Goal: Task Accomplishment & Management: Use online tool/utility

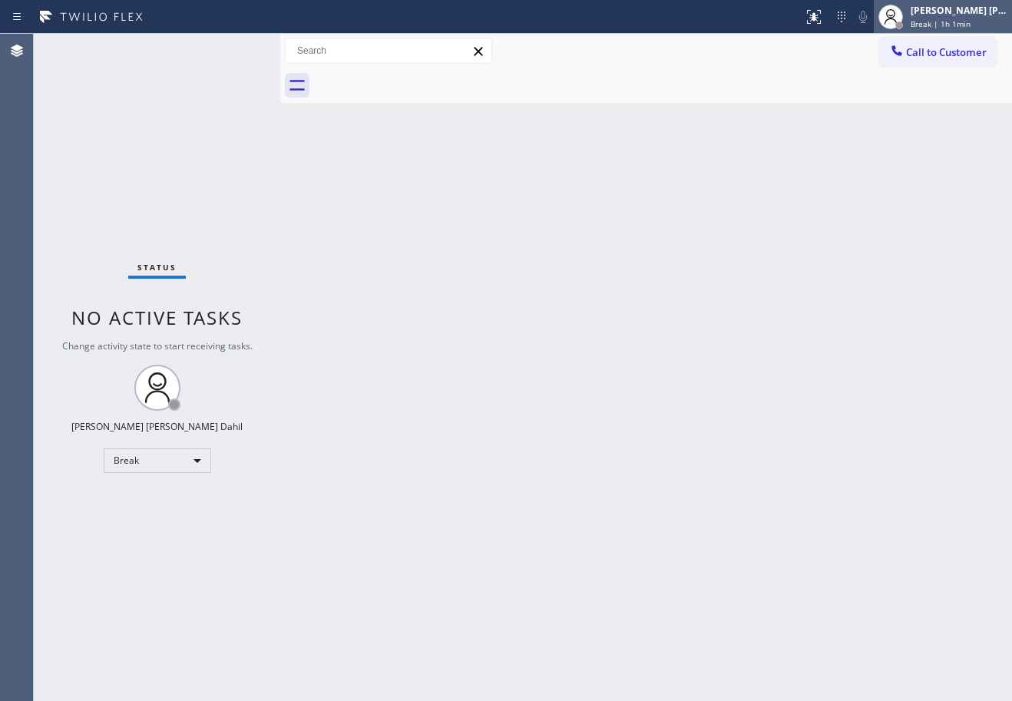
click at [948, 25] on span "Break | 1h 1min" at bounding box center [941, 23] width 60 height 11
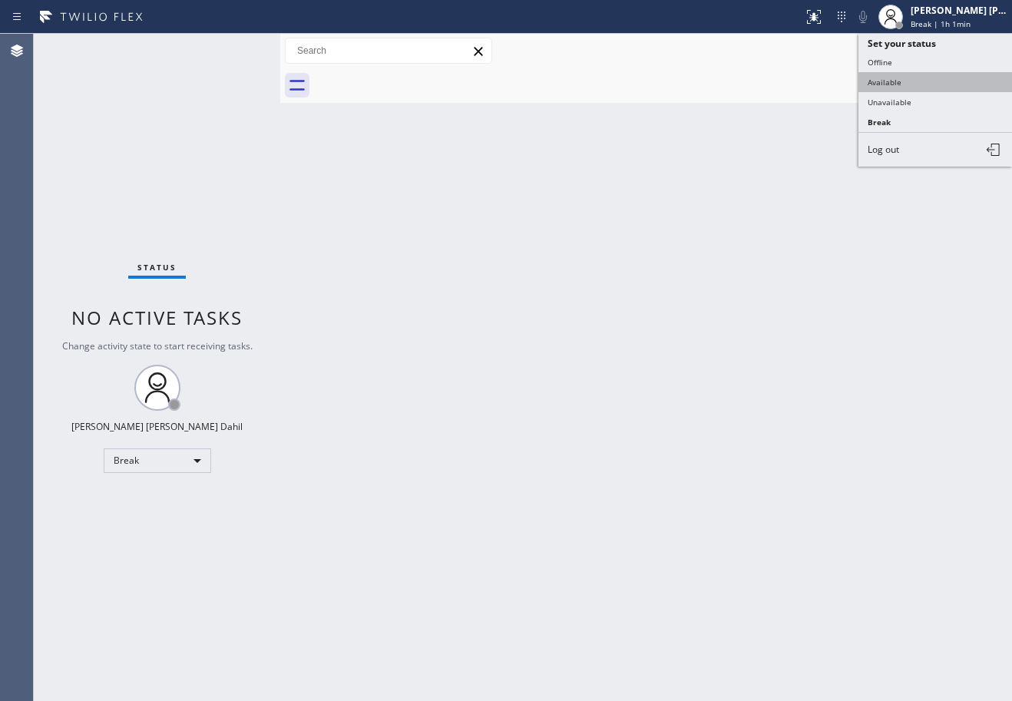
click at [923, 78] on button "Available" at bounding box center [936, 82] width 154 height 20
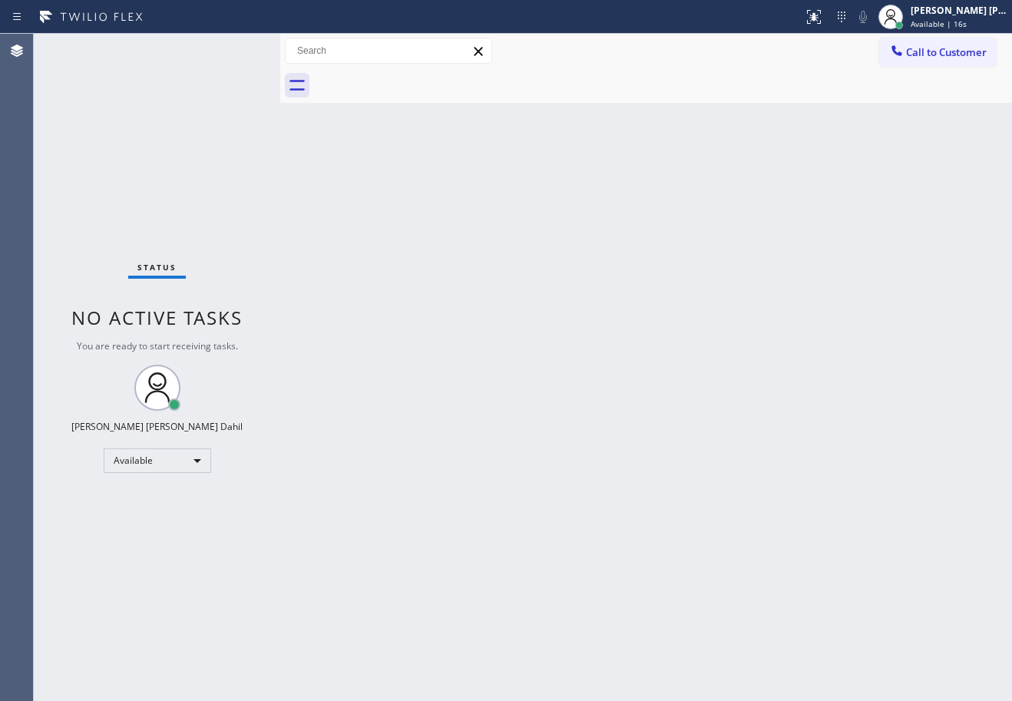
click at [799, 79] on div at bounding box center [663, 85] width 698 height 35
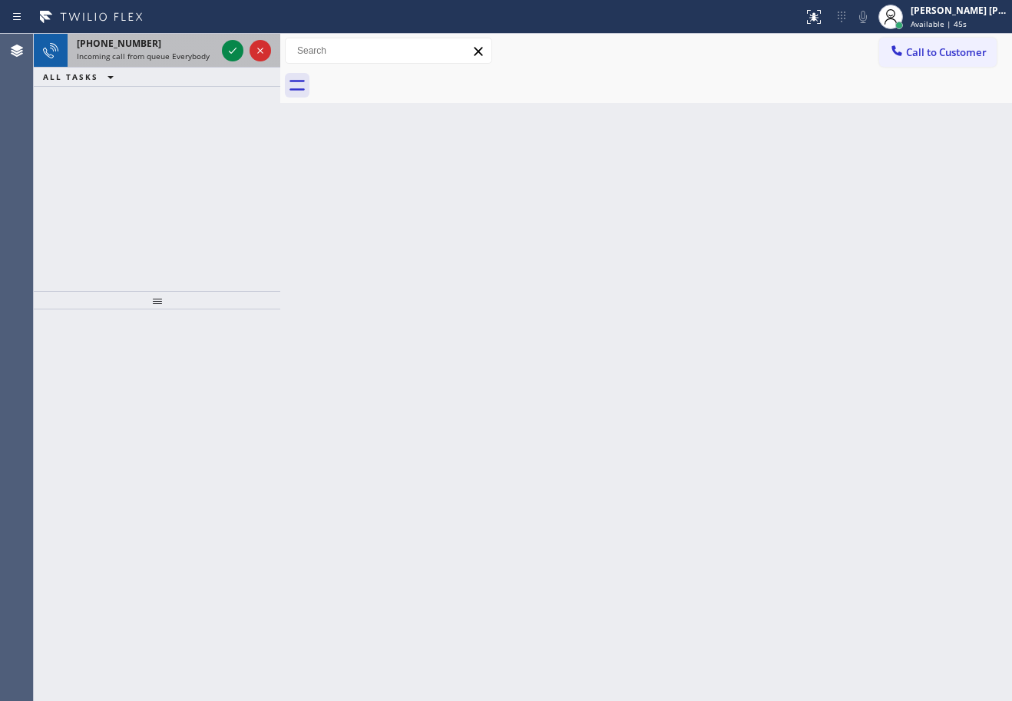
click at [206, 57] on span "Incoming call from queue Everybody" at bounding box center [143, 56] width 133 height 11
click at [206, 56] on span "Incoming call from queue Everybody" at bounding box center [143, 56] width 133 height 11
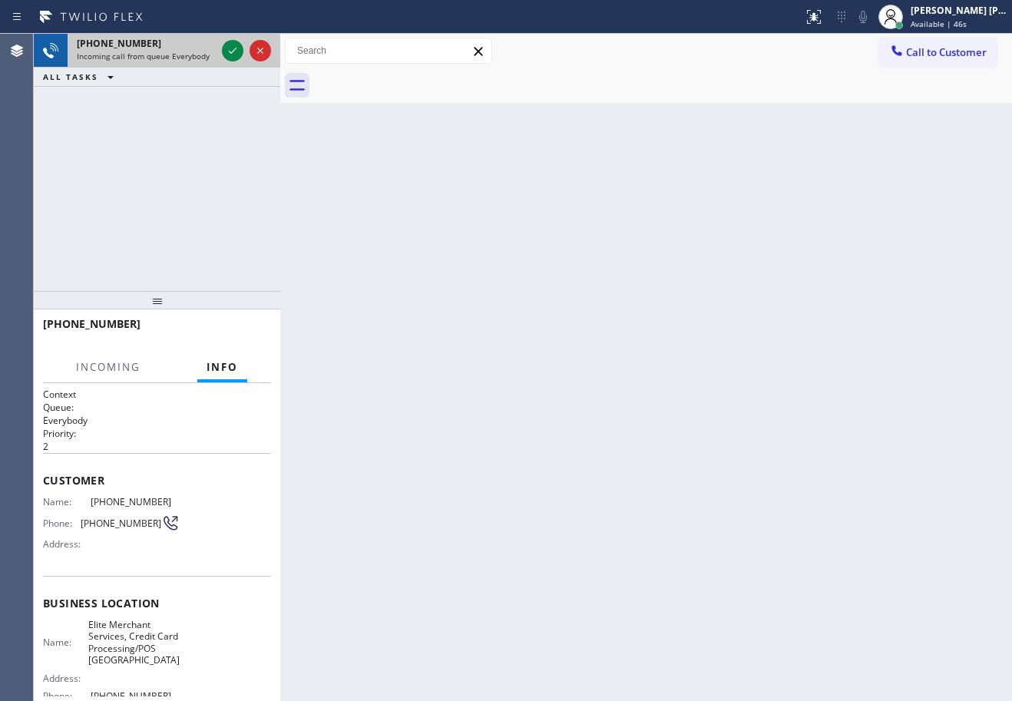
click at [206, 56] on span "Incoming call from queue Everybody" at bounding box center [143, 56] width 133 height 11
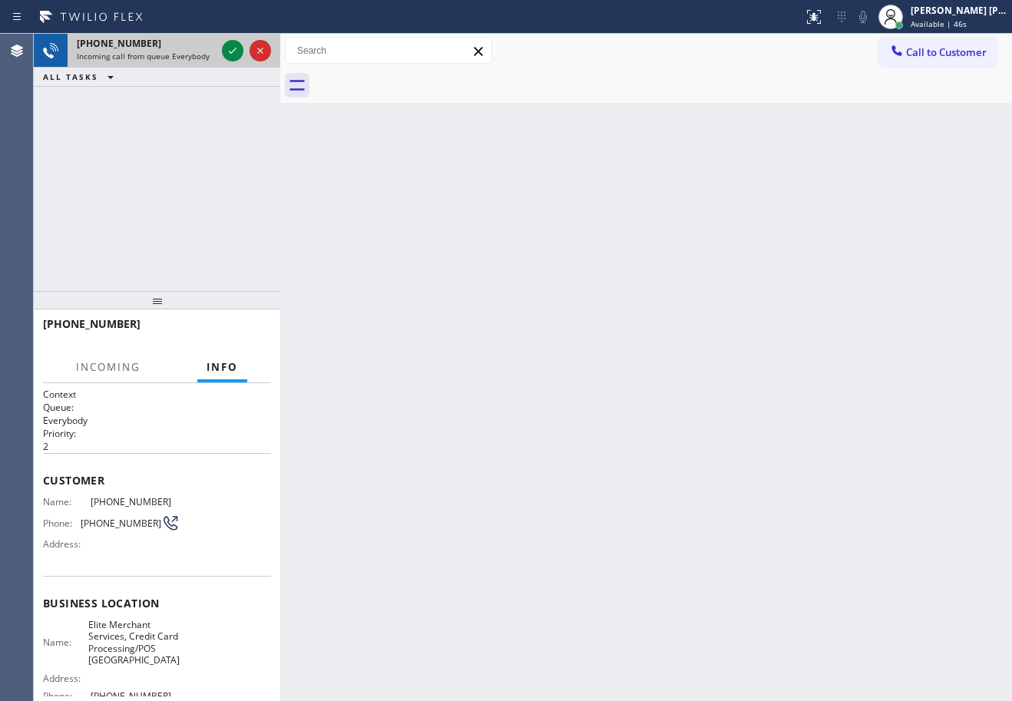
click at [206, 56] on span "Incoming call from queue Everybody" at bounding box center [143, 56] width 133 height 11
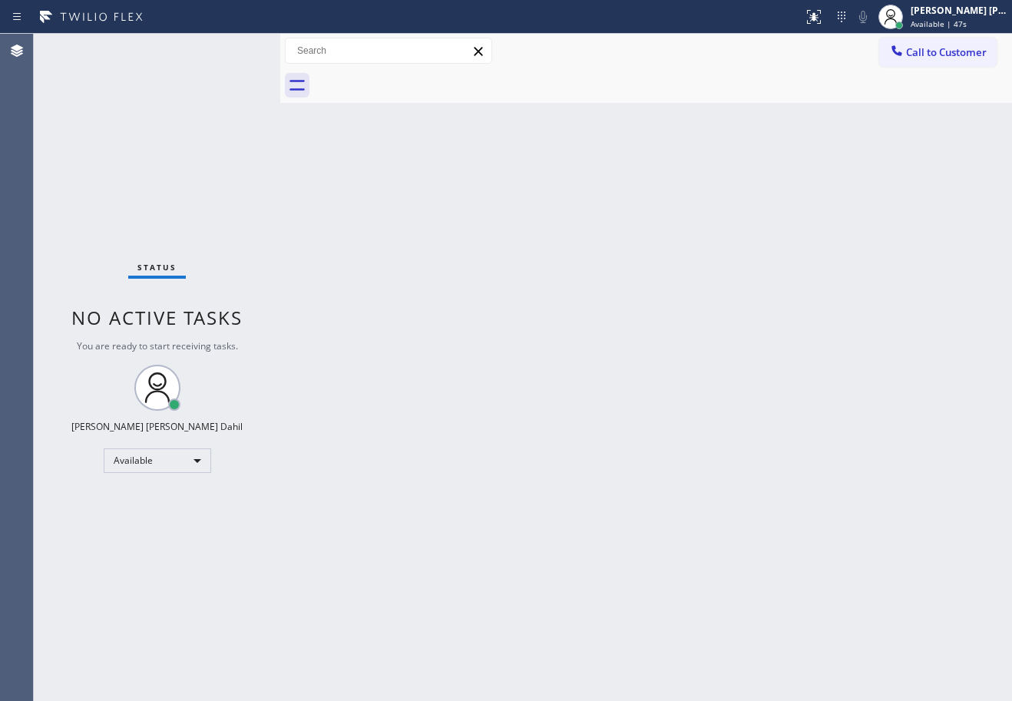
click at [403, 329] on div "Back to Dashboard Change Sender ID Customers Technicians Select a contact Outbo…" at bounding box center [646, 368] width 732 height 668
click at [169, 59] on div "Status No active tasks You are ready to start receiving tasks. [PERSON_NAME] [P…" at bounding box center [157, 368] width 247 height 668
click at [170, 59] on div "Status No active tasks You are ready to start receiving tasks. [PERSON_NAME] [P…" at bounding box center [157, 368] width 247 height 668
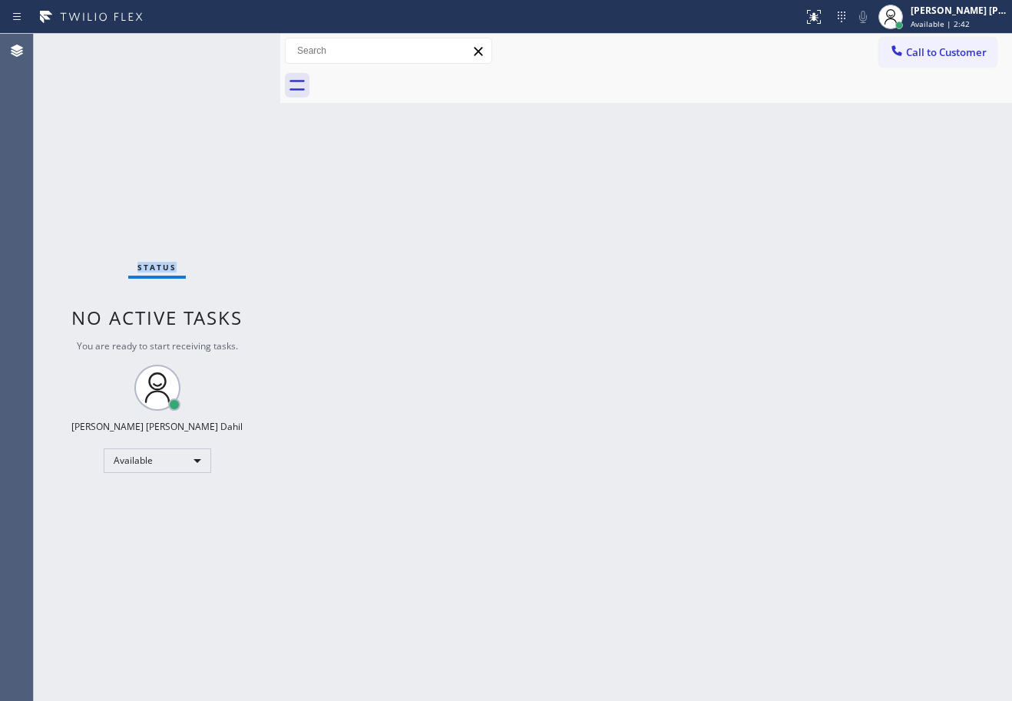
click at [170, 59] on div "Status No active tasks You are ready to start receiving tasks. [PERSON_NAME] [P…" at bounding box center [157, 368] width 247 height 668
click at [747, 462] on div "Back to Dashboard Change Sender ID Customers Technicians Select a contact Outbo…" at bounding box center [646, 368] width 732 height 668
click at [439, 114] on div "Back to Dashboard Change Sender ID Customers Technicians Select a contact Outbo…" at bounding box center [646, 368] width 732 height 668
click at [498, 349] on div "Back to Dashboard Change Sender ID Customers Technicians Select a contact Outbo…" at bounding box center [646, 368] width 732 height 668
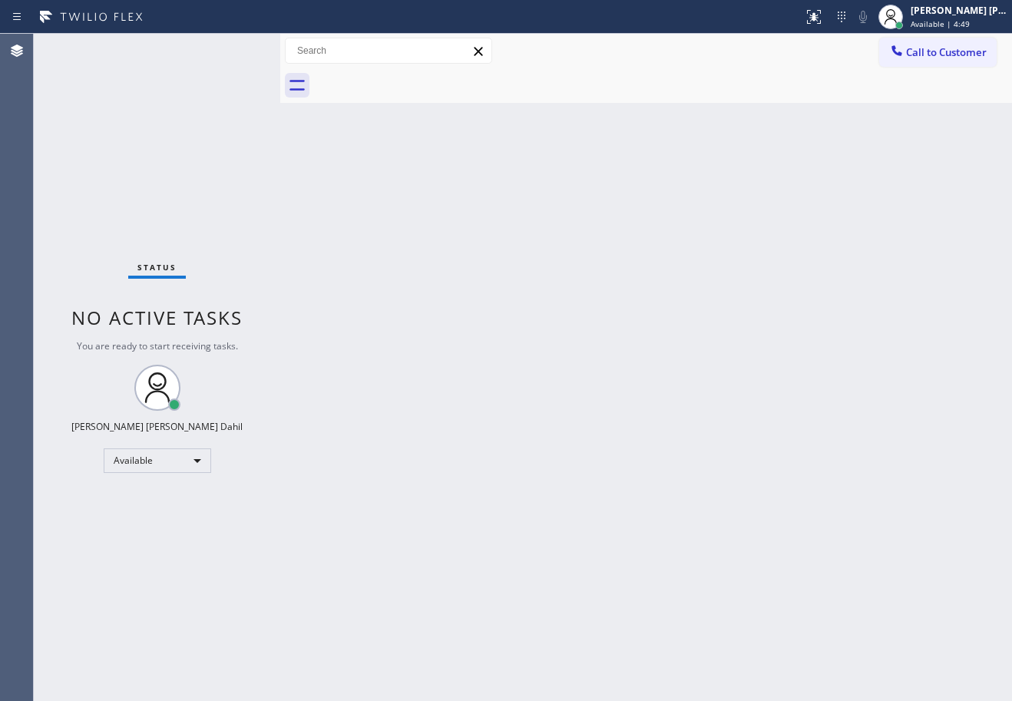
click at [498, 349] on div "Back to Dashboard Change Sender ID Customers Technicians Select a contact Outbo…" at bounding box center [646, 368] width 732 height 668
click at [498, 348] on div "Back to Dashboard Change Sender ID Customers Technicians Select a contact Outbo…" at bounding box center [646, 368] width 732 height 668
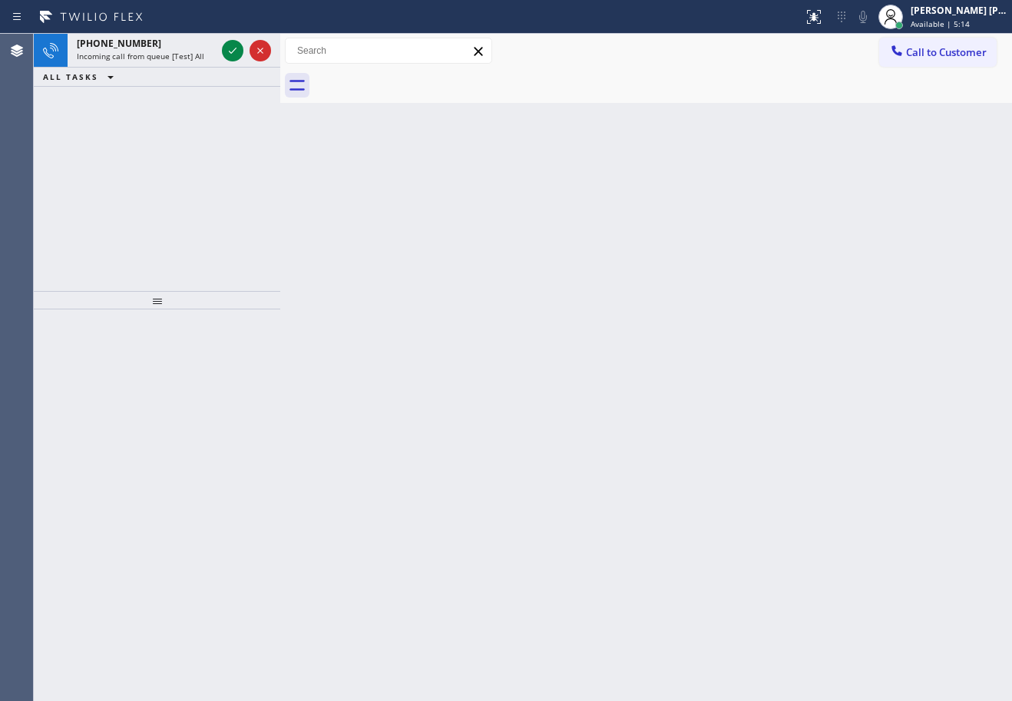
click at [423, 209] on div "Back to Dashboard Change Sender ID Customers Technicians Select a contact Outbo…" at bounding box center [646, 368] width 732 height 668
click at [162, 55] on span "Incoming call from queue [Test] All" at bounding box center [141, 56] width 128 height 11
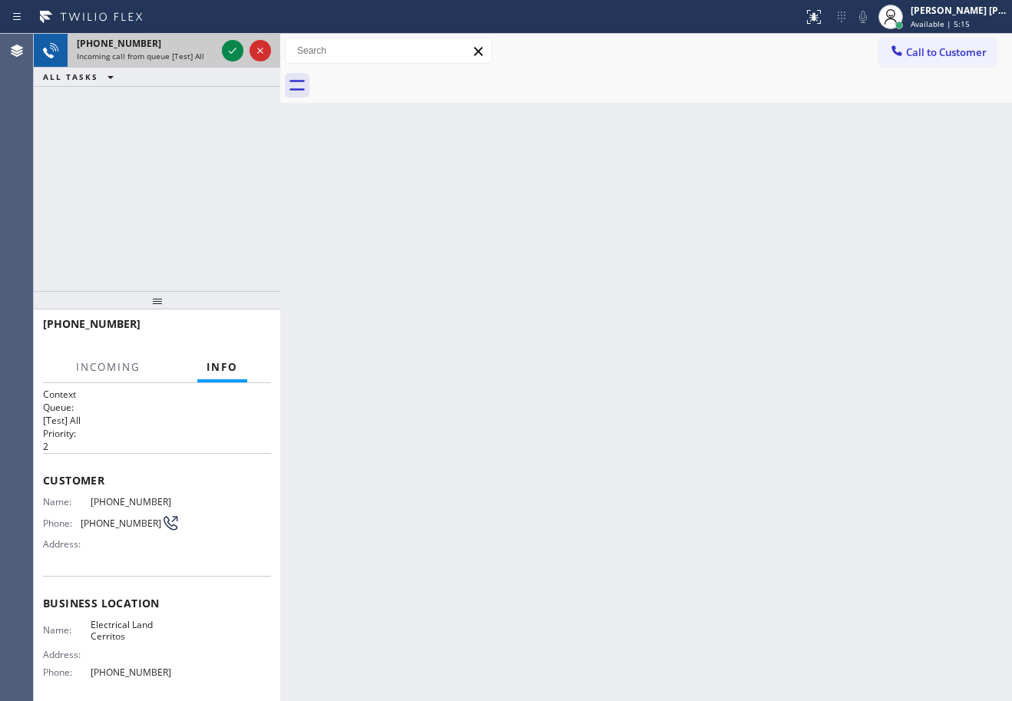
click at [162, 55] on span "Incoming call from queue [Test] All" at bounding box center [141, 56] width 128 height 11
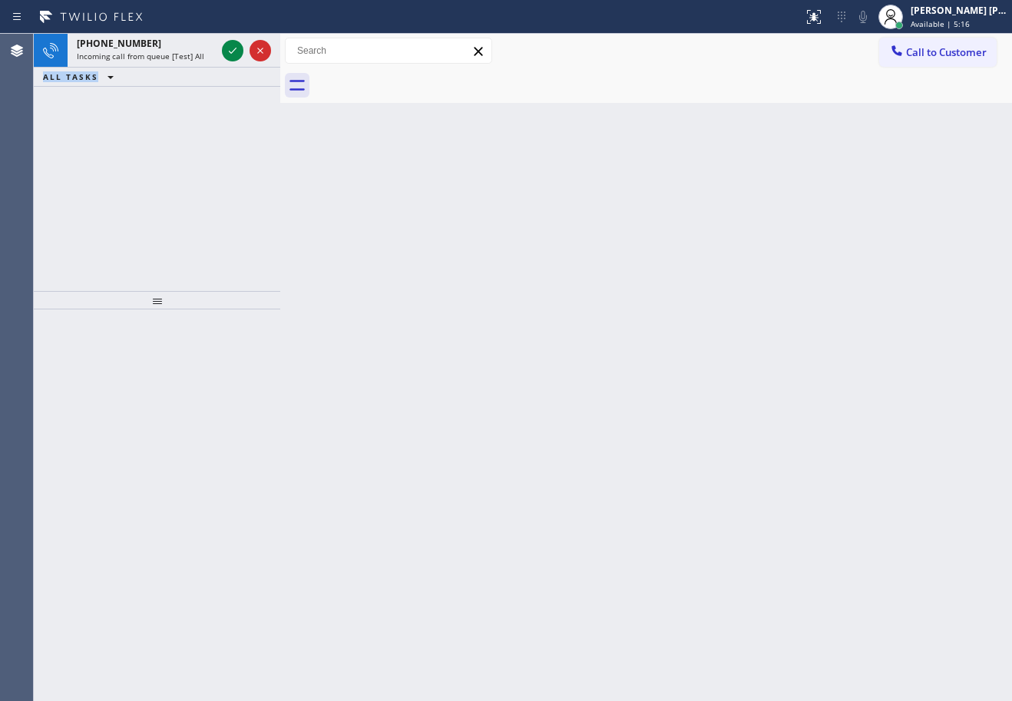
click at [162, 55] on span "Incoming call from queue [Test] All" at bounding box center [141, 56] width 128 height 11
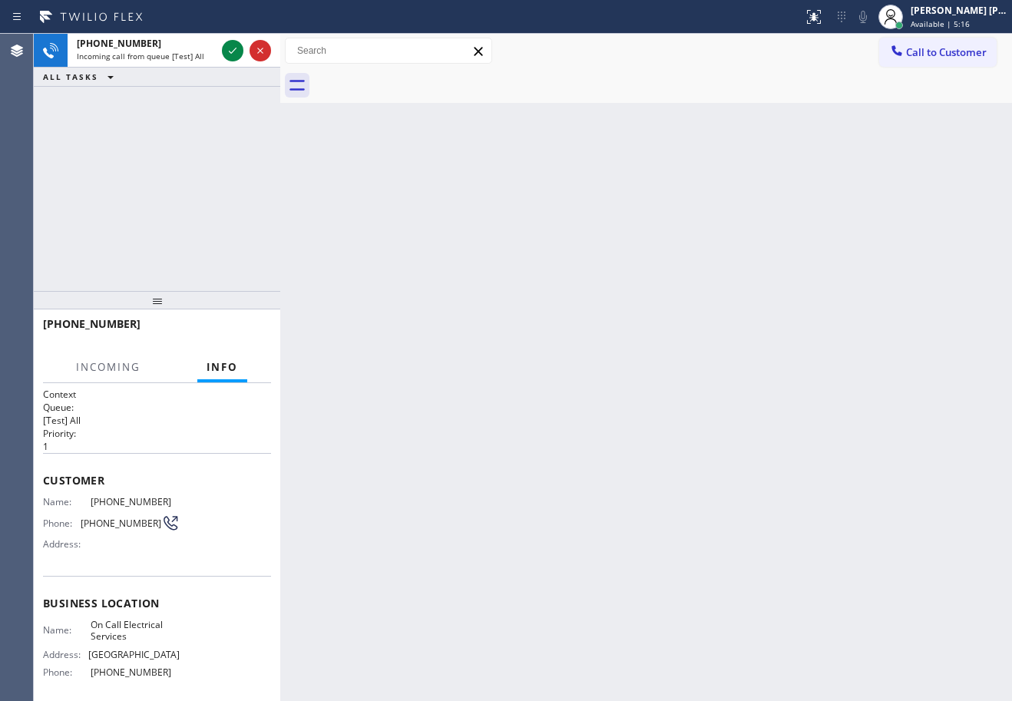
click at [162, 55] on span "Incoming call from queue [Test] All" at bounding box center [141, 56] width 128 height 11
click at [162, 54] on span "Incoming call from queue [Test] All" at bounding box center [141, 56] width 128 height 11
click at [152, 45] on div "[PHONE_NUMBER]" at bounding box center [146, 43] width 139 height 13
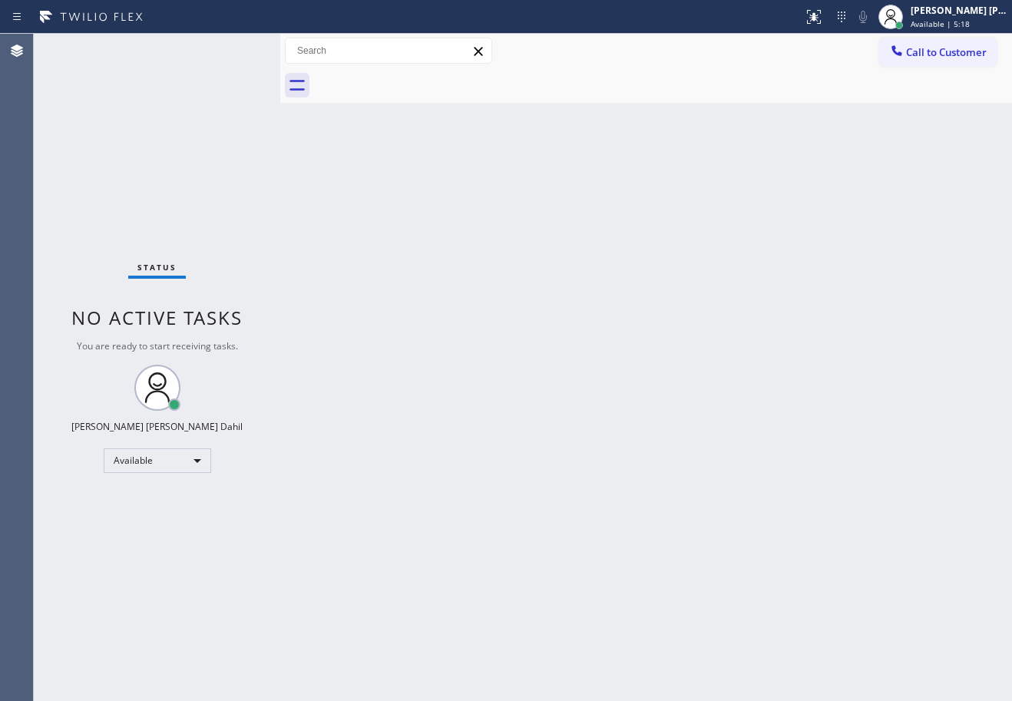
click at [154, 48] on div "Status No active tasks You are ready to start receiving tasks. [PERSON_NAME] [P…" at bounding box center [157, 368] width 247 height 668
click at [549, 348] on div "Back to Dashboard Change Sender ID Customers Technicians Select a contact Outbo…" at bounding box center [646, 368] width 732 height 668
click at [549, 346] on div "Back to Dashboard Change Sender ID Customers Technicians Select a contact Outbo…" at bounding box center [646, 368] width 732 height 668
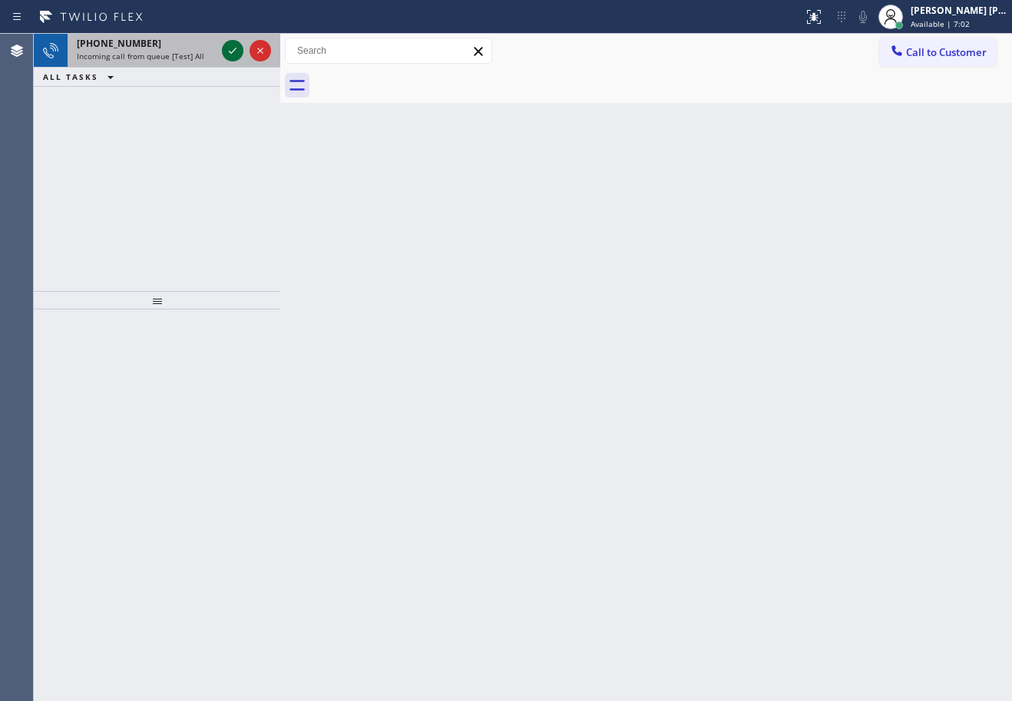
click at [233, 50] on icon at bounding box center [233, 50] width 18 height 18
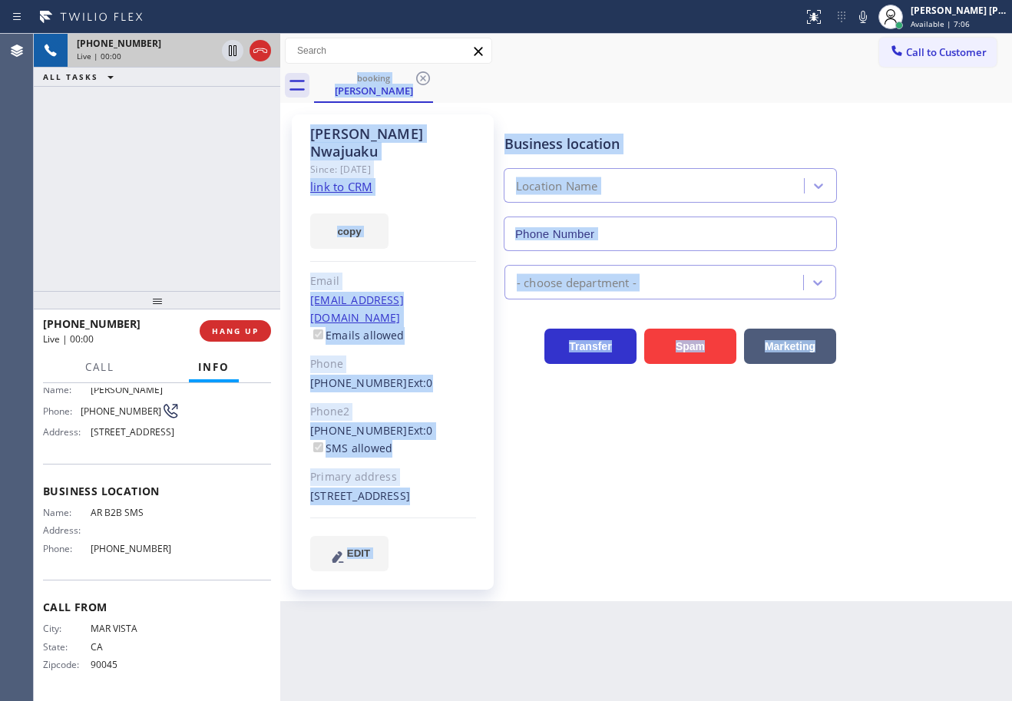
scroll to position [29, 0]
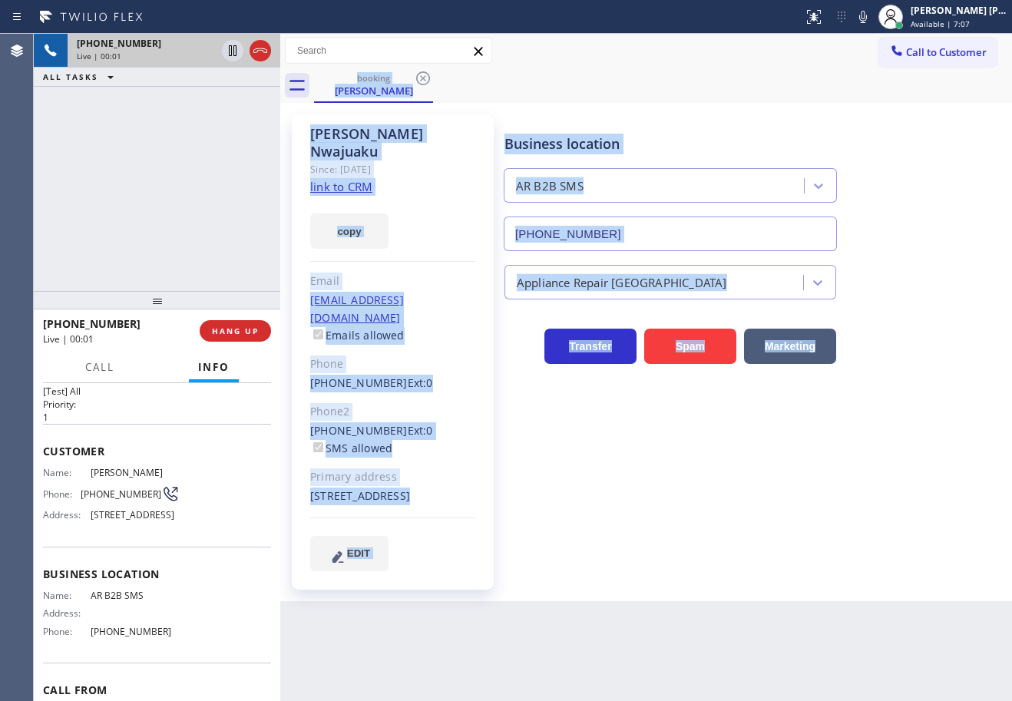
type input "[PHONE_NUMBER]"
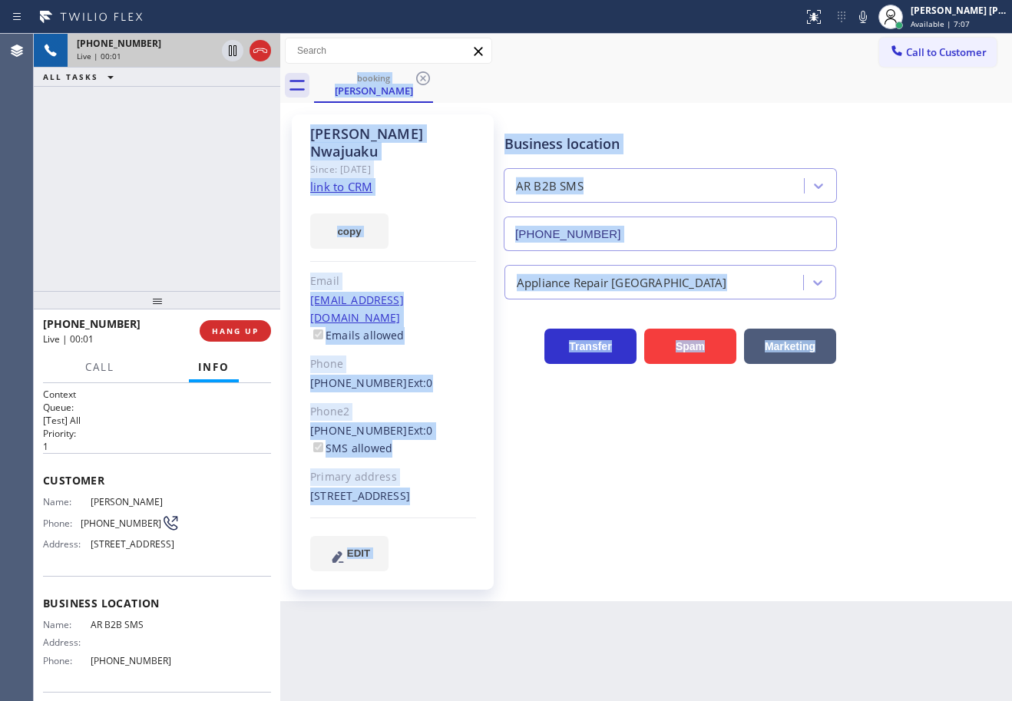
click at [741, 524] on div "Business location AR B2B SMS [PHONE_NUMBER] Appliance Repair High End Transfer …" at bounding box center [755, 342] width 507 height 449
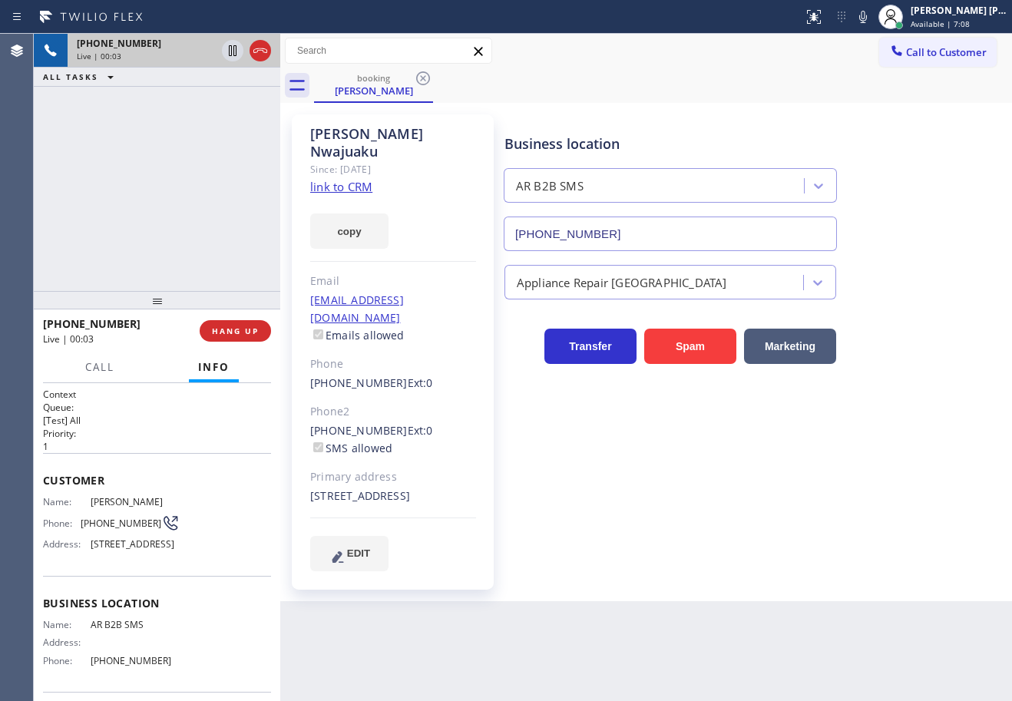
click at [248, 175] on div "[PHONE_NUMBER] Live | 00:03 ALL TASKS ALL TASKS ACTIVE TASKS TASKS IN WRAP UP" at bounding box center [157, 162] width 247 height 257
click at [356, 179] on link "link to CRM" at bounding box center [341, 186] width 62 height 15
click at [160, 214] on div "[PHONE_NUMBER] Live | 02:23 ALL TASKS ALL TASKS ACTIVE TASKS TASKS IN WRAP UP" at bounding box center [157, 162] width 247 height 257
click at [161, 213] on div "[PHONE_NUMBER] Live | 02:23 ALL TASKS ALL TASKS ACTIVE TASKS TASKS IN WRAP UP" at bounding box center [157, 162] width 247 height 257
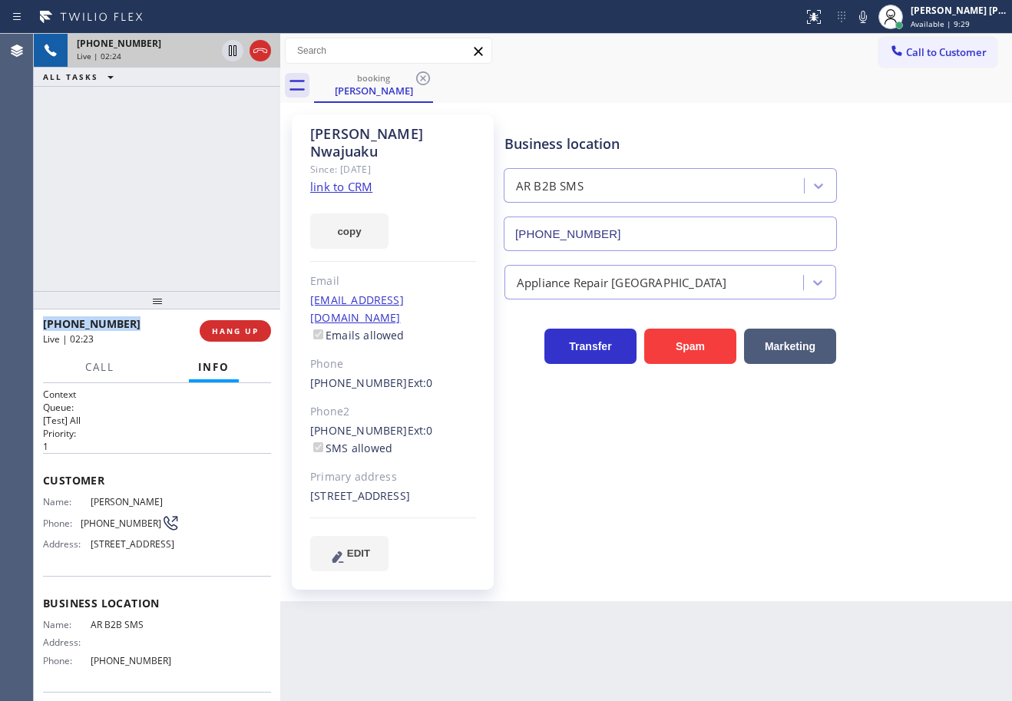
click at [161, 213] on div "[PHONE_NUMBER] Live | 02:24 ALL TASKS ALL TASKS ACTIVE TASKS TASKS IN WRAP UP" at bounding box center [157, 162] width 247 height 257
click at [233, 55] on icon at bounding box center [233, 50] width 18 height 18
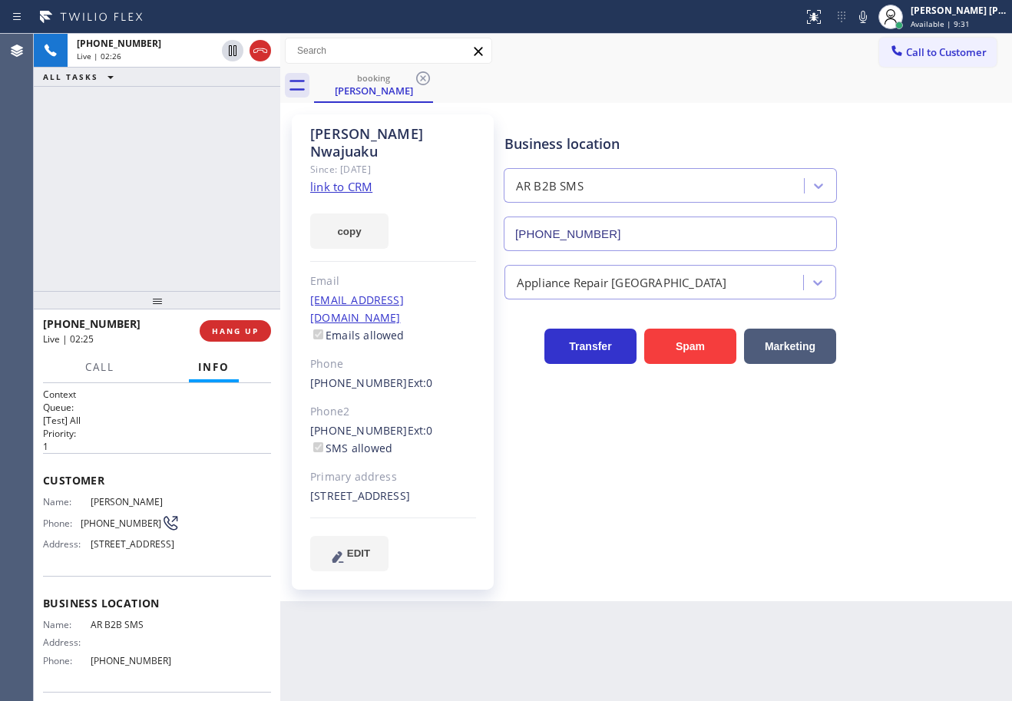
click at [206, 98] on div "[PHONE_NUMBER] Live | 02:26 ALL TASKS ALL TASKS ACTIVE TASKS TASKS IN WRAP UP" at bounding box center [157, 162] width 247 height 257
click at [873, 18] on icon at bounding box center [863, 17] width 18 height 18
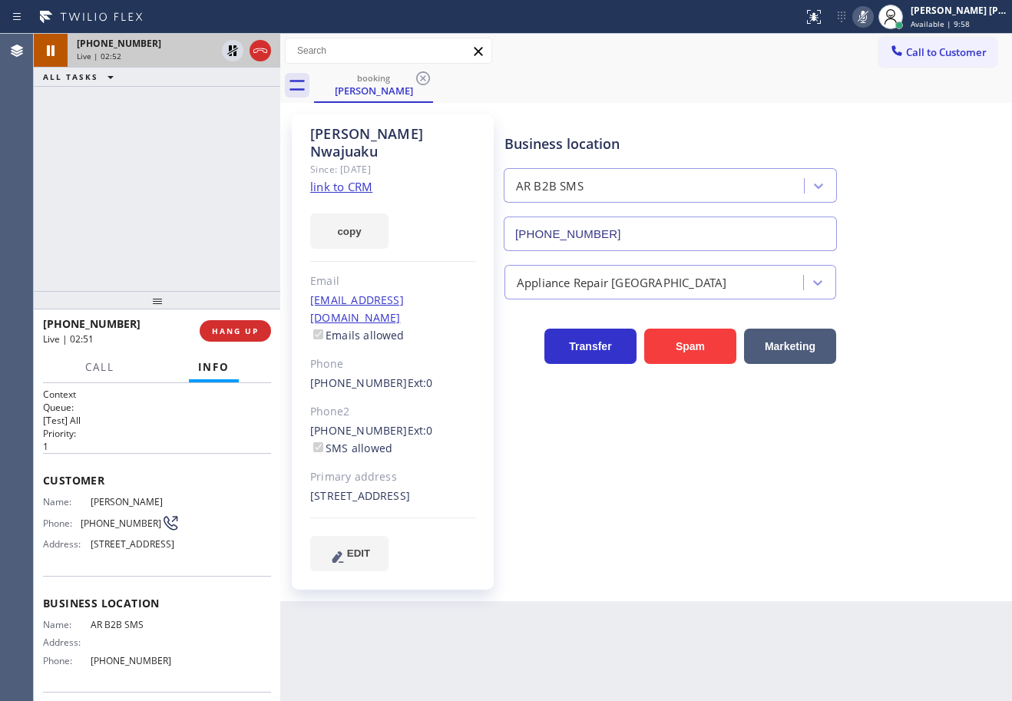
drag, startPoint x: 233, startPoint y: 47, endPoint x: 230, endPoint y: 64, distance: 17.1
click at [232, 47] on icon at bounding box center [233, 50] width 18 height 18
drag, startPoint x: 225, startPoint y: 98, endPoint x: 249, endPoint y: 105, distance: 24.8
click at [234, 104] on div "[PHONE_NUMBER] Live | 02:52 ALL TASKS ALL TASKS ACTIVE TASKS TASKS IN WRAP UP" at bounding box center [157, 162] width 247 height 257
click at [873, 12] on icon at bounding box center [863, 17] width 18 height 18
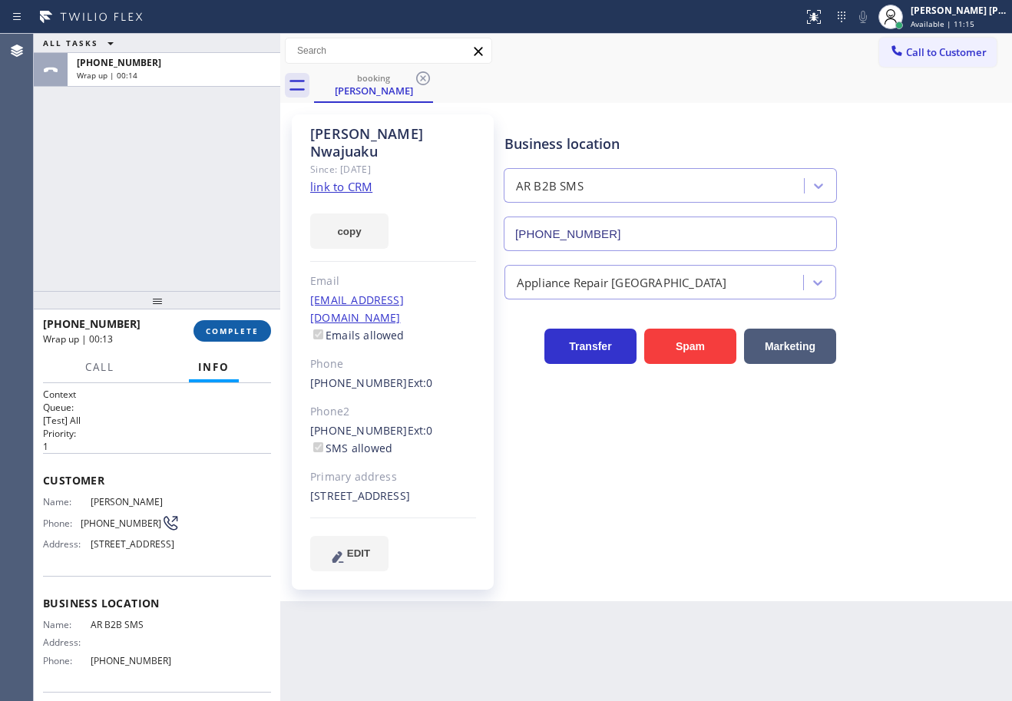
click at [230, 330] on span "COMPLETE" at bounding box center [232, 331] width 53 height 11
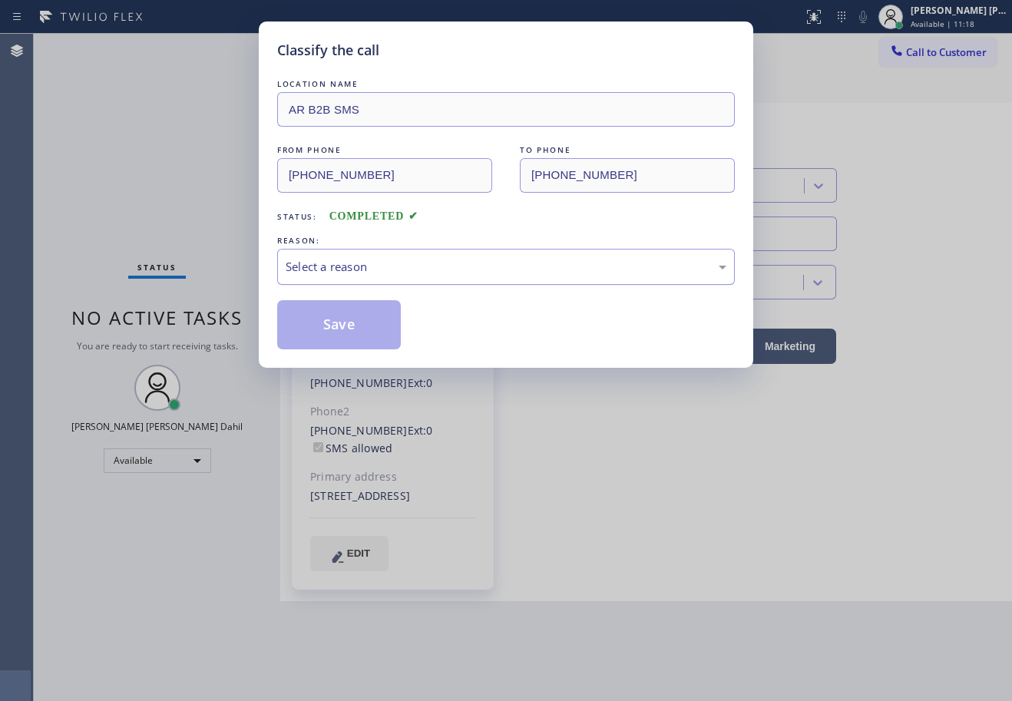
click at [396, 267] on div "Select a reason" at bounding box center [506, 267] width 441 height 18
click at [312, 312] on button "Save" at bounding box center [339, 324] width 124 height 49
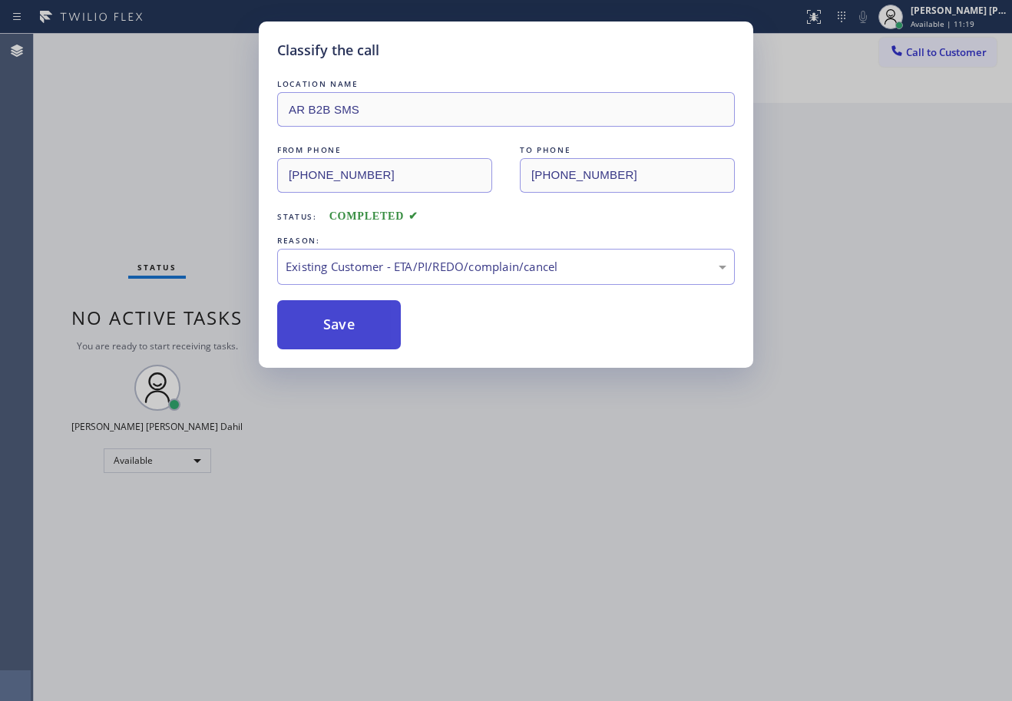
click at [323, 320] on button "Save" at bounding box center [339, 324] width 124 height 49
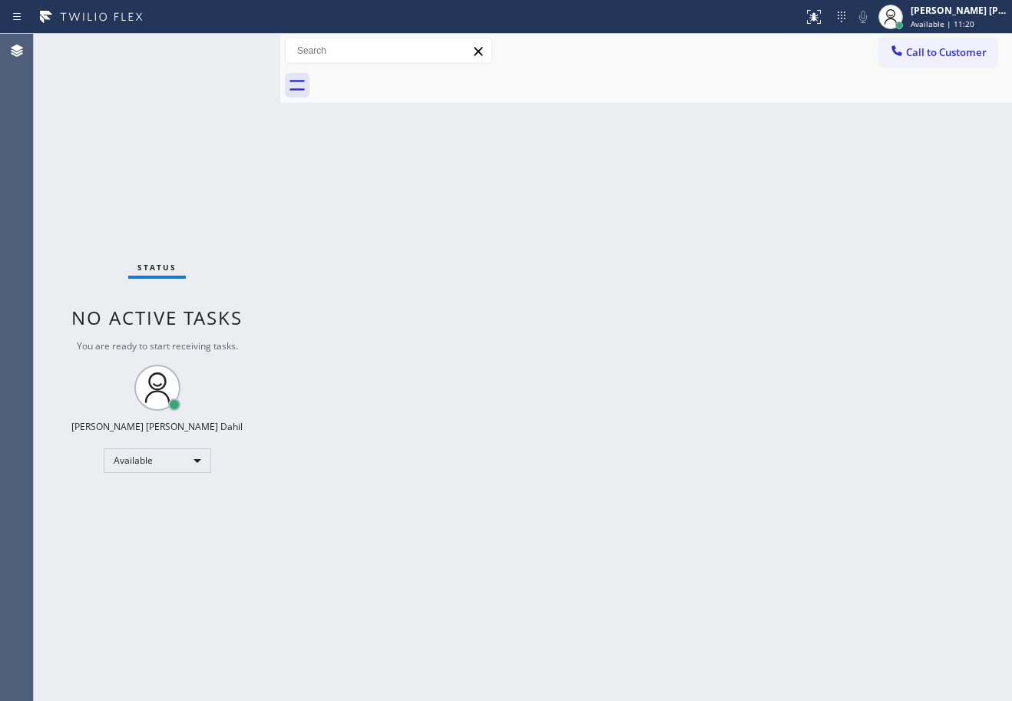
click at [644, 497] on div "Back to Dashboard Change Sender ID Customers Technicians Select a contact Outbo…" at bounding box center [646, 368] width 732 height 668
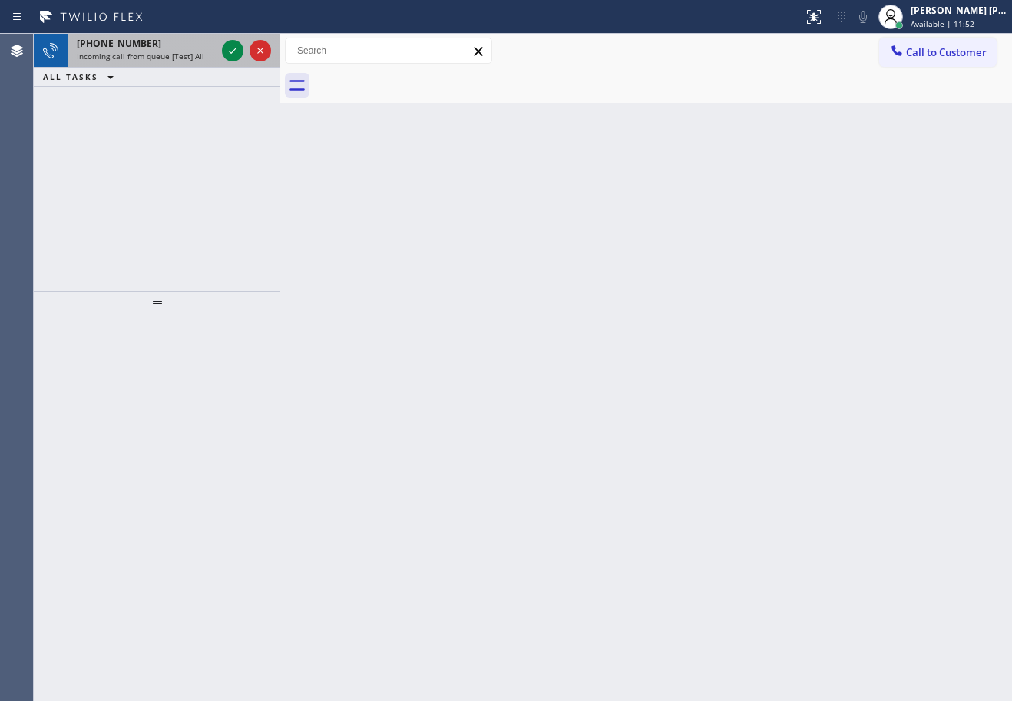
click at [200, 47] on div "[PHONE_NUMBER]" at bounding box center [146, 43] width 139 height 13
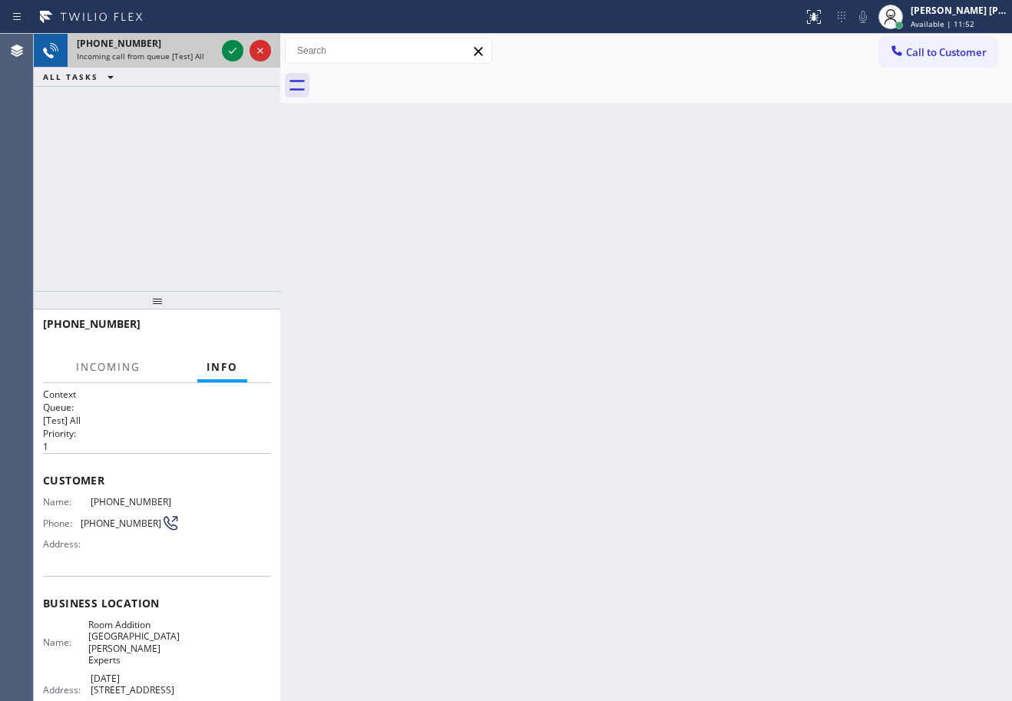
click at [200, 47] on div "[PHONE_NUMBER]" at bounding box center [146, 43] width 139 height 13
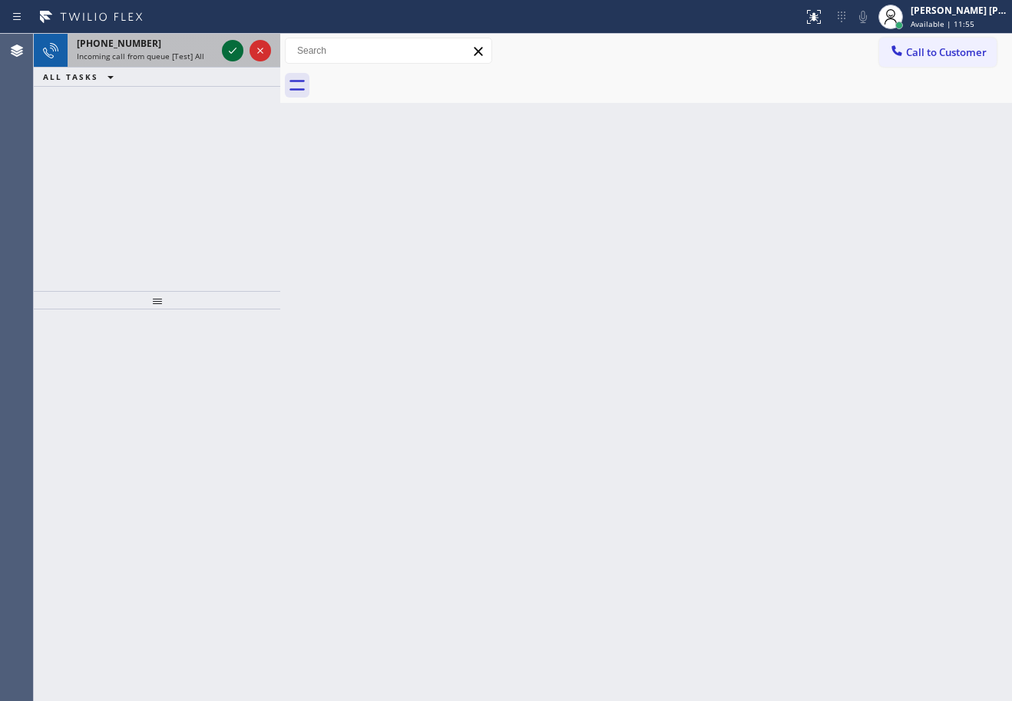
click at [230, 49] on icon at bounding box center [233, 50] width 18 height 18
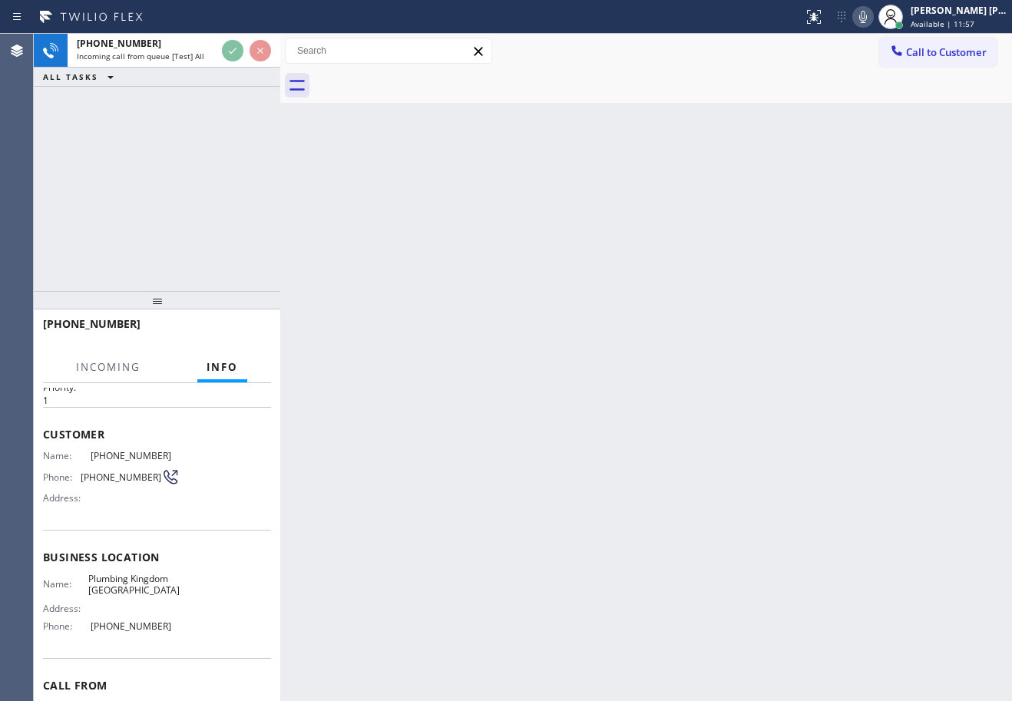
scroll to position [124, 0]
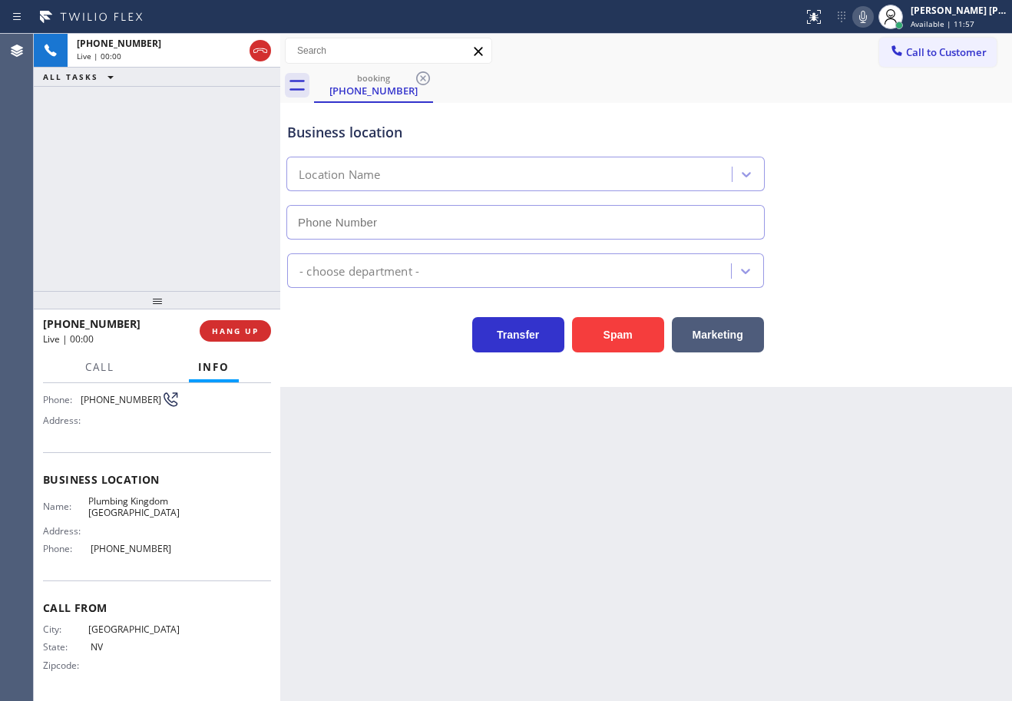
type input "[PHONE_NUMBER]"
click at [232, 327] on span "HANG UP" at bounding box center [235, 331] width 47 height 11
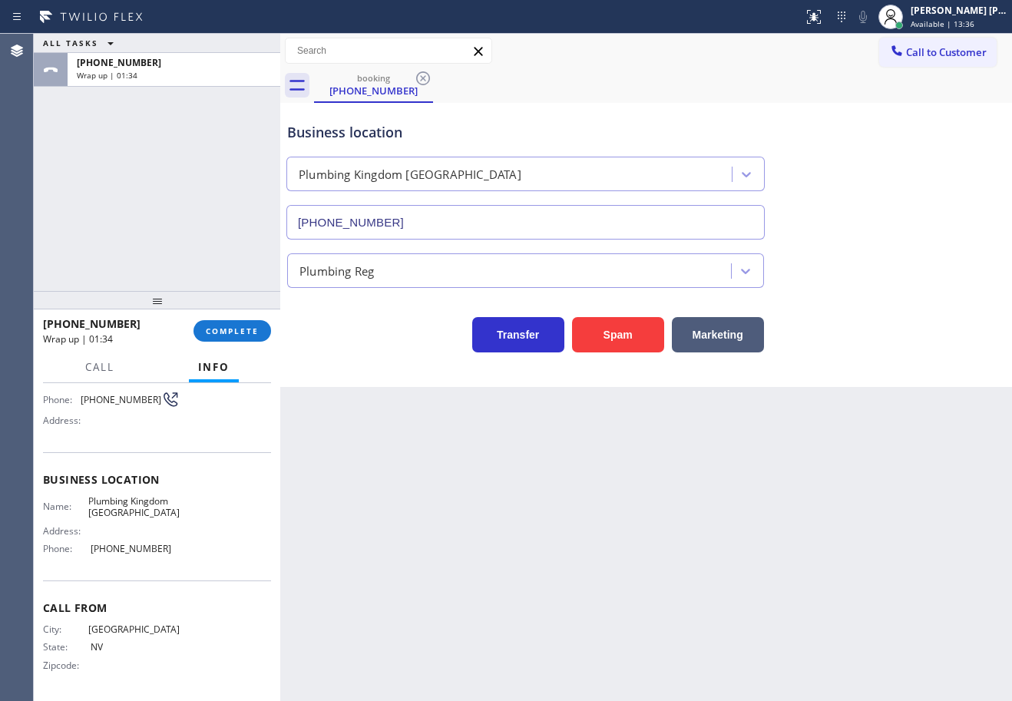
click at [228, 319] on div "[PHONE_NUMBER] Wrap up | 01:34 COMPLETE" at bounding box center [157, 331] width 228 height 40
click at [227, 325] on button "COMPLETE" at bounding box center [233, 331] width 78 height 22
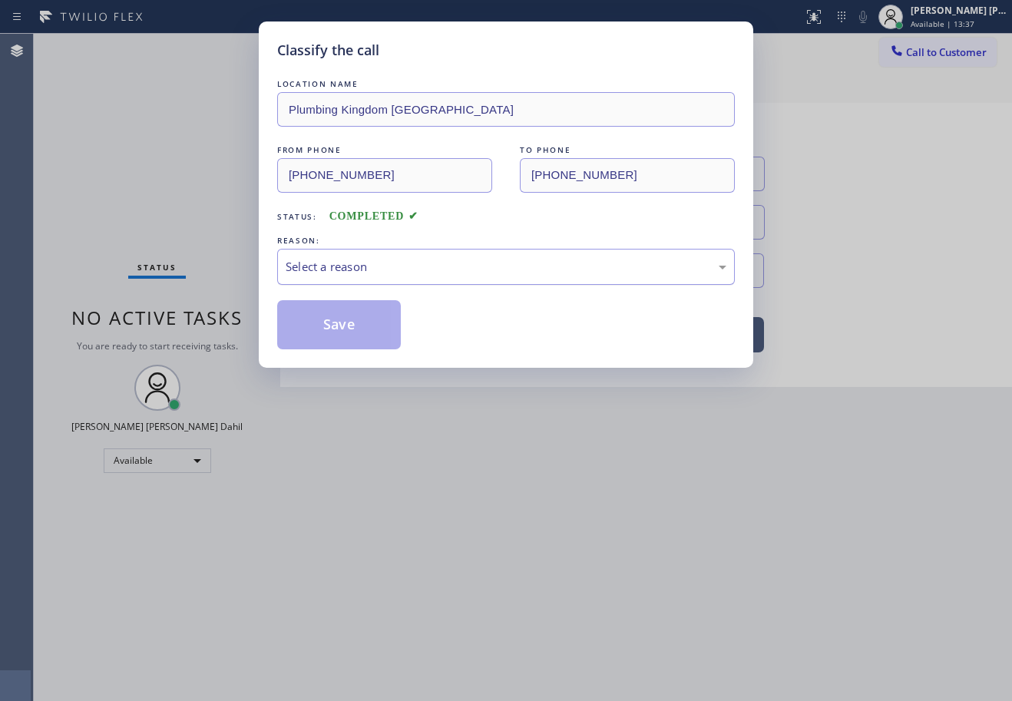
drag, startPoint x: 316, startPoint y: 277, endPoint x: 417, endPoint y: 273, distance: 101.5
click at [316, 277] on div "Select a reason" at bounding box center [506, 267] width 458 height 36
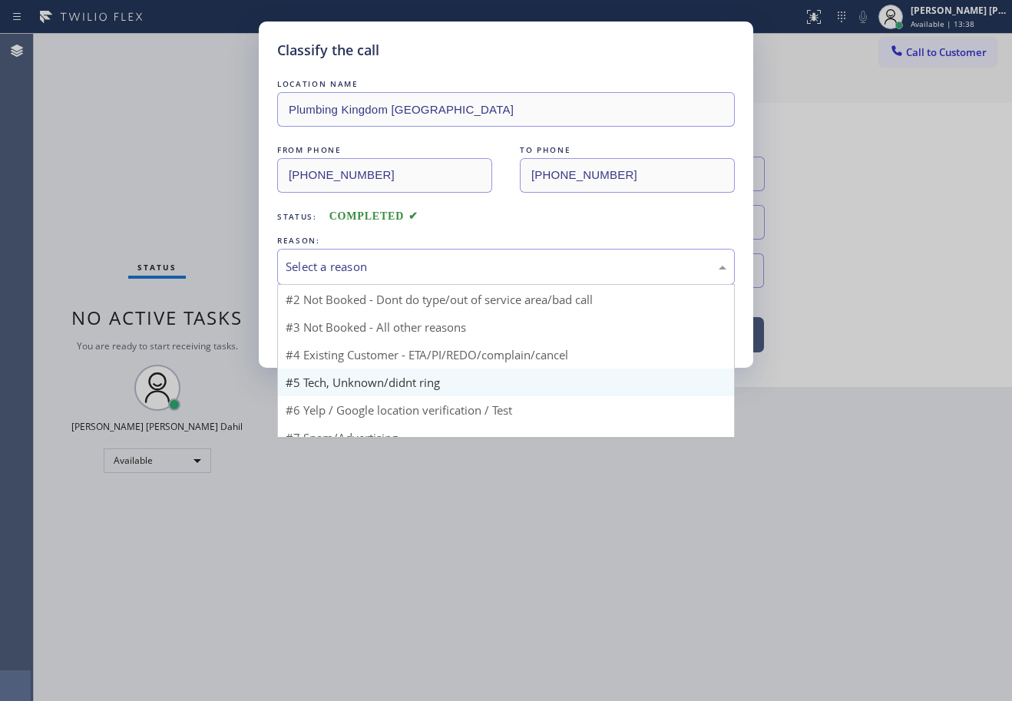
scroll to position [14, 0]
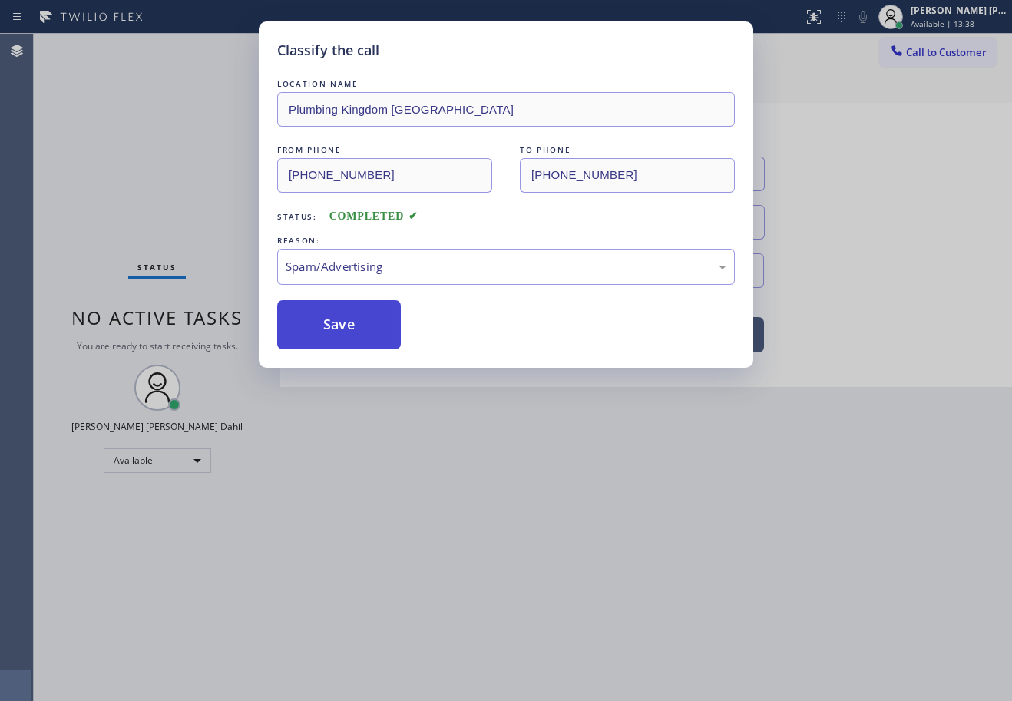
click at [338, 325] on button "Save" at bounding box center [339, 324] width 124 height 49
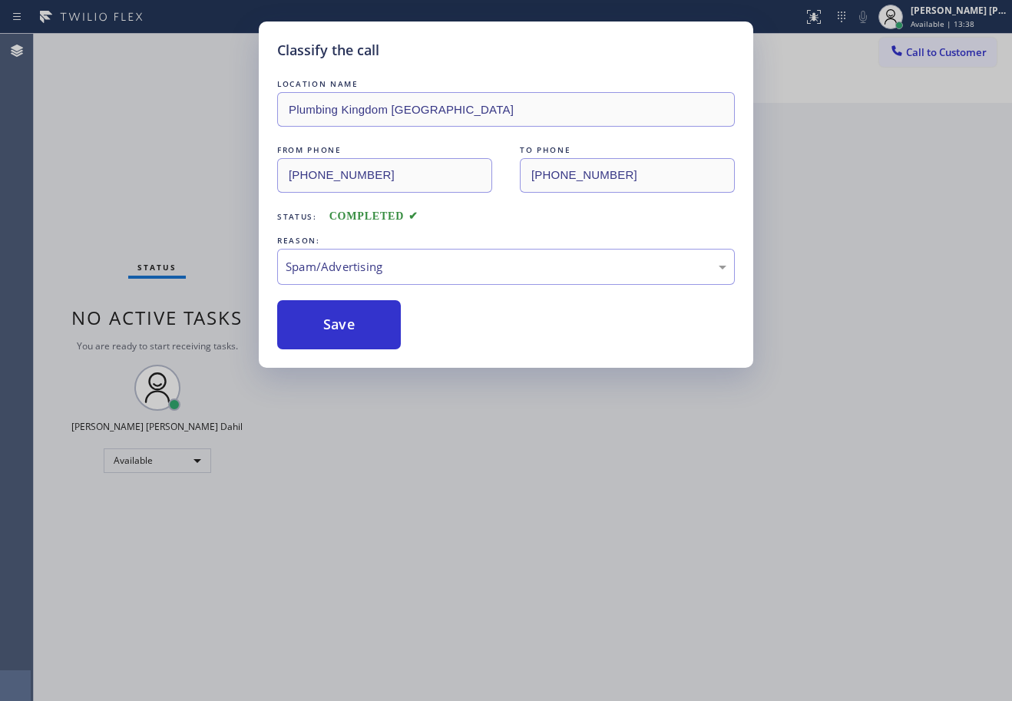
click at [444, 479] on div "Classify the call LOCATION NAME Plumbing Kingdom [GEOGRAPHIC_DATA] FROM PHONE […" at bounding box center [506, 350] width 1012 height 701
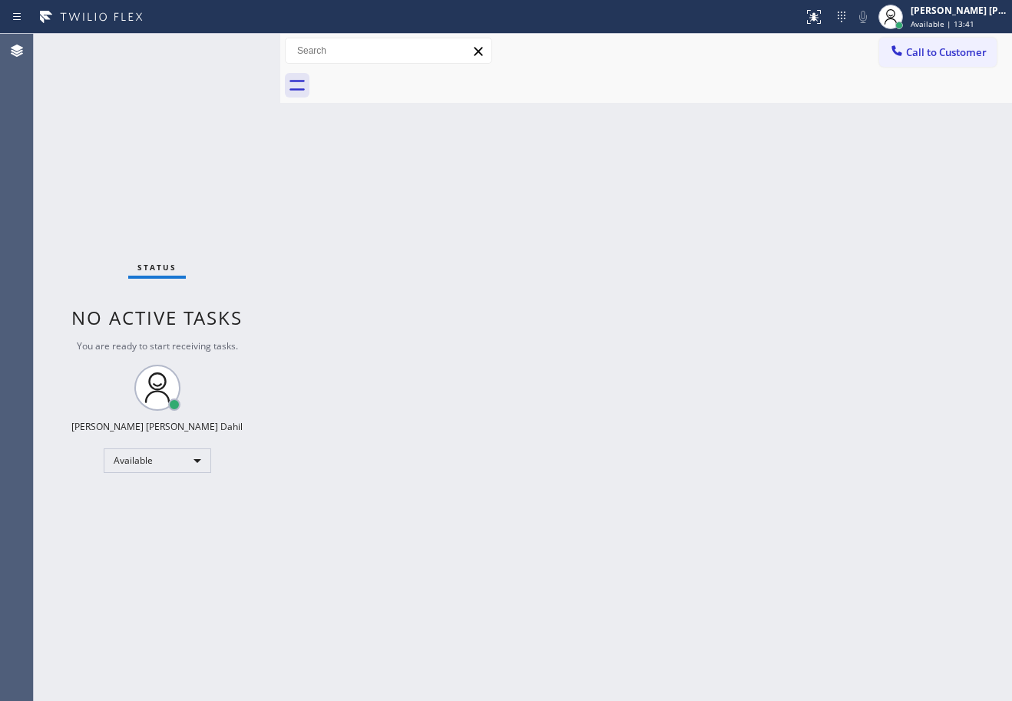
click at [854, 572] on div "Back to Dashboard Change Sender ID Customers Technicians Select a contact Outbo…" at bounding box center [646, 368] width 732 height 668
drag, startPoint x: 611, startPoint y: 113, endPoint x: 608, endPoint y: 122, distance: 9.5
click at [610, 116] on div "Back to Dashboard Change Sender ID Customers Technicians Select a contact Outbo…" at bounding box center [646, 368] width 732 height 668
click at [233, 50] on div "Status No active tasks You are ready to start receiving tasks. [PERSON_NAME] [P…" at bounding box center [157, 368] width 247 height 668
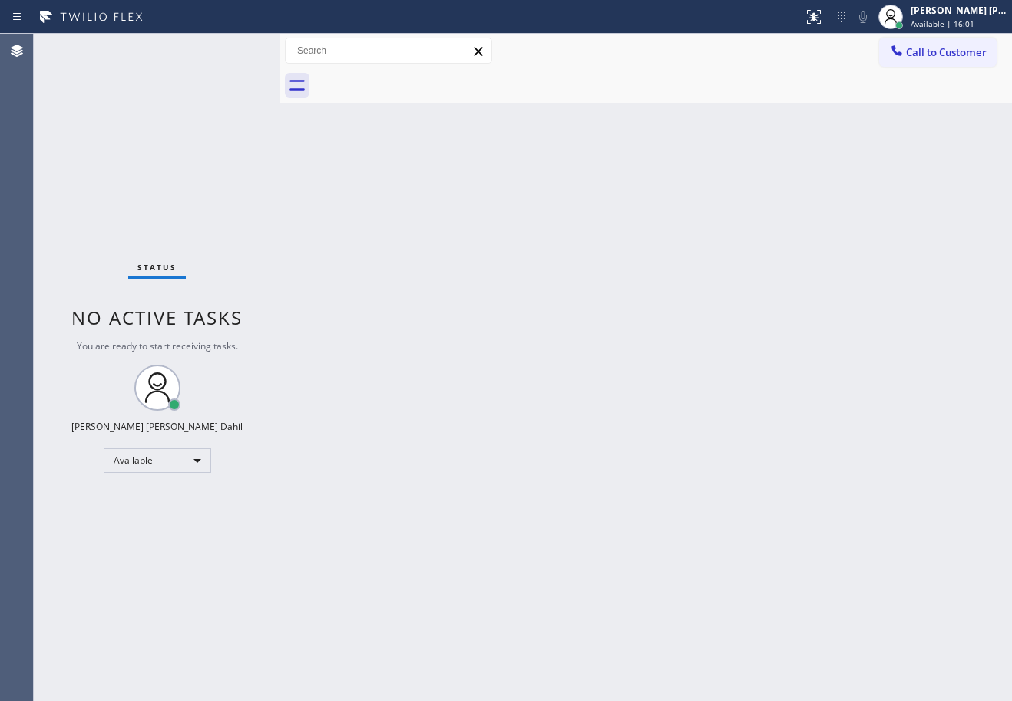
click at [233, 50] on div "Status No active tasks You are ready to start receiving tasks. [PERSON_NAME] [P…" at bounding box center [157, 368] width 247 height 668
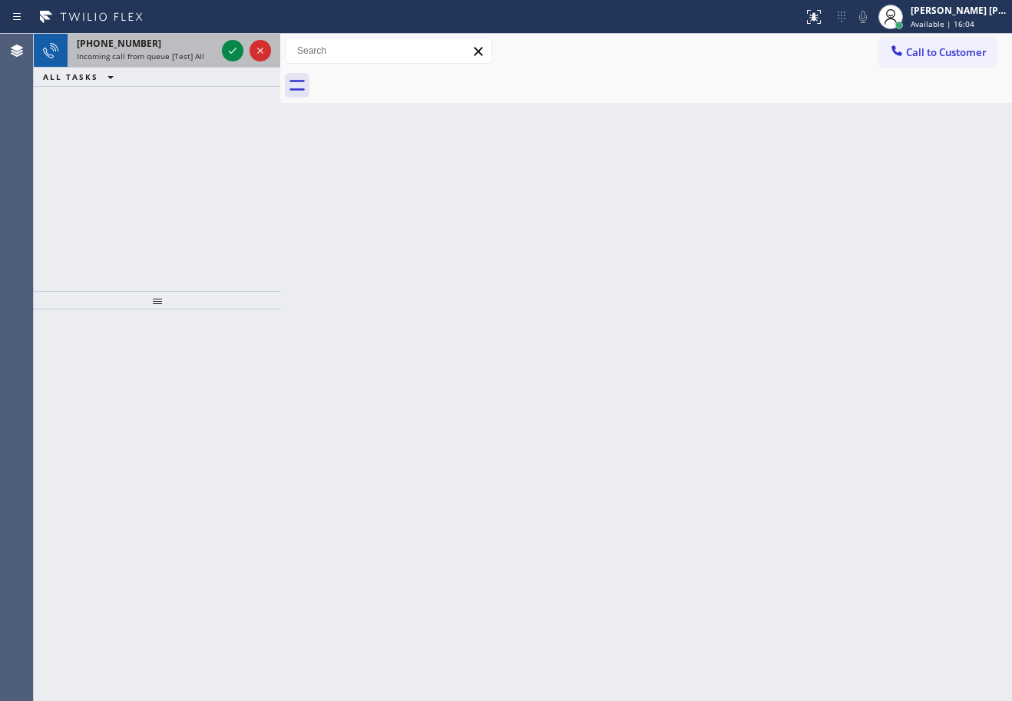
click at [194, 60] on span "Incoming call from queue [Test] All" at bounding box center [141, 56] width 128 height 11
click at [194, 59] on span "Incoming call from queue [Test] All" at bounding box center [141, 56] width 128 height 11
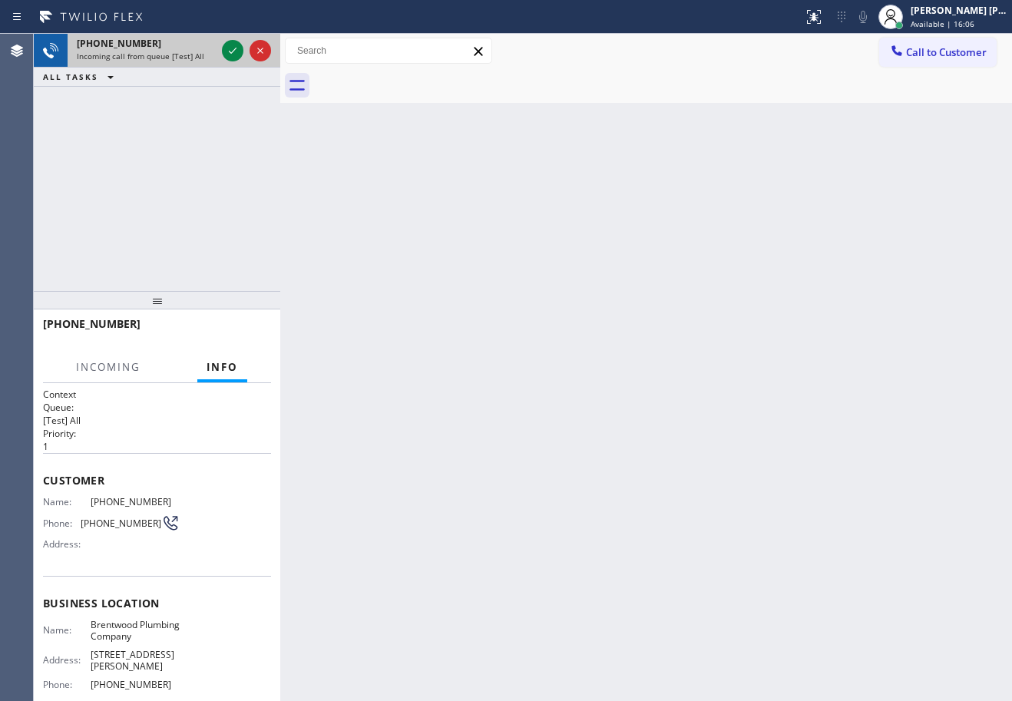
click at [194, 59] on span "Incoming call from queue [Test] All" at bounding box center [141, 56] width 128 height 11
click at [222, 48] on div at bounding box center [233, 50] width 22 height 18
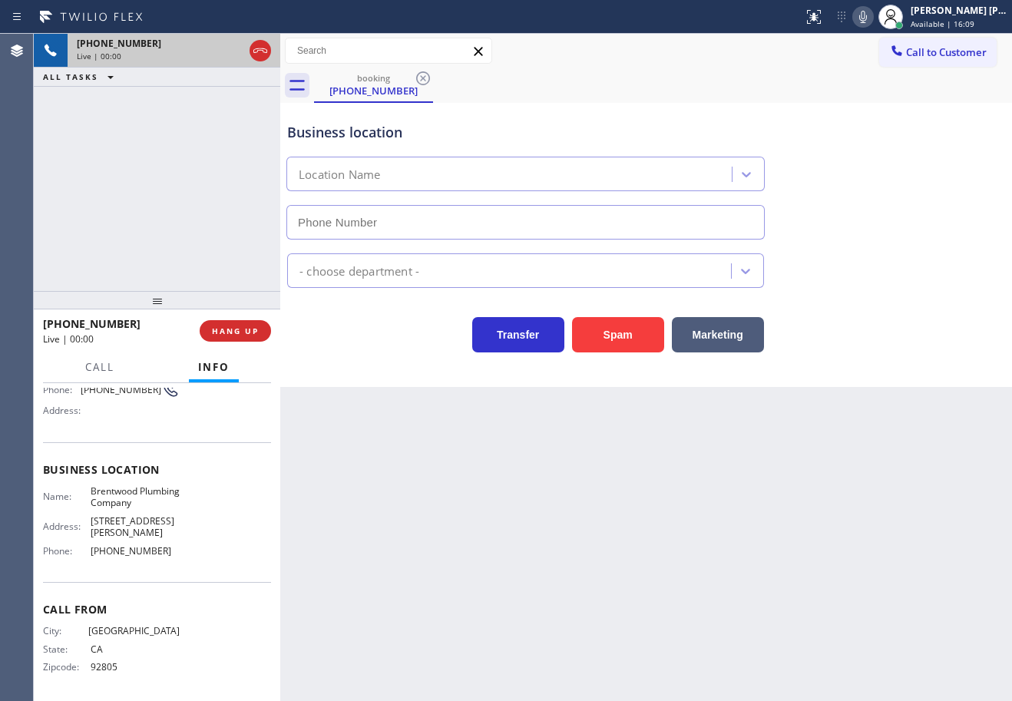
scroll to position [135, 0]
type input "[PHONE_NUMBER]"
click at [223, 333] on span "HANG UP" at bounding box center [235, 331] width 47 height 11
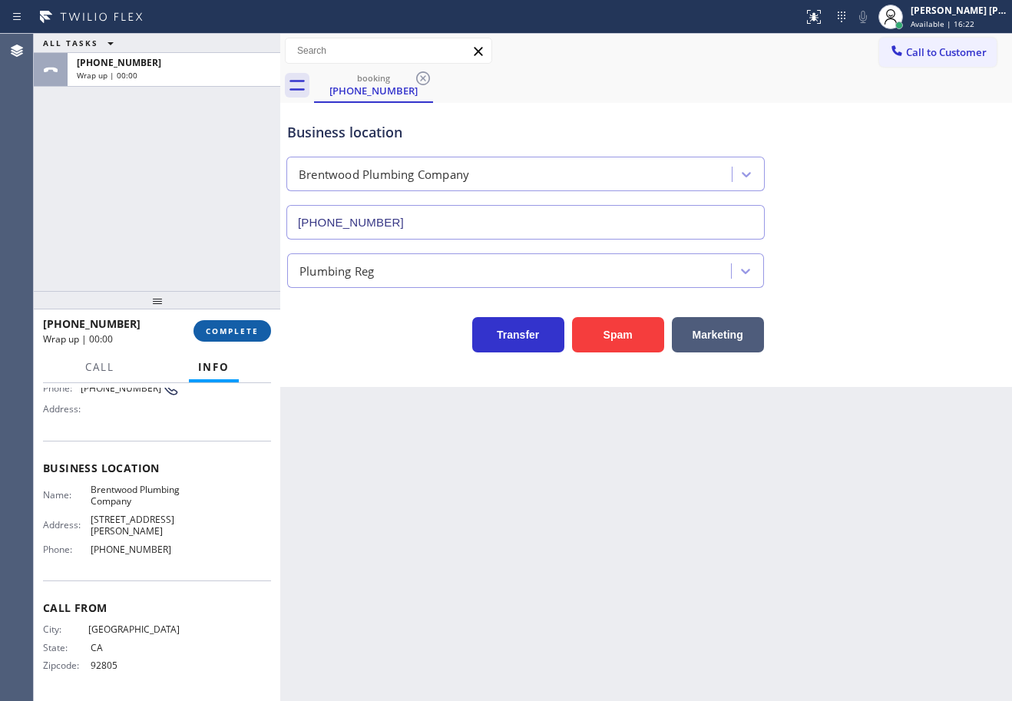
click at [223, 332] on span "COMPLETE" at bounding box center [232, 331] width 53 height 11
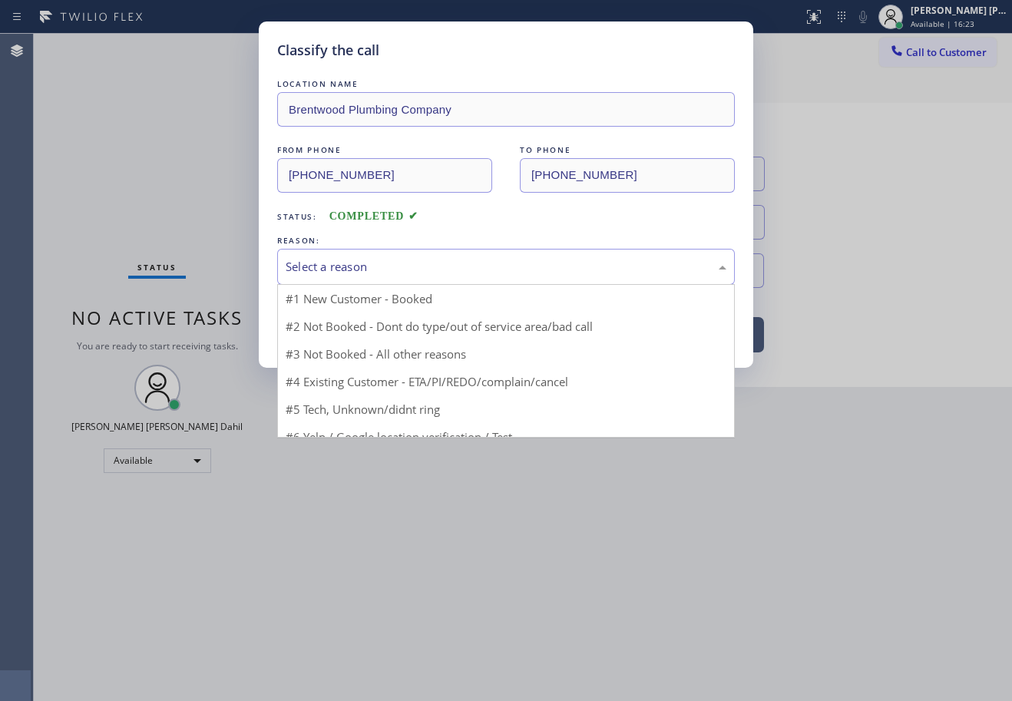
click at [313, 283] on div "Select a reason #1 New Customer - Booked #2 Not Booked - Dont do type/out of se…" at bounding box center [506, 267] width 458 height 36
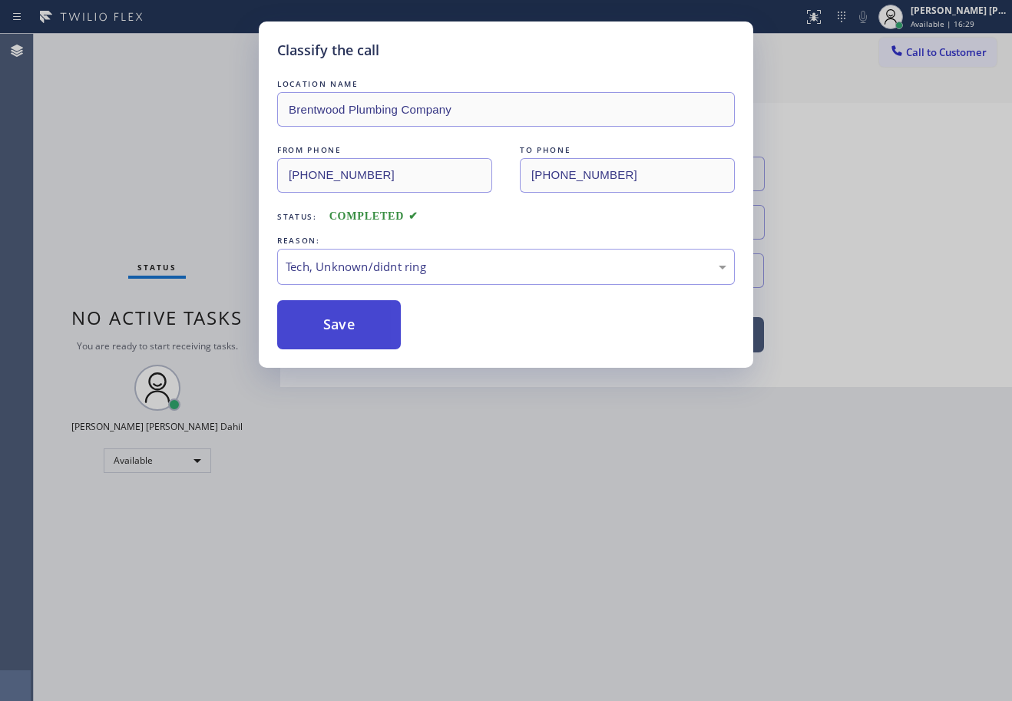
click at [332, 328] on button "Save" at bounding box center [339, 324] width 124 height 49
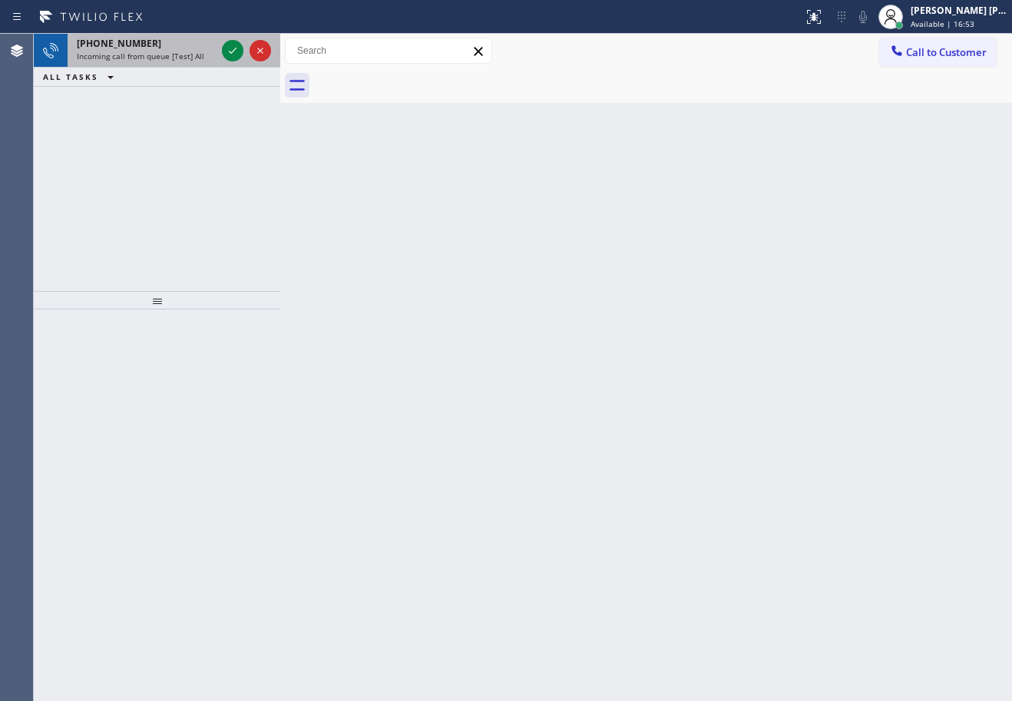
click at [200, 51] on span "Incoming call from queue [Test] All" at bounding box center [141, 56] width 128 height 11
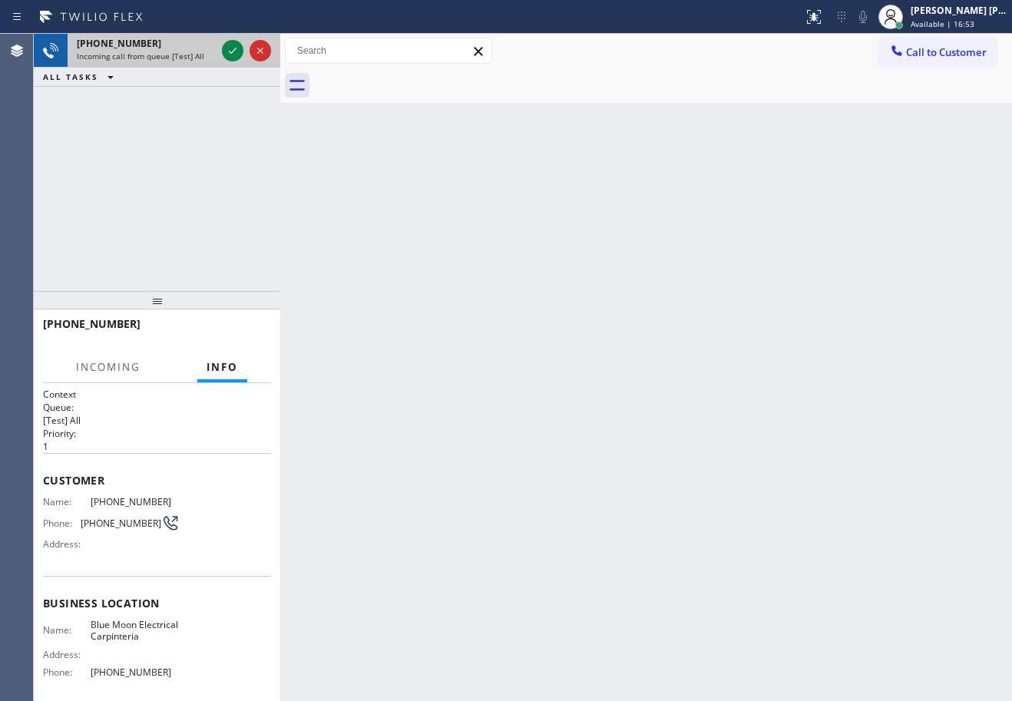
click at [200, 51] on span "Incoming call from queue [Test] All" at bounding box center [141, 56] width 128 height 11
click at [200, 53] on span "Incoming call from queue [Test] All" at bounding box center [141, 56] width 128 height 11
click at [200, 55] on span "Incoming call from queue [Test] All" at bounding box center [141, 56] width 128 height 11
click at [199, 55] on span "Incoming call from queue [Test] All" at bounding box center [141, 56] width 128 height 11
click at [227, 57] on icon at bounding box center [233, 50] width 18 height 18
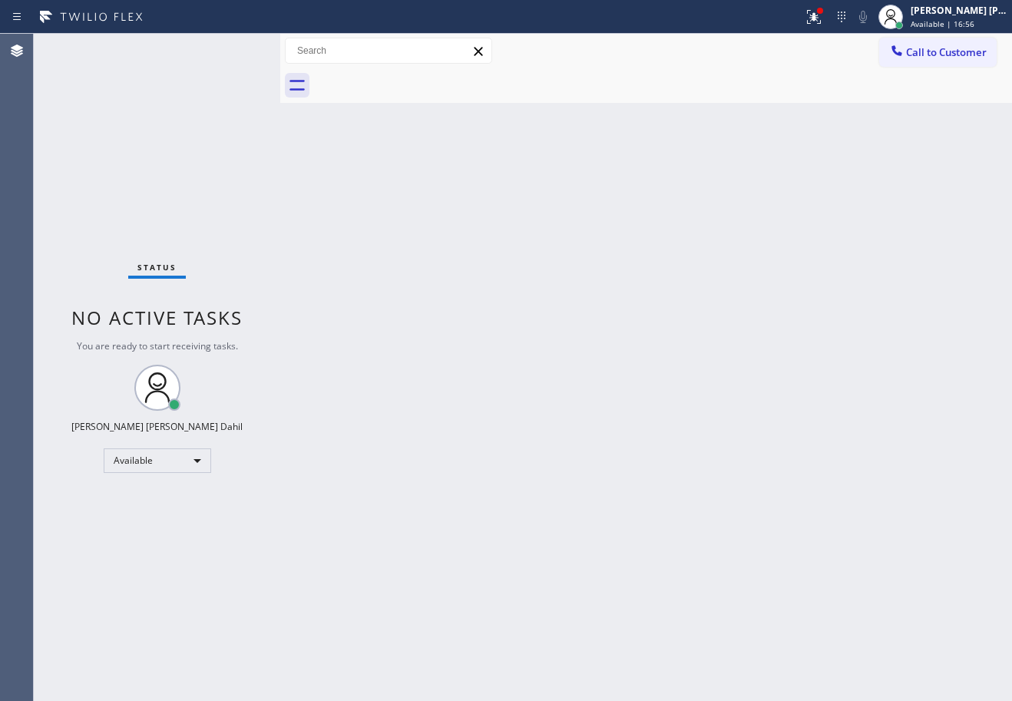
click at [499, 305] on div "Back to Dashboard Change Sender ID Customers Technicians Select a contact Outbo…" at bounding box center [646, 368] width 732 height 668
click at [499, 303] on div "Back to Dashboard Change Sender ID Customers Technicians Select a contact Outbo…" at bounding box center [646, 368] width 732 height 668
click at [446, 267] on div "Back to Dashboard Change Sender ID Customers Technicians Select a contact Outbo…" at bounding box center [646, 368] width 732 height 668
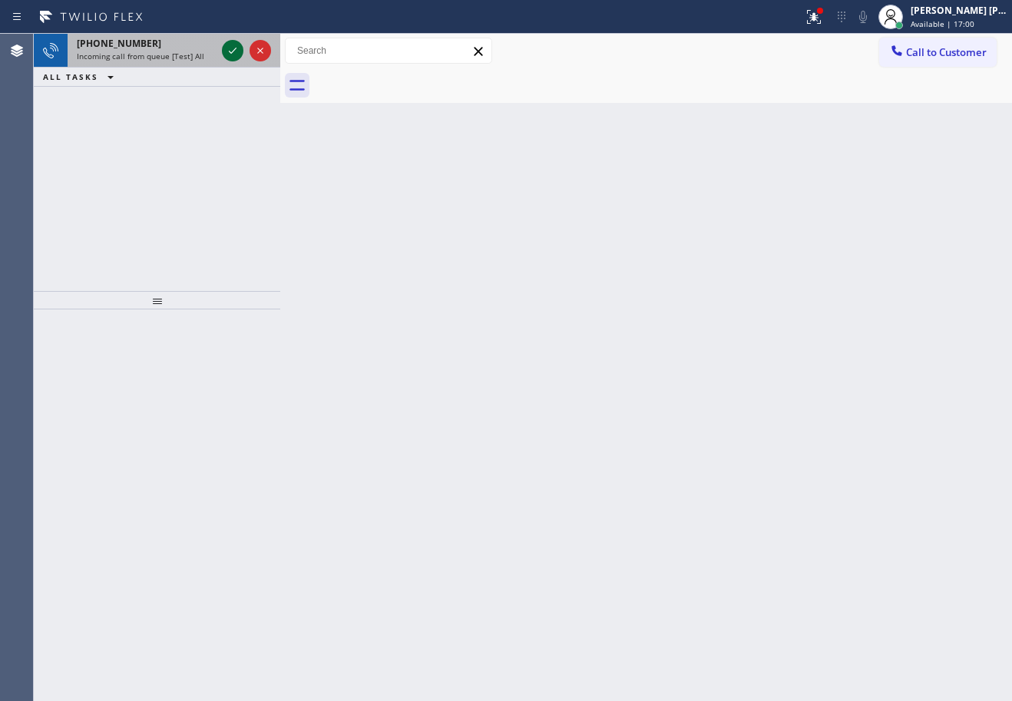
click at [232, 45] on icon at bounding box center [233, 50] width 18 height 18
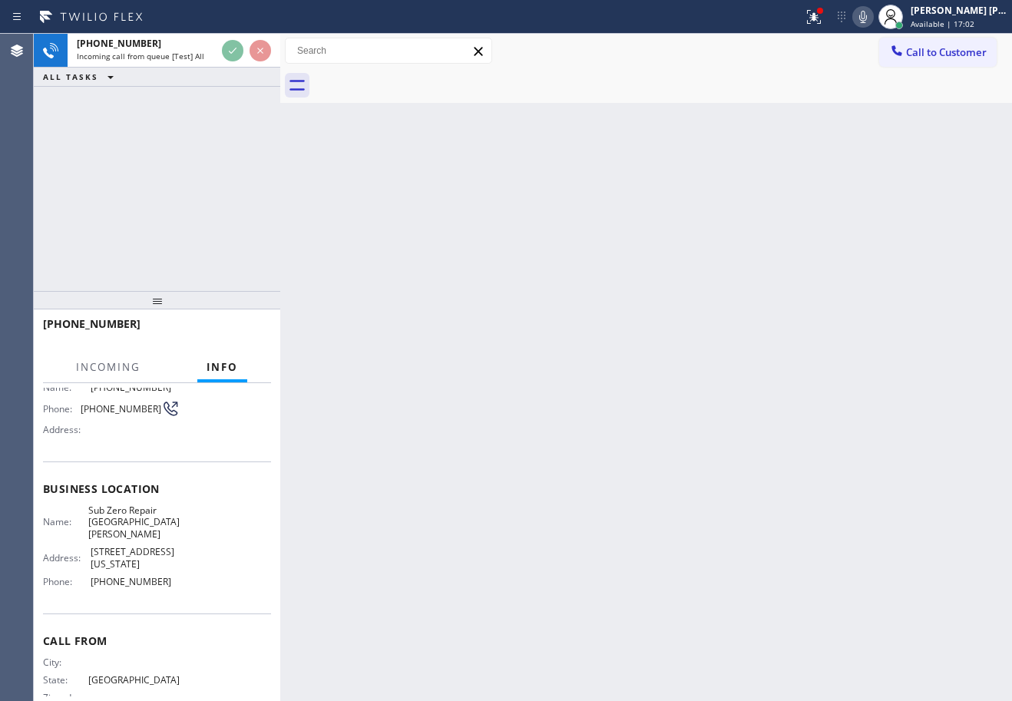
scroll to position [147, 0]
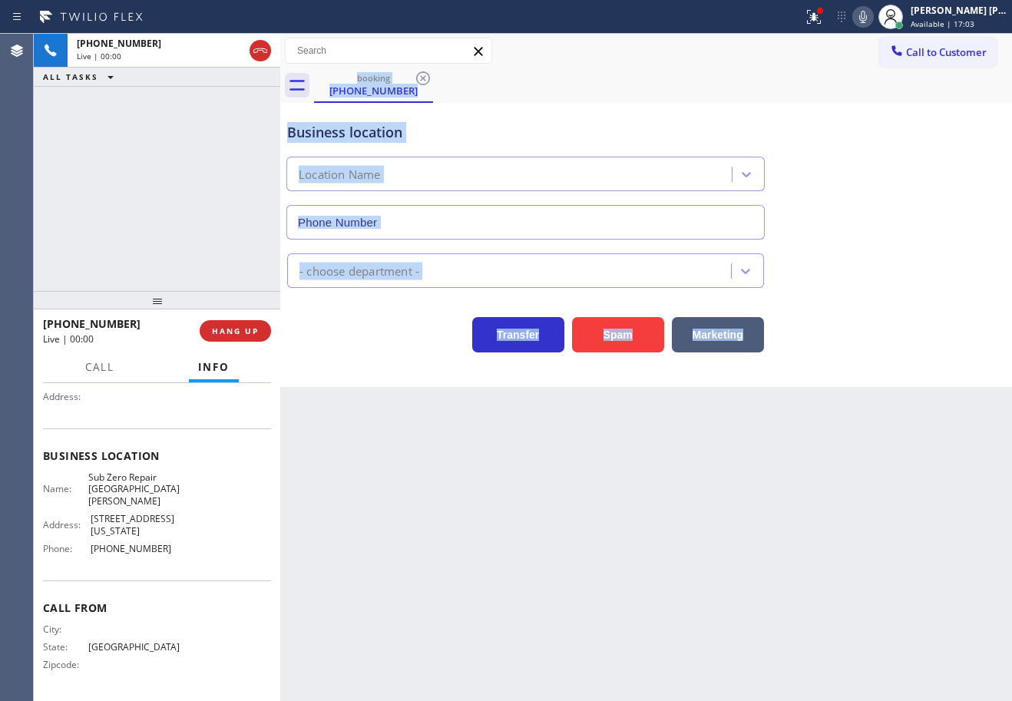
type input "[PHONE_NUMBER]"
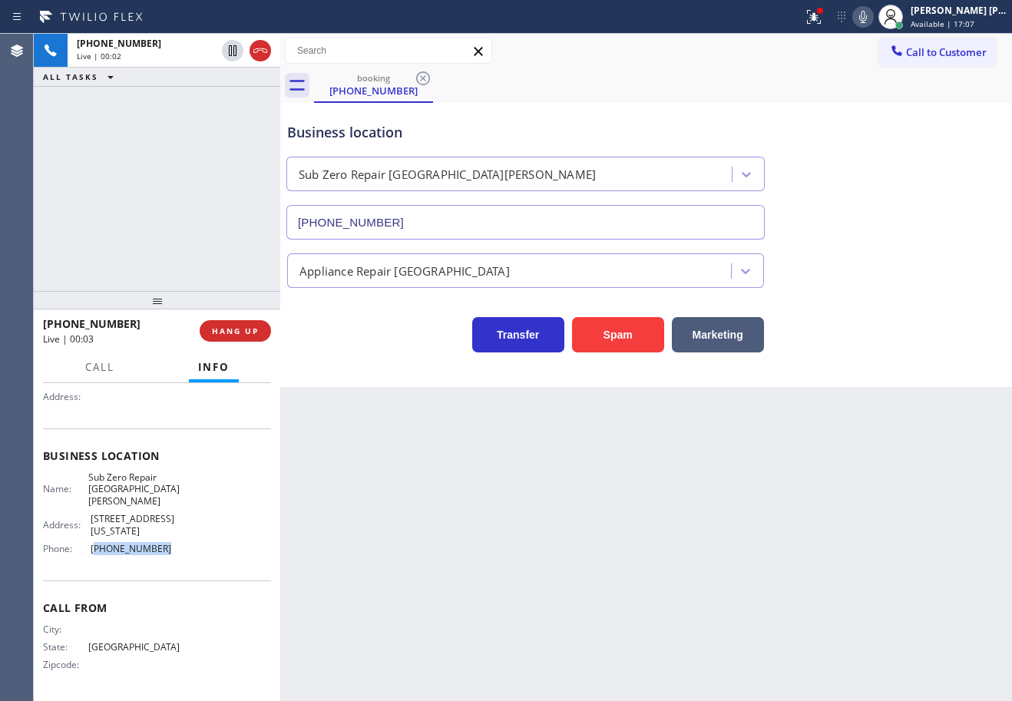
drag, startPoint x: 183, startPoint y: 543, endPoint x: 90, endPoint y: 546, distance: 93.0
click at [90, 548] on div "Name: Sub Zero Repair [GEOGRAPHIC_DATA][PERSON_NAME] Address: [STREET_ADDRESS][…" at bounding box center [157, 517] width 228 height 90
copy span "424) 240-5833"
click at [219, 245] on div "[PHONE_NUMBER] Live | 00:08 ALL TASKS ALL TASKS ACTIVE TASKS TASKS IN WRAP UP" at bounding box center [157, 162] width 247 height 257
click at [237, 326] on button "HANG UP" at bounding box center [235, 331] width 71 height 22
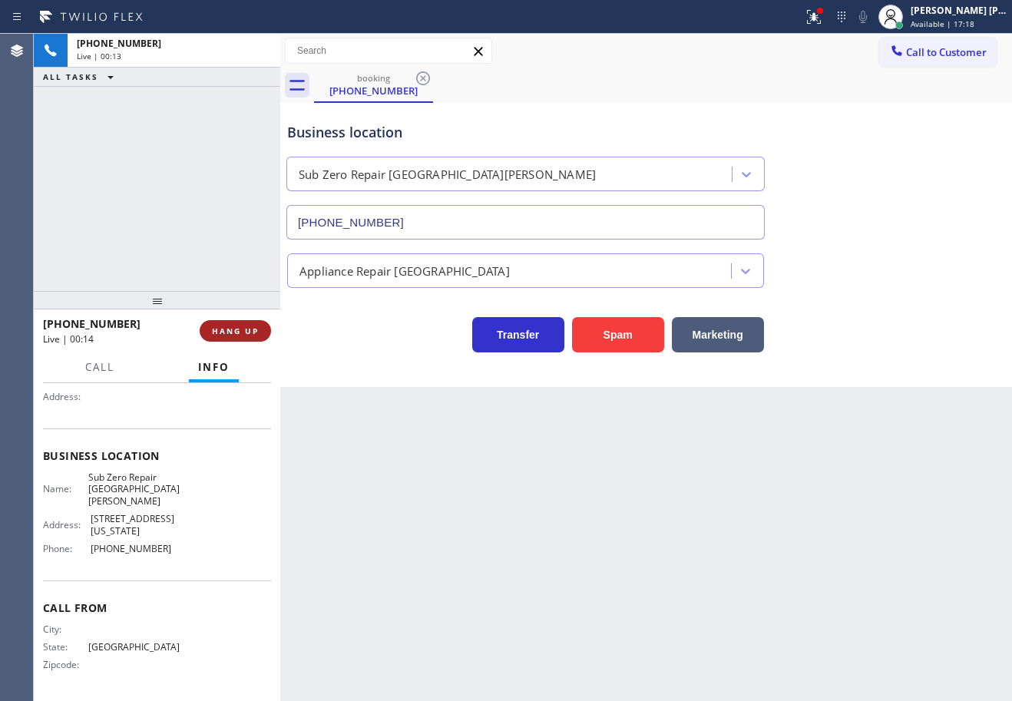
click at [240, 320] on button "HANG UP" at bounding box center [235, 331] width 71 height 22
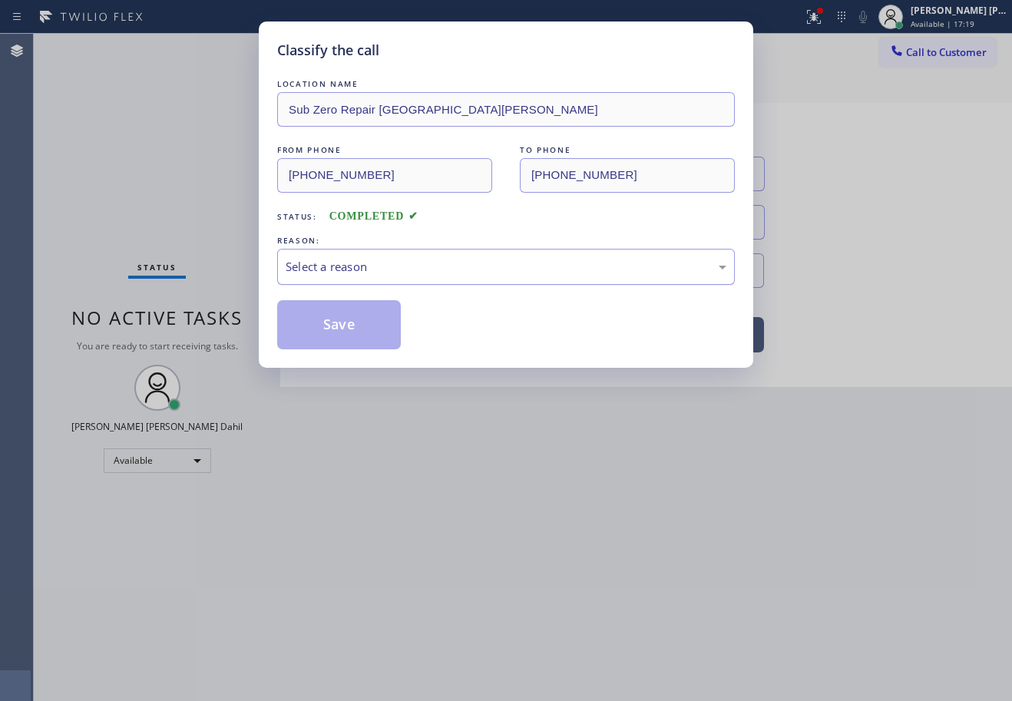
click at [367, 267] on div "Select a reason" at bounding box center [506, 267] width 441 height 18
click at [323, 326] on button "Save" at bounding box center [339, 324] width 124 height 49
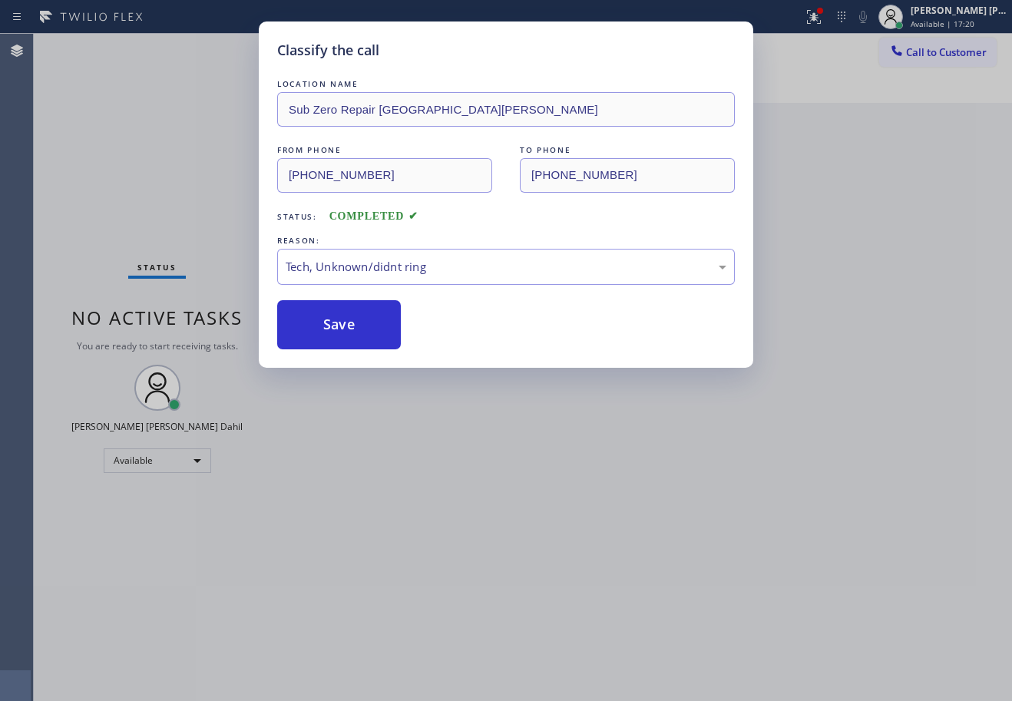
click at [202, 199] on div "Classify the call LOCATION NAME Sub Zero Repair [GEOGRAPHIC_DATA][PERSON_NAME] …" at bounding box center [506, 350] width 1012 height 701
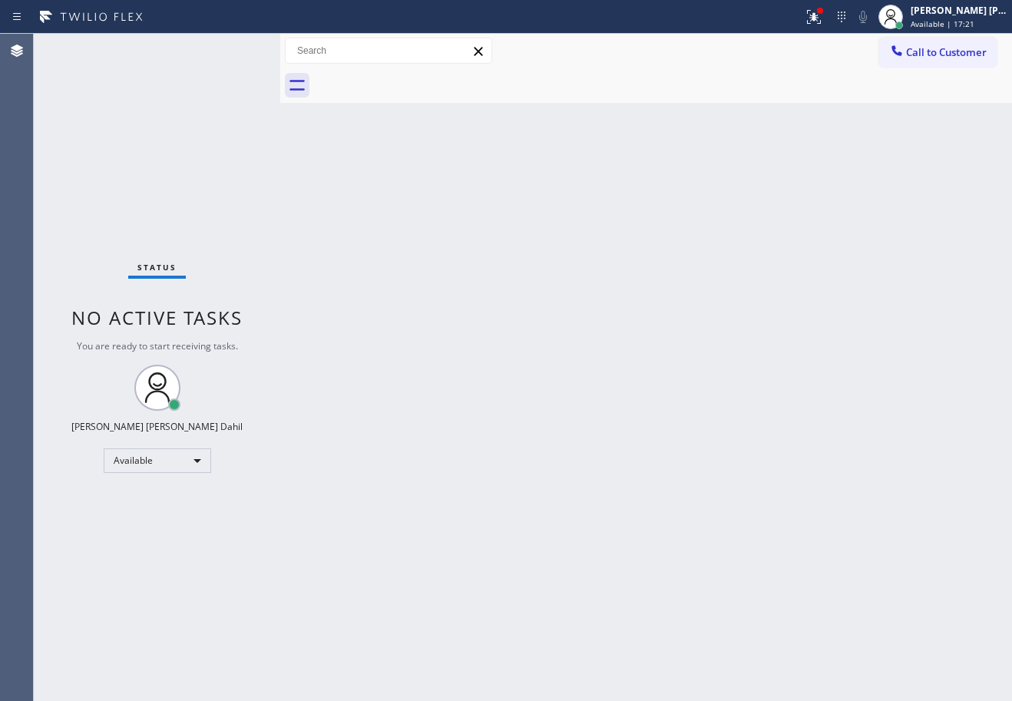
click at [379, 327] on div "Back to Dashboard Change Sender ID Customers Technicians Select a contact Outbo…" at bounding box center [646, 368] width 732 height 668
click at [376, 315] on div "Back to Dashboard Change Sender ID Customers Technicians Select a contact Outbo…" at bounding box center [646, 368] width 732 height 668
click at [232, 50] on div "Status No active tasks You are ready to start receiving tasks. [PERSON_NAME] [P…" at bounding box center [157, 368] width 247 height 668
click at [366, 205] on div "Back to Dashboard Change Sender ID Customers Technicians Select a contact Outbo…" at bounding box center [646, 368] width 732 height 668
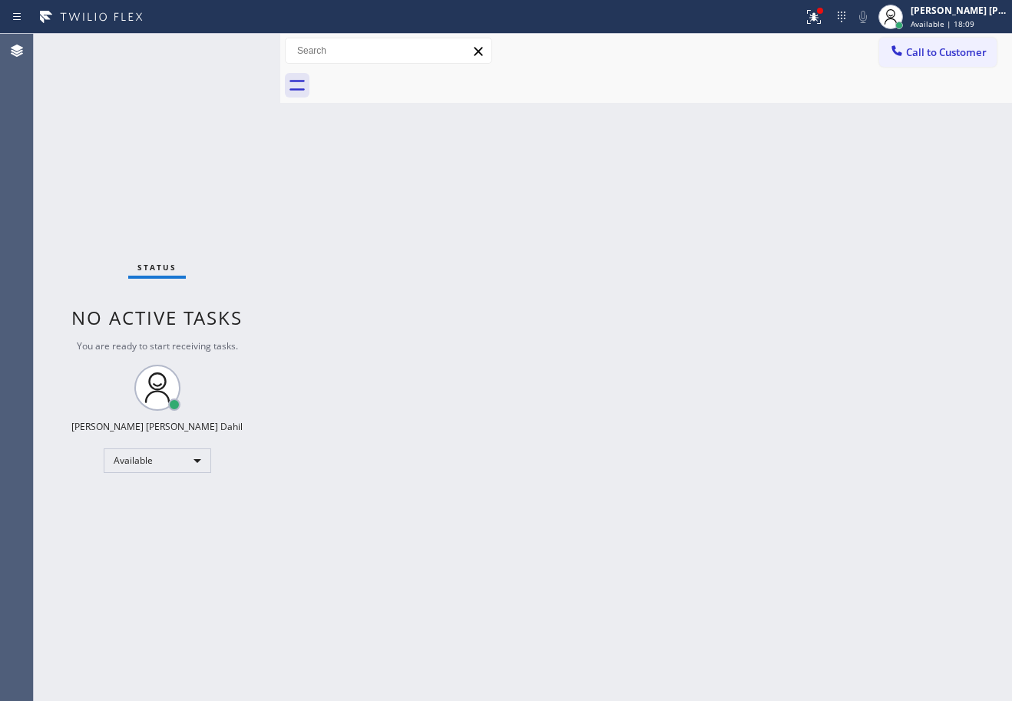
click at [369, 205] on div "Back to Dashboard Change Sender ID Customers Technicians Select a contact Outbo…" at bounding box center [646, 368] width 732 height 668
drag, startPoint x: 790, startPoint y: 575, endPoint x: 792, endPoint y: 678, distance: 102.2
click at [793, 578] on div "Back to Dashboard Change Sender ID Customers Technicians Select a contact Outbo…" at bounding box center [646, 368] width 732 height 668
click at [392, 130] on div "Back to Dashboard Change Sender ID Customers Technicians Select a contact Outbo…" at bounding box center [646, 368] width 732 height 668
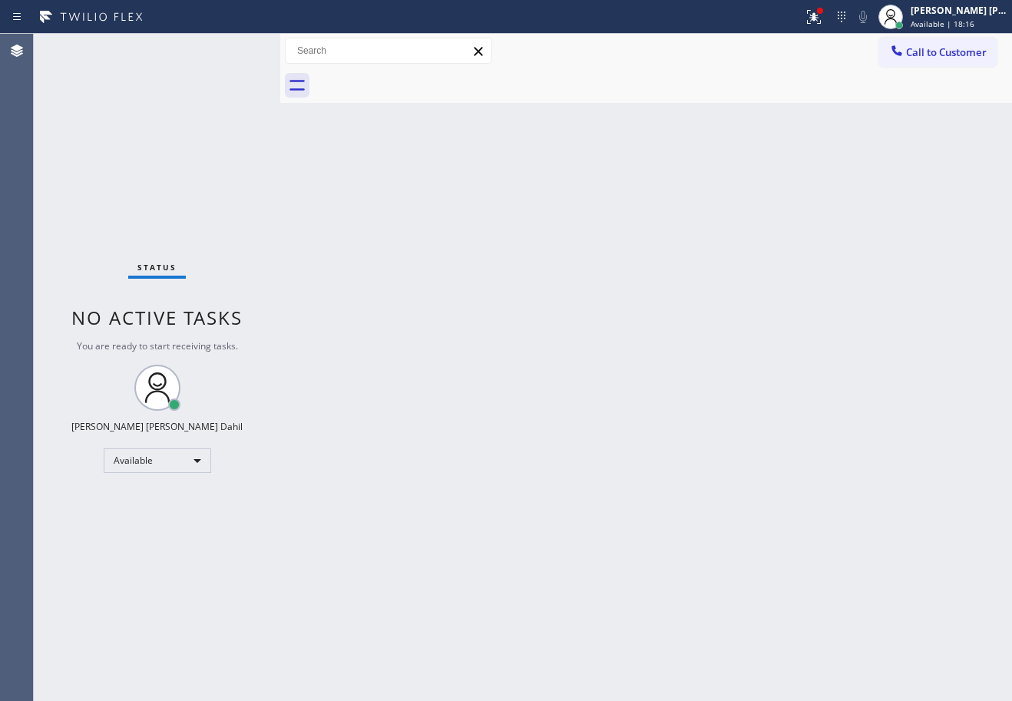
click at [392, 130] on div "Back to Dashboard Change Sender ID Customers Technicians Select a contact Outbo…" at bounding box center [646, 368] width 732 height 668
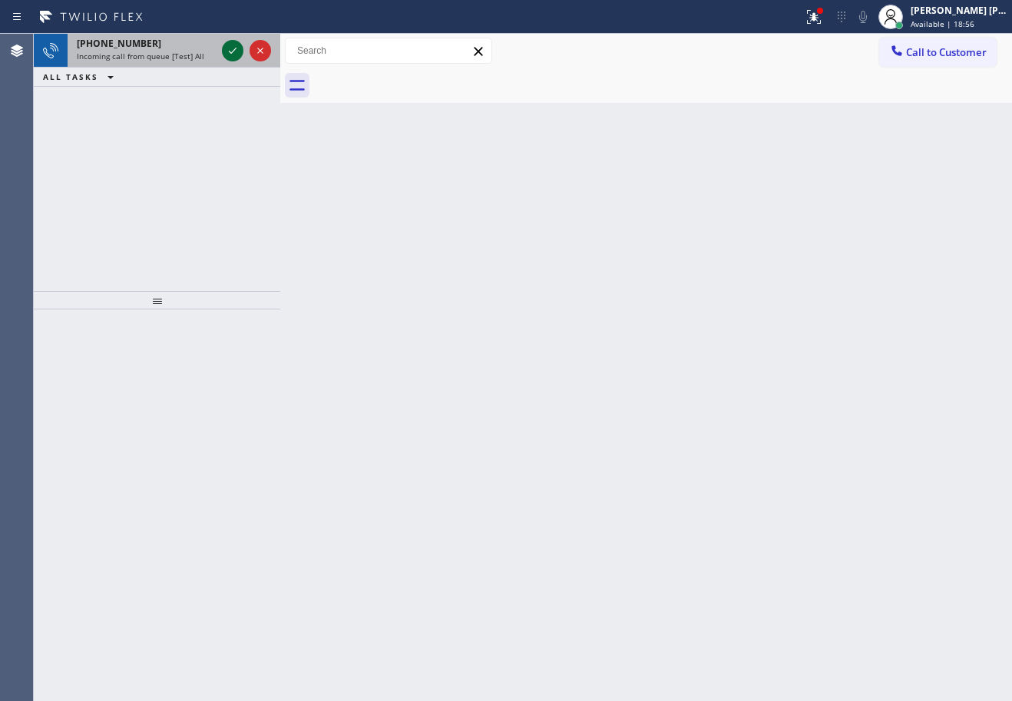
click at [233, 50] on icon at bounding box center [233, 50] width 18 height 18
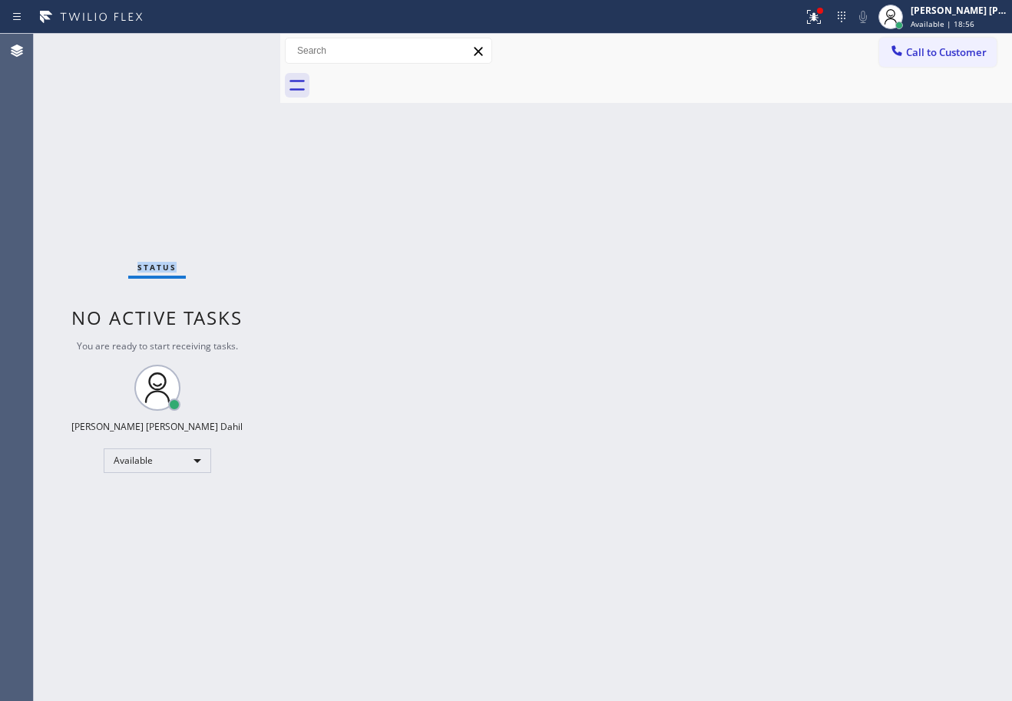
click at [233, 50] on div "Status No active tasks You are ready to start receiving tasks. [PERSON_NAME] [P…" at bounding box center [157, 368] width 247 height 668
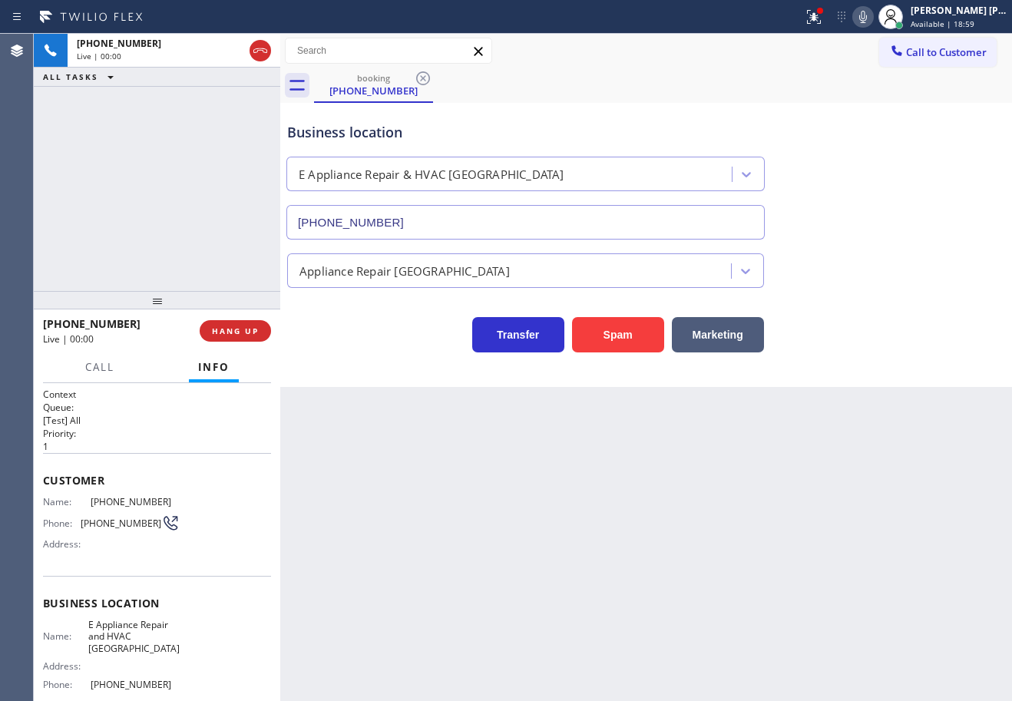
type input "[PHONE_NUMBER]"
click at [636, 346] on button "Spam" at bounding box center [618, 334] width 92 height 35
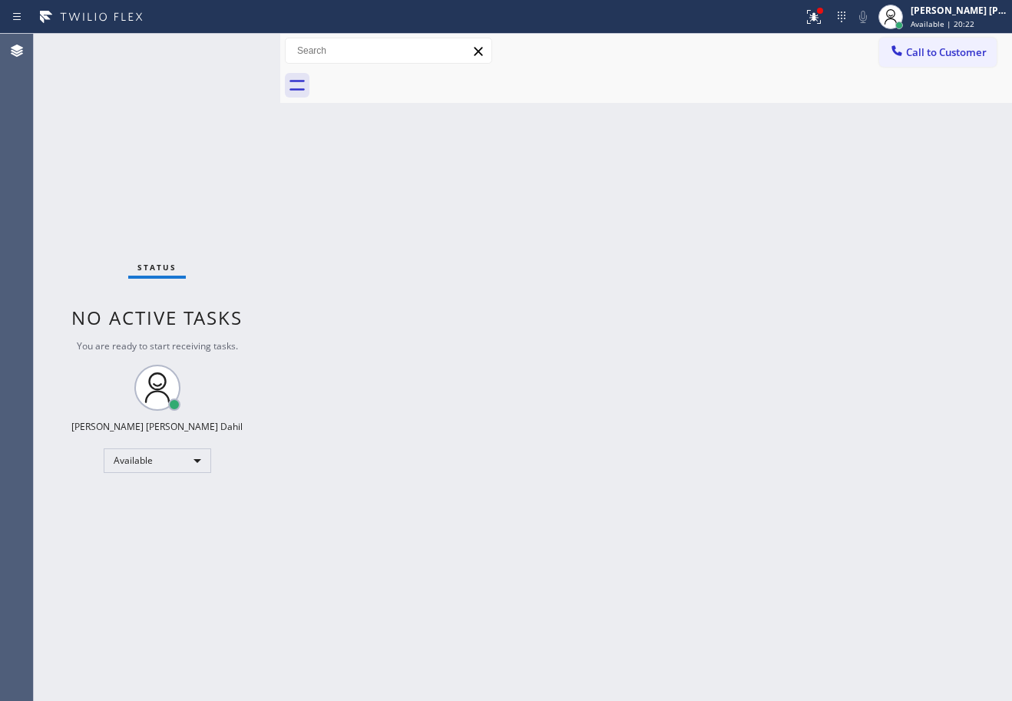
click at [233, 50] on div "Status No active tasks You are ready to start receiving tasks. [PERSON_NAME] [P…" at bounding box center [157, 368] width 247 height 668
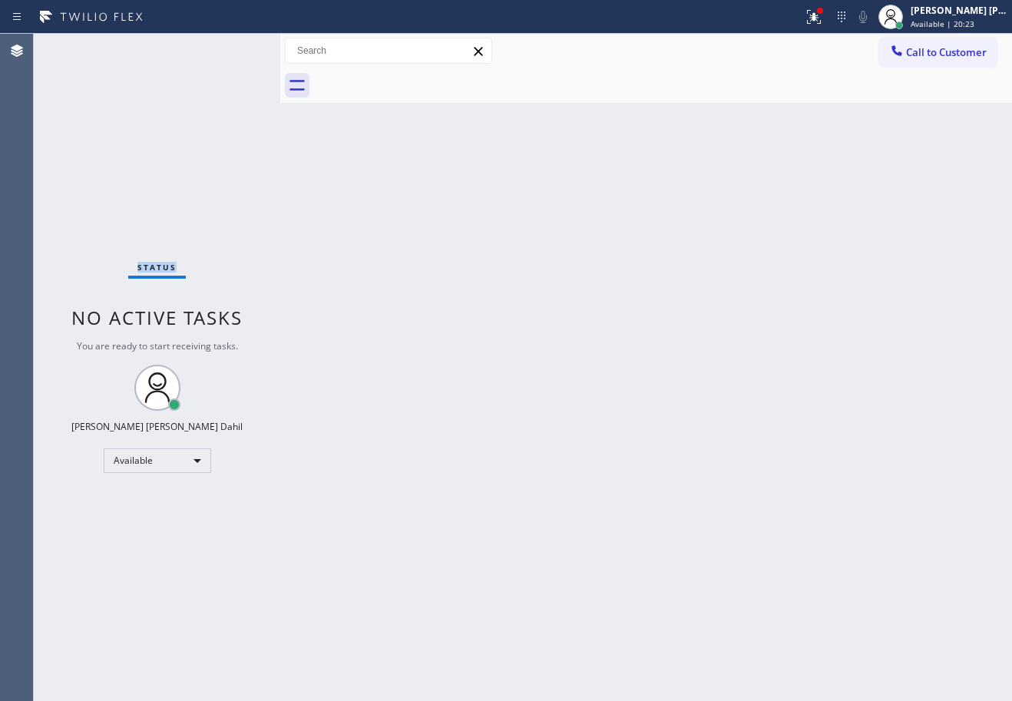
click at [233, 50] on div "Status No active tasks You are ready to start receiving tasks. [PERSON_NAME] [P…" at bounding box center [157, 368] width 247 height 668
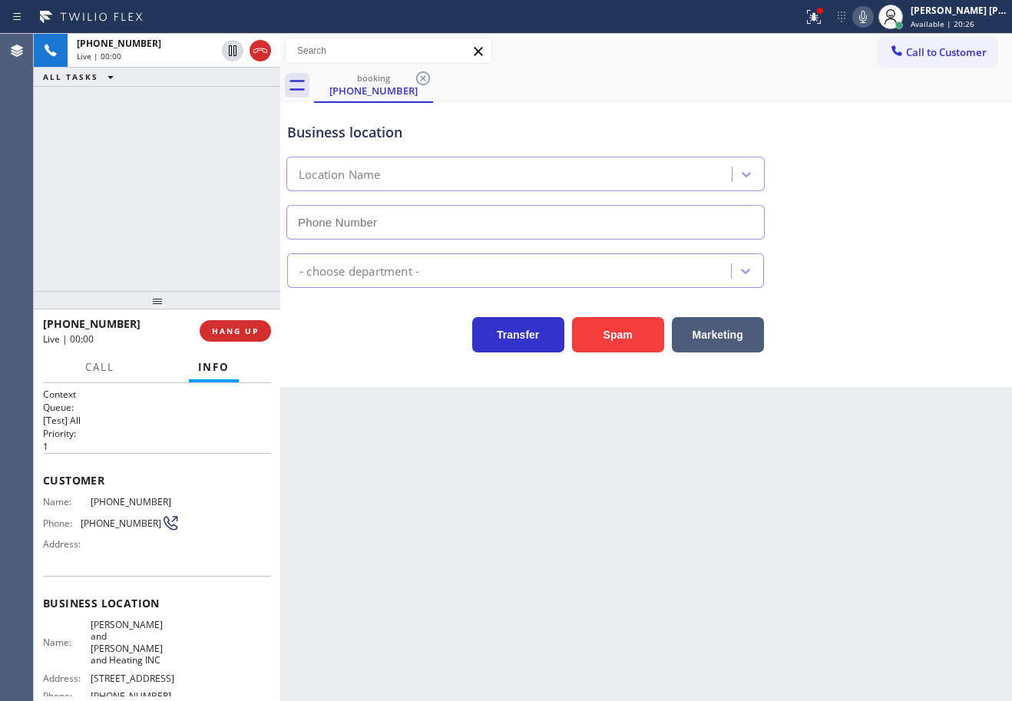
type input "[PHONE_NUMBER]"
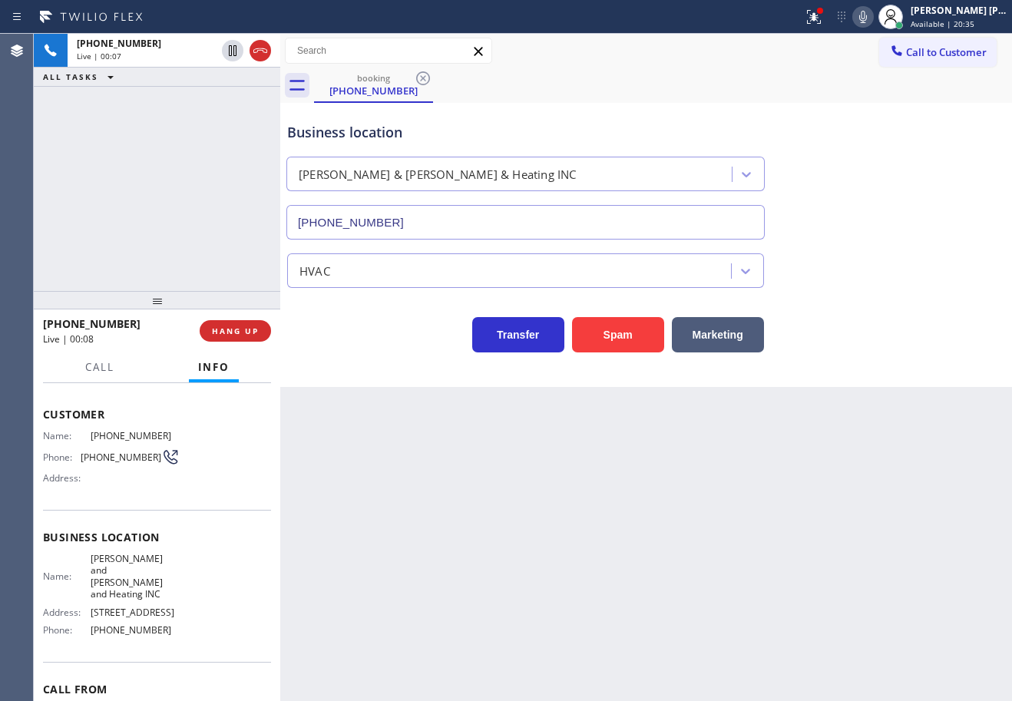
scroll to position [159, 0]
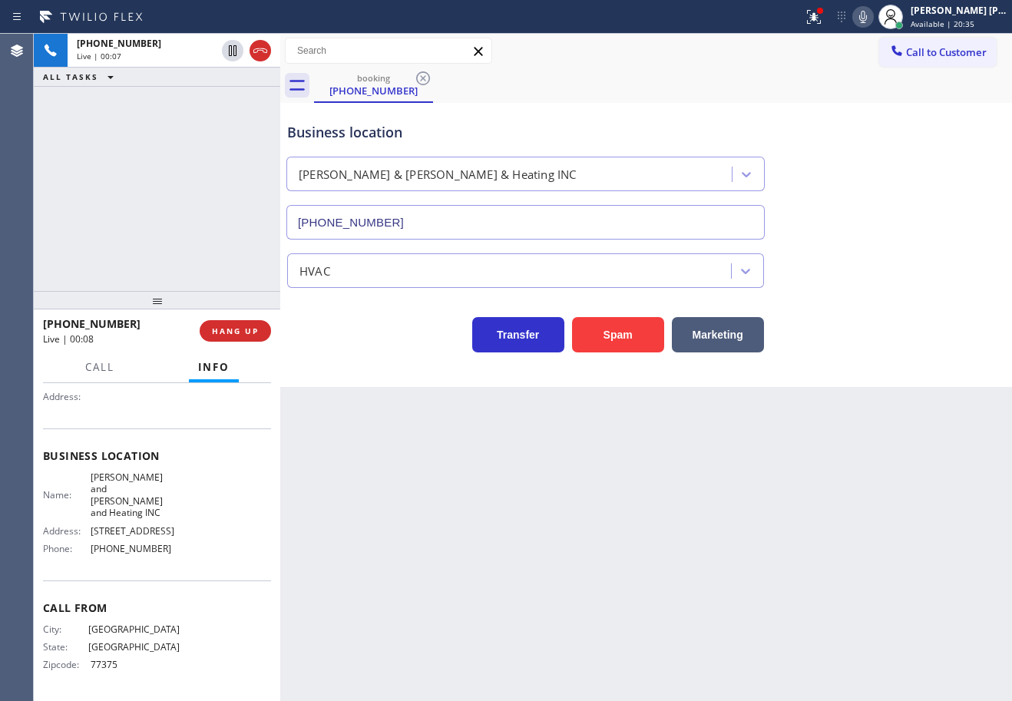
click at [133, 203] on div "[PHONE_NUMBER] Live | 00:07 ALL TASKS ALL TASKS ACTIVE TASKS TASKS IN WRAP UP" at bounding box center [157, 162] width 247 height 257
click at [133, 203] on div "[PHONE_NUMBER] Live | 00:08 ALL TASKS ALL TASKS ACTIVE TASKS TASKS IN WRAP UP" at bounding box center [157, 162] width 247 height 257
click at [167, 235] on div "[PHONE_NUMBER] Live | 00:10 ALL TASKS ALL TASKS ACTIVE TASKS TASKS IN WRAP UP" at bounding box center [157, 162] width 247 height 257
click at [248, 334] on span "HANG UP" at bounding box center [235, 331] width 47 height 11
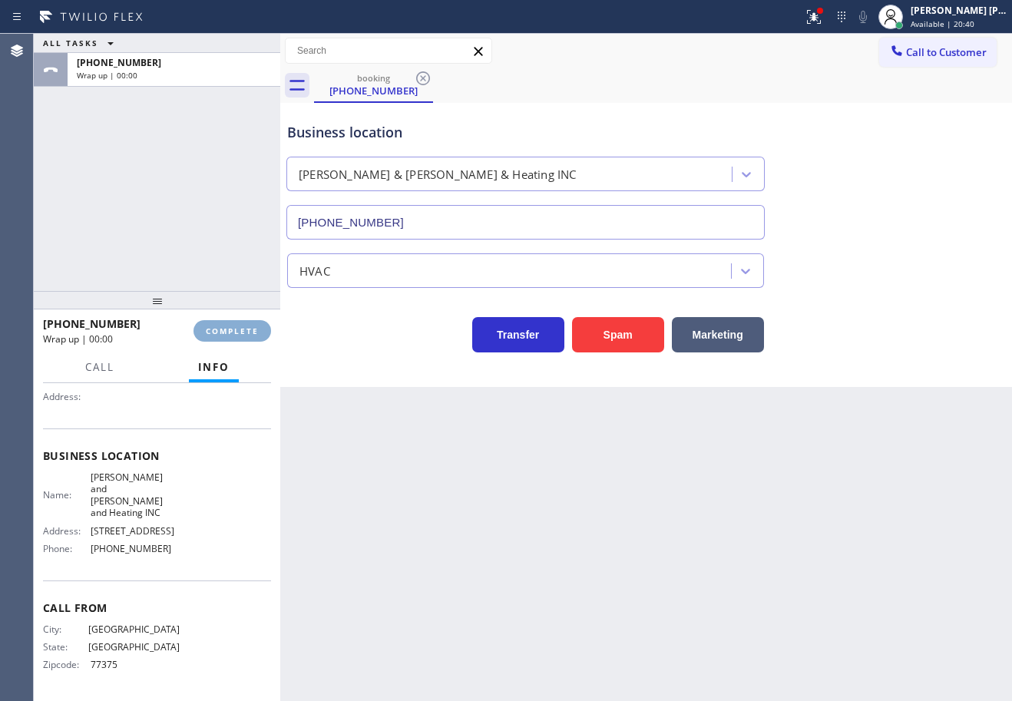
click at [248, 334] on span "COMPLETE" at bounding box center [232, 331] width 53 height 11
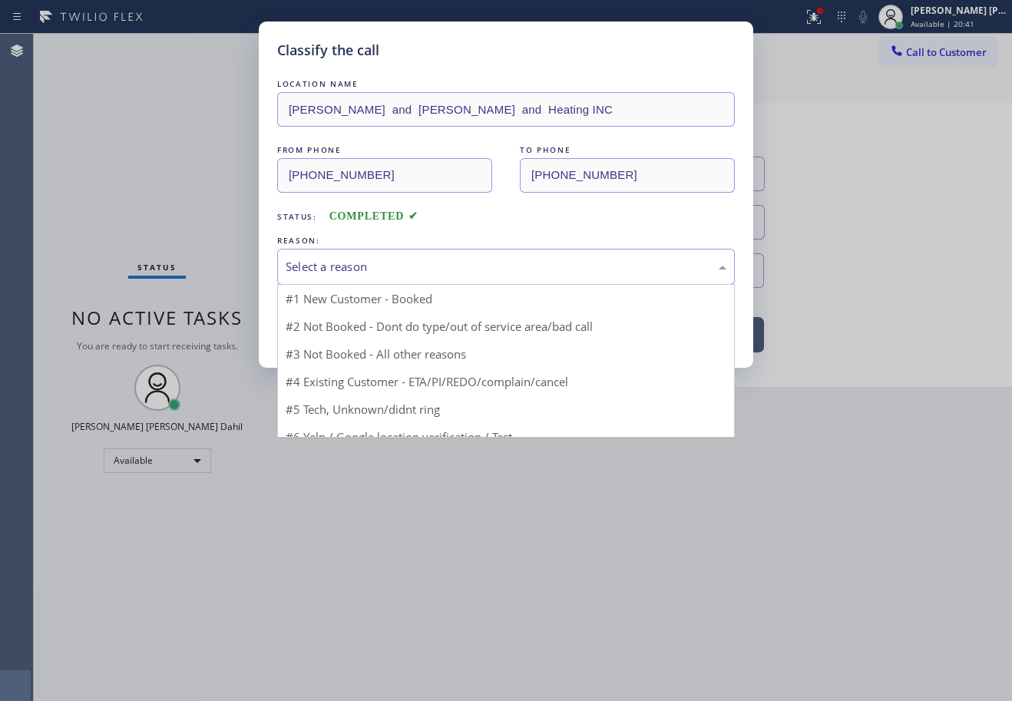
click at [383, 267] on div "Select a reason" at bounding box center [506, 267] width 441 height 18
drag, startPoint x: 377, startPoint y: 386, endPoint x: 360, endPoint y: 360, distance: 31.8
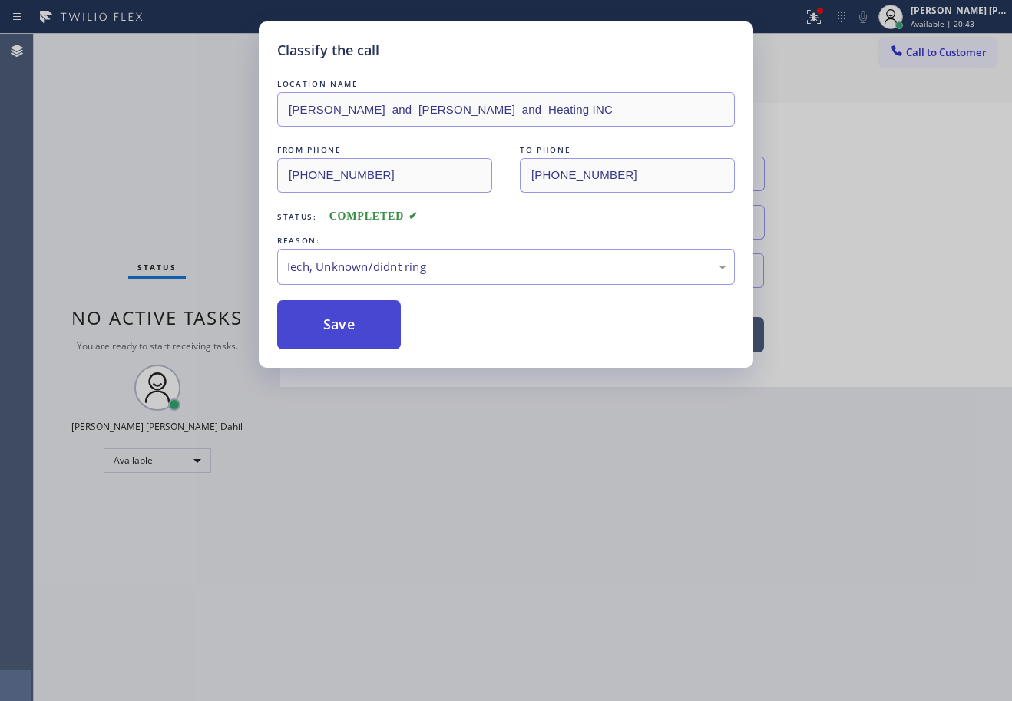
click at [336, 324] on button "Save" at bounding box center [339, 324] width 124 height 49
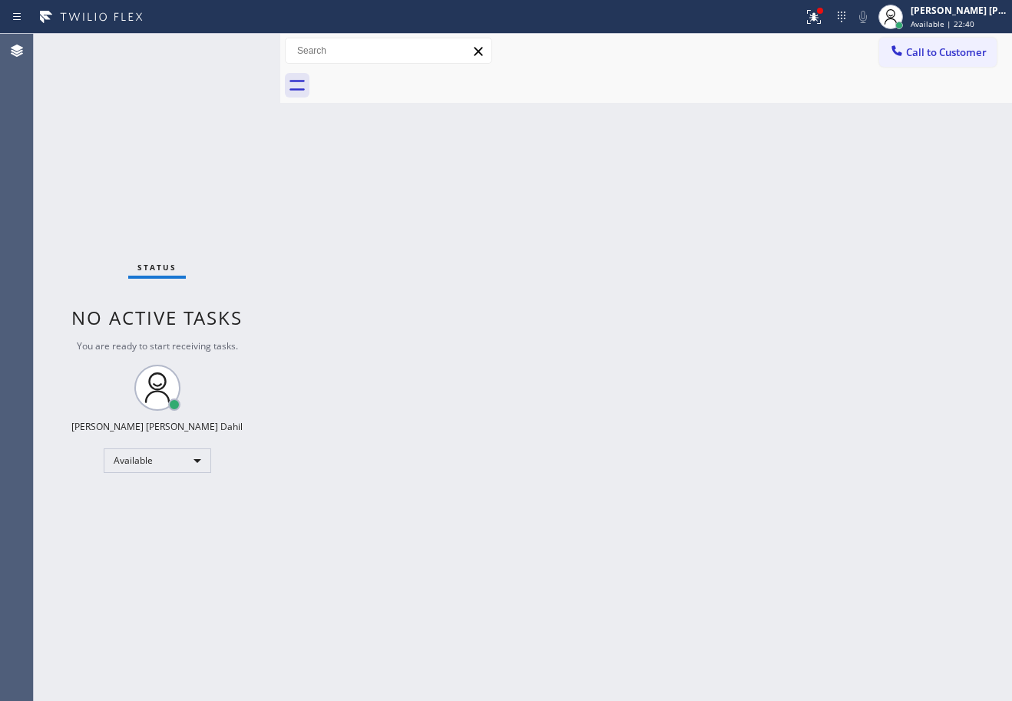
click at [336, 324] on div "Back to Dashboard Change Sender ID Customers Technicians Select a contact Outbo…" at bounding box center [646, 368] width 732 height 668
click at [340, 323] on div "Back to Dashboard Change Sender ID Customers Technicians Select a contact Outbo…" at bounding box center [646, 368] width 732 height 668
click at [340, 322] on div "Back to Dashboard Change Sender ID Customers Technicians Select a contact Outbo…" at bounding box center [646, 368] width 732 height 668
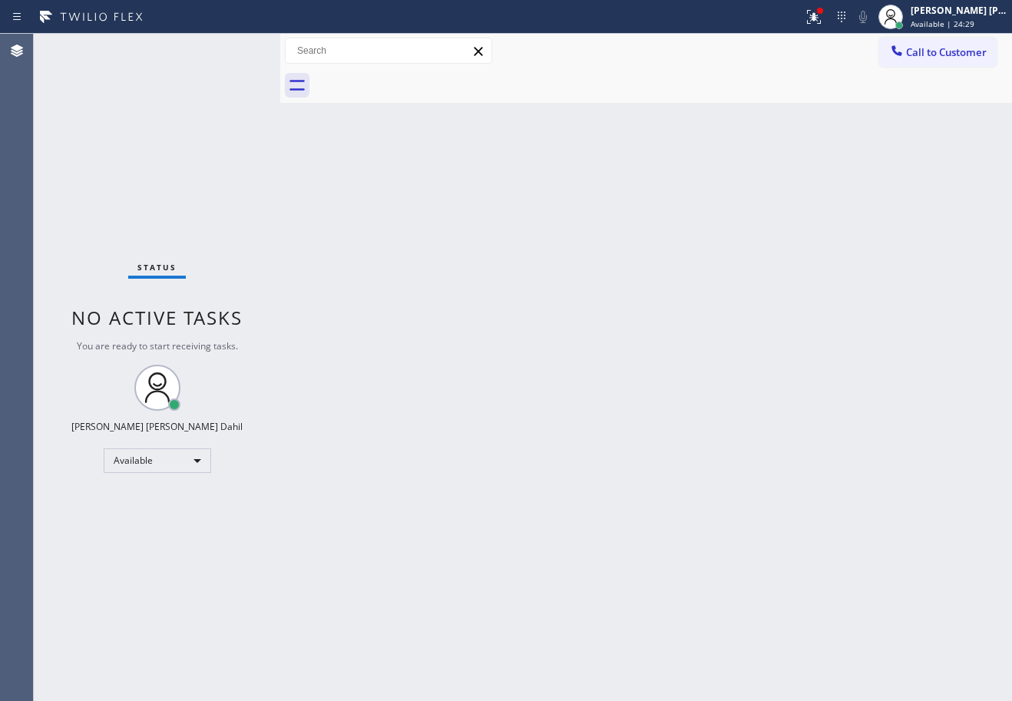
click at [340, 322] on div "Back to Dashboard Change Sender ID Customers Technicians Select a contact Outbo…" at bounding box center [646, 368] width 732 height 668
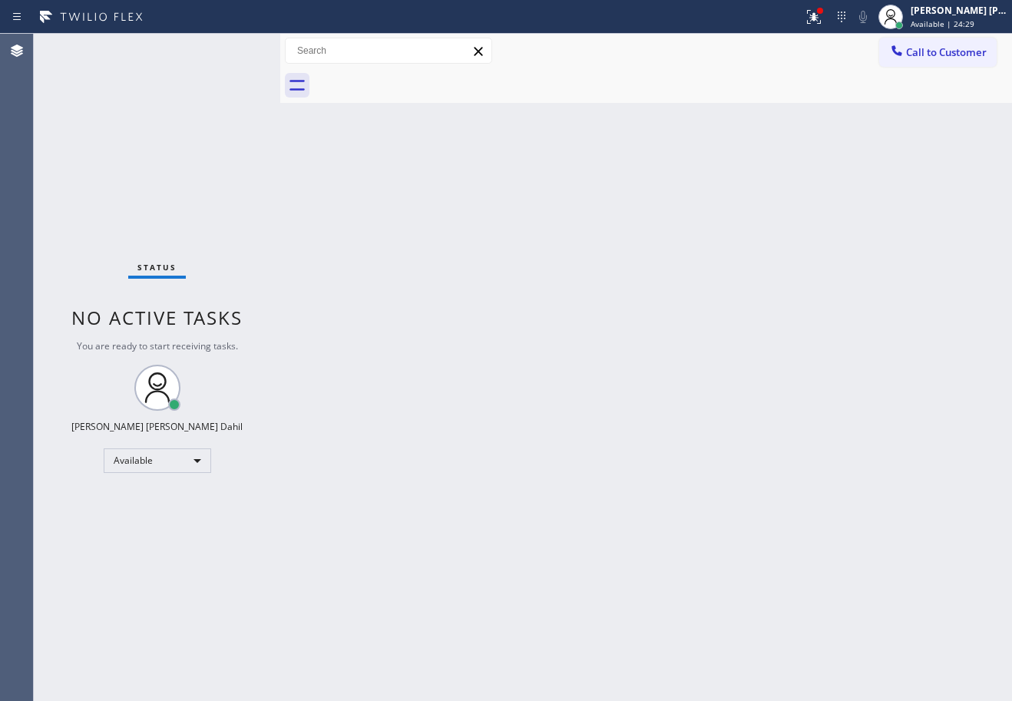
click at [340, 322] on div "Back to Dashboard Change Sender ID Customers Technicians Select a contact Outbo…" at bounding box center [646, 368] width 732 height 668
click at [340, 321] on div "Back to Dashboard Change Sender ID Customers Technicians Select a contact Outbo…" at bounding box center [646, 368] width 732 height 668
click at [341, 321] on div "Back to Dashboard Change Sender ID Customers Technicians Select a contact Outbo…" at bounding box center [646, 368] width 732 height 668
click at [233, 50] on div "Status No active tasks You are ready to start receiving tasks. [PERSON_NAME] [P…" at bounding box center [157, 368] width 247 height 668
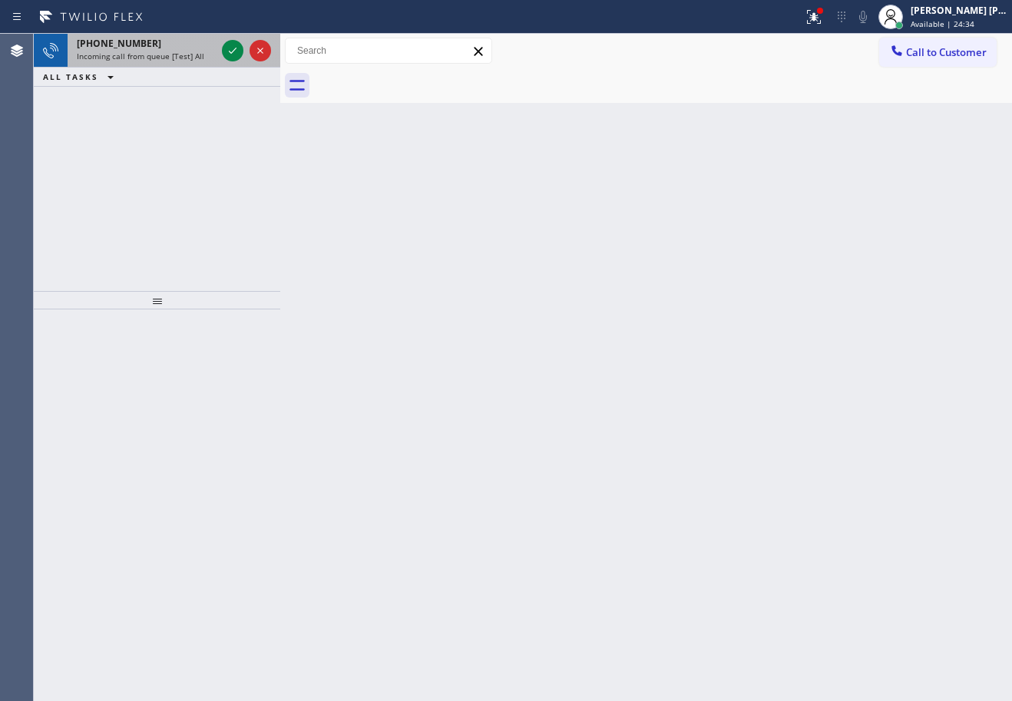
click at [182, 48] on div "[PHONE_NUMBER]" at bounding box center [146, 43] width 139 height 13
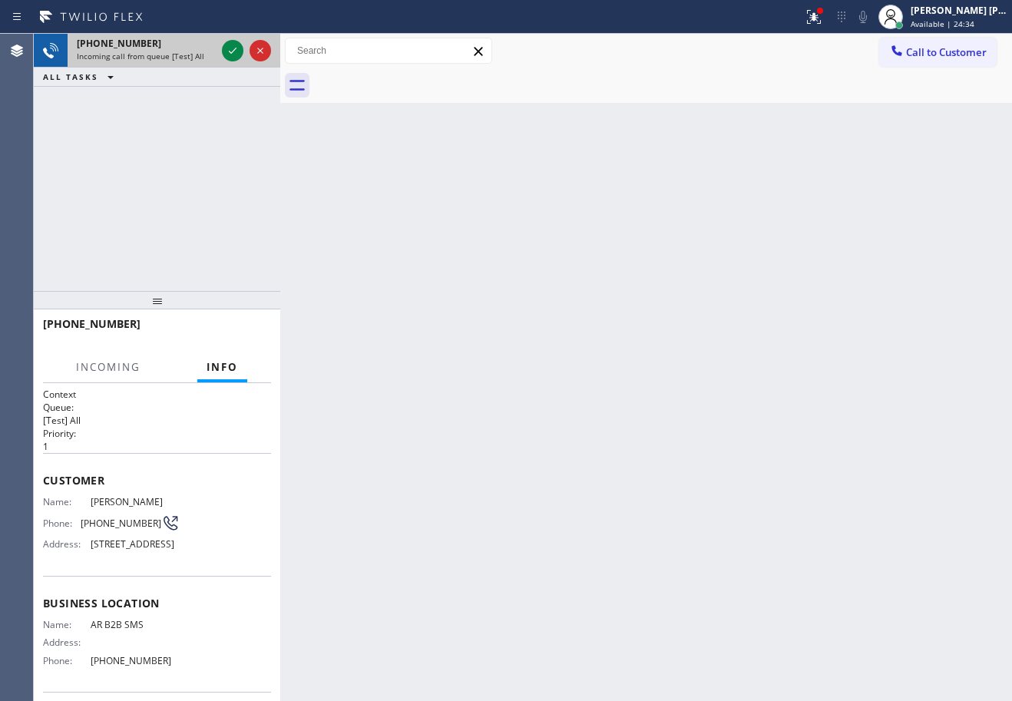
click at [182, 48] on div "[PHONE_NUMBER]" at bounding box center [146, 43] width 139 height 13
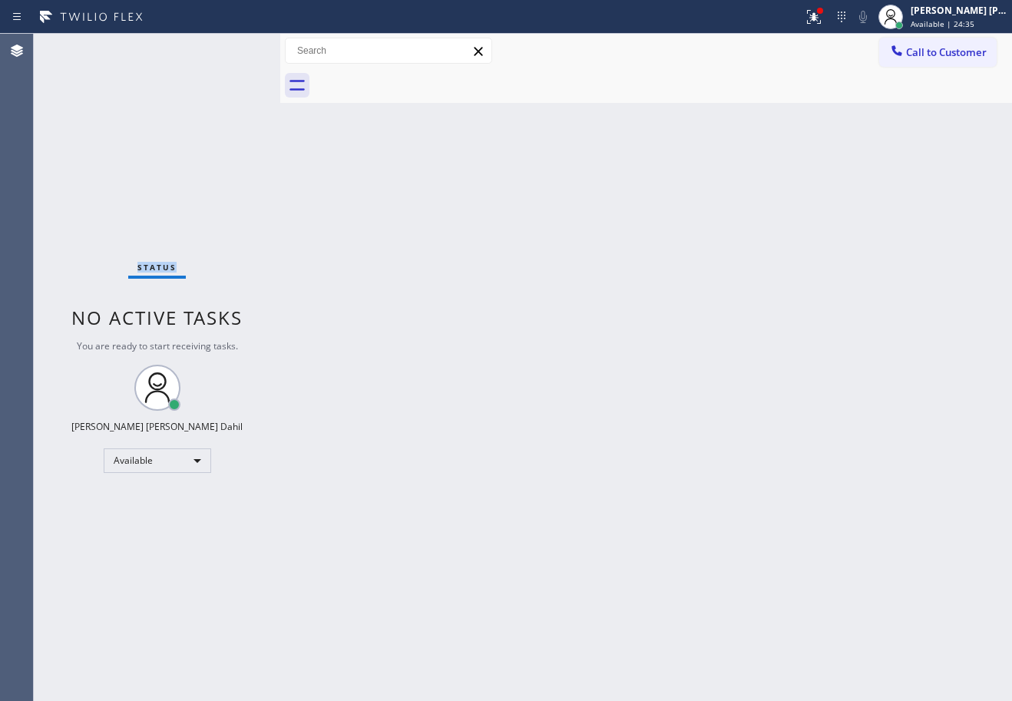
click at [182, 48] on div "Status No active tasks You are ready to start receiving tasks. [PERSON_NAME] [P…" at bounding box center [157, 368] width 247 height 668
drag, startPoint x: 182, startPoint y: 48, endPoint x: 182, endPoint y: 65, distance: 16.1
click at [182, 65] on div "Status No active tasks You are ready to start receiving tasks. [PERSON_NAME] [P…" at bounding box center [157, 368] width 247 height 668
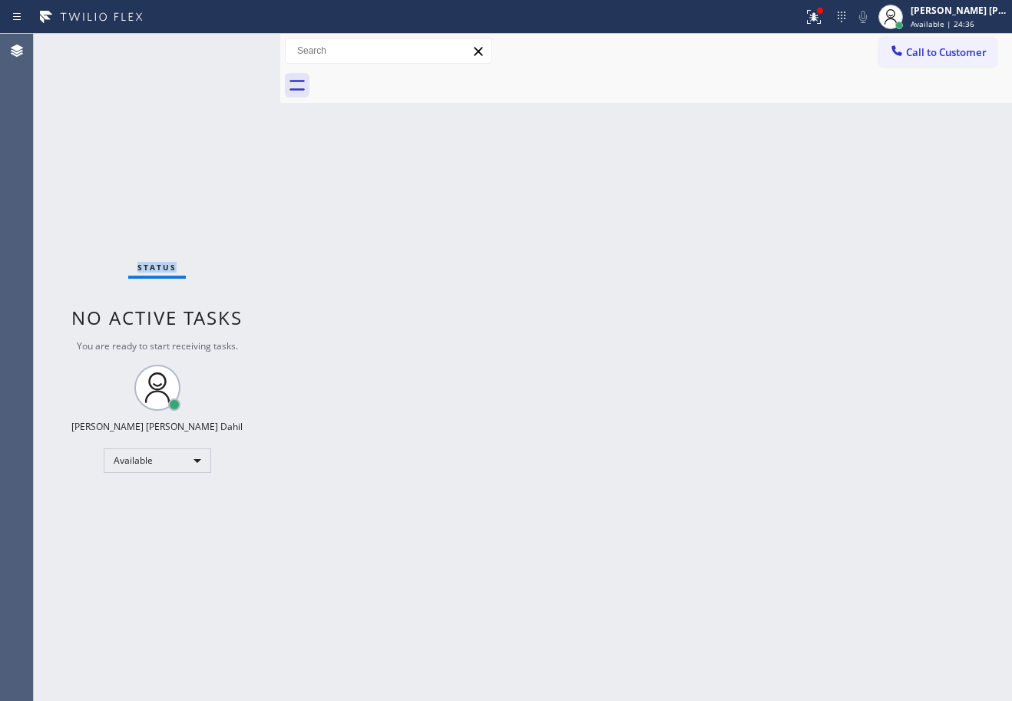
click at [179, 94] on div "Status No active tasks You are ready to start receiving tasks. [PERSON_NAME] [P…" at bounding box center [157, 368] width 247 height 668
click at [180, 92] on div "Status No active tasks You are ready to start receiving tasks. [PERSON_NAME] [P…" at bounding box center [157, 368] width 247 height 668
click at [190, 88] on div "Status No active tasks You are ready to start receiving tasks. [PERSON_NAME] [P…" at bounding box center [157, 368] width 247 height 668
click at [393, 207] on div "Back to Dashboard Change Sender ID Customers Technicians Select a contact Outbo…" at bounding box center [646, 368] width 732 height 668
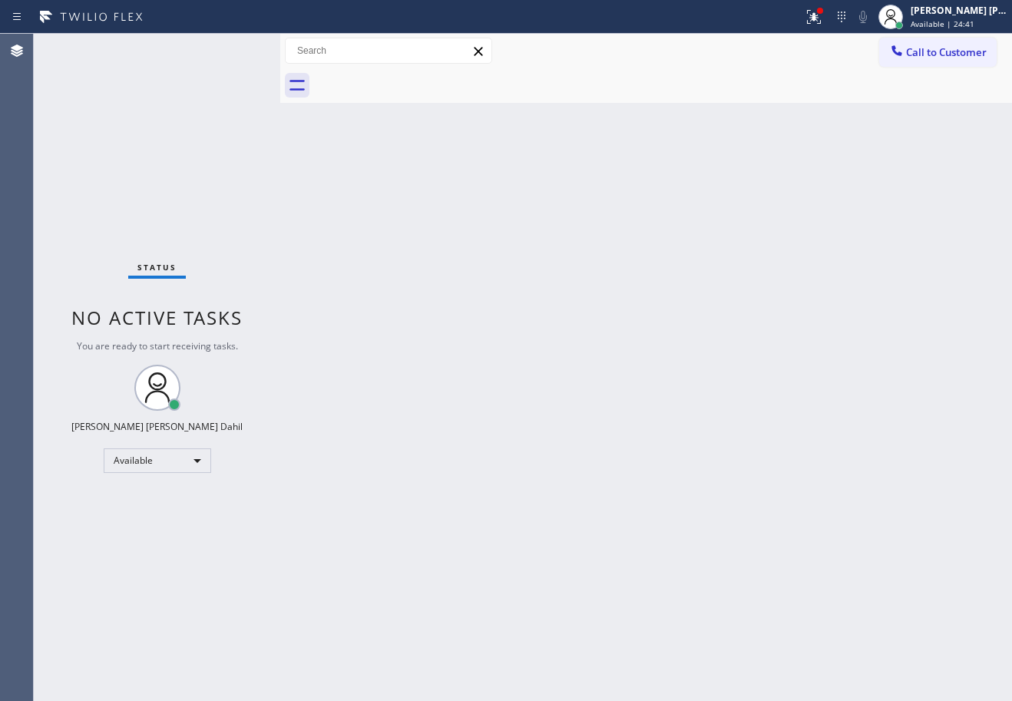
click at [721, 458] on div "Back to Dashboard Change Sender ID Customers Technicians Select a contact Outbo…" at bounding box center [646, 368] width 732 height 668
click at [179, 54] on div "Status No active tasks You are ready to start receiving tasks. [PERSON_NAME] [P…" at bounding box center [157, 368] width 247 height 668
click at [179, 55] on div "Status No active tasks You are ready to start receiving tasks. [PERSON_NAME] [P…" at bounding box center [157, 368] width 247 height 668
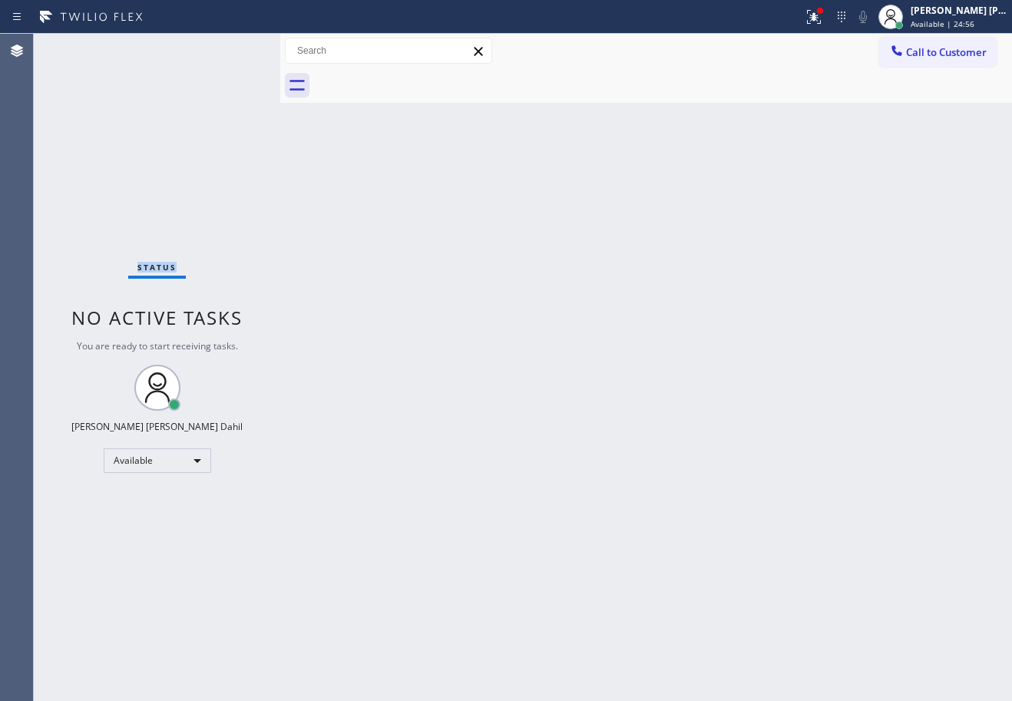
click at [179, 55] on div "Status No active tasks You are ready to start receiving tasks. [PERSON_NAME] [P…" at bounding box center [157, 368] width 247 height 668
drag, startPoint x: 179, startPoint y: 55, endPoint x: 233, endPoint y: 84, distance: 61.6
click at [184, 55] on div "Status No active tasks You are ready to start receiving tasks. [PERSON_NAME] [P…" at bounding box center [157, 368] width 247 height 668
click at [422, 209] on div "Back to Dashboard Change Sender ID Customers Technicians Select a contact Outbo…" at bounding box center [646, 368] width 732 height 668
click at [423, 210] on div "Back to Dashboard Change Sender ID Customers Technicians Select a contact Outbo…" at bounding box center [646, 368] width 732 height 668
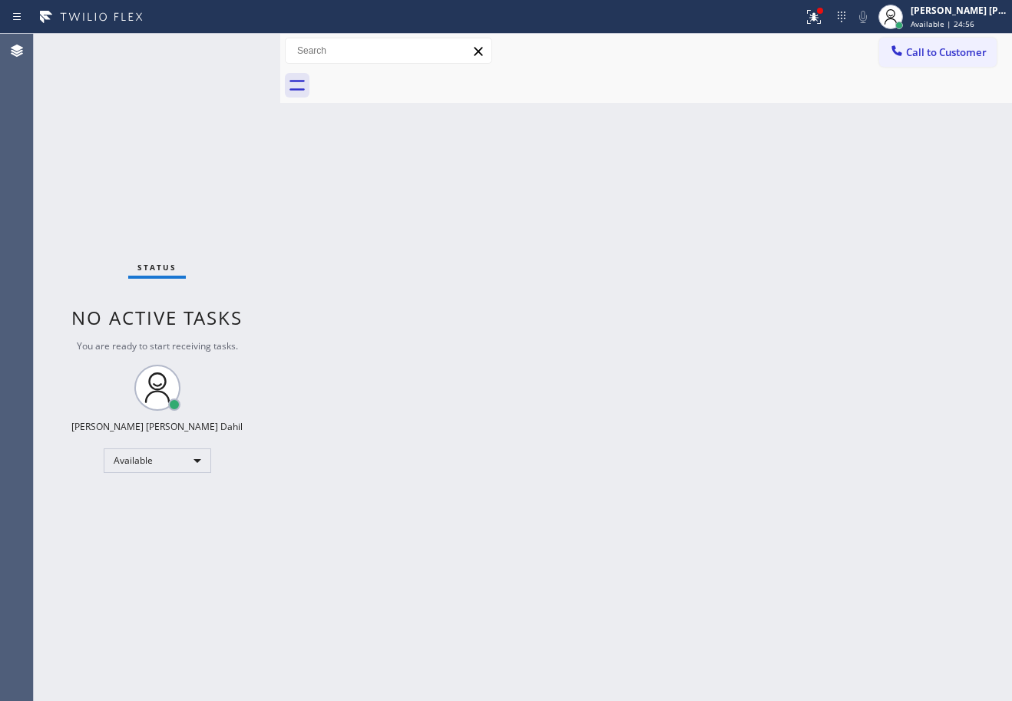
click at [423, 210] on div "Back to Dashboard Change Sender ID Customers Technicians Select a contact Outbo…" at bounding box center [646, 368] width 732 height 668
click at [426, 214] on div "Back to Dashboard Change Sender ID Customers Technicians Select a contact Outbo…" at bounding box center [646, 368] width 732 height 668
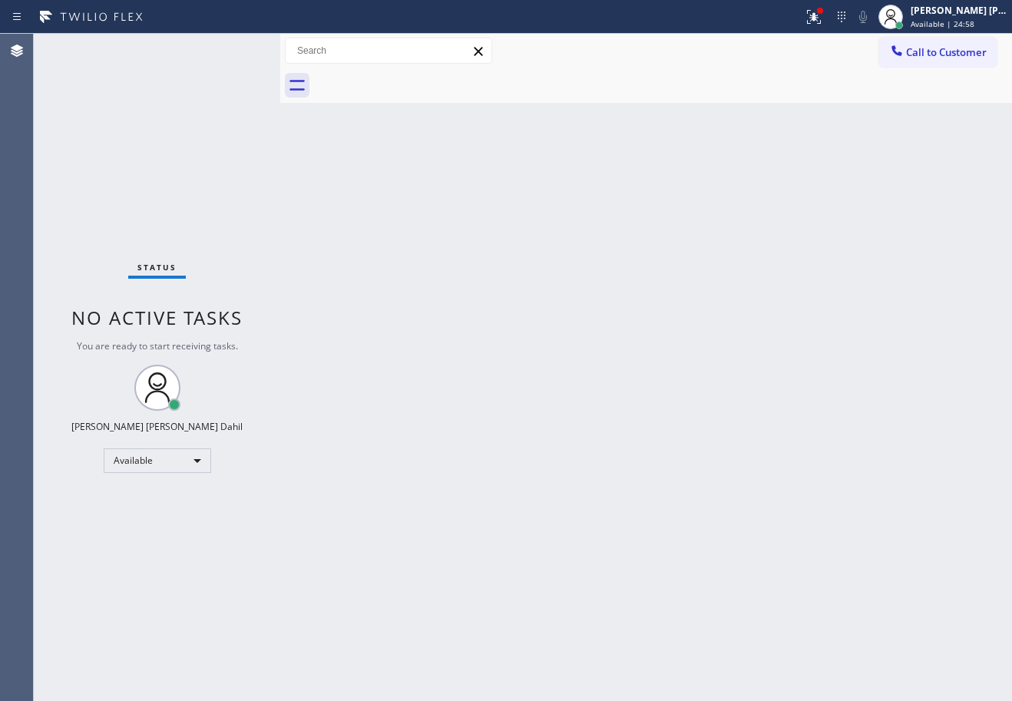
click at [426, 214] on div "Back to Dashboard Change Sender ID Customers Technicians Select a contact Outbo…" at bounding box center [646, 368] width 732 height 668
click at [820, 21] on div at bounding box center [814, 17] width 34 height 18
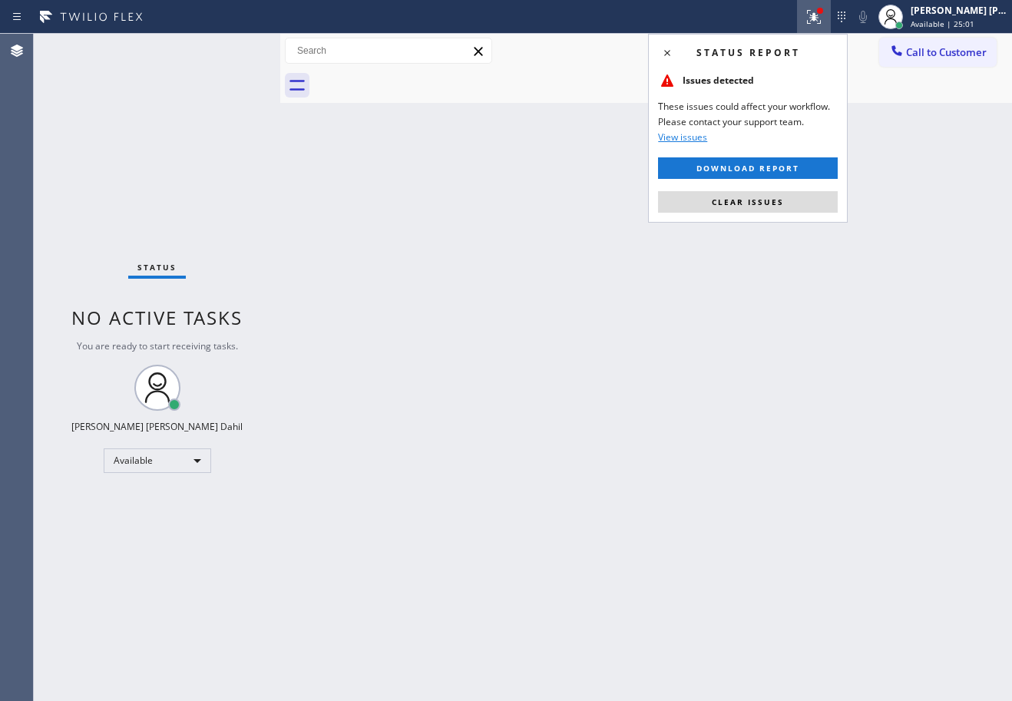
click at [768, 206] on span "Clear issues" at bounding box center [748, 202] width 72 height 11
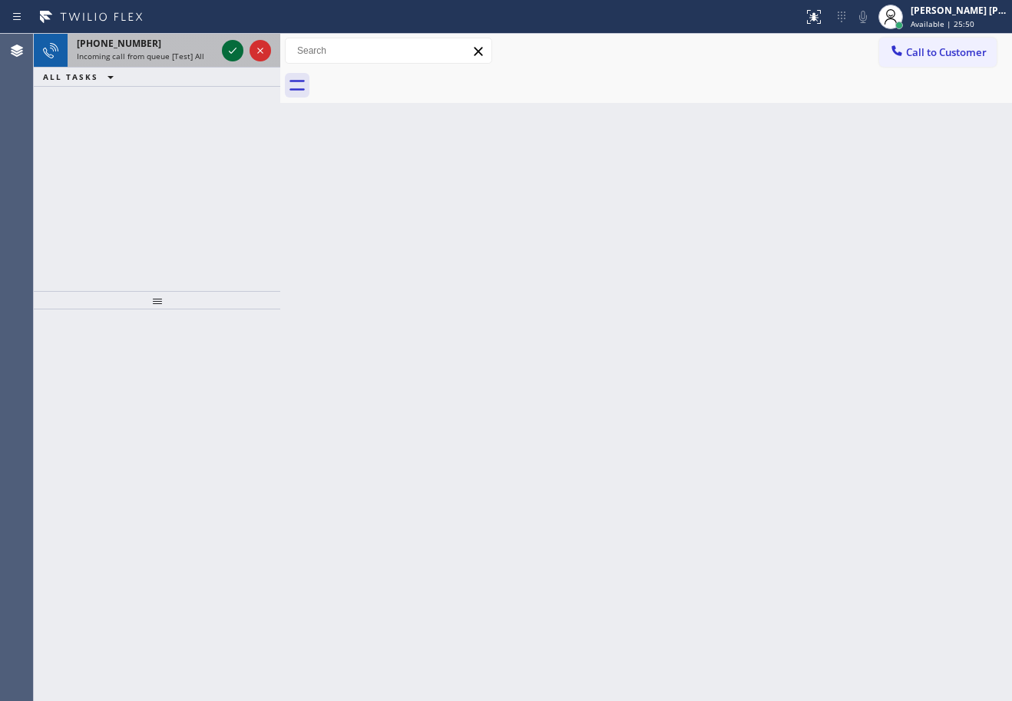
click at [233, 50] on icon at bounding box center [233, 50] width 18 height 18
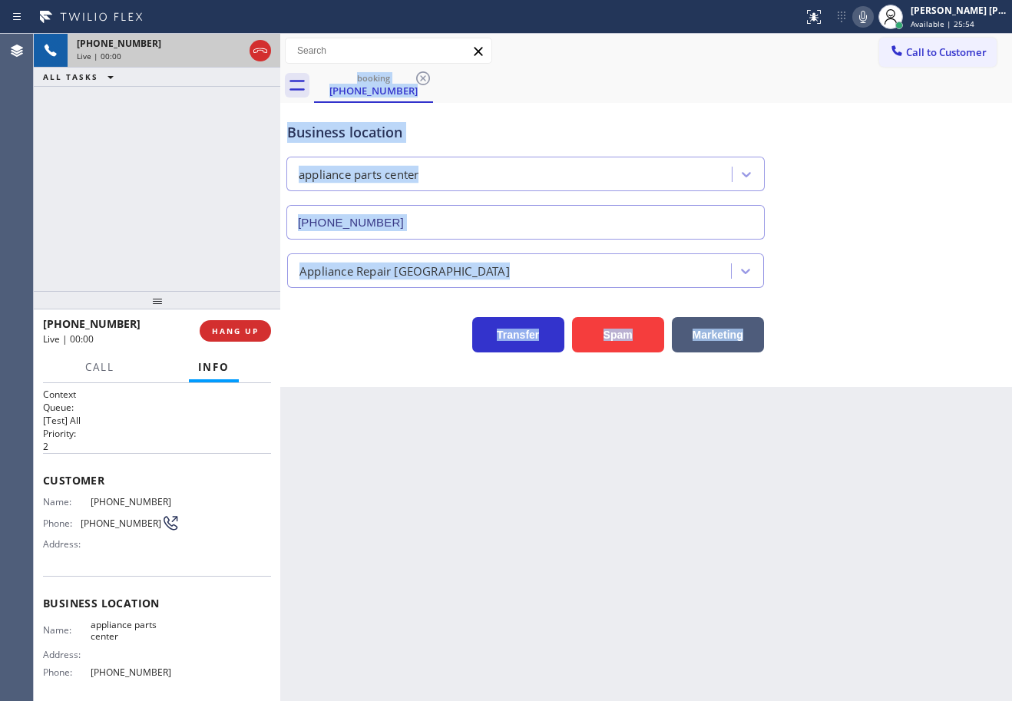
type input "[PHONE_NUMBER]"
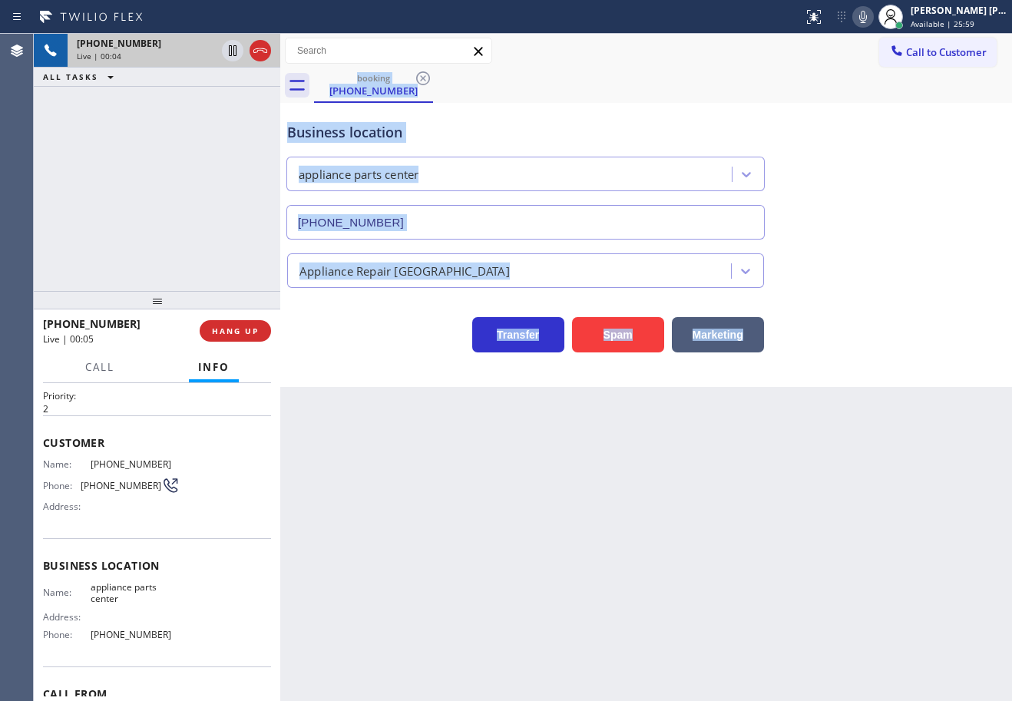
scroll to position [124, 0]
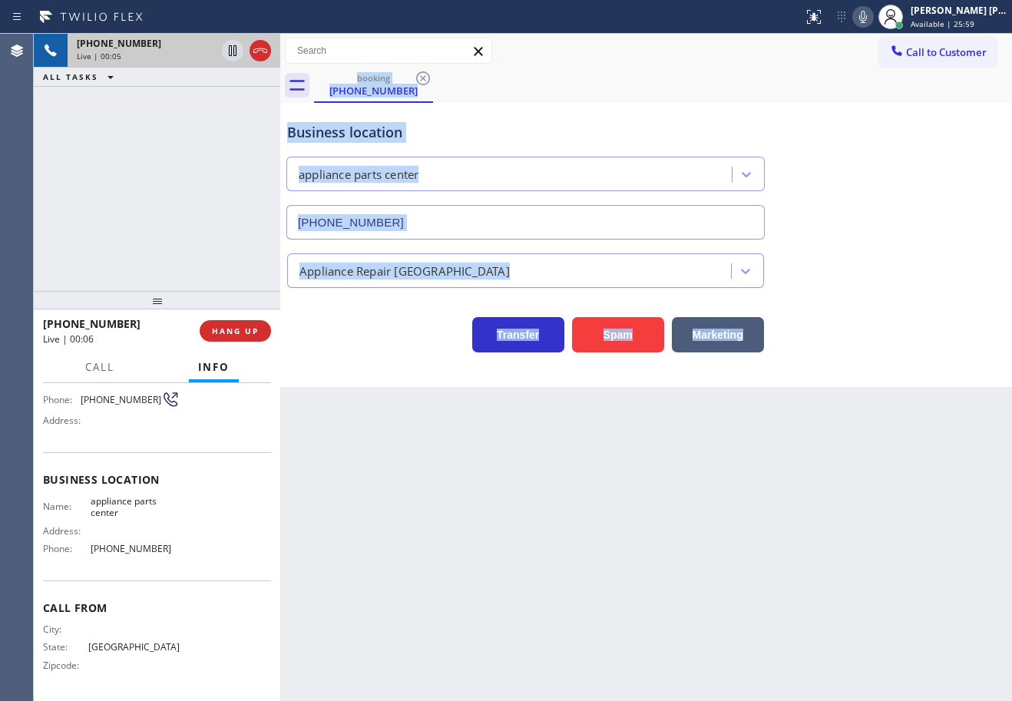
click at [417, 547] on div "Back to Dashboard Change Sender ID Customers Technicians Select a contact Outbo…" at bounding box center [646, 368] width 732 height 668
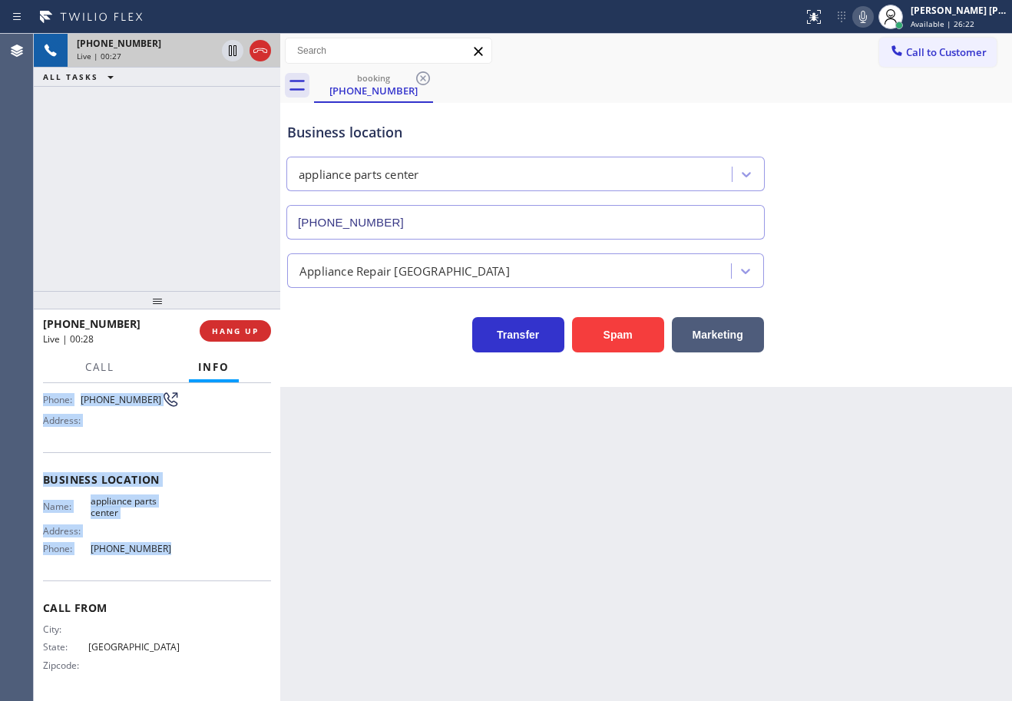
drag, startPoint x: 41, startPoint y: 476, endPoint x: 675, endPoint y: 429, distance: 636.3
click at [183, 558] on div "Context Queue: [Test] All Priority: 2 Customer Name: [PHONE_NUMBER] Phone: [PHO…" at bounding box center [157, 542] width 247 height 318
copy div "Customer Name: [PHONE_NUMBER] Phone: [PHONE_NUMBER] Address: Business location …"
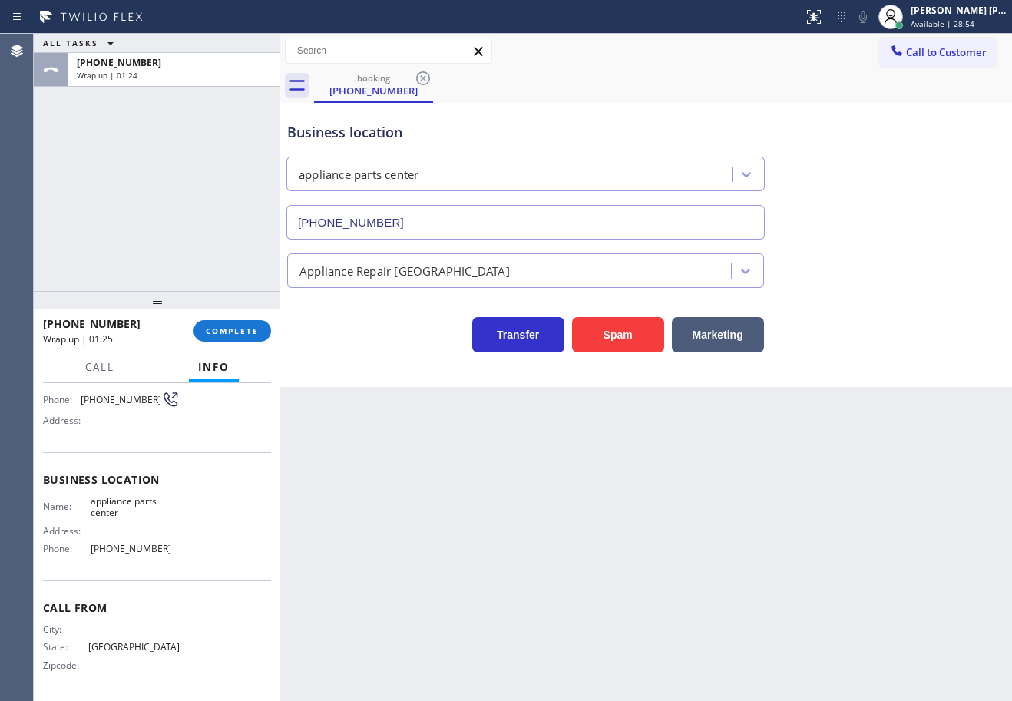
drag, startPoint x: 208, startPoint y: 174, endPoint x: 235, endPoint y: 266, distance: 96.0
click at [209, 174] on div "ALL TASKS ALL TASKS ACTIVE TASKS TASKS IN WRAP UP [PHONE_NUMBER] Wrap up | 01:24" at bounding box center [157, 162] width 247 height 257
click at [250, 334] on span "COMPLETE" at bounding box center [232, 331] width 53 height 11
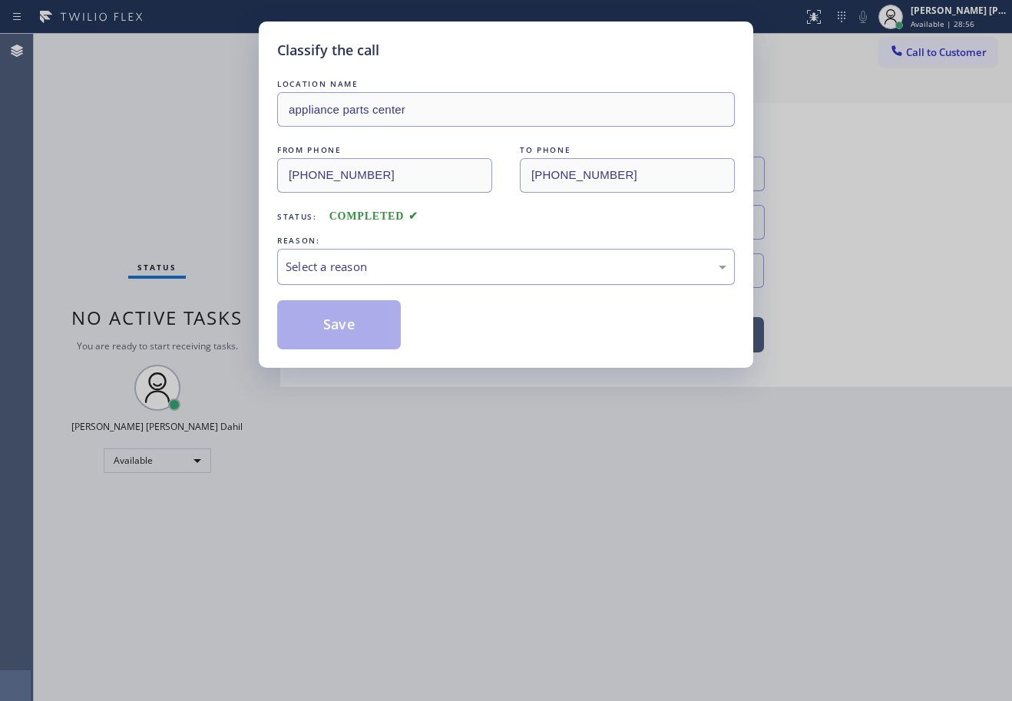
click at [382, 273] on div "Select a reason" at bounding box center [506, 267] width 441 height 18
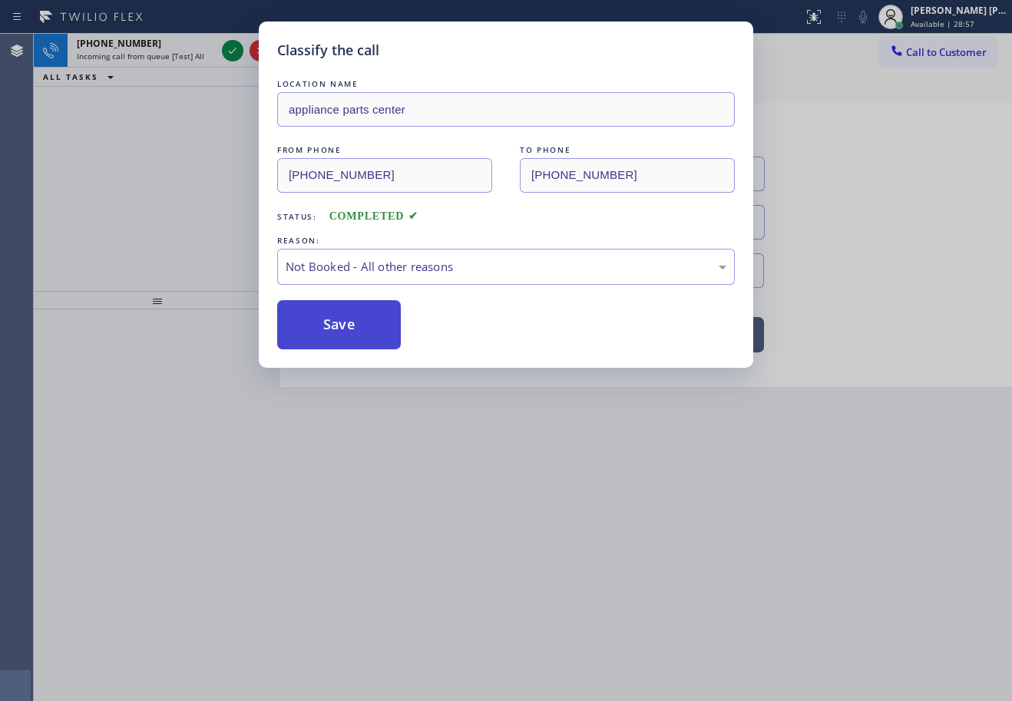
click at [317, 318] on button "Save" at bounding box center [339, 324] width 124 height 49
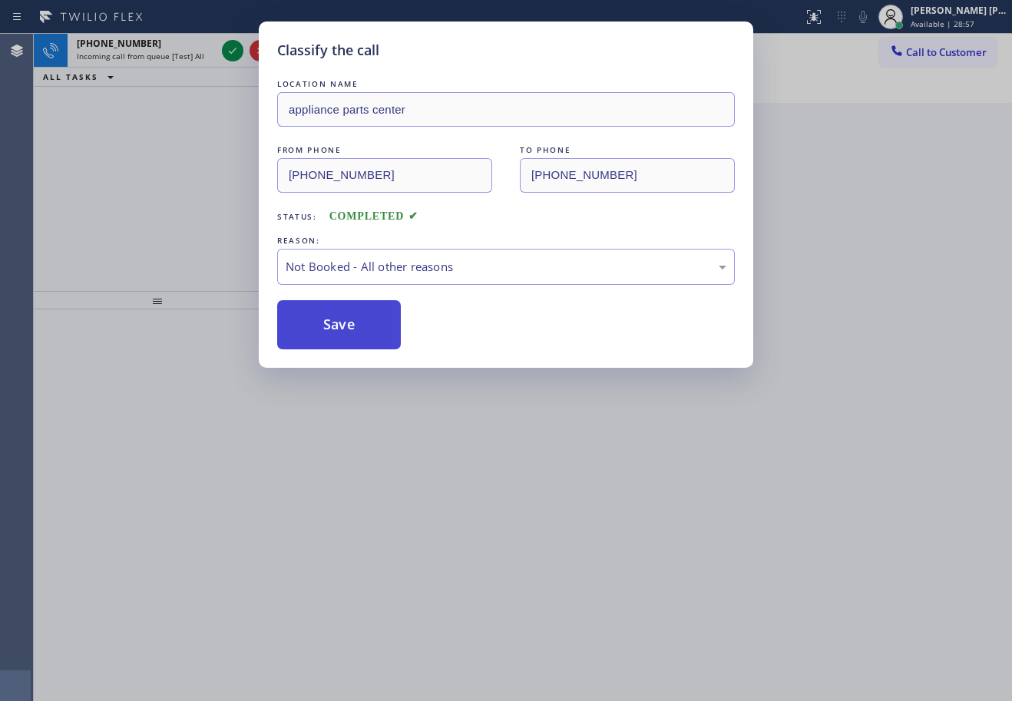
click at [317, 318] on button "Save" at bounding box center [339, 324] width 124 height 49
drag, startPoint x: 317, startPoint y: 318, endPoint x: 246, endPoint y: 226, distance: 116.6
click at [316, 313] on button "Save" at bounding box center [339, 324] width 124 height 49
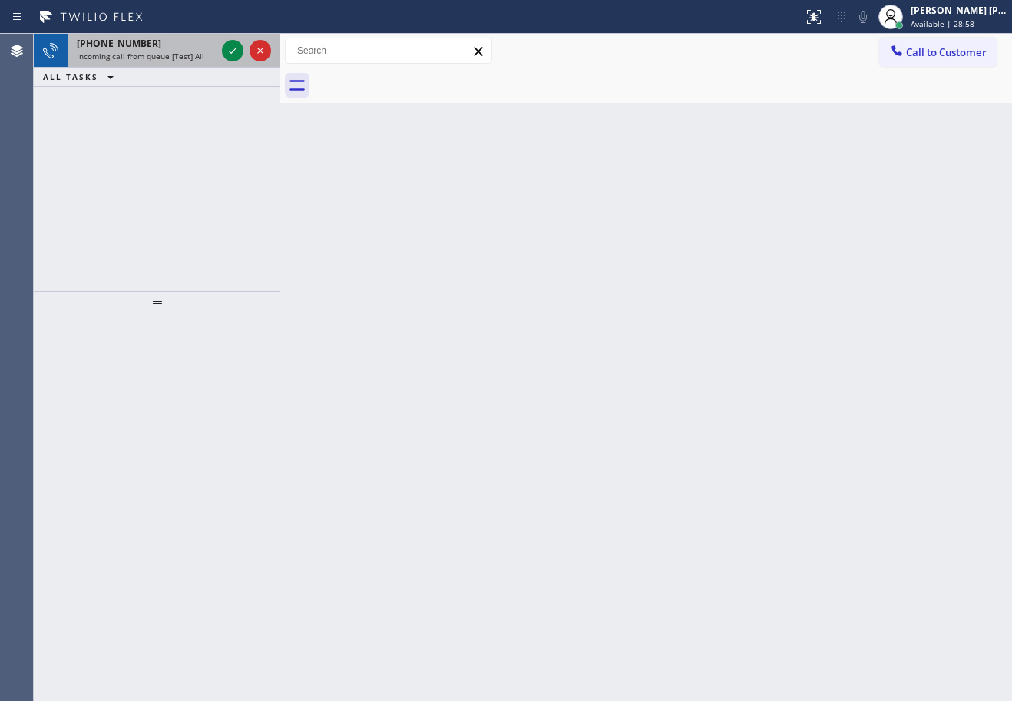
click at [170, 48] on div "[PHONE_NUMBER] Incoming call from queue [Test] All" at bounding box center [143, 51] width 151 height 34
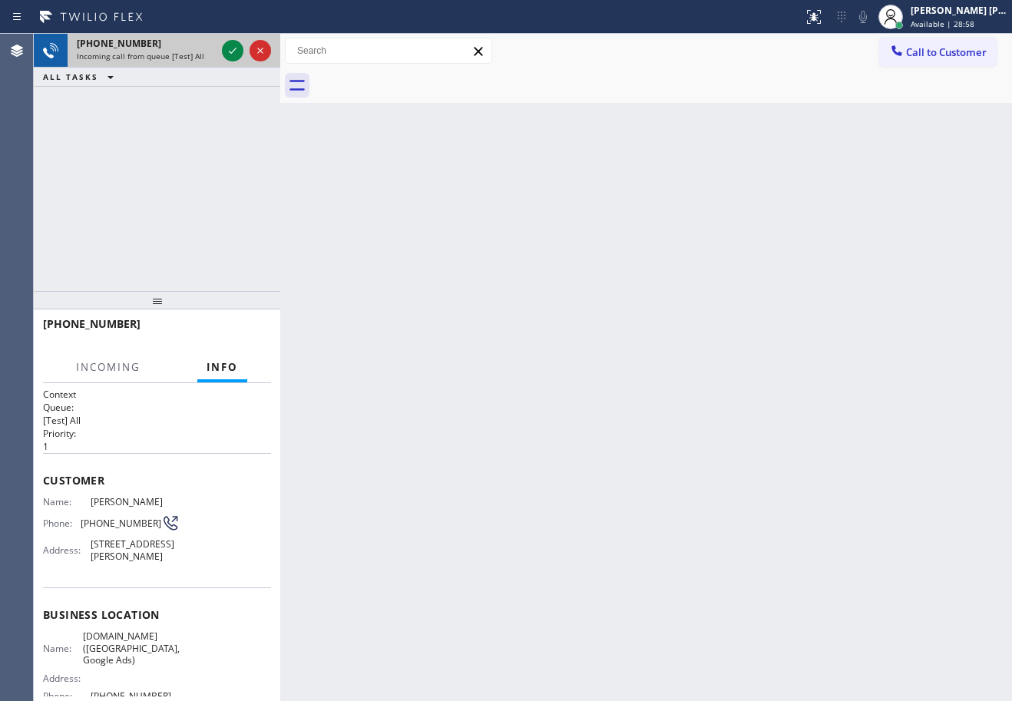
click at [167, 47] on div "[PHONE_NUMBER]" at bounding box center [146, 43] width 139 height 13
click at [161, 47] on div "[PHONE_NUMBER]" at bounding box center [146, 43] width 139 height 13
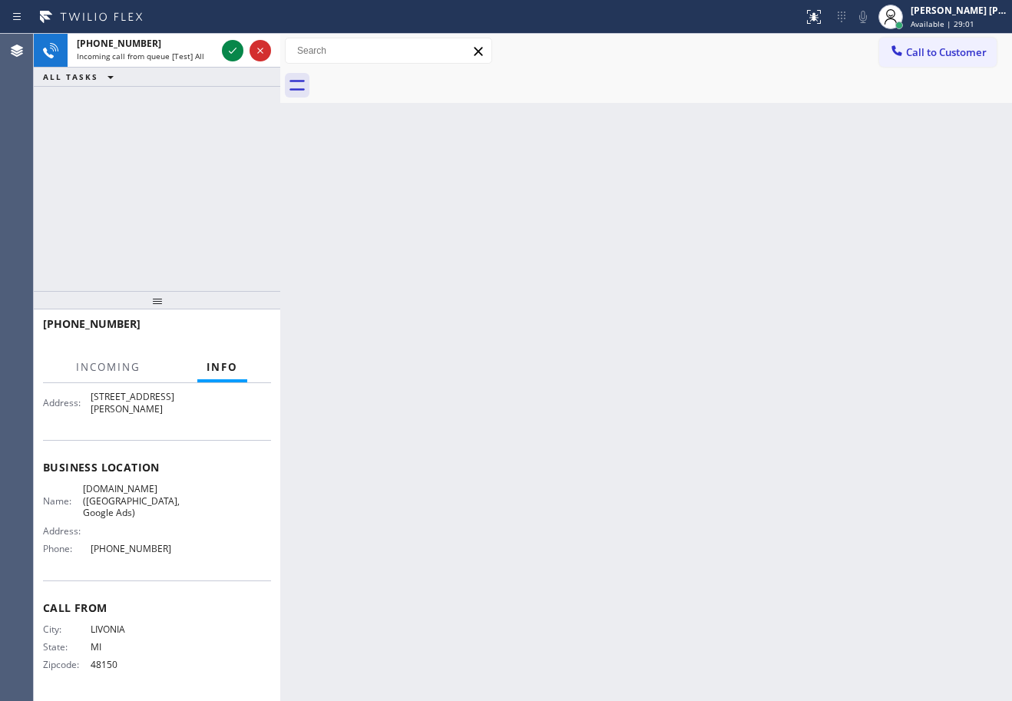
scroll to position [94, 0]
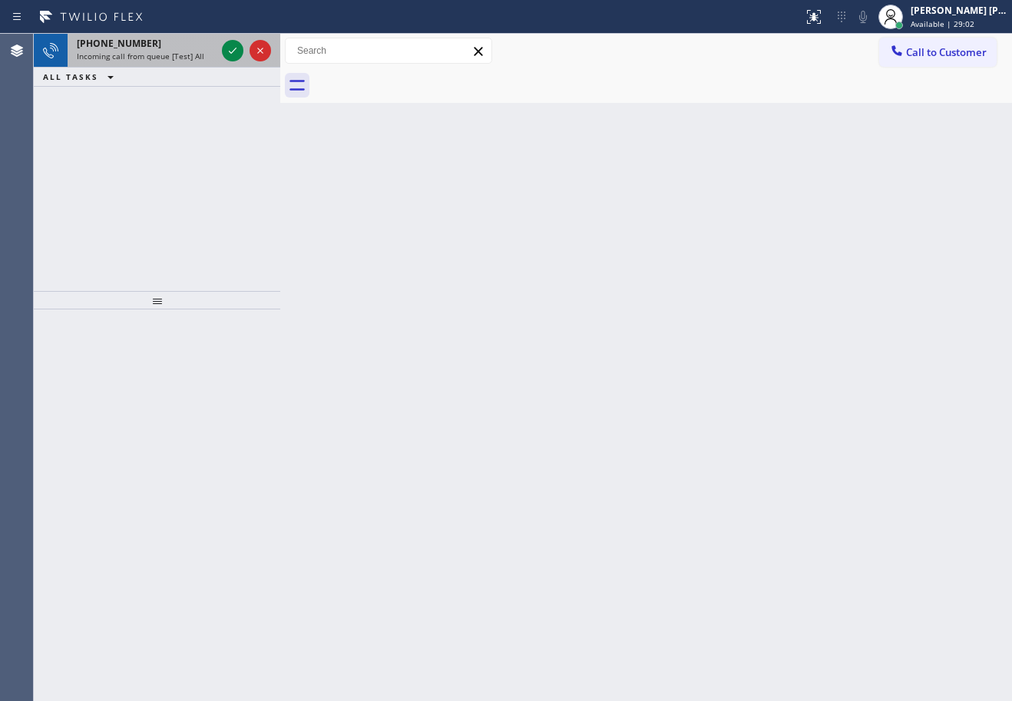
drag, startPoint x: 179, startPoint y: 45, endPoint x: 208, endPoint y: 46, distance: 29.2
click at [181, 44] on div "[PHONE_NUMBER]" at bounding box center [146, 43] width 139 height 13
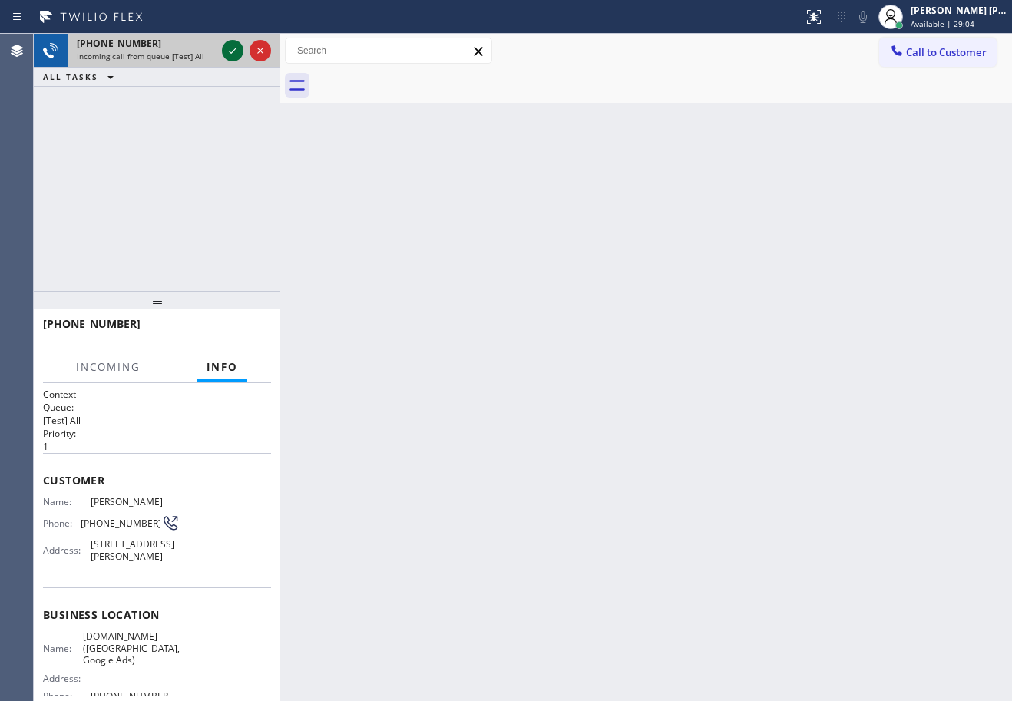
click at [234, 46] on icon at bounding box center [233, 50] width 18 height 18
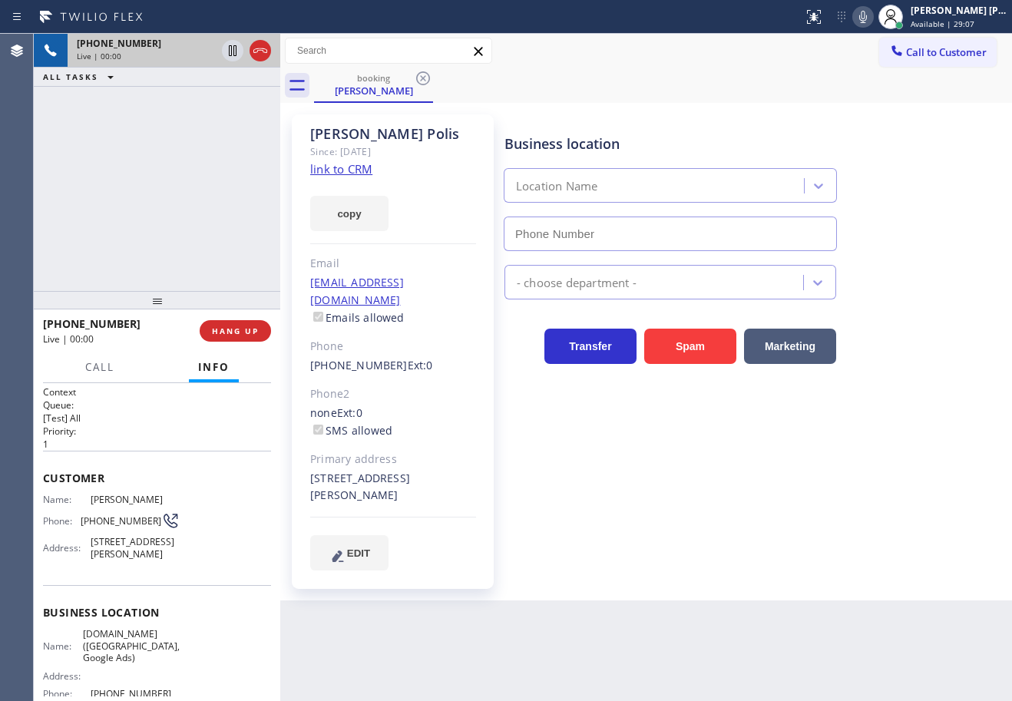
type input "[PHONE_NUMBER]"
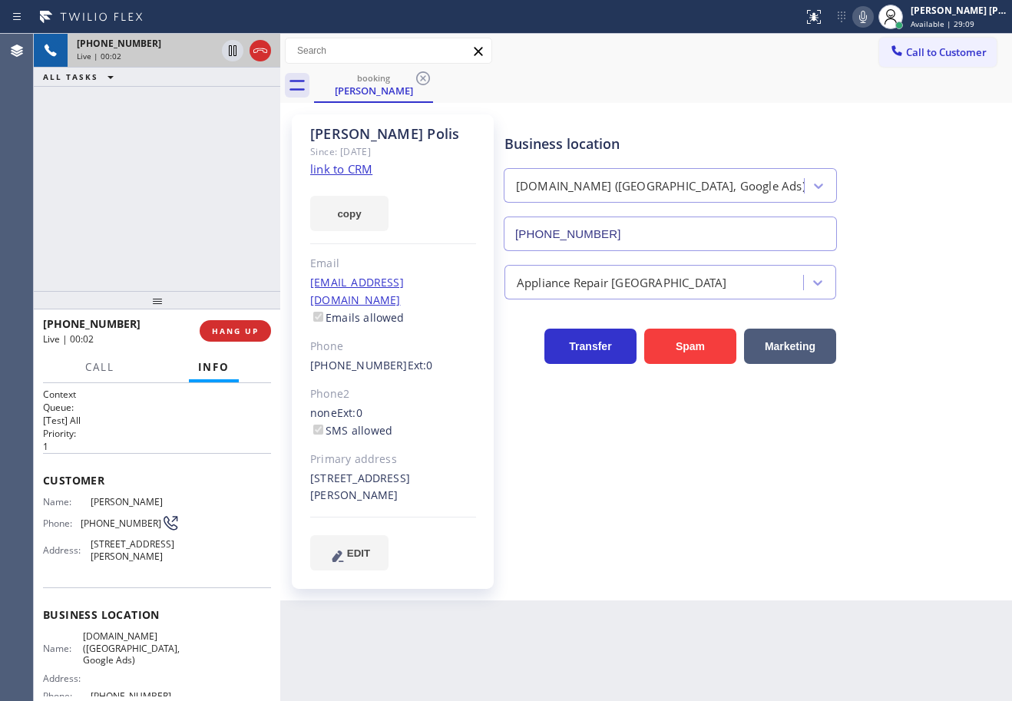
click at [364, 167] on link "link to CRM" at bounding box center [341, 168] width 62 height 15
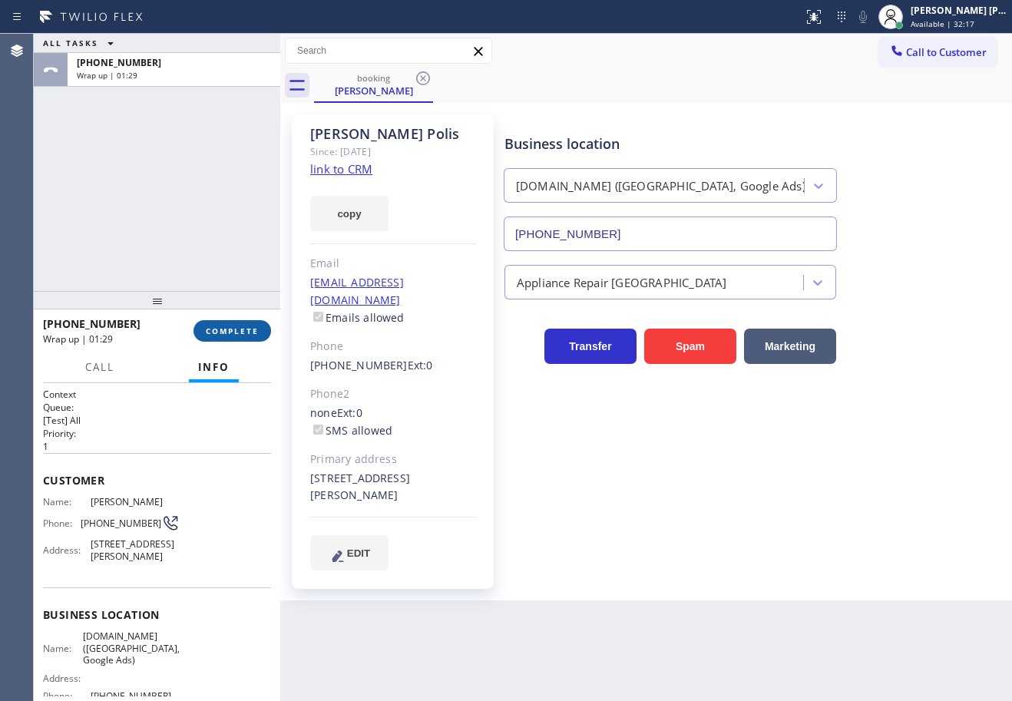
click at [235, 340] on div "[PHONE_NUMBER] Wrap up | 01:29 COMPLETE" at bounding box center [157, 331] width 228 height 40
click at [237, 340] on button "COMPLETE" at bounding box center [233, 331] width 78 height 22
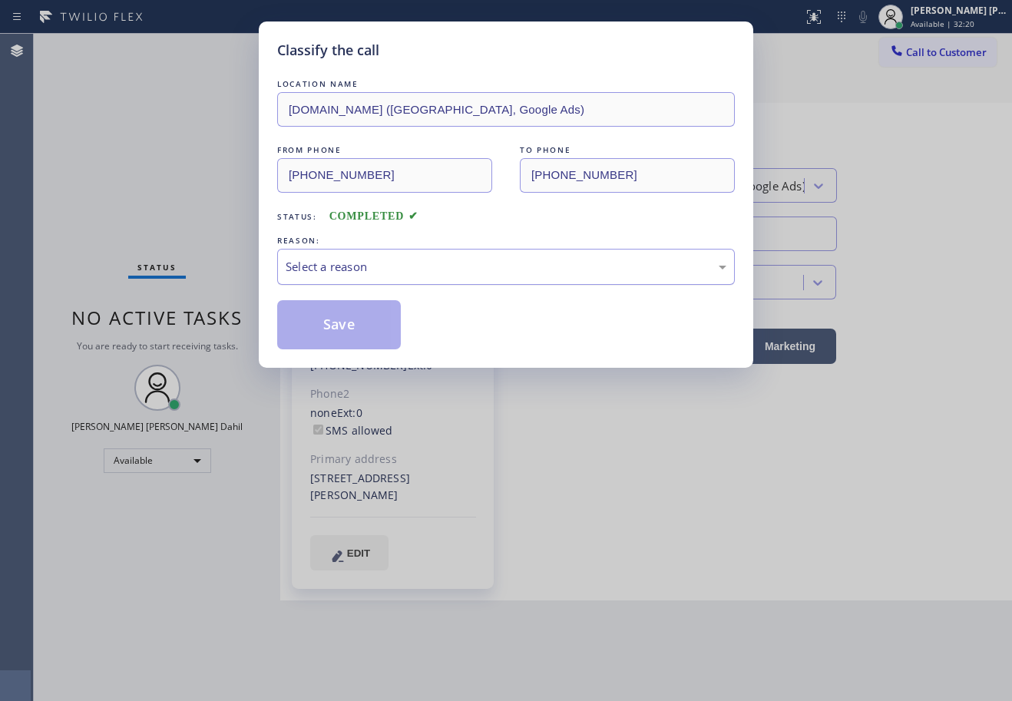
click at [356, 271] on div "Select a reason" at bounding box center [506, 267] width 441 height 18
click at [363, 319] on button "Save" at bounding box center [339, 324] width 124 height 49
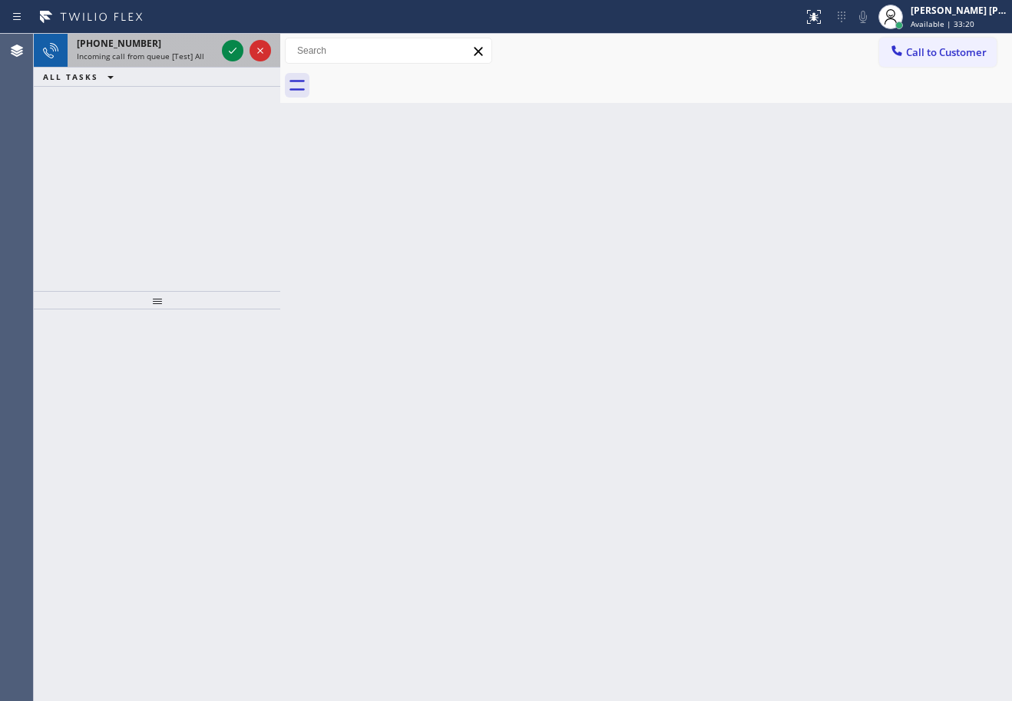
click at [172, 56] on span "Incoming call from queue [Test] All" at bounding box center [141, 56] width 128 height 11
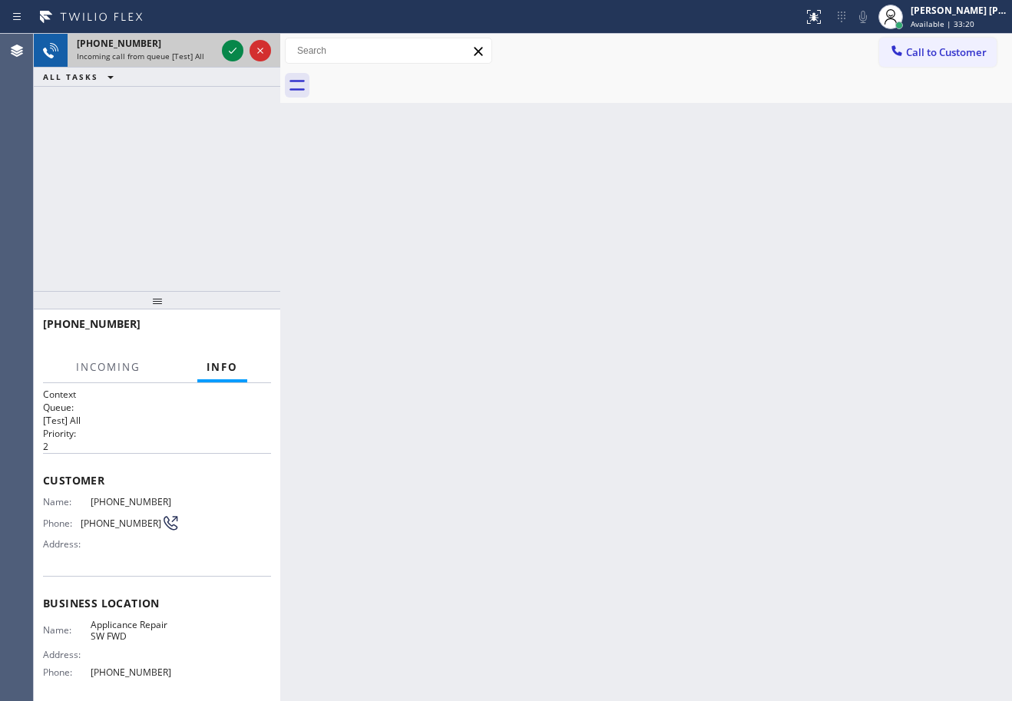
click at [172, 56] on span "Incoming call from queue [Test] All" at bounding box center [141, 56] width 128 height 11
click at [172, 57] on span "Incoming call from queue [Test] All" at bounding box center [141, 56] width 128 height 11
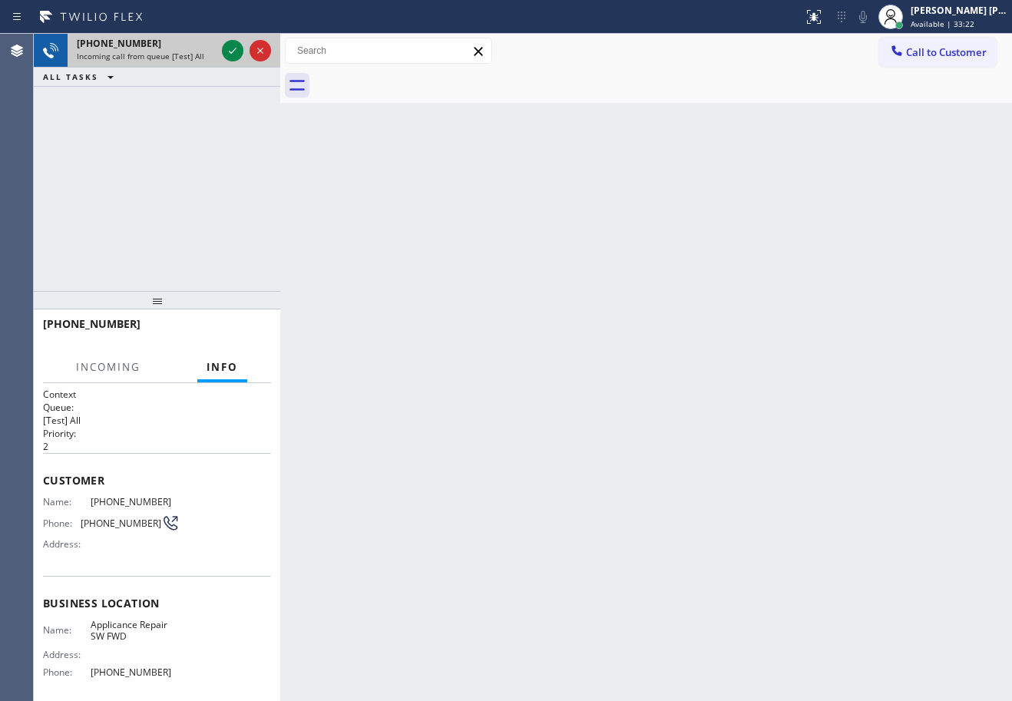
click at [171, 57] on span "Incoming call from queue [Test] All" at bounding box center [141, 56] width 128 height 11
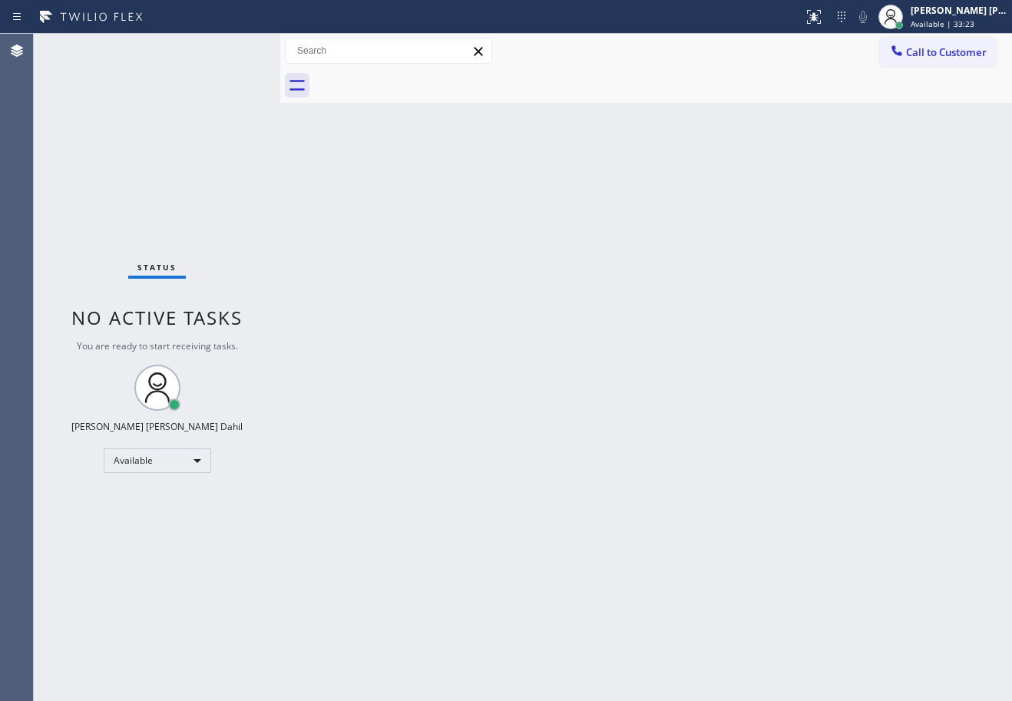
click at [233, 50] on div "Status No active tasks You are ready to start receiving tasks. [PERSON_NAME] [P…" at bounding box center [157, 368] width 247 height 668
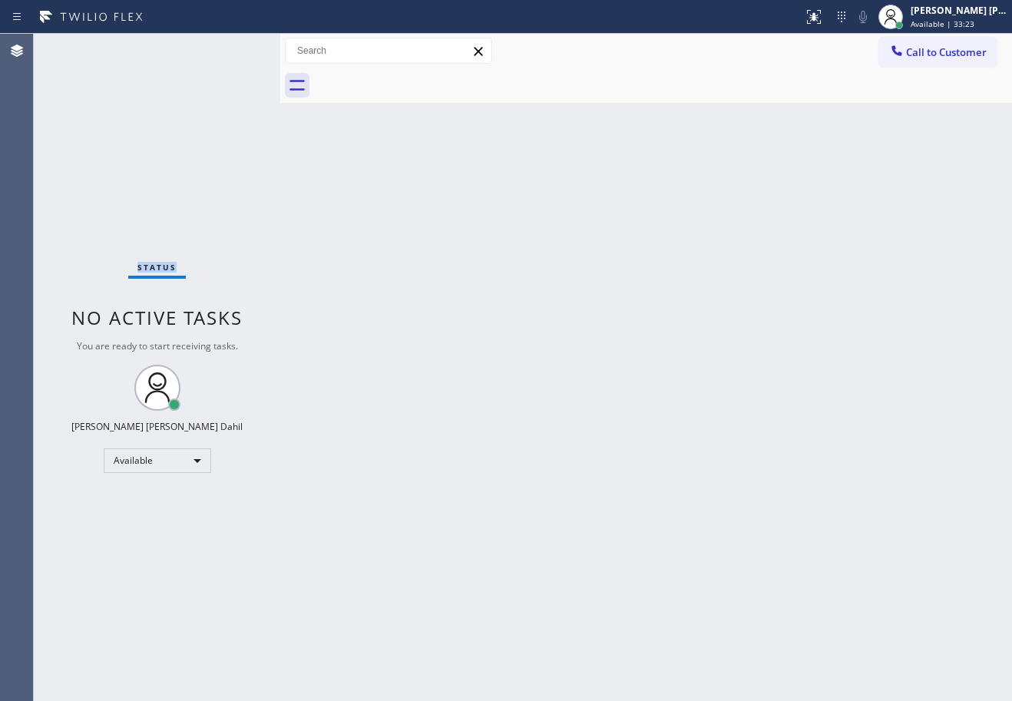
click at [233, 50] on div "Status No active tasks You are ready to start receiving tasks. [PERSON_NAME] [P…" at bounding box center [157, 368] width 247 height 668
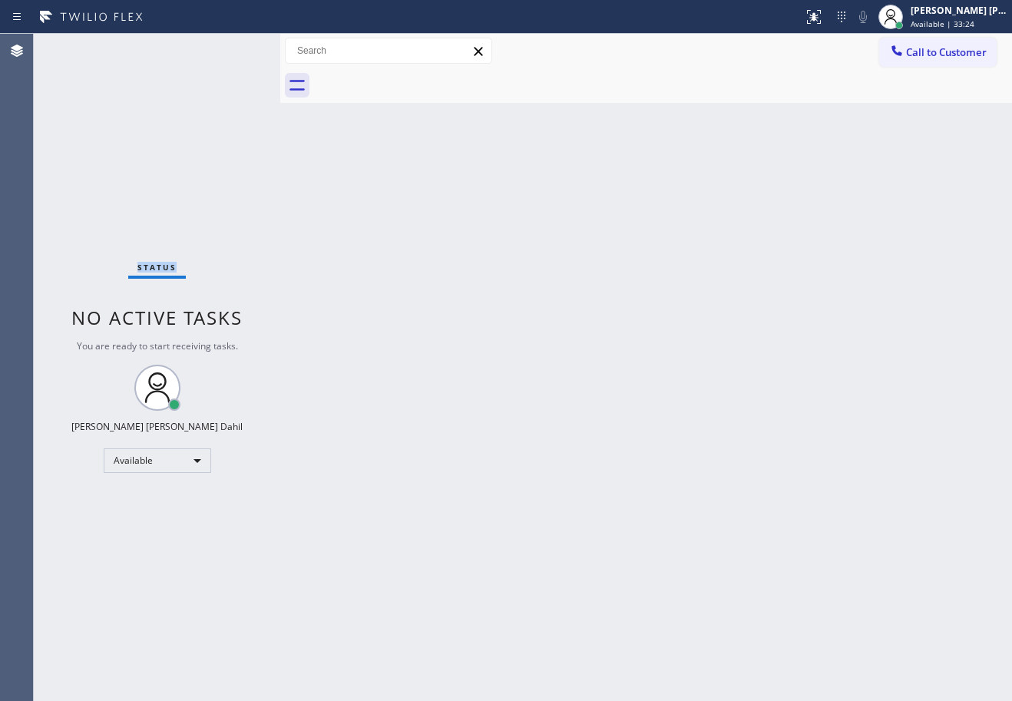
click at [233, 50] on div "Status No active tasks You are ready to start receiving tasks. [PERSON_NAME] [P…" at bounding box center [157, 368] width 247 height 668
click at [757, 371] on div "Back to Dashboard Change Sender ID Customers Technicians Select a contact Outbo…" at bounding box center [646, 368] width 732 height 668
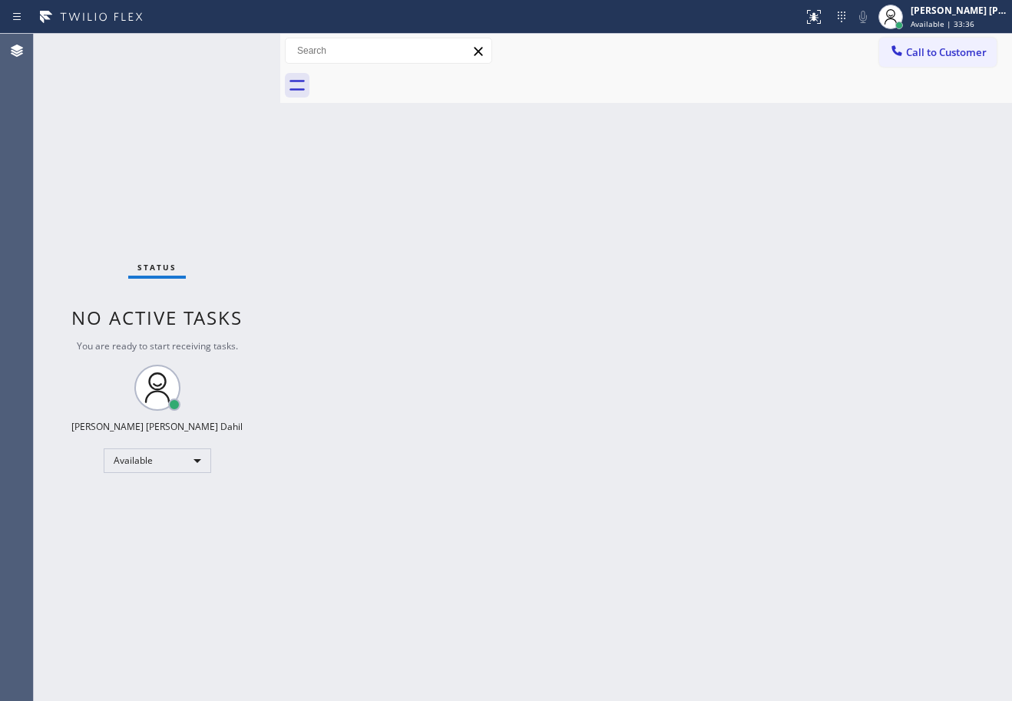
click at [407, 152] on div "Back to Dashboard Change Sender ID Customers Technicians Select a contact Outbo…" at bounding box center [646, 368] width 732 height 668
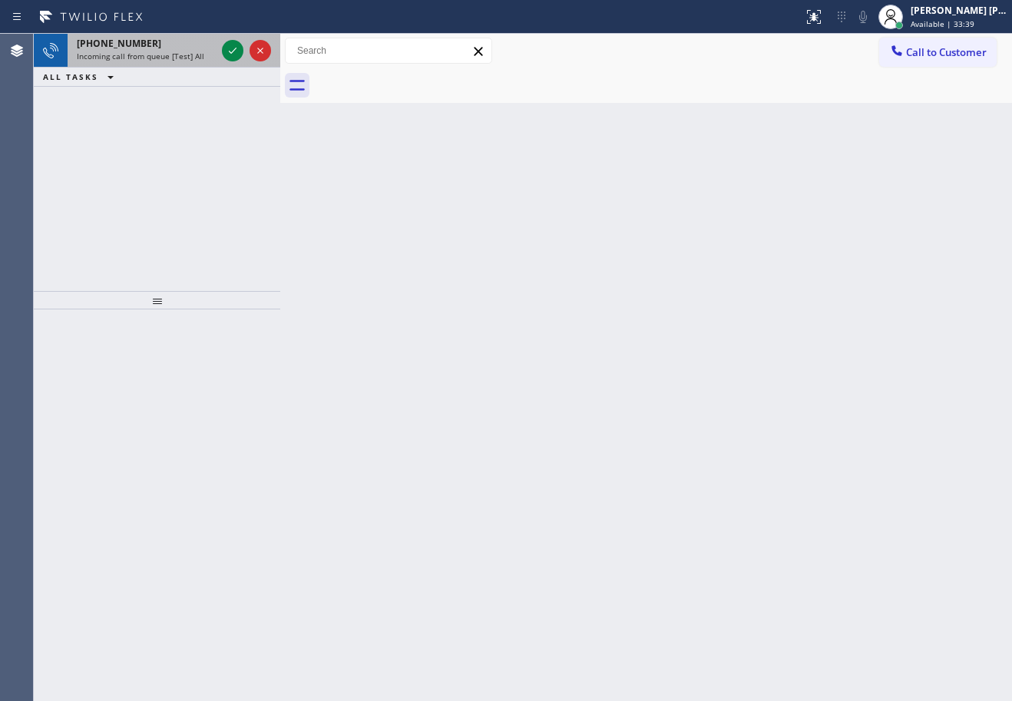
click at [159, 58] on span "Incoming call from queue [Test] All" at bounding box center [141, 56] width 128 height 11
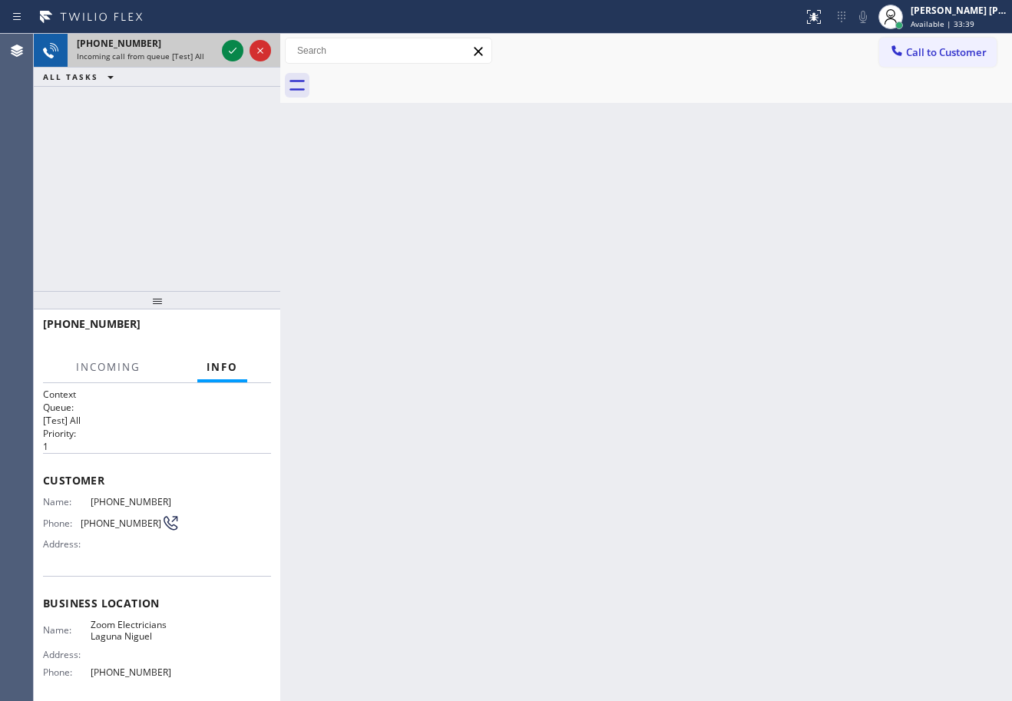
click at [159, 58] on span "Incoming call from queue [Test] All" at bounding box center [141, 56] width 128 height 11
click at [233, 51] on icon at bounding box center [233, 50] width 18 height 18
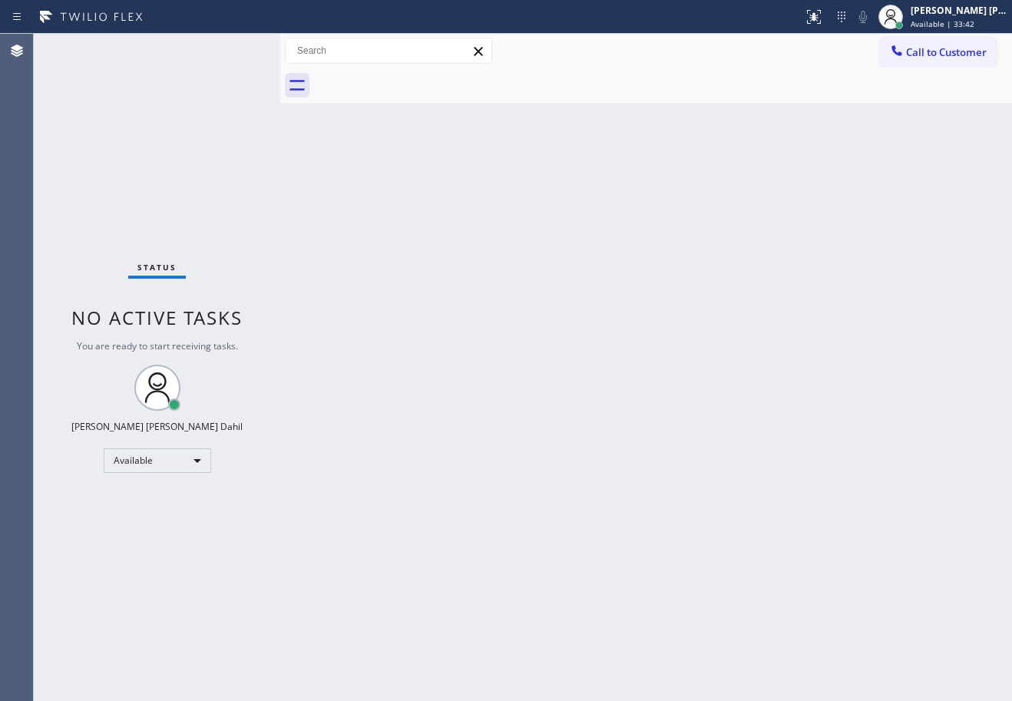
click at [556, 305] on div "Back to Dashboard Change Sender ID Customers Technicians Select a contact Outbo…" at bounding box center [646, 368] width 732 height 668
click at [823, 24] on icon at bounding box center [814, 17] width 18 height 18
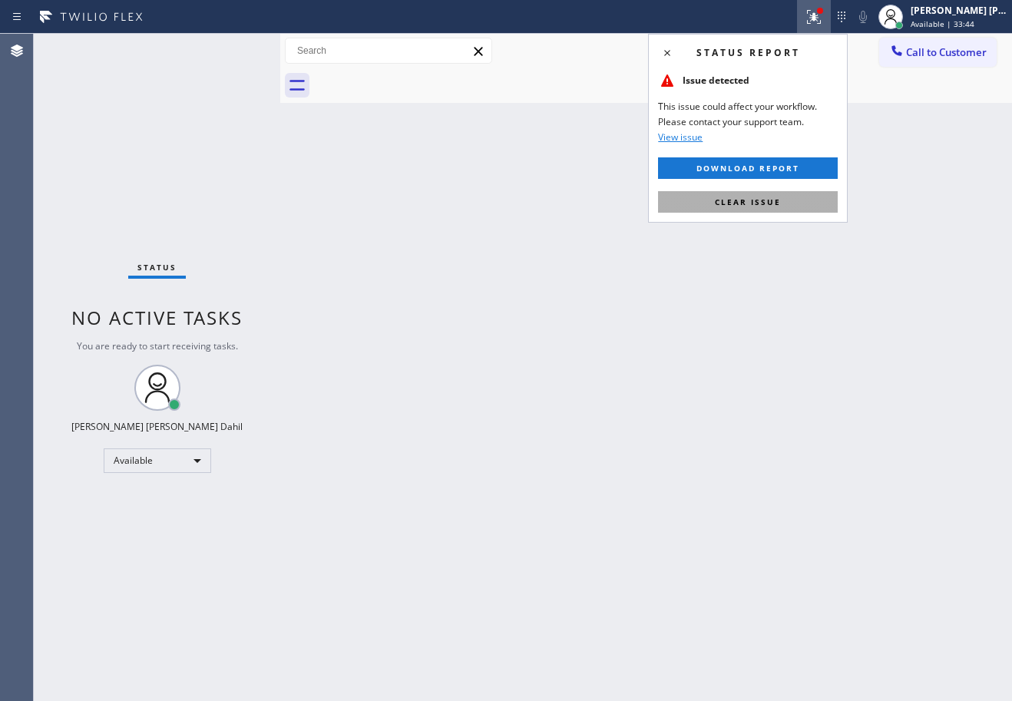
click at [792, 204] on button "Clear issue" at bounding box center [748, 202] width 180 height 22
click at [792, 204] on div "Back to Dashboard Change Sender ID Customers Technicians Select a contact Outbo…" at bounding box center [646, 368] width 732 height 668
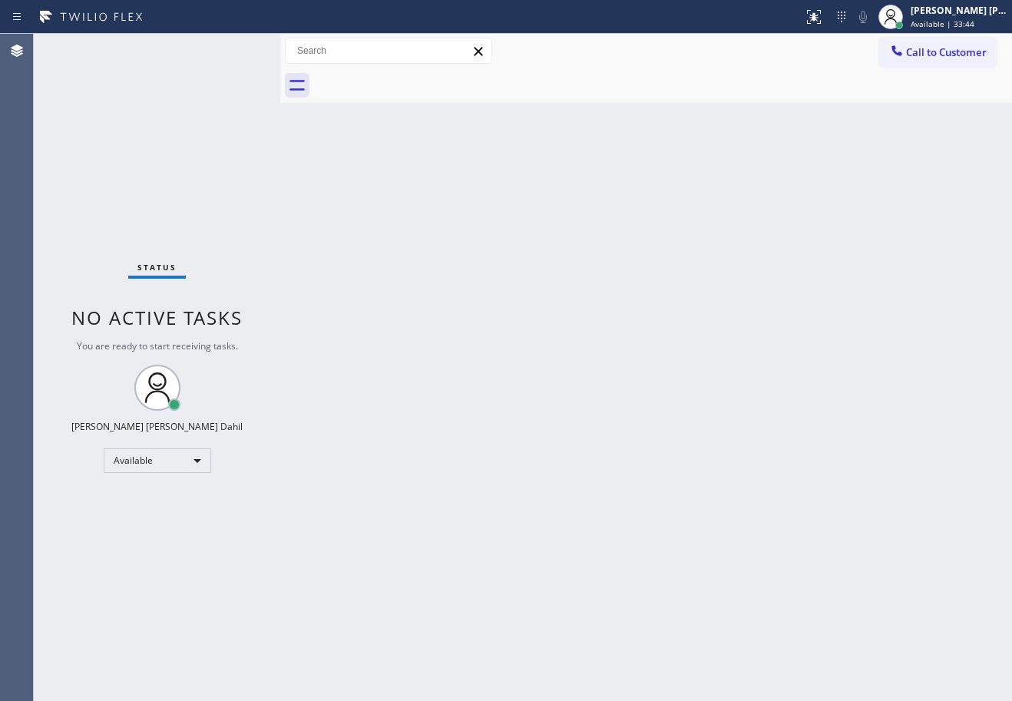
click at [792, 204] on div "Back to Dashboard Change Sender ID Customers Technicians Select a contact Outbo…" at bounding box center [646, 368] width 732 height 668
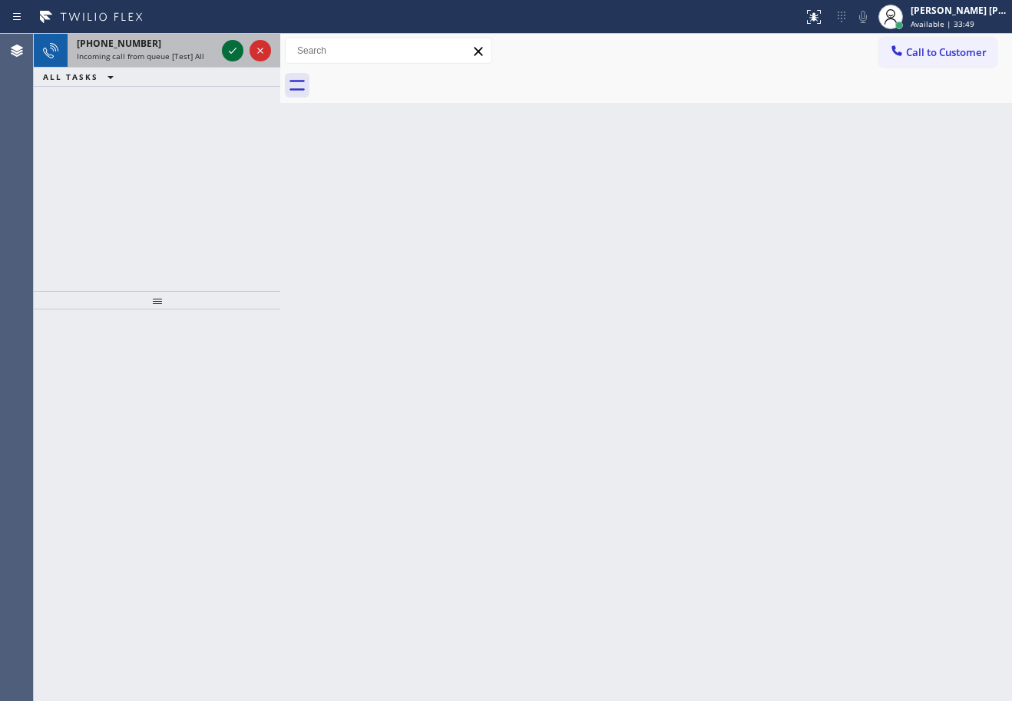
click at [187, 48] on div "[PHONE_NUMBER]" at bounding box center [146, 43] width 139 height 13
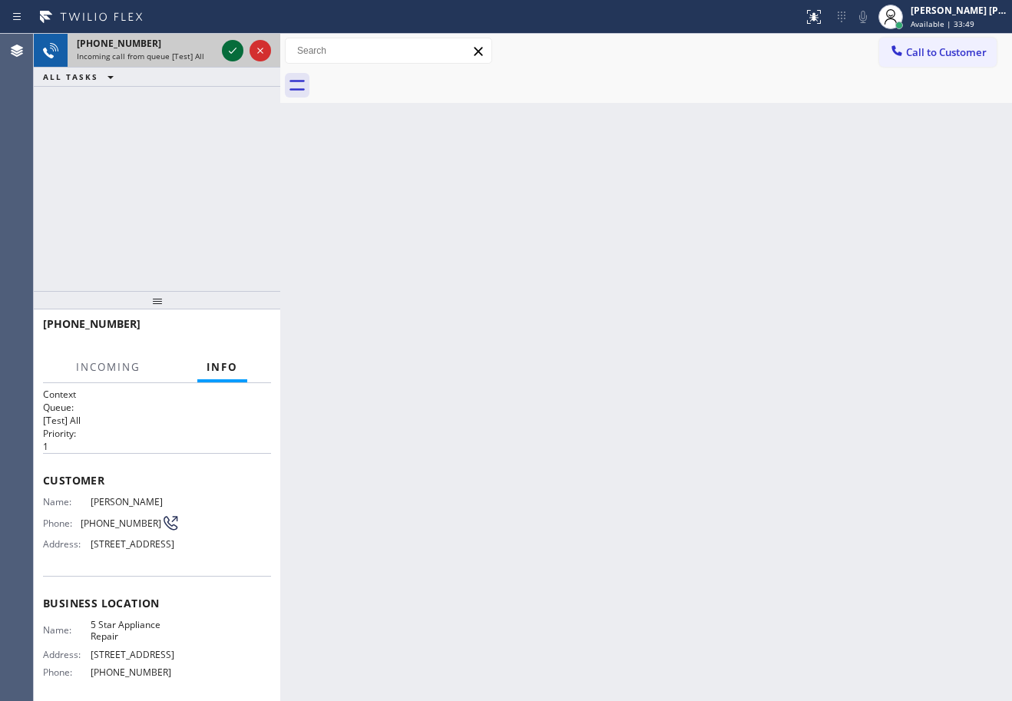
click at [240, 47] on icon at bounding box center [233, 50] width 18 height 18
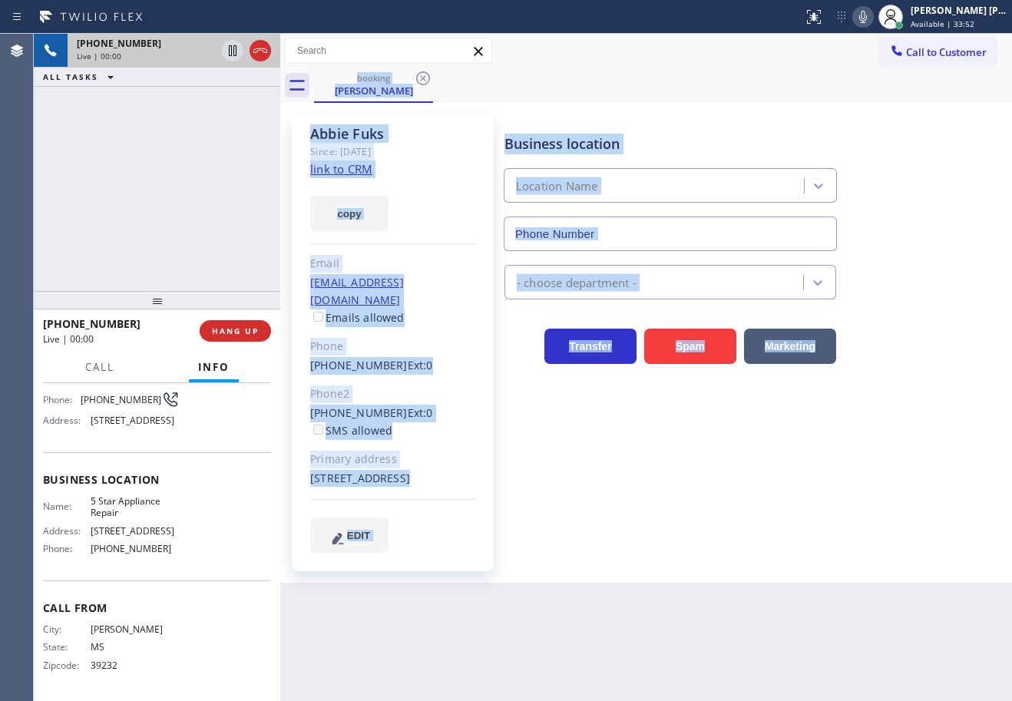
type input "[PHONE_NUMBER]"
click at [729, 530] on div "Business location 5 Star Appliance Repair [PHONE_NUMBER] 5 Star Appliance Trans…" at bounding box center [755, 333] width 507 height 430
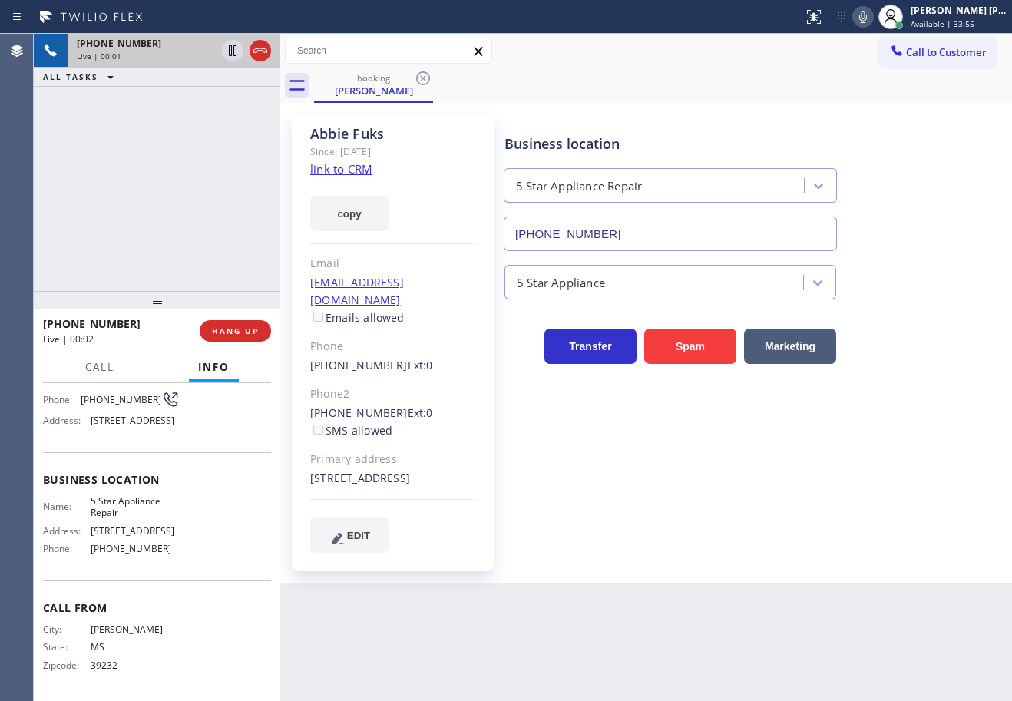
drag, startPoint x: 170, startPoint y: 179, endPoint x: 263, endPoint y: 179, distance: 93.7
click at [171, 179] on div "[PHONE_NUMBER] Live | 00:01 ALL TASKS ALL TASKS ACTIVE TASKS TASKS IN WRAP UP" at bounding box center [157, 162] width 247 height 257
click at [356, 167] on link "link to CRM" at bounding box center [341, 168] width 62 height 15
click at [210, 196] on div "[PHONE_NUMBER] Live | 04:02 ALL TASKS ALL TASKS ACTIVE TASKS TASKS IN WRAP UP" at bounding box center [157, 162] width 247 height 257
click at [212, 196] on div "[PHONE_NUMBER] Live | 04:02 ALL TASKS ALL TASKS ACTIVE TASKS TASKS IN WRAP UP" at bounding box center [157, 162] width 247 height 257
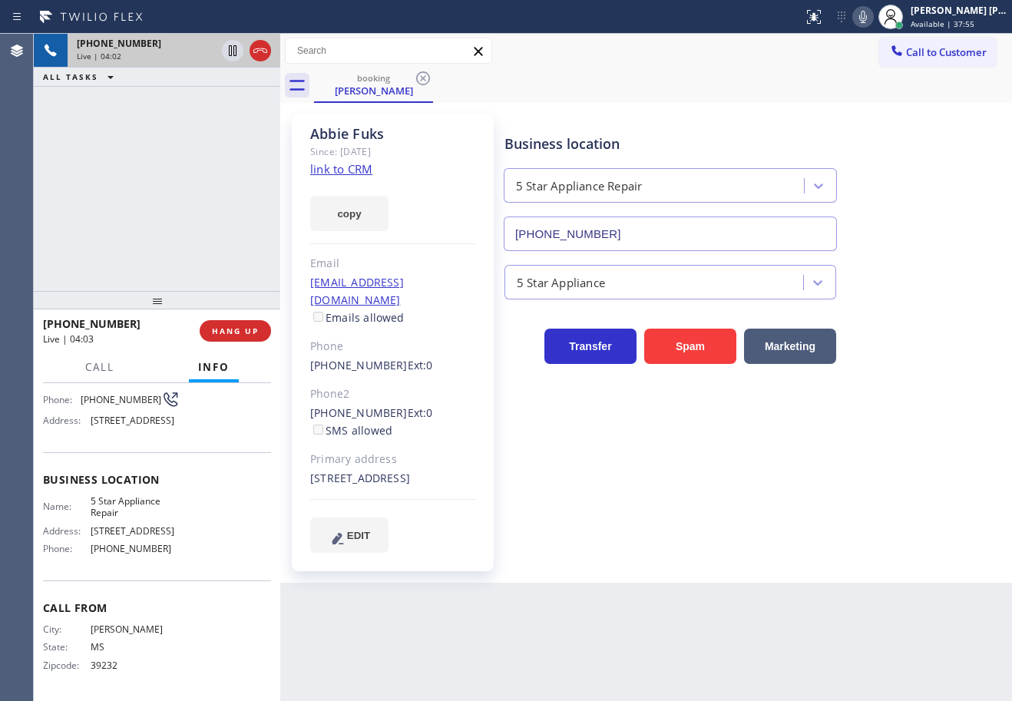
click at [213, 196] on div "[PHONE_NUMBER] Live | 04:02 ALL TASKS ALL TASKS ACTIVE TASKS TASKS IN WRAP UP" at bounding box center [157, 162] width 247 height 257
click at [213, 196] on div "[PHONE_NUMBER] Live | 04:03 ALL TASKS ALL TASKS ACTIVE TASKS TASKS IN WRAP UP" at bounding box center [157, 162] width 247 height 257
click at [201, 194] on div "[PHONE_NUMBER] Live | 04:03 ALL TASKS ALL TASKS ACTIVE TASKS TASKS IN WRAP UP" at bounding box center [157, 162] width 247 height 257
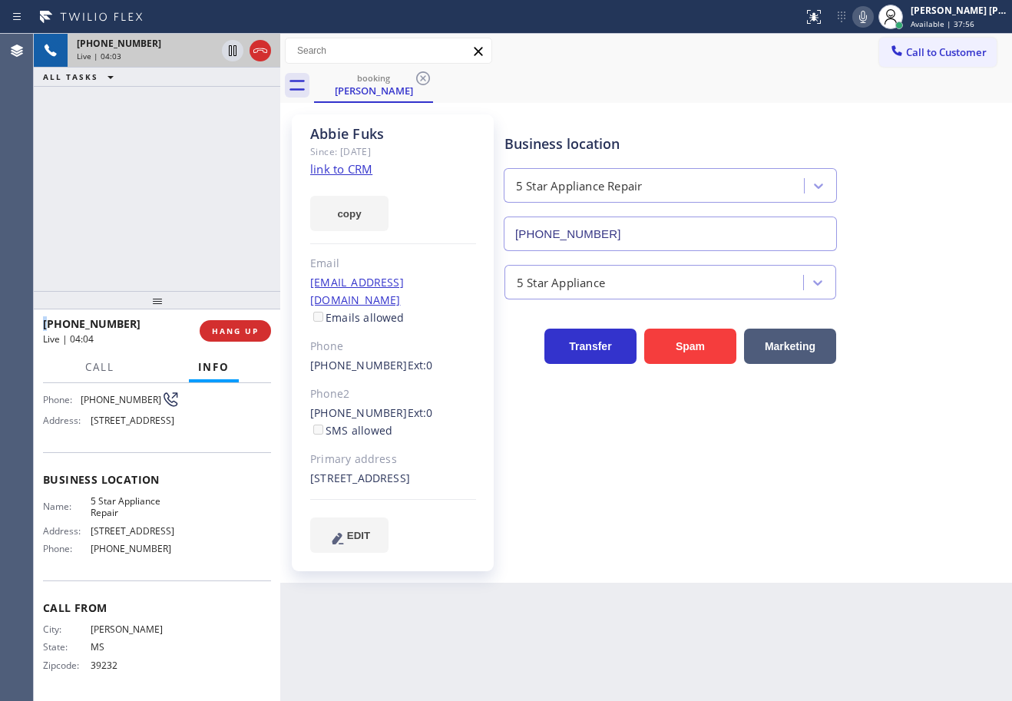
click at [201, 194] on div "[PHONE_NUMBER] Live | 04:03 ALL TASKS ALL TASKS ACTIVE TASKS TASKS IN WRAP UP" at bounding box center [157, 162] width 247 height 257
click at [201, 194] on div "[PHONE_NUMBER] Live | 04:04 ALL TASKS ALL TASKS ACTIVE TASKS TASKS IN WRAP UP" at bounding box center [157, 162] width 247 height 257
click at [612, 450] on div "Business location 5 Star Appliance Repair [PHONE_NUMBER] 5 Star Appliance Trans…" at bounding box center [755, 333] width 507 height 430
click at [613, 451] on div "Business location 5 Star Appliance Repair [PHONE_NUMBER] 5 Star Appliance Trans…" at bounding box center [755, 333] width 507 height 430
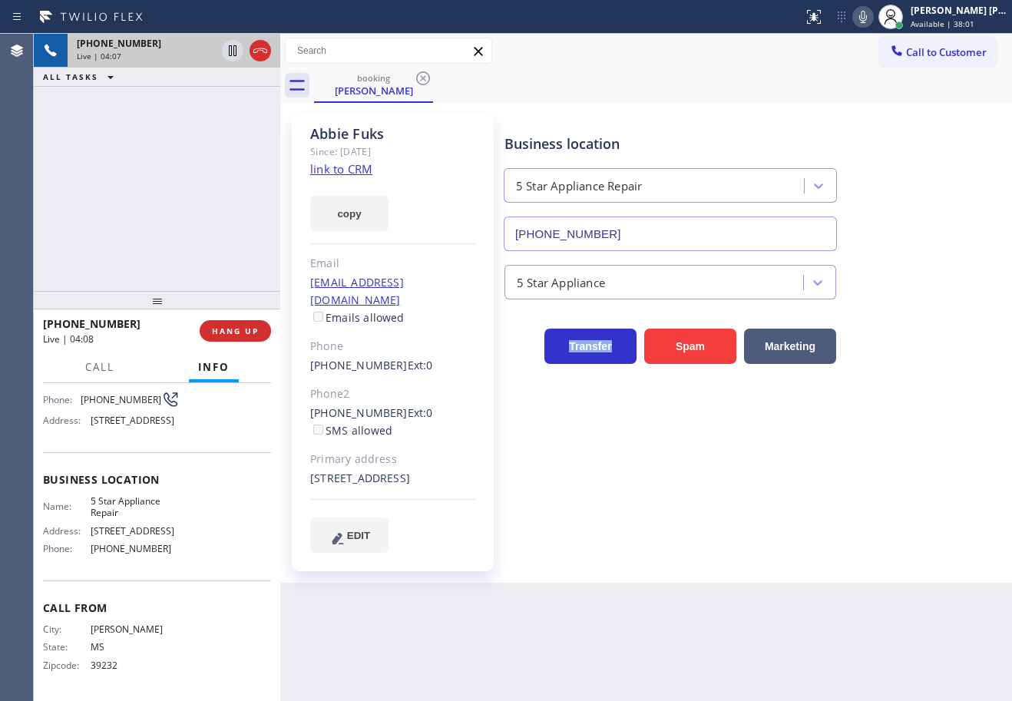
click at [613, 451] on div "Business location 5 Star Appliance Repair [PHONE_NUMBER] 5 Star Appliance Trans…" at bounding box center [755, 333] width 507 height 430
click at [613, 452] on div "Business location 5 Star Appliance Repair [PHONE_NUMBER] 5 Star Appliance Trans…" at bounding box center [755, 333] width 507 height 430
click at [612, 452] on div "Business location 5 Star Appliance Repair [PHONE_NUMBER] 5 Star Appliance Trans…" at bounding box center [755, 333] width 507 height 430
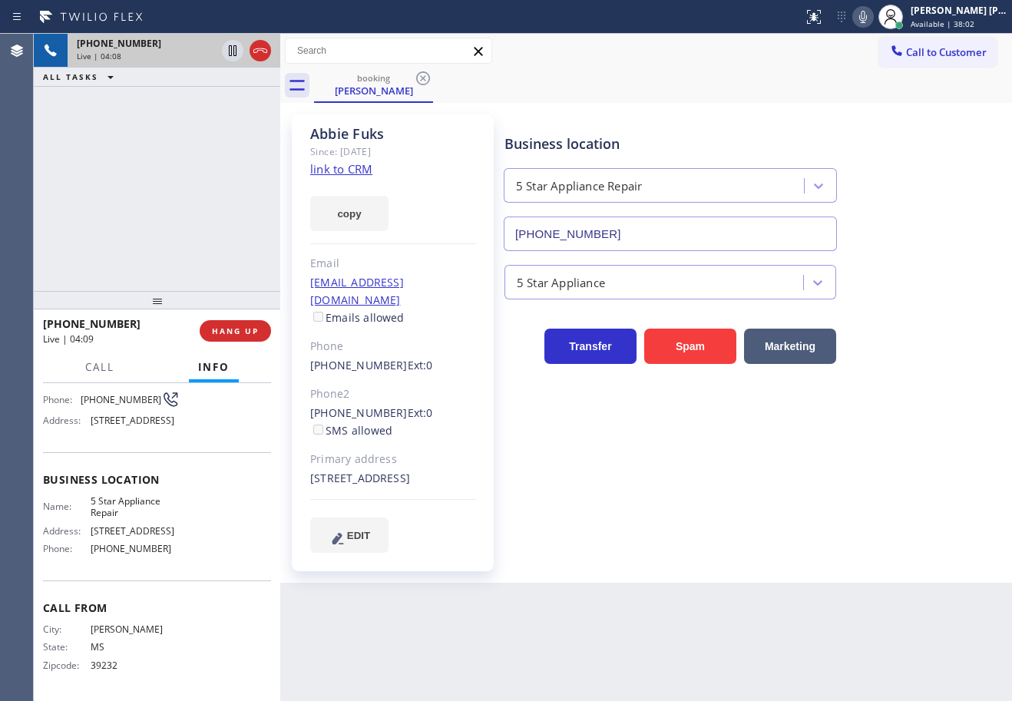
click at [200, 220] on div "[PHONE_NUMBER] Live | 04:08 ALL TASKS ALL TASKS ACTIVE TASKS TASKS IN WRAP UP" at bounding box center [157, 162] width 247 height 257
click at [200, 220] on div "[PHONE_NUMBER] Live | 04:09 ALL TASKS ALL TASKS ACTIVE TASKS TASKS IN WRAP UP" at bounding box center [157, 162] width 247 height 257
click at [199, 220] on div "[PHONE_NUMBER] Live | 04:09 ALL TASKS ALL TASKS ACTIVE TASKS TASKS IN WRAP UP" at bounding box center [157, 162] width 247 height 257
click at [199, 220] on div "[PHONE_NUMBER] Live | 04:10 ALL TASKS ALL TASKS ACTIVE TASKS TASKS IN WRAP UP" at bounding box center [157, 162] width 247 height 257
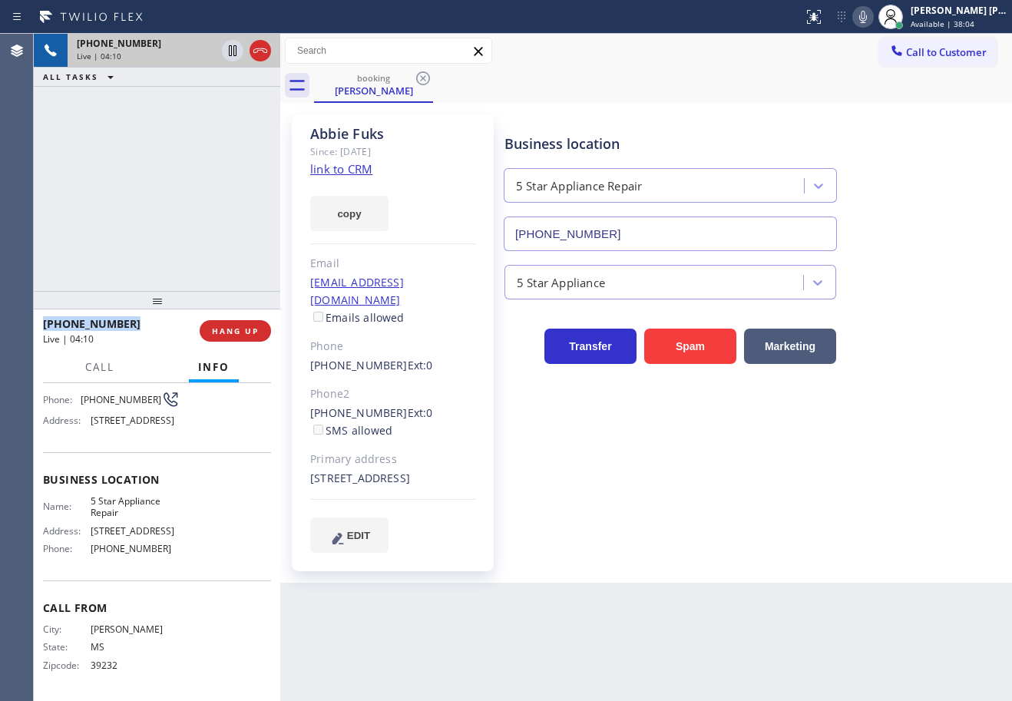
click at [199, 220] on div "[PHONE_NUMBER] Live | 04:10 ALL TASKS ALL TASKS ACTIVE TASKS TASKS IN WRAP UP" at bounding box center [157, 162] width 247 height 257
click at [198, 220] on div "[PHONE_NUMBER] Live | 04:10 ALL TASKS ALL TASKS ACTIVE TASKS TASKS IN WRAP UP" at bounding box center [157, 162] width 247 height 257
click at [198, 220] on div "[PHONE_NUMBER] Live | 04:11 ALL TASKS ALL TASKS ACTIVE TASKS TASKS IN WRAP UP" at bounding box center [157, 162] width 247 height 257
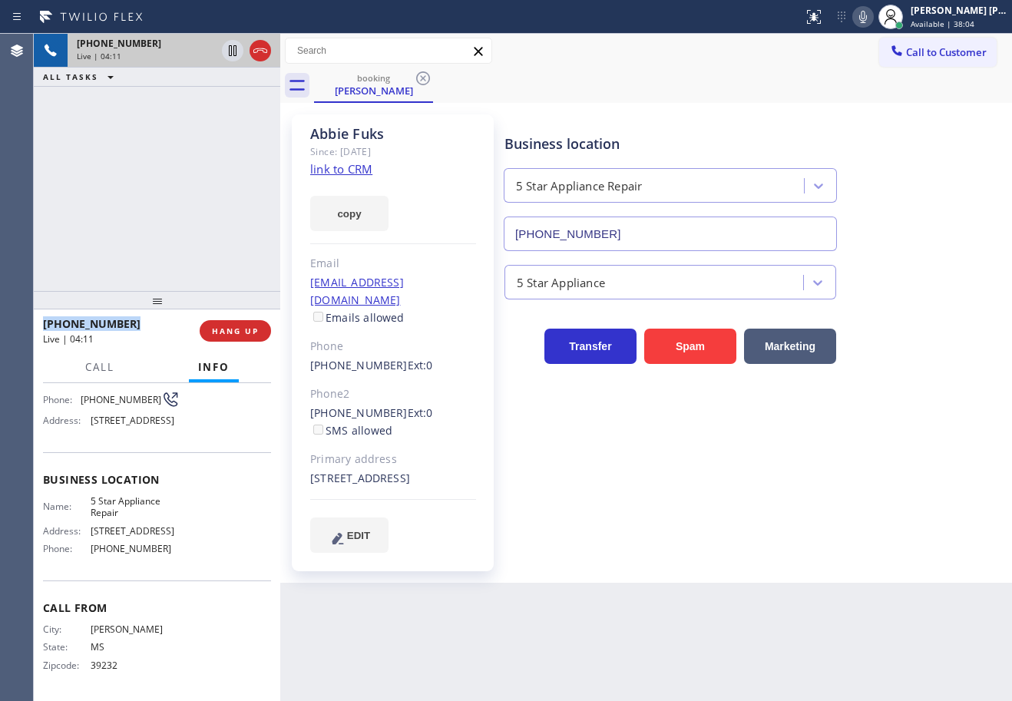
click at [198, 220] on div "[PHONE_NUMBER] Live | 04:11 ALL TASKS ALL TASKS ACTIVE TASKS TASKS IN WRAP UP" at bounding box center [157, 162] width 247 height 257
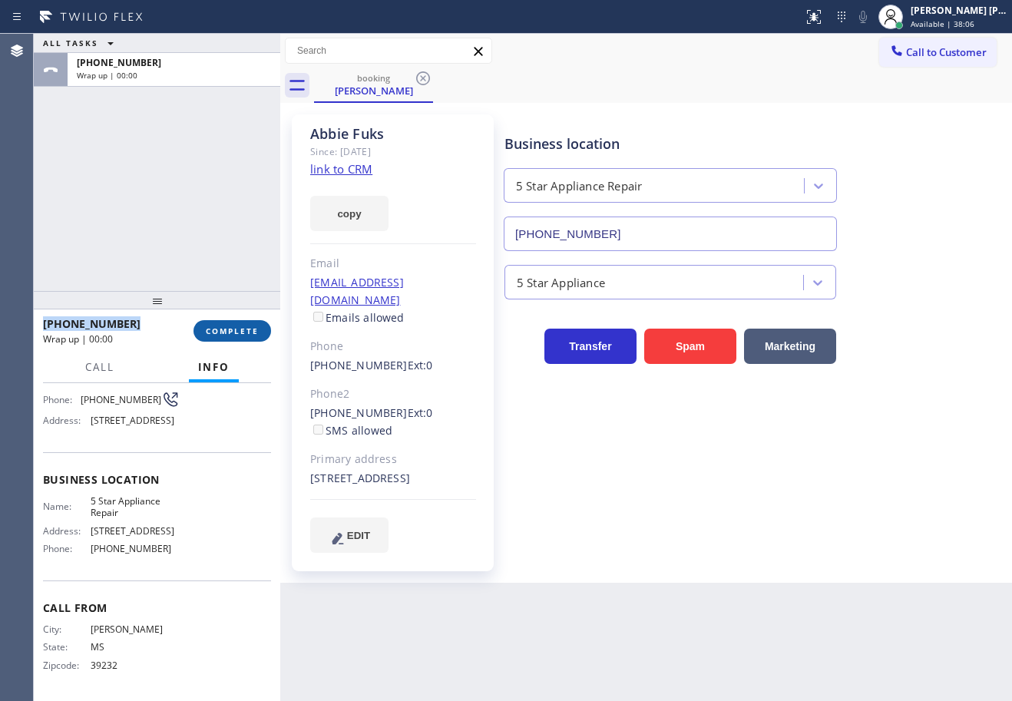
click at [247, 333] on span "COMPLETE" at bounding box center [232, 331] width 53 height 11
click at [386, 292] on div "[EMAIL_ADDRESS][DOMAIN_NAME] Emails allowed" at bounding box center [393, 300] width 166 height 53
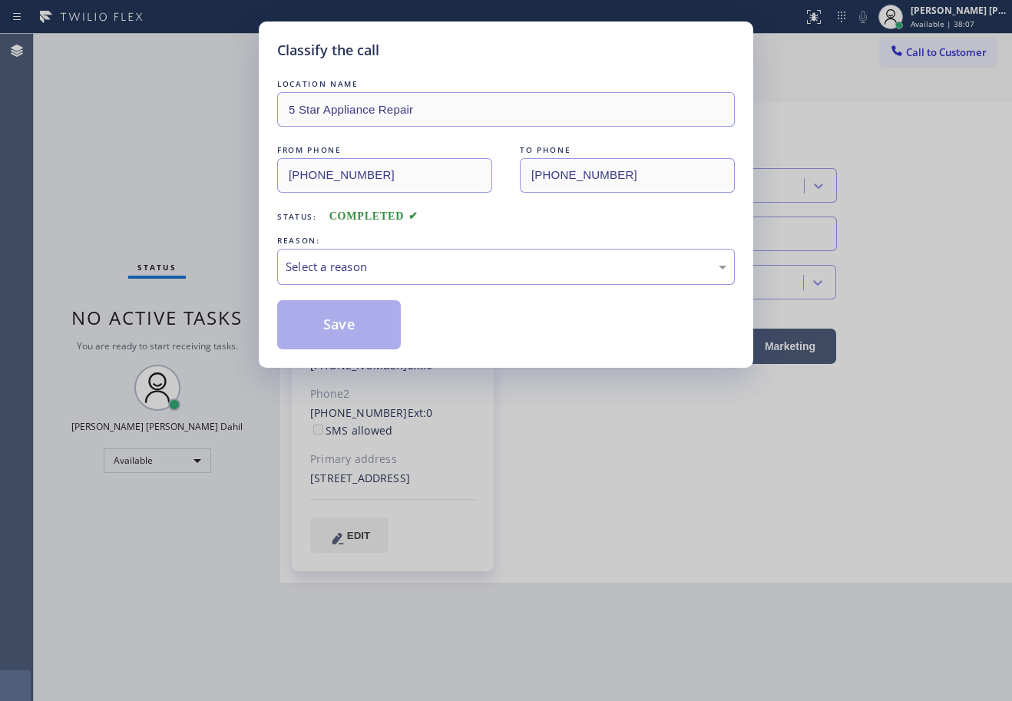
click at [392, 273] on div "Select a reason" at bounding box center [506, 267] width 441 height 18
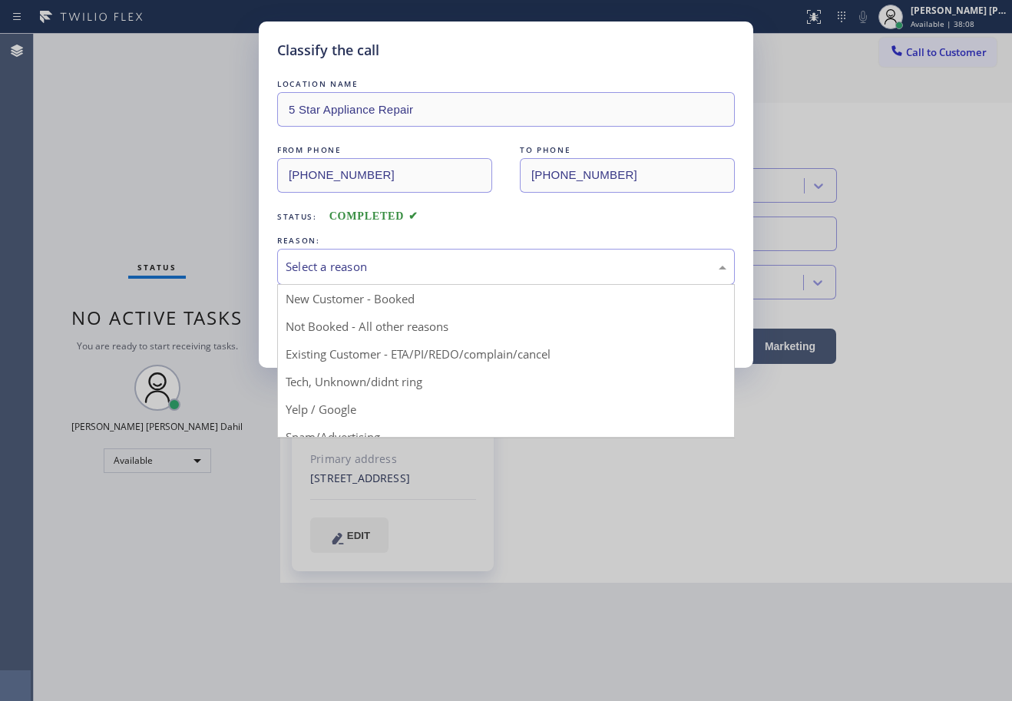
drag, startPoint x: 423, startPoint y: 353, endPoint x: 362, endPoint y: 337, distance: 63.3
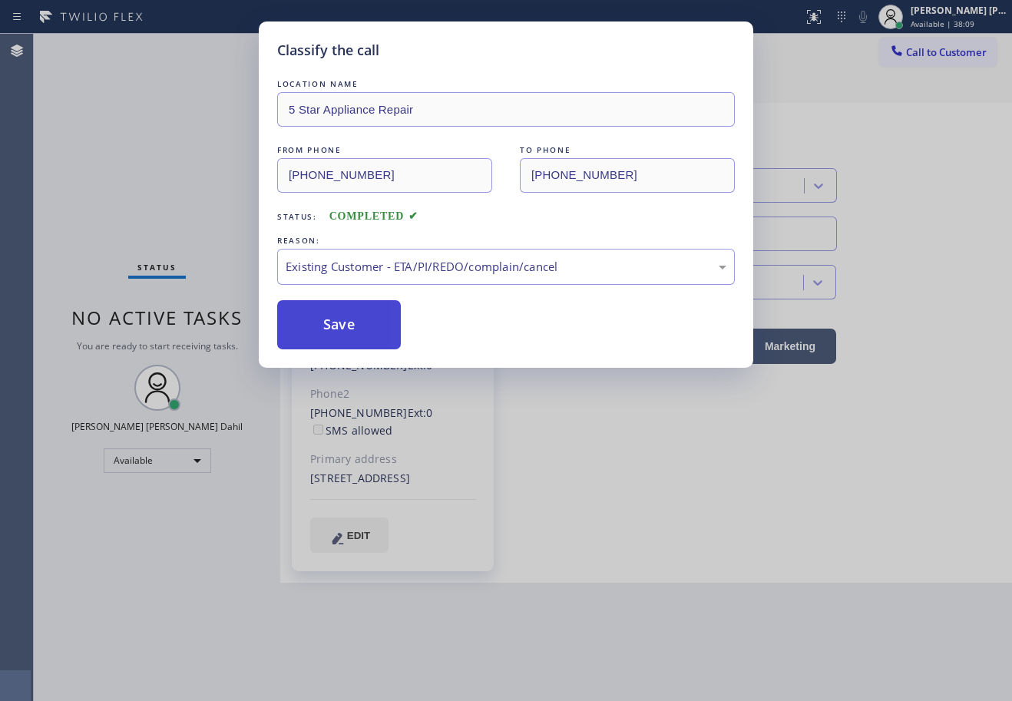
click at [342, 330] on button "Save" at bounding box center [339, 324] width 124 height 49
click at [341, 333] on button "Save" at bounding box center [339, 324] width 124 height 49
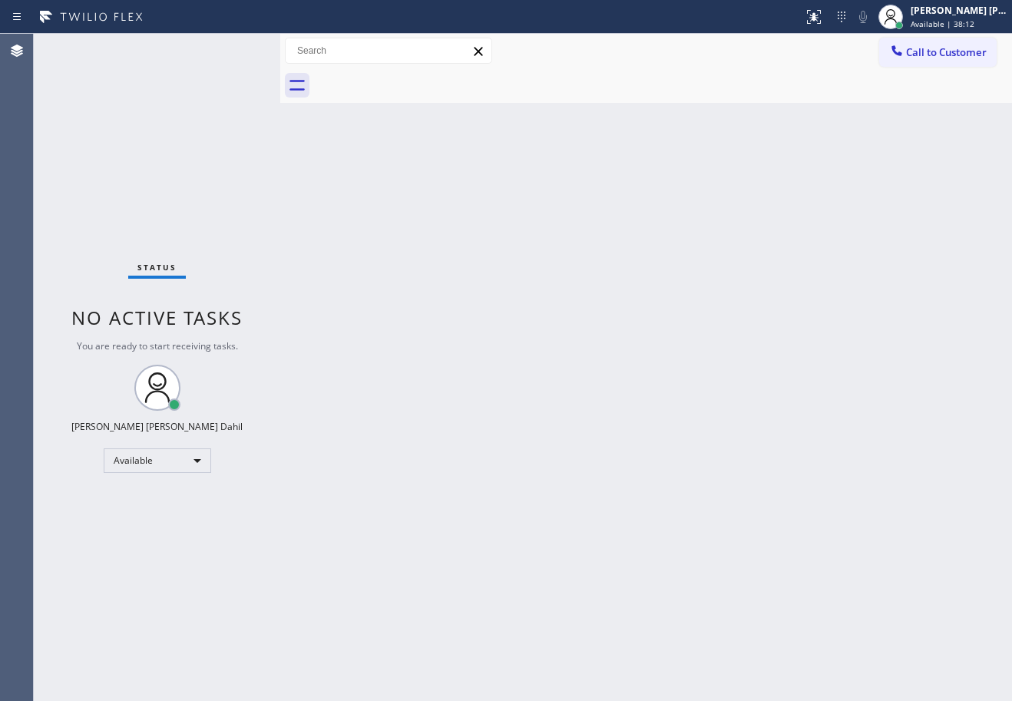
click at [588, 542] on div "Back to Dashboard Change Sender ID Customers Technicians Select a contact Outbo…" at bounding box center [646, 368] width 732 height 668
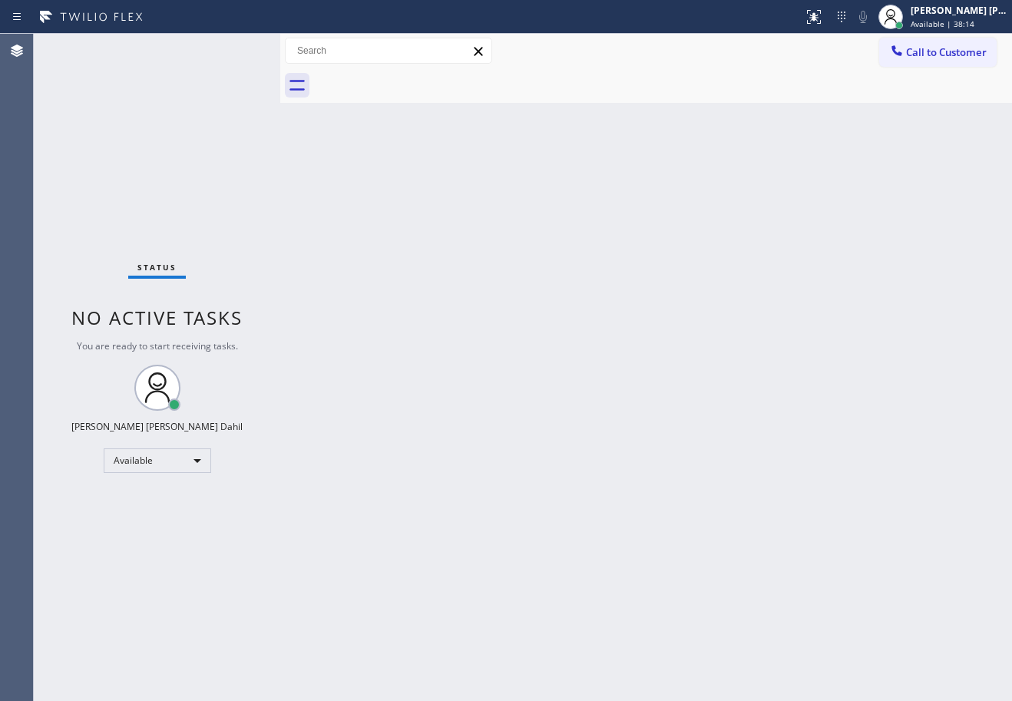
click at [588, 542] on div "Back to Dashboard Change Sender ID Customers Technicians Select a contact Outbo…" at bounding box center [646, 368] width 732 height 668
click at [712, 584] on div "Back to Dashboard Change Sender ID Customers Technicians Select a contact Outbo…" at bounding box center [646, 368] width 732 height 668
click at [667, 92] on div at bounding box center [663, 85] width 698 height 35
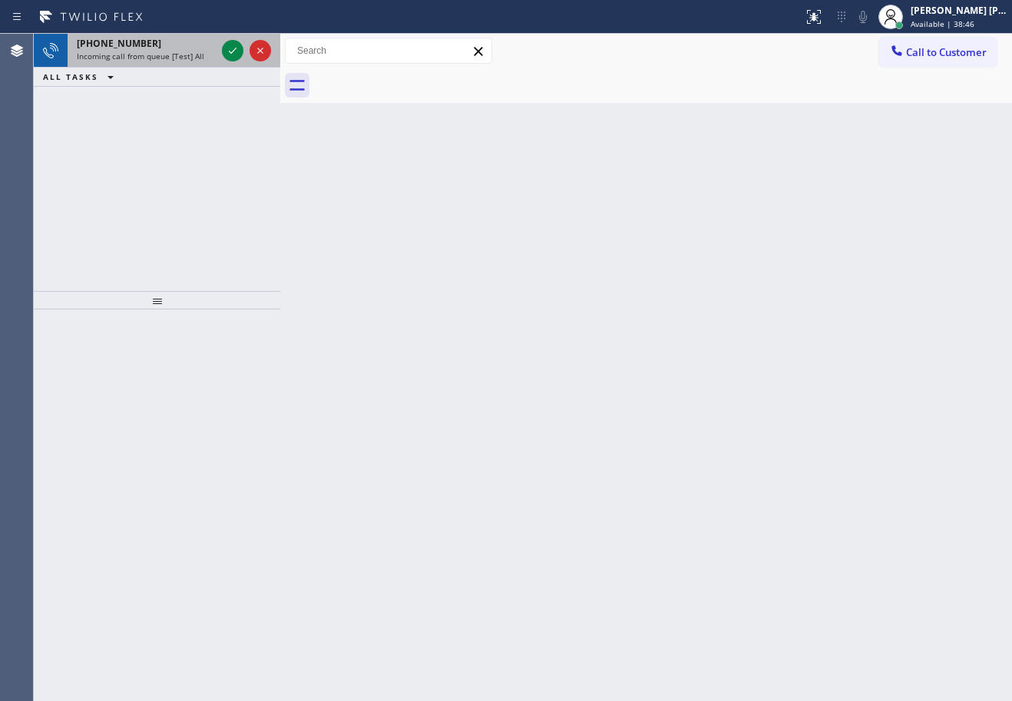
click at [161, 51] on span "Incoming call from queue [Test] All" at bounding box center [141, 56] width 128 height 11
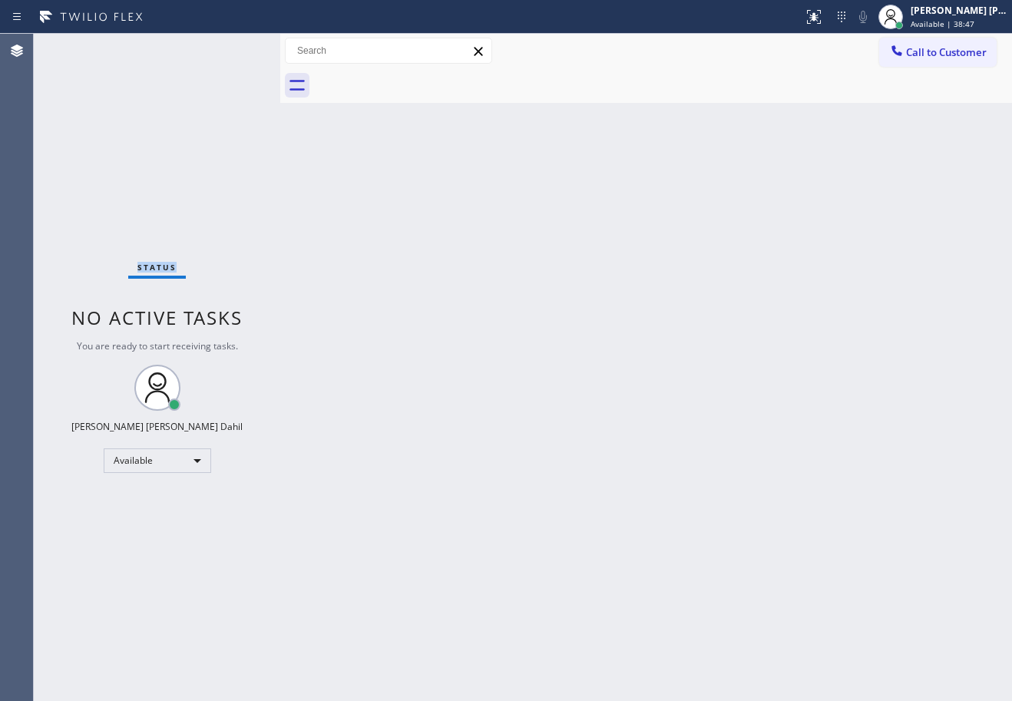
click at [161, 50] on div "Status No active tasks You are ready to start receiving tasks. [PERSON_NAME] [P…" at bounding box center [157, 368] width 247 height 668
click at [162, 48] on div "Status No active tasks You are ready to start receiving tasks. [PERSON_NAME] [P…" at bounding box center [157, 368] width 247 height 668
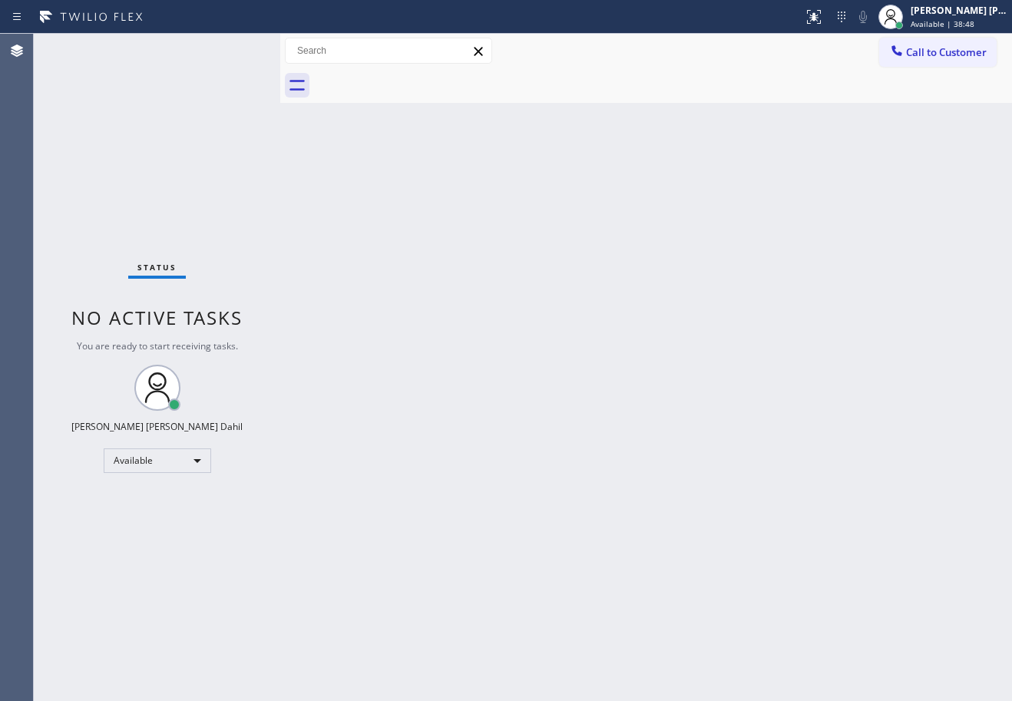
click at [707, 349] on div "Back to Dashboard Change Sender ID Customers Technicians Select a contact Outbo…" at bounding box center [646, 368] width 732 height 668
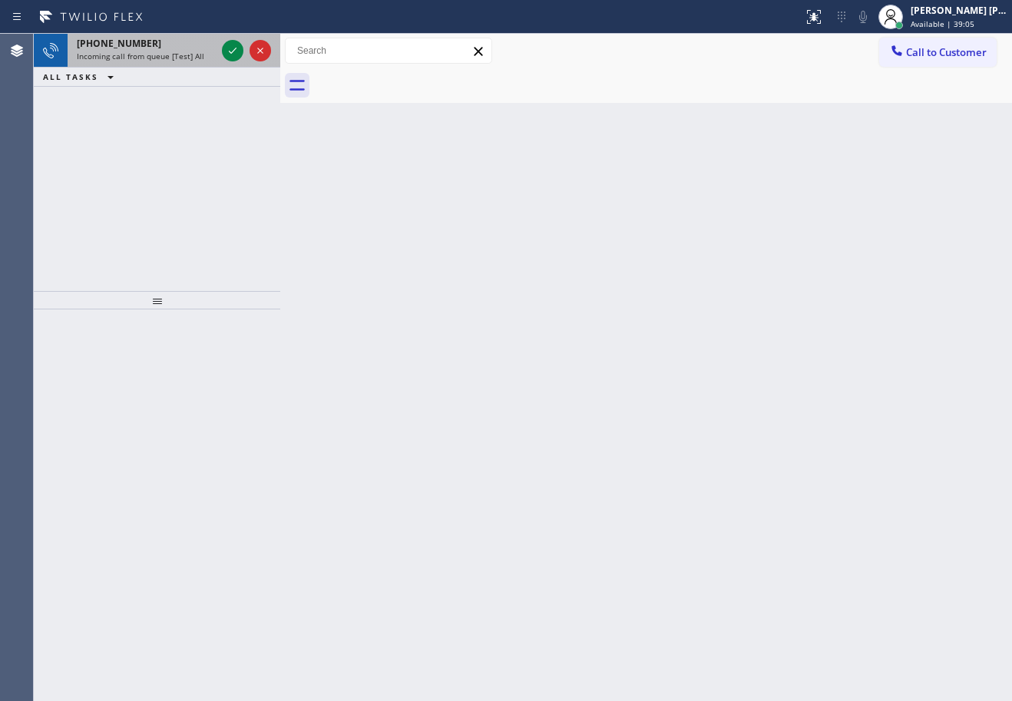
click at [183, 53] on span "Incoming call from queue [Test] All" at bounding box center [141, 56] width 128 height 11
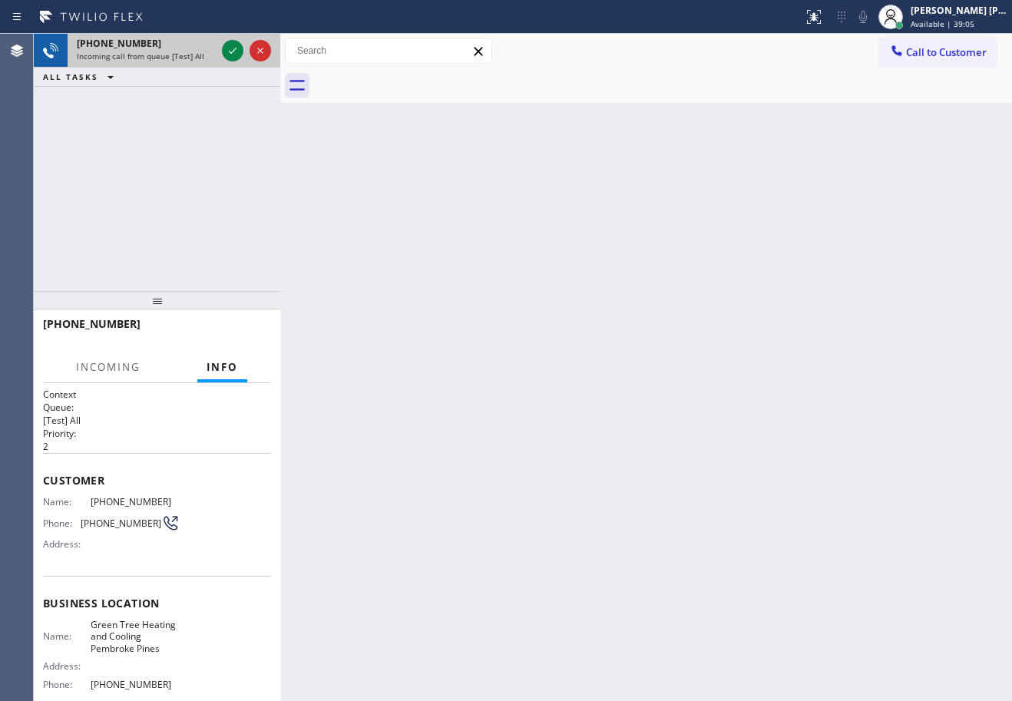
click at [183, 53] on span "Incoming call from queue [Test] All" at bounding box center [141, 56] width 128 height 11
click at [181, 53] on span "Incoming call from queue [Test] All" at bounding box center [141, 56] width 128 height 11
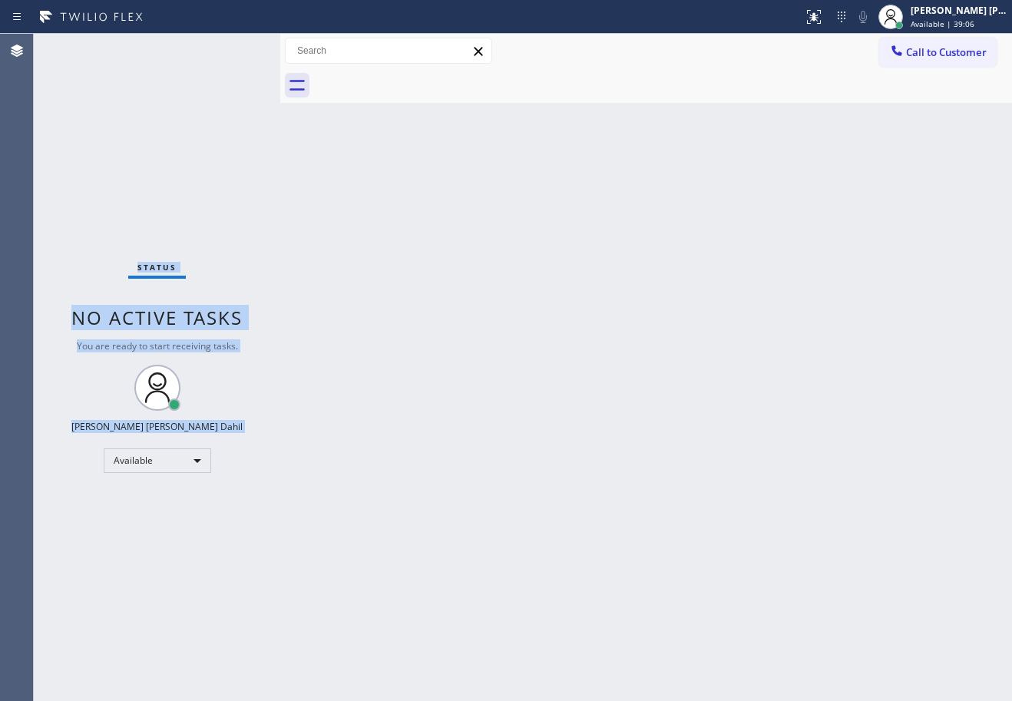
click at [207, 57] on div "Status No active tasks You are ready to start receiving tasks. [PERSON_NAME] [P…" at bounding box center [157, 368] width 247 height 668
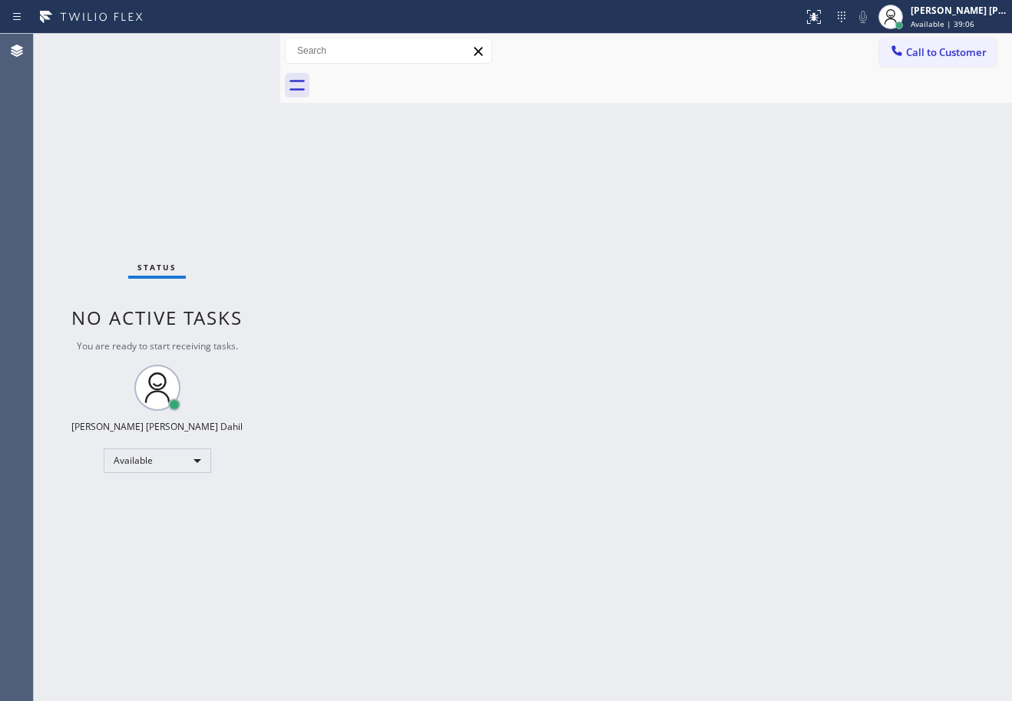
click at [207, 57] on div "Status No active tasks You are ready to start receiving tasks. [PERSON_NAME] [P…" at bounding box center [157, 368] width 247 height 668
click at [210, 56] on div "Status No active tasks You are ready to start receiving tasks. [PERSON_NAME] [P…" at bounding box center [157, 368] width 247 height 668
click at [233, 50] on div "Status No active tasks You are ready to start receiving tasks. [PERSON_NAME] [P…" at bounding box center [157, 368] width 247 height 668
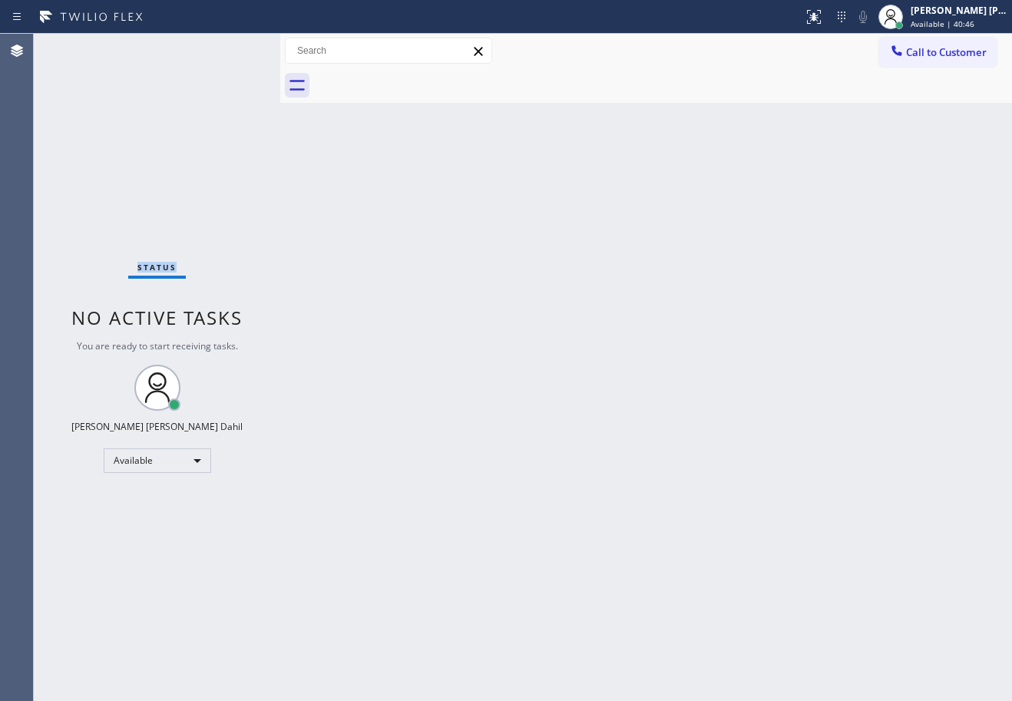
click at [233, 50] on div "Status No active tasks You are ready to start receiving tasks. [PERSON_NAME] [P…" at bounding box center [157, 368] width 247 height 668
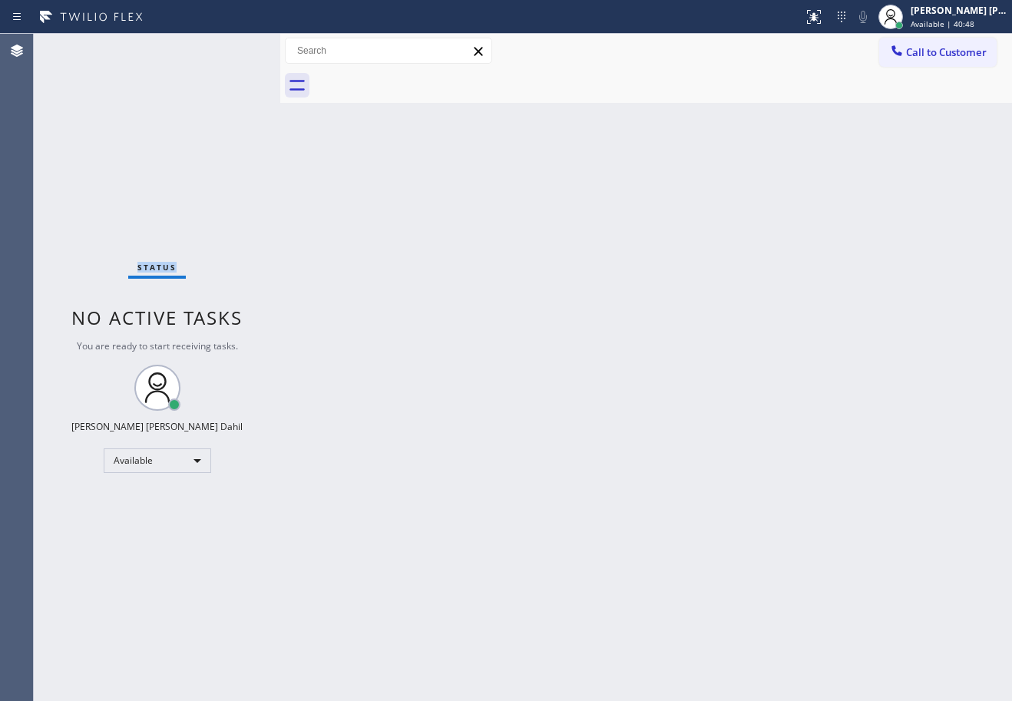
click at [233, 50] on div "Status No active tasks You are ready to start receiving tasks. [PERSON_NAME] [P…" at bounding box center [157, 368] width 247 height 668
click at [234, 52] on div "Status No active tasks You are ready to start receiving tasks. [PERSON_NAME] [P…" at bounding box center [157, 368] width 247 height 668
click at [233, 50] on div "Status No active tasks You are ready to start receiving tasks. [PERSON_NAME] [P…" at bounding box center [157, 368] width 247 height 668
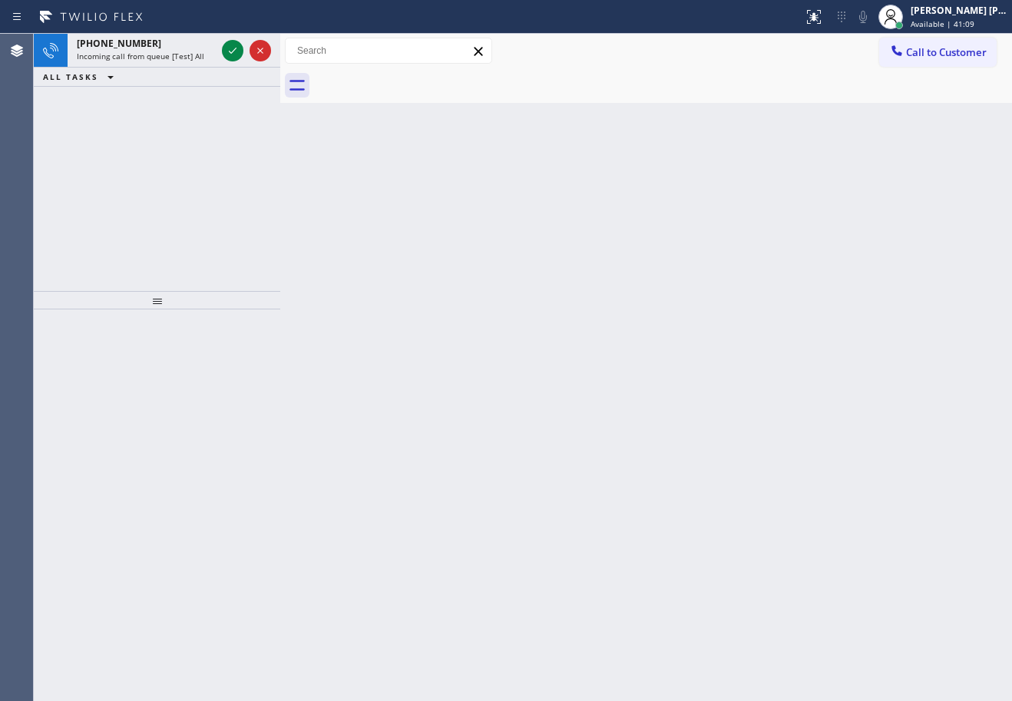
click at [357, 329] on div "Back to Dashboard Change Sender ID Customers Technicians Select a contact Outbo…" at bounding box center [646, 368] width 732 height 668
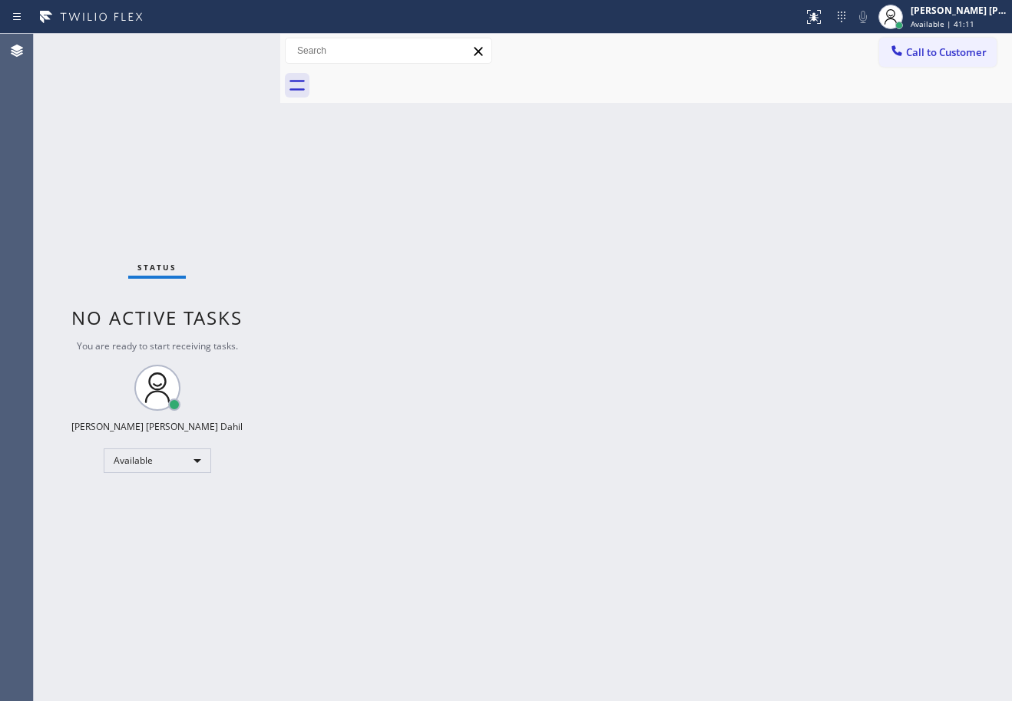
click at [233, 50] on div "Status No active tasks You are ready to start receiving tasks. [PERSON_NAME] [P…" at bounding box center [157, 368] width 247 height 668
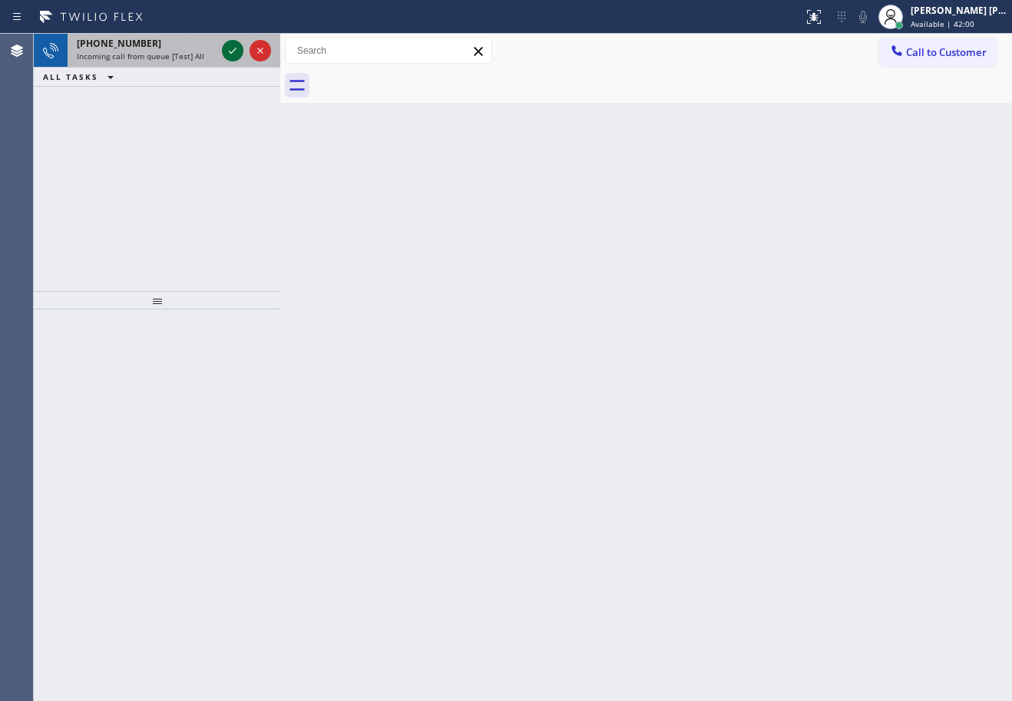
click at [233, 50] on icon at bounding box center [233, 50] width 18 height 18
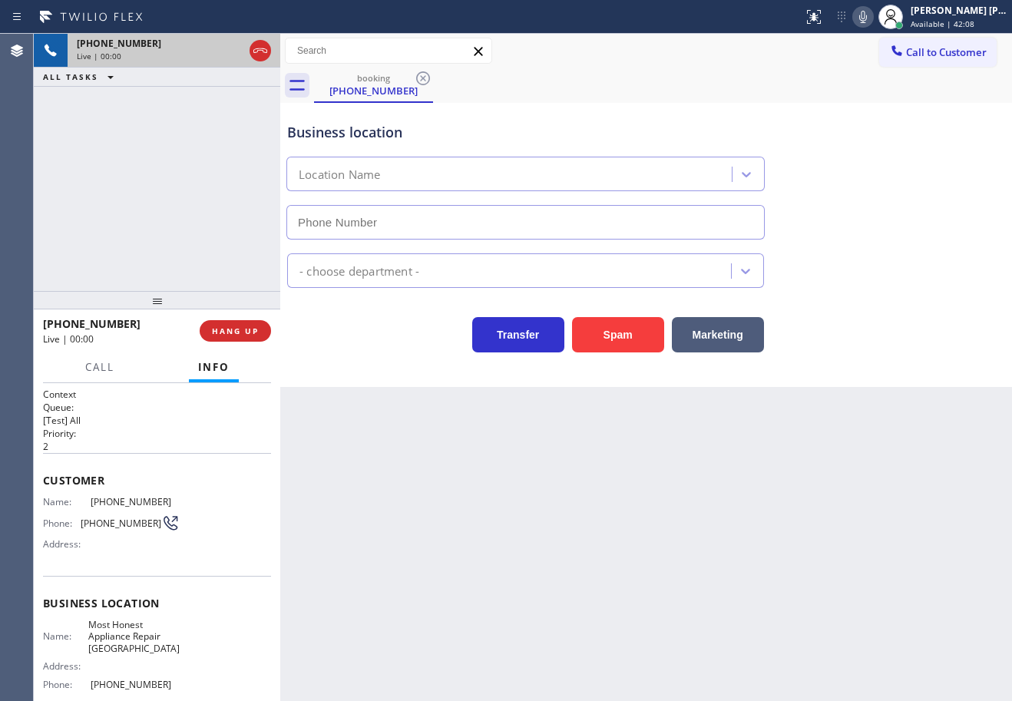
type input "[PHONE_NUMBER]"
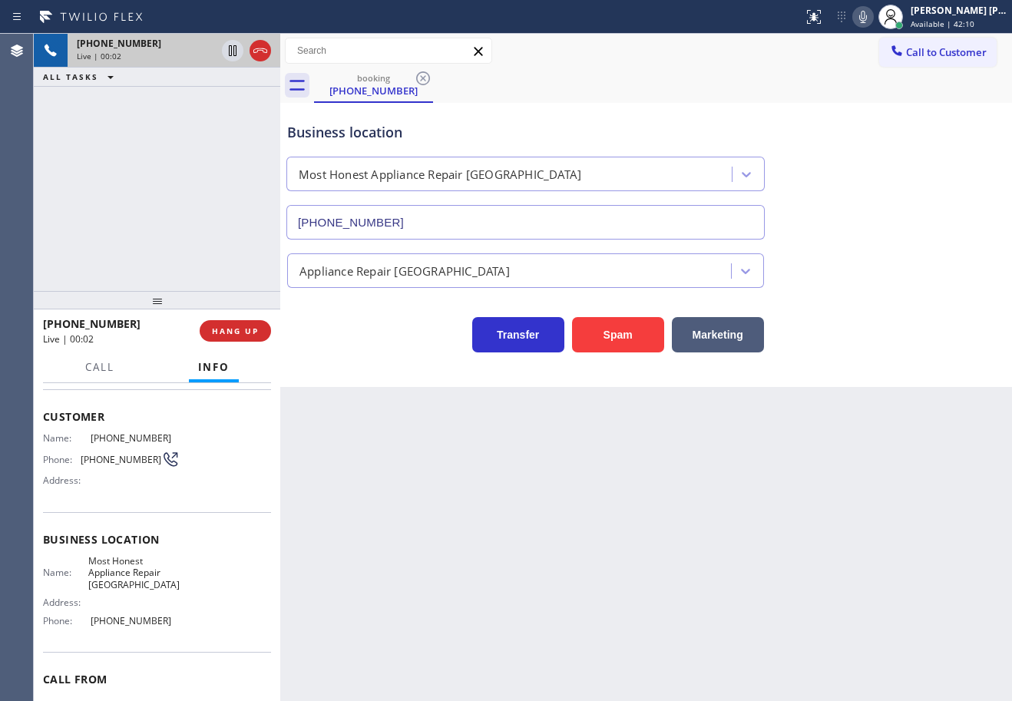
scroll to position [135, 0]
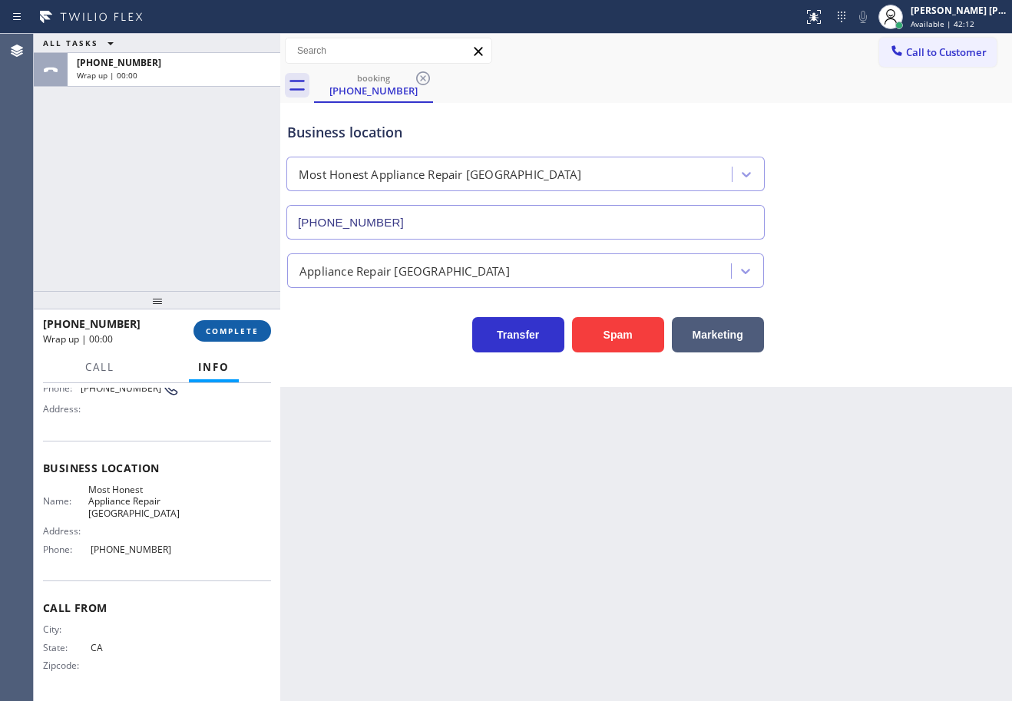
click at [235, 320] on button "COMPLETE" at bounding box center [233, 331] width 78 height 22
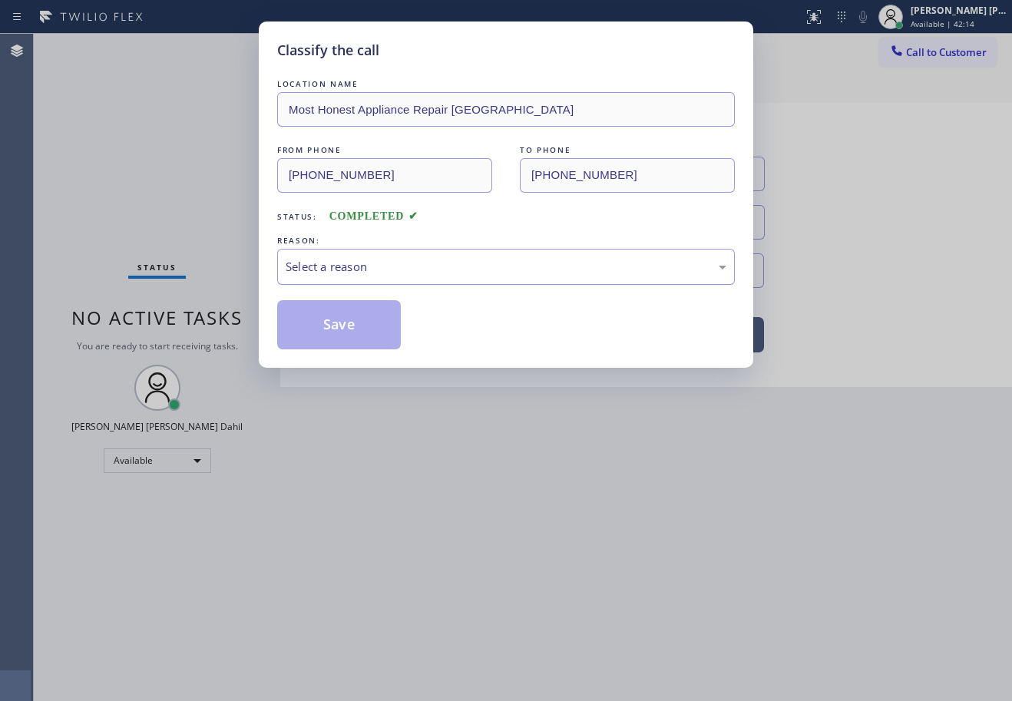
click at [369, 273] on div "Select a reason" at bounding box center [506, 267] width 441 height 18
click at [339, 329] on button "Save" at bounding box center [339, 324] width 124 height 49
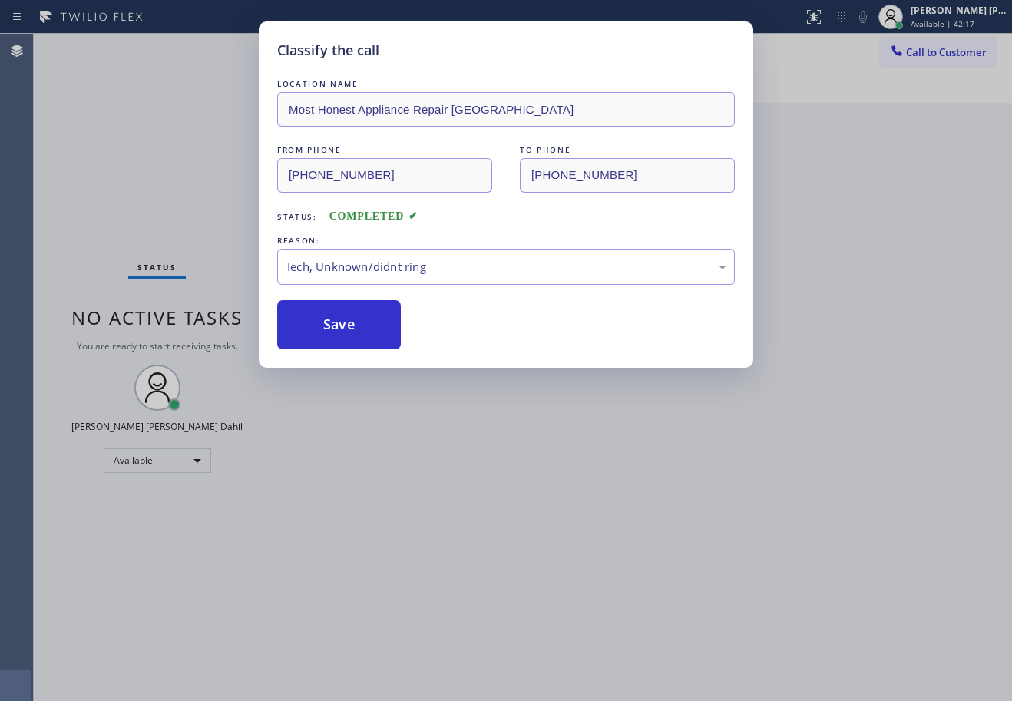
click at [467, 485] on div "Classify the call LOCATION NAME Most Honest Appliance Repair El Monte FROM PHON…" at bounding box center [506, 350] width 1012 height 701
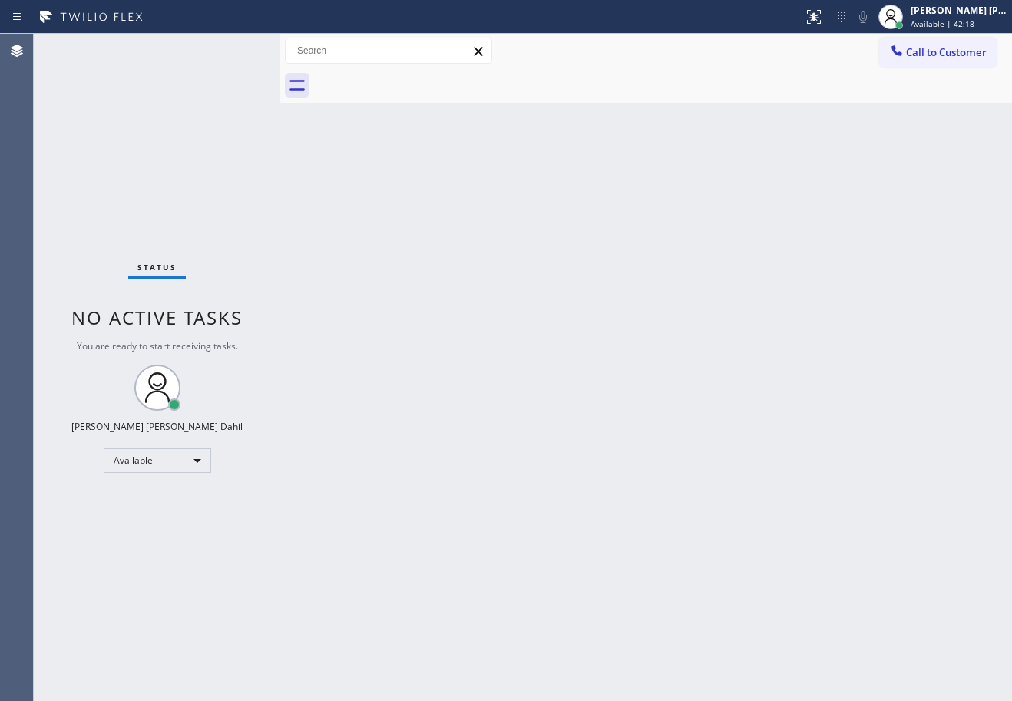
click at [467, 463] on div "Back to Dashboard Change Sender ID Customers Technicians Select a contact Outbo…" at bounding box center [646, 368] width 732 height 668
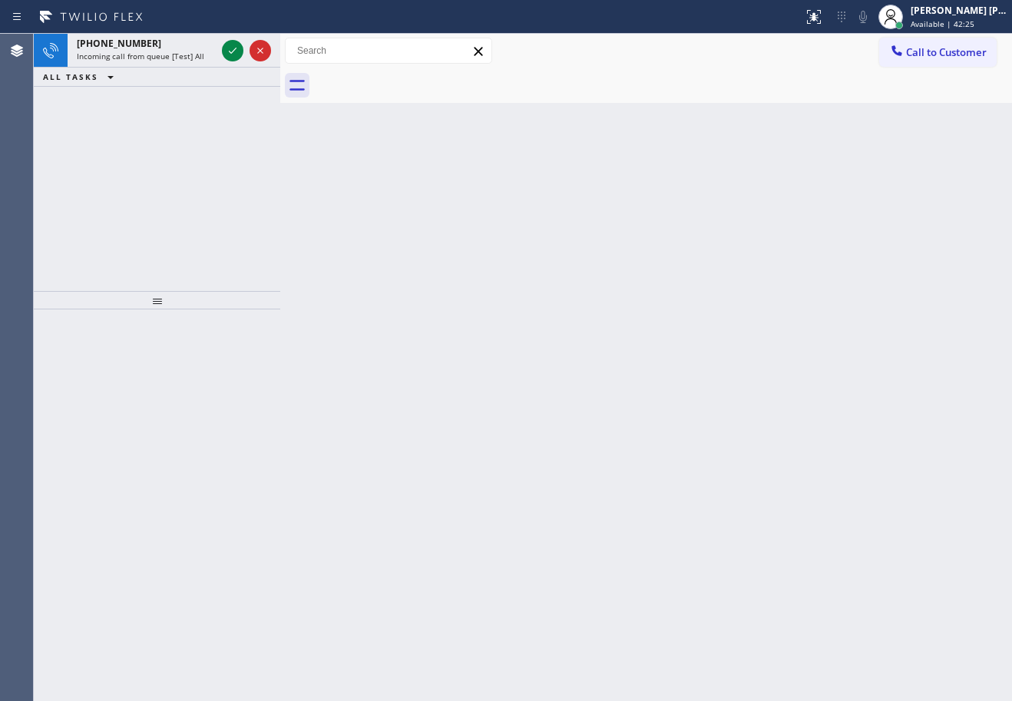
click at [493, 444] on div "Back to Dashboard Change Sender ID Customers Technicians Select a contact Outbo…" at bounding box center [646, 368] width 732 height 668
click at [197, 52] on span "Incoming call from queue [Test] All" at bounding box center [141, 56] width 128 height 11
click at [197, 51] on span "Incoming call from queue [Test] All" at bounding box center [141, 56] width 128 height 11
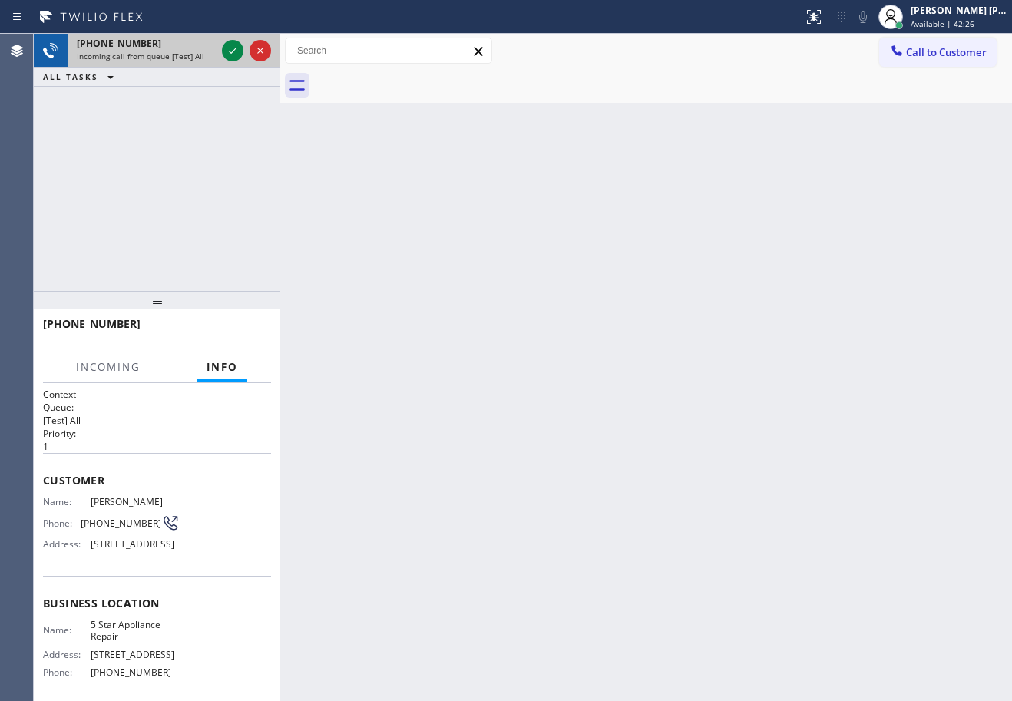
click at [195, 51] on span "Incoming call from queue [Test] All" at bounding box center [141, 56] width 128 height 11
click at [411, 312] on div "Back to Dashboard Change Sender ID Customers Technicians Select a contact Outbo…" at bounding box center [646, 368] width 732 height 668
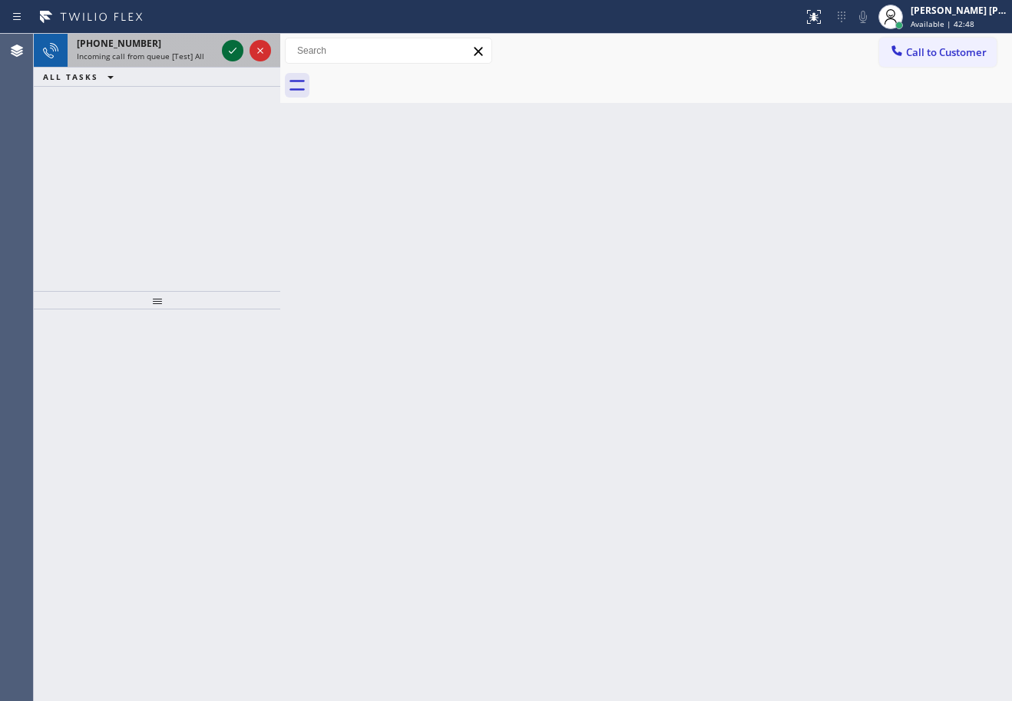
click at [233, 50] on icon at bounding box center [233, 50] width 18 height 18
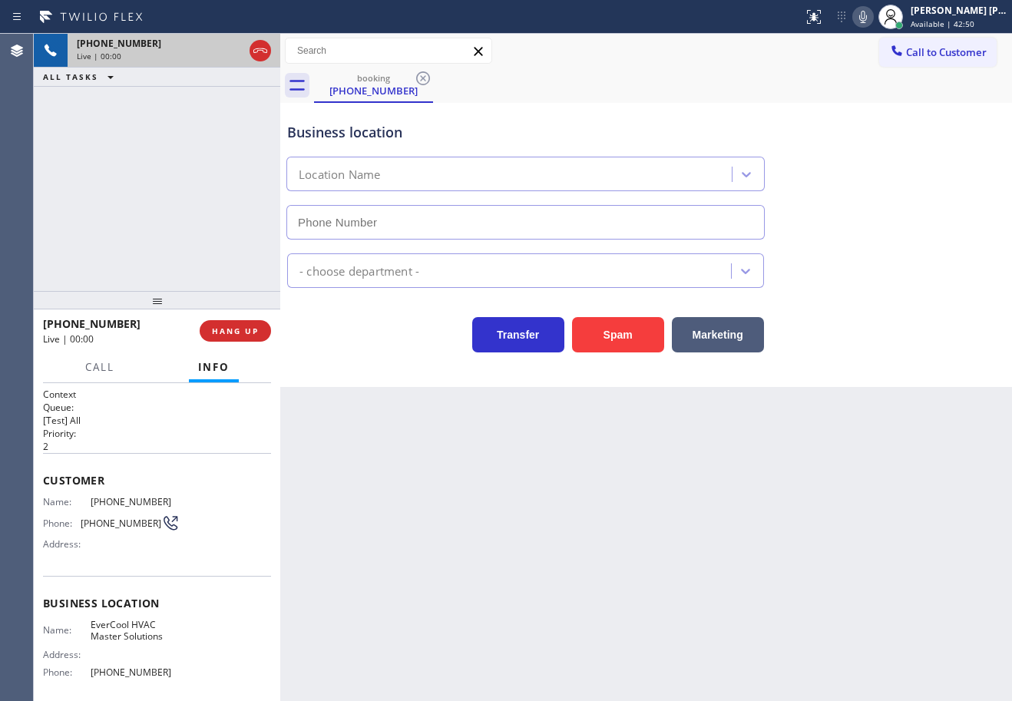
type input "[PHONE_NUMBER]"
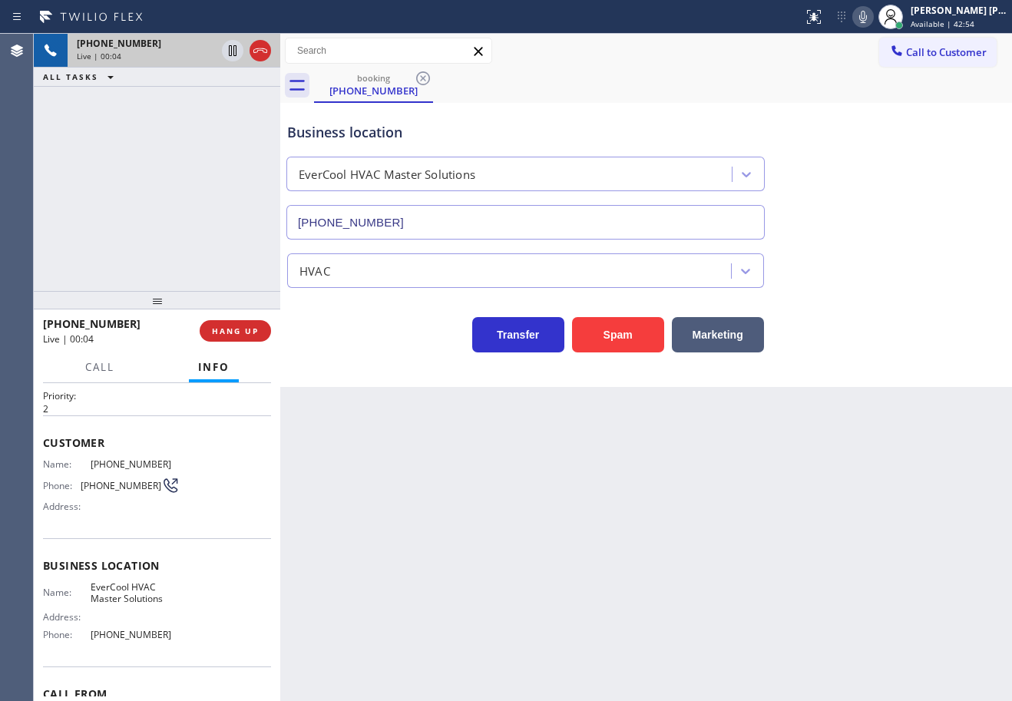
scroll to position [124, 0]
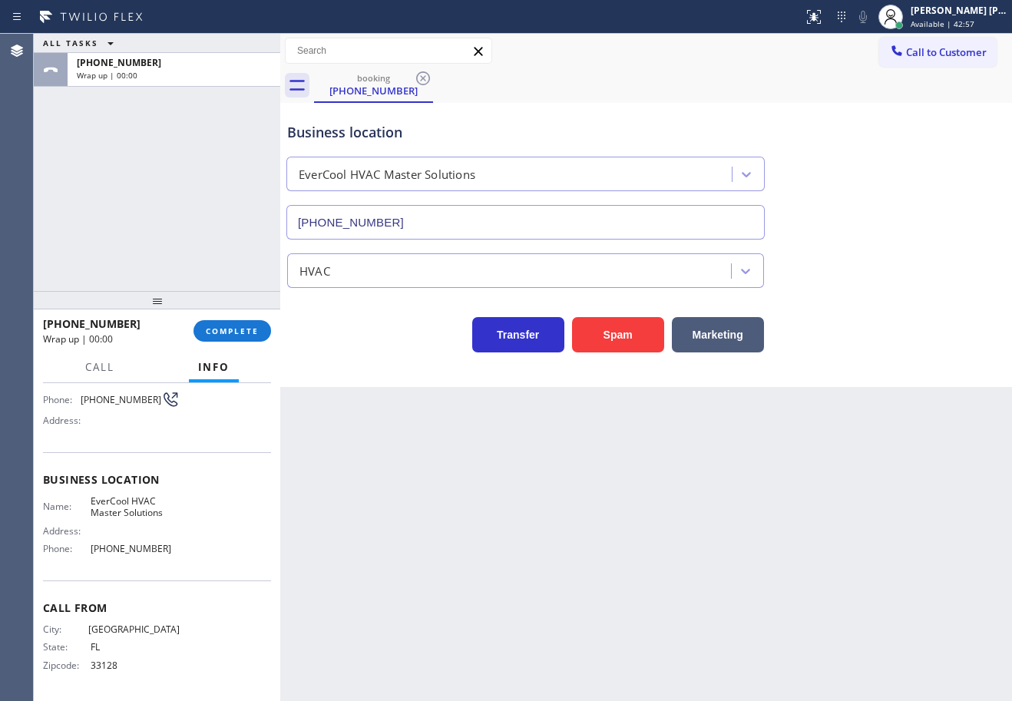
drag, startPoint x: 194, startPoint y: 316, endPoint x: 204, endPoint y: 325, distance: 13.1
click at [195, 316] on div "[PHONE_NUMBER] Wrap up | 00:00 COMPLETE" at bounding box center [157, 331] width 228 height 40
click at [220, 335] on span "COMPLETE" at bounding box center [232, 331] width 53 height 11
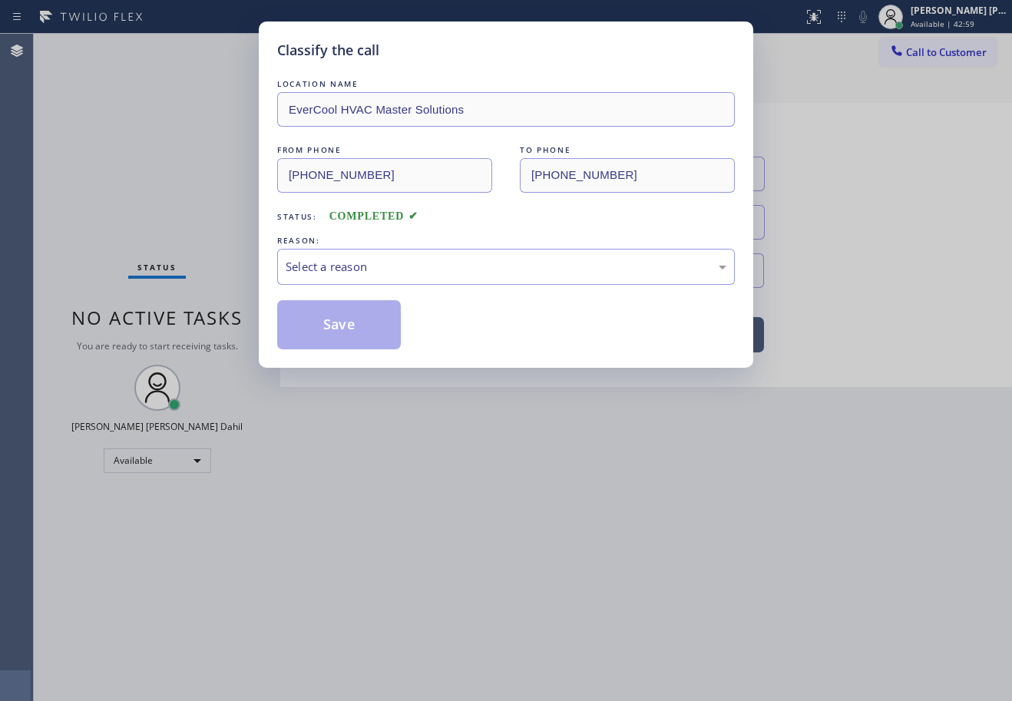
click at [399, 285] on div "LOCATION NAME EverCool HVAC Master Solutions FROM PHONE [PHONE_NUMBER] TO PHONE…" at bounding box center [506, 212] width 458 height 273
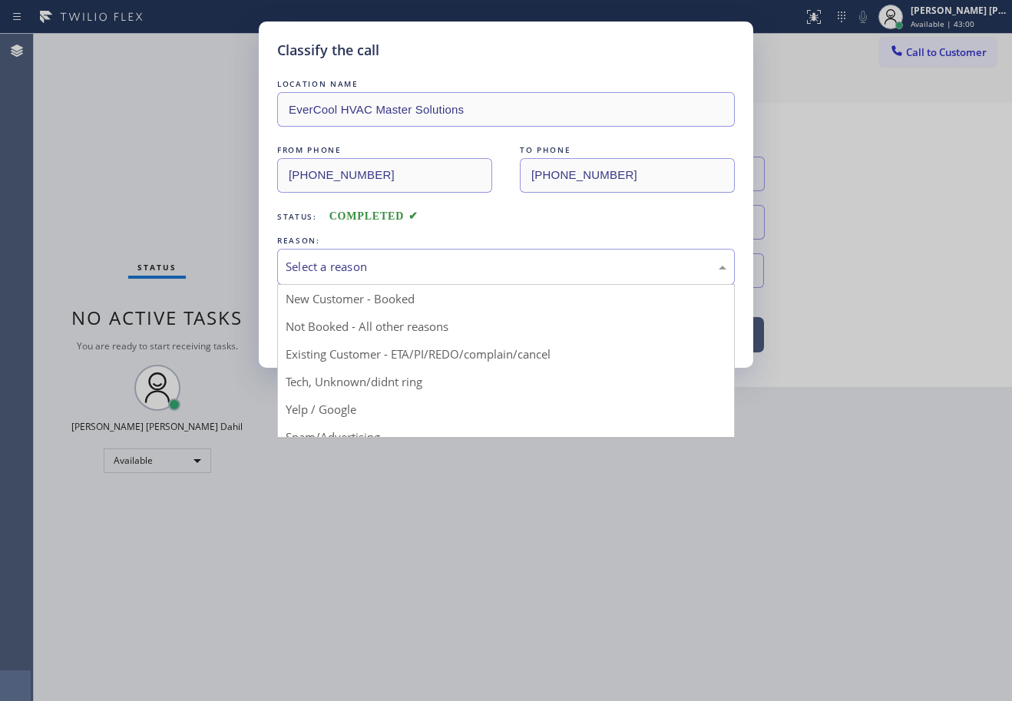
click at [410, 274] on div "Select a reason" at bounding box center [506, 267] width 441 height 18
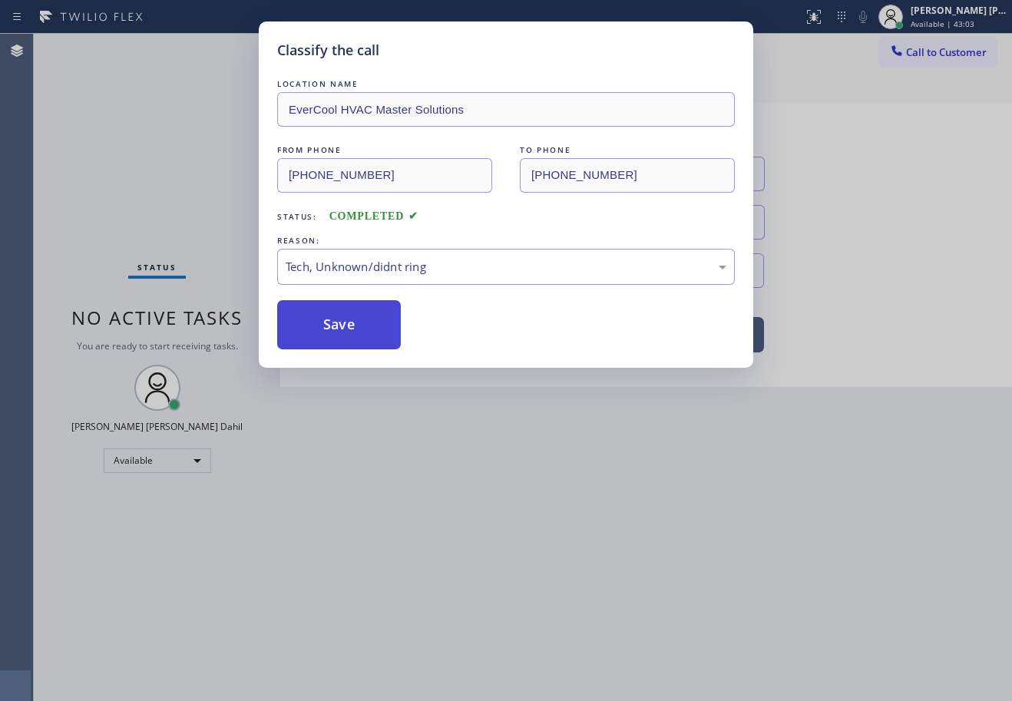
click at [350, 342] on button "Save" at bounding box center [339, 324] width 124 height 49
click at [348, 342] on button "Save" at bounding box center [339, 324] width 124 height 49
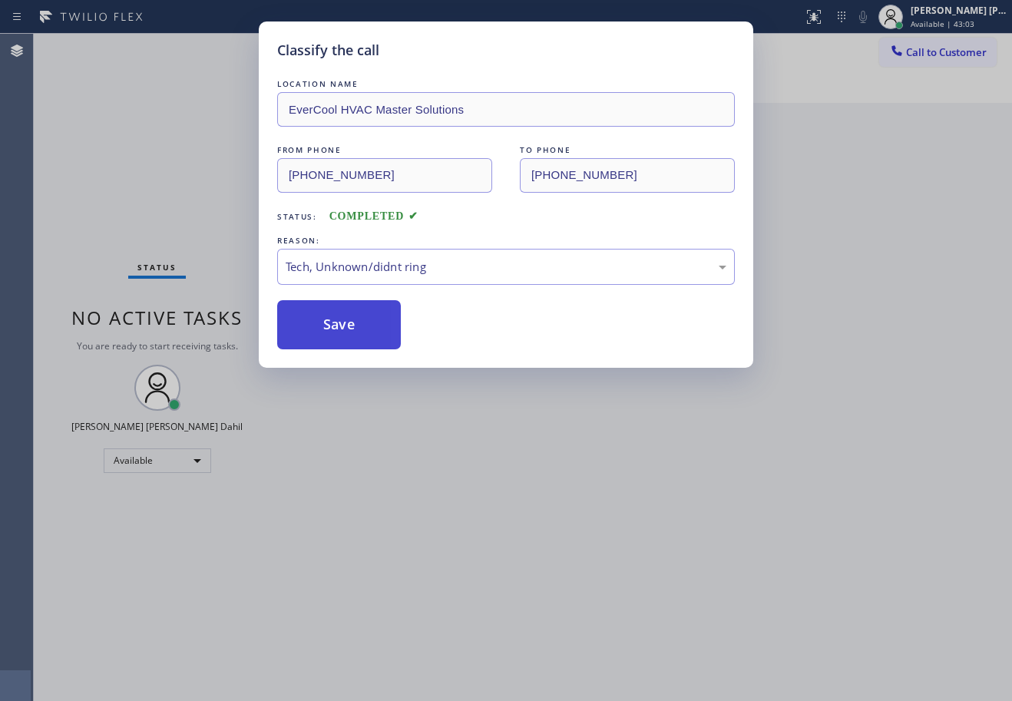
click at [346, 340] on button "Save" at bounding box center [339, 324] width 124 height 49
click at [570, 508] on div "Classify the call LOCATION NAME EverCool HVAC Master Solutions FROM PHONE [PHON…" at bounding box center [506, 350] width 1012 height 701
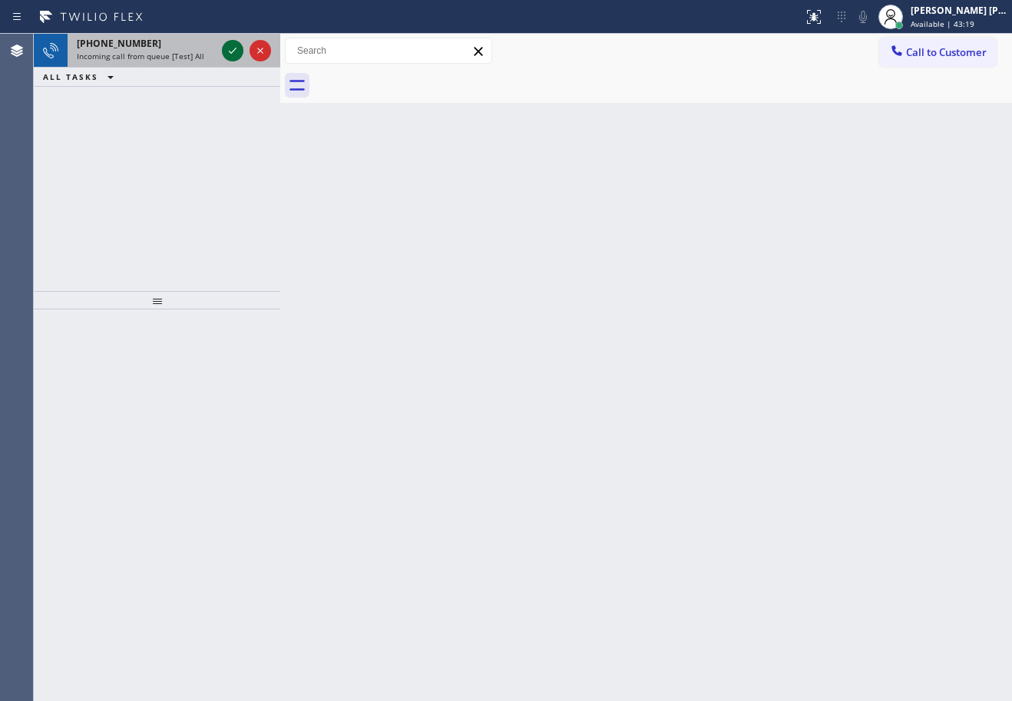
click at [233, 50] on icon at bounding box center [233, 50] width 18 height 18
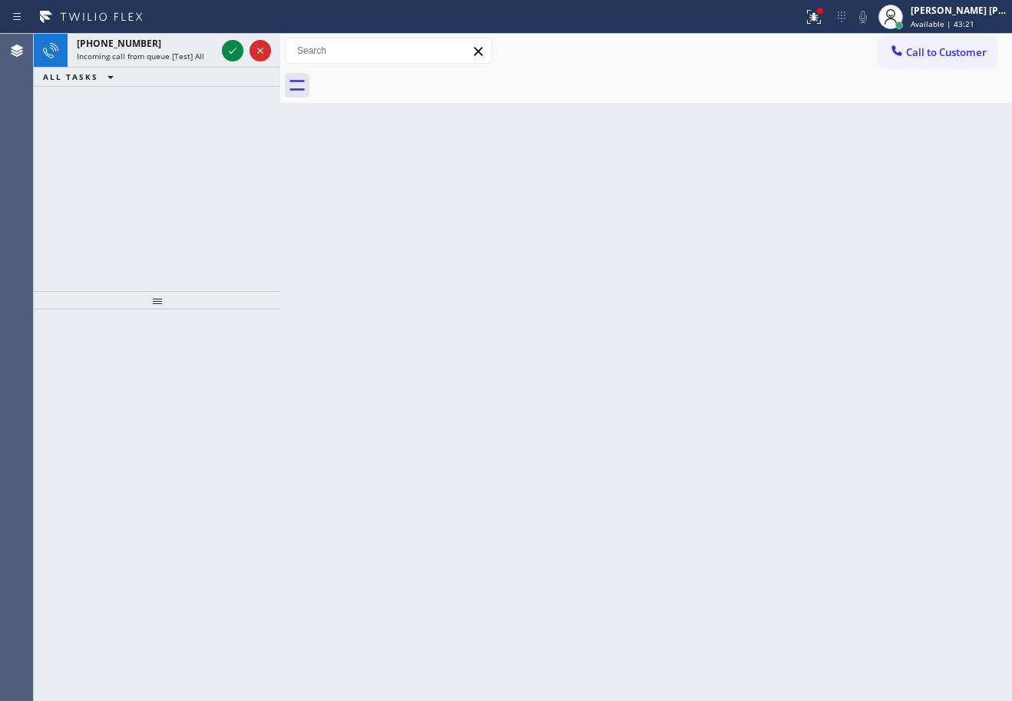
click at [233, 50] on icon at bounding box center [233, 50] width 18 height 18
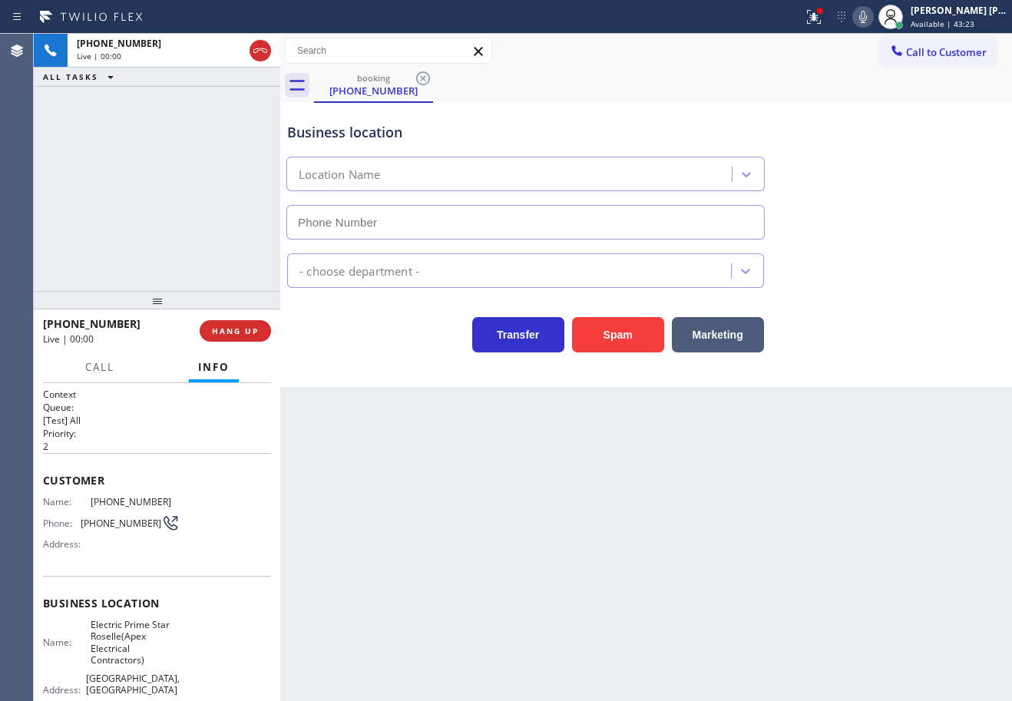
type input "[PHONE_NUMBER]"
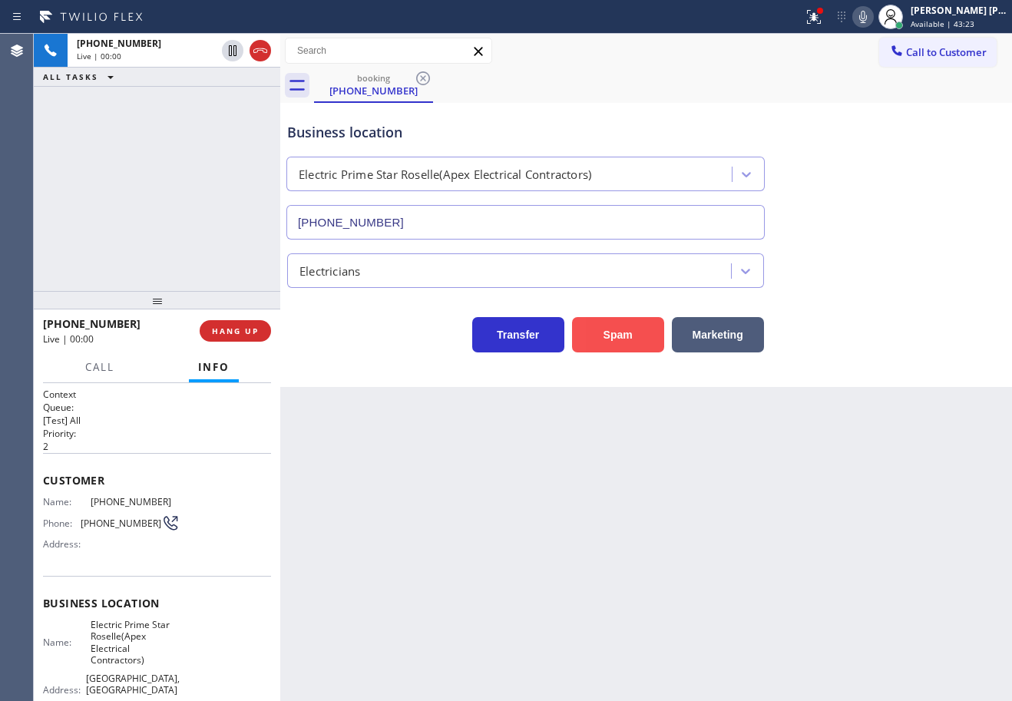
click at [620, 335] on button "Spam" at bounding box center [618, 334] width 92 height 35
click at [619, 335] on button "Spam" at bounding box center [618, 334] width 92 height 35
click at [611, 336] on button "Spam" at bounding box center [618, 334] width 92 height 35
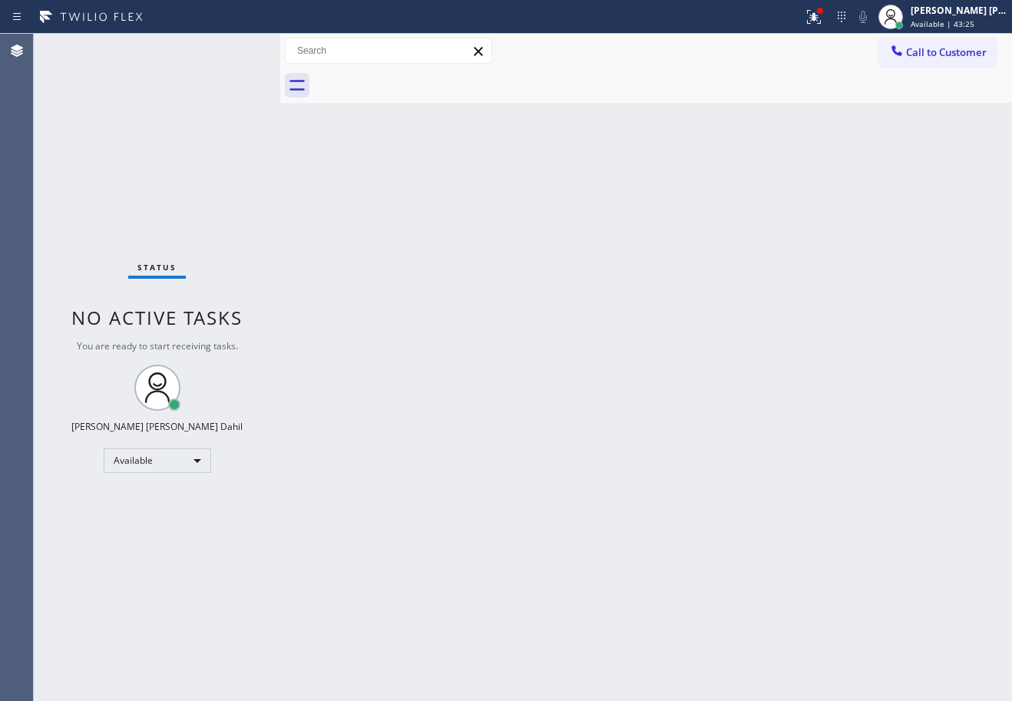
click at [704, 547] on div "Back to Dashboard Change Sender ID Customers Technicians Select a contact Outbo…" at bounding box center [646, 368] width 732 height 668
click at [231, 48] on div "Status No active tasks You are ready to start receiving tasks. [PERSON_NAME] [P…" at bounding box center [157, 368] width 247 height 668
click at [233, 50] on div "Status No active tasks You are ready to start receiving tasks. [PERSON_NAME] [P…" at bounding box center [157, 368] width 247 height 668
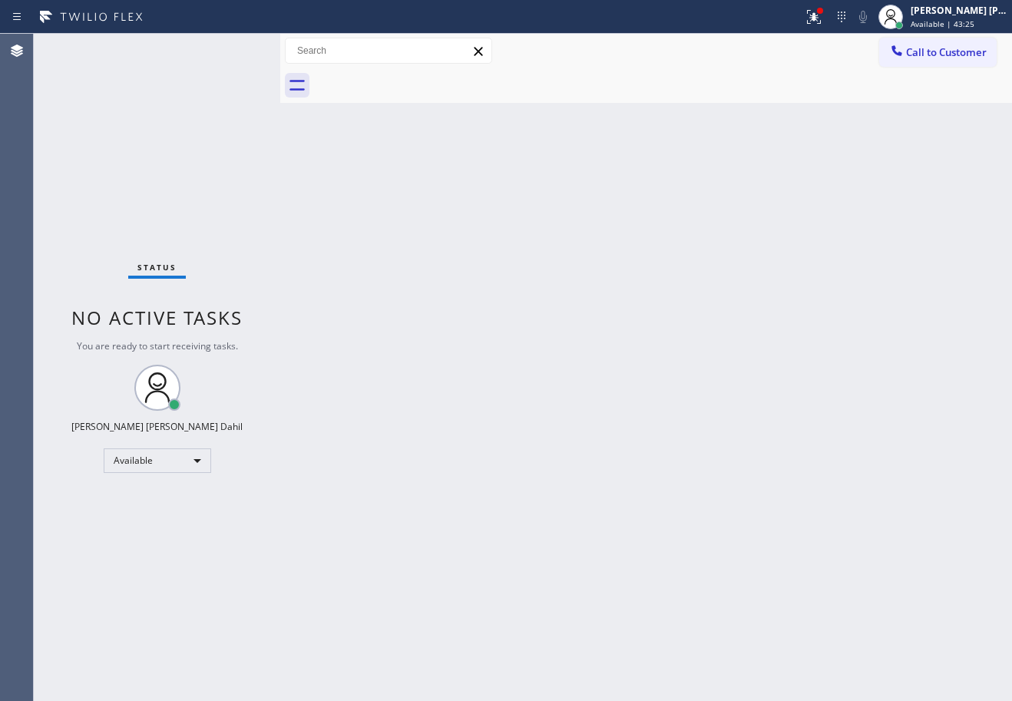
click at [233, 50] on div "Status No active tasks You are ready to start receiving tasks. [PERSON_NAME] [P…" at bounding box center [157, 368] width 247 height 668
click at [232, 46] on div "Status No active tasks You are ready to start receiving tasks. [PERSON_NAME] [P…" at bounding box center [157, 368] width 247 height 668
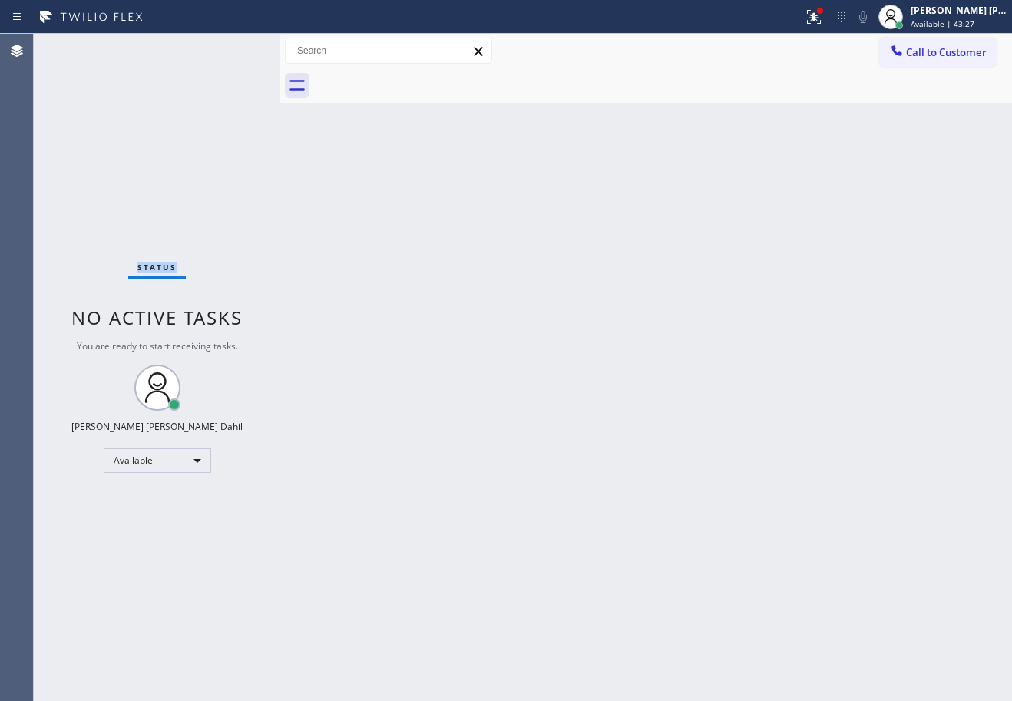
click at [233, 50] on div "Status No active tasks You are ready to start receiving tasks. [PERSON_NAME] [P…" at bounding box center [157, 368] width 247 height 668
click at [559, 386] on div "Back to Dashboard Change Sender ID Customers Technicians Select a contact Outbo…" at bounding box center [646, 368] width 732 height 668
click at [233, 50] on div "Status No active tasks You are ready to start receiving tasks. [PERSON_NAME] [P…" at bounding box center [157, 368] width 247 height 668
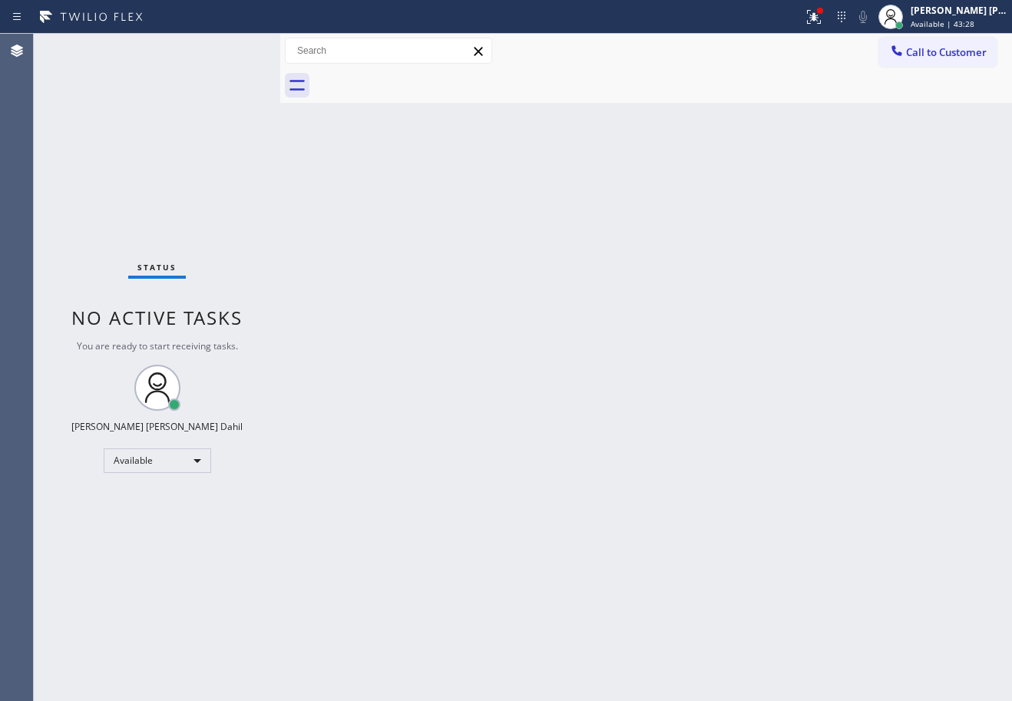
click at [233, 50] on div "Status No active tasks You are ready to start receiving tasks. [PERSON_NAME] [P…" at bounding box center [157, 368] width 247 height 668
click at [478, 275] on div "Back to Dashboard Change Sender ID Customers Technicians Select a contact Outbo…" at bounding box center [646, 368] width 732 height 668
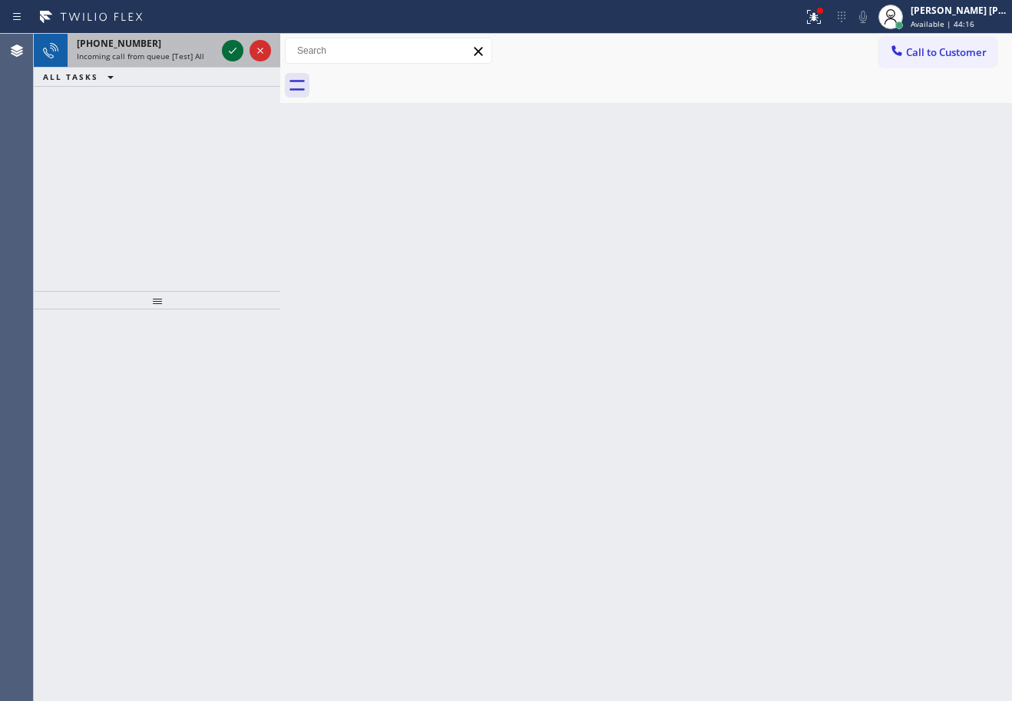
click at [233, 50] on icon at bounding box center [233, 50] width 18 height 18
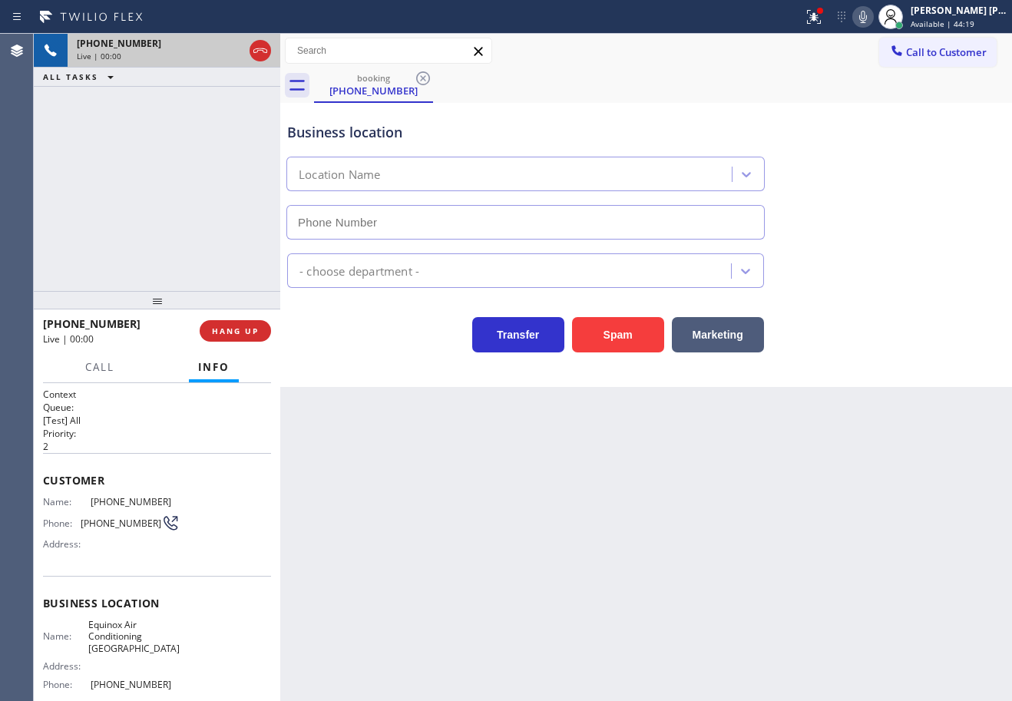
type input "[PHONE_NUMBER]"
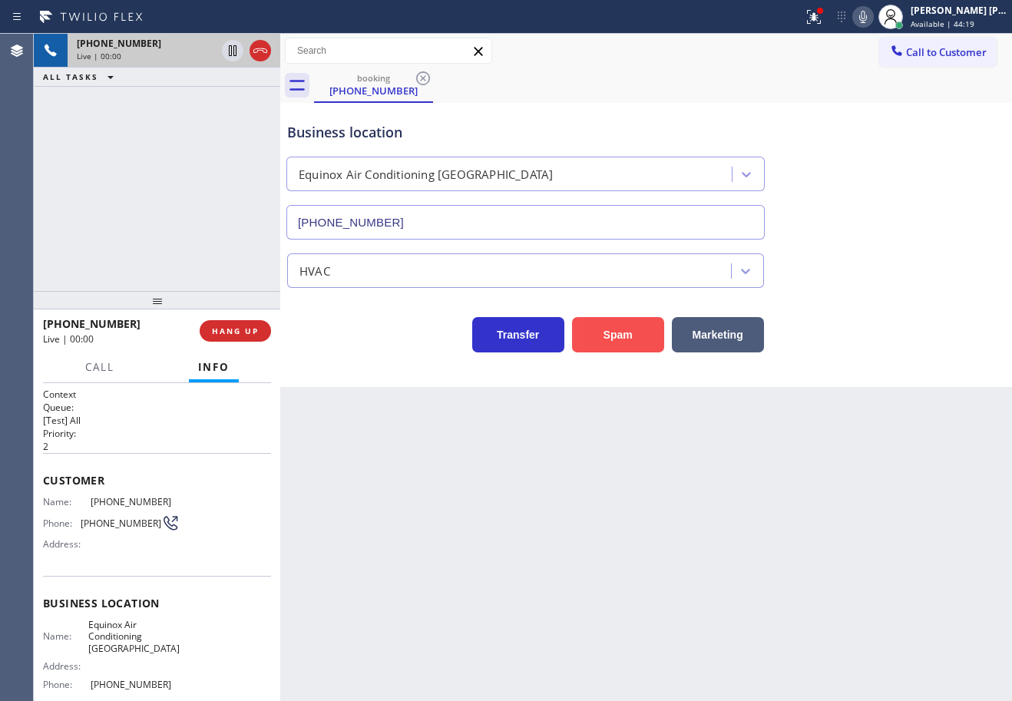
click at [617, 340] on button "Spam" at bounding box center [618, 334] width 92 height 35
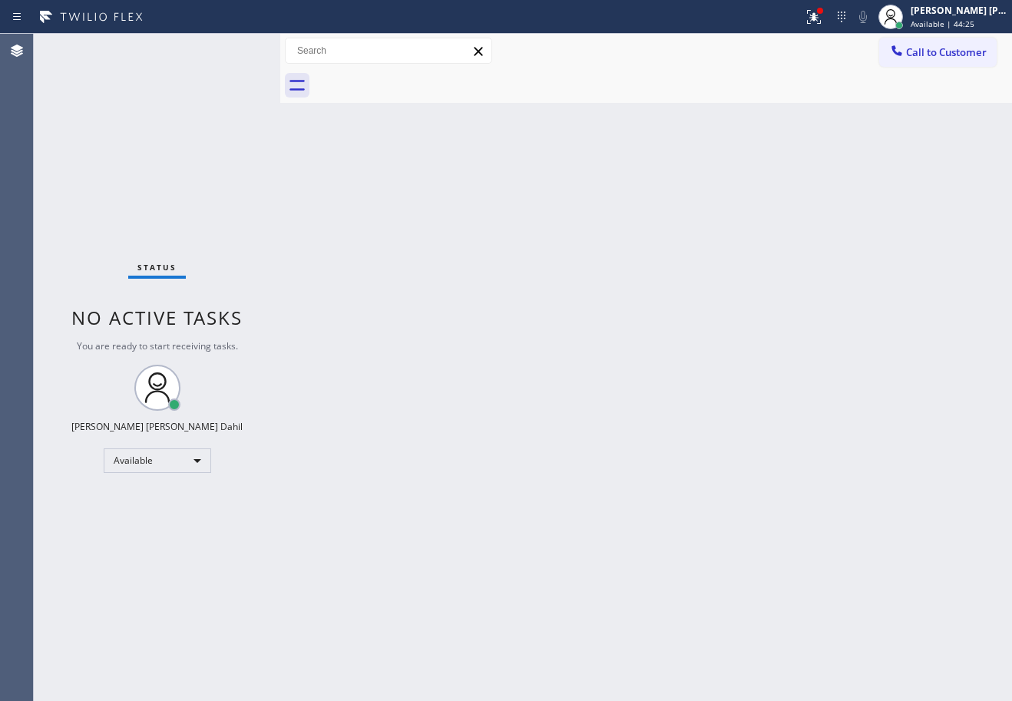
click at [645, 101] on div at bounding box center [663, 85] width 698 height 35
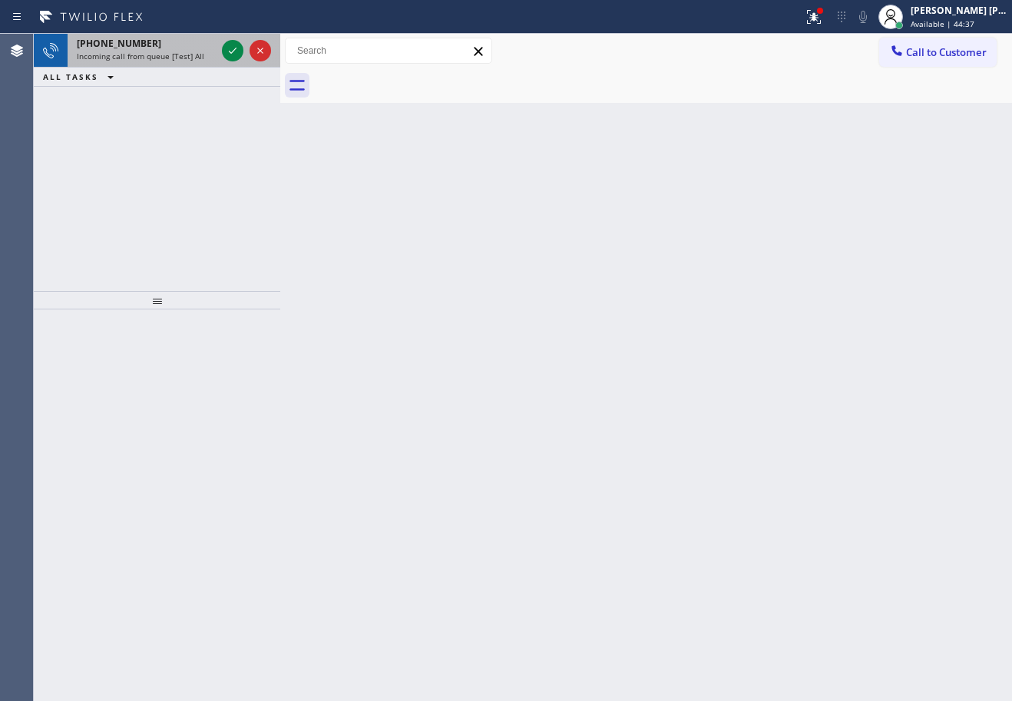
click at [214, 55] on div "Incoming call from queue [Test] All" at bounding box center [146, 56] width 139 height 11
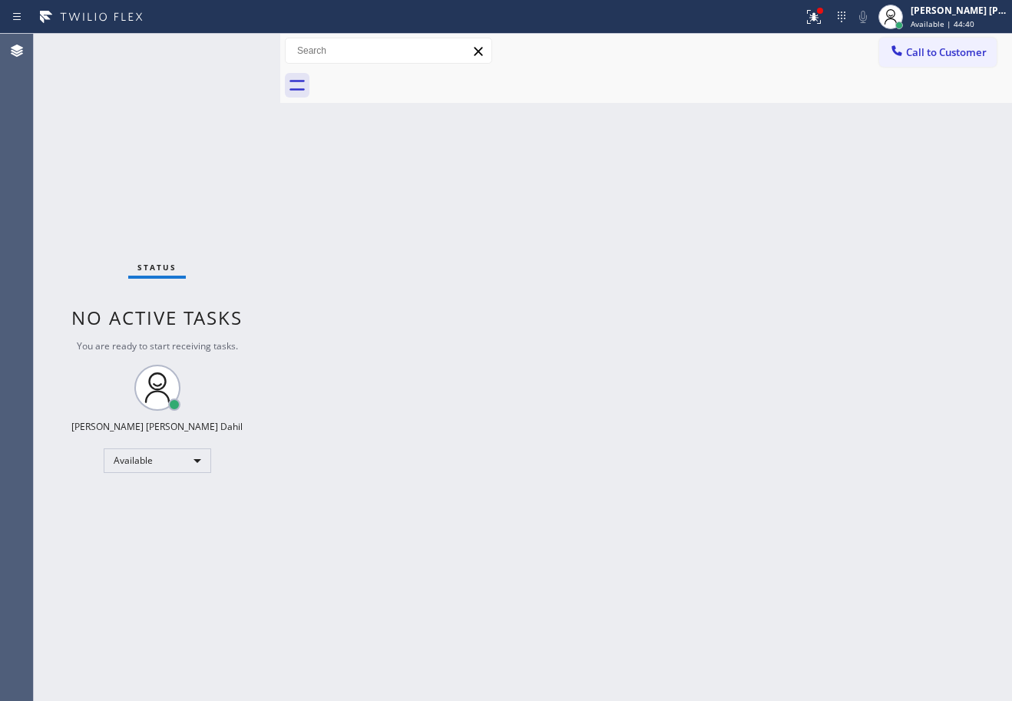
click at [900, 55] on icon at bounding box center [897, 50] width 10 height 10
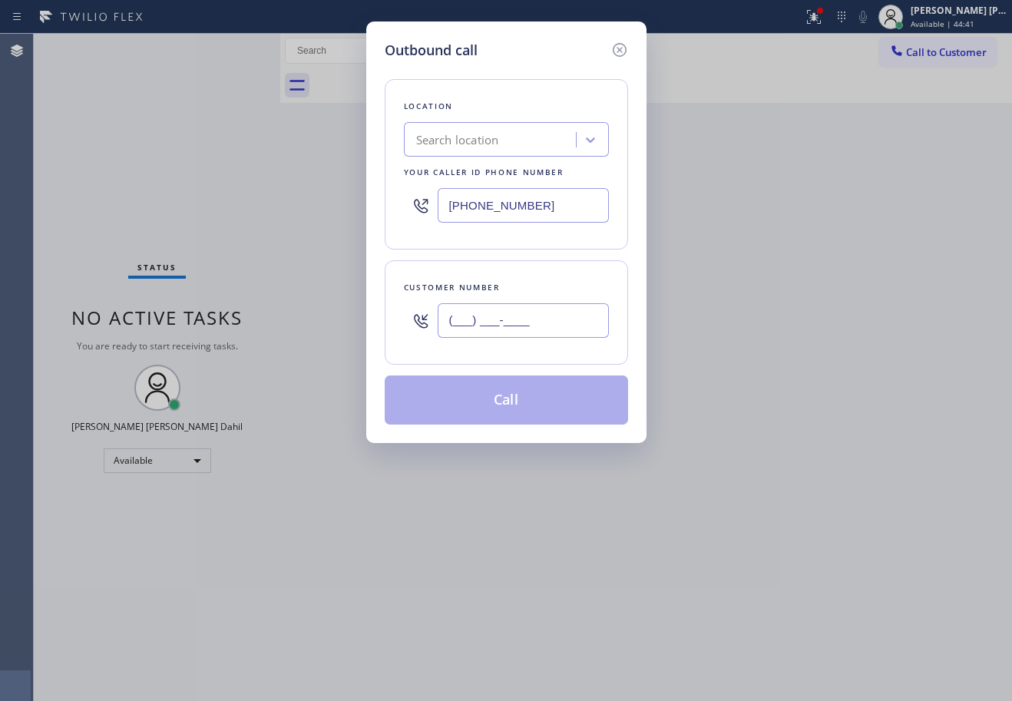
click at [526, 331] on input "(___) ___-____" at bounding box center [523, 320] width 171 height 35
paste input "650) 701-6679"
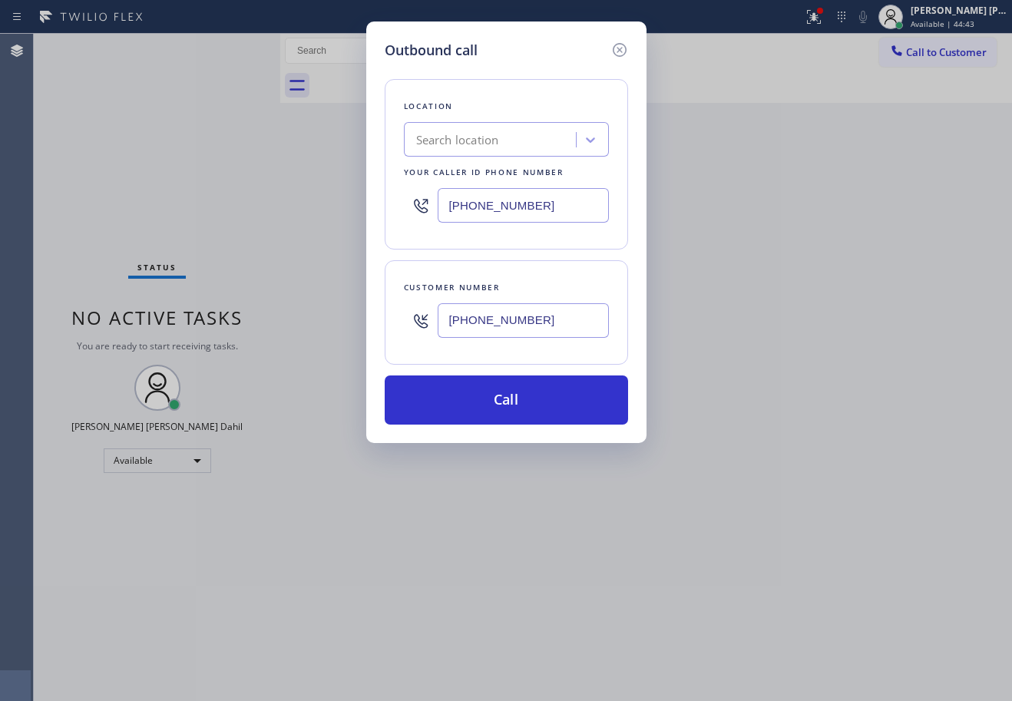
type input "[PHONE_NUMBER]"
click at [539, 203] on input "[PHONE_NUMBER]" at bounding box center [523, 205] width 171 height 35
paste input "855) 731-4952"
type input "[PHONE_NUMBER]"
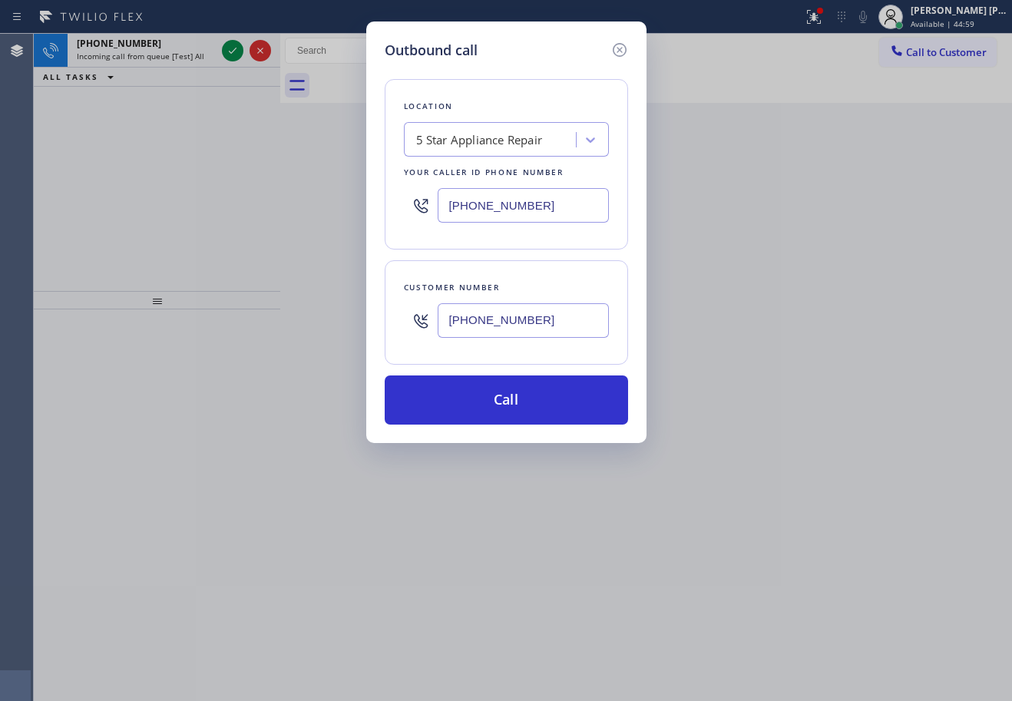
click at [512, 81] on div "Location 5 Star Appliance Repair Your caller id phone number [PHONE_NUMBER]" at bounding box center [507, 164] width 244 height 171
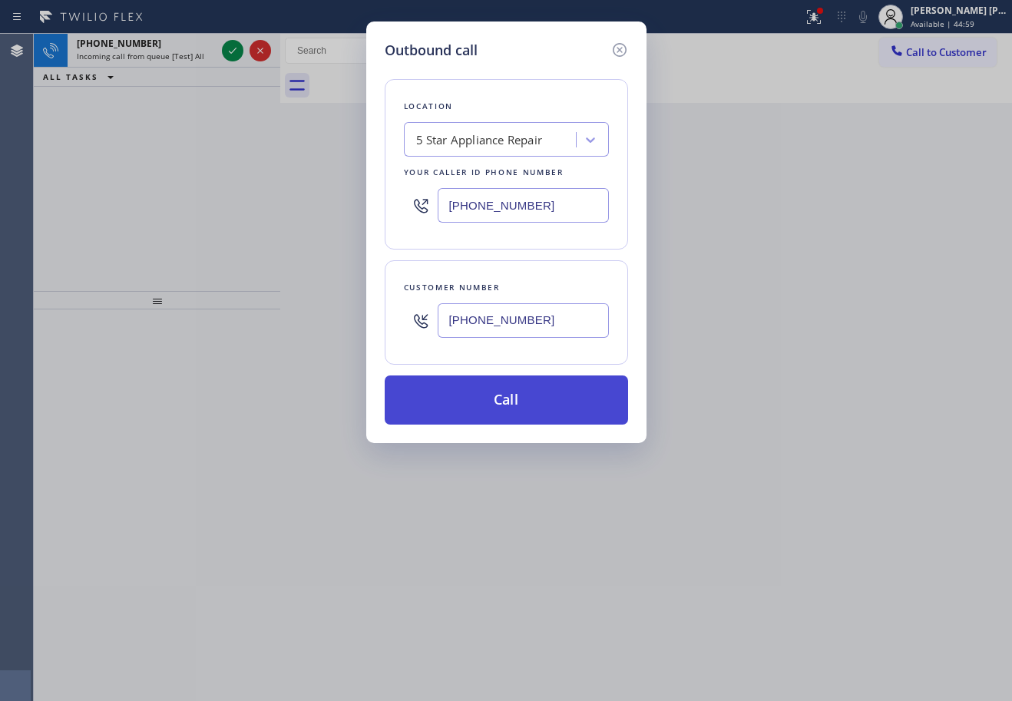
click at [495, 394] on button "Call" at bounding box center [507, 400] width 244 height 49
click at [518, 413] on button "Call" at bounding box center [507, 400] width 244 height 49
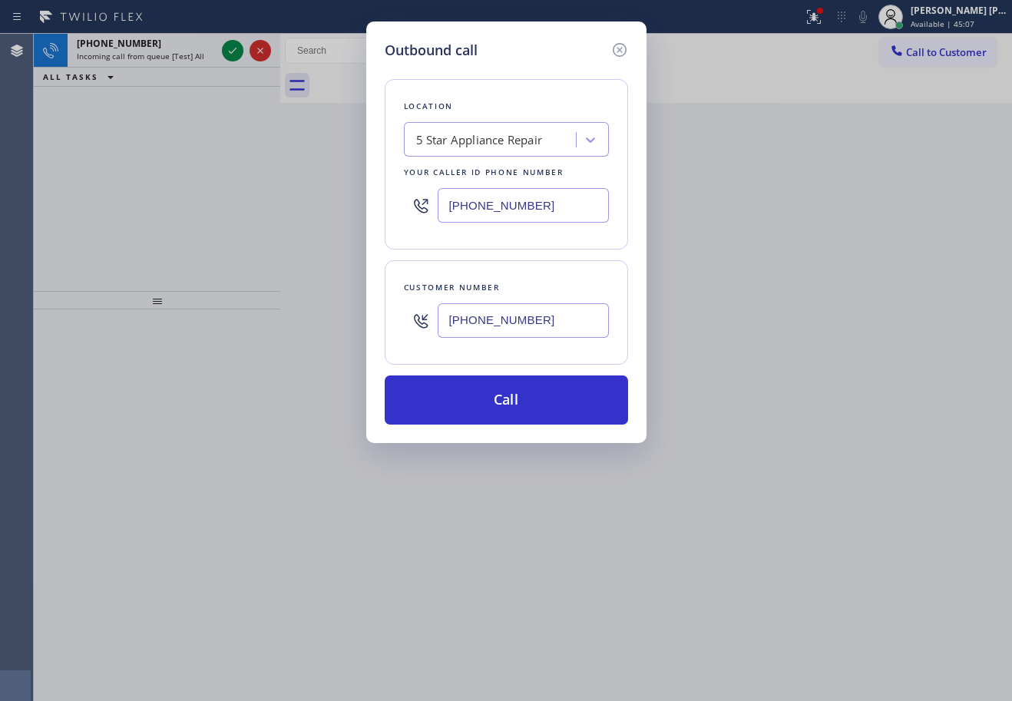
click at [207, 48] on div "Outbound call Location 5 Star Appliance Repair Your caller id phone number [PHO…" at bounding box center [506, 350] width 1012 height 701
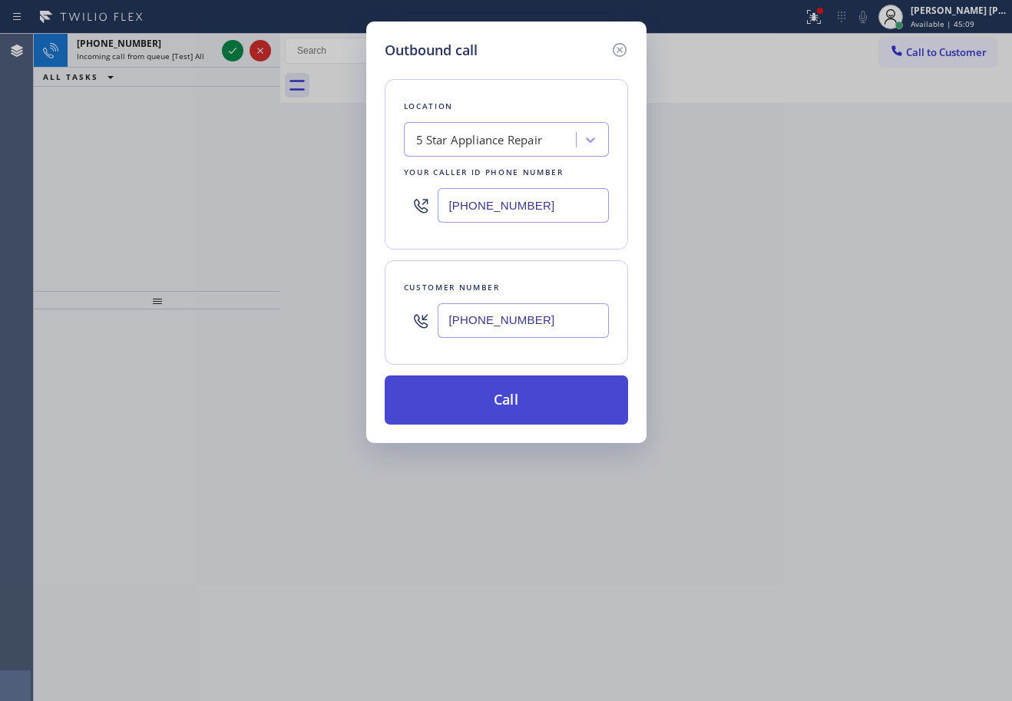
click at [528, 409] on button "Call" at bounding box center [507, 400] width 244 height 49
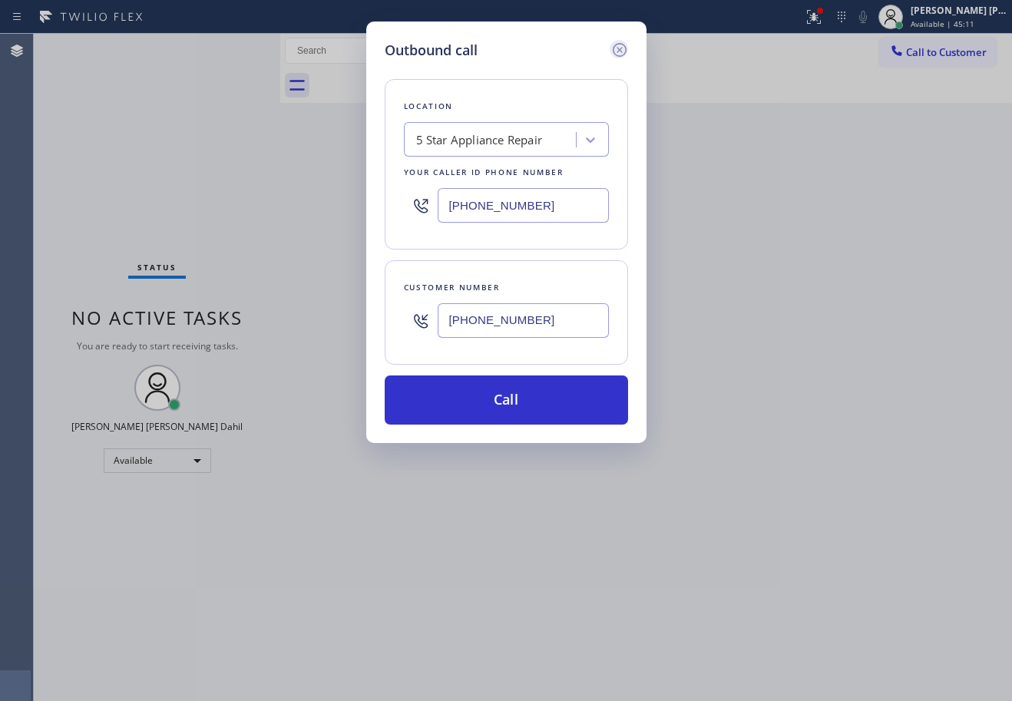
click at [626, 48] on icon at bounding box center [620, 50] width 18 height 18
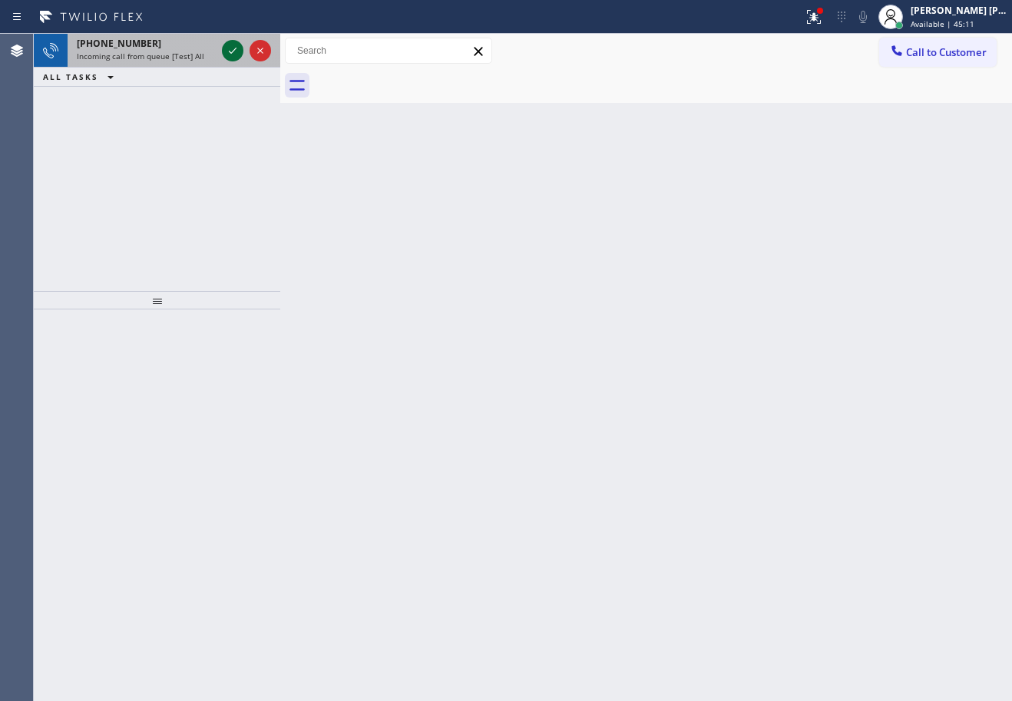
click at [234, 50] on icon at bounding box center [233, 50] width 18 height 18
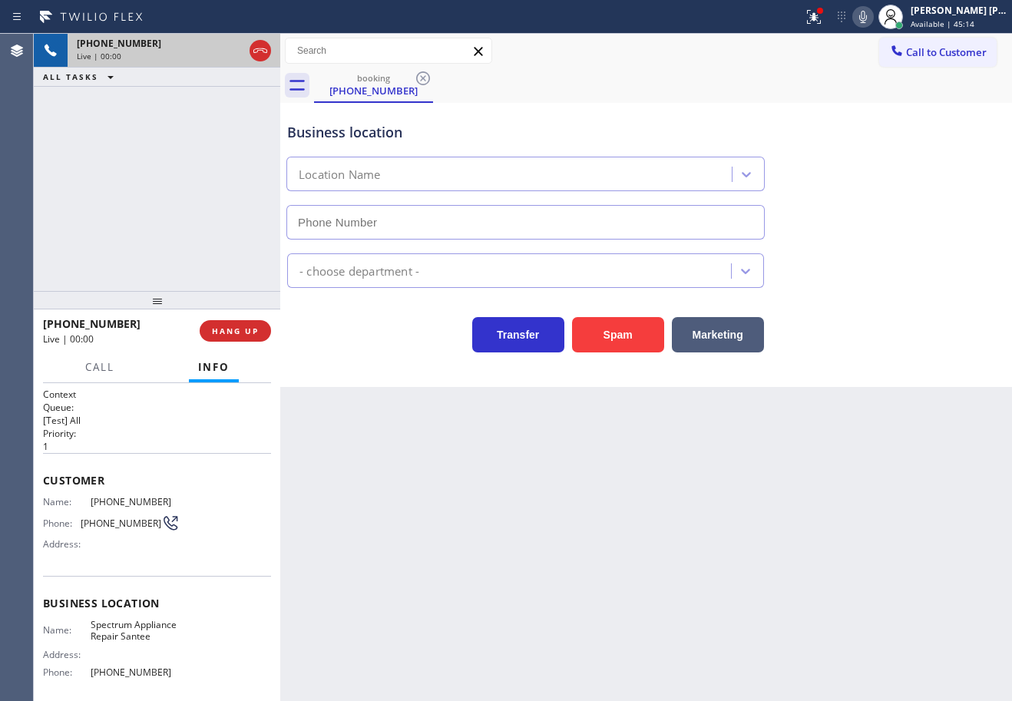
type input "[PHONE_NUMBER]"
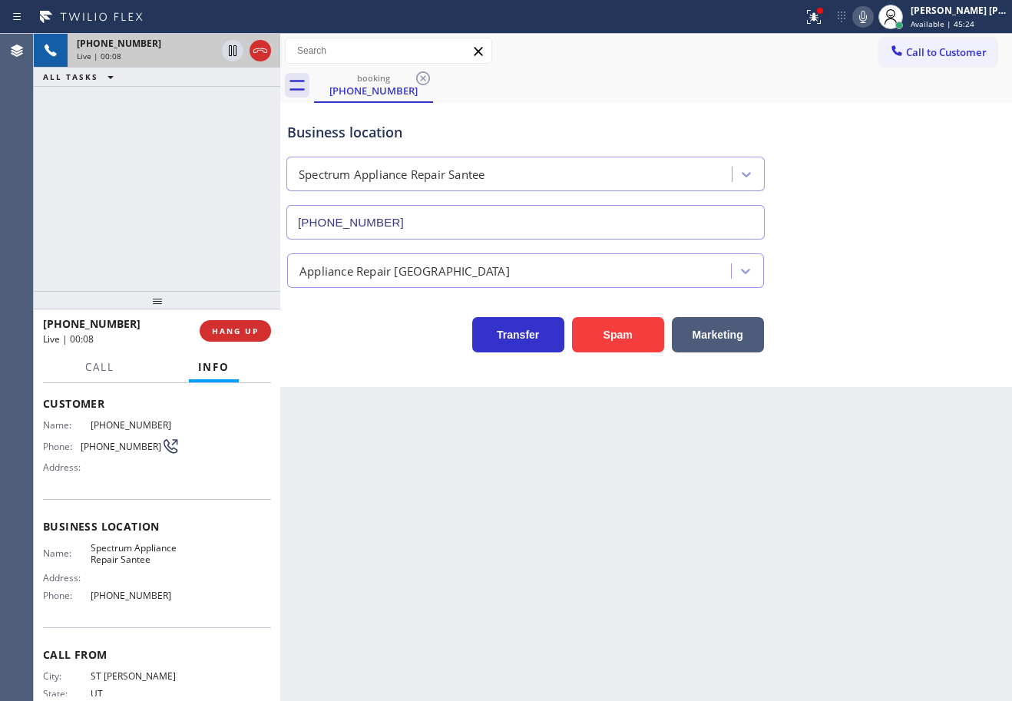
scroll to position [135, 0]
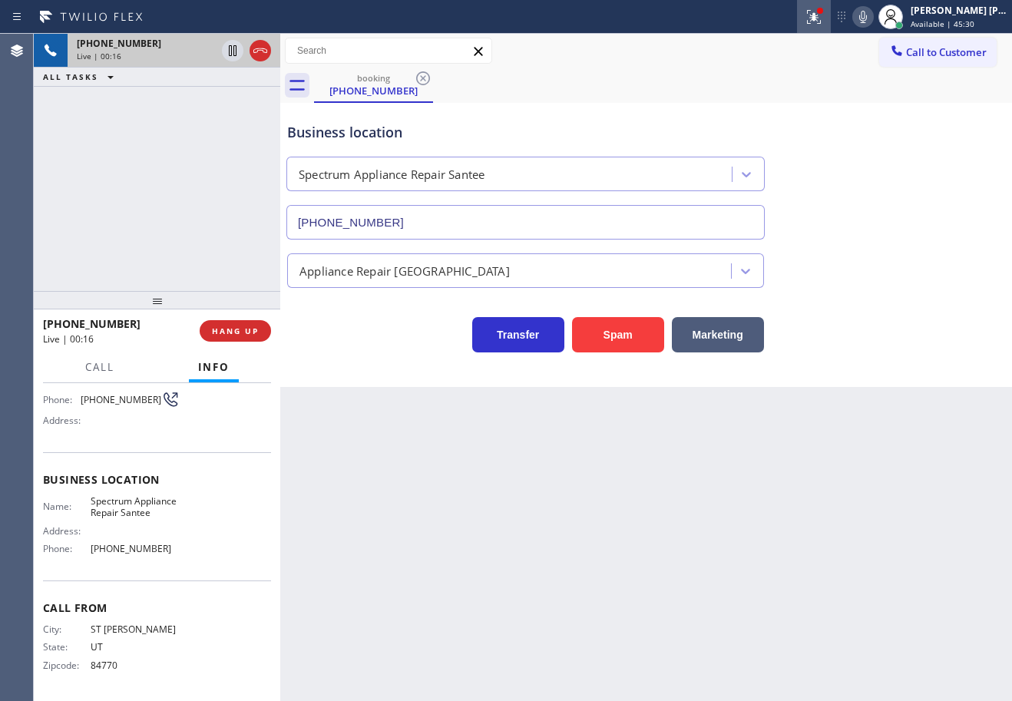
click at [823, 25] on icon at bounding box center [814, 17] width 18 height 18
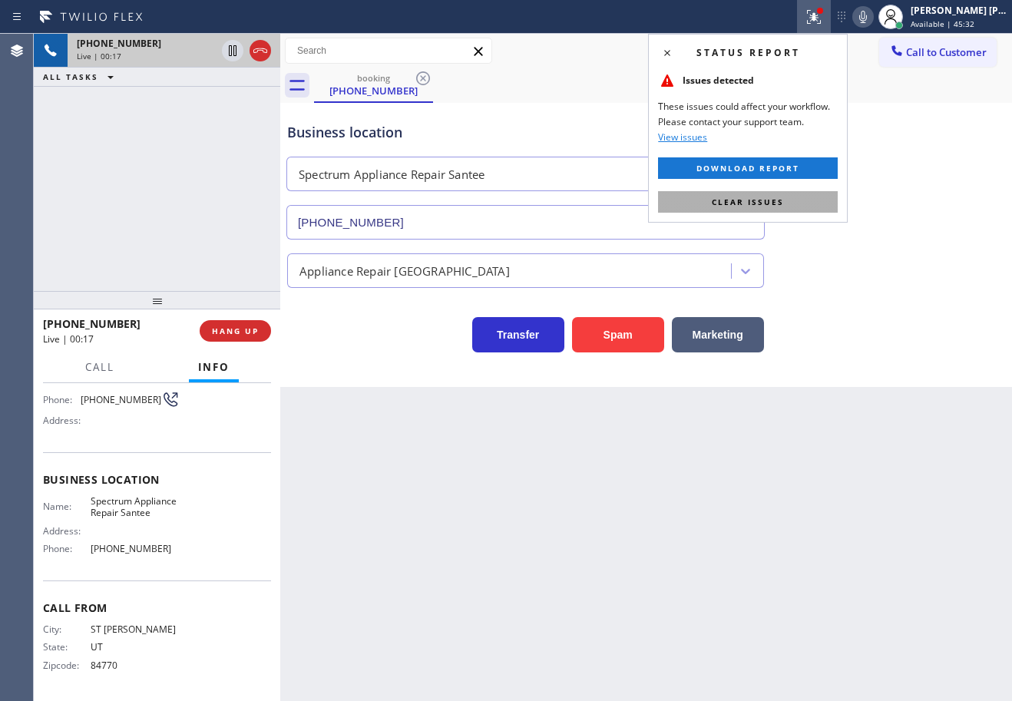
click at [837, 205] on button "Clear issues" at bounding box center [748, 202] width 180 height 22
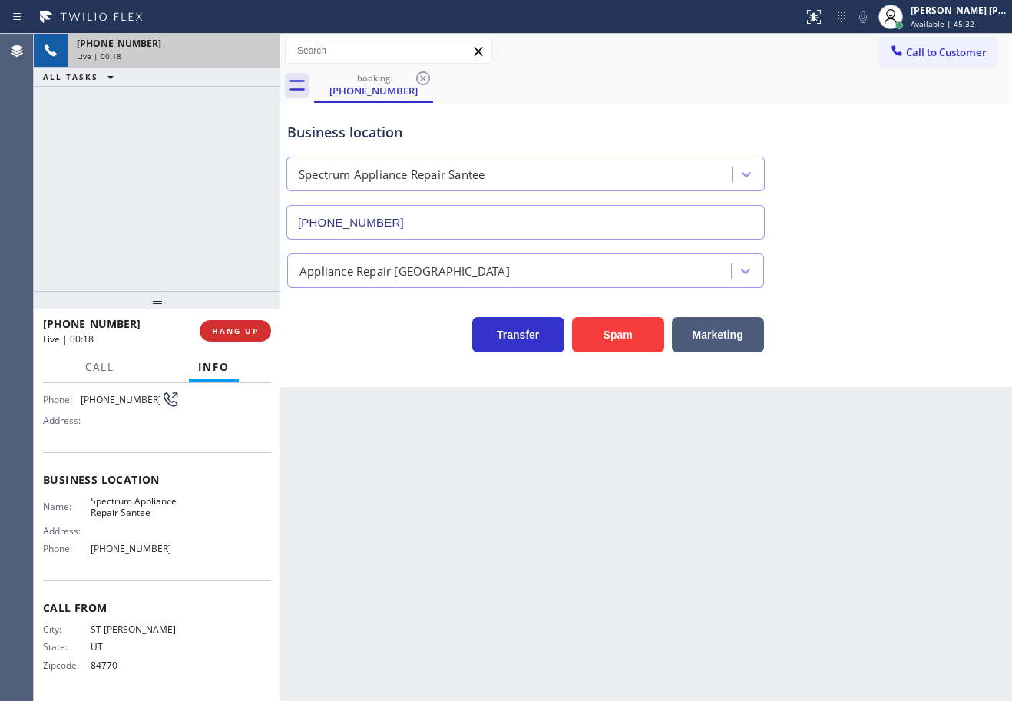
click at [850, 221] on div "Business location Spectrum Appliance Repair [GEOGRAPHIC_DATA] [PHONE_NUMBER]" at bounding box center [646, 170] width 724 height 139
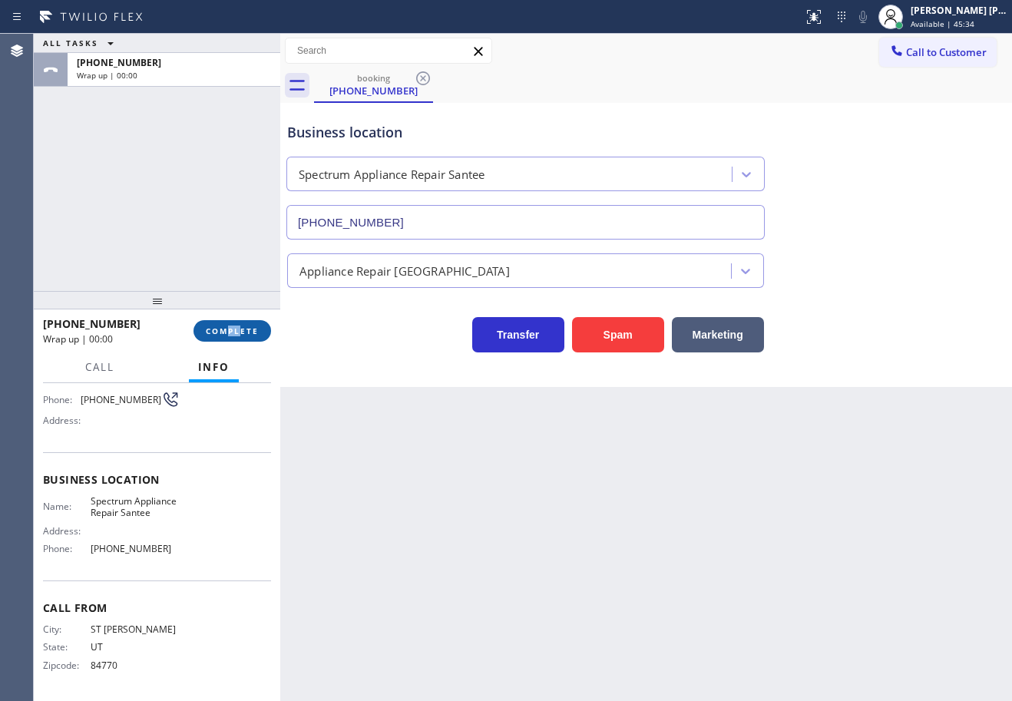
click at [225, 322] on div "[PHONE_NUMBER] Wrap up | 00:00 COMPLETE" at bounding box center [157, 331] width 228 height 40
click at [224, 322] on button "COMPLETE" at bounding box center [233, 331] width 78 height 22
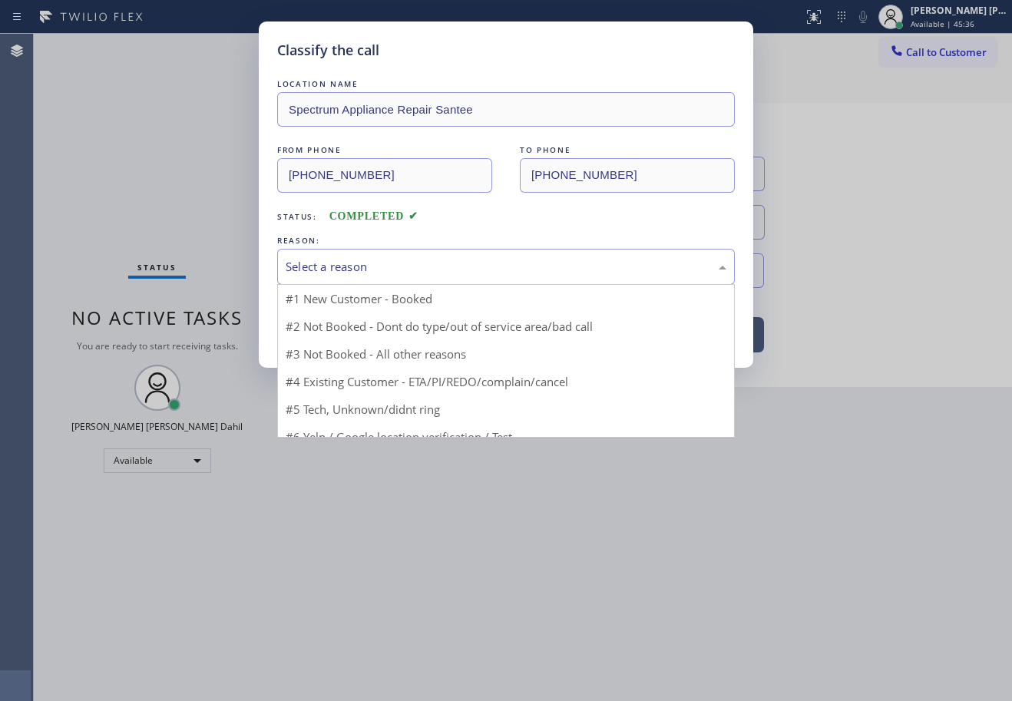
click at [353, 273] on div "Select a reason" at bounding box center [506, 267] width 441 height 18
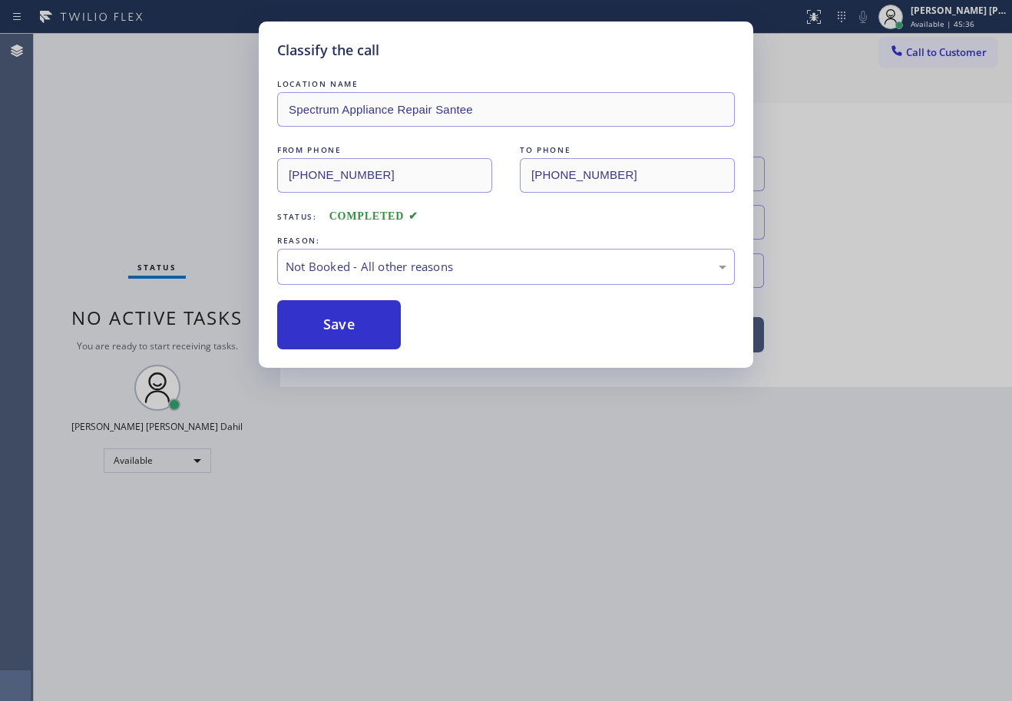
click at [339, 320] on button "Save" at bounding box center [339, 324] width 124 height 49
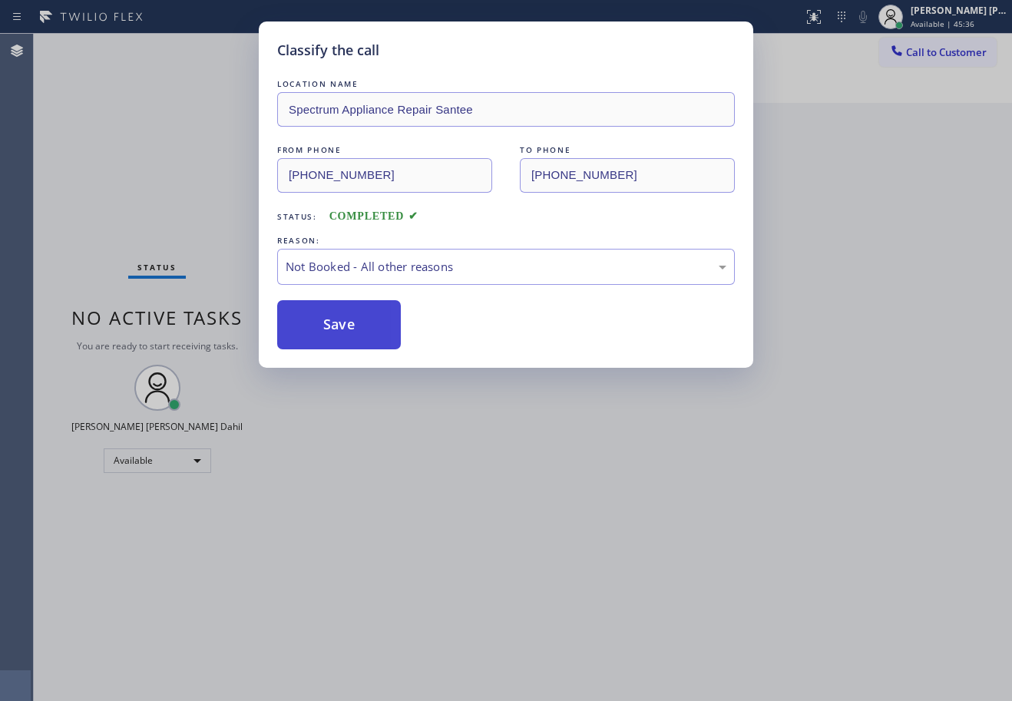
click at [339, 321] on button "Save" at bounding box center [339, 324] width 124 height 49
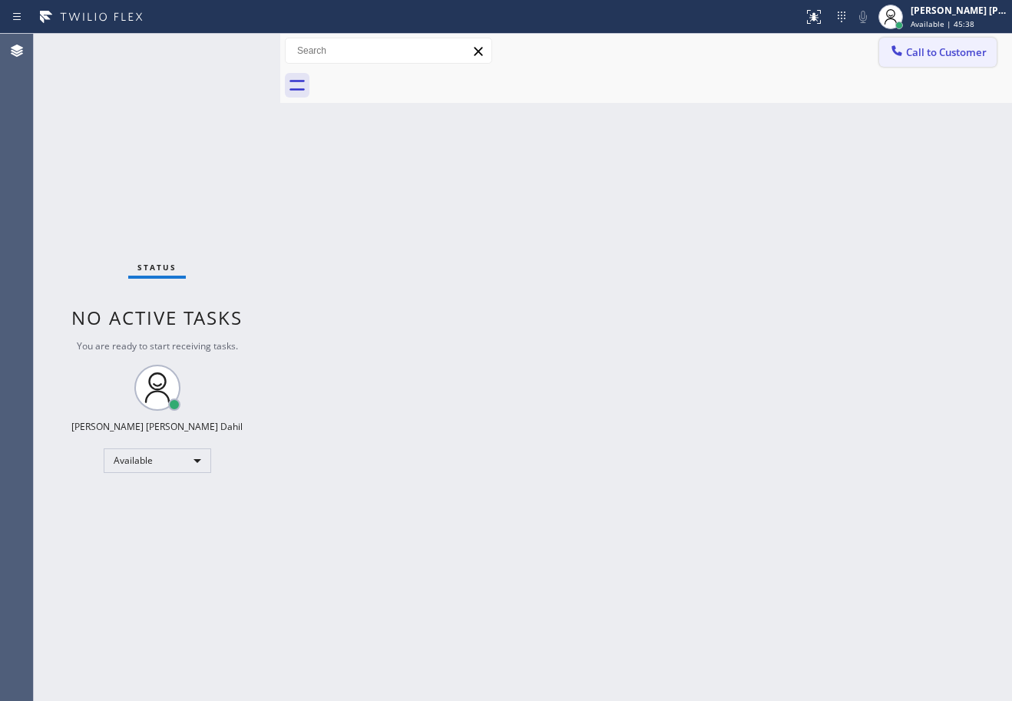
click at [947, 55] on span "Call to Customer" at bounding box center [946, 52] width 81 height 14
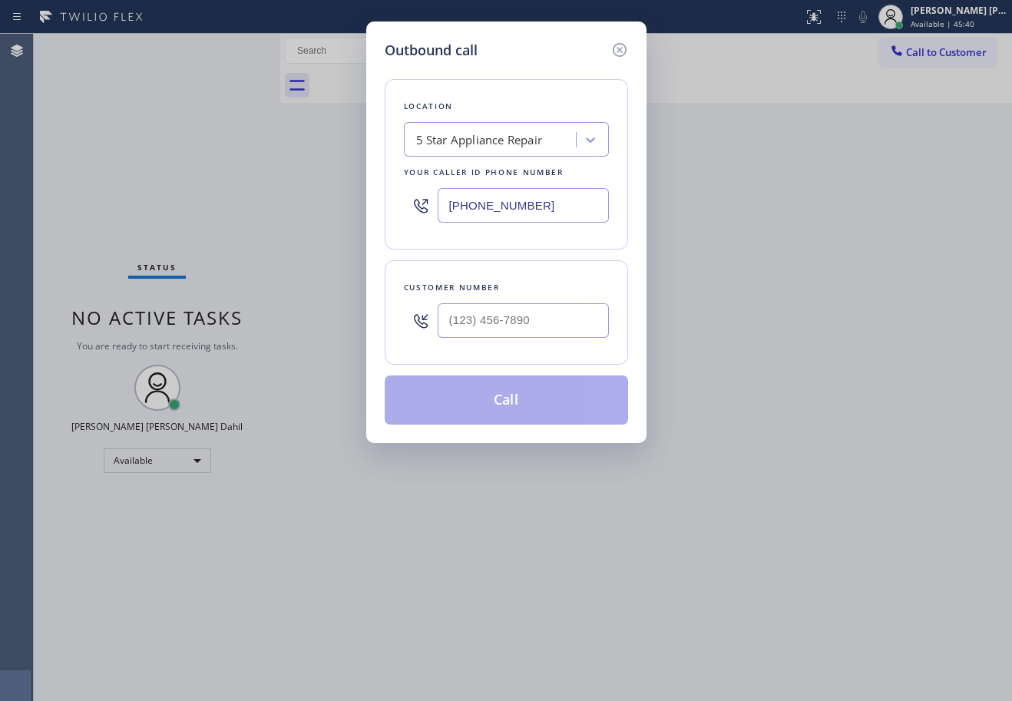
click at [505, 325] on input "text" at bounding box center [523, 320] width 171 height 35
paste input "650) 701-6679"
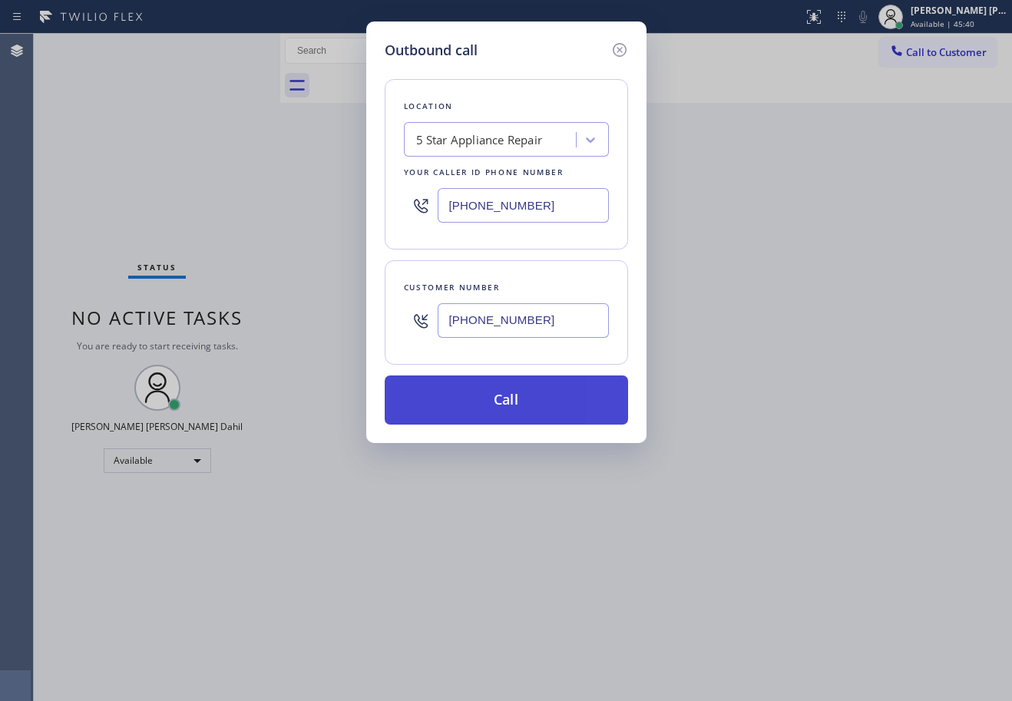
type input "[PHONE_NUMBER]"
click at [521, 412] on button "Call" at bounding box center [507, 400] width 244 height 49
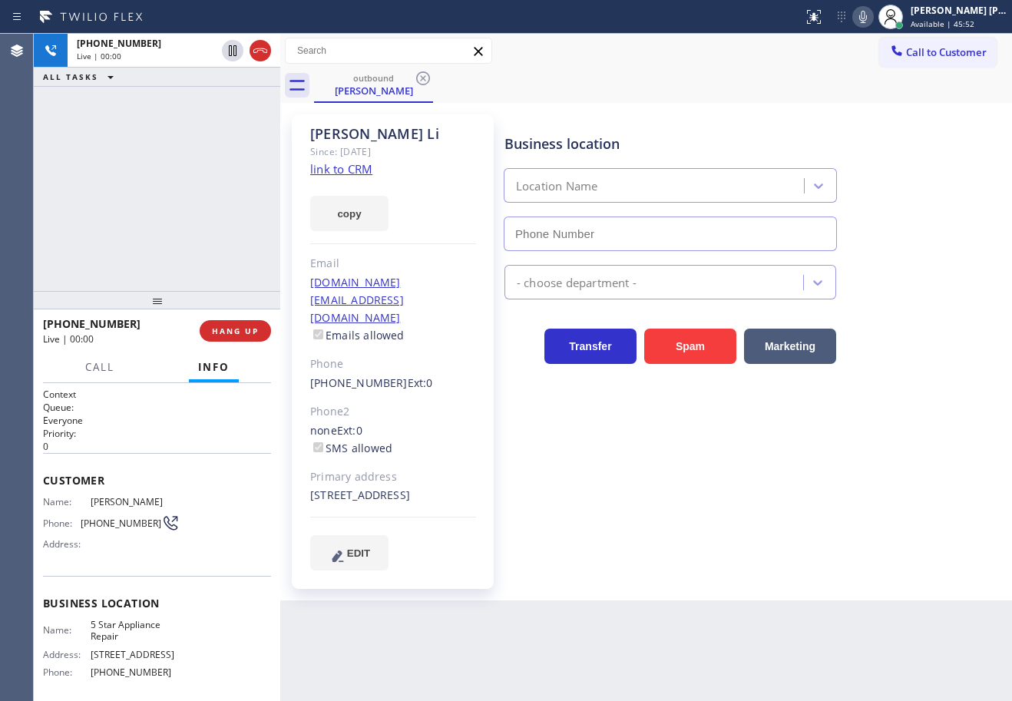
type input "[PHONE_NUMBER]"
click at [841, 579] on div "[PERSON_NAME] Since: [DATE] link to CRM copy Email [PERSON_NAME][DOMAIN_NAME][E…" at bounding box center [646, 352] width 732 height 498
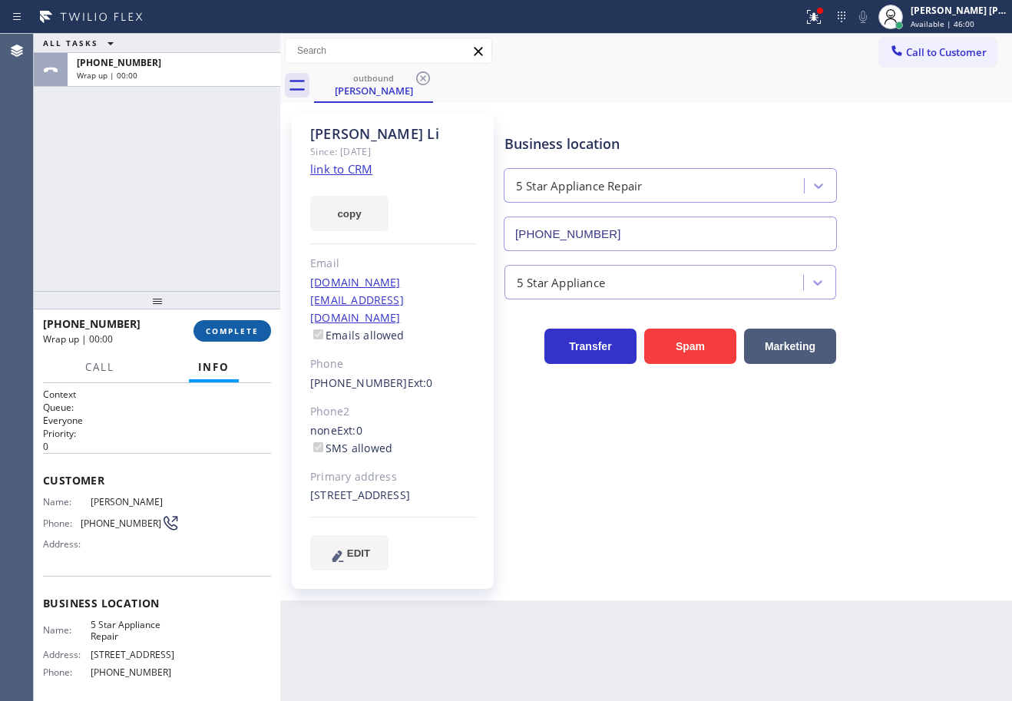
drag, startPoint x: 234, startPoint y: 320, endPoint x: 237, endPoint y: 329, distance: 9.7
click at [235, 320] on div "[PHONE_NUMBER] Wrap up | 00:00 COMPLETE" at bounding box center [157, 331] width 228 height 40
click at [237, 330] on span "COMPLETE" at bounding box center [232, 331] width 53 height 11
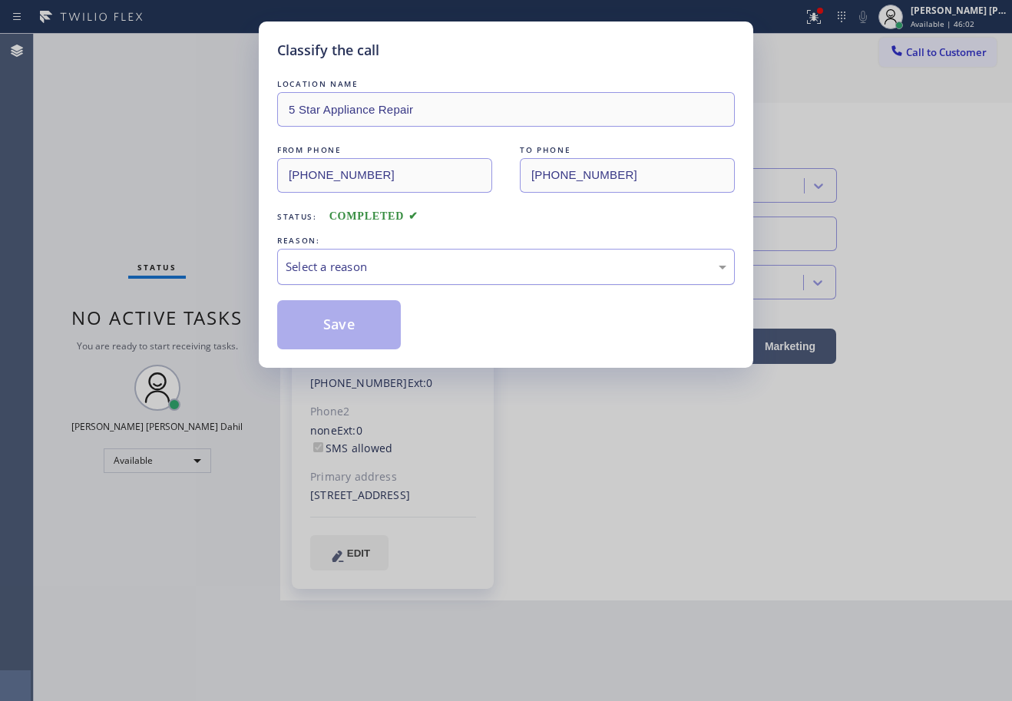
click at [292, 267] on div "Select a reason" at bounding box center [506, 267] width 441 height 18
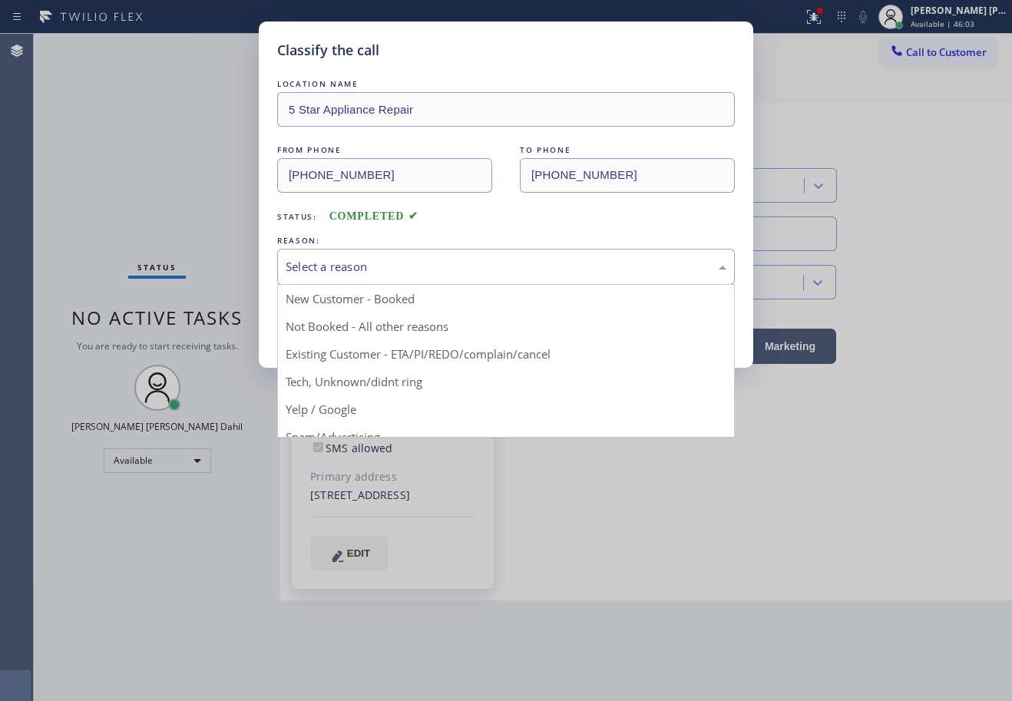
drag, startPoint x: 332, startPoint y: 356, endPoint x: 332, endPoint y: 344, distance: 11.5
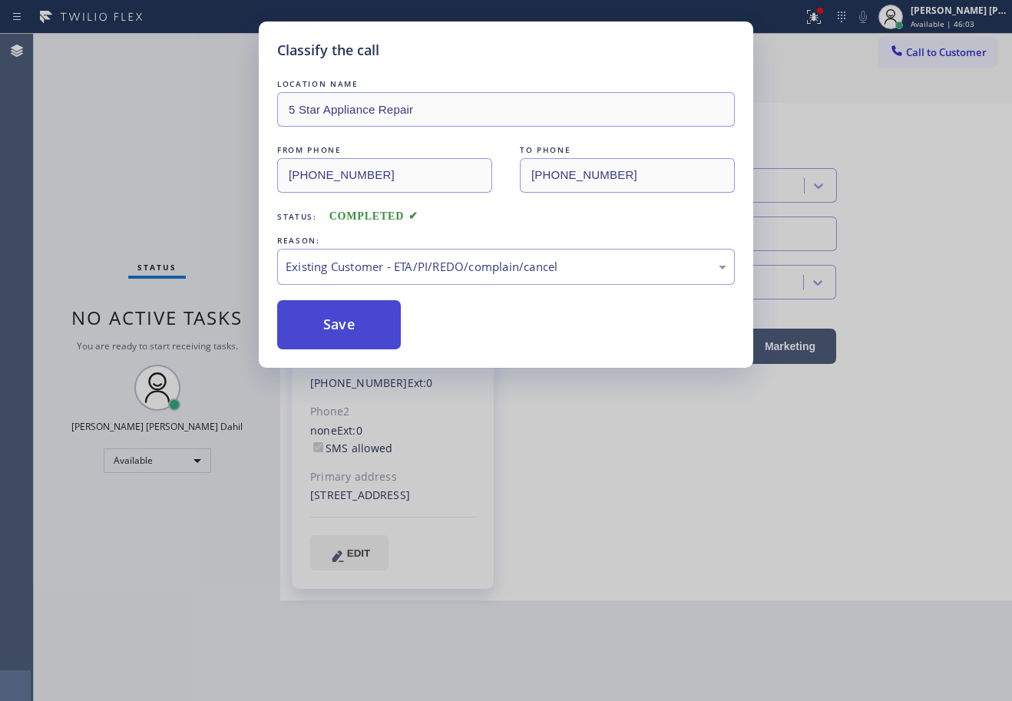
click at [332, 324] on button "Save" at bounding box center [339, 324] width 124 height 49
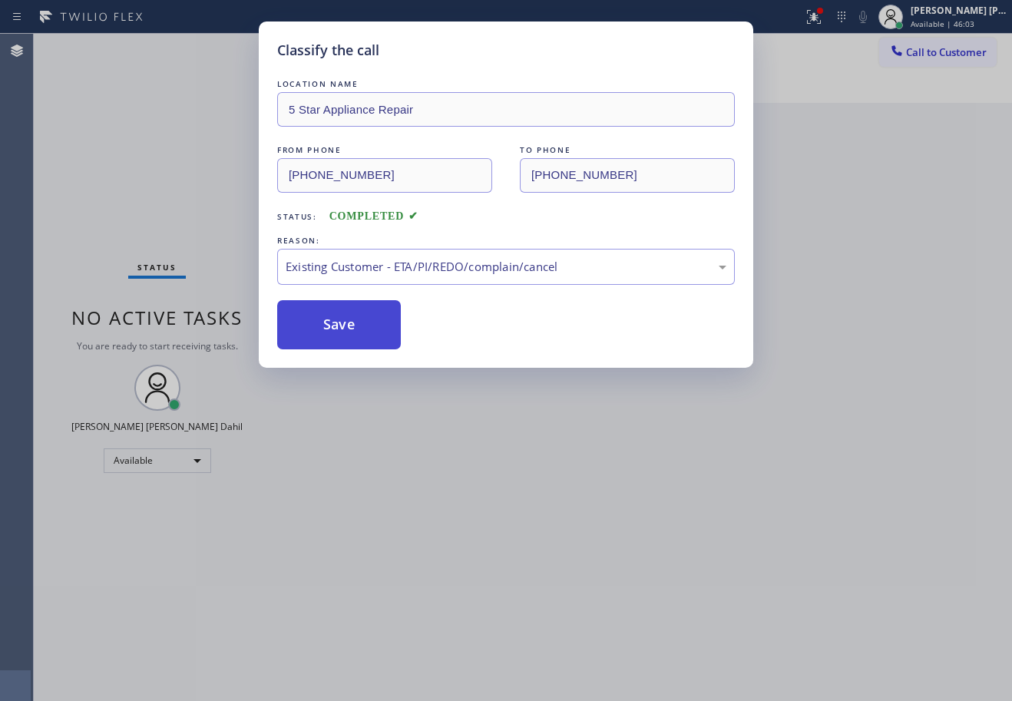
click at [332, 324] on button "Save" at bounding box center [339, 324] width 124 height 49
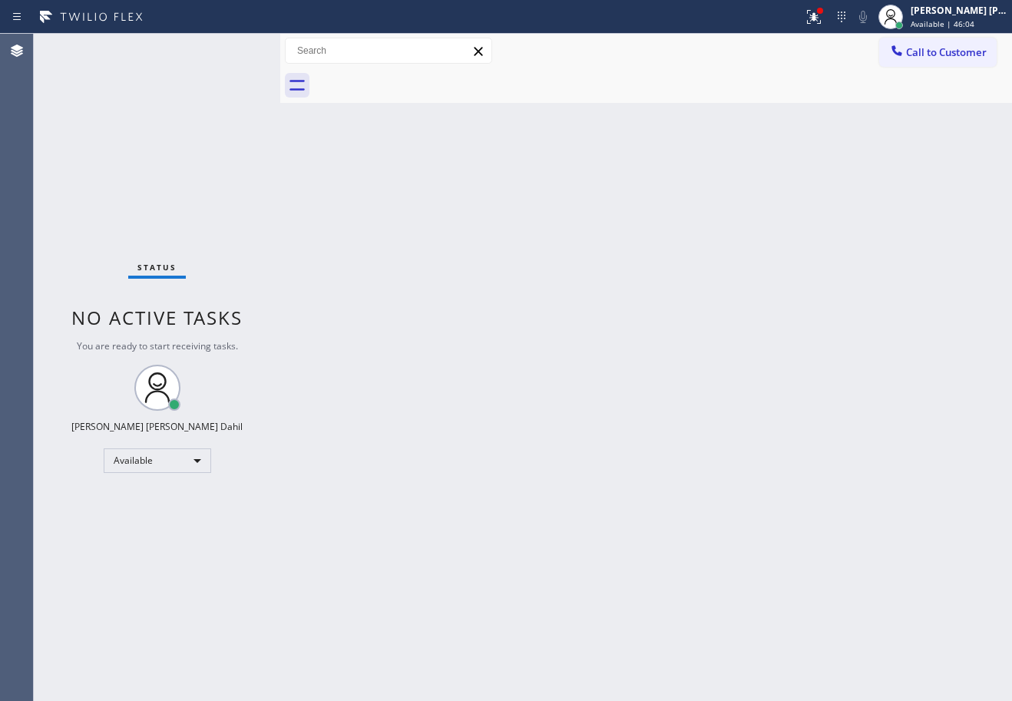
click at [949, 49] on span "Call to Customer" at bounding box center [946, 52] width 81 height 14
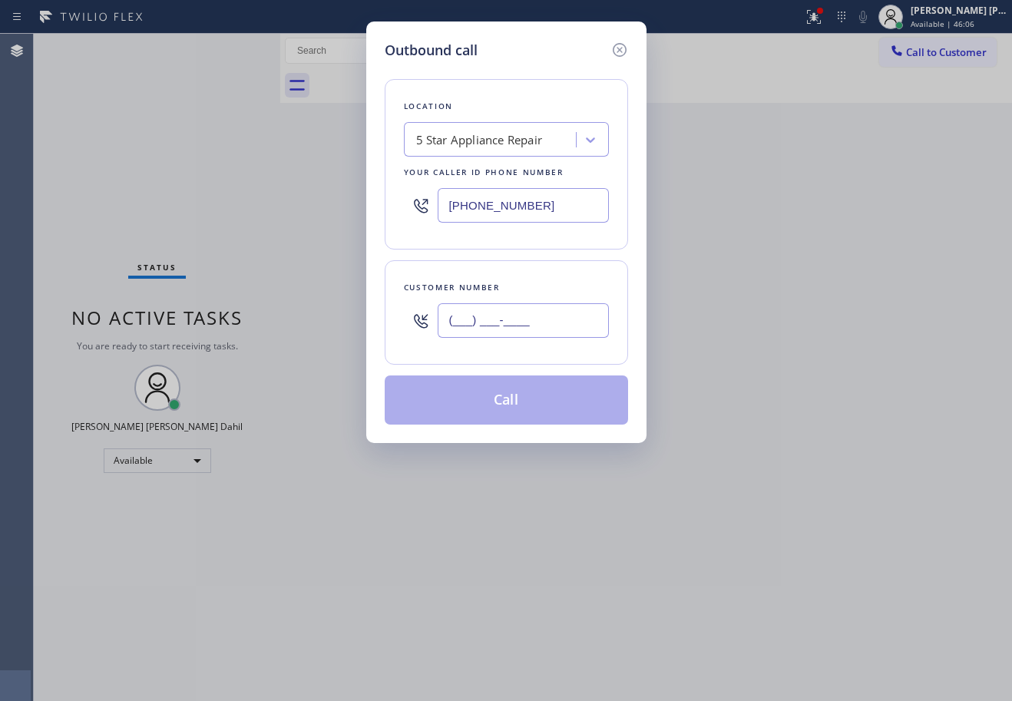
click at [523, 316] on input "(___) ___-____" at bounding box center [523, 320] width 171 height 35
paste input "650) 701-6679"
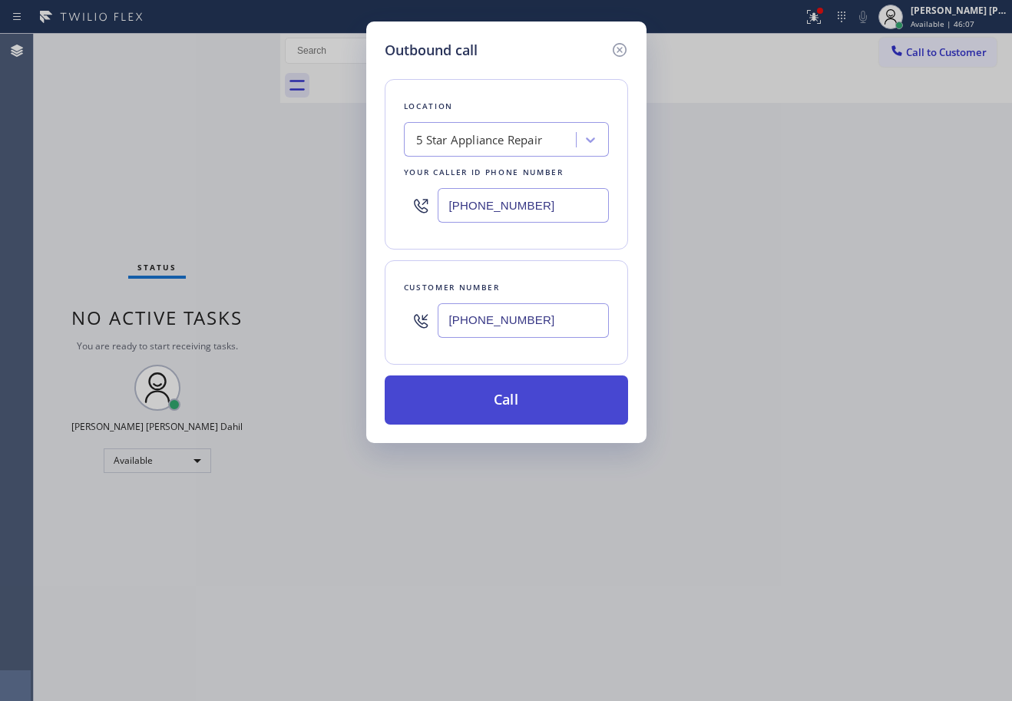
type input "[PHONE_NUMBER]"
click at [549, 409] on button "Call" at bounding box center [507, 400] width 244 height 49
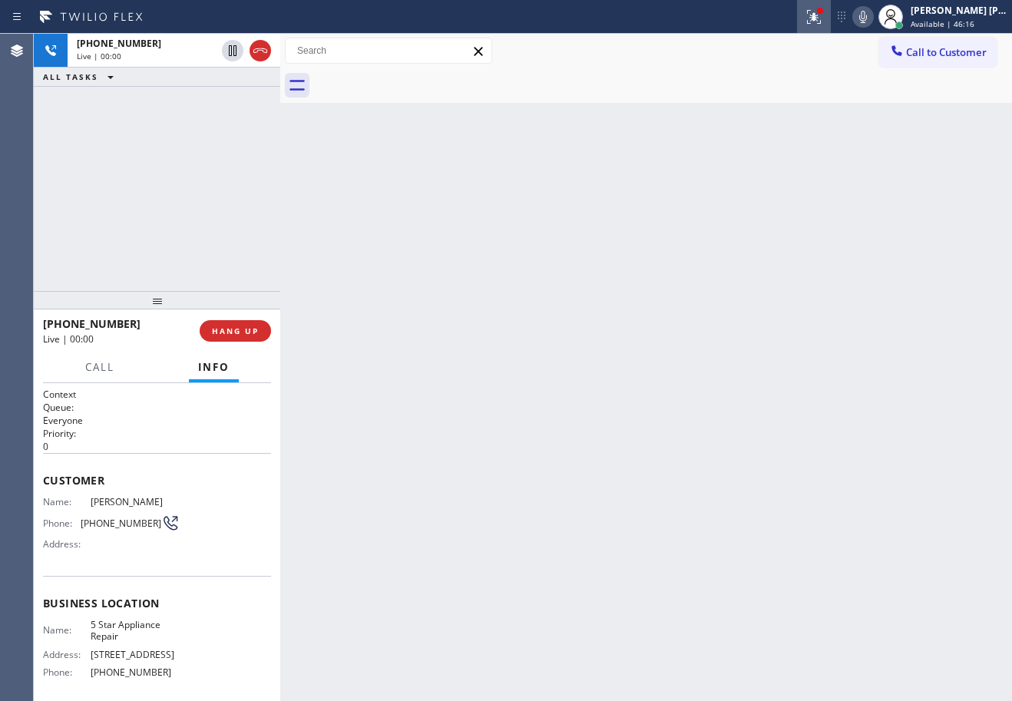
click at [823, 21] on icon at bounding box center [814, 17] width 18 height 18
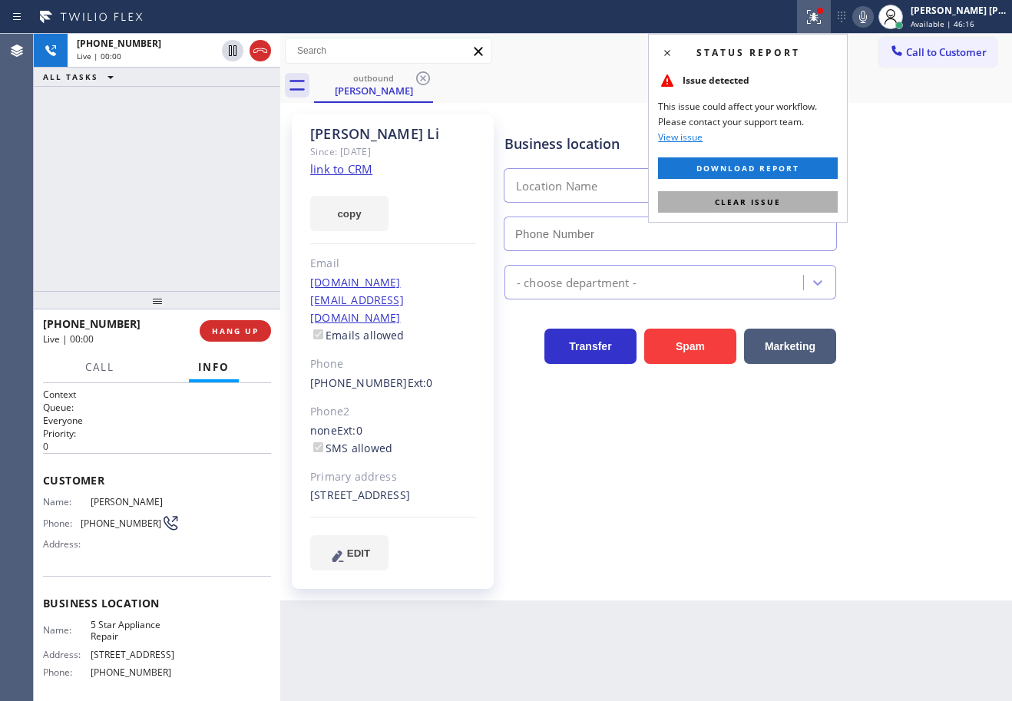
type input "[PHONE_NUMBER]"
click at [780, 200] on button "Clear issue" at bounding box center [748, 202] width 180 height 22
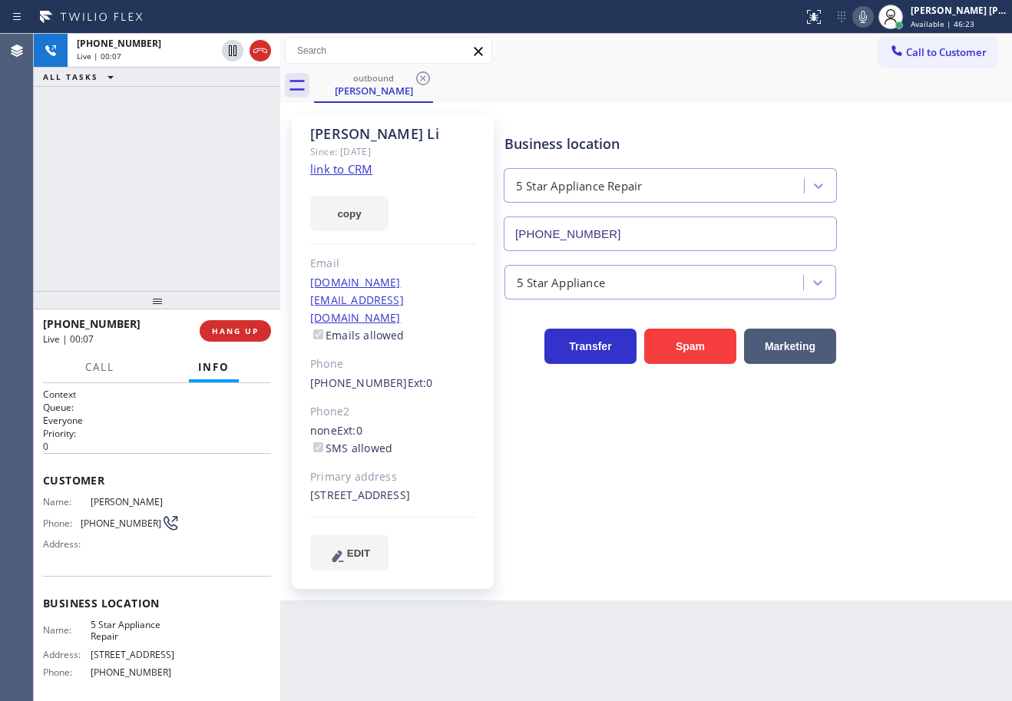
click at [174, 212] on div "[PHONE_NUMBER] Live | 00:07 ALL TASKS ALL TASKS ACTIVE TASKS TASKS IN WRAP UP" at bounding box center [157, 162] width 247 height 257
click at [174, 212] on div "[PHONE_NUMBER] Live | 00:08 ALL TASKS ALL TASKS ACTIVE TASKS TASKS IN WRAP UP" at bounding box center [157, 162] width 247 height 257
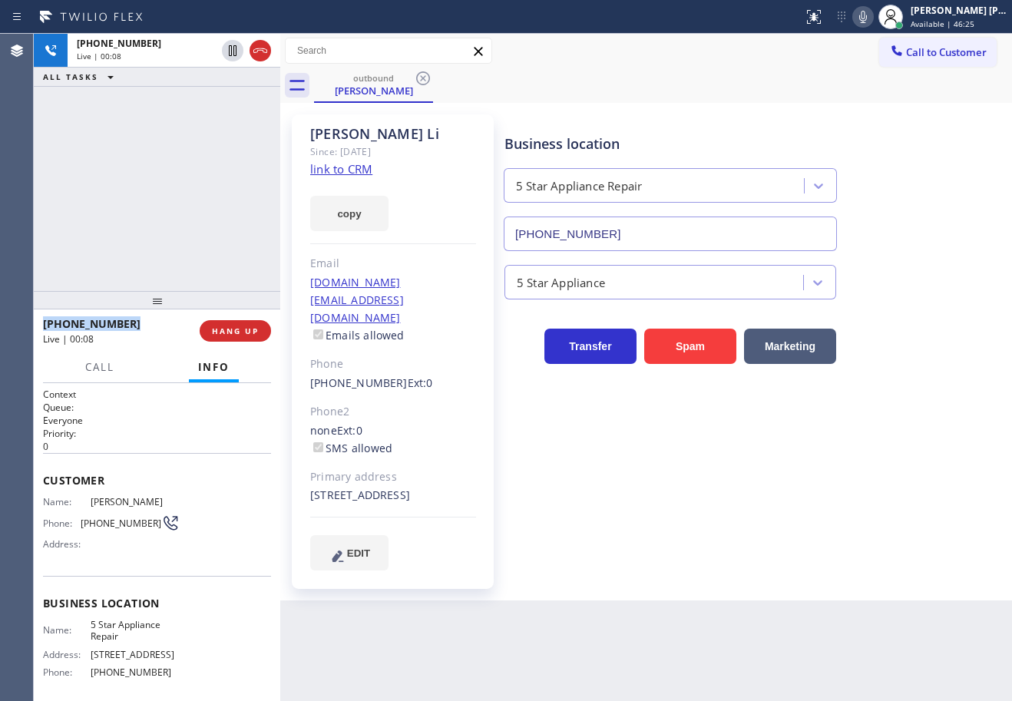
click at [174, 212] on div "[PHONE_NUMBER] Live | 00:08 ALL TASKS ALL TASKS ACTIVE TASKS TASKS IN WRAP UP" at bounding box center [157, 162] width 247 height 257
click at [174, 212] on div "[PHONE_NUMBER] Live | 00:09 ALL TASKS ALL TASKS ACTIVE TASKS TASKS IN WRAP UP" at bounding box center [157, 162] width 247 height 257
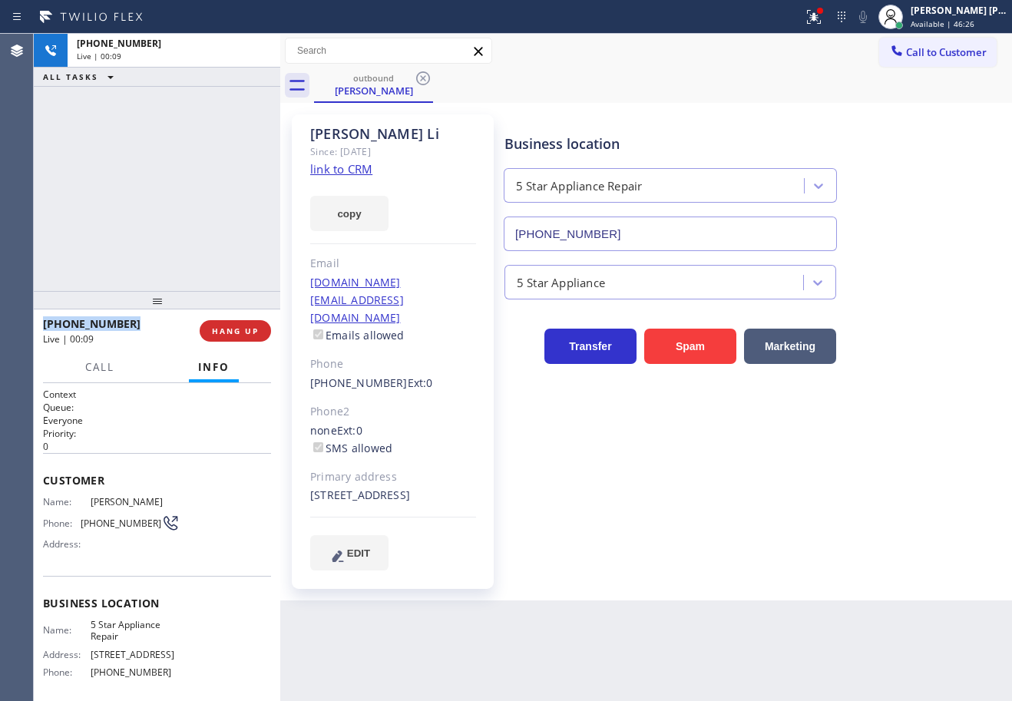
click at [174, 212] on div "[PHONE_NUMBER] Live | 00:09 ALL TASKS ALL TASKS ACTIVE TASKS TASKS IN WRAP UP" at bounding box center [157, 162] width 247 height 257
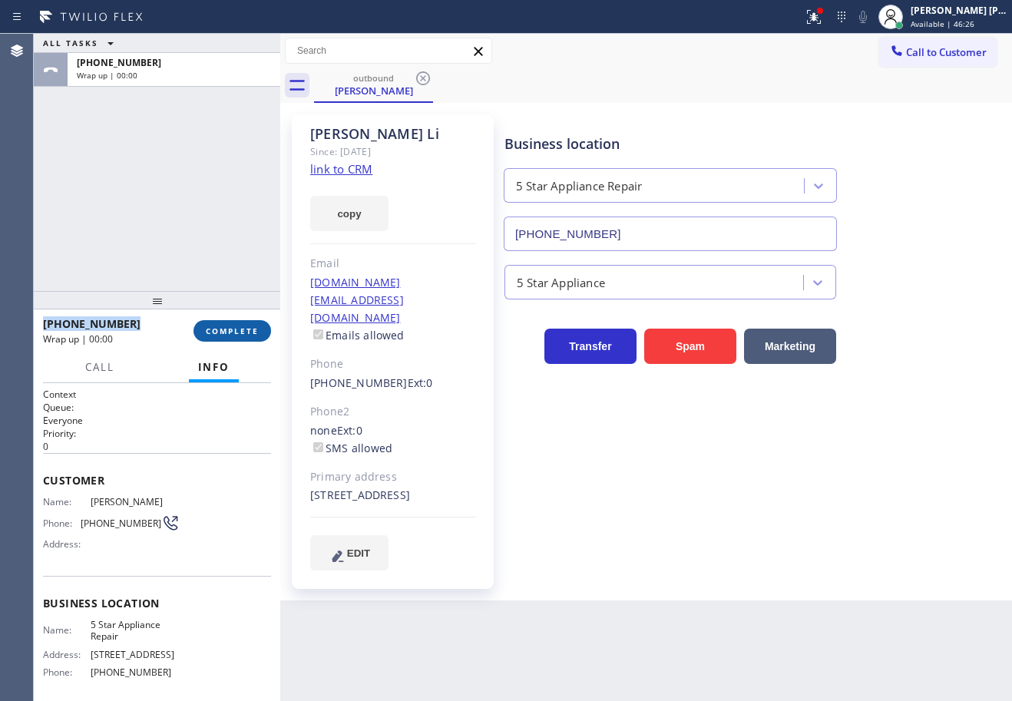
click at [244, 331] on span "COMPLETE" at bounding box center [232, 331] width 53 height 11
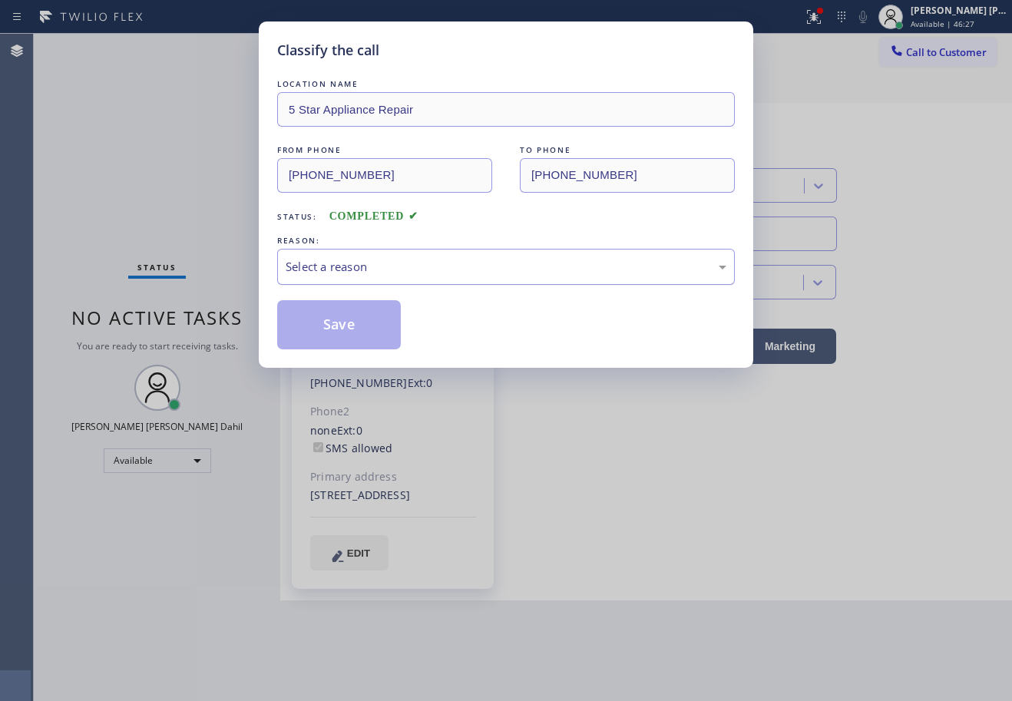
click at [344, 284] on div "Select a reason" at bounding box center [506, 267] width 458 height 36
drag, startPoint x: 363, startPoint y: 345, endPoint x: 304, endPoint y: 311, distance: 67.5
click at [304, 310] on button "Save" at bounding box center [339, 324] width 124 height 49
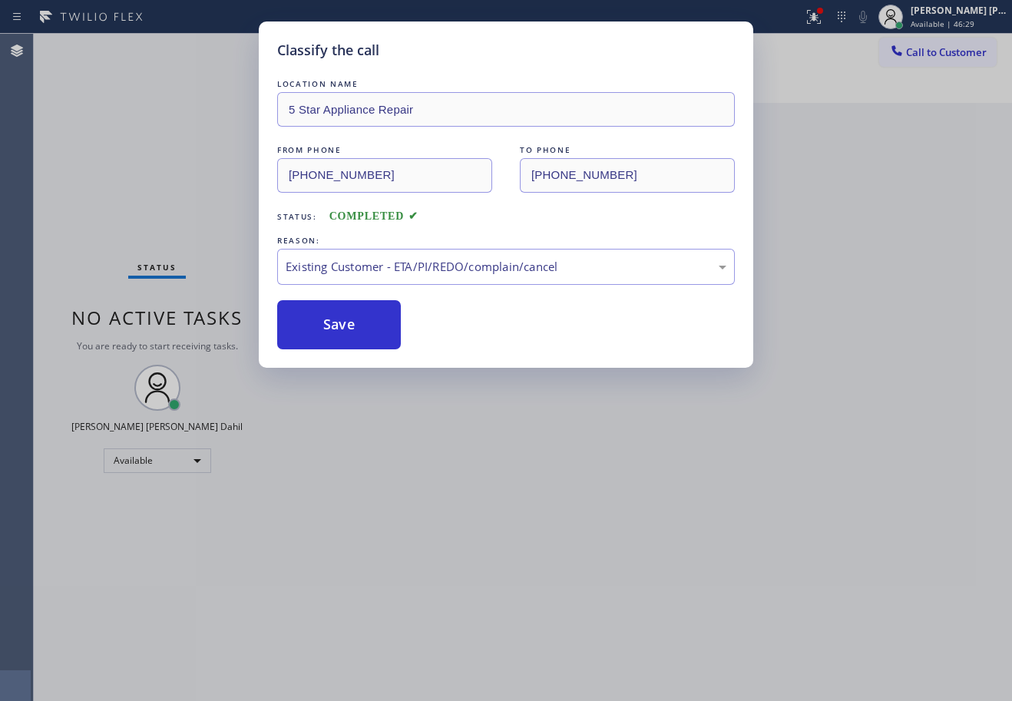
click at [456, 406] on div "Classify the call LOCATION NAME 5 Star Appliance Repair FROM PHONE [PHONE_NUMBE…" at bounding box center [506, 350] width 1012 height 701
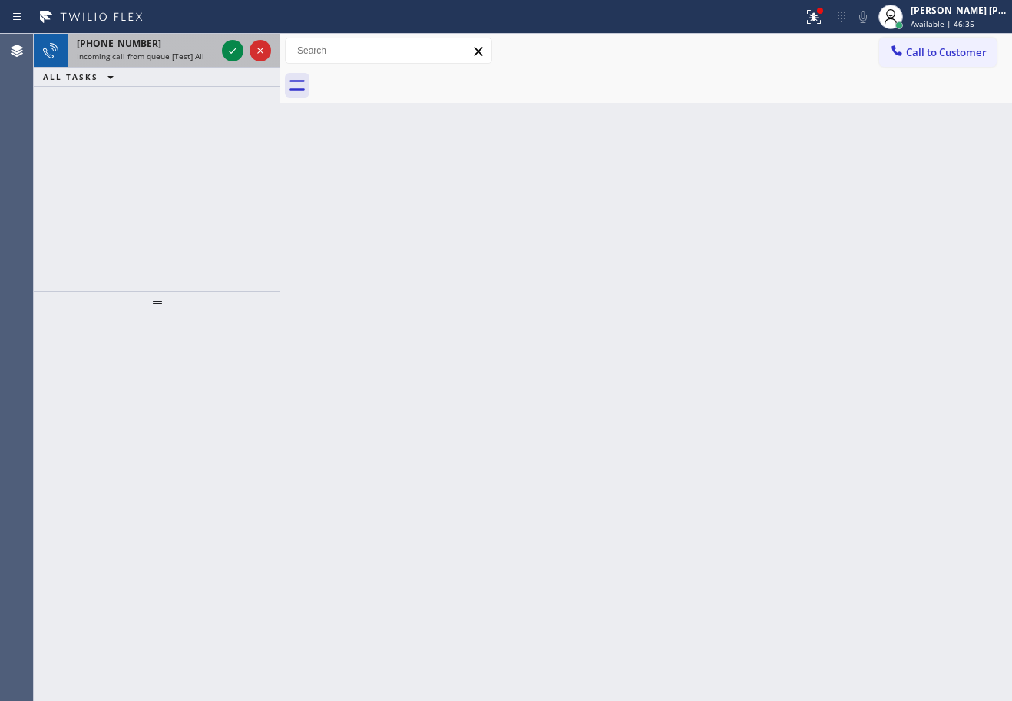
click at [178, 66] on div "[PHONE_NUMBER] Incoming call from queue [Test] All" at bounding box center [157, 51] width 247 height 34
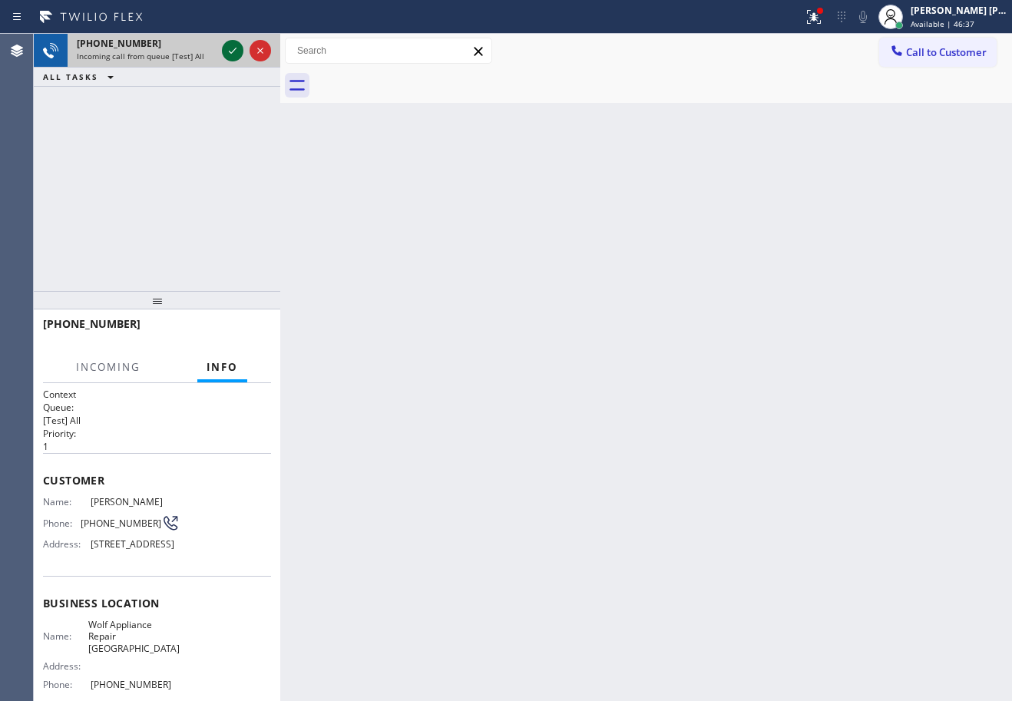
click at [230, 48] on icon at bounding box center [233, 50] width 18 height 18
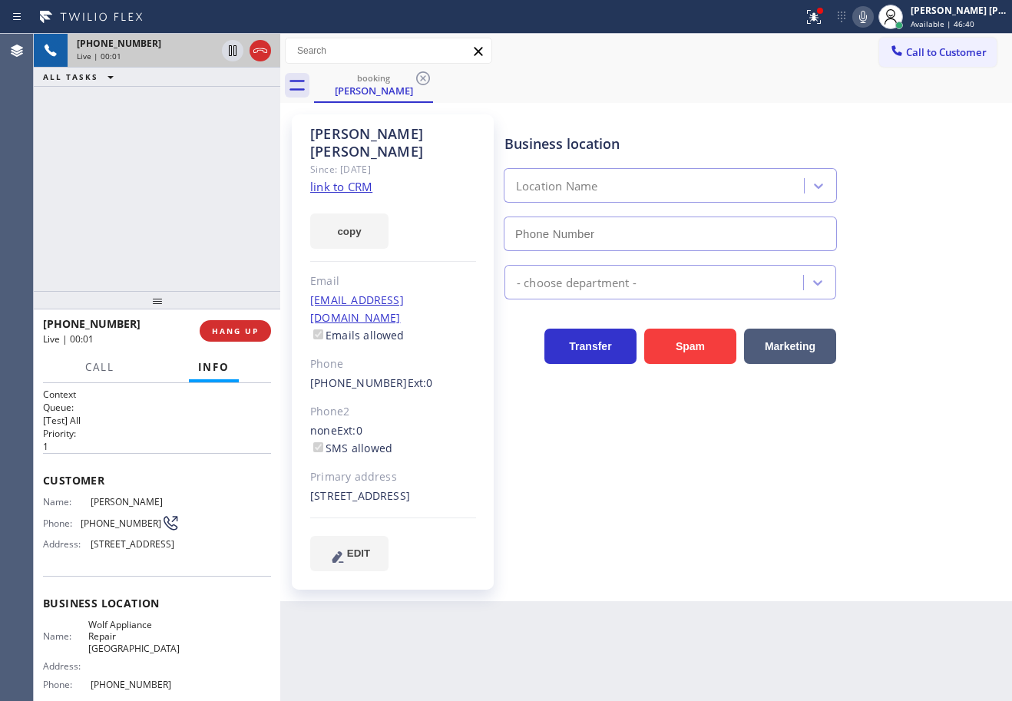
type input "[PHONE_NUMBER]"
click at [346, 179] on link "link to CRM" at bounding box center [341, 186] width 62 height 15
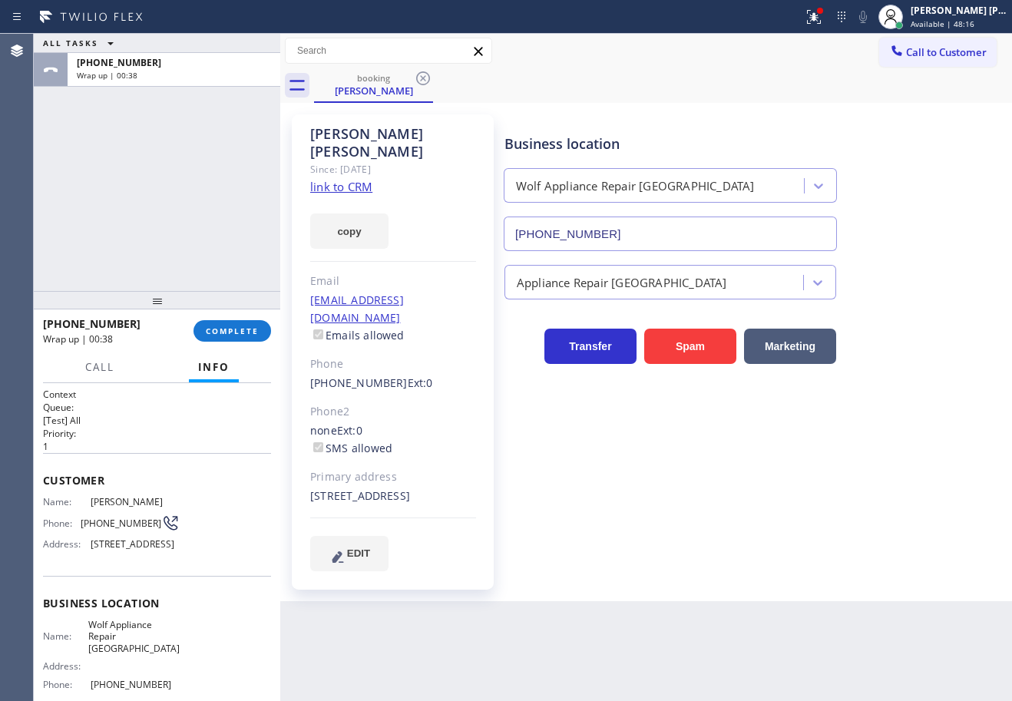
click at [174, 223] on div "ALL TASKS ALL TASKS ACTIVE TASKS TASKS IN WRAP UP [PHONE_NUMBER] Wrap up | 00:38" at bounding box center [157, 162] width 247 height 257
click at [217, 330] on span "COMPLETE" at bounding box center [232, 331] width 53 height 11
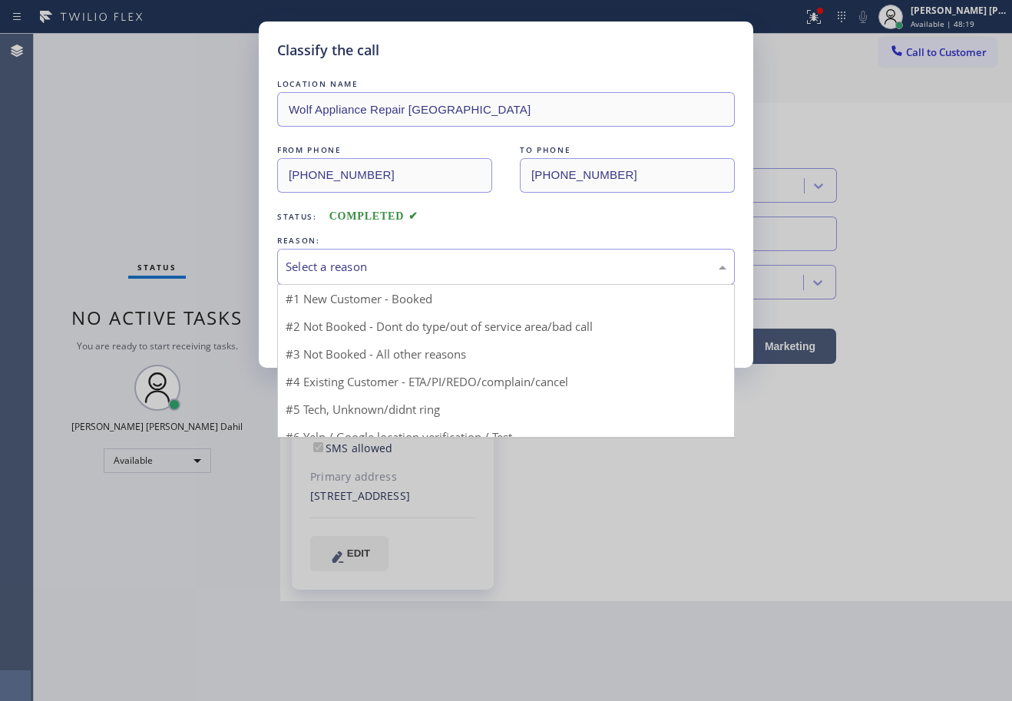
click at [375, 273] on div "Select a reason" at bounding box center [506, 267] width 441 height 18
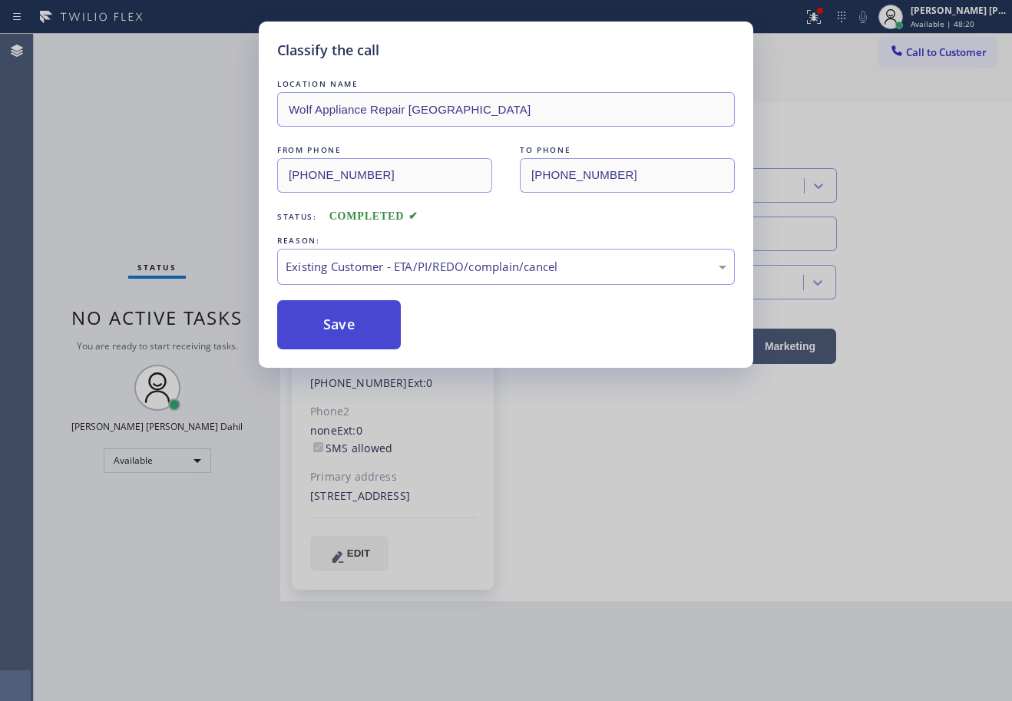
click at [331, 316] on button "Save" at bounding box center [339, 324] width 124 height 49
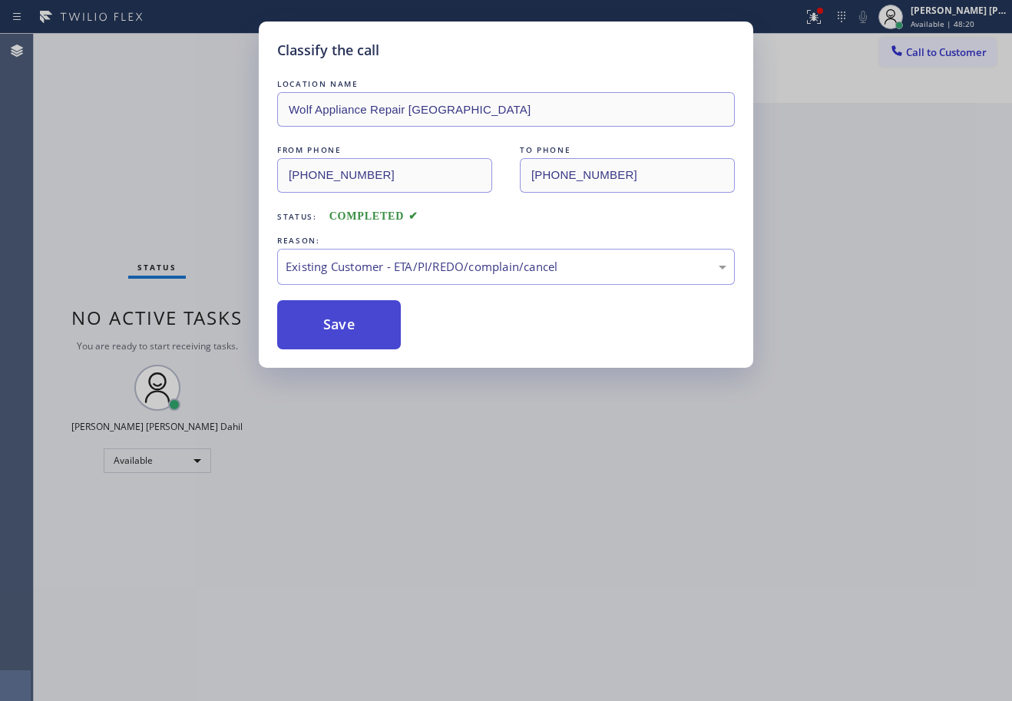
click at [331, 314] on button "Save" at bounding box center [339, 324] width 124 height 49
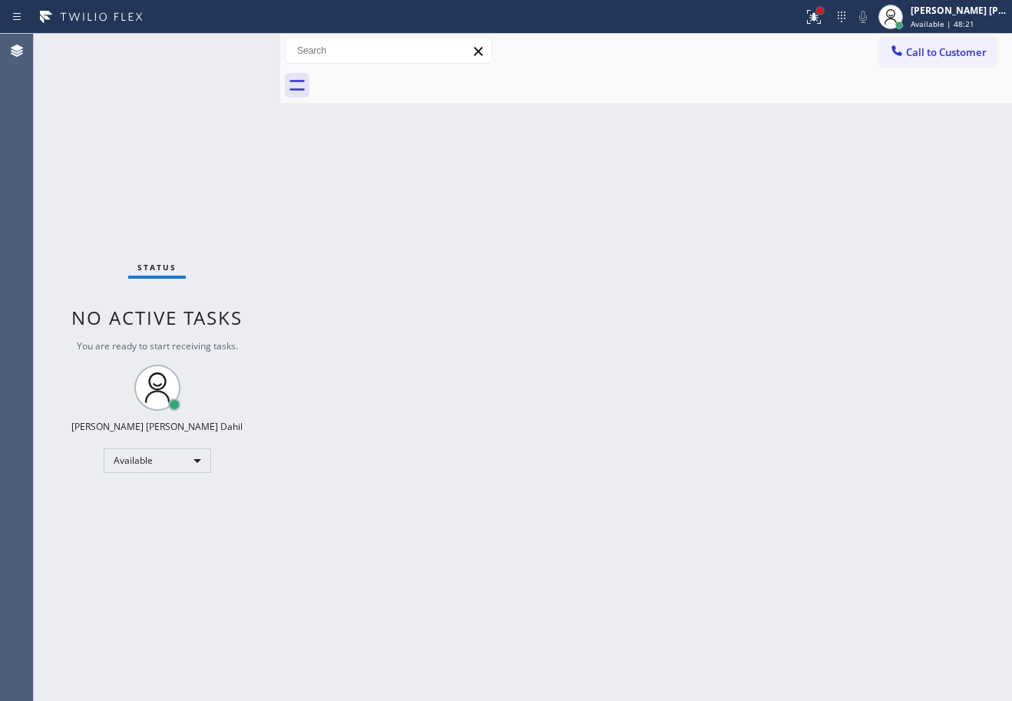
click at [823, 9] on div at bounding box center [820, 11] width 6 height 6
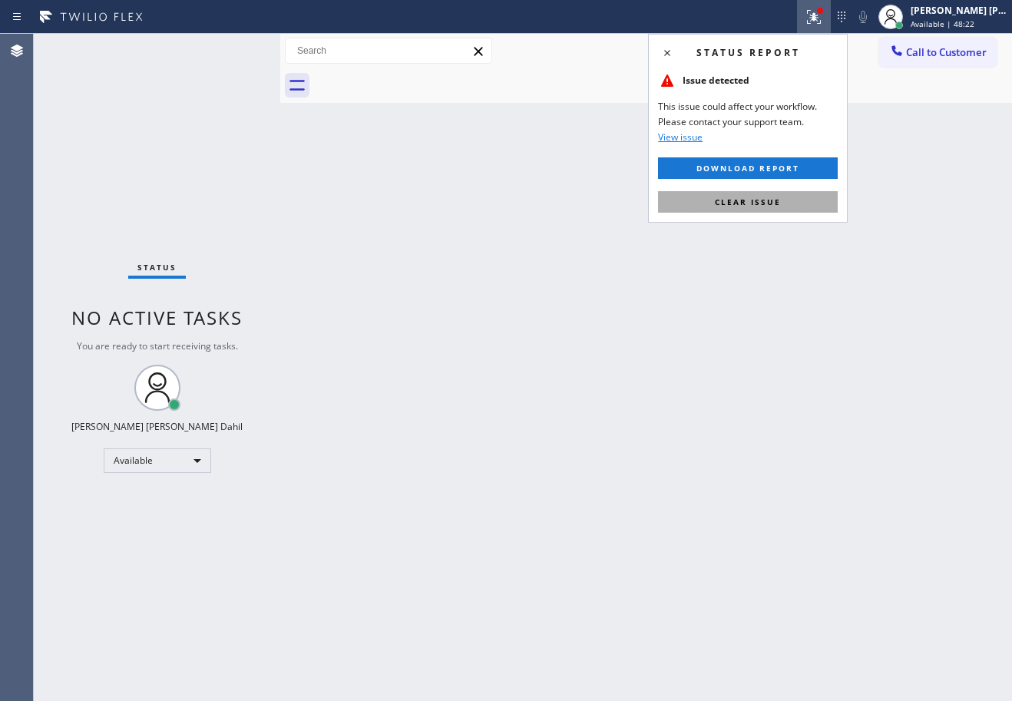
click at [809, 194] on button "Clear issue" at bounding box center [748, 202] width 180 height 22
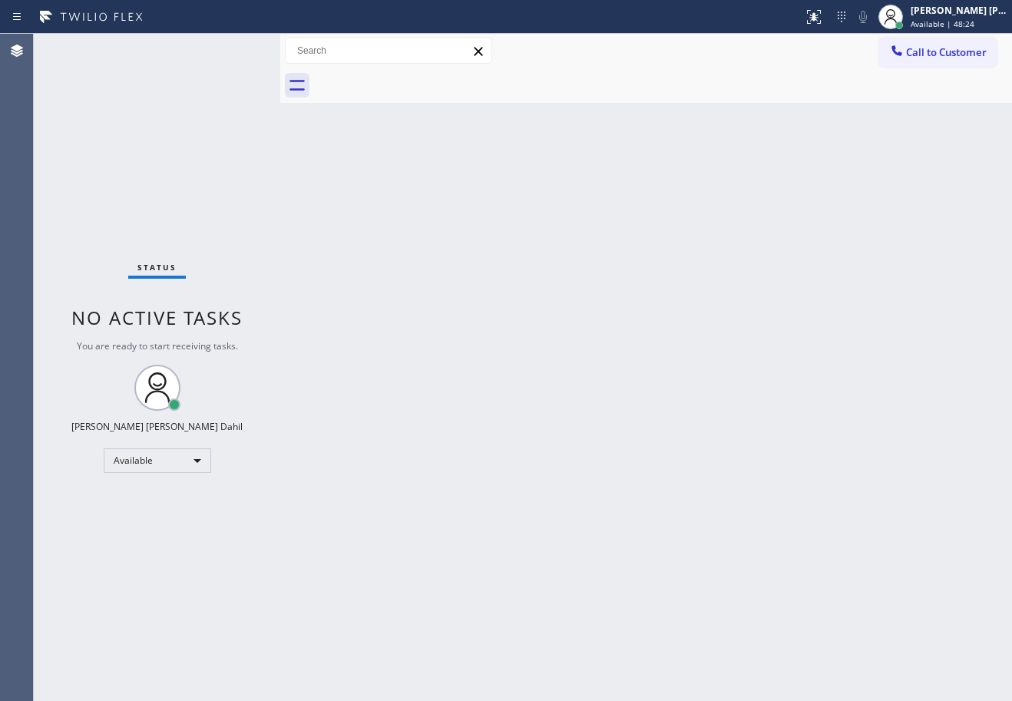
click at [787, 592] on div "Back to Dashboard Change Sender ID Customers Technicians Select a contact Outbo…" at bounding box center [646, 368] width 732 height 668
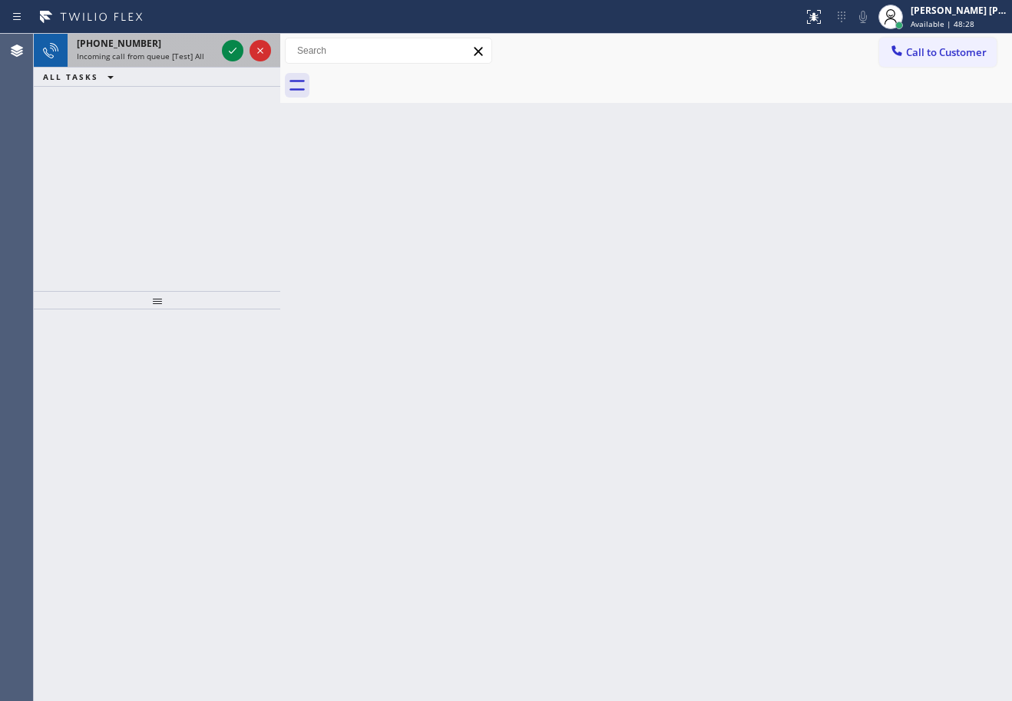
click at [148, 51] on span "Incoming call from queue [Test] All" at bounding box center [141, 56] width 128 height 11
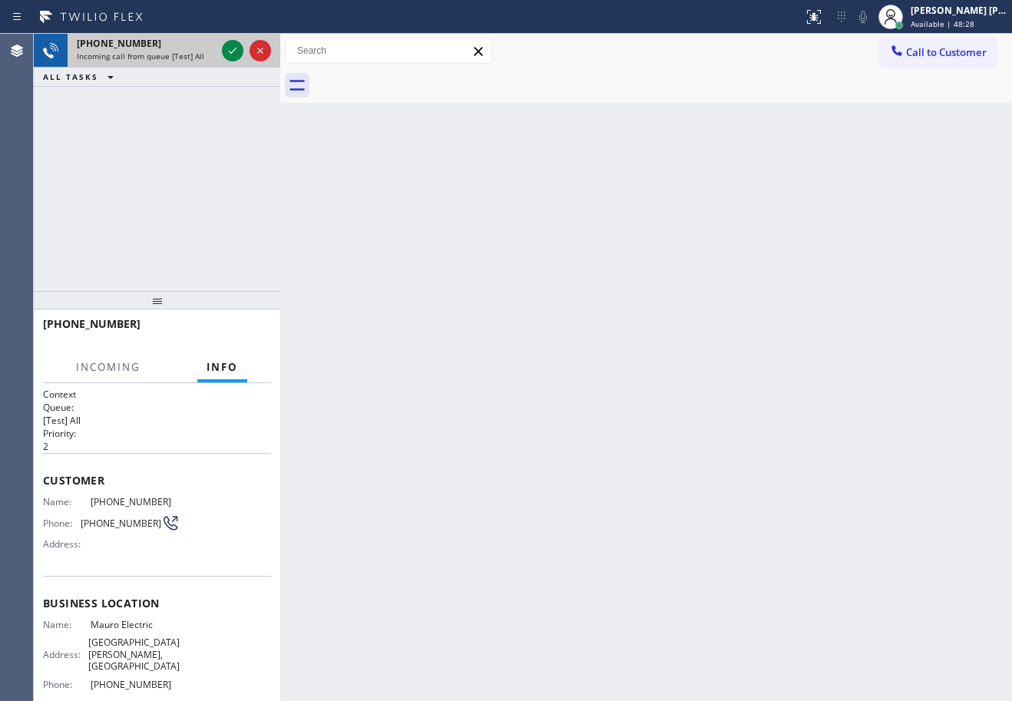
click at [149, 51] on span "Incoming call from queue [Test] All" at bounding box center [141, 56] width 128 height 11
click at [241, 47] on div at bounding box center [233, 50] width 22 height 18
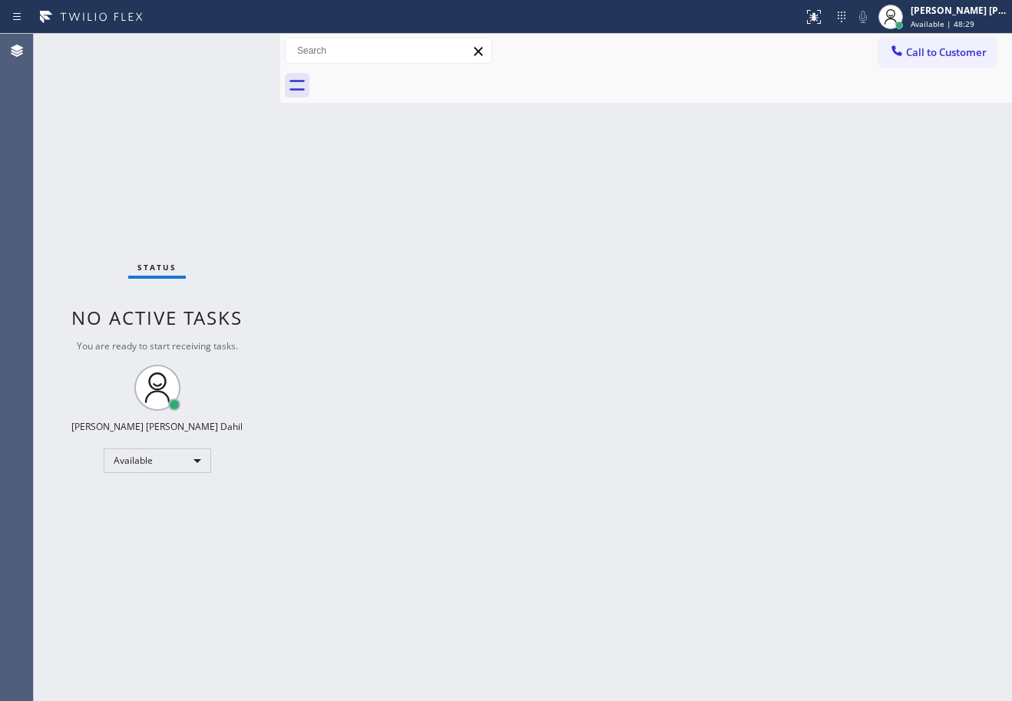
click at [236, 51] on div "Status No active tasks You are ready to start receiving tasks. [PERSON_NAME] [P…" at bounding box center [157, 368] width 247 height 668
click at [235, 57] on div "Status No active tasks You are ready to start receiving tasks. [PERSON_NAME] [P…" at bounding box center [157, 368] width 247 height 668
drag, startPoint x: 661, startPoint y: 246, endPoint x: 869, endPoint y: 70, distance: 272.5
click at [661, 247] on div "Back to Dashboard Change Sender ID Customers Technicians Select a contact Outbo…" at bounding box center [646, 368] width 732 height 668
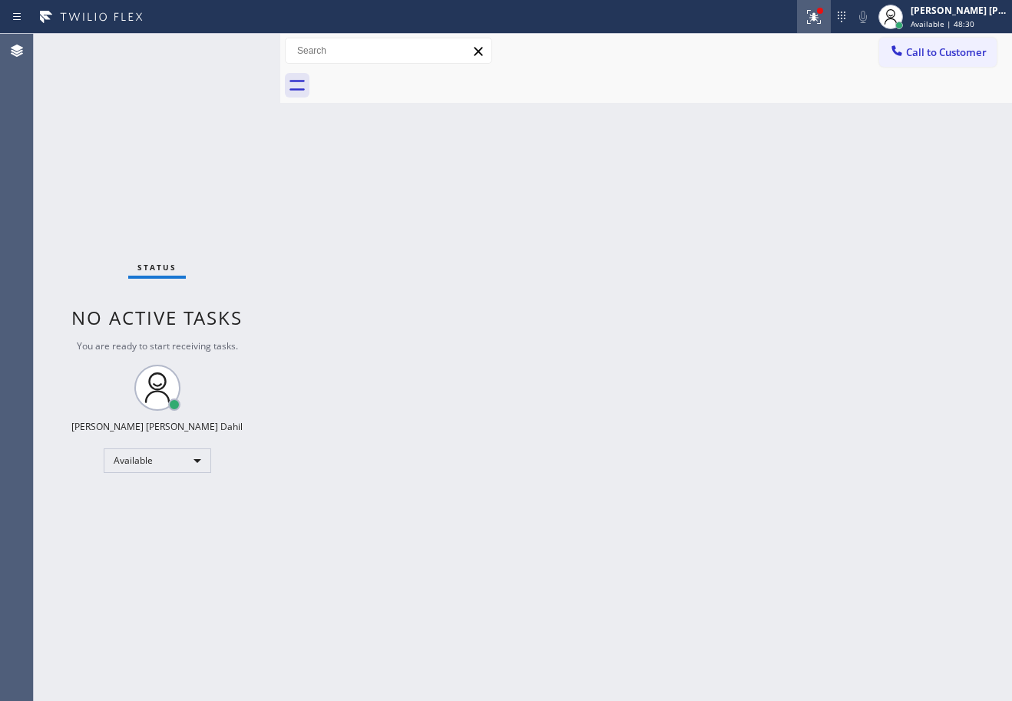
click at [823, 11] on icon at bounding box center [814, 17] width 18 height 18
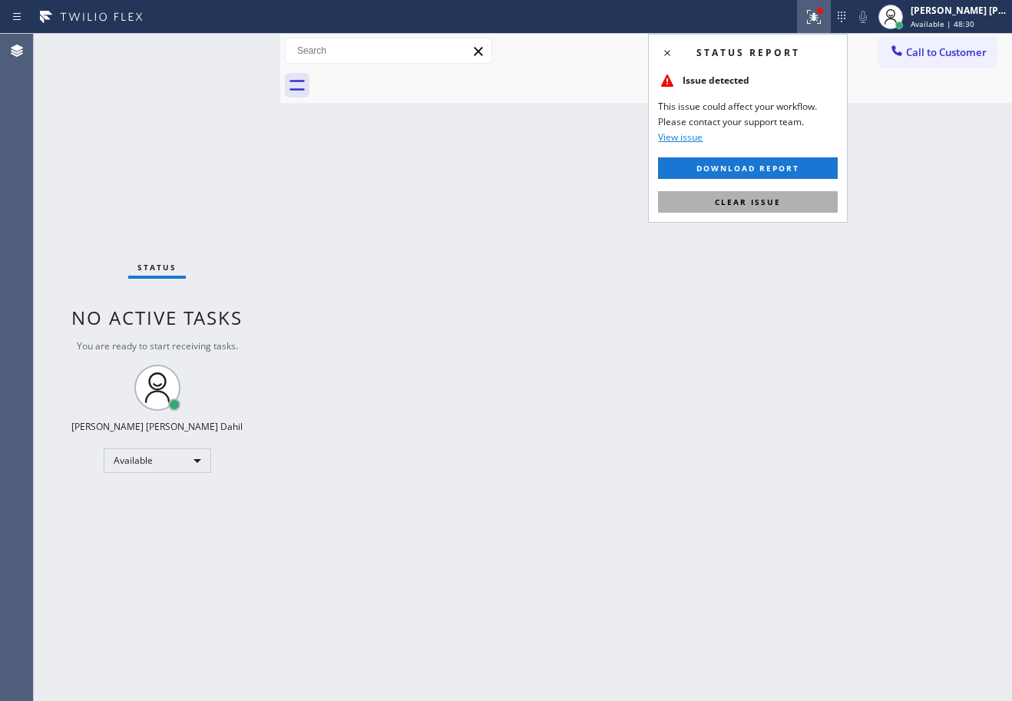
click at [762, 198] on span "Clear issue" at bounding box center [748, 202] width 66 height 11
click at [762, 198] on div "Back to Dashboard Change Sender ID Customers Technicians Select a contact Outbo…" at bounding box center [646, 368] width 732 height 668
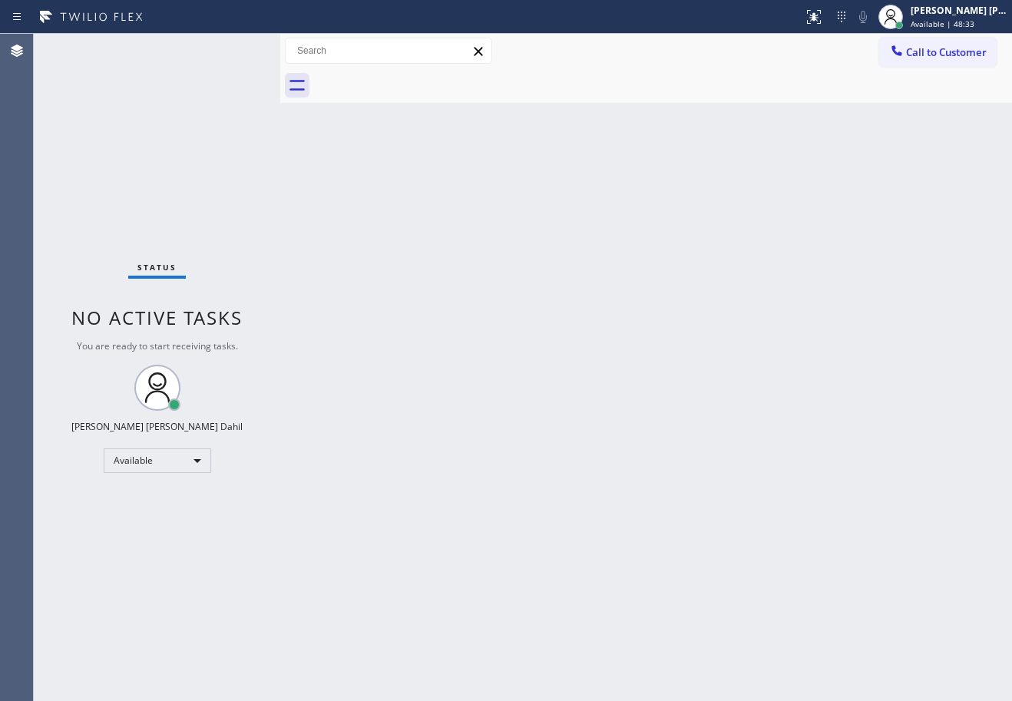
drag, startPoint x: 389, startPoint y: 374, endPoint x: 452, endPoint y: 511, distance: 150.5
click at [389, 374] on div "Back to Dashboard Change Sender ID Customers Technicians Select a contact Outbo…" at bounding box center [646, 368] width 732 height 668
click at [535, 98] on div at bounding box center [663, 85] width 698 height 35
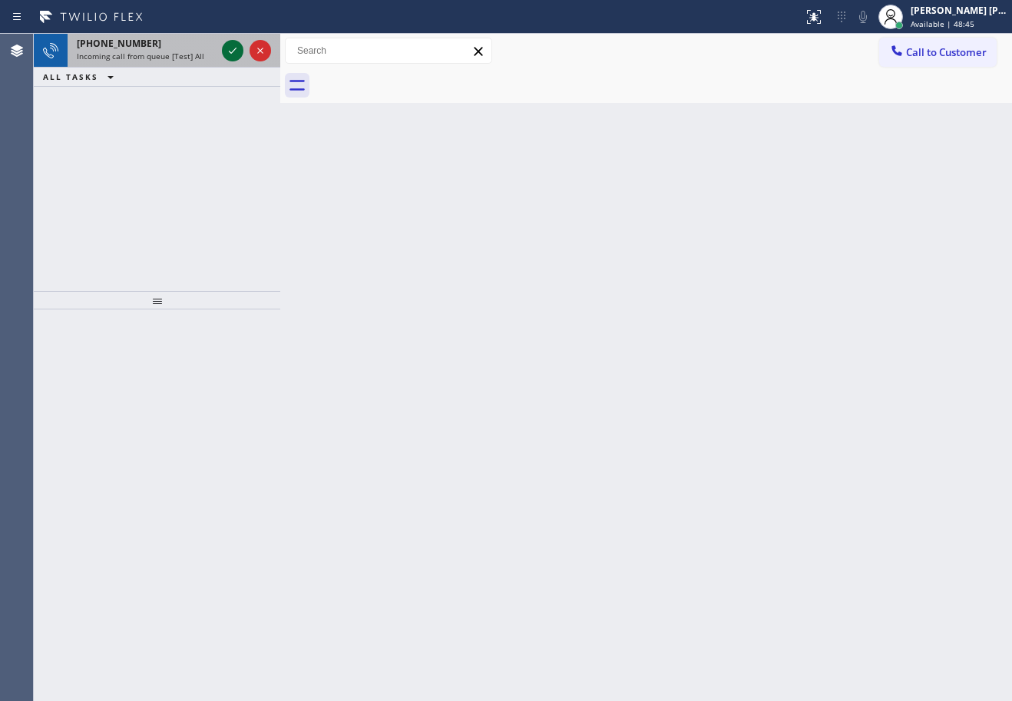
click at [233, 50] on icon at bounding box center [233, 50] width 18 height 18
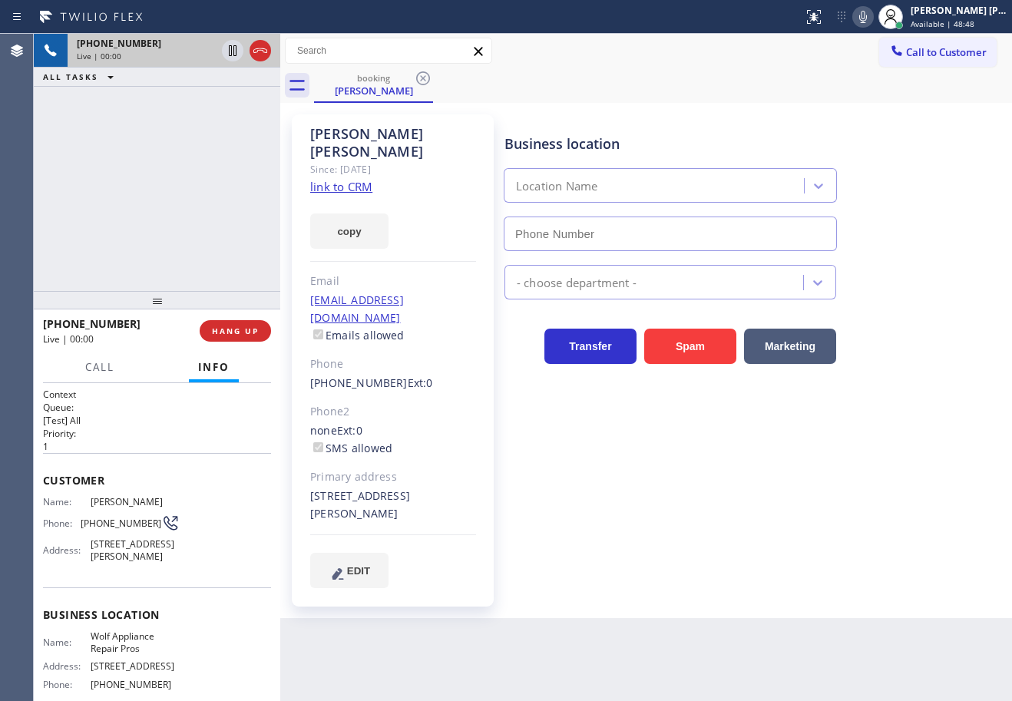
type input "[PHONE_NUMBER]"
click at [356, 179] on link "link to CRM" at bounding box center [341, 186] width 62 height 15
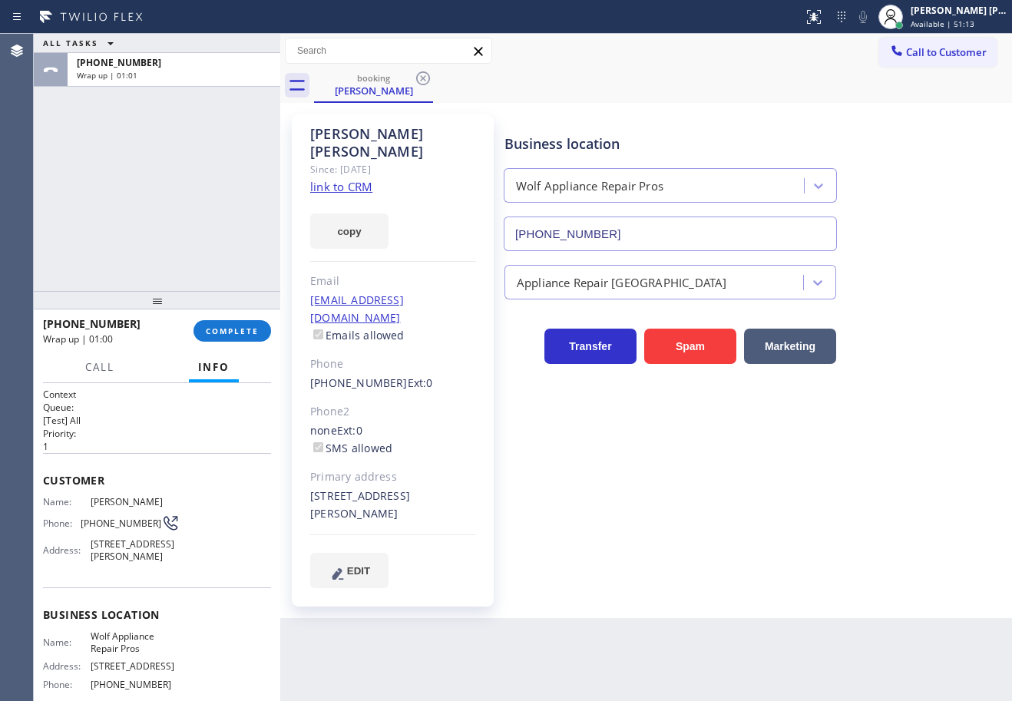
click at [152, 135] on div "ALL TASKS ALL TASKS ACTIVE TASKS TASKS IN WRAP UP [PHONE_NUMBER] Wrap up | 01:01" at bounding box center [157, 162] width 247 height 257
click at [253, 327] on span "COMPLETE" at bounding box center [232, 331] width 53 height 11
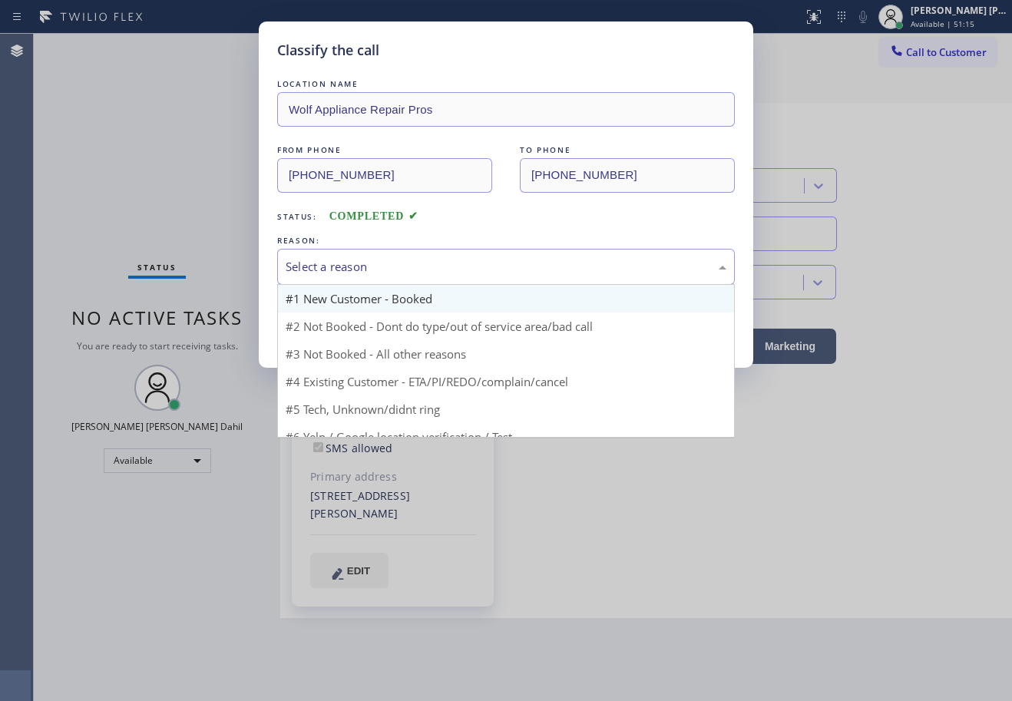
drag, startPoint x: 459, startPoint y: 271, endPoint x: 461, endPoint y: 297, distance: 25.5
click at [461, 270] on div "Select a reason" at bounding box center [506, 267] width 441 height 18
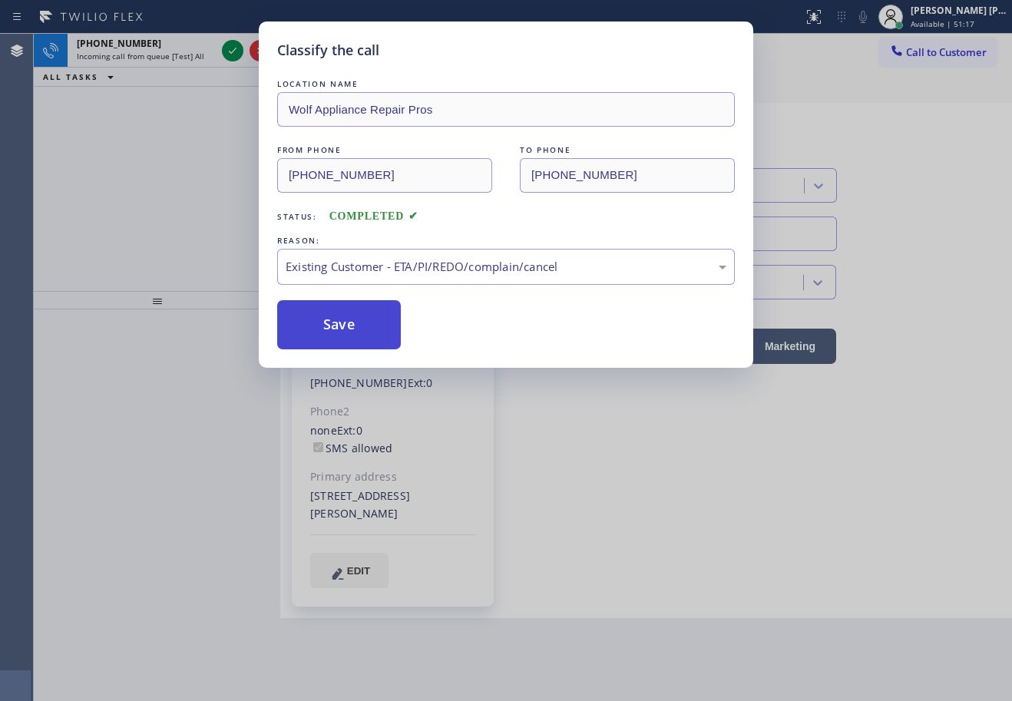
click at [338, 330] on button "Save" at bounding box center [339, 324] width 124 height 49
click at [336, 330] on button "Save" at bounding box center [339, 324] width 124 height 49
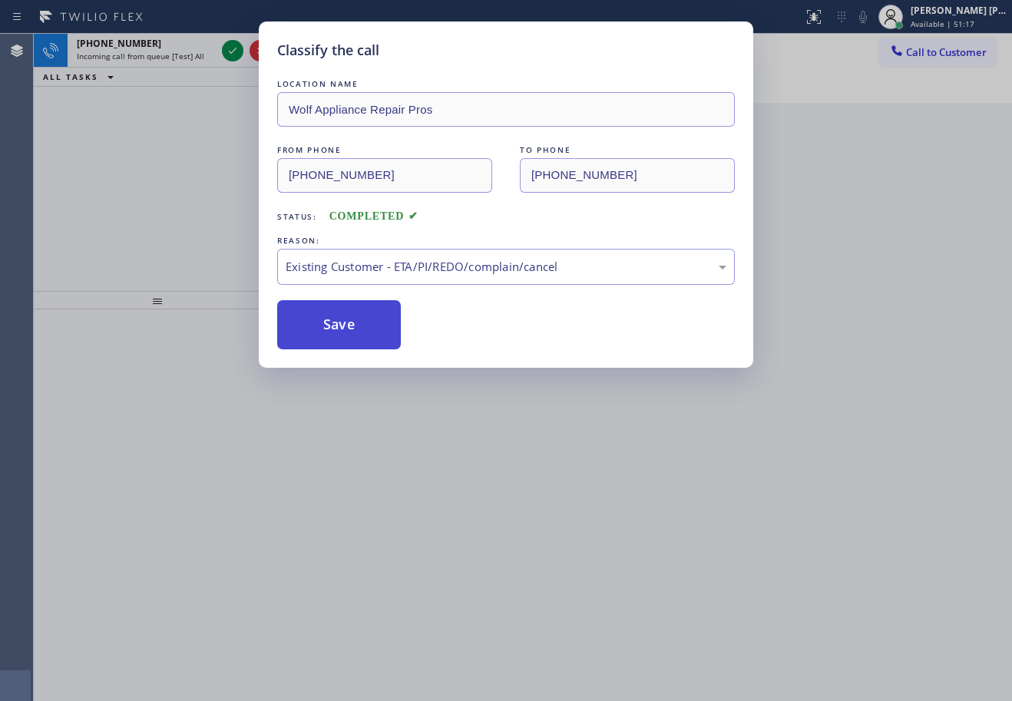
click at [336, 330] on button "Save" at bounding box center [339, 324] width 124 height 49
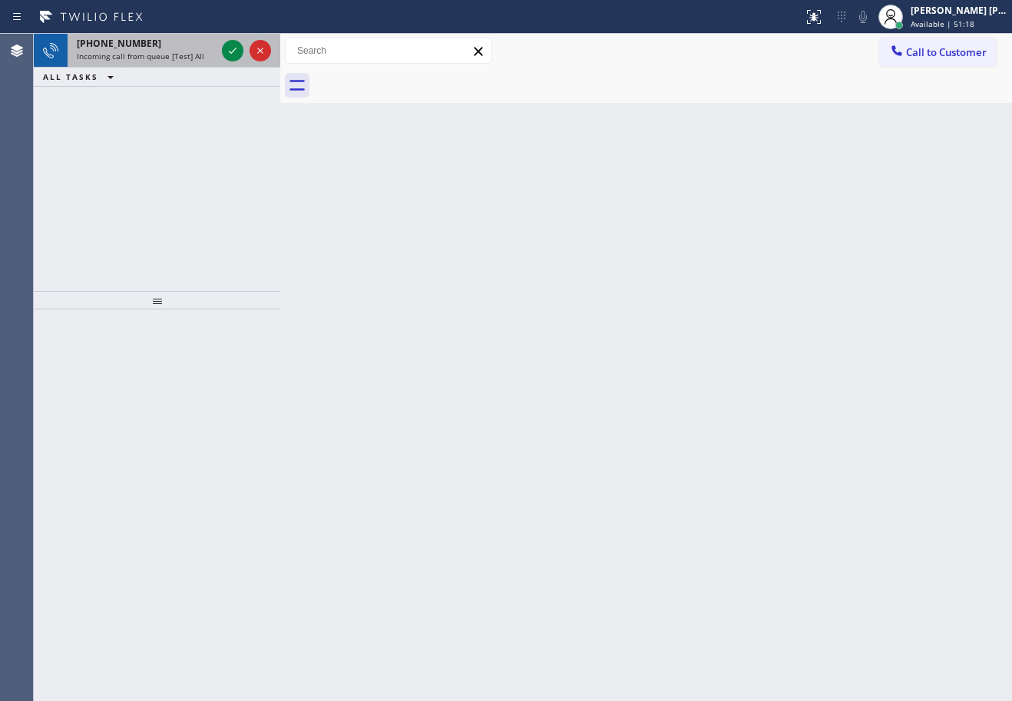
click at [197, 51] on span "Incoming call from queue [Test] All" at bounding box center [141, 56] width 128 height 11
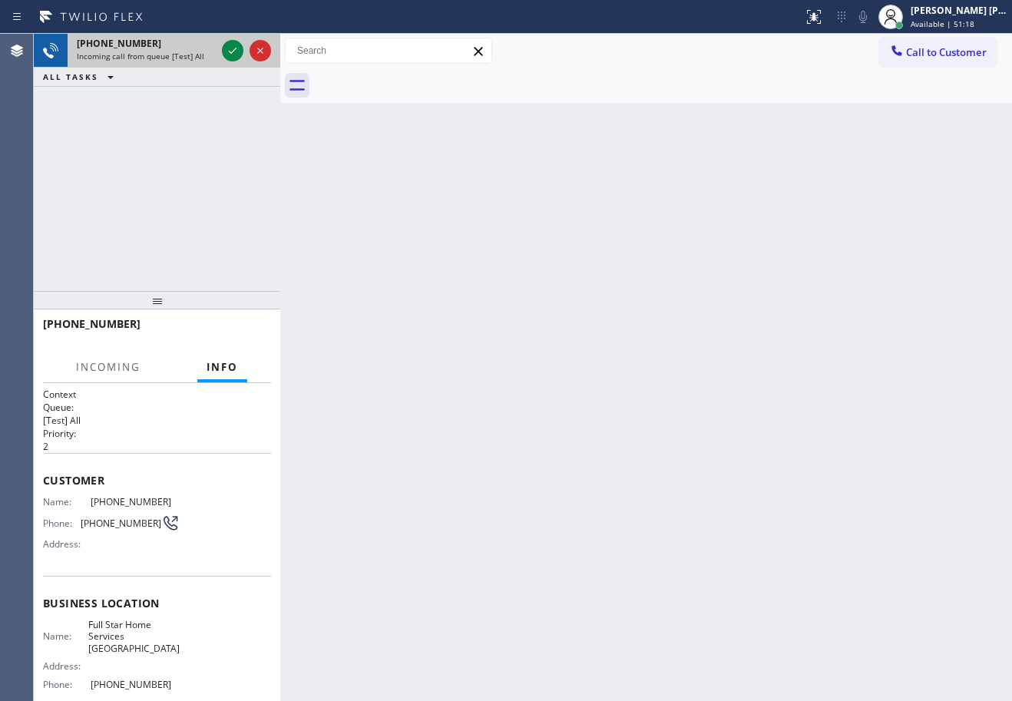
click at [197, 51] on span "Incoming call from queue [Test] All" at bounding box center [141, 56] width 128 height 11
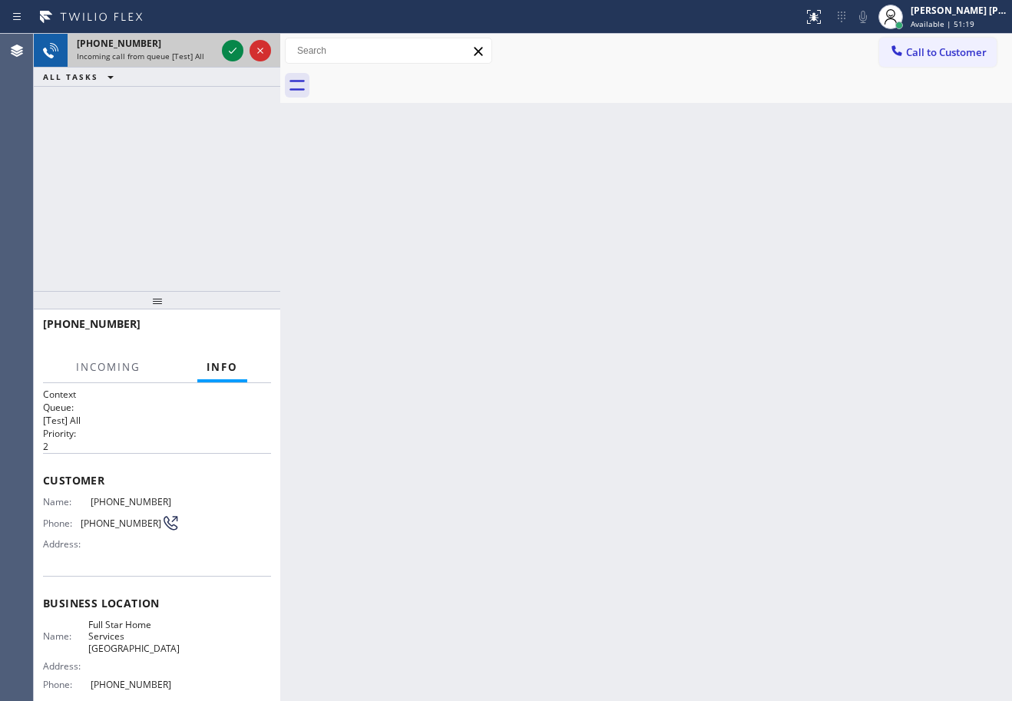
click at [193, 50] on div "[PHONE_NUMBER] Incoming call from queue [Test] All" at bounding box center [143, 51] width 151 height 34
click at [192, 50] on div "[PHONE_NUMBER] Incoming call from queue [Test] All" at bounding box center [143, 51] width 151 height 34
click at [246, 55] on div at bounding box center [246, 51] width 55 height 34
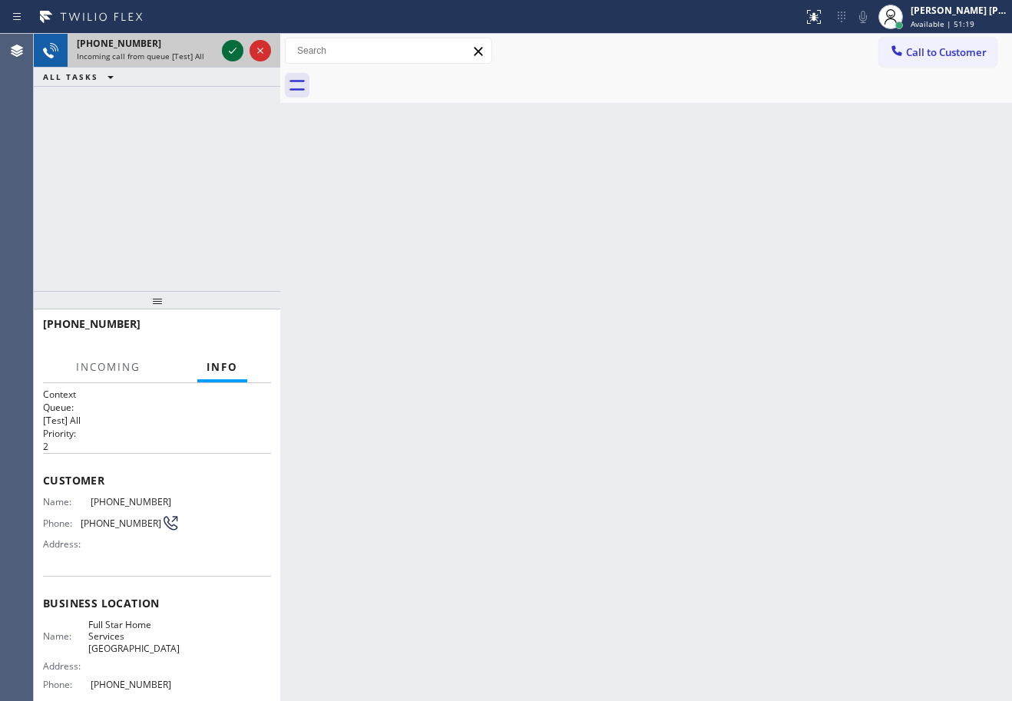
click at [233, 50] on icon at bounding box center [233, 50] width 18 height 18
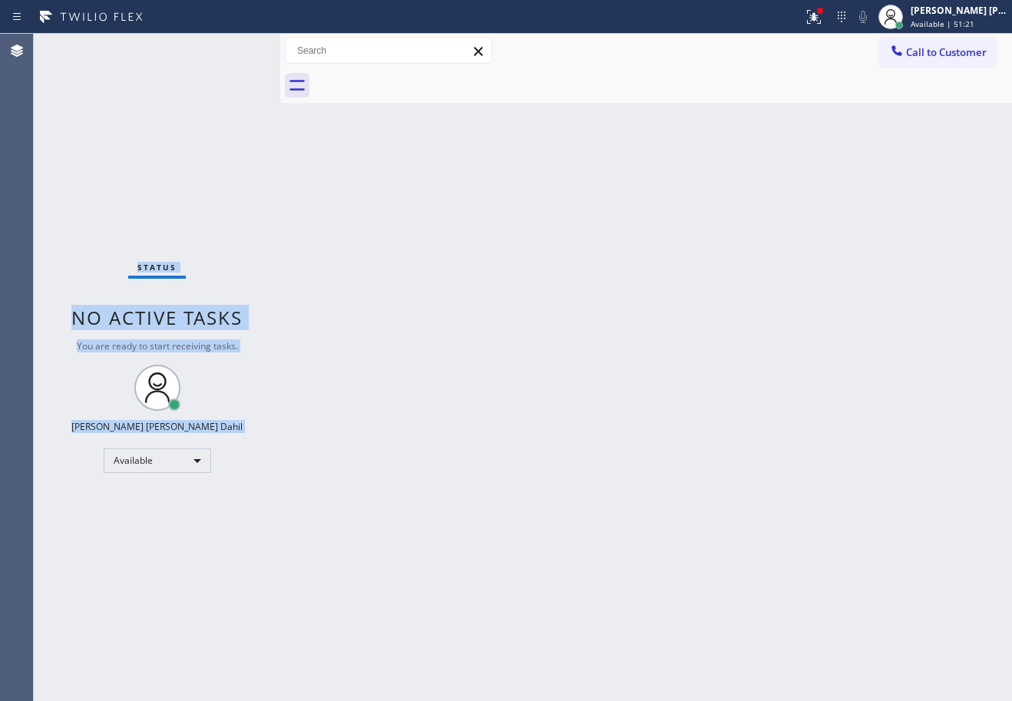
click at [233, 50] on div "Status No active tasks You are ready to start receiving tasks. [PERSON_NAME] [P…" at bounding box center [157, 368] width 247 height 668
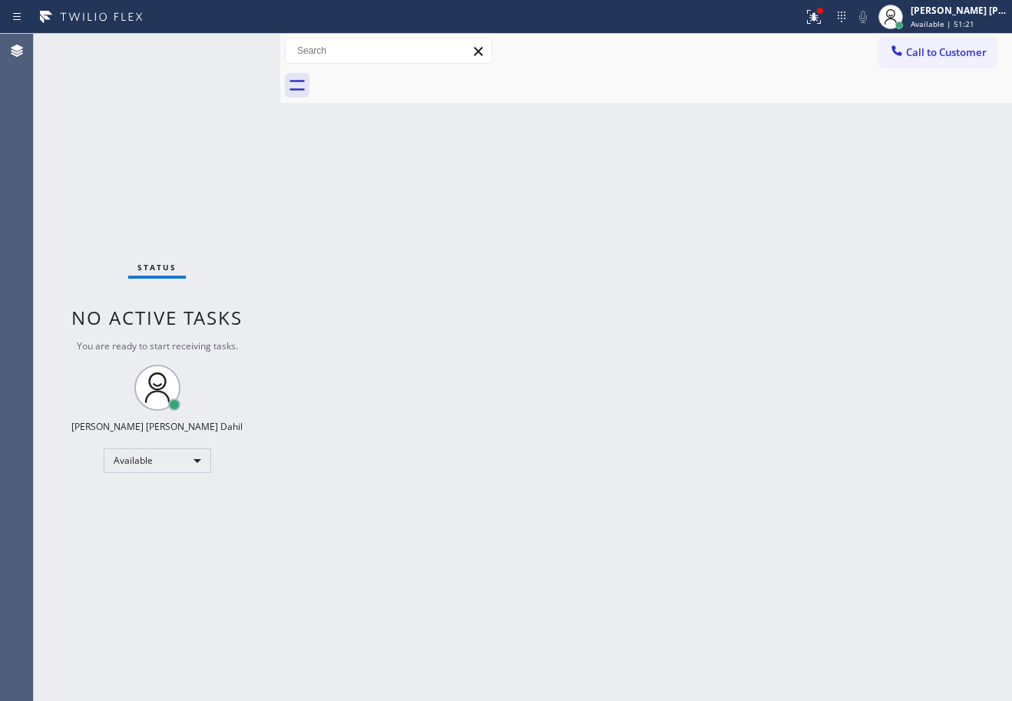
click at [731, 456] on div "Back to Dashboard Change Sender ID Customers Technicians Select a contact Outbo…" at bounding box center [646, 368] width 732 height 668
click at [730, 455] on div "Back to Dashboard Change Sender ID Customers Technicians Select a contact Outbo…" at bounding box center [646, 368] width 732 height 668
click at [659, 522] on div "Back to Dashboard Change Sender ID Customers Technicians Select a contact Outbo…" at bounding box center [646, 368] width 732 height 668
click at [672, 525] on div "Back to Dashboard Change Sender ID Customers Technicians Select a contact Outbo…" at bounding box center [646, 368] width 732 height 668
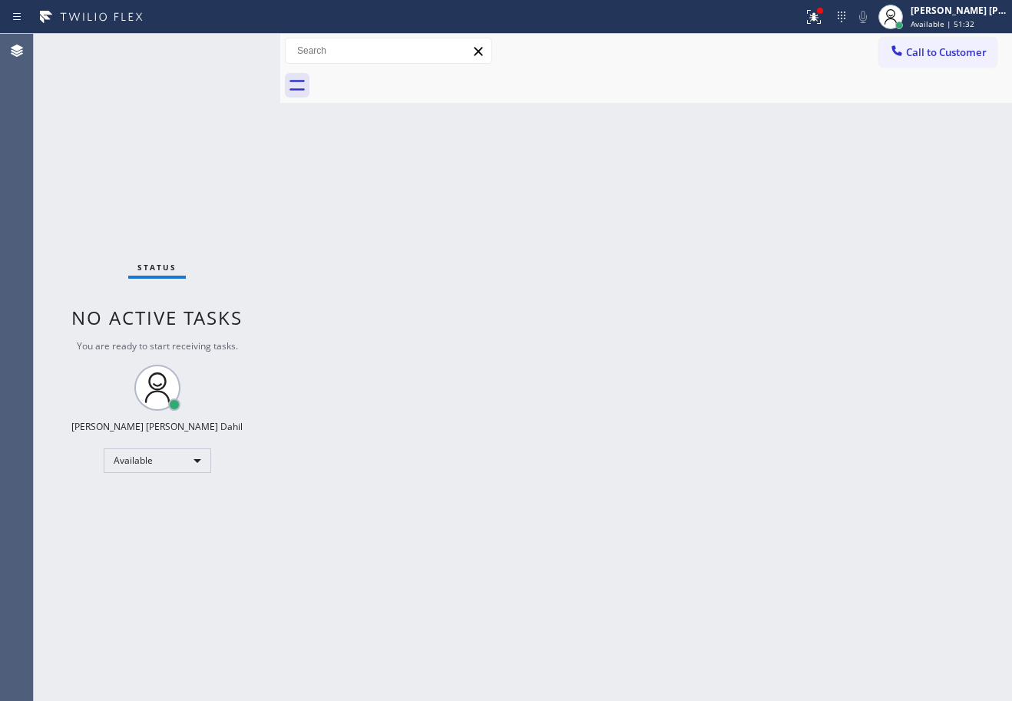
click at [672, 525] on div "Back to Dashboard Change Sender ID Customers Technicians Select a contact Outbo…" at bounding box center [646, 368] width 732 height 668
click at [674, 525] on div "Back to Dashboard Change Sender ID Customers Technicians Select a contact Outbo…" at bounding box center [646, 368] width 732 height 668
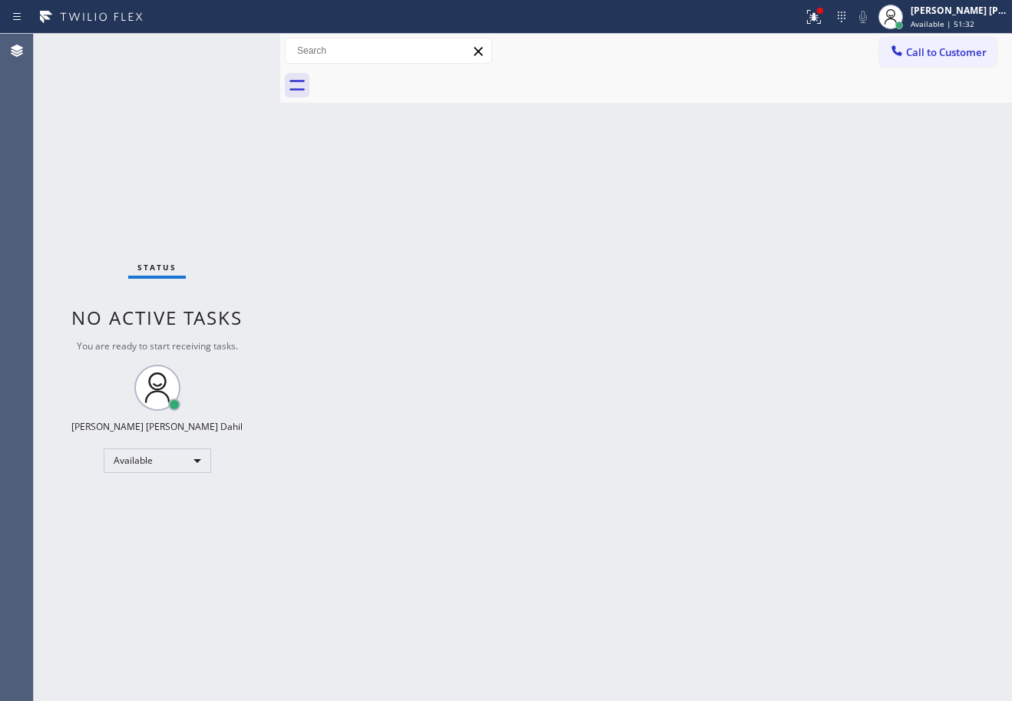
click at [674, 525] on div "Back to Dashboard Change Sender ID Customers Technicians Select a contact Outbo…" at bounding box center [646, 368] width 732 height 668
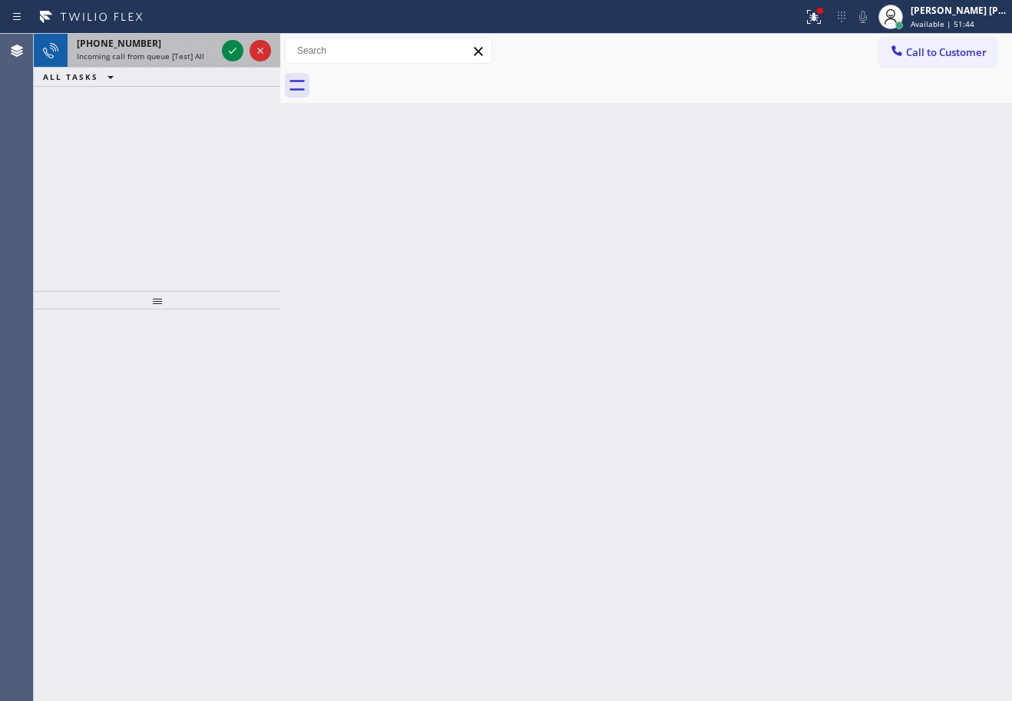
click at [204, 64] on div "[PHONE_NUMBER] Incoming call from queue [Test] All" at bounding box center [143, 51] width 151 height 34
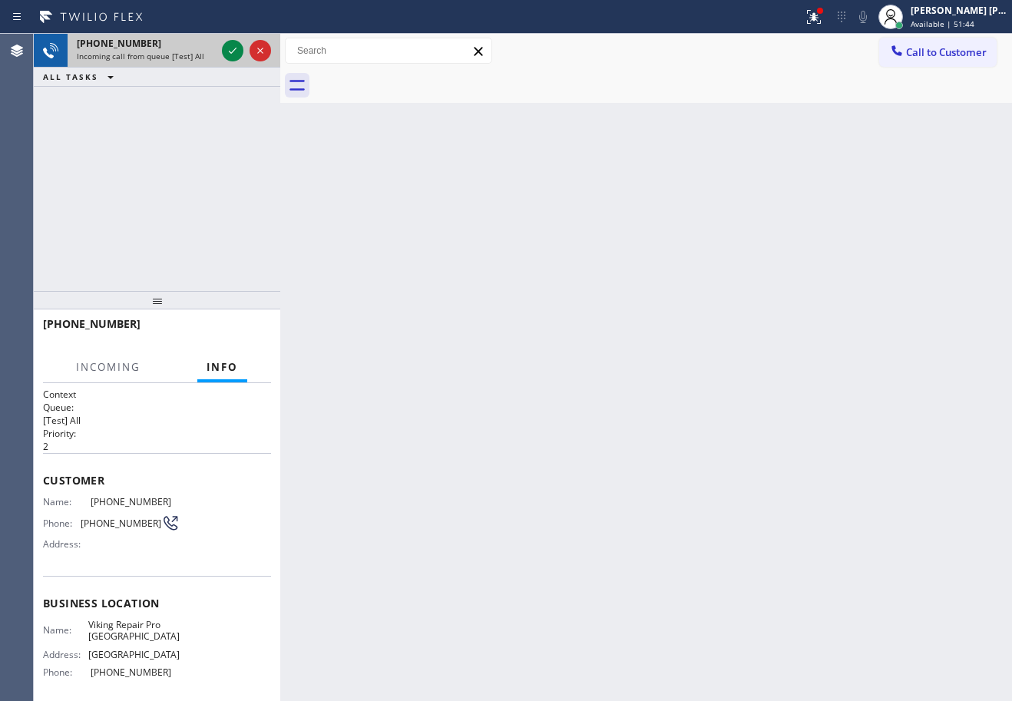
click at [204, 64] on div "[PHONE_NUMBER] Incoming call from queue [Test] All" at bounding box center [143, 51] width 151 height 34
click at [206, 64] on div "[PHONE_NUMBER] Incoming call from queue [Test] All" at bounding box center [143, 51] width 151 height 34
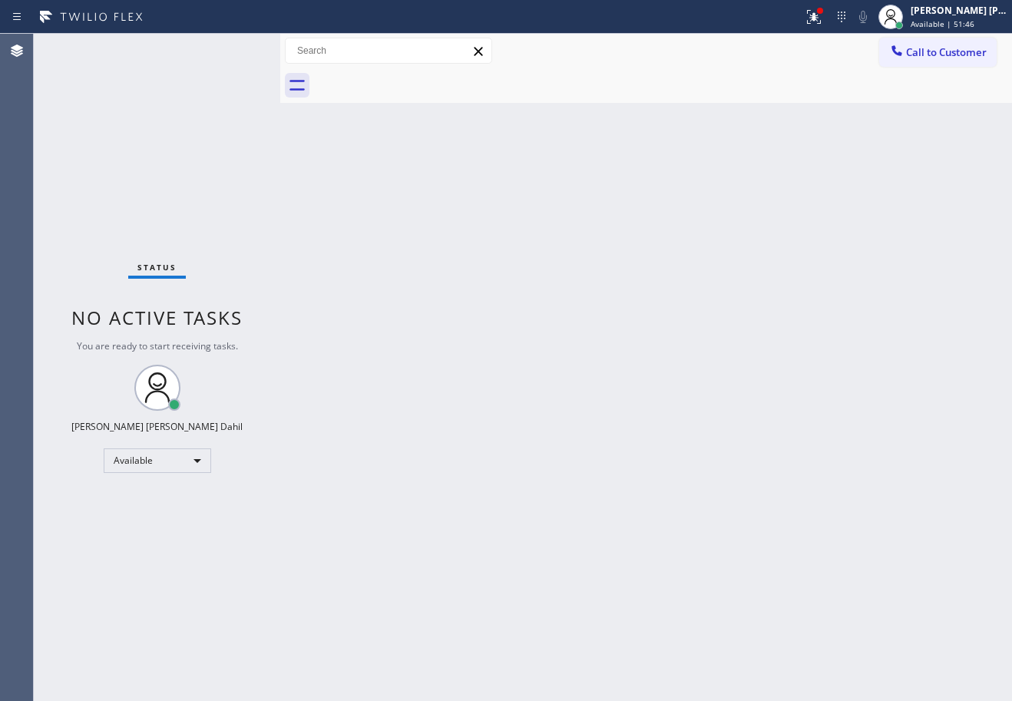
click at [236, 48] on div "Status No active tasks You are ready to start receiving tasks. [PERSON_NAME] [P…" at bounding box center [157, 368] width 247 height 668
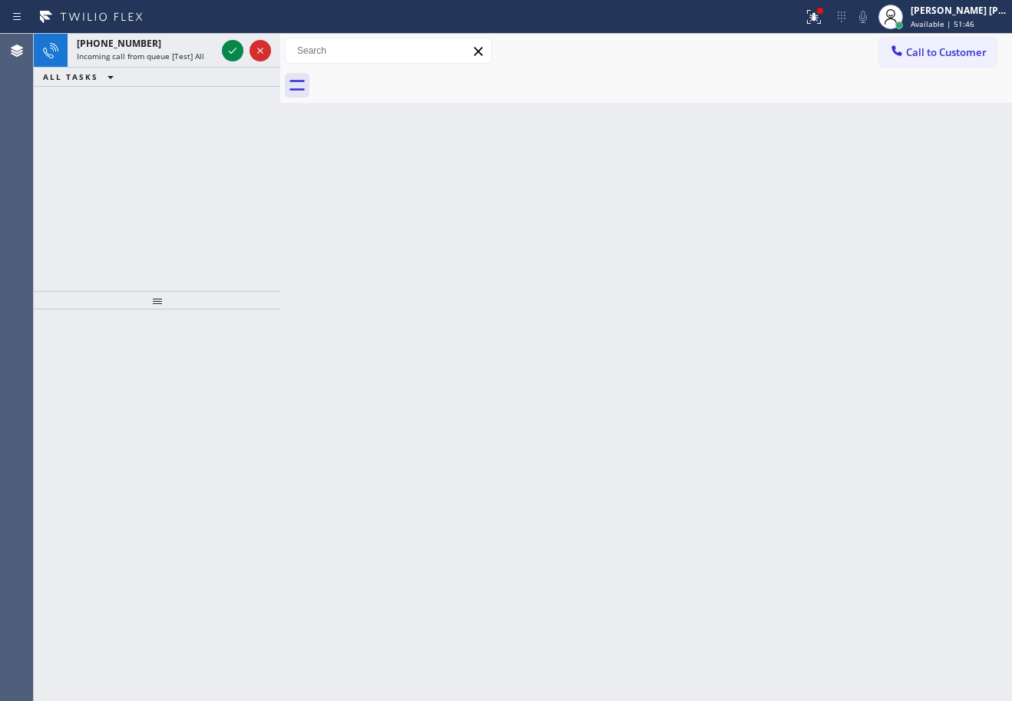
click at [236, 49] on icon at bounding box center [233, 50] width 18 height 18
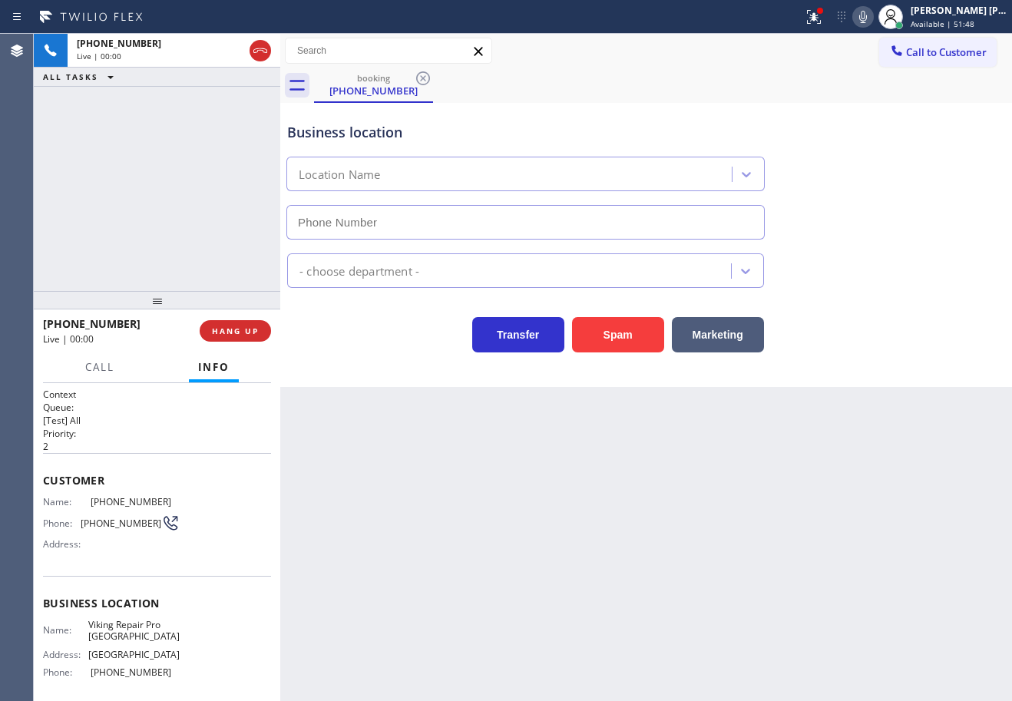
type input "[PHONE_NUMBER]"
click at [177, 197] on div "[PHONE_NUMBER] Live | 00:08 ALL TASKS ALL TASKS ACTIVE TASKS TASKS IN WRAP UP" at bounding box center [157, 162] width 247 height 257
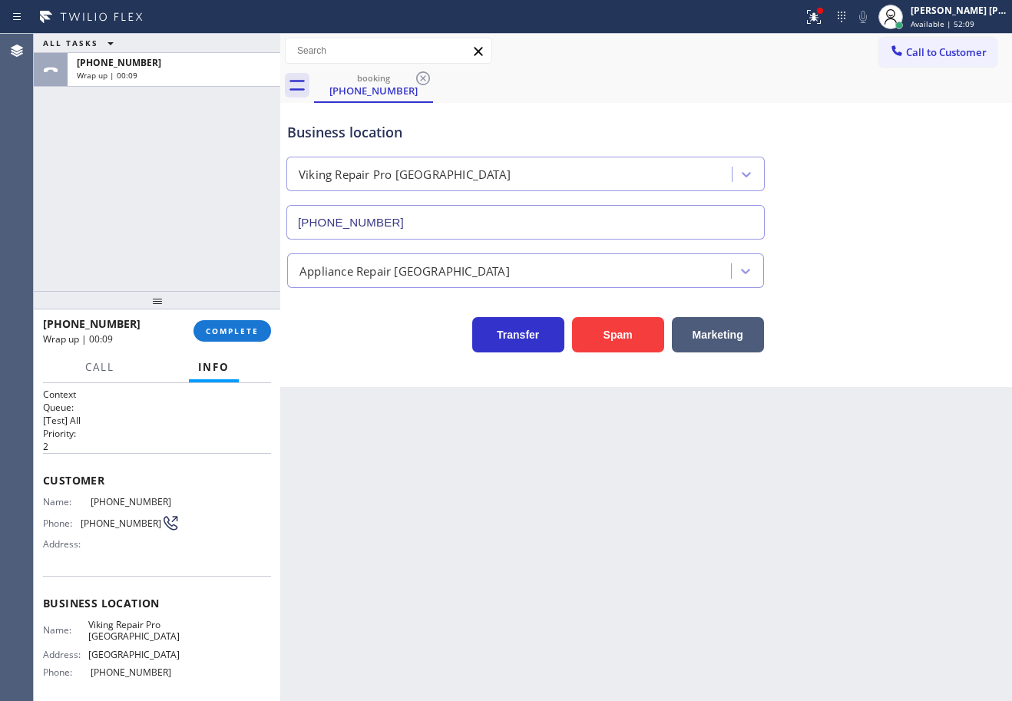
click at [257, 343] on div "[PHONE_NUMBER] Wrap up | 00:09 COMPLETE" at bounding box center [157, 331] width 228 height 40
click at [255, 333] on span "COMPLETE" at bounding box center [232, 331] width 53 height 11
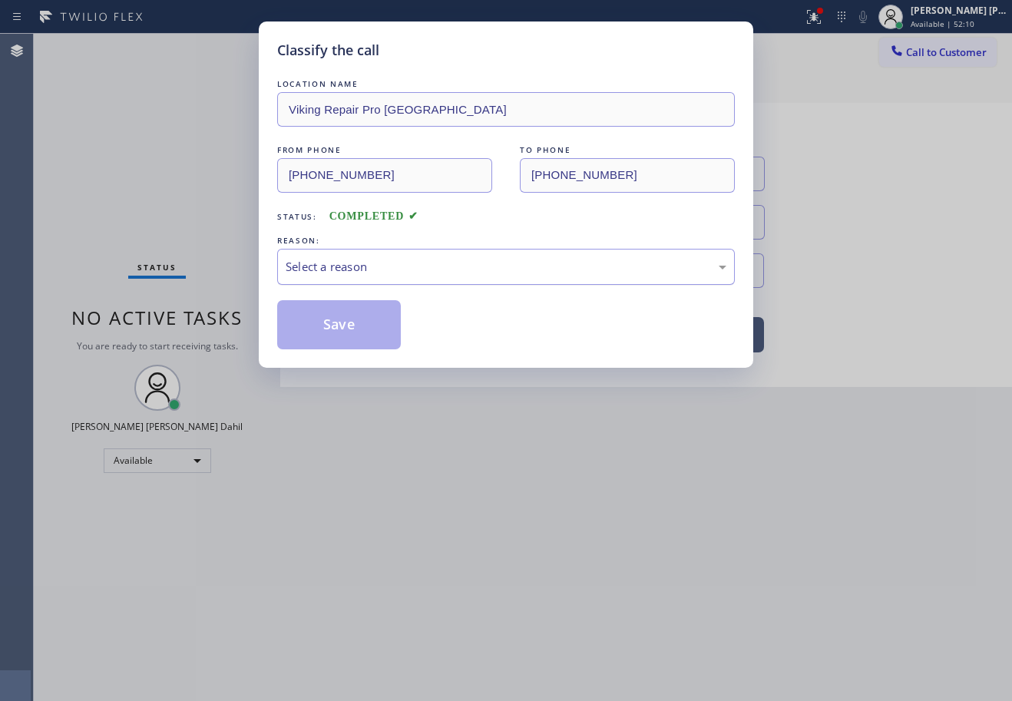
click at [341, 276] on div "Select a reason" at bounding box center [506, 267] width 458 height 36
click at [342, 353] on div "Classify the call LOCATION NAME Viking Repair Pro Boulder FROM PHONE [PHONE_NUM…" at bounding box center [506, 195] width 495 height 346
click at [343, 336] on button "Save" at bounding box center [339, 324] width 124 height 49
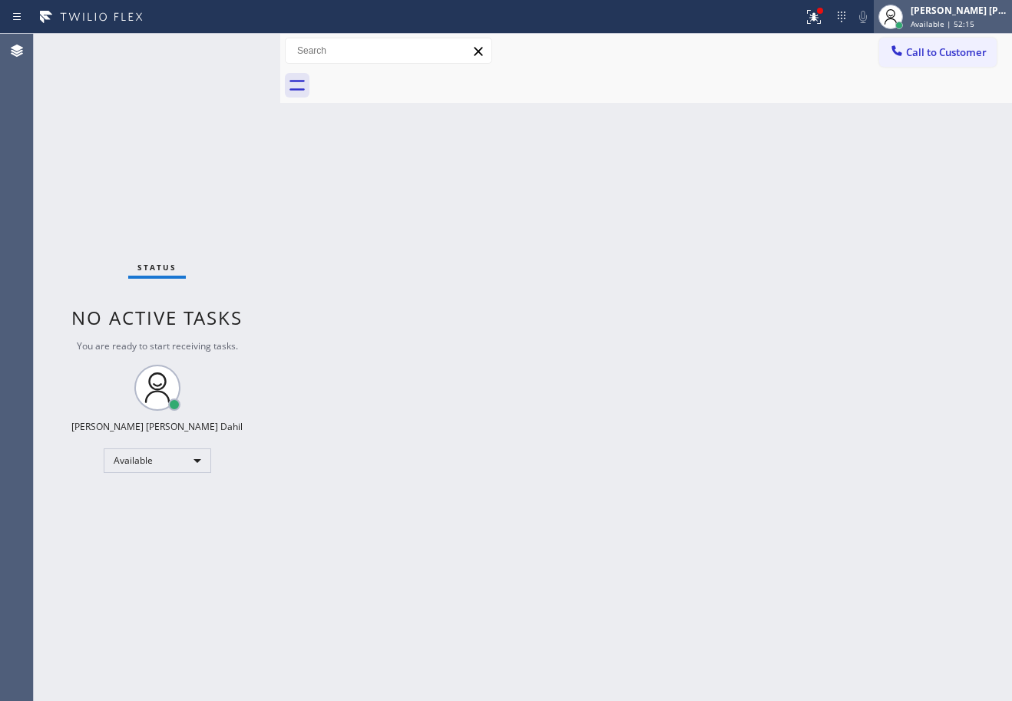
click at [949, 17] on div "[PERSON_NAME] [PERSON_NAME] Dahil Available | 52:15" at bounding box center [960, 16] width 104 height 27
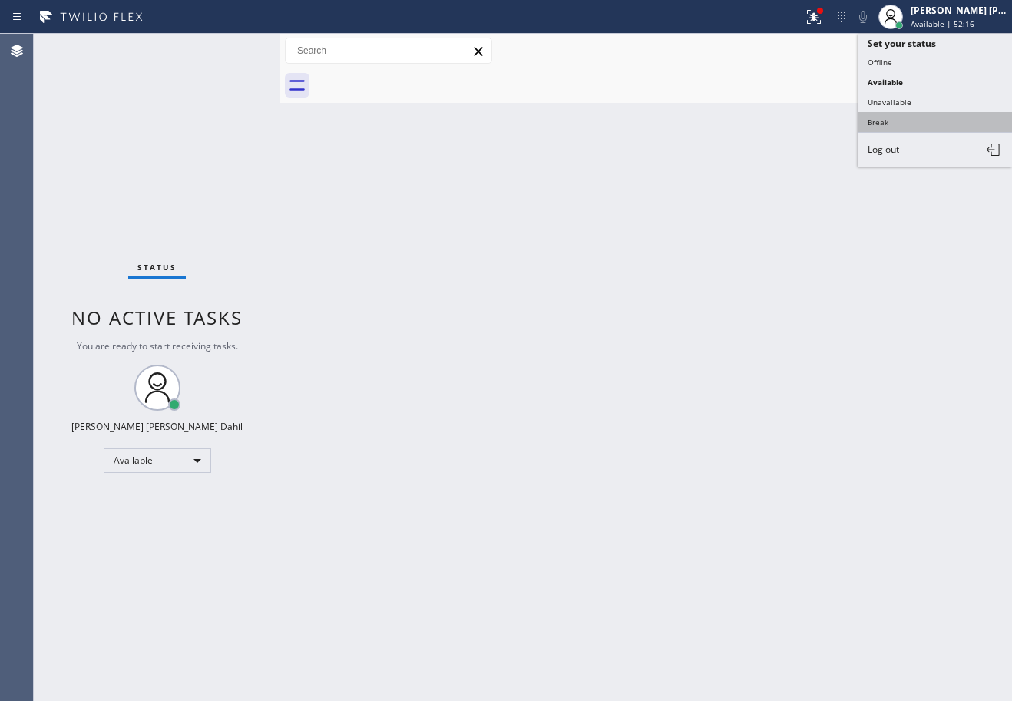
click at [909, 115] on button "Break" at bounding box center [936, 122] width 154 height 20
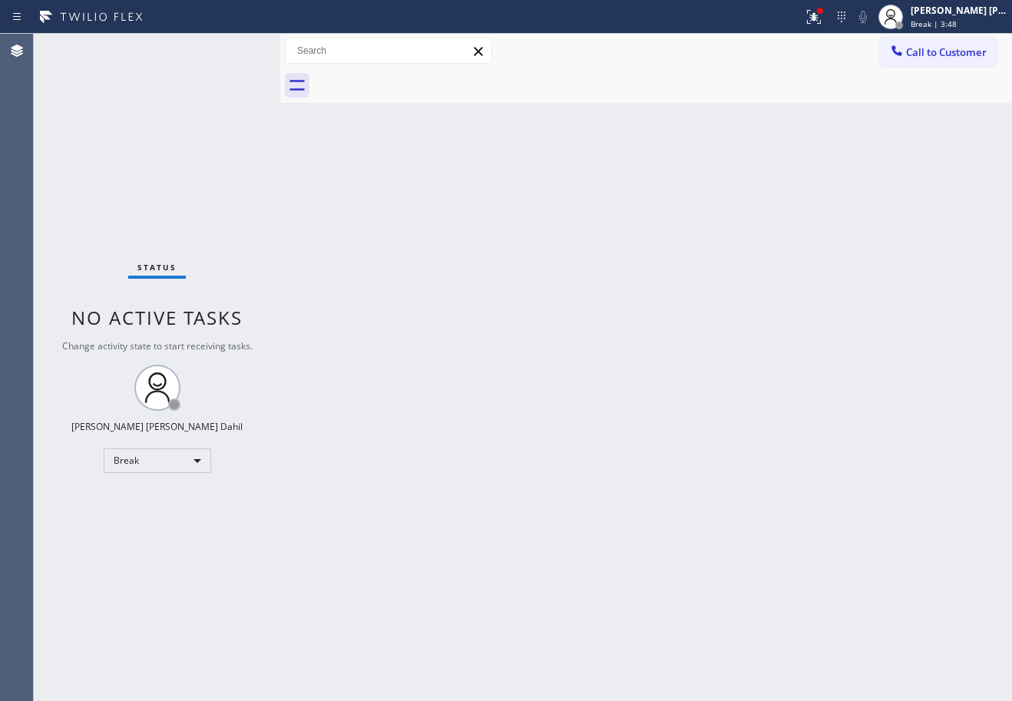
click at [940, 14] on div "[PERSON_NAME] [PERSON_NAME] Dahil" at bounding box center [959, 10] width 97 height 13
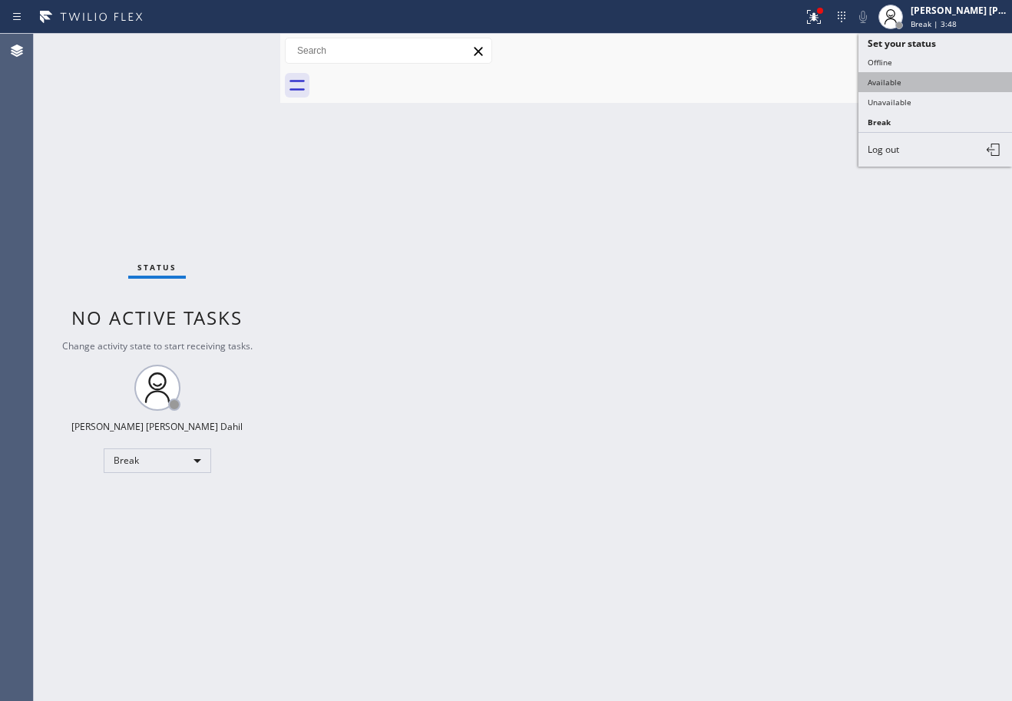
click at [924, 81] on button "Available" at bounding box center [936, 82] width 154 height 20
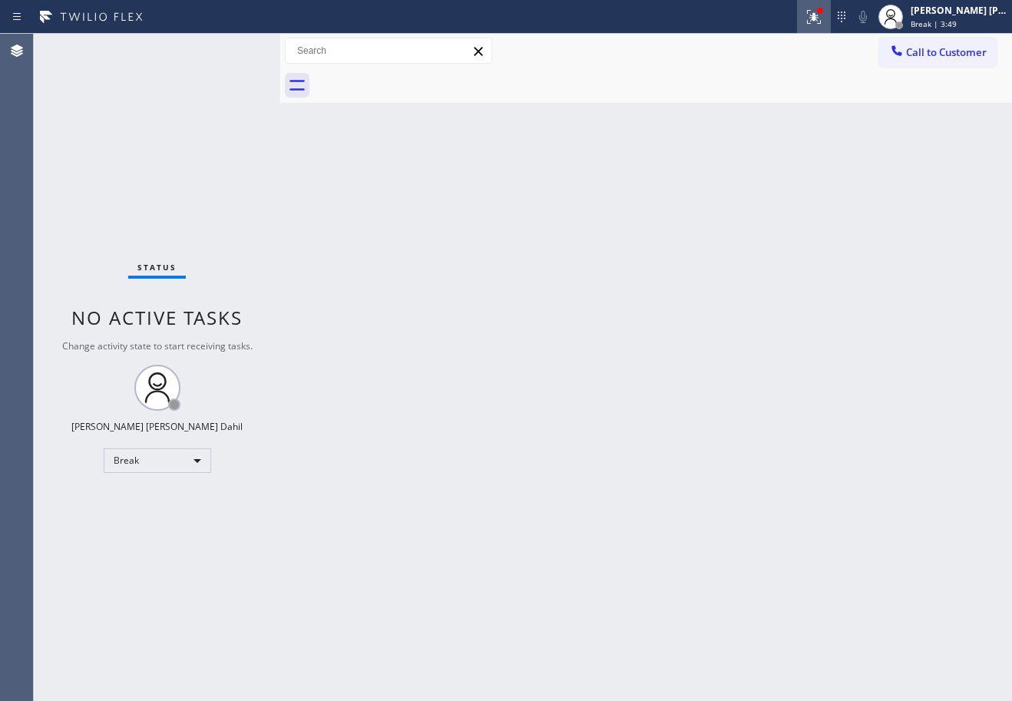
click at [823, 18] on icon at bounding box center [814, 17] width 18 height 18
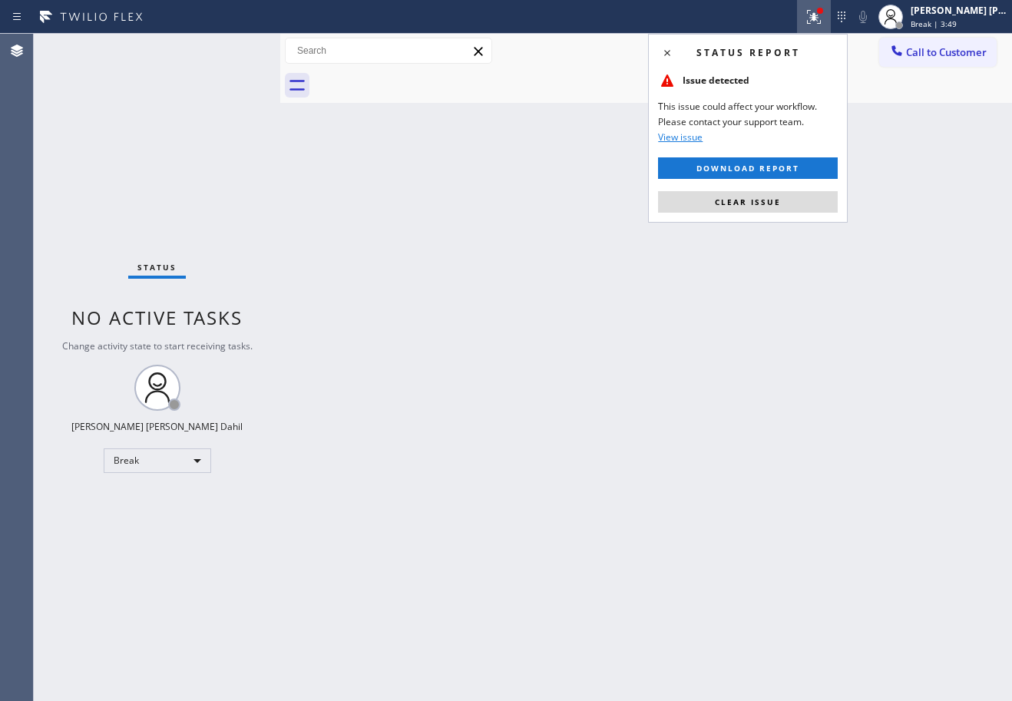
click at [818, 200] on button "Clear issue" at bounding box center [748, 202] width 180 height 22
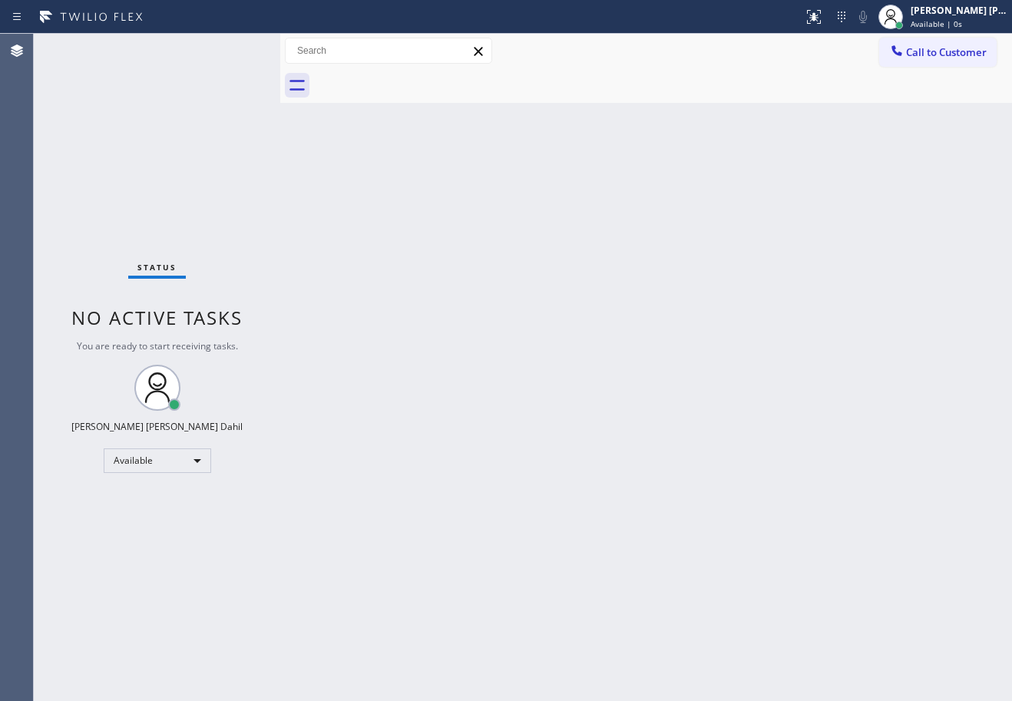
click at [817, 210] on div "Back to Dashboard Change Sender ID Customers Technicians Select a contact Outbo…" at bounding box center [646, 368] width 732 height 668
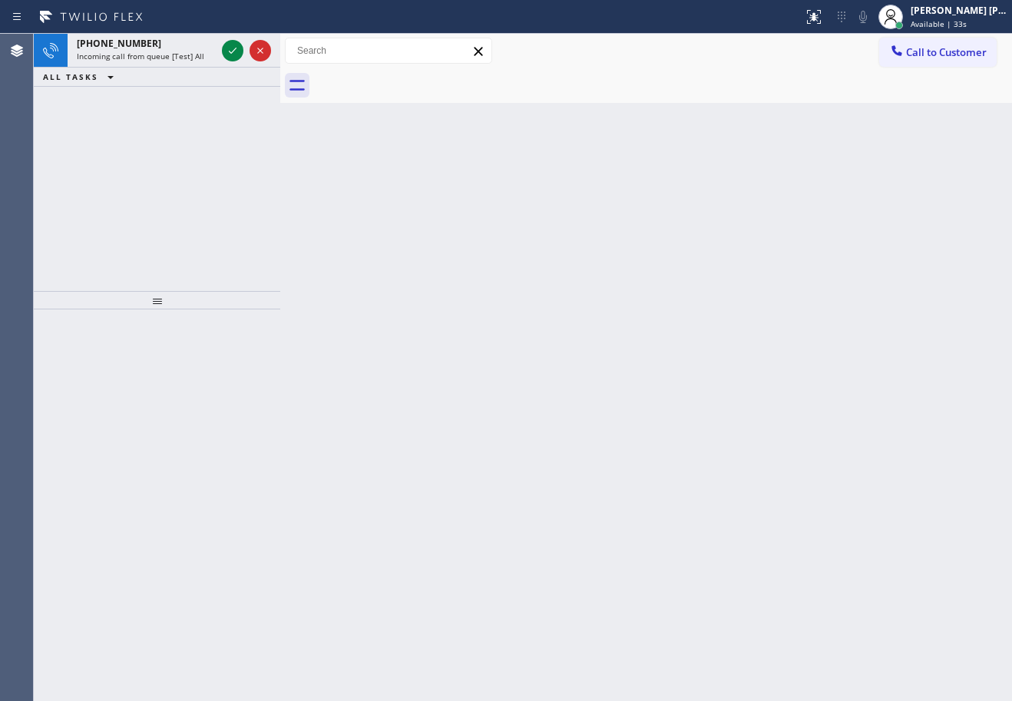
click at [426, 187] on div "Back to Dashboard Change Sender ID Customers Technicians Select a contact Outbo…" at bounding box center [646, 368] width 732 height 668
click at [233, 50] on icon at bounding box center [233, 50] width 18 height 18
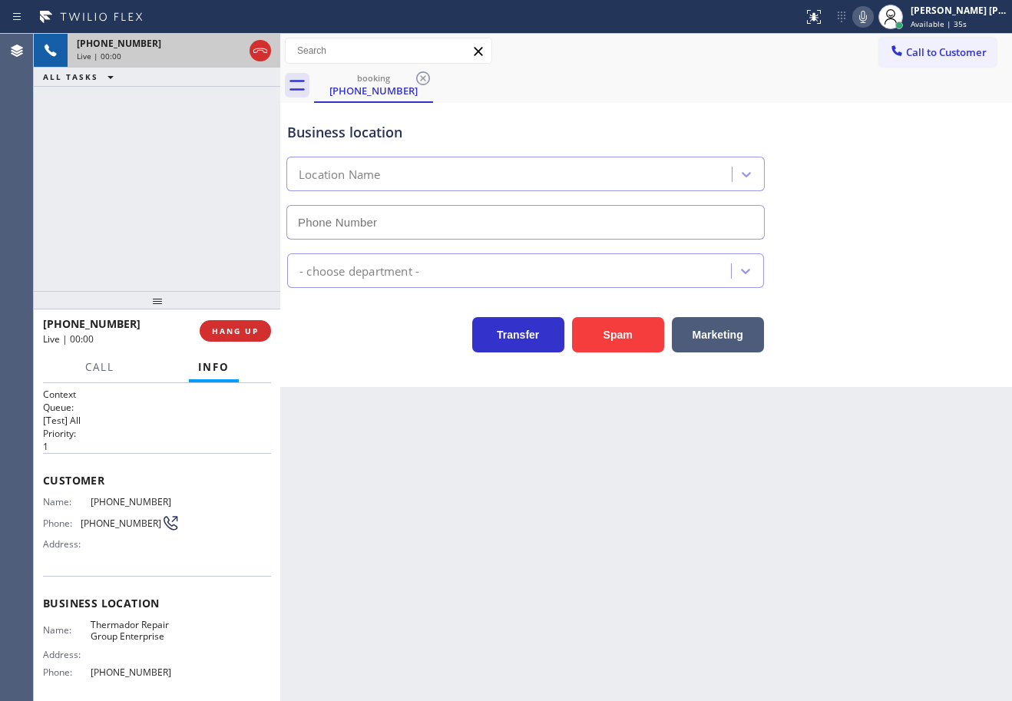
type input "[PHONE_NUMBER]"
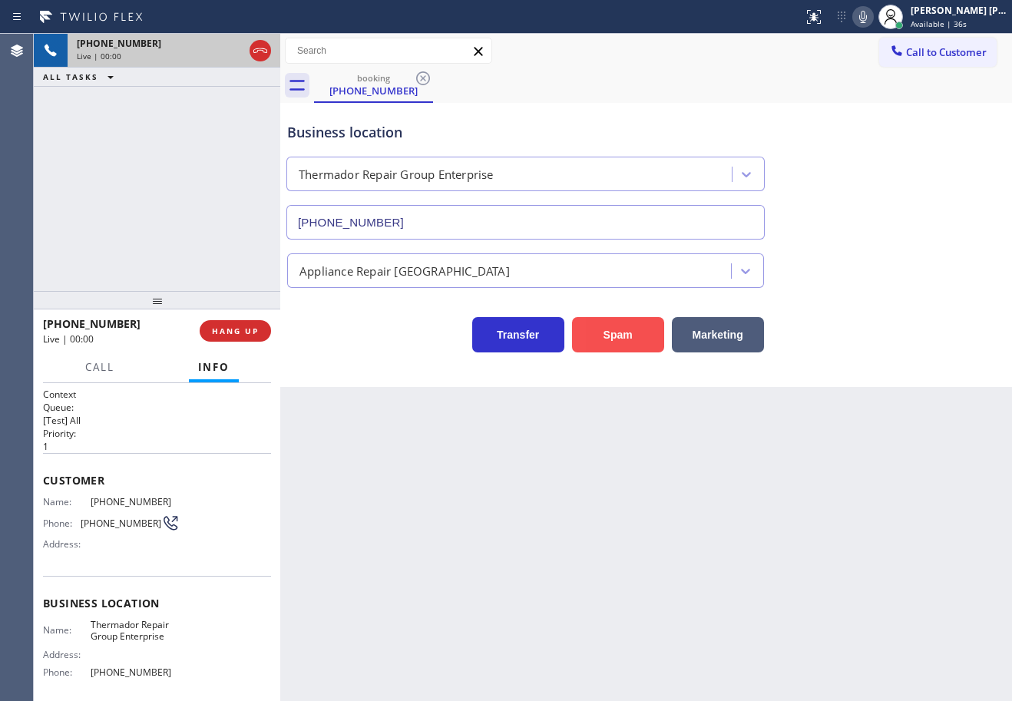
click at [603, 334] on button "Spam" at bounding box center [618, 334] width 92 height 35
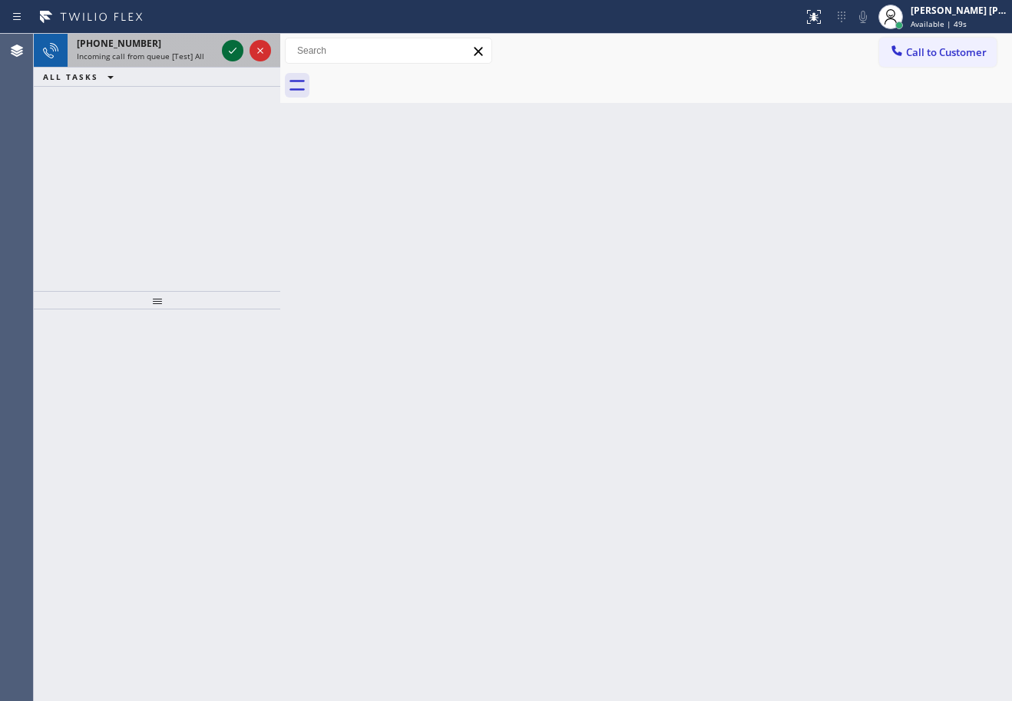
click at [233, 50] on icon at bounding box center [233, 50] width 18 height 18
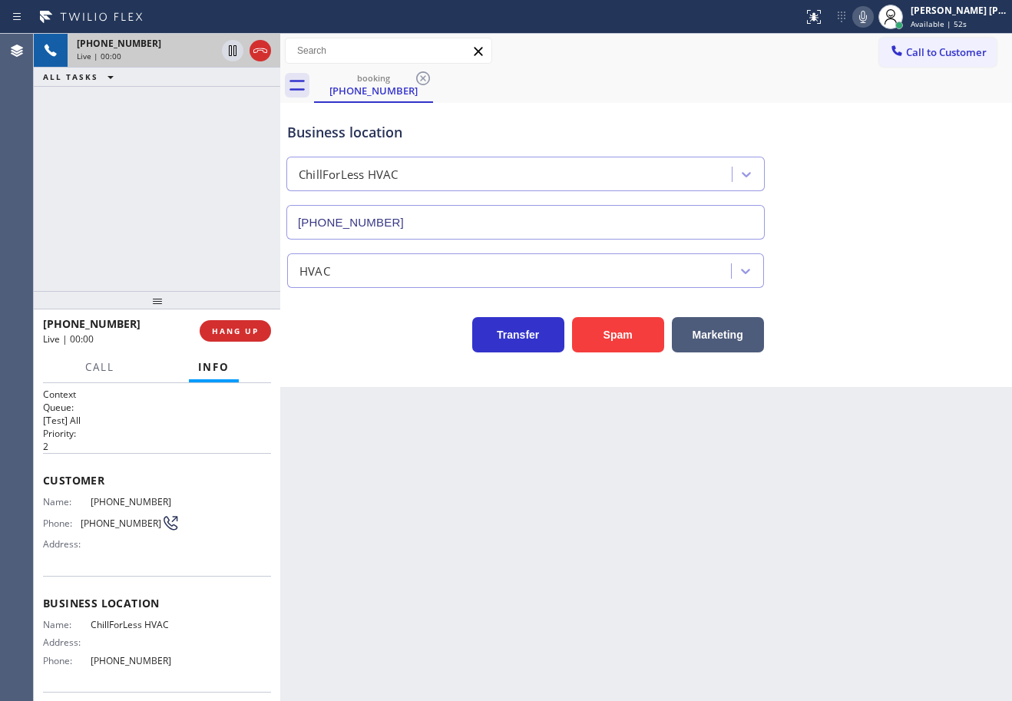
type input "[PHONE_NUMBER]"
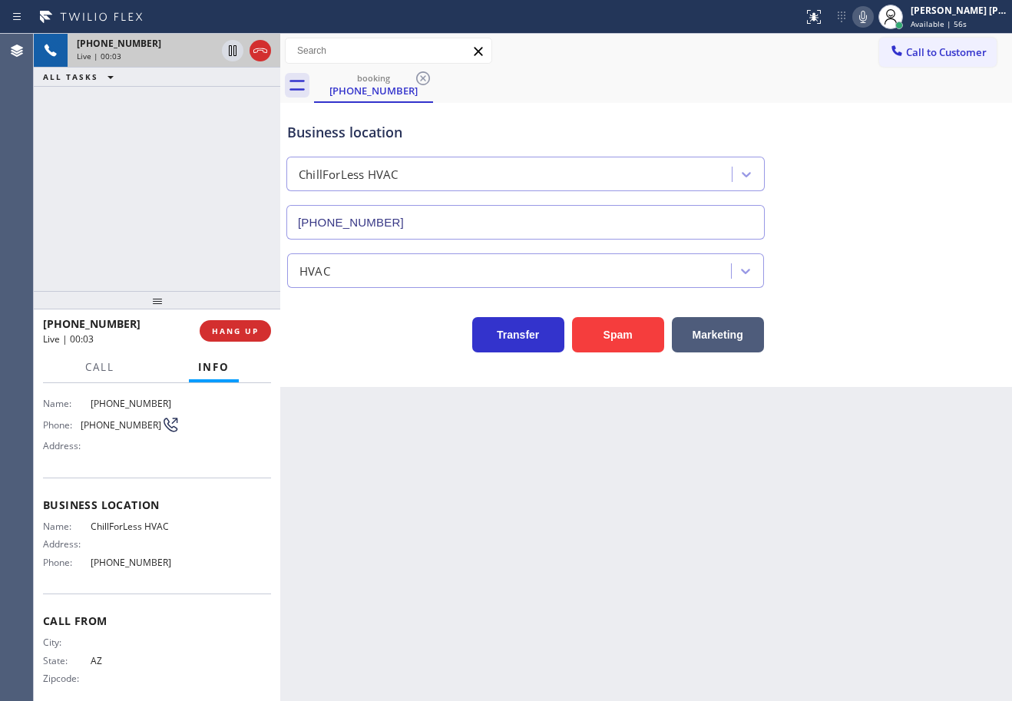
scroll to position [112, 0]
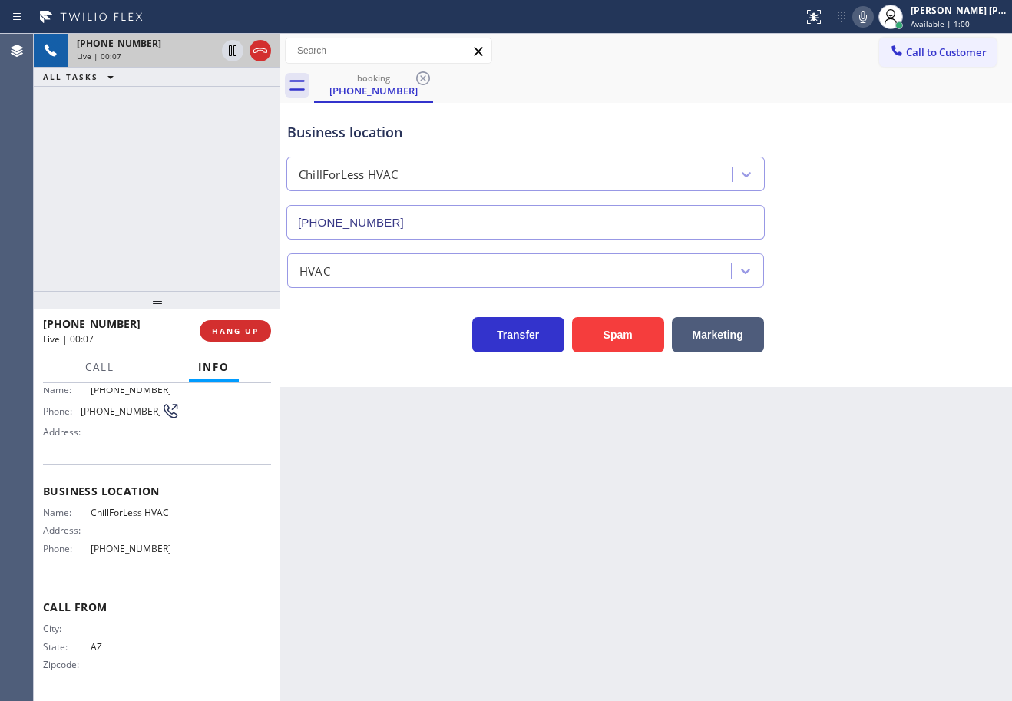
click at [174, 149] on div "[PHONE_NUMBER] Live | 00:07 ALL TASKS ALL TASKS ACTIVE TASKS TASKS IN WRAP UP" at bounding box center [157, 162] width 247 height 257
click at [174, 149] on div "[PHONE_NUMBER] Live | 00:08 ALL TASKS ALL TASKS ACTIVE TASKS TASKS IN WRAP UP" at bounding box center [157, 162] width 247 height 257
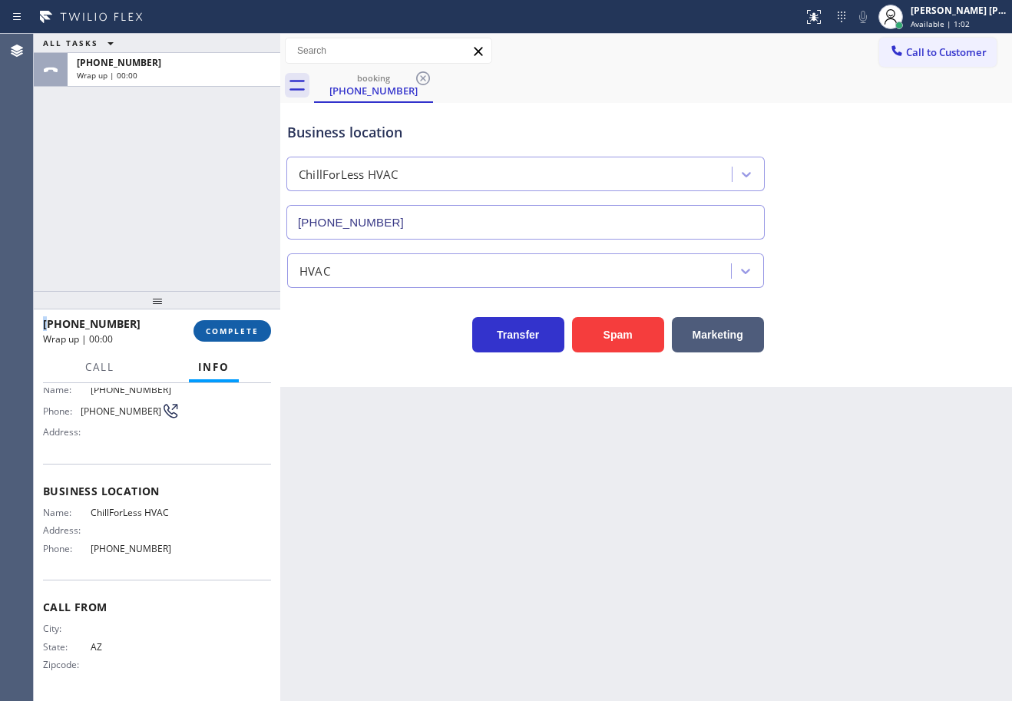
click at [238, 327] on span "COMPLETE" at bounding box center [232, 331] width 53 height 11
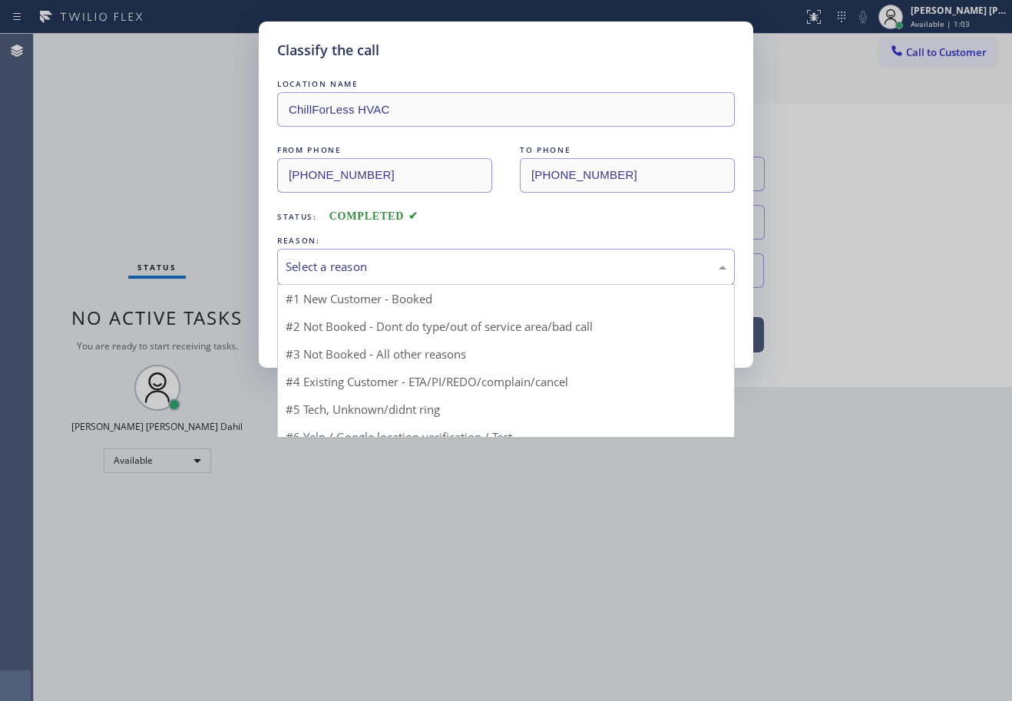
click at [386, 273] on div "Select a reason" at bounding box center [506, 267] width 441 height 18
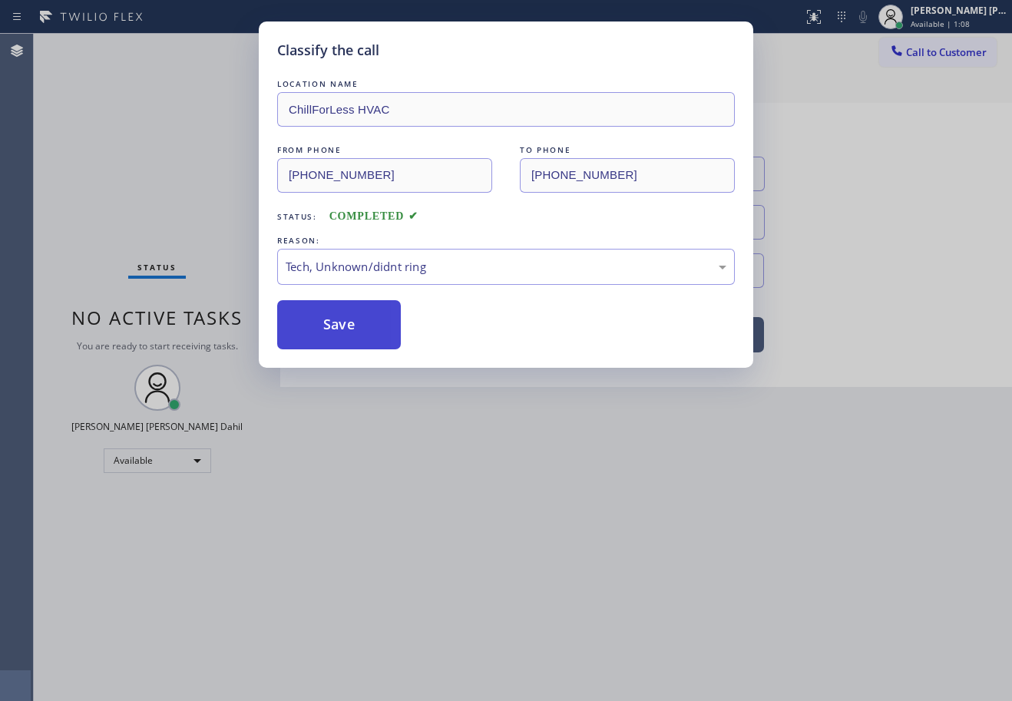
click at [367, 335] on button "Save" at bounding box center [339, 324] width 124 height 49
click at [368, 335] on button "Save" at bounding box center [339, 324] width 124 height 49
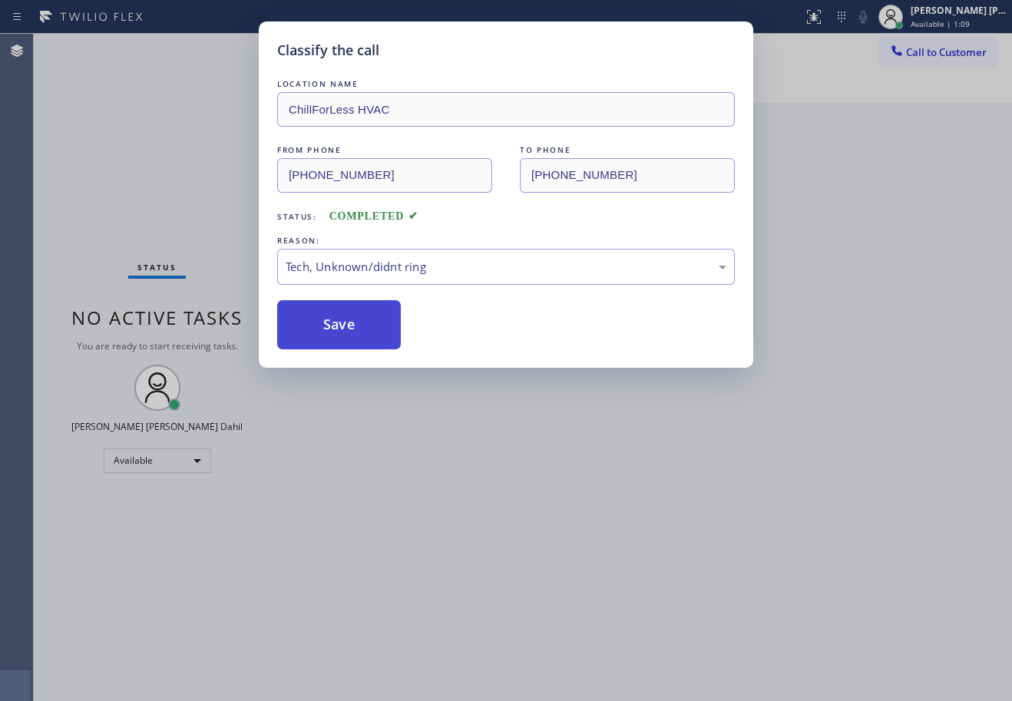
click at [369, 333] on div "Back to Dashboard Change Sender ID Customers Technicians Select a contact Outbo…" at bounding box center [646, 368] width 732 height 668
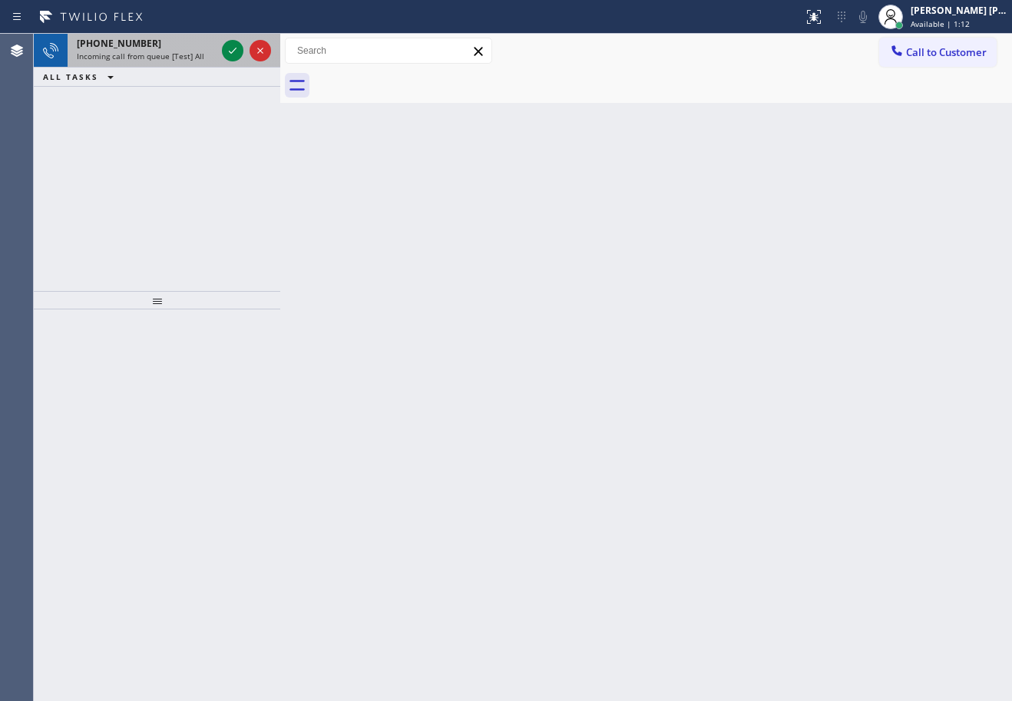
click at [160, 66] on div "[PHONE_NUMBER] Incoming call from queue [Test] All" at bounding box center [143, 51] width 151 height 34
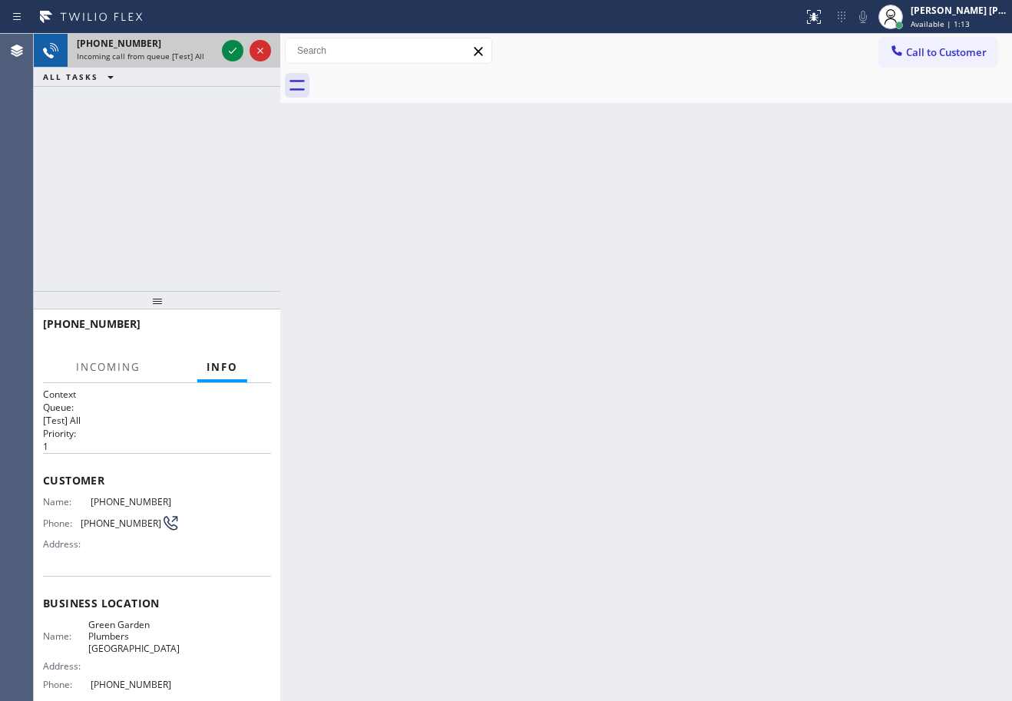
click at [163, 55] on span "Incoming call from queue [Test] All" at bounding box center [141, 56] width 128 height 11
click at [231, 52] on icon at bounding box center [233, 50] width 18 height 18
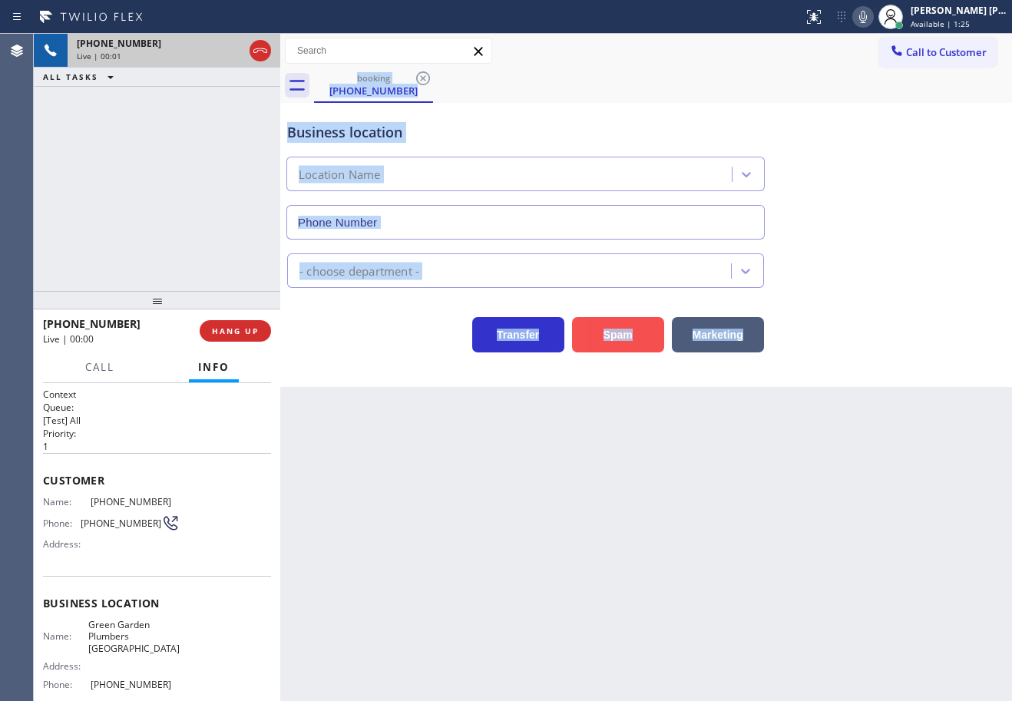
click at [626, 340] on button "Spam" at bounding box center [618, 334] width 92 height 35
type input "[PHONE_NUMBER]"
click at [626, 340] on button "Spam" at bounding box center [618, 334] width 92 height 35
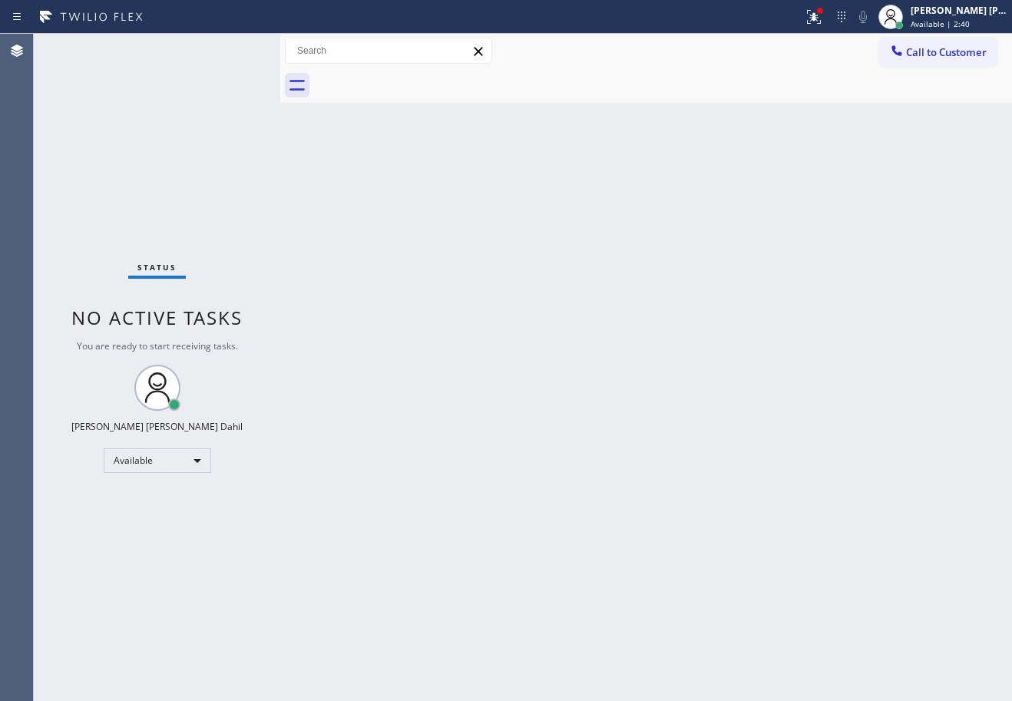
click at [675, 67] on div "Call to Customer Outbound call Location 5 Star Appliance Repair Your caller id …" at bounding box center [646, 51] width 732 height 35
click at [820, 20] on div at bounding box center [814, 17] width 34 height 18
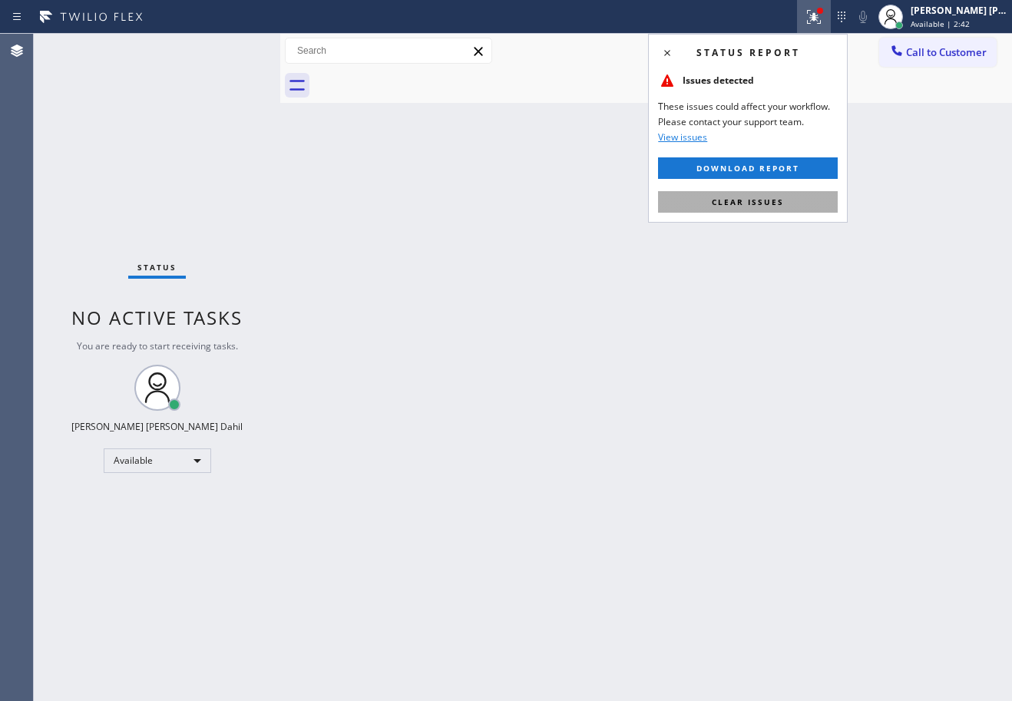
click at [784, 207] on button "Clear issues" at bounding box center [748, 202] width 180 height 22
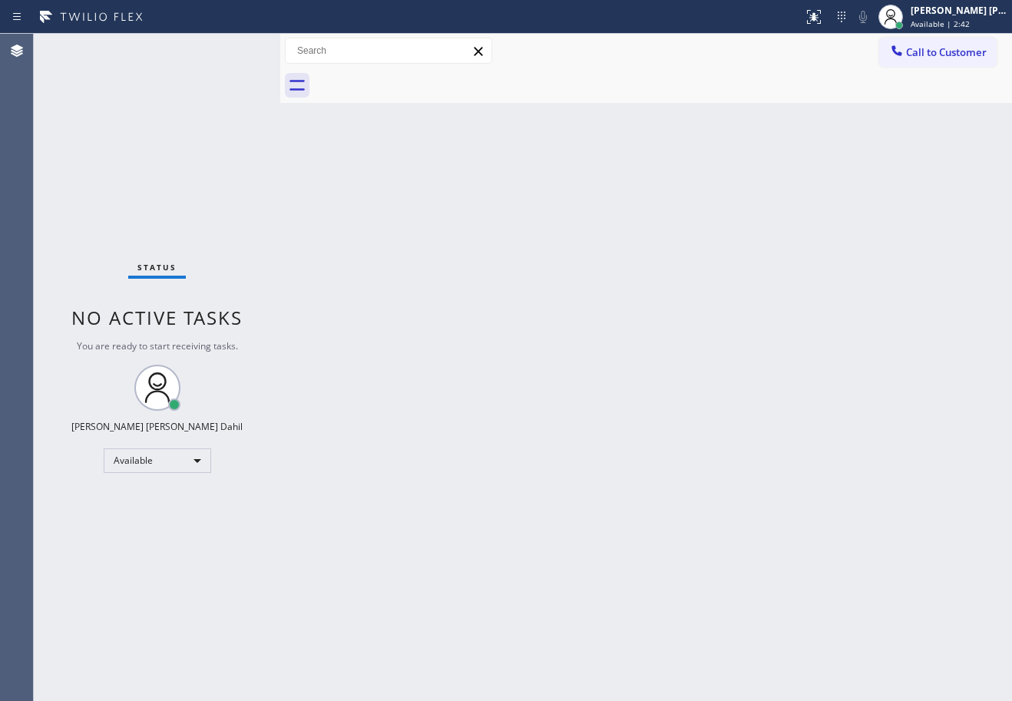
click at [788, 206] on div "Back to Dashboard Change Sender ID Customers Technicians Select a contact Outbo…" at bounding box center [646, 368] width 732 height 668
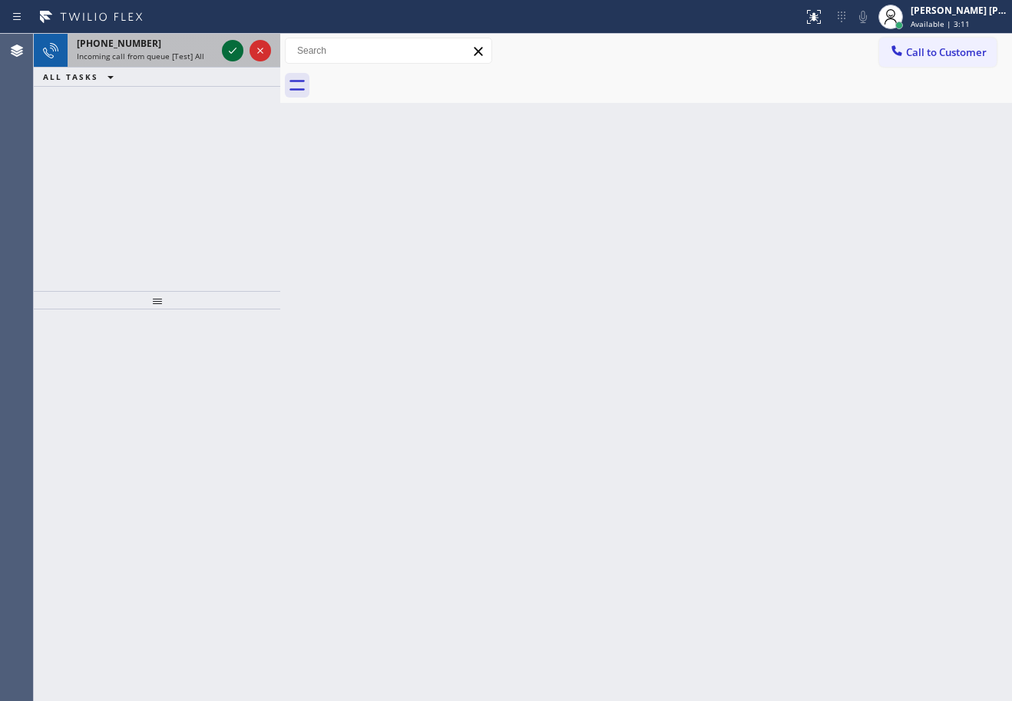
click at [233, 50] on icon at bounding box center [233, 50] width 18 height 18
click at [207, 51] on div "Incoming call from queue [Test] All" at bounding box center [146, 56] width 139 height 11
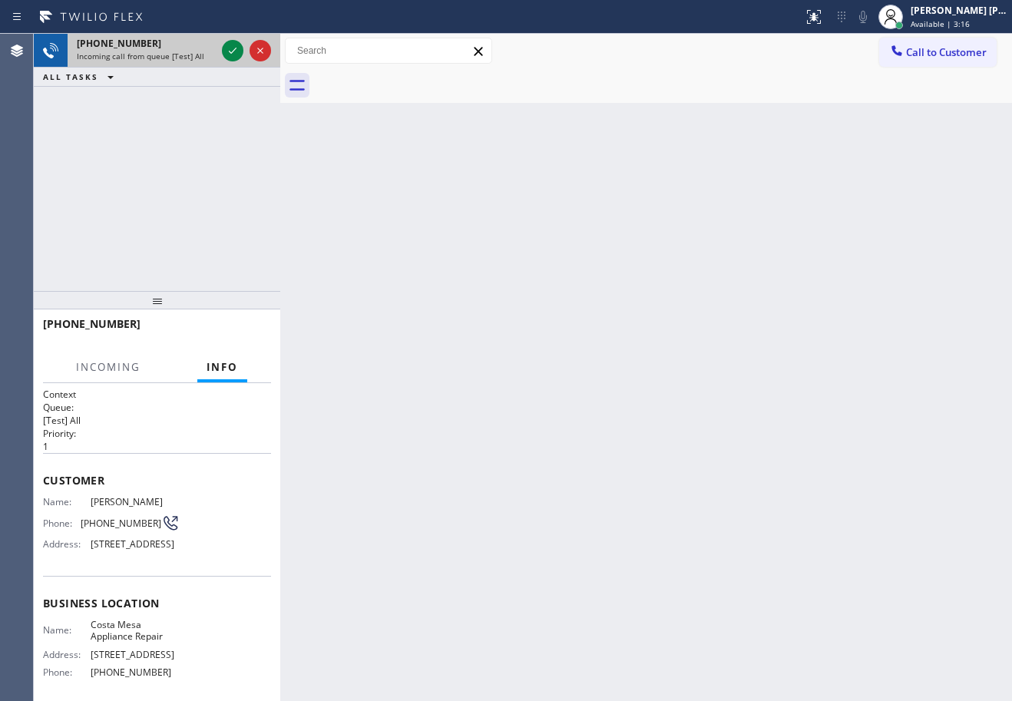
click at [207, 51] on div "Incoming call from queue [Test] All" at bounding box center [146, 56] width 139 height 11
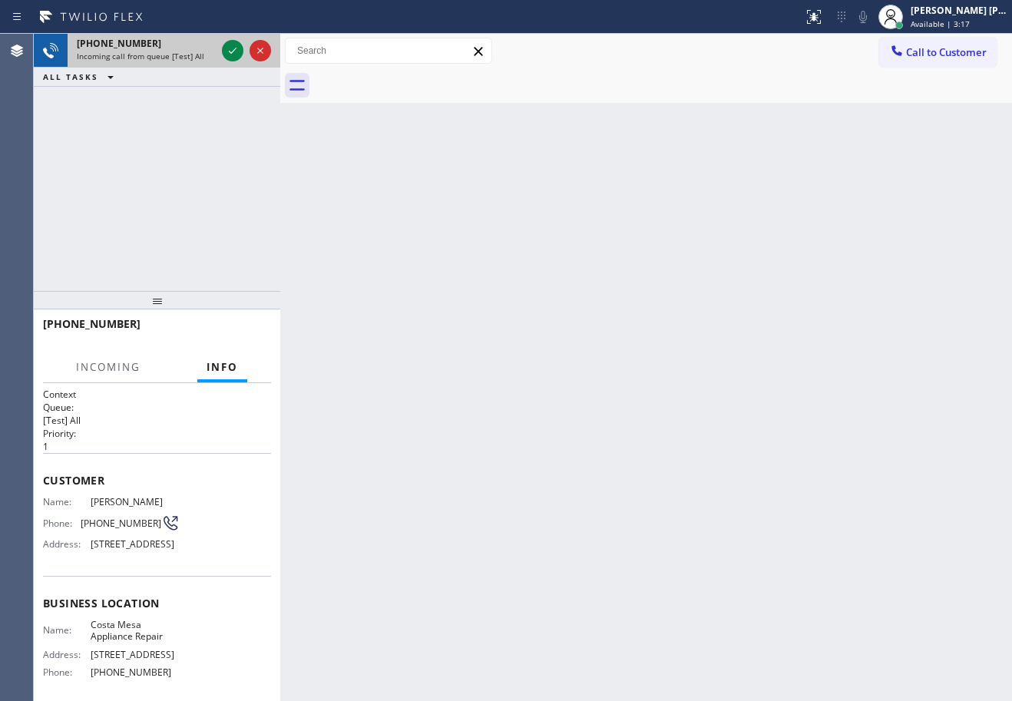
click at [207, 51] on div "Incoming call from queue [Test] All" at bounding box center [146, 56] width 139 height 11
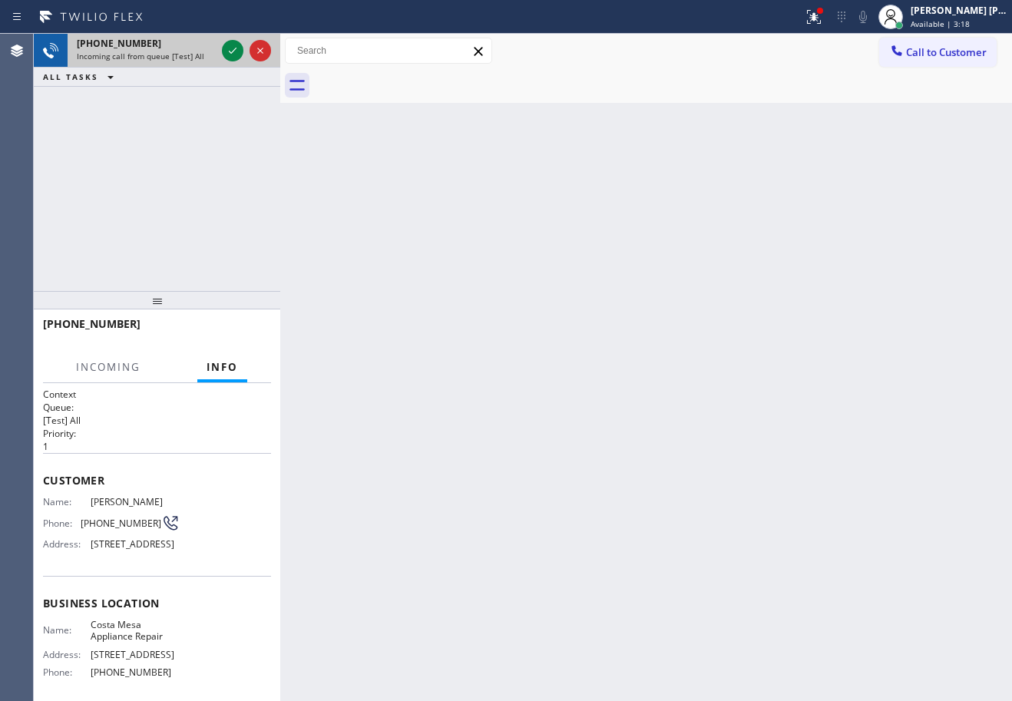
click at [207, 51] on div "Incoming call from queue [Test] All" at bounding box center [146, 56] width 139 height 11
click at [204, 51] on div "Incoming call from queue [Test] All" at bounding box center [146, 56] width 139 height 11
click at [219, 58] on div at bounding box center [246, 51] width 55 height 34
click at [216, 58] on div "[PHONE_NUMBER] Incoming call from queue [Test] All" at bounding box center [143, 51] width 151 height 34
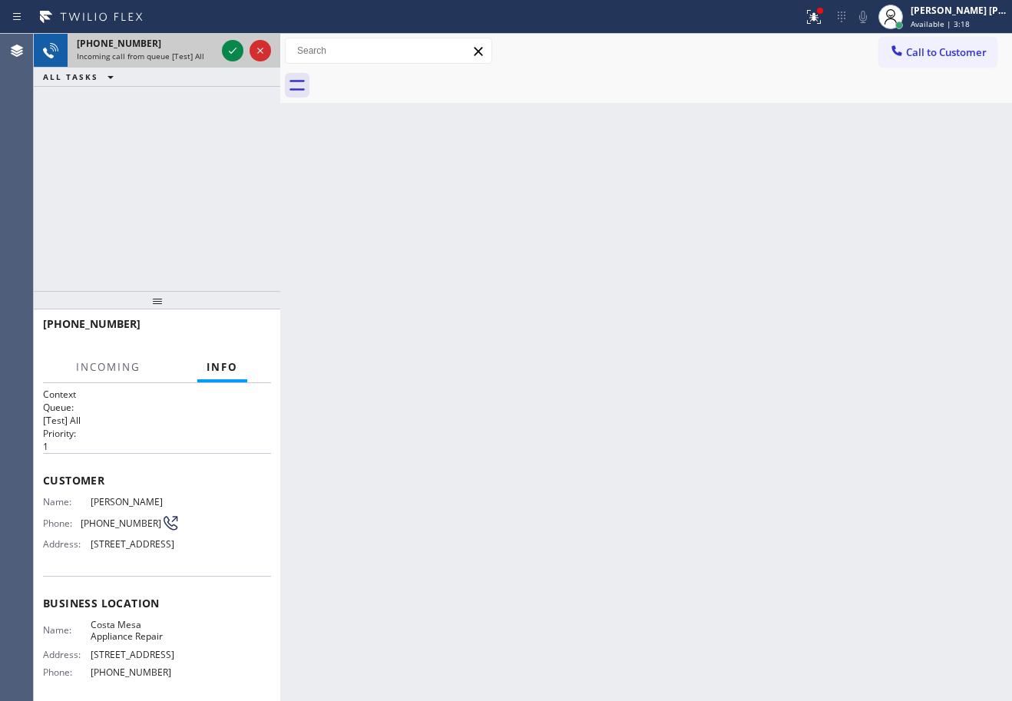
click at [216, 58] on div "[PHONE_NUMBER] Incoming call from queue [Test] All" at bounding box center [143, 51] width 151 height 34
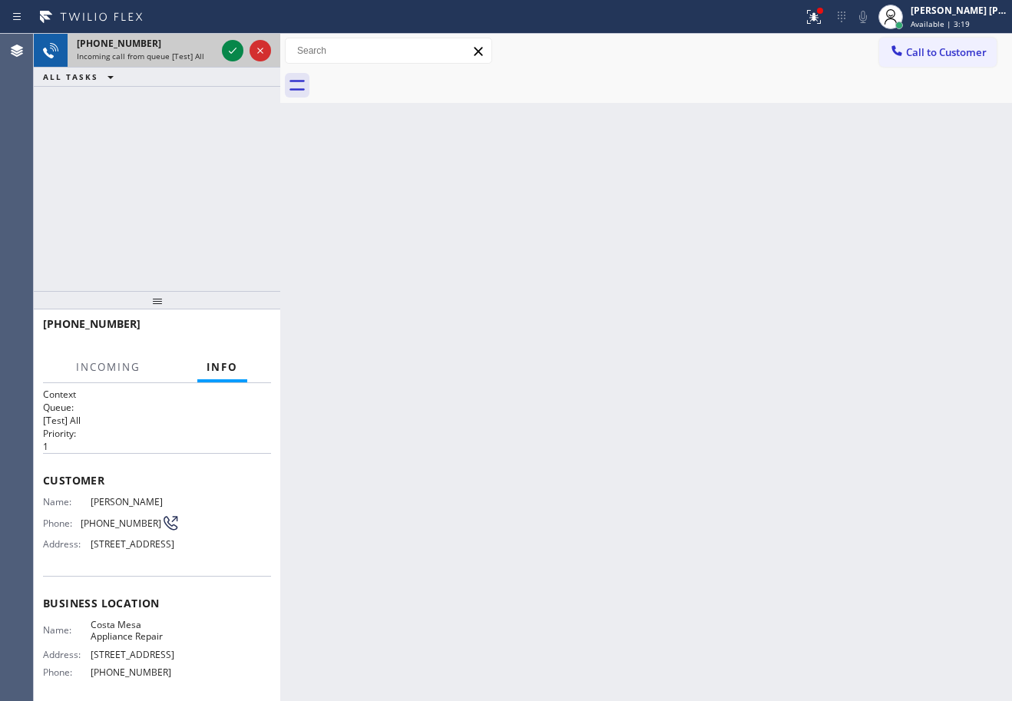
click at [216, 58] on div "[PHONE_NUMBER] Incoming call from queue [Test] All" at bounding box center [143, 51] width 151 height 34
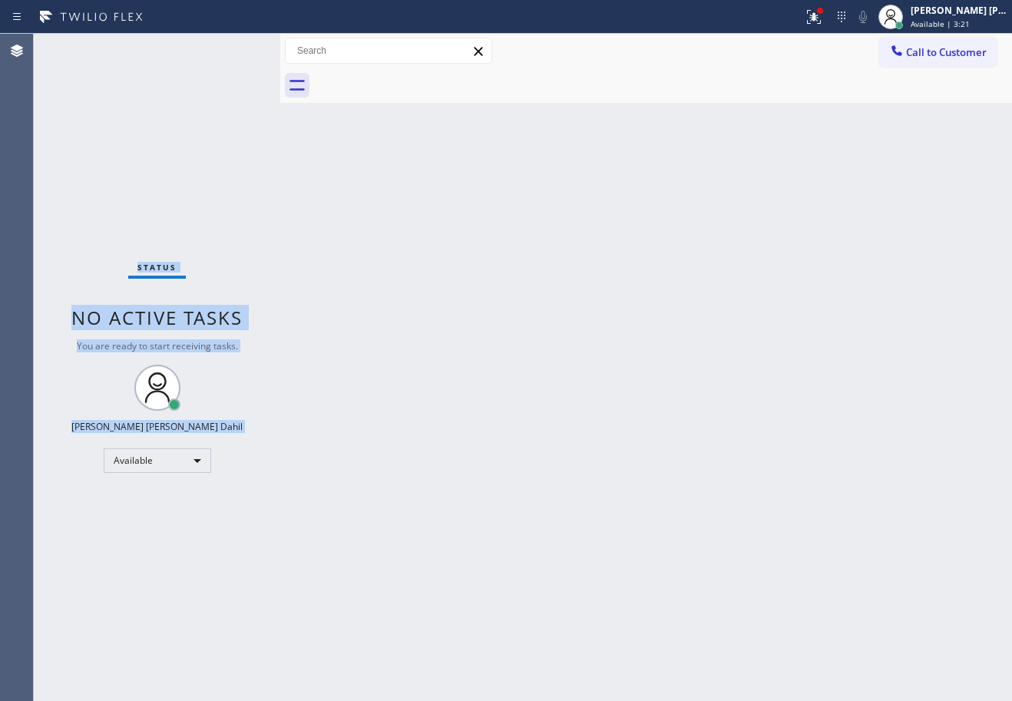
click at [216, 58] on div "Status No active tasks You are ready to start receiving tasks. [PERSON_NAME] [P…" at bounding box center [157, 368] width 247 height 668
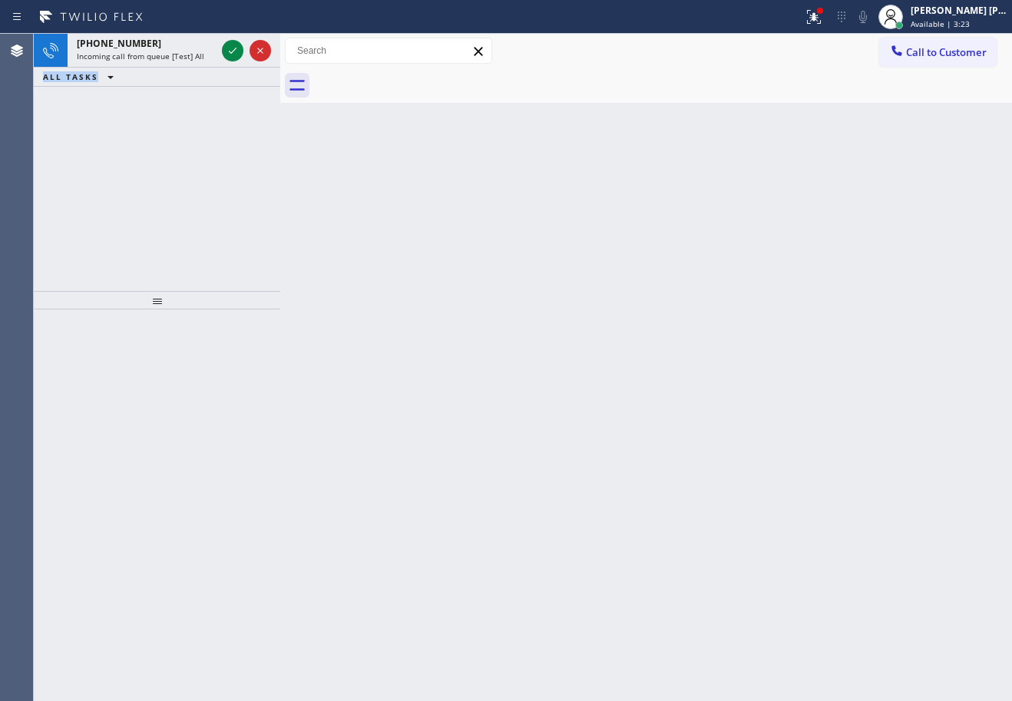
click at [216, 58] on div "[PHONE_NUMBER] Incoming call from queue [Test] All" at bounding box center [143, 51] width 151 height 34
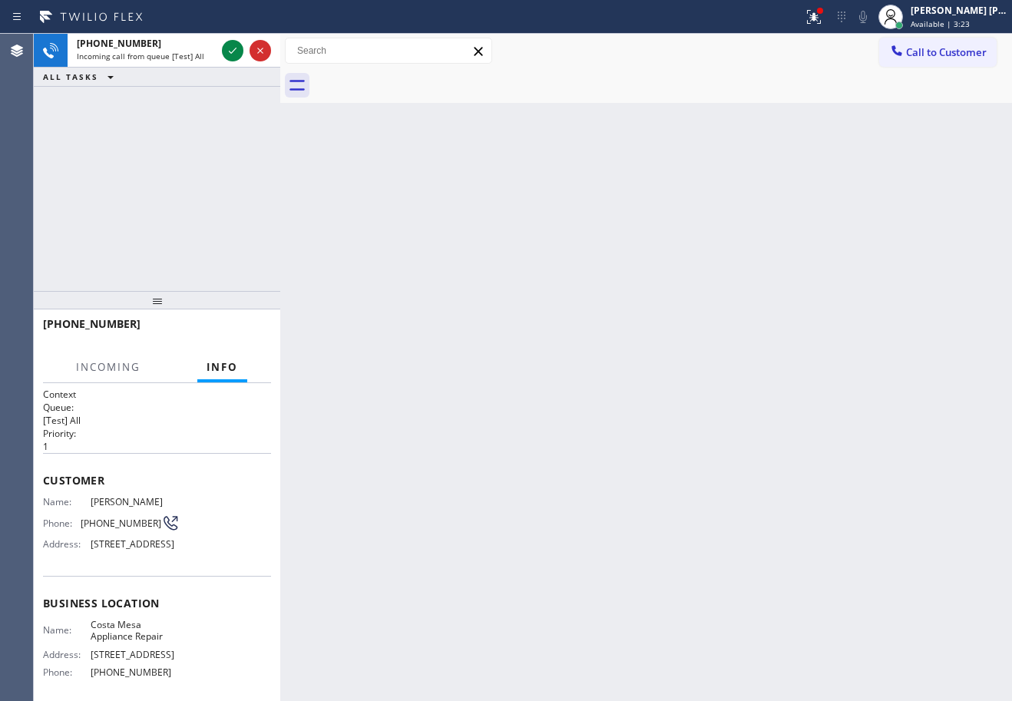
click at [216, 58] on div "[PHONE_NUMBER] Incoming call from queue [Test] All" at bounding box center [143, 51] width 151 height 34
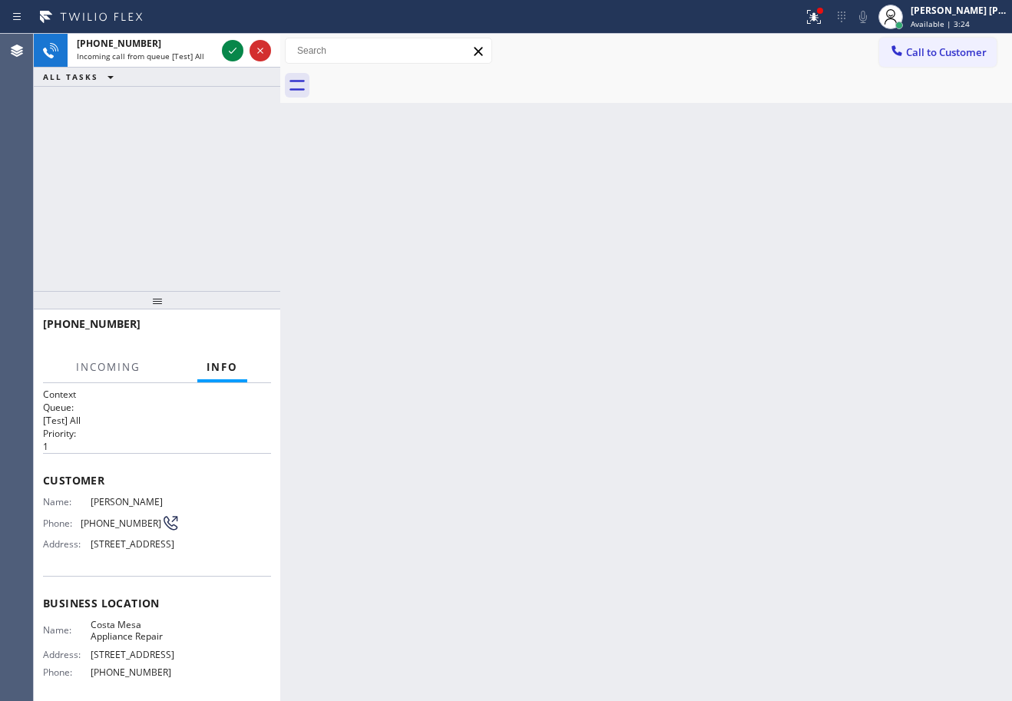
click at [216, 58] on div "[PHONE_NUMBER] Incoming call from queue [Test] All" at bounding box center [143, 51] width 151 height 34
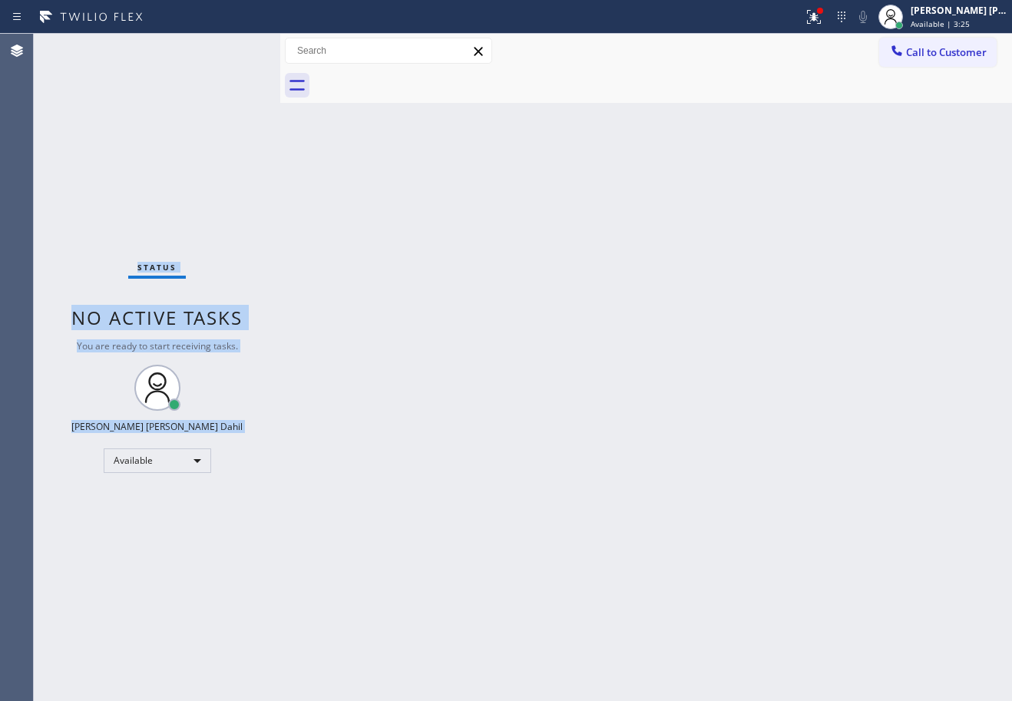
click at [216, 58] on div "Status No active tasks You are ready to start receiving tasks. [PERSON_NAME] [P…" at bounding box center [157, 368] width 247 height 668
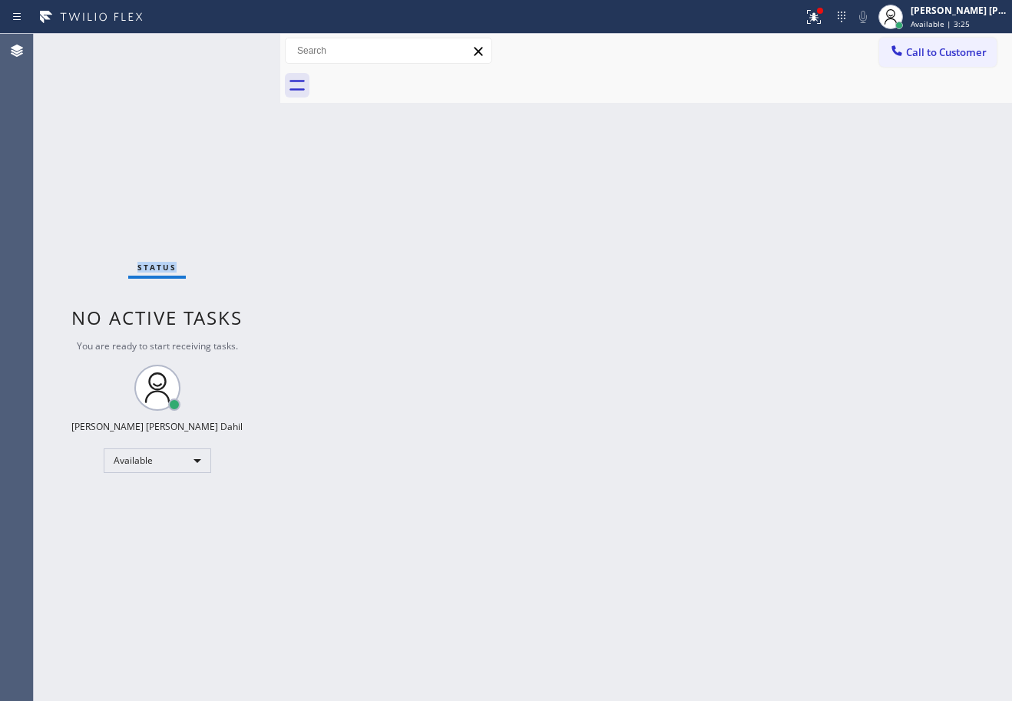
click at [216, 58] on div "Status No active tasks You are ready to start receiving tasks. [PERSON_NAME] [P…" at bounding box center [157, 368] width 247 height 668
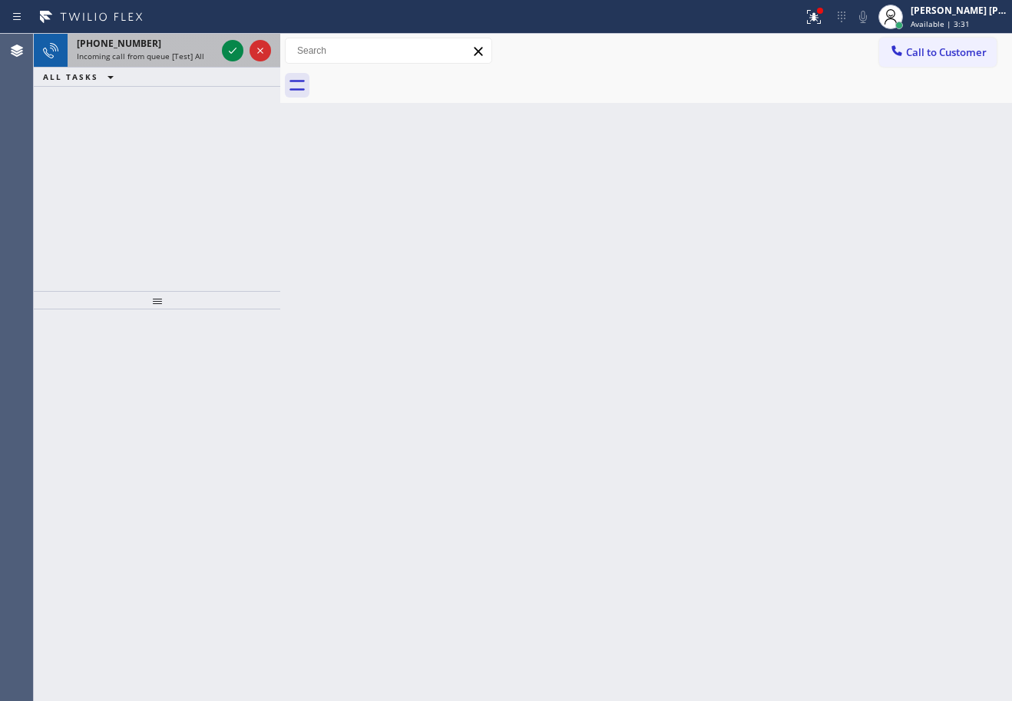
click at [194, 59] on span "Incoming call from queue [Test] All" at bounding box center [141, 56] width 128 height 11
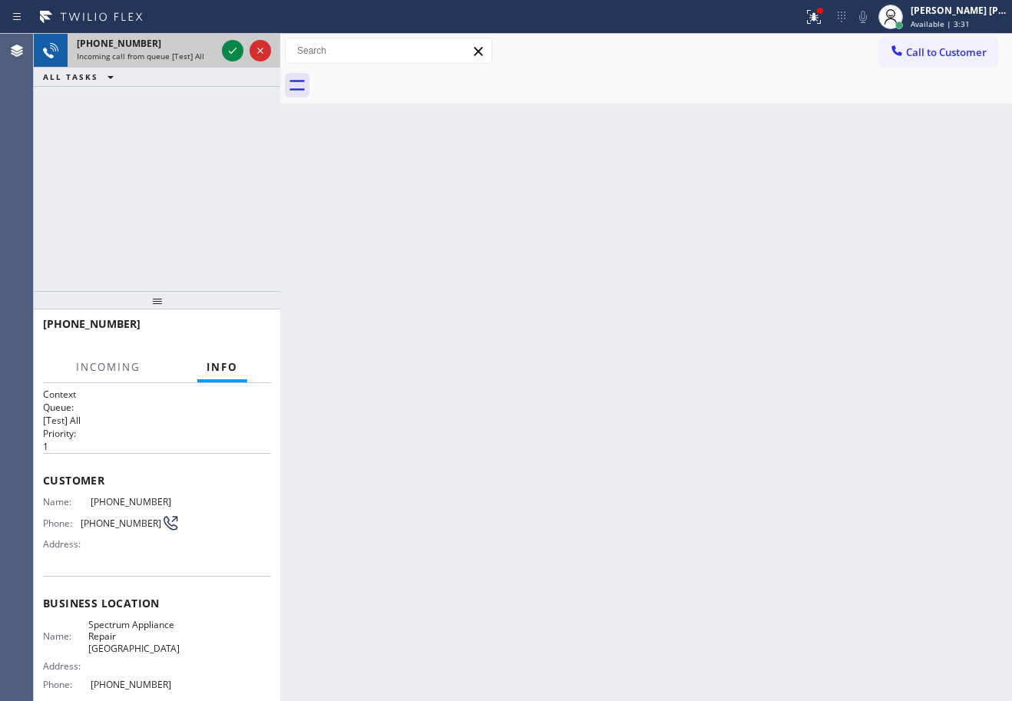
click at [194, 59] on span "Incoming call from queue [Test] All" at bounding box center [141, 56] width 128 height 11
click at [222, 44] on div at bounding box center [233, 50] width 22 height 18
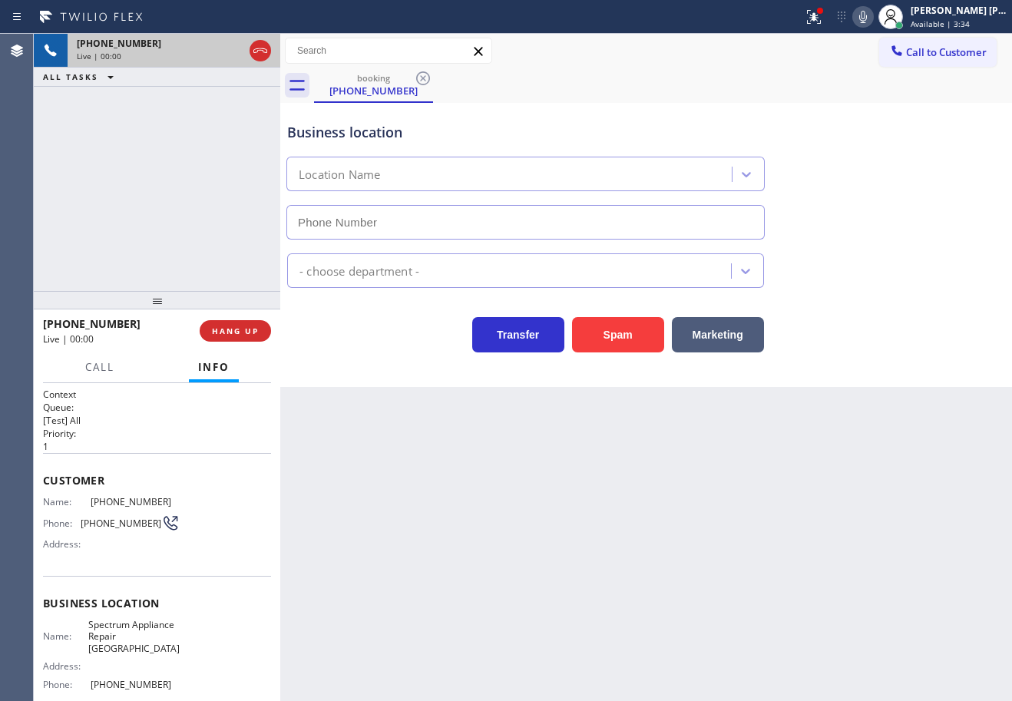
type input "[PHONE_NUMBER]"
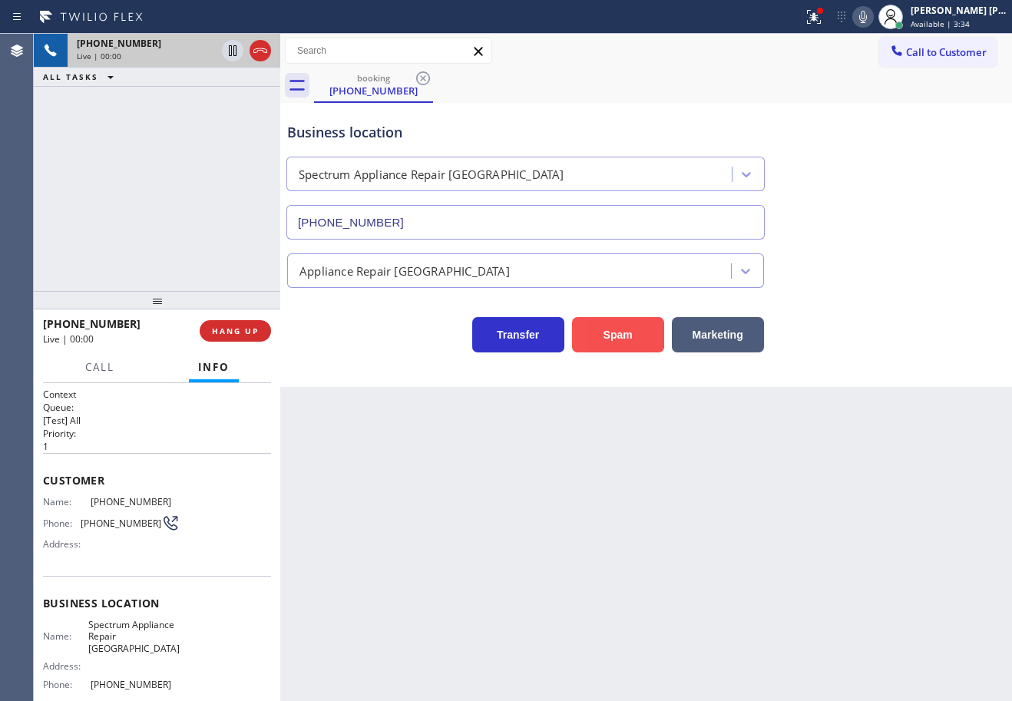
click at [608, 345] on button "Spam" at bounding box center [618, 334] width 92 height 35
click at [617, 343] on button "Spam" at bounding box center [618, 334] width 92 height 35
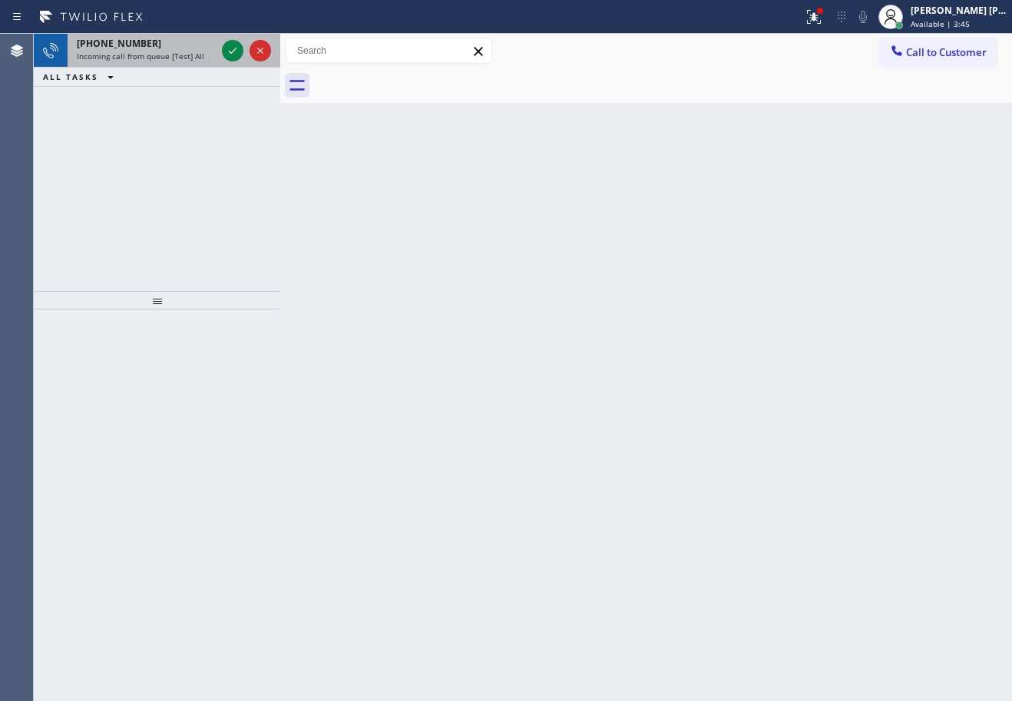
click at [213, 54] on div "Incoming call from queue [Test] All" at bounding box center [146, 56] width 139 height 11
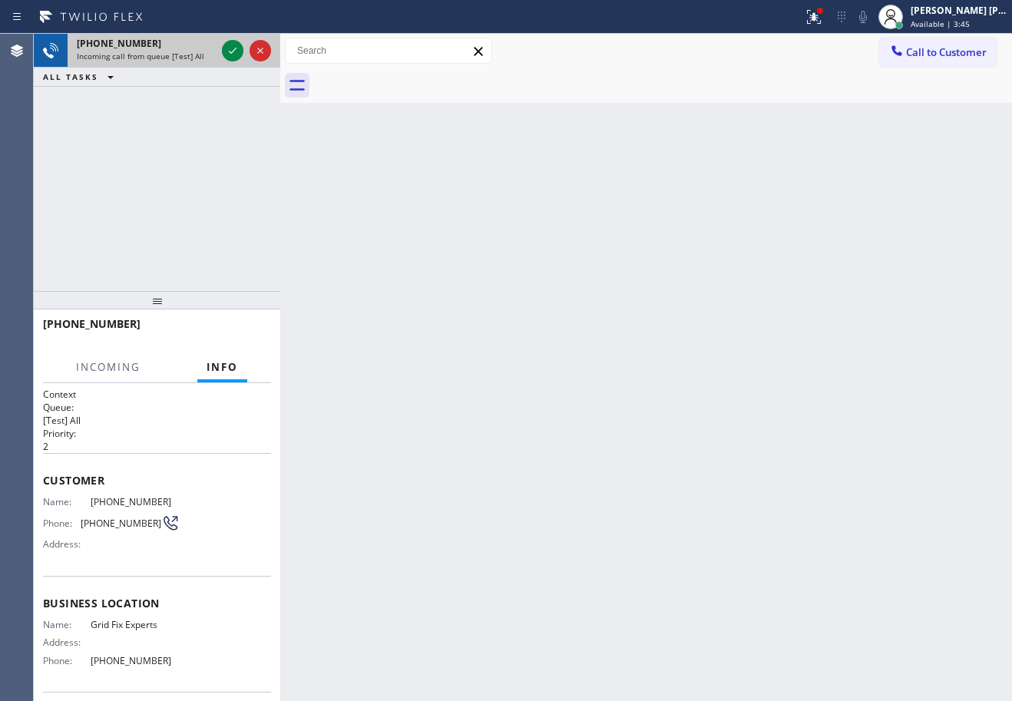
click at [213, 54] on div "Incoming call from queue [Test] All" at bounding box center [146, 56] width 139 height 11
click at [232, 49] on icon at bounding box center [233, 50] width 18 height 18
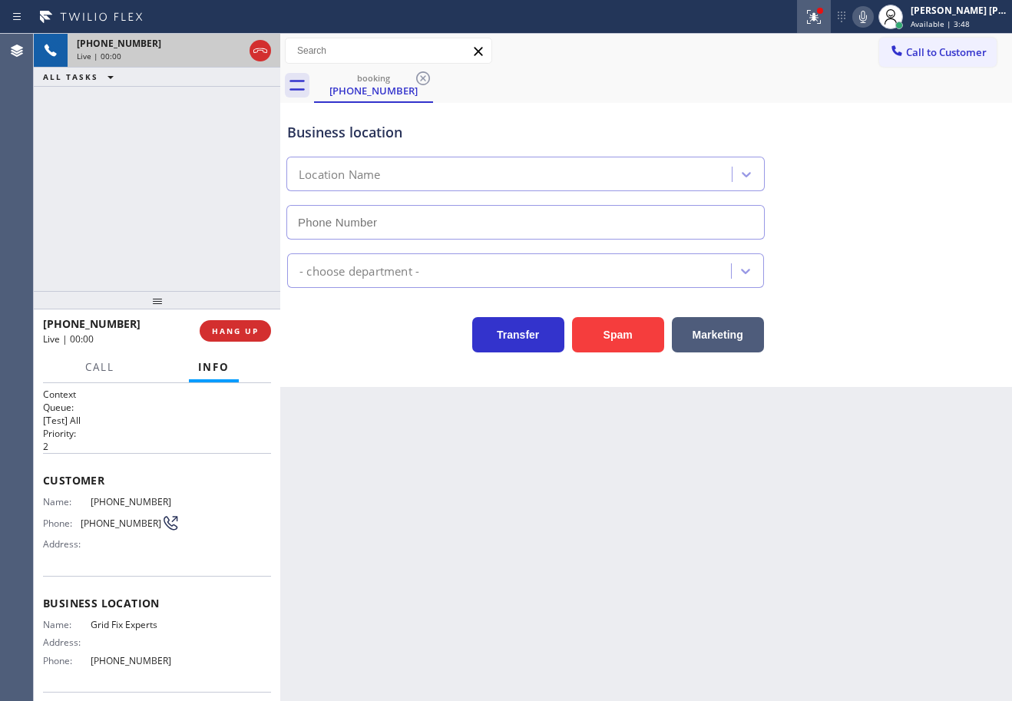
type input "[PHONE_NUMBER]"
click at [823, 22] on icon at bounding box center [814, 17] width 18 height 18
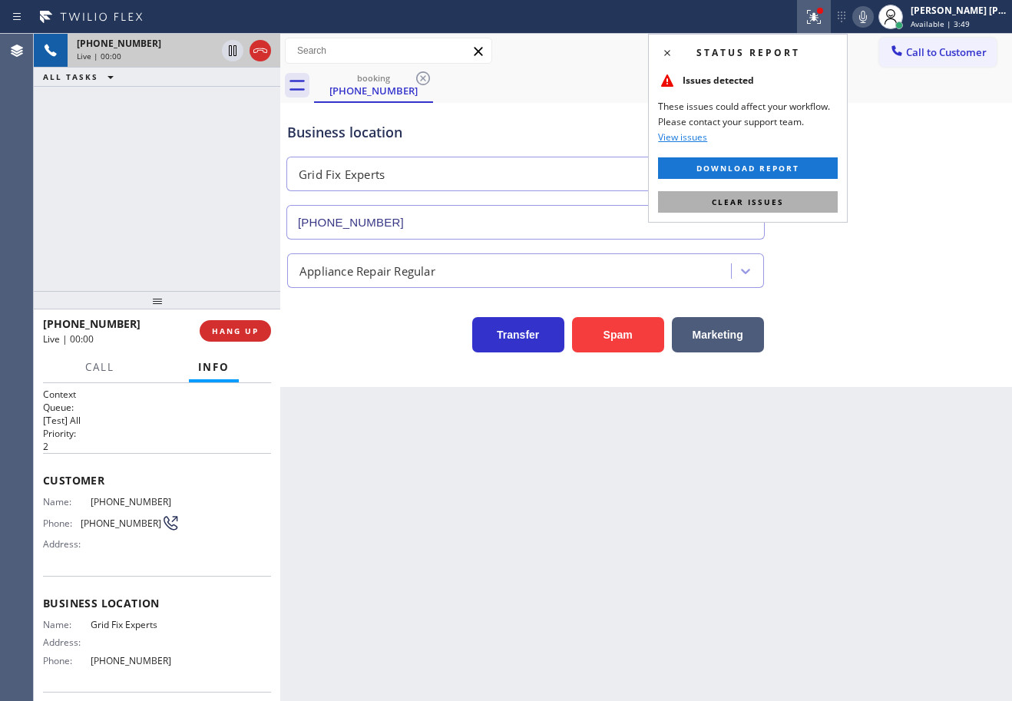
click at [770, 199] on span "Clear issues" at bounding box center [748, 202] width 72 height 11
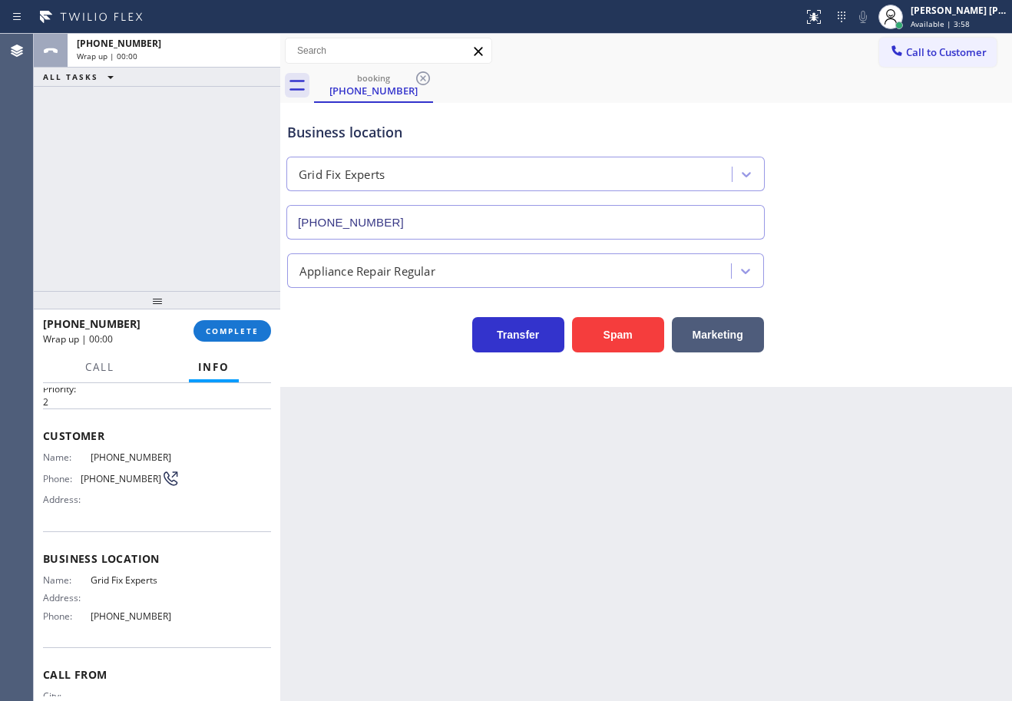
scroll to position [35, 0]
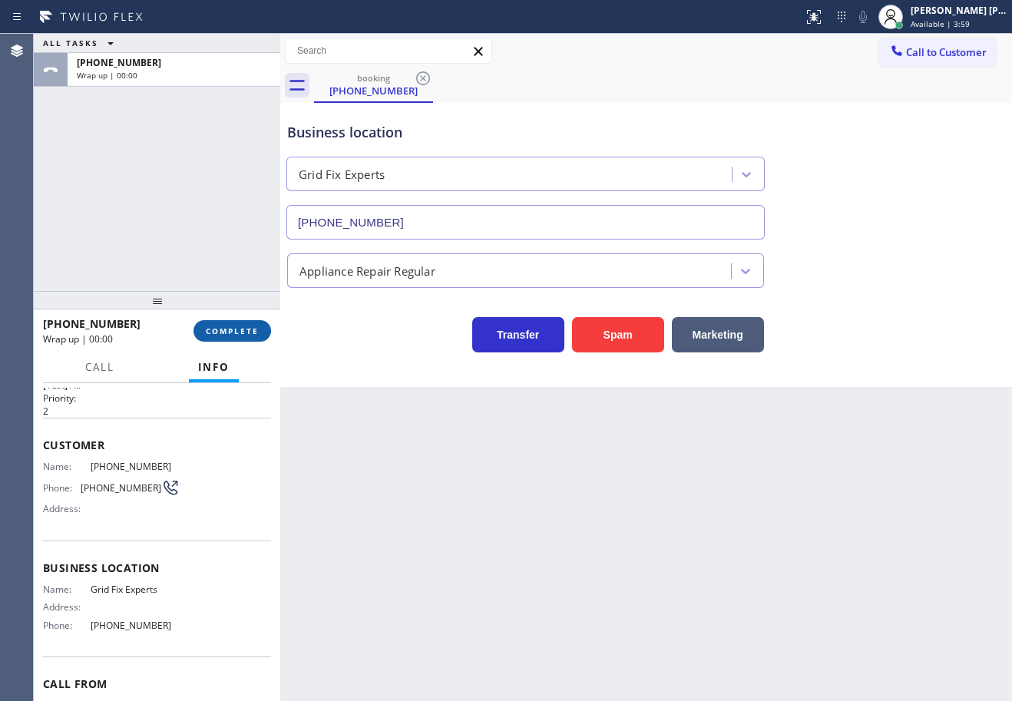
click at [212, 326] on span "COMPLETE" at bounding box center [232, 331] width 53 height 11
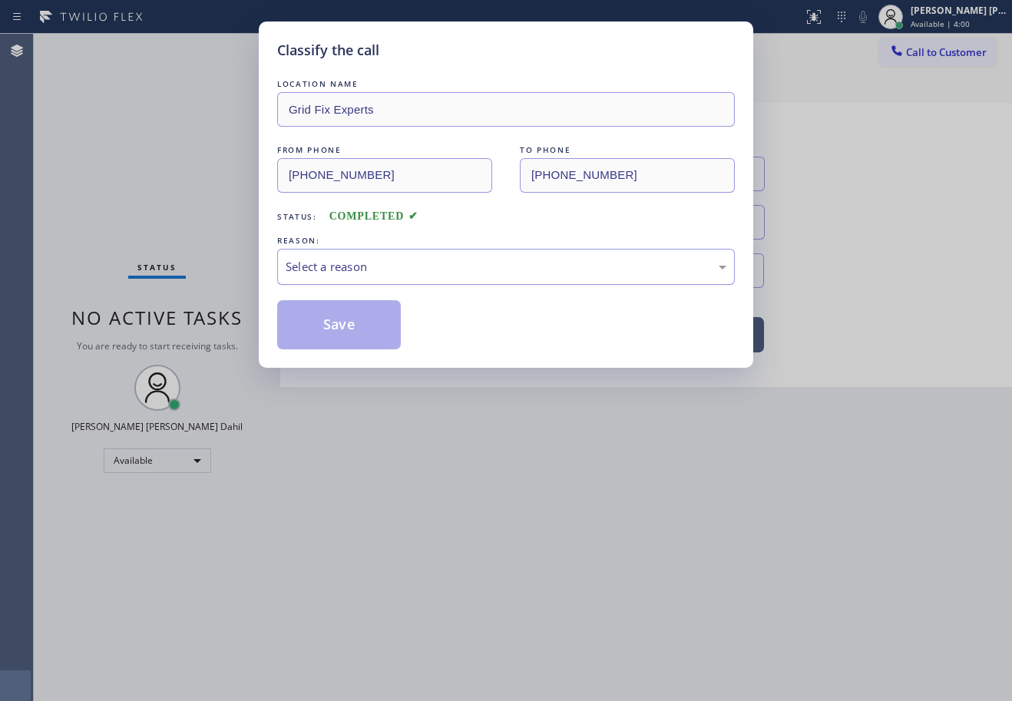
click at [386, 262] on div "Select a reason" at bounding box center [506, 267] width 441 height 18
click at [352, 342] on button "Save" at bounding box center [339, 324] width 124 height 49
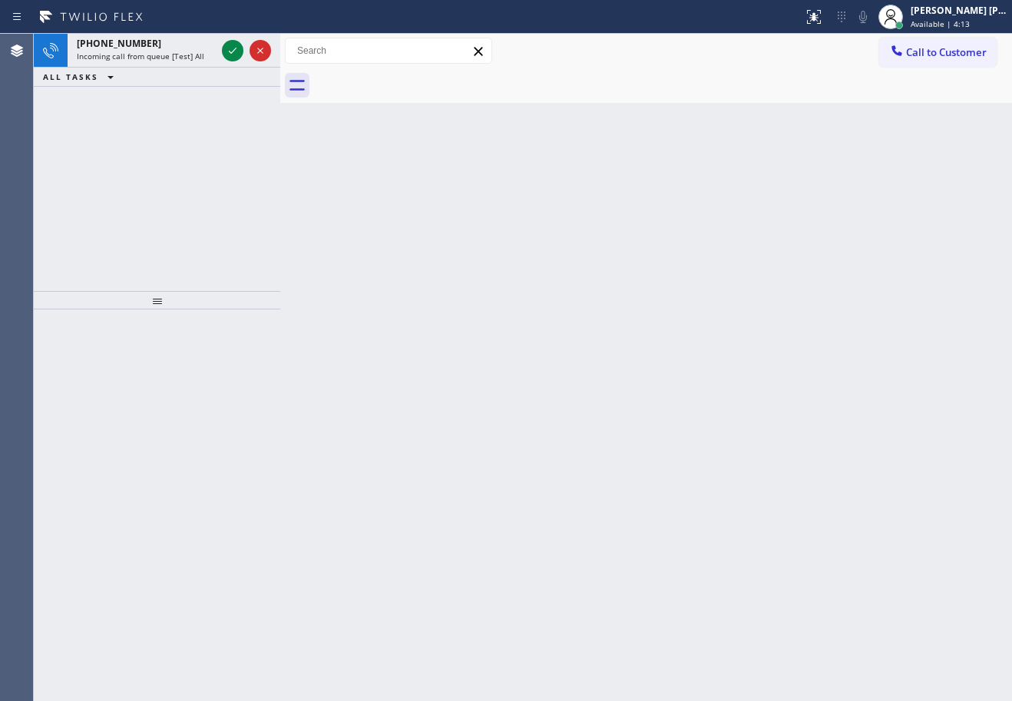
click at [190, 68] on div "ALL TASKS ALL TASKS ACTIVE TASKS TASKS IN WRAP UP" at bounding box center [157, 77] width 247 height 19
click at [191, 68] on div "ALL TASKS ALL TASKS ACTIVE TASKS TASKS IN WRAP UP" at bounding box center [157, 77] width 247 height 19
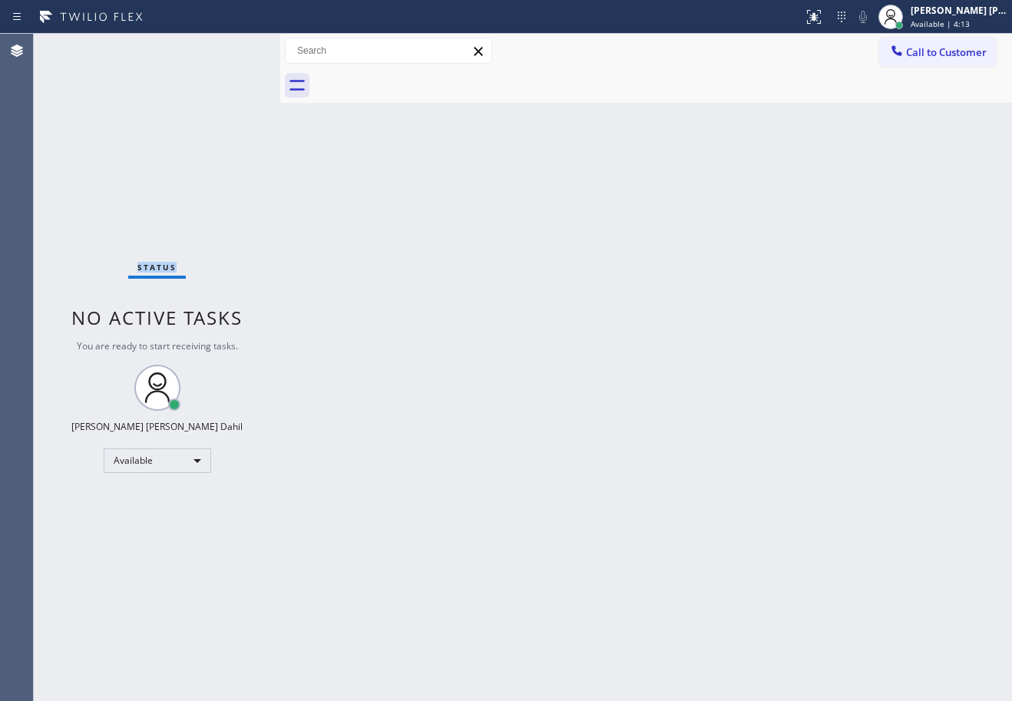
drag, startPoint x: 191, startPoint y: 68, endPoint x: 192, endPoint y: 59, distance: 8.6
click at [192, 63] on div "Status No active tasks You are ready to start receiving tasks. [PERSON_NAME] [P…" at bounding box center [157, 368] width 247 height 668
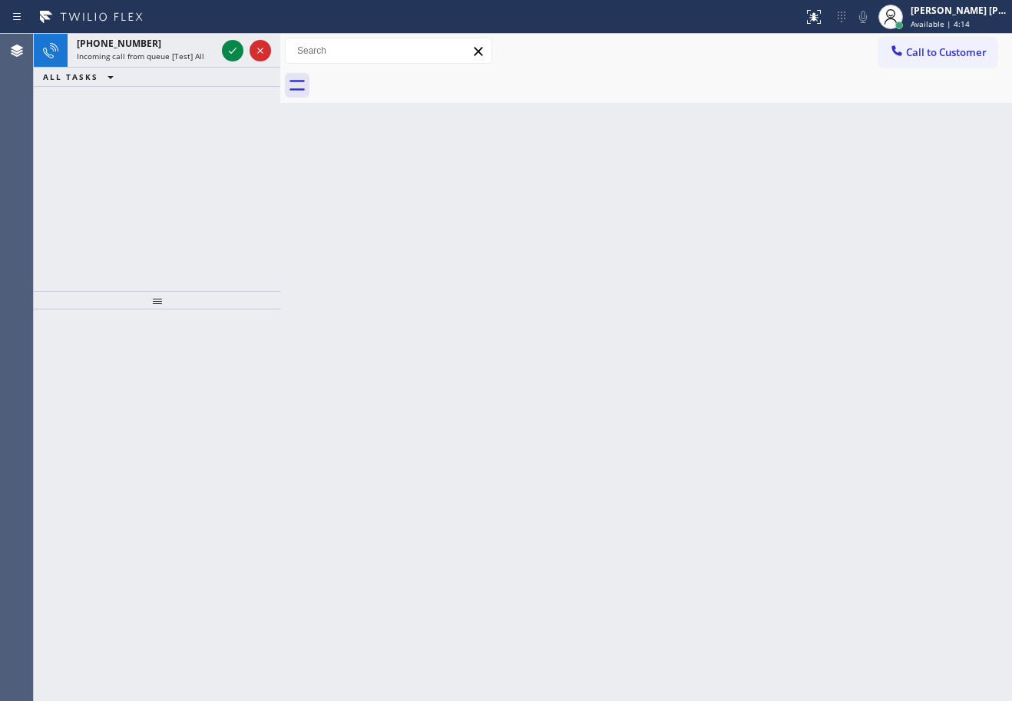
click at [192, 58] on span "Incoming call from queue [Test] All" at bounding box center [141, 56] width 128 height 11
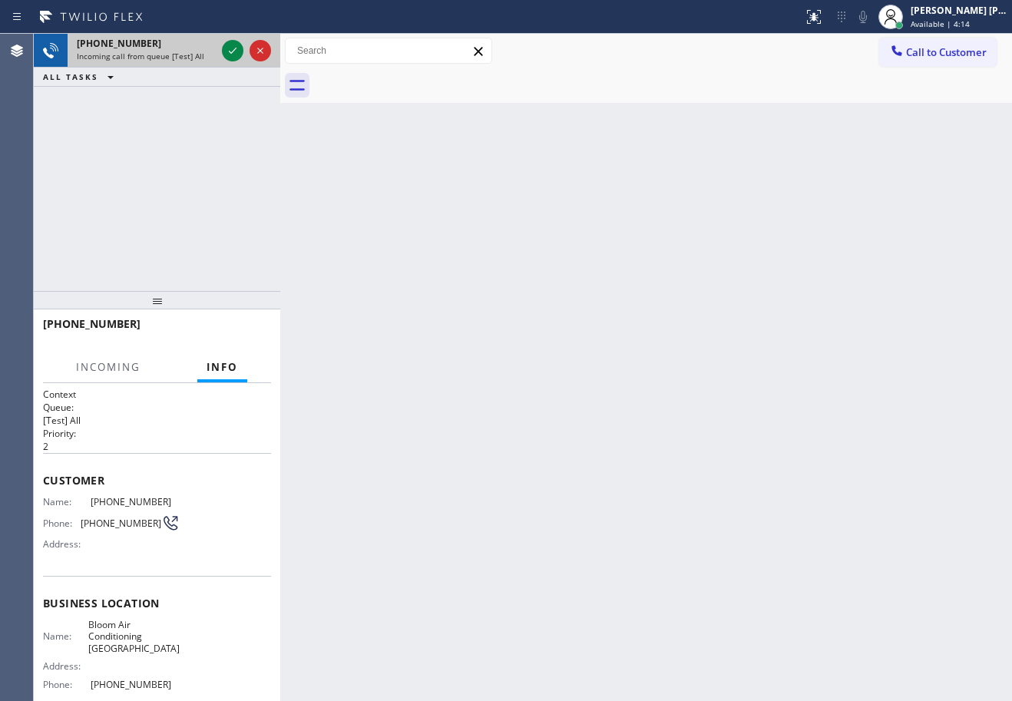
click at [193, 56] on span "Incoming call from queue [Test] All" at bounding box center [141, 56] width 128 height 11
click at [230, 48] on icon at bounding box center [233, 50] width 18 height 18
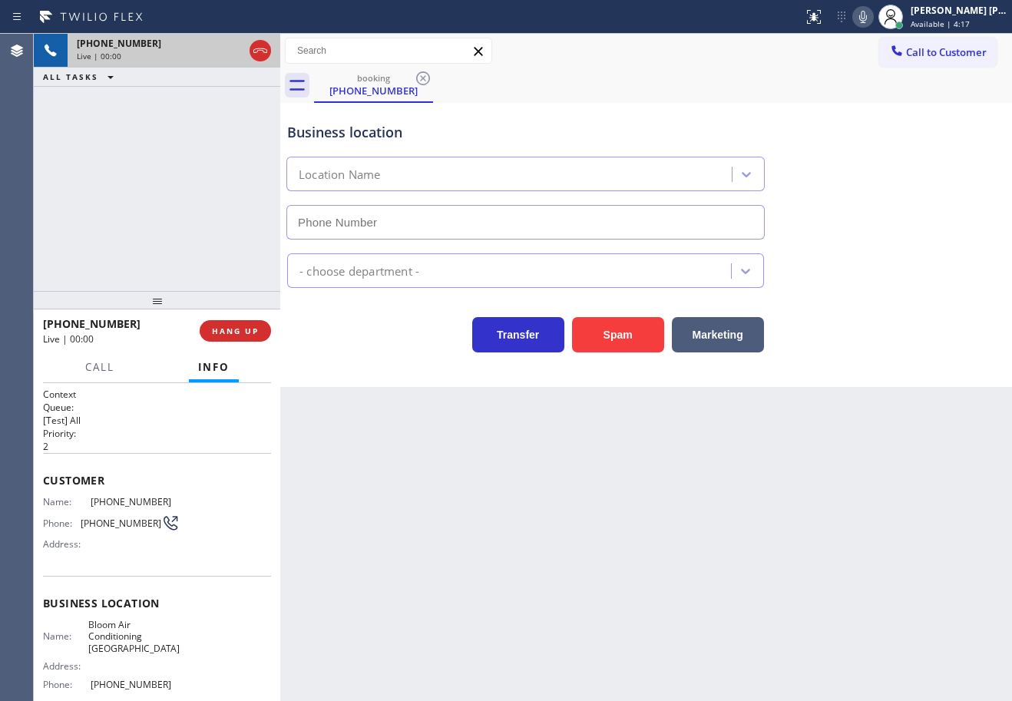
type input "[PHONE_NUMBER]"
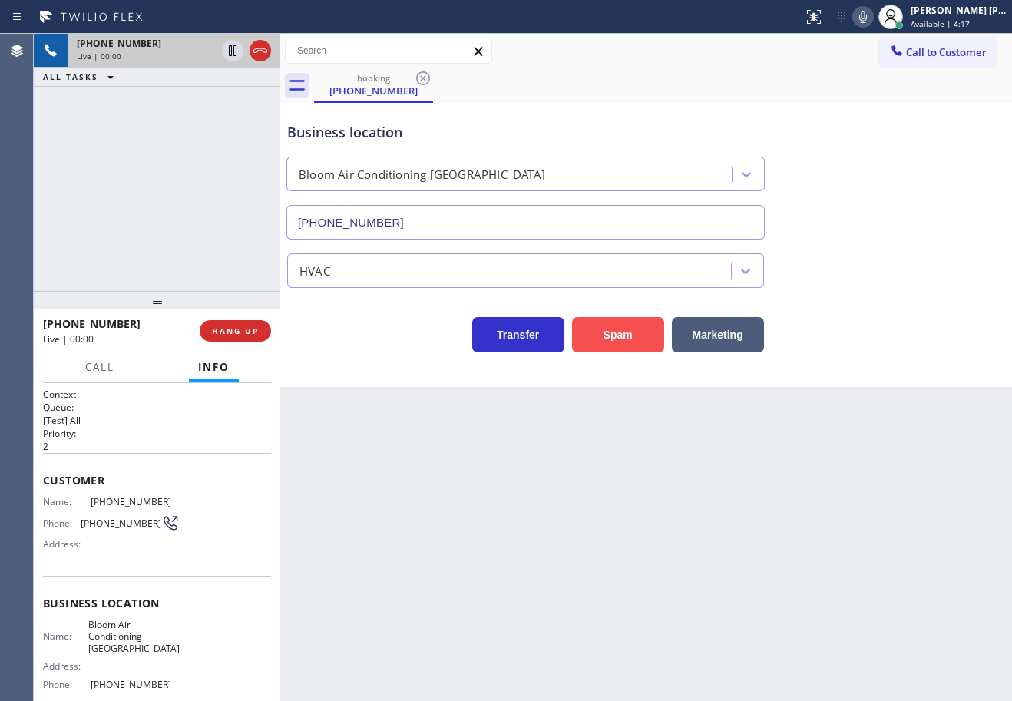
click at [625, 336] on button "Spam" at bounding box center [618, 334] width 92 height 35
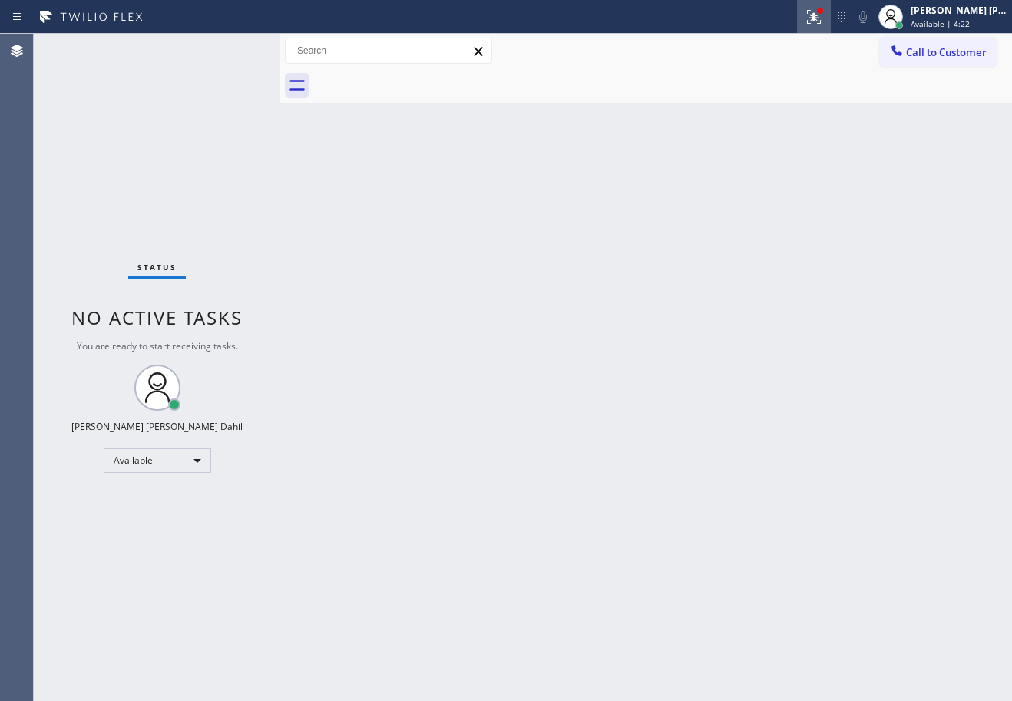
click at [823, 16] on icon at bounding box center [814, 17] width 18 height 18
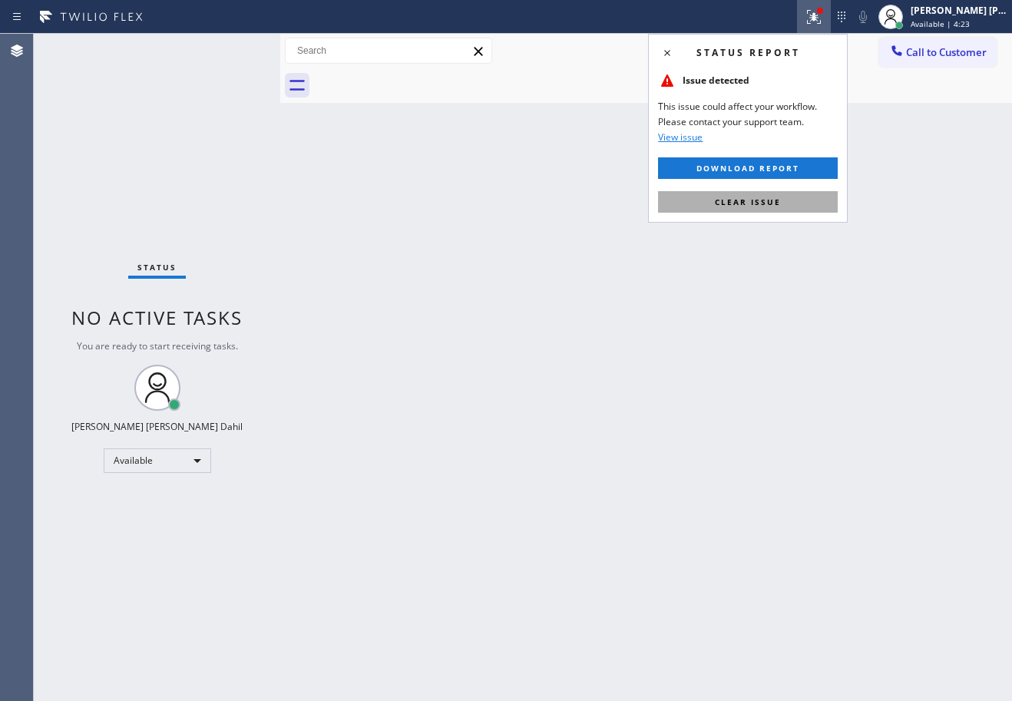
click at [785, 205] on button "Clear issue" at bounding box center [748, 202] width 180 height 22
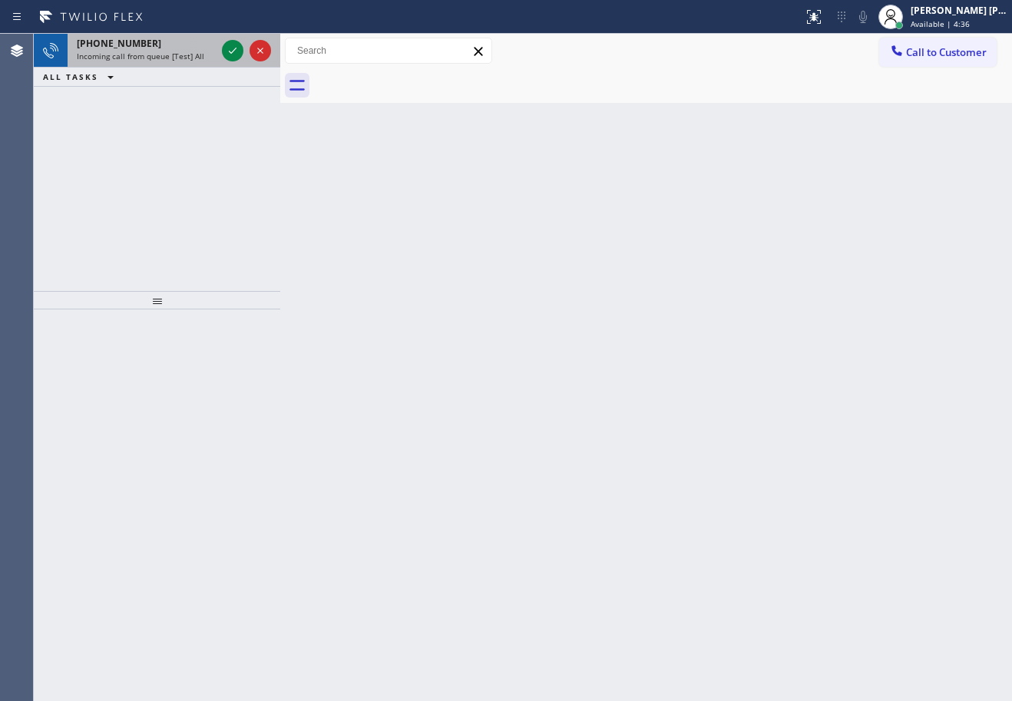
click at [152, 51] on span "Incoming call from queue [Test] All" at bounding box center [141, 56] width 128 height 11
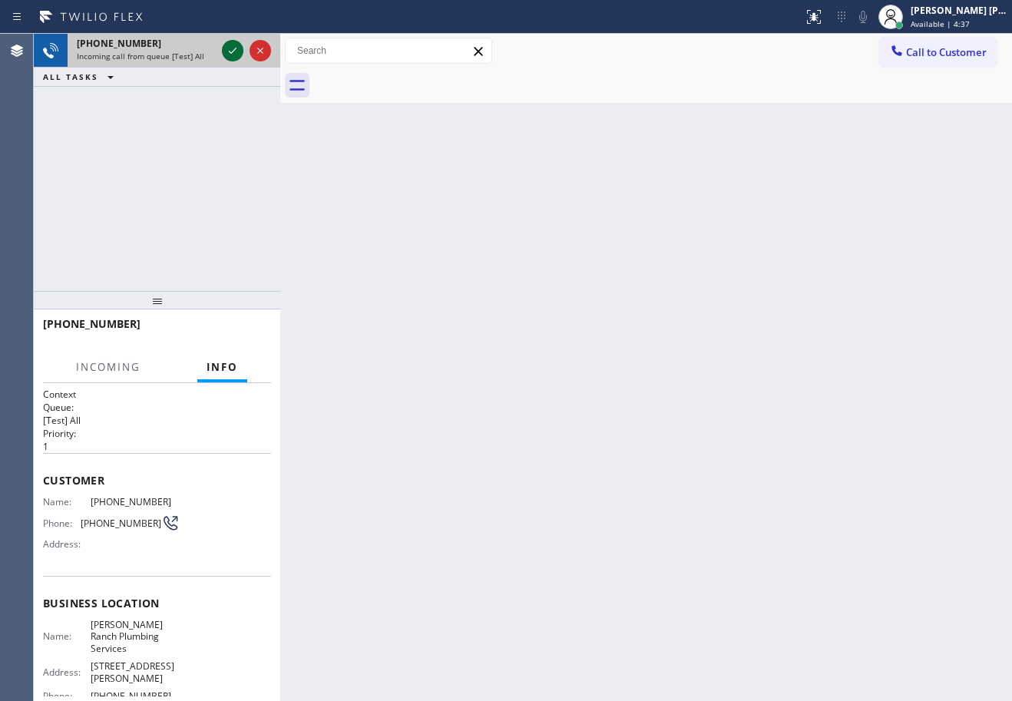
click at [224, 49] on icon at bounding box center [233, 50] width 18 height 18
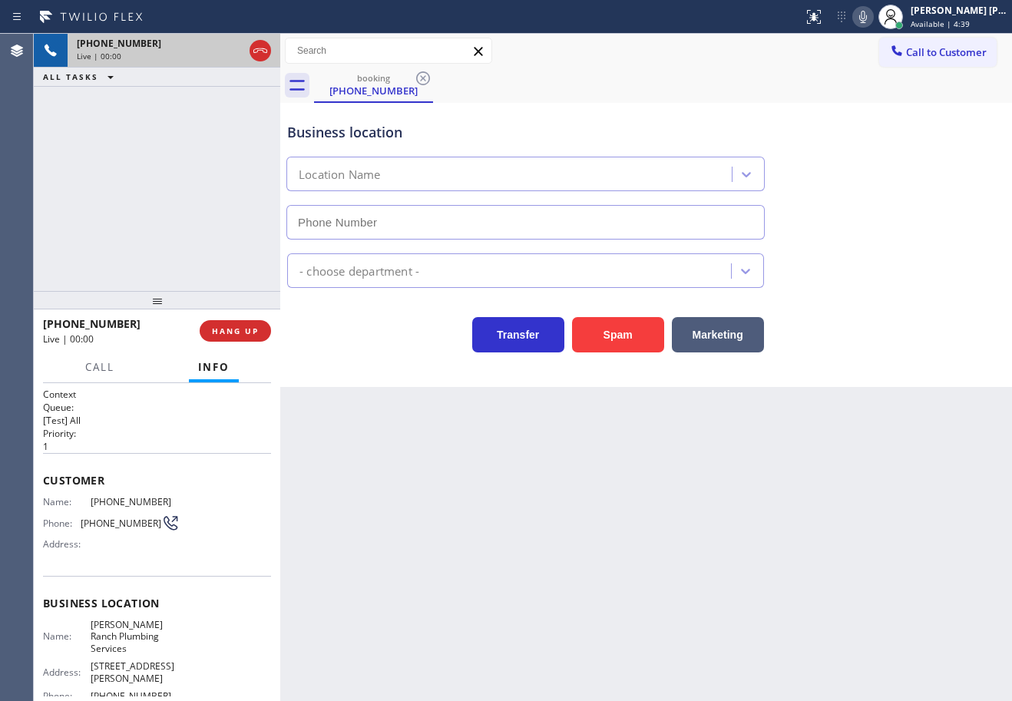
type input "[PHONE_NUMBER]"
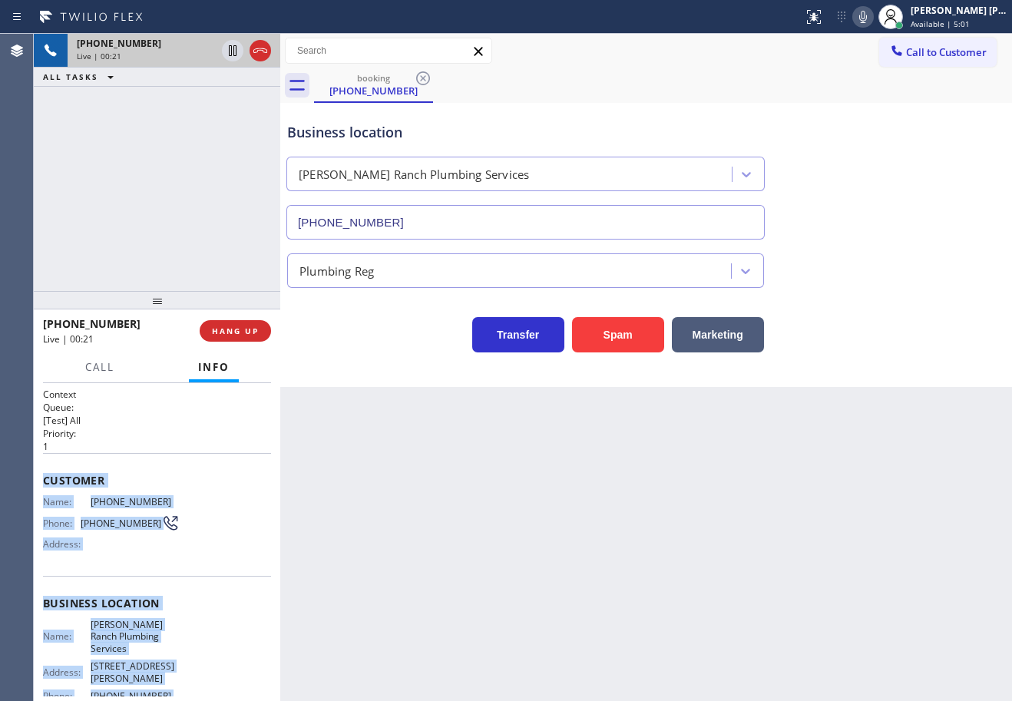
scroll to position [124, 0]
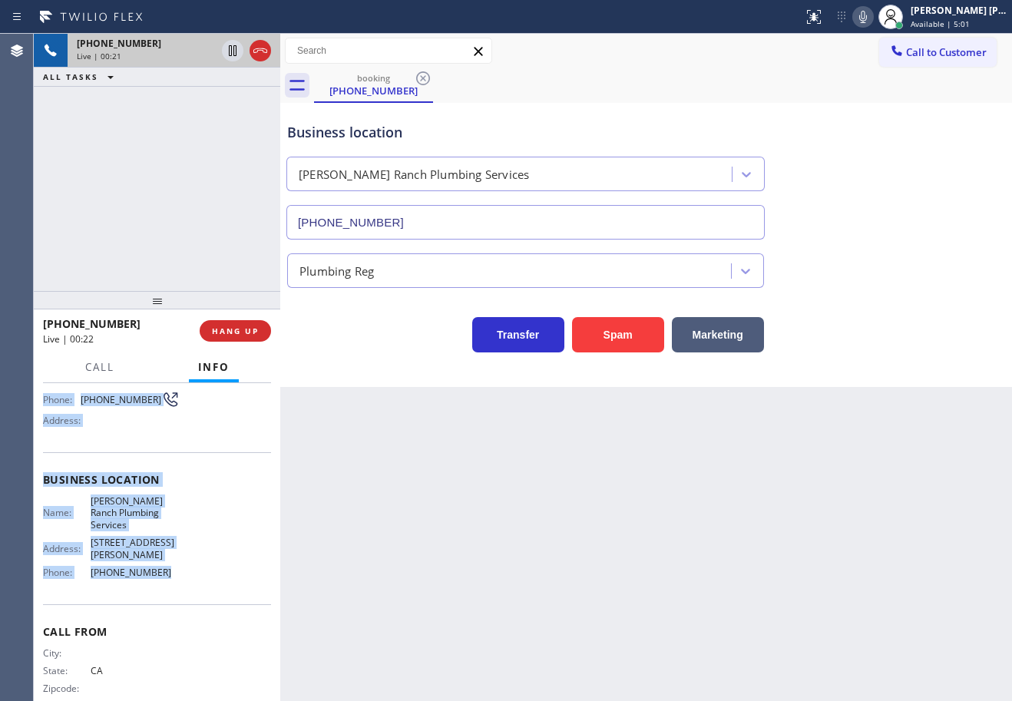
drag, startPoint x: 43, startPoint y: 476, endPoint x: 177, endPoint y: 558, distance: 156.9
click at [175, 558] on div "Context Queue: [Test] All Priority: 1 Customer Name: [PHONE_NUMBER] Phone: [PHO…" at bounding box center [157, 492] width 228 height 456
copy div "Customer Name: [PHONE_NUMBER] Phone: [PHONE_NUMBER] Address: Business location …"
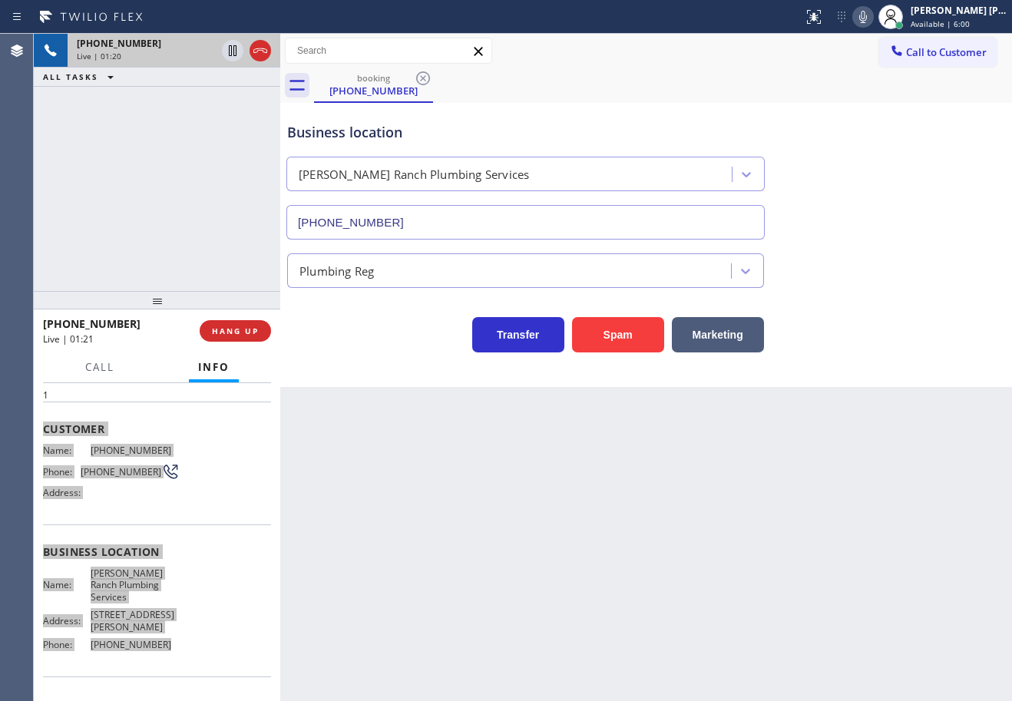
scroll to position [0, 0]
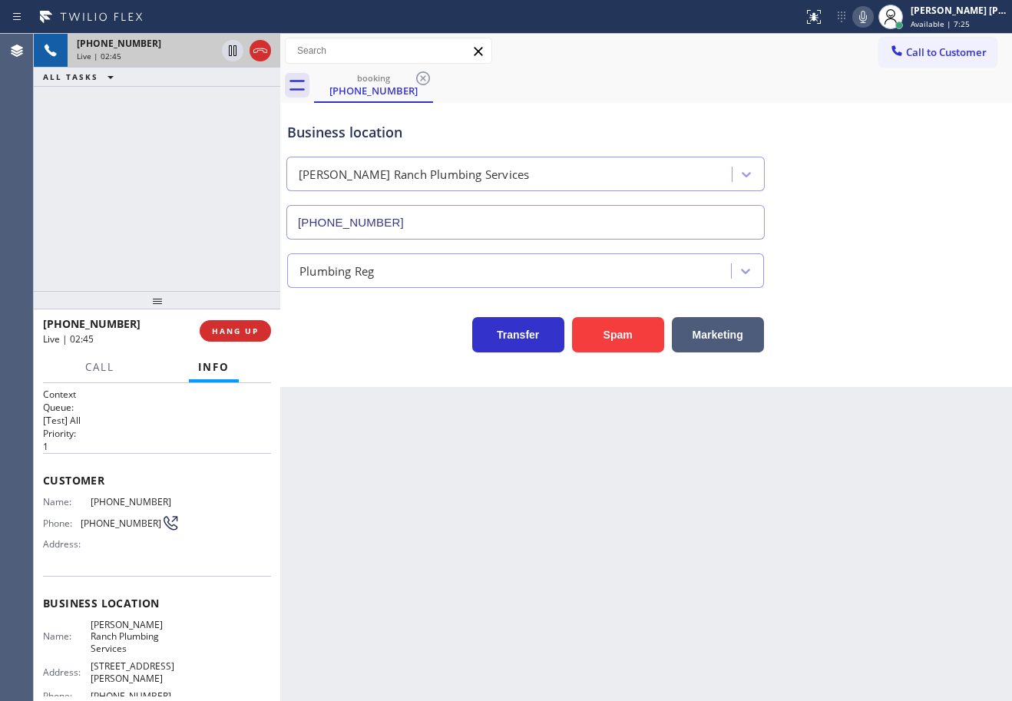
click at [571, 572] on div "Back to Dashboard Change Sender ID Customers Technicians Select a contact Outbo…" at bounding box center [646, 368] width 732 height 668
click at [858, 296] on div "Transfer Spam Marketing" at bounding box center [646, 320] width 724 height 65
click at [855, 297] on div "Transfer Spam Marketing" at bounding box center [646, 320] width 724 height 65
click at [830, 297] on div "Transfer Spam Marketing" at bounding box center [646, 320] width 724 height 65
click at [822, 302] on div "Transfer Spam Marketing" at bounding box center [646, 320] width 724 height 65
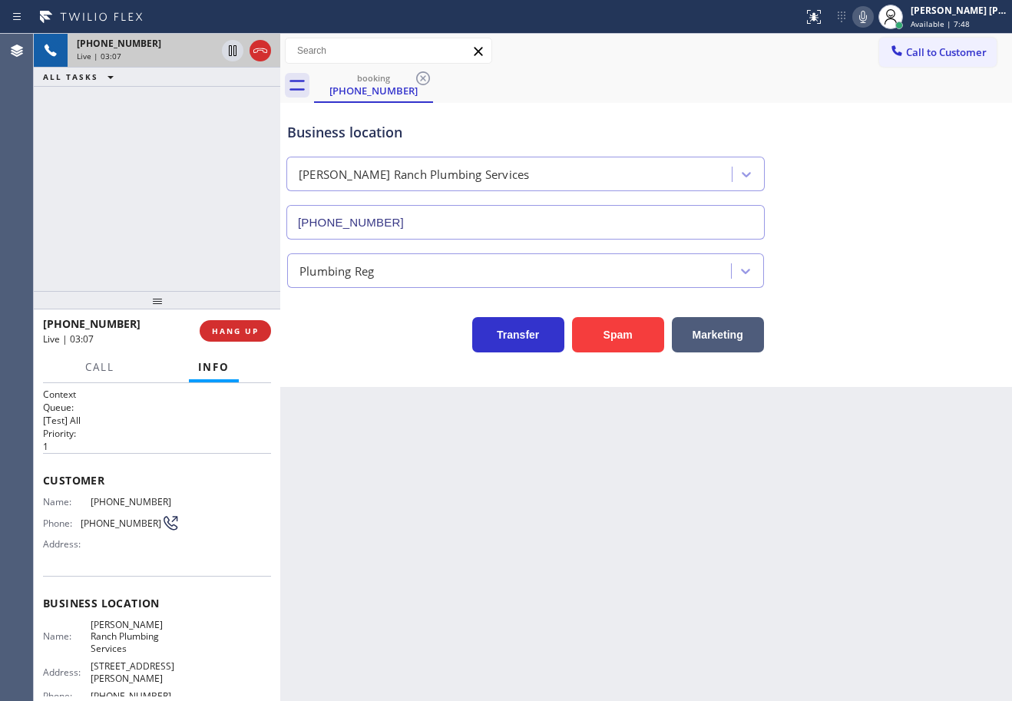
click at [823, 302] on div "Transfer Spam Marketing" at bounding box center [646, 320] width 724 height 65
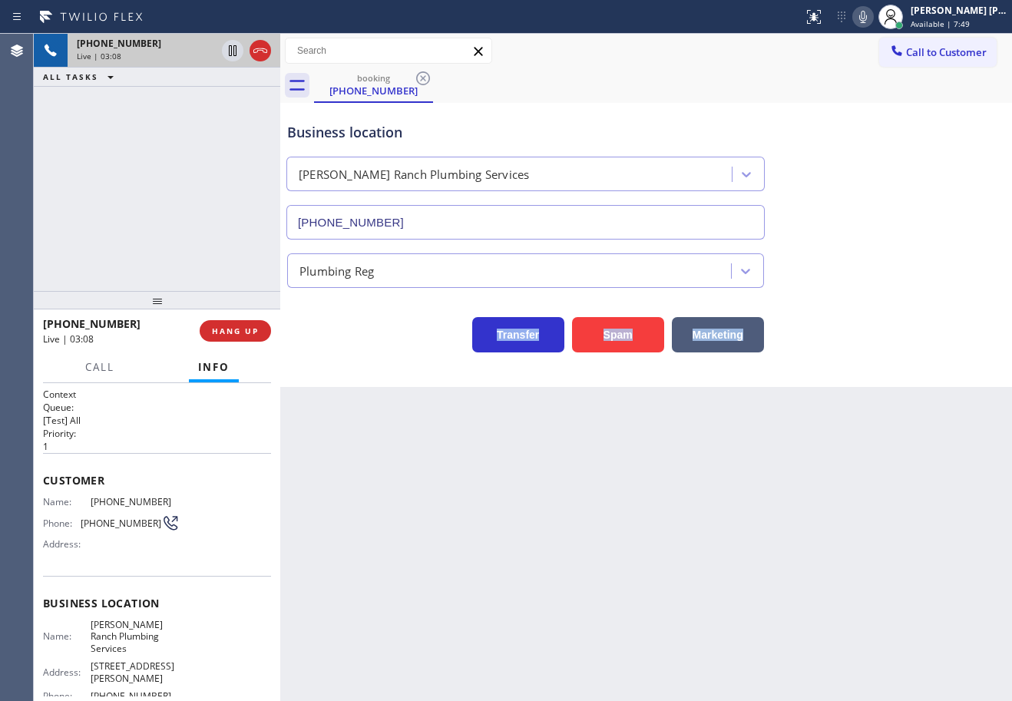
click at [823, 302] on div "Transfer Spam Marketing" at bounding box center [646, 320] width 724 height 65
click at [873, 21] on icon at bounding box center [863, 17] width 18 height 18
click at [890, 88] on div "booking [PHONE_NUMBER]" at bounding box center [663, 85] width 698 height 35
click at [225, 50] on icon at bounding box center [233, 50] width 18 height 18
click at [216, 111] on div "[PHONE_NUMBER] Live | 05:23 ALL TASKS ALL TASKS ACTIVE TASKS TASKS IN WRAP UP" at bounding box center [157, 162] width 247 height 257
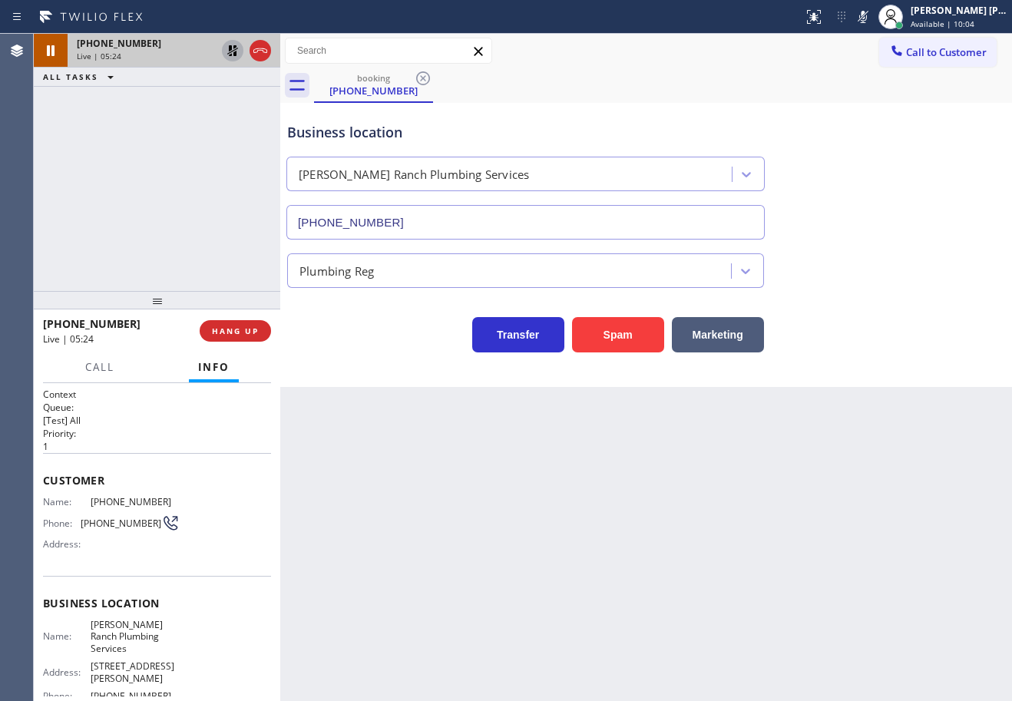
click at [233, 60] on button at bounding box center [233, 51] width 22 height 22
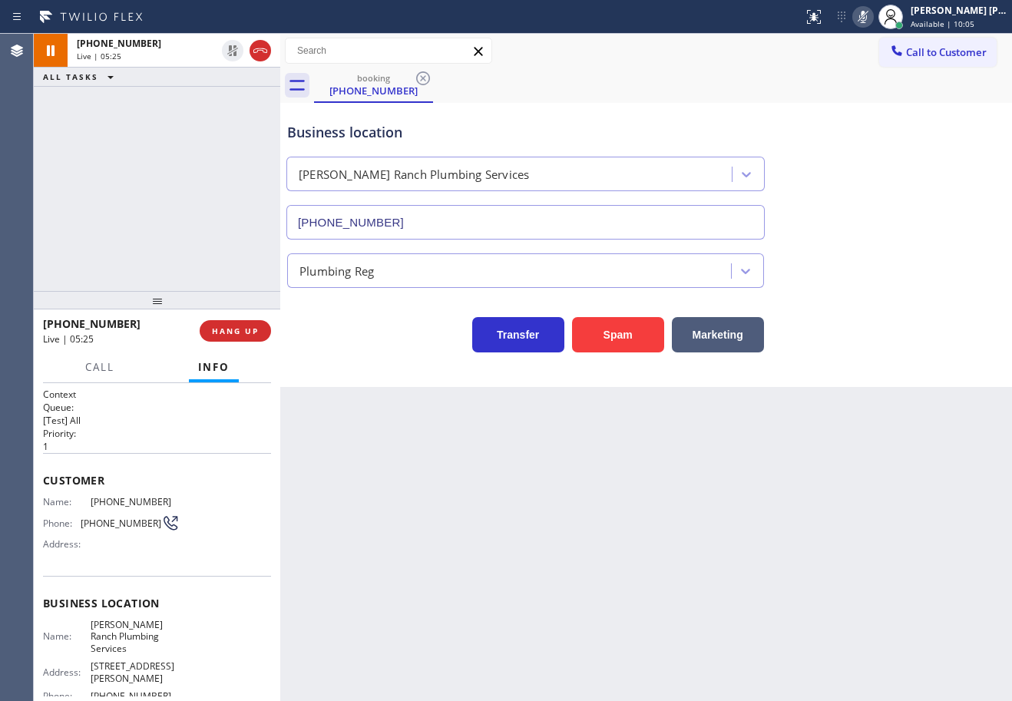
click at [869, 12] on rect at bounding box center [863, 15] width 11 height 11
click at [784, 121] on div "Business location [PERSON_NAME][GEOGRAPHIC_DATA] Plumbing Services [PHONE_NUMBE…" at bounding box center [646, 170] width 724 height 139
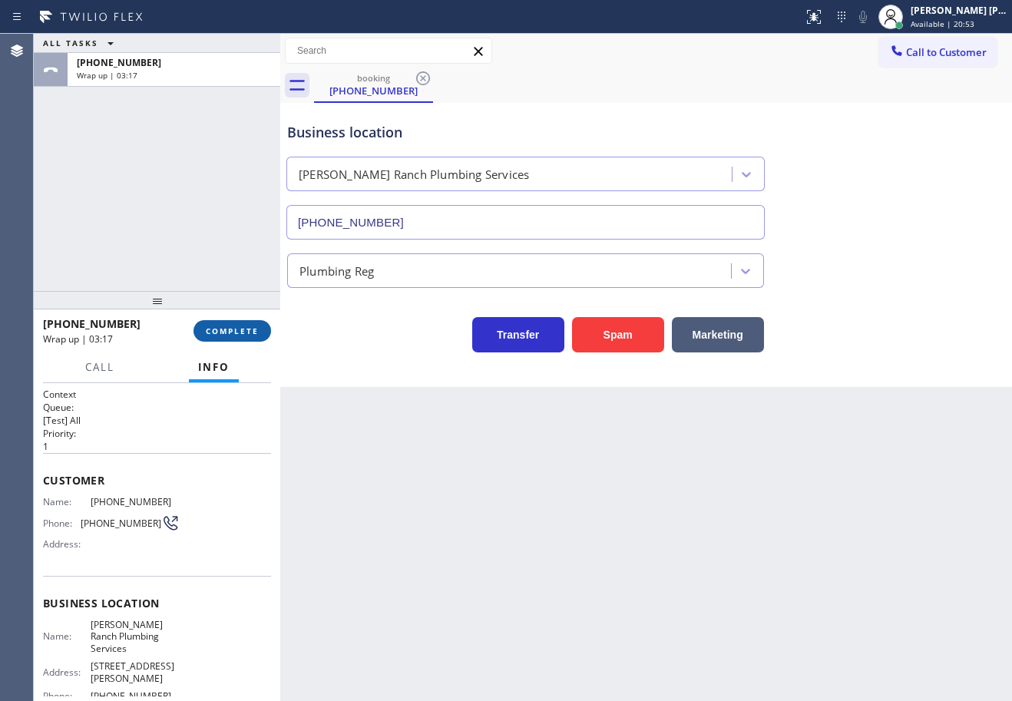
click at [245, 321] on button "COMPLETE" at bounding box center [233, 331] width 78 height 22
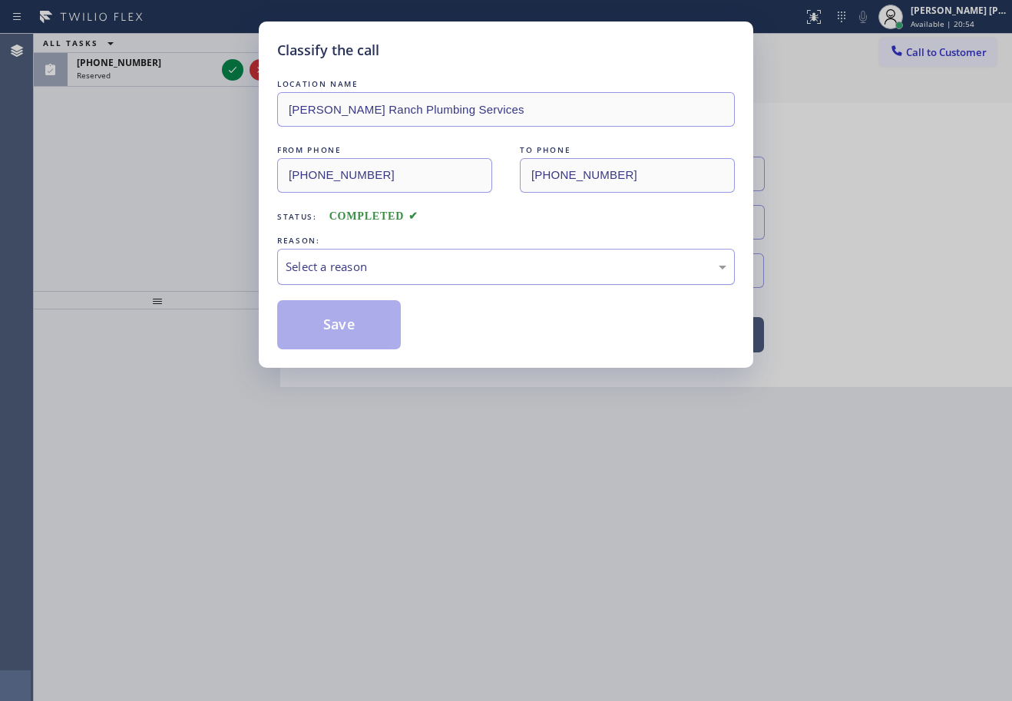
click at [352, 279] on div "Select a reason" at bounding box center [506, 267] width 458 height 36
click at [343, 336] on button "Save" at bounding box center [339, 324] width 124 height 49
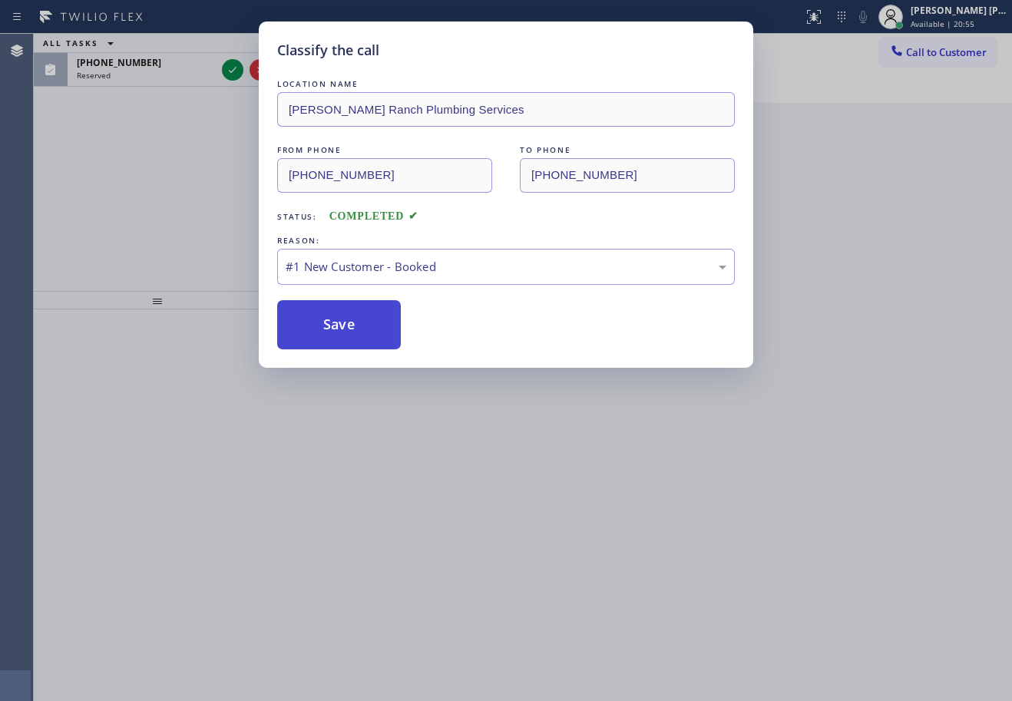
click at [343, 336] on button "Save" at bounding box center [339, 324] width 124 height 49
drag, startPoint x: 343, startPoint y: 336, endPoint x: 685, endPoint y: 464, distance: 365.6
click at [347, 341] on button "Save" at bounding box center [339, 324] width 124 height 49
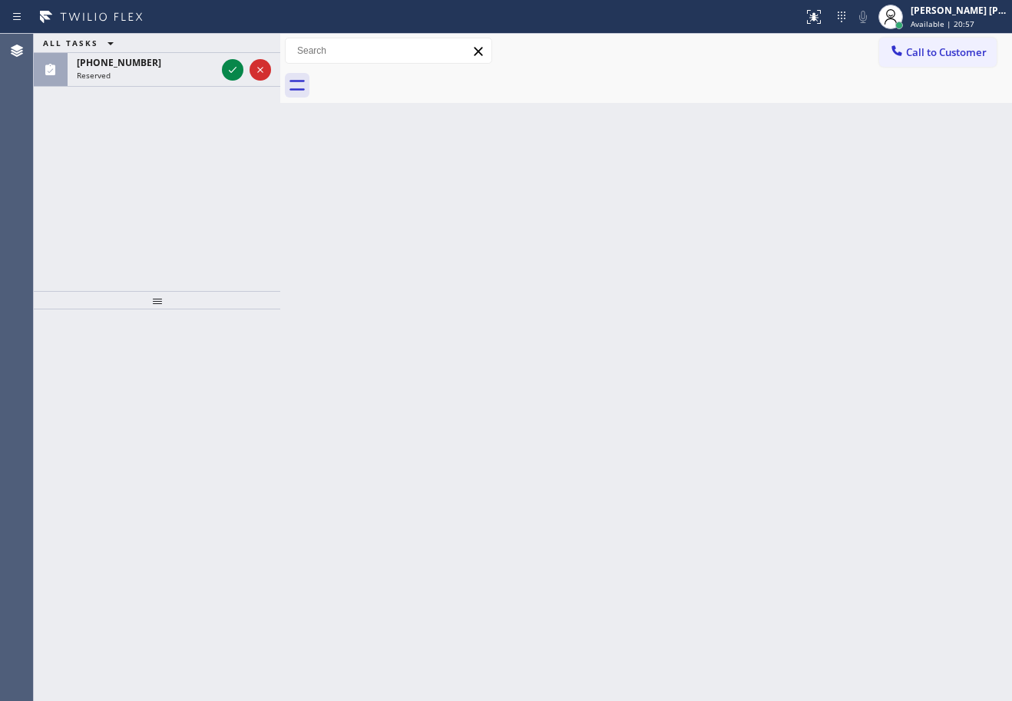
click at [619, 410] on div "Back to Dashboard Change Sender ID Customers Technicians Select a contact Outbo…" at bounding box center [646, 368] width 732 height 668
drag, startPoint x: 187, startPoint y: 69, endPoint x: 214, endPoint y: 71, distance: 26.9
click at [198, 69] on div "[PHONE_NUMBER] Reserved" at bounding box center [143, 70] width 151 height 34
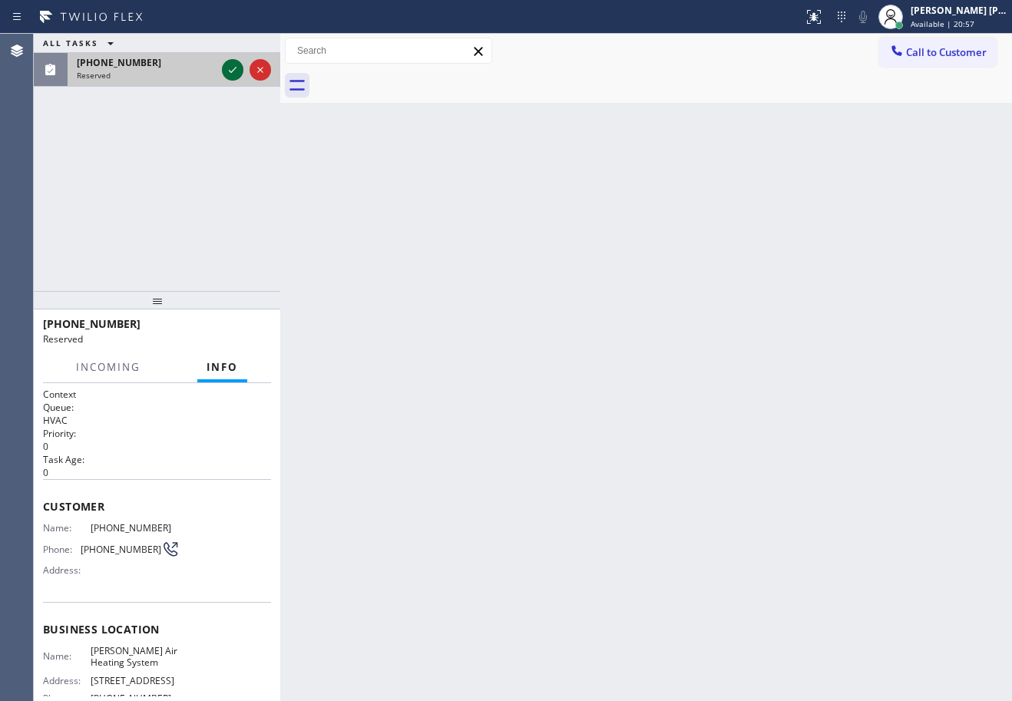
click at [226, 71] on icon at bounding box center [233, 70] width 18 height 18
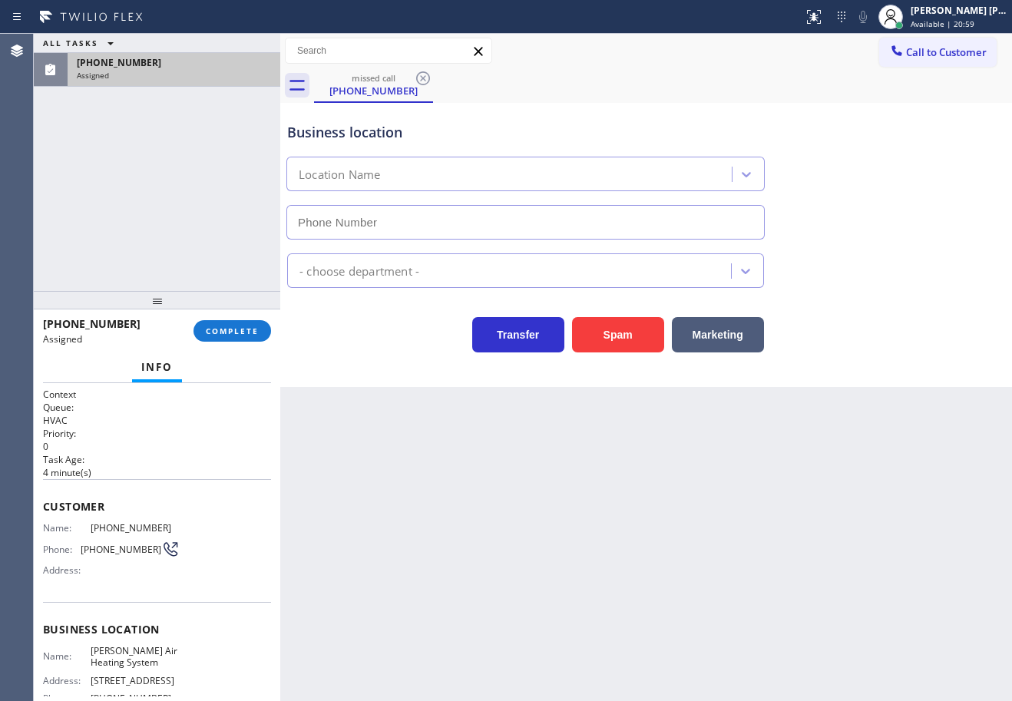
type input "[PHONE_NUMBER]"
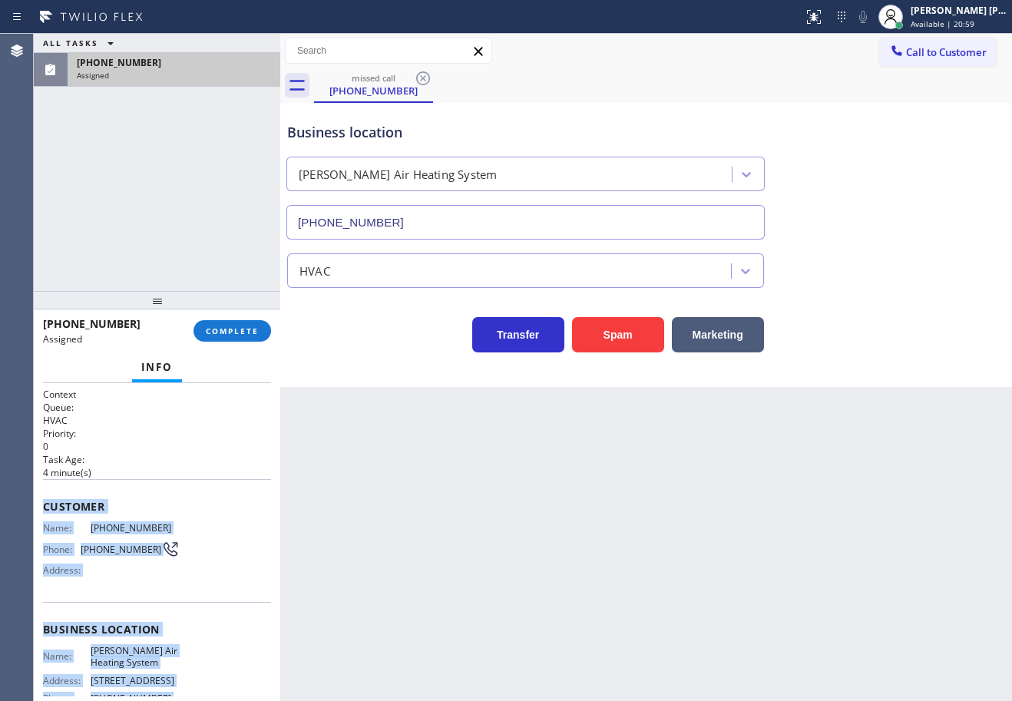
scroll to position [150, 0]
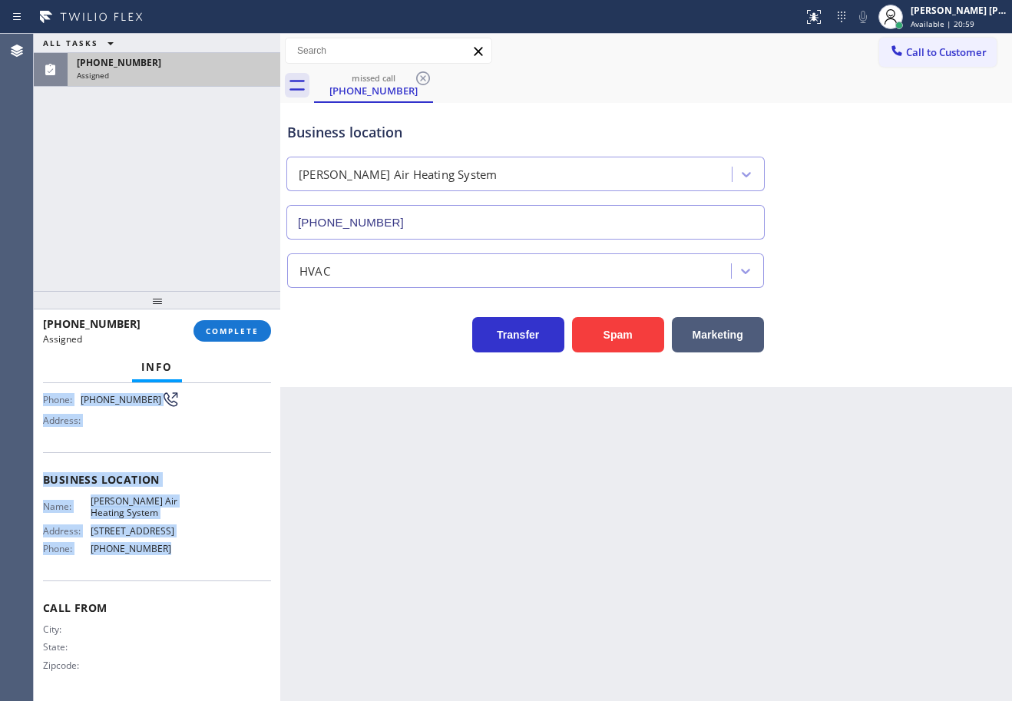
drag, startPoint x: 60, startPoint y: 524, endPoint x: 242, endPoint y: 442, distance: 199.8
click at [217, 571] on div "Context Queue: HVAC Priority: 0 Task Age: [DEMOGRAPHIC_DATA] minute(s) Customer…" at bounding box center [157, 542] width 247 height 318
copy div "Customer Name: [PHONE_NUMBER] Phone: [PHONE_NUMBER] Address: Business location …"
click at [266, 336] on button "COMPLETE" at bounding box center [233, 331] width 78 height 22
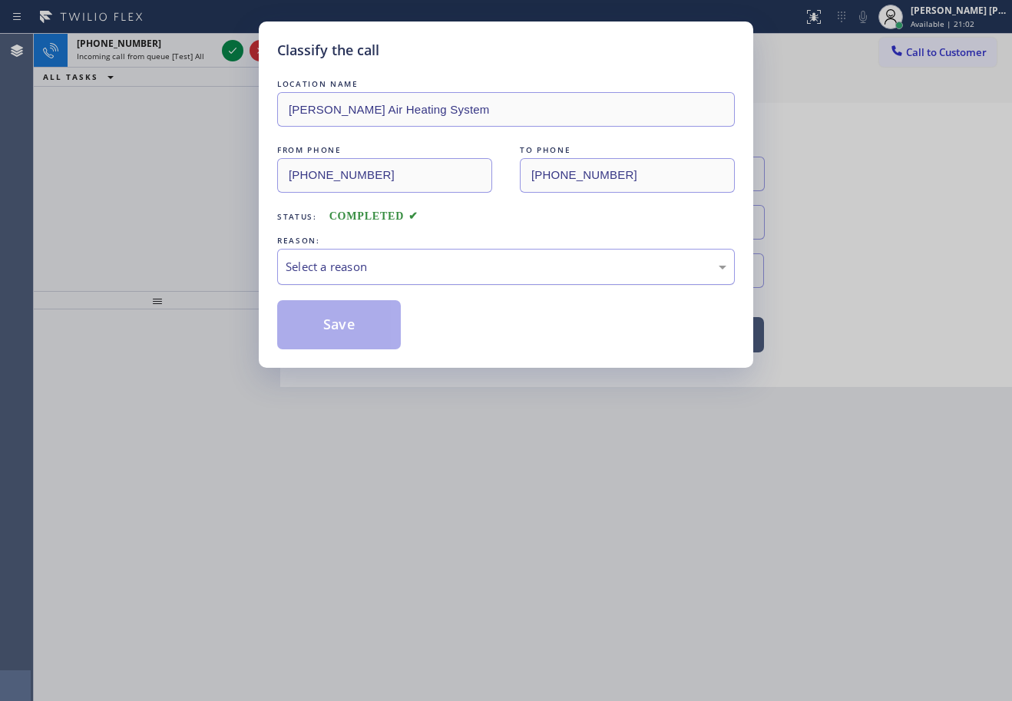
click at [316, 283] on div "Select a reason" at bounding box center [506, 267] width 458 height 36
click at [344, 323] on button "Save" at bounding box center [339, 324] width 124 height 49
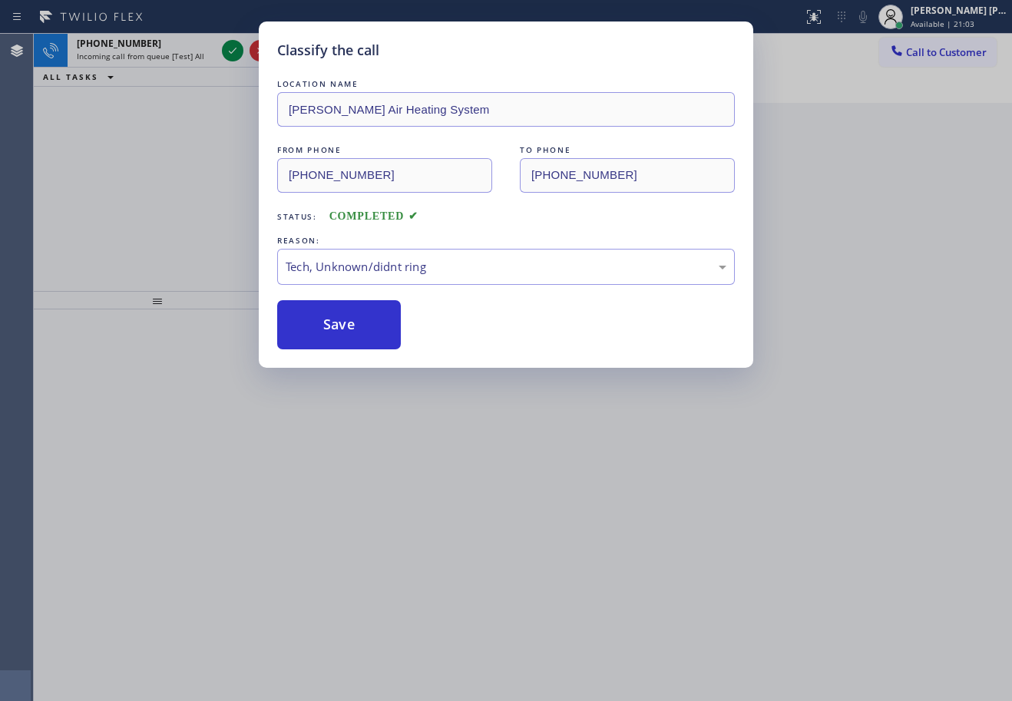
drag, startPoint x: 344, startPoint y: 323, endPoint x: 260, endPoint y: 159, distance: 183.8
click at [344, 320] on button "Save" at bounding box center [339, 324] width 124 height 49
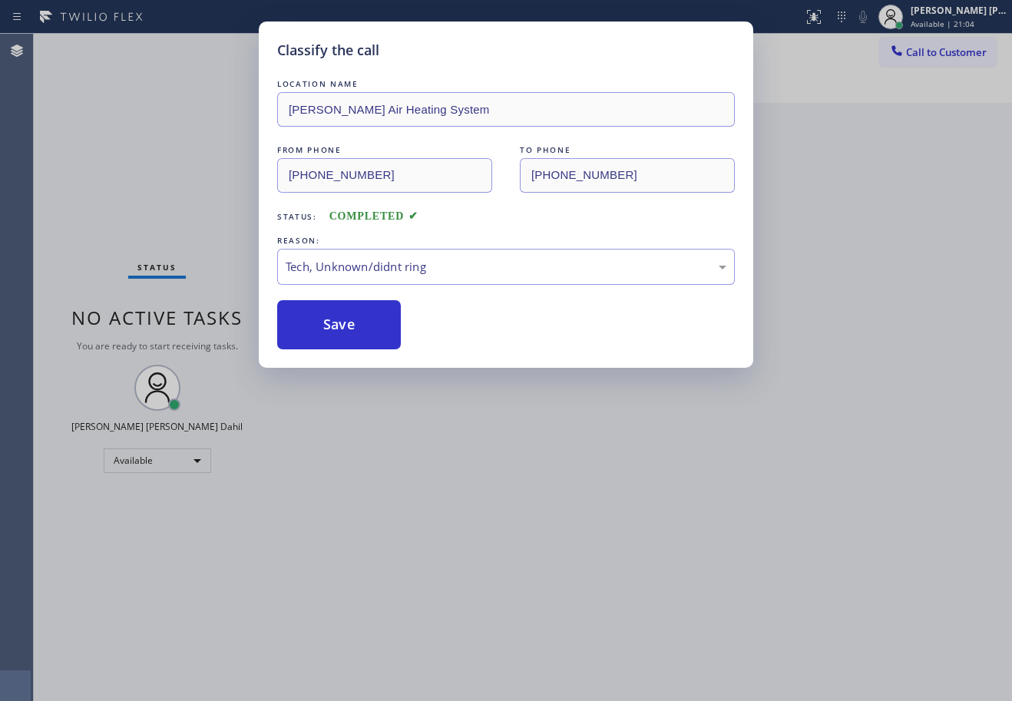
click at [224, 45] on div "Classify the call LOCATION NAME [PERSON_NAME] Air Heating System FROM PHONE [PH…" at bounding box center [506, 350] width 1012 height 701
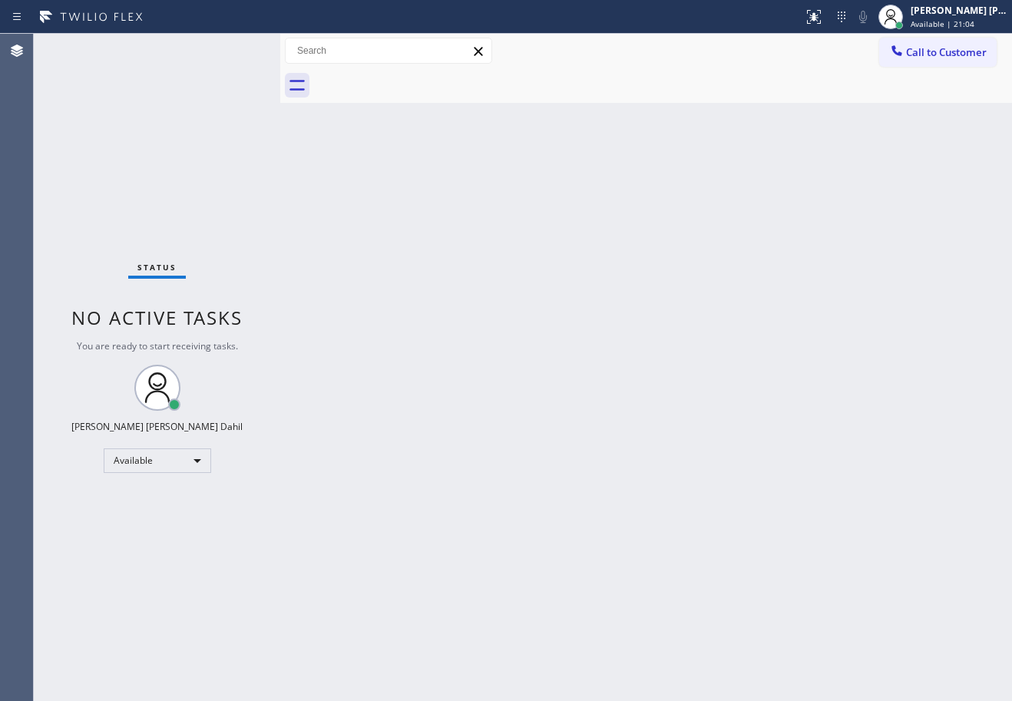
click at [216, 58] on div "Status No active tasks You are ready to start receiving tasks. [PERSON_NAME] [P…" at bounding box center [157, 368] width 247 height 668
click at [722, 99] on div at bounding box center [663, 85] width 698 height 35
click at [572, 88] on div at bounding box center [663, 85] width 698 height 35
drag, startPoint x: 466, startPoint y: 449, endPoint x: 515, endPoint y: 492, distance: 64.8
click at [472, 452] on div "Back to Dashboard Change Sender ID Customers Technicians Select a contact Outbo…" at bounding box center [646, 368] width 732 height 668
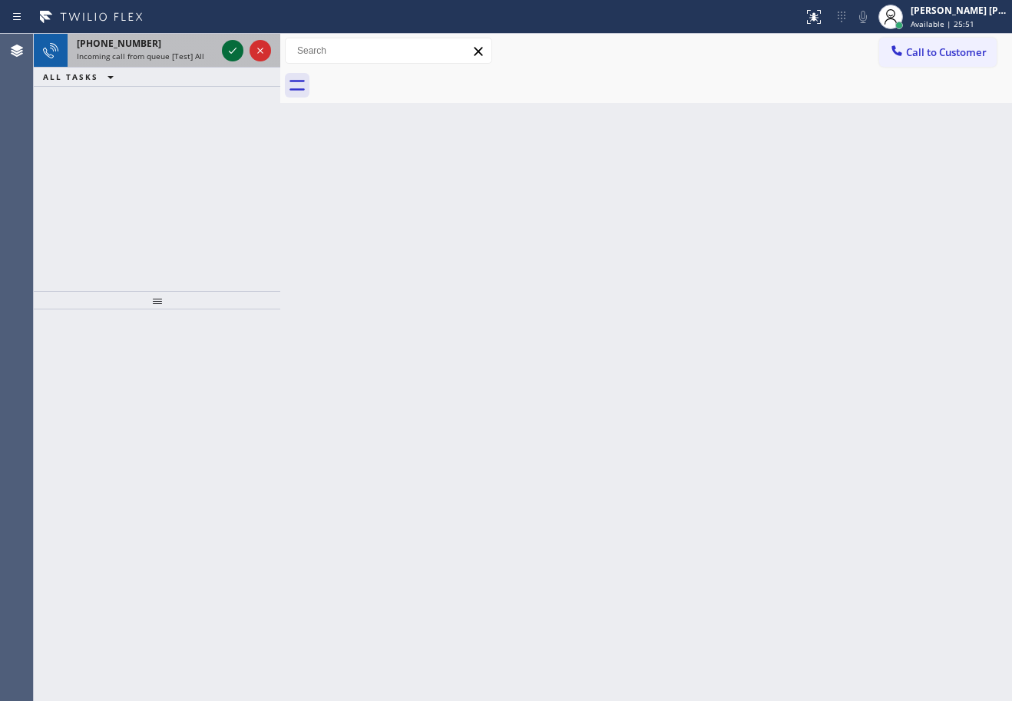
click at [233, 50] on icon at bounding box center [233, 50] width 18 height 18
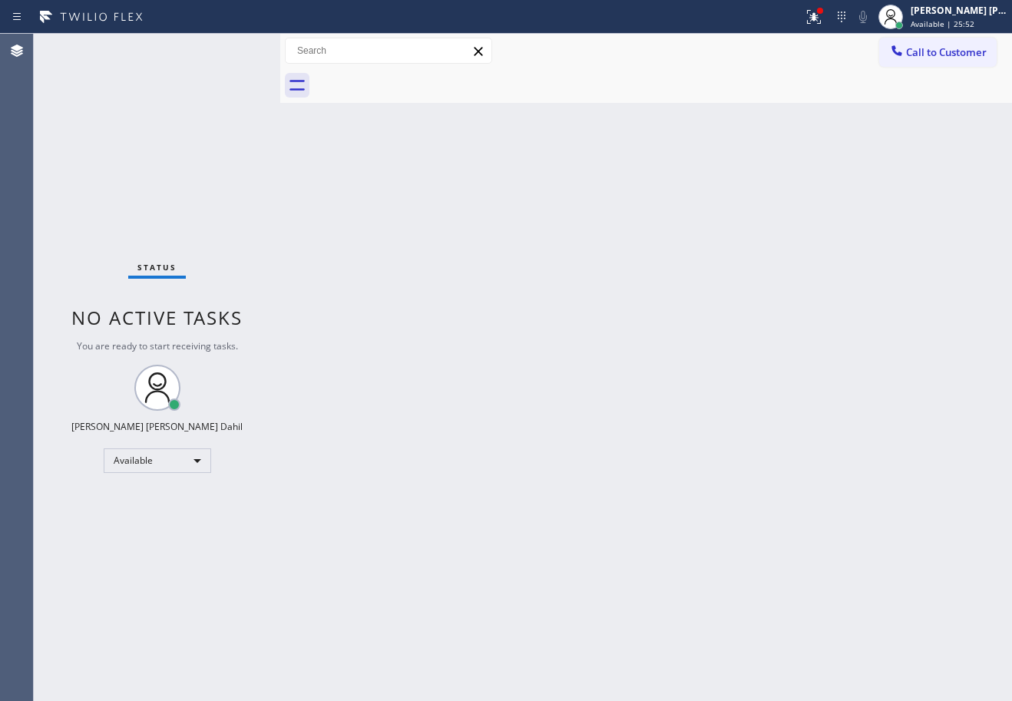
click at [589, 413] on div "Back to Dashboard Change Sender ID Customers Technicians Select a contact Outbo…" at bounding box center [646, 368] width 732 height 668
click at [679, 84] on div at bounding box center [663, 85] width 698 height 35
click at [831, 27] on button at bounding box center [814, 17] width 34 height 34
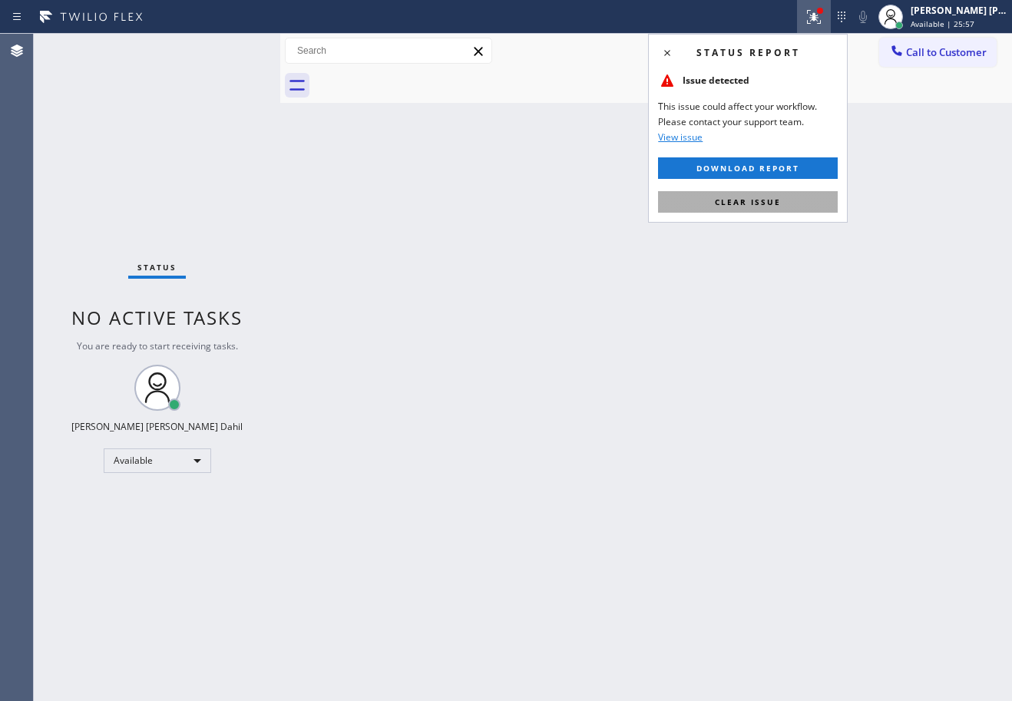
click at [808, 205] on button "Clear issue" at bounding box center [748, 202] width 180 height 22
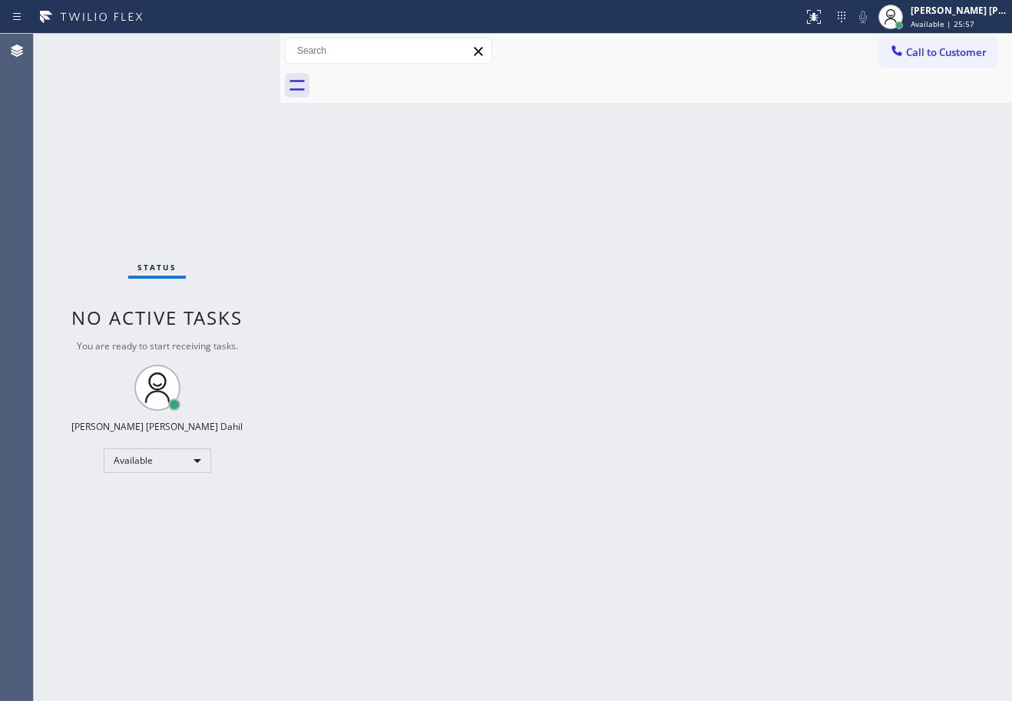
drag, startPoint x: 836, startPoint y: 312, endPoint x: 922, endPoint y: 560, distance: 262.6
click at [833, 322] on div "Back to Dashboard Change Sender ID Customers Technicians Select a contact Outbo…" at bounding box center [646, 368] width 732 height 668
click at [639, 357] on div "Back to Dashboard Change Sender ID Customers Technicians Select a contact Outbo…" at bounding box center [646, 368] width 732 height 668
drag, startPoint x: 717, startPoint y: 318, endPoint x: 717, endPoint y: 306, distance: 12.3
click at [717, 311] on div "Back to Dashboard Change Sender ID Customers Technicians Select a contact Outbo…" at bounding box center [646, 368] width 732 height 668
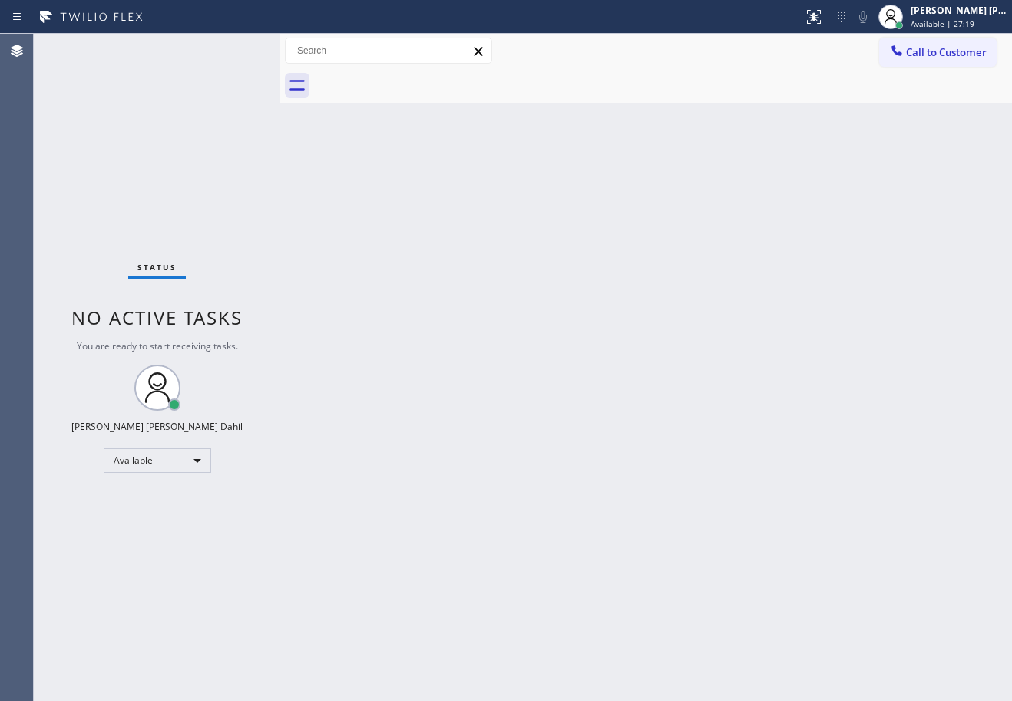
drag, startPoint x: 562, startPoint y: 101, endPoint x: 688, endPoint y: 330, distance: 262.0
click at [564, 100] on div at bounding box center [663, 85] width 698 height 35
click at [731, 453] on div "Back to Dashboard Change Sender ID Customers Technicians Select a contact Outbo…" at bounding box center [646, 368] width 732 height 668
click at [697, 93] on div at bounding box center [663, 85] width 698 height 35
click at [204, 29] on div "Status report No issues detected If you experience an issue, please download th…" at bounding box center [506, 17] width 1012 height 34
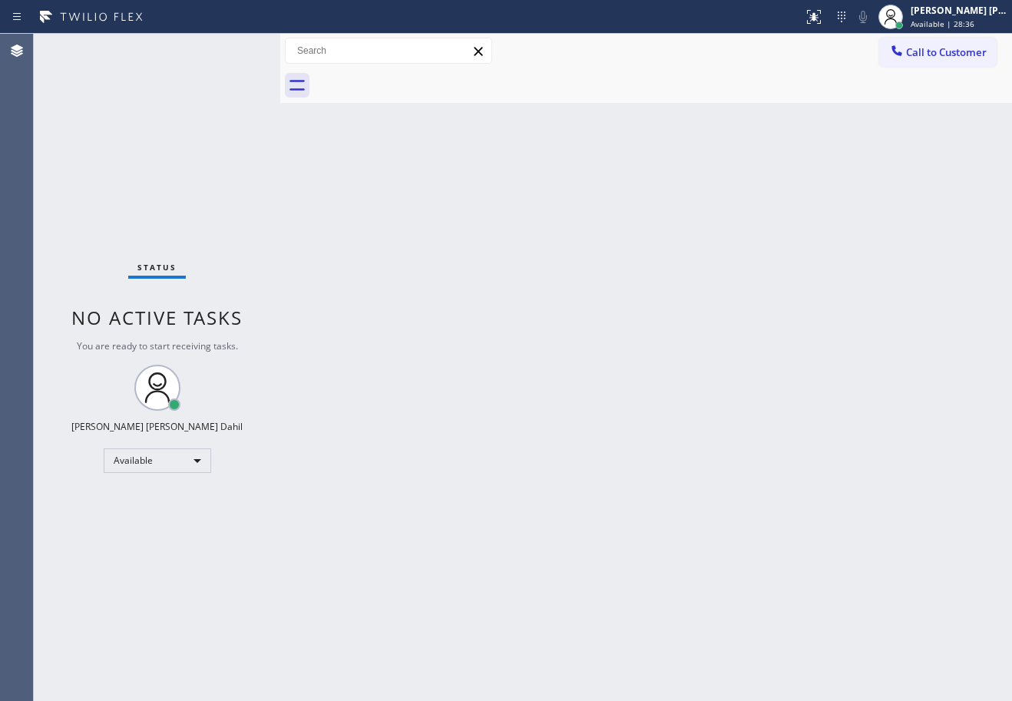
click at [206, 34] on div "Status report No issues detected If you experience an issue, please download th…" at bounding box center [506, 350] width 1012 height 701
click at [195, 39] on div "Status No active tasks You are ready to start receiving tasks. [PERSON_NAME] [P…" at bounding box center [157, 368] width 247 height 668
click at [194, 39] on div "Status No active tasks You are ready to start receiving tasks. [PERSON_NAME] [P…" at bounding box center [157, 368] width 247 height 668
click at [195, 44] on div "Status No active tasks You are ready to start receiving tasks. [PERSON_NAME] [P…" at bounding box center [157, 368] width 247 height 668
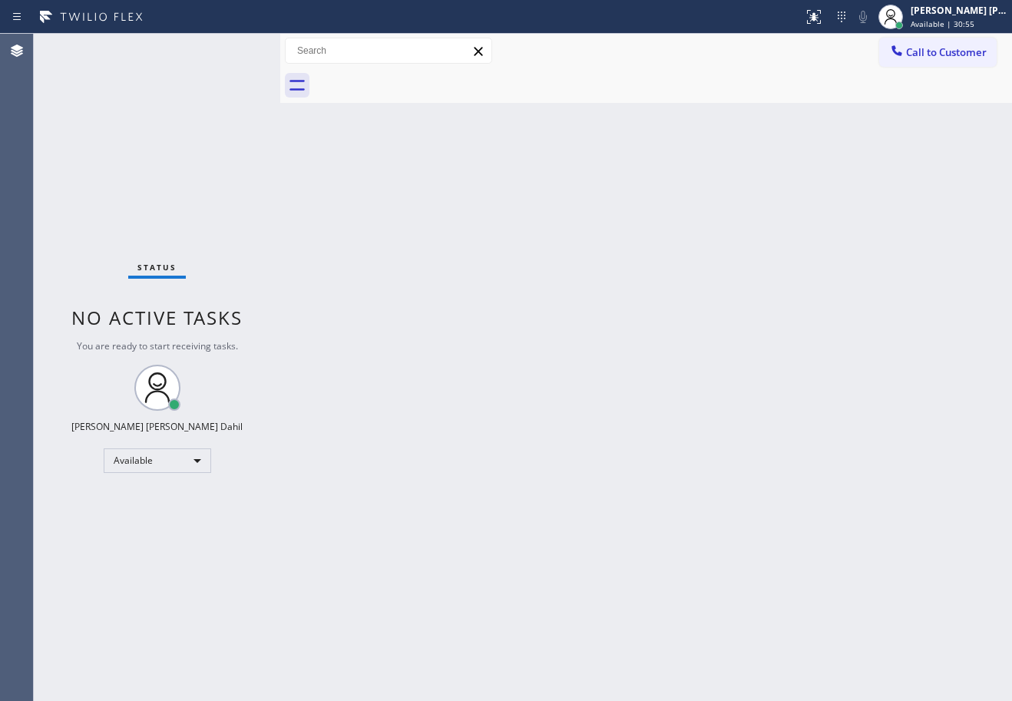
click at [871, 482] on div "Back to Dashboard Change Sender ID Customers Technicians Select a contact Outbo…" at bounding box center [646, 368] width 732 height 668
click at [333, 234] on div "Back to Dashboard Change Sender ID Customers Technicians Select a contact Outbo…" at bounding box center [646, 368] width 732 height 668
click at [416, 220] on div "Back to Dashboard Change Sender ID Customers Technicians Select a contact Outbo…" at bounding box center [646, 368] width 732 height 668
click at [648, 420] on div "Back to Dashboard Change Sender ID Customers Technicians Select a contact Outbo…" at bounding box center [646, 368] width 732 height 668
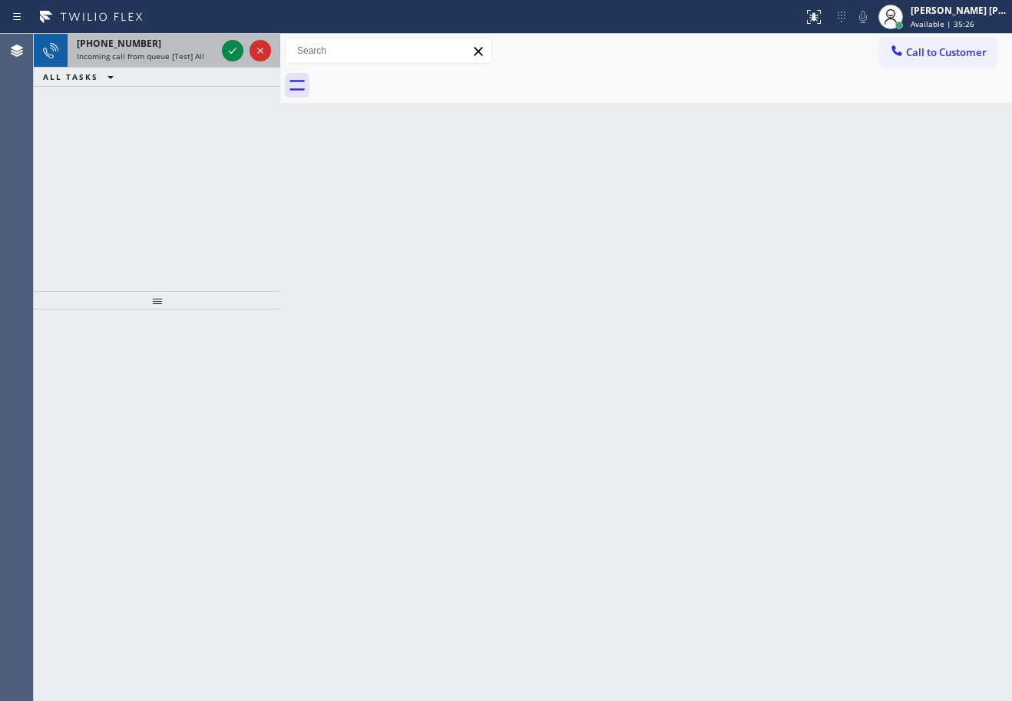
click at [207, 63] on div "[PHONE_NUMBER] Incoming call from queue [Test] All" at bounding box center [143, 51] width 151 height 34
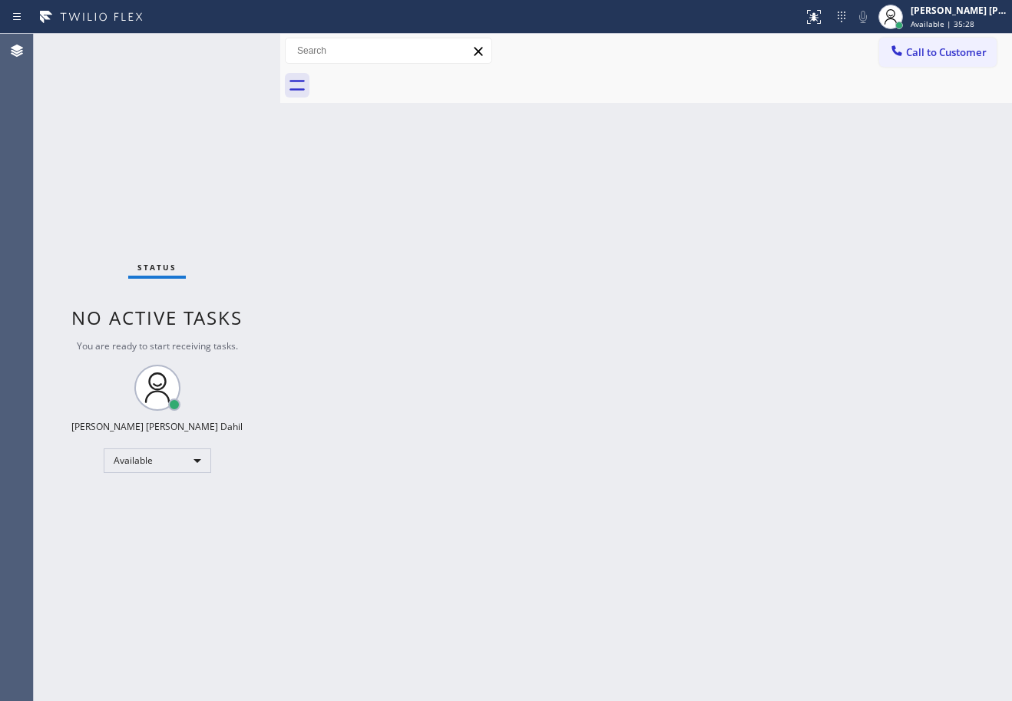
click at [200, 59] on div "Status No active tasks You are ready to start receiving tasks. [PERSON_NAME] [P…" at bounding box center [157, 368] width 247 height 668
click at [728, 449] on div "Back to Dashboard Change Sender ID Customers Technicians Select a contact Outbo…" at bounding box center [646, 368] width 732 height 668
click at [363, 200] on div "Back to Dashboard Change Sender ID Customers Technicians Select a contact Outbo…" at bounding box center [646, 368] width 732 height 668
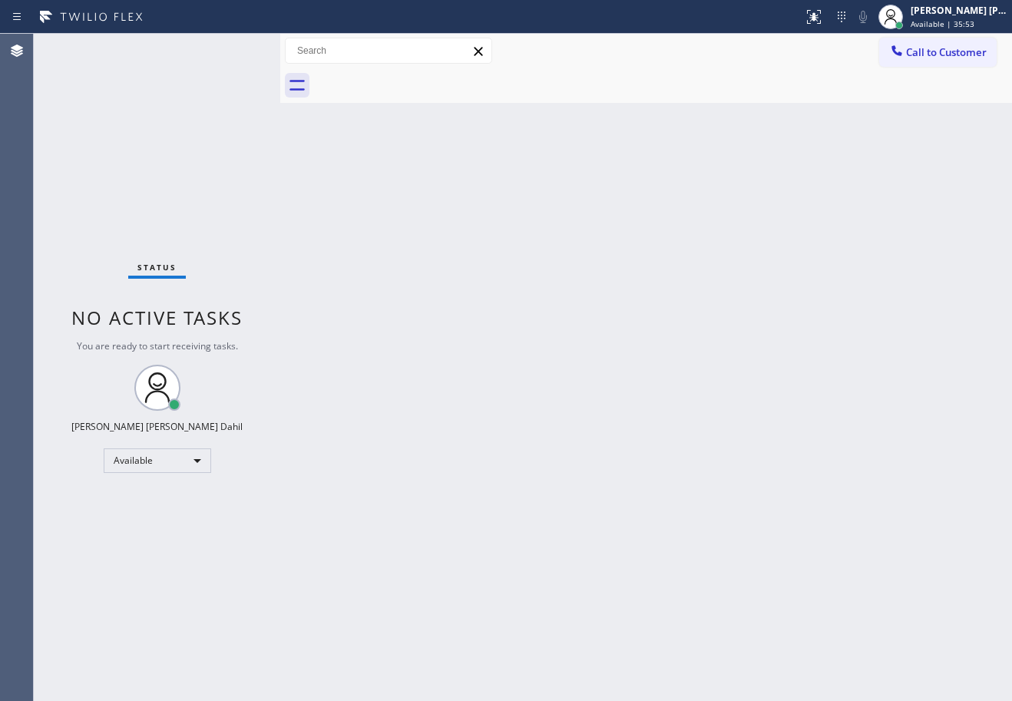
click at [404, 234] on div "Back to Dashboard Change Sender ID Customers Technicians Select a contact Outbo…" at bounding box center [646, 368] width 732 height 668
click at [797, 465] on div "Back to Dashboard Change Sender ID Customers Technicians Select a contact Outbo…" at bounding box center [646, 368] width 732 height 668
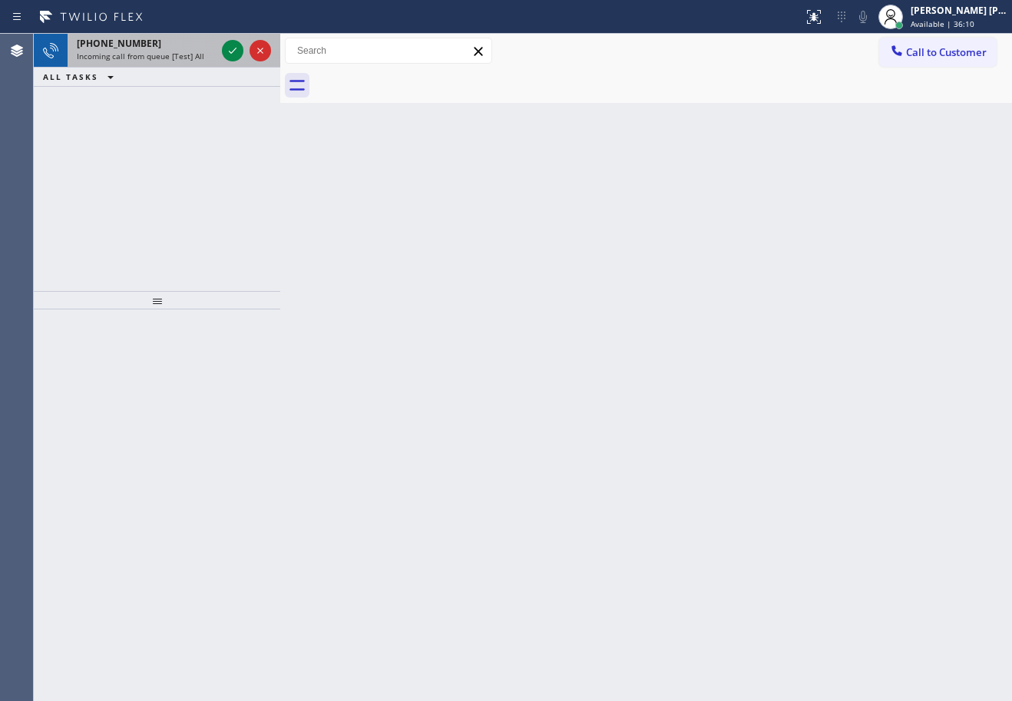
click at [174, 51] on span "Incoming call from queue [Test] All" at bounding box center [141, 56] width 128 height 11
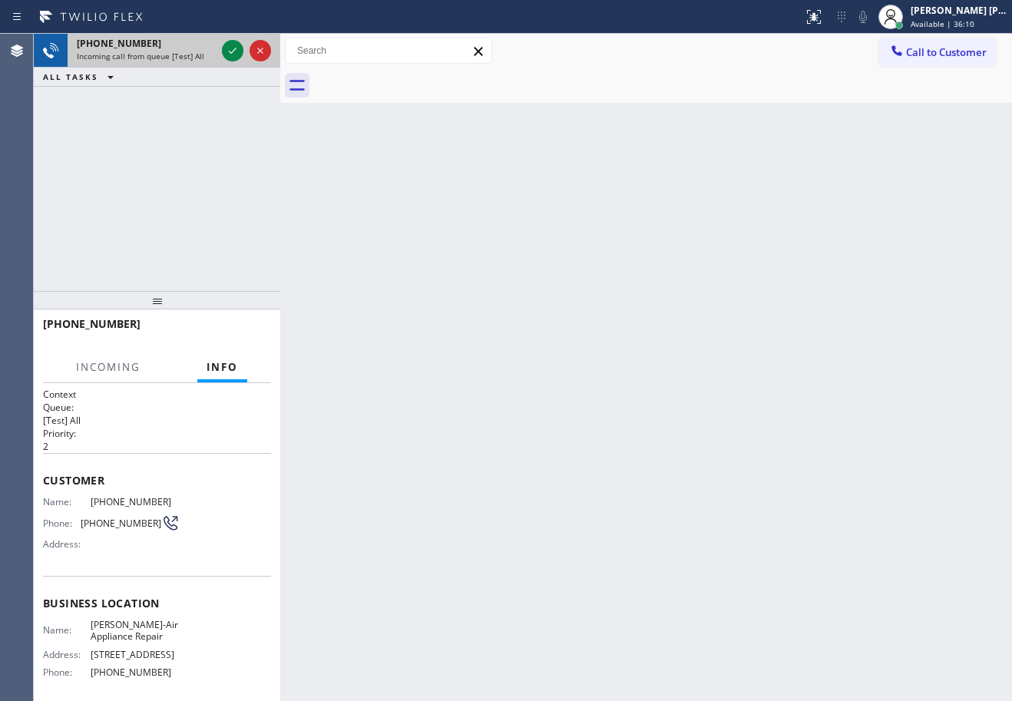
click at [174, 51] on span "Incoming call from queue [Test] All" at bounding box center [141, 56] width 128 height 11
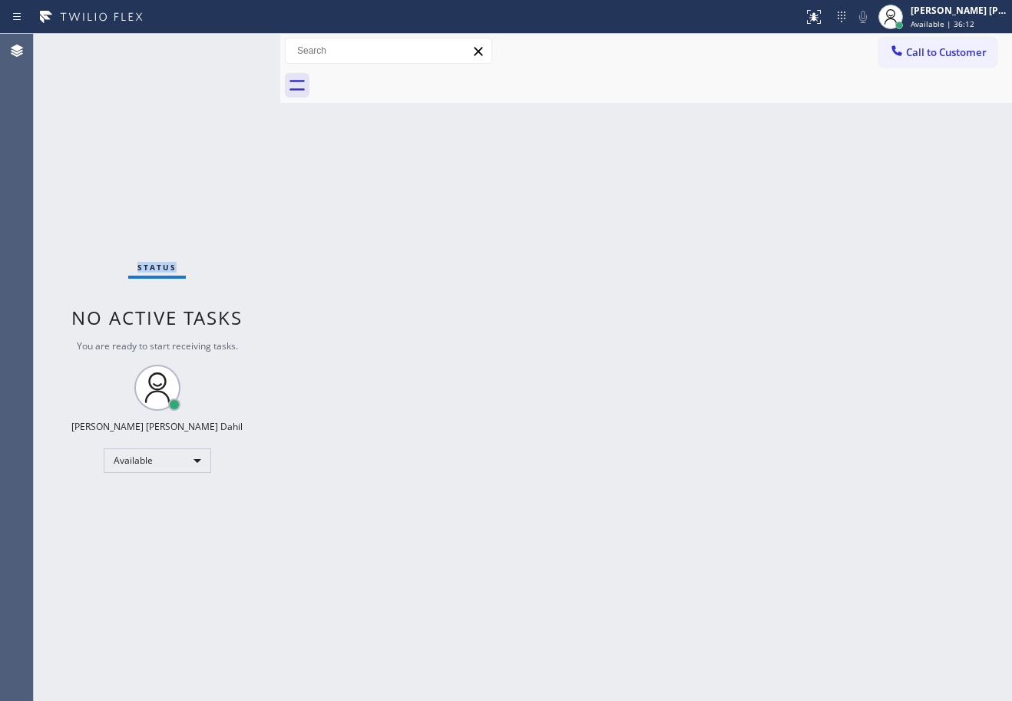
click at [184, 47] on div "Status No active tasks You are ready to start receiving tasks. [PERSON_NAME] [P…" at bounding box center [157, 368] width 247 height 668
drag, startPoint x: 416, startPoint y: 293, endPoint x: 493, endPoint y: 317, distance: 80.4
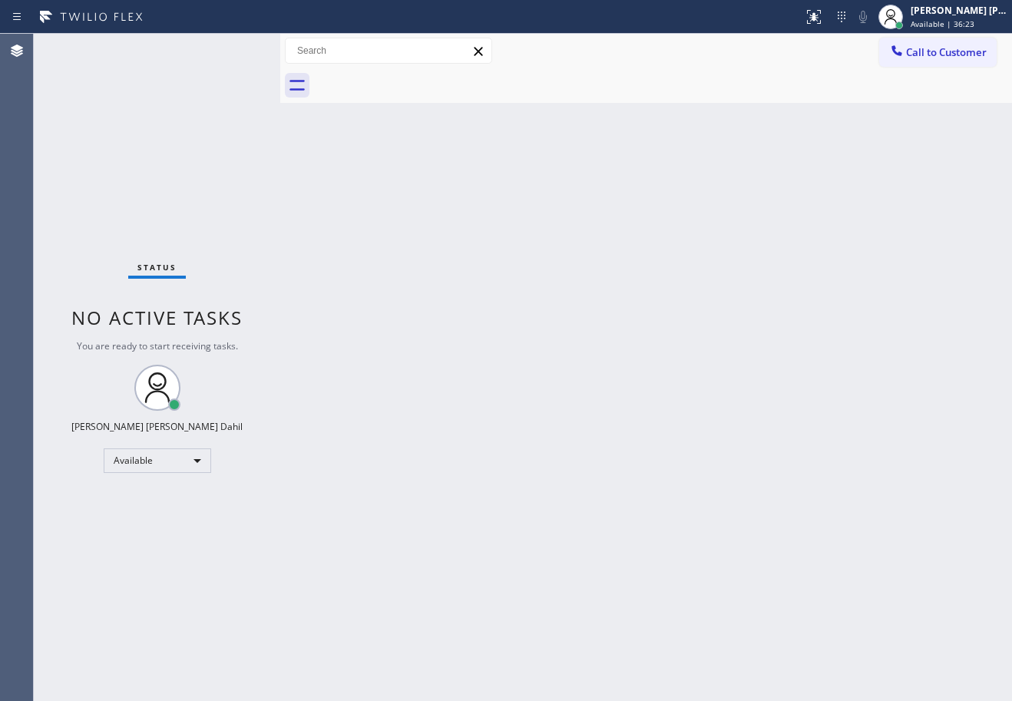
click at [417, 293] on div "Back to Dashboard Change Sender ID Customers Technicians Select a contact Outbo…" at bounding box center [646, 368] width 732 height 668
drag, startPoint x: 695, startPoint y: 457, endPoint x: 704, endPoint y: 454, distance: 9.0
click at [704, 454] on div "Back to Dashboard Change Sender ID Customers Technicians Select a contact Outbo…" at bounding box center [646, 368] width 732 height 668
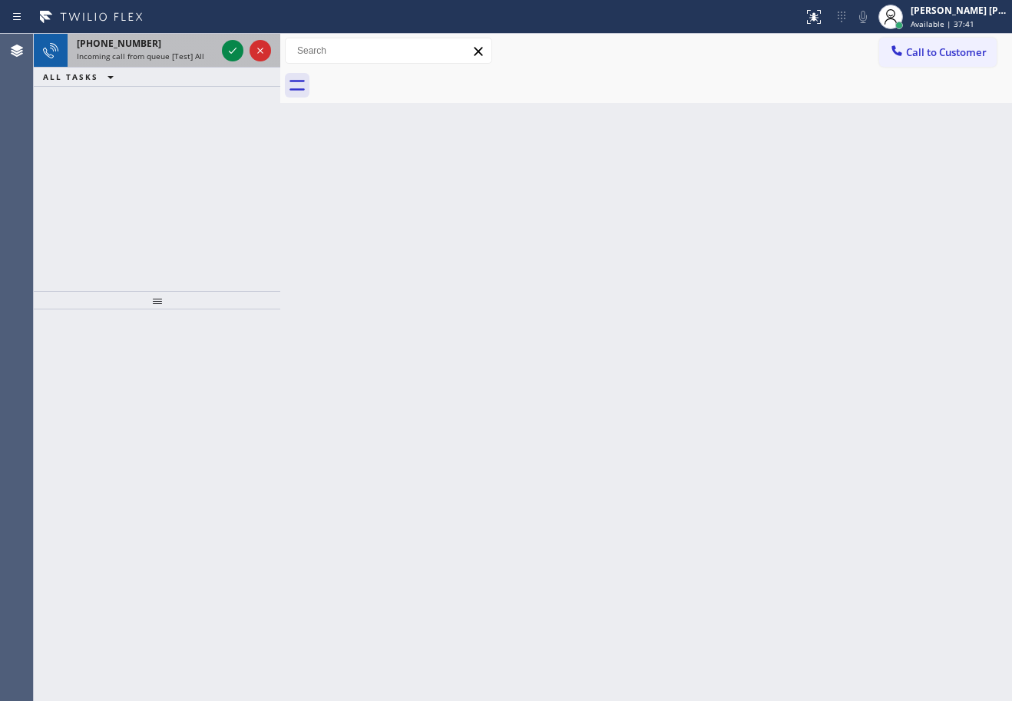
click at [187, 54] on span "Incoming call from queue [Test] All" at bounding box center [141, 56] width 128 height 11
click at [190, 54] on span "Incoming call from queue [Test] All" at bounding box center [141, 56] width 128 height 11
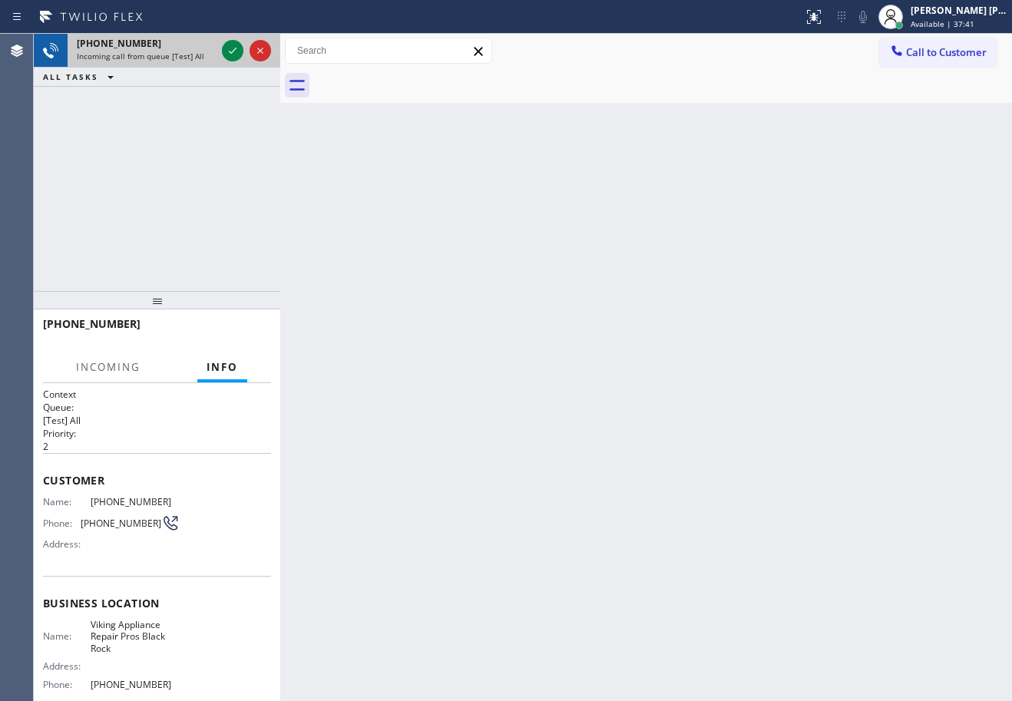
click at [190, 54] on span "Incoming call from queue [Test] All" at bounding box center [141, 56] width 128 height 11
click at [225, 48] on icon at bounding box center [233, 50] width 18 height 18
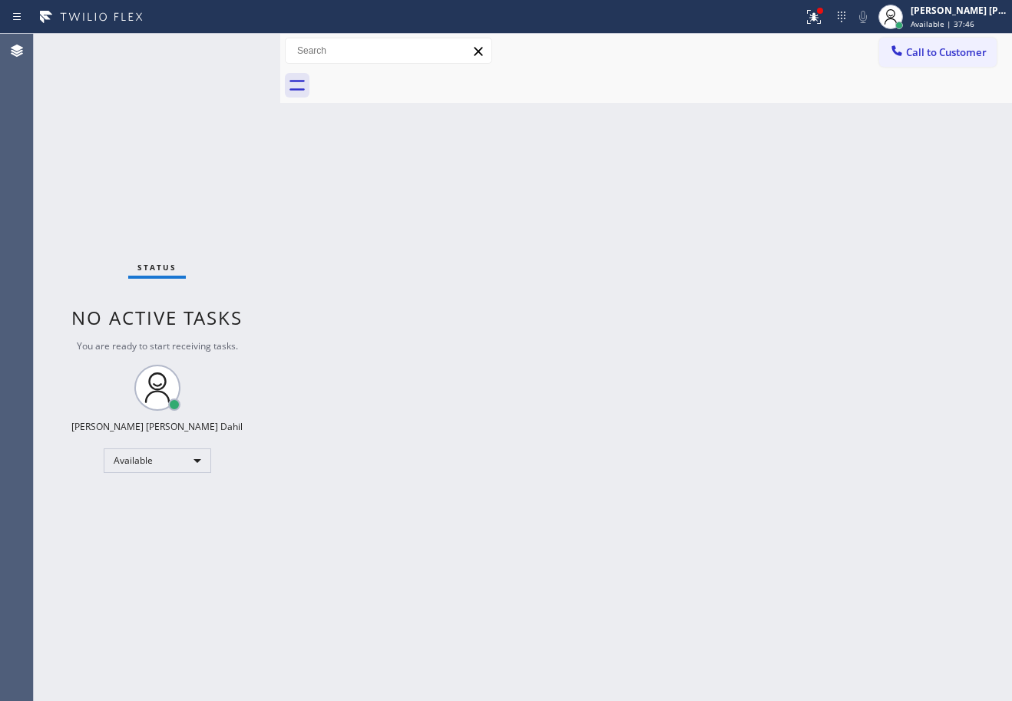
click at [546, 306] on div "Back to Dashboard Change Sender ID Customers Technicians Select a contact Outbo…" at bounding box center [646, 368] width 732 height 668
click at [557, 310] on div "Back to Dashboard Change Sender ID Customers Technicians Select a contact Outbo…" at bounding box center [646, 368] width 732 height 668
click at [818, 513] on div "Back to Dashboard Change Sender ID Customers Technicians Select a contact Outbo…" at bounding box center [646, 368] width 732 height 668
click at [161, 92] on div "Status No active tasks You are ready to start receiving tasks. [PERSON_NAME] [P…" at bounding box center [157, 368] width 247 height 668
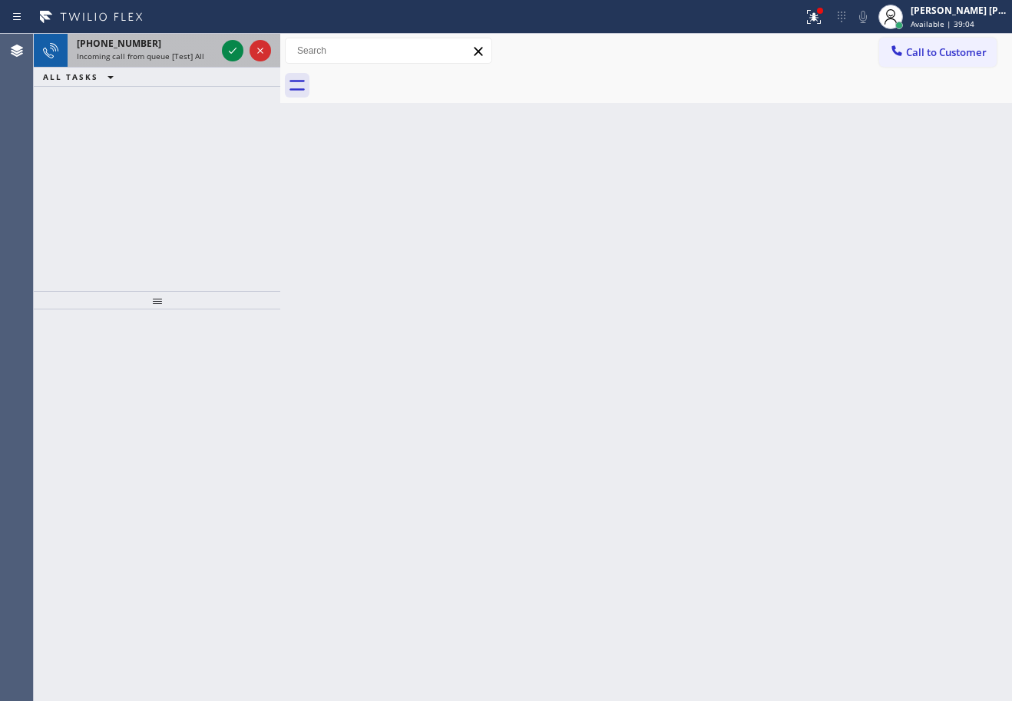
click at [161, 53] on span "Incoming call from queue [Test] All" at bounding box center [141, 56] width 128 height 11
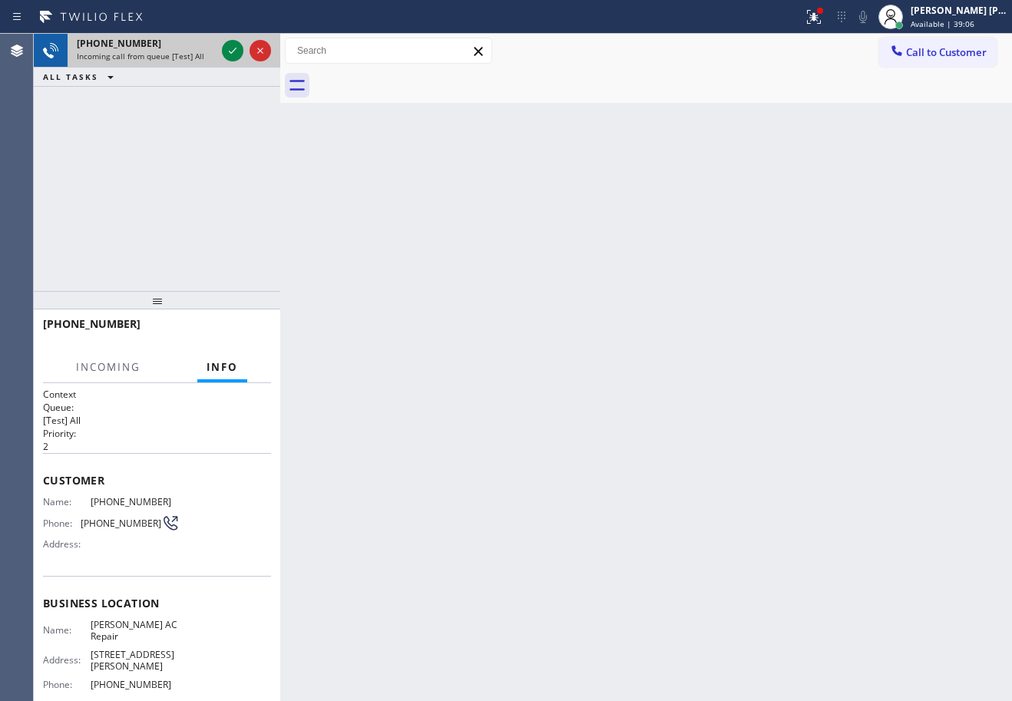
click at [163, 53] on span "Incoming call from queue [Test] All" at bounding box center [141, 56] width 128 height 11
click at [168, 53] on span "Incoming call from queue [Test] All" at bounding box center [141, 56] width 128 height 11
click at [226, 48] on icon at bounding box center [233, 50] width 18 height 18
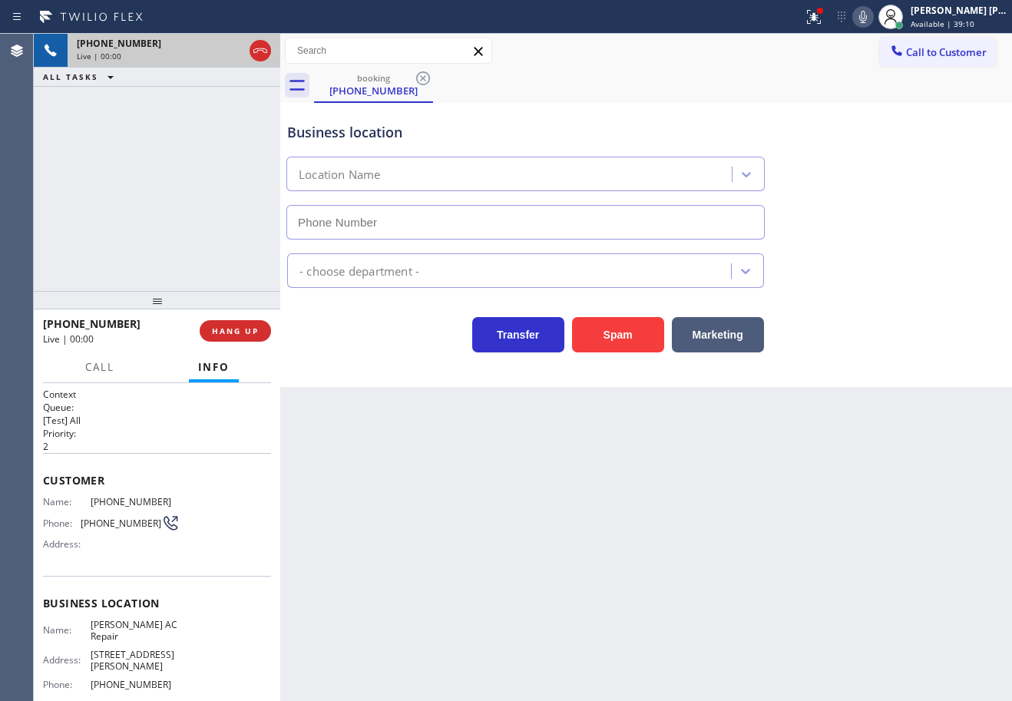
type input "[PHONE_NUMBER]"
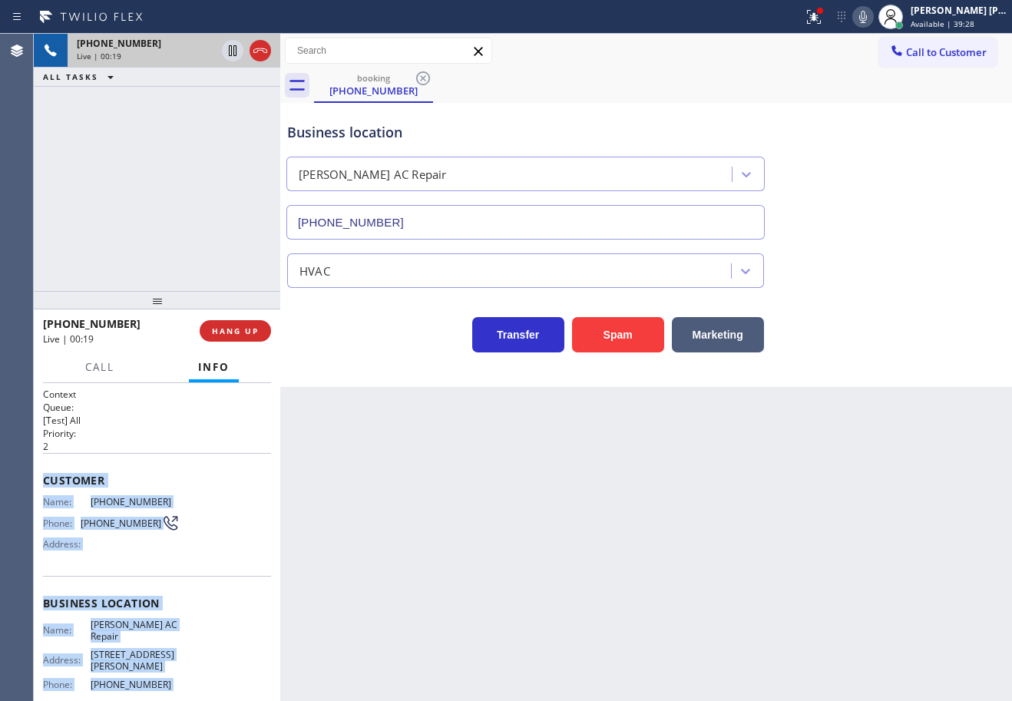
scroll to position [124, 0]
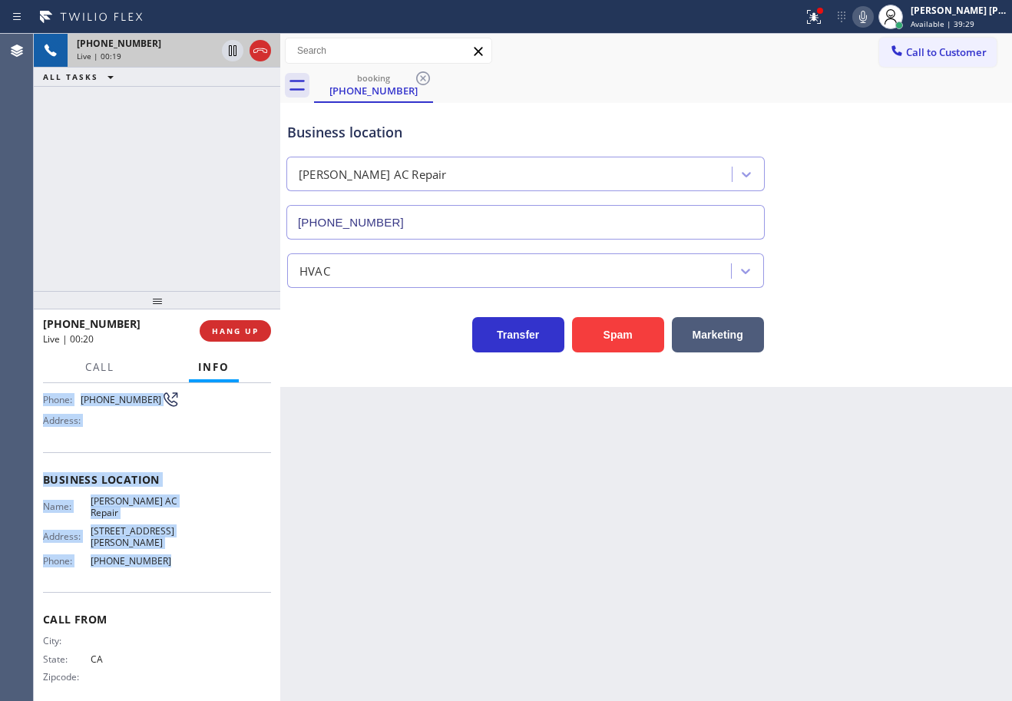
drag, startPoint x: 40, startPoint y: 479, endPoint x: 365, endPoint y: 476, distance: 324.9
click at [184, 548] on div "Context Queue: [Test] All Priority: 2 Customer Name: [PHONE_NUMBER] Phone: [PHO…" at bounding box center [157, 542] width 247 height 318
copy div "Customer Name: [PHONE_NUMBER] Phone: [PHONE_NUMBER] Address: Business location …"
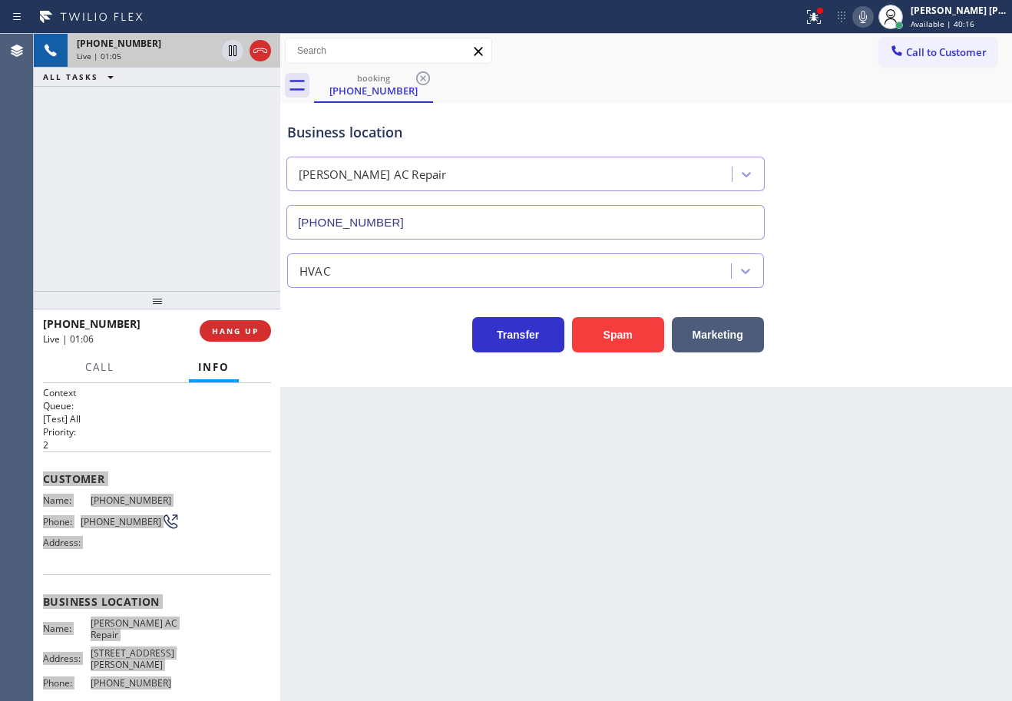
scroll to position [0, 0]
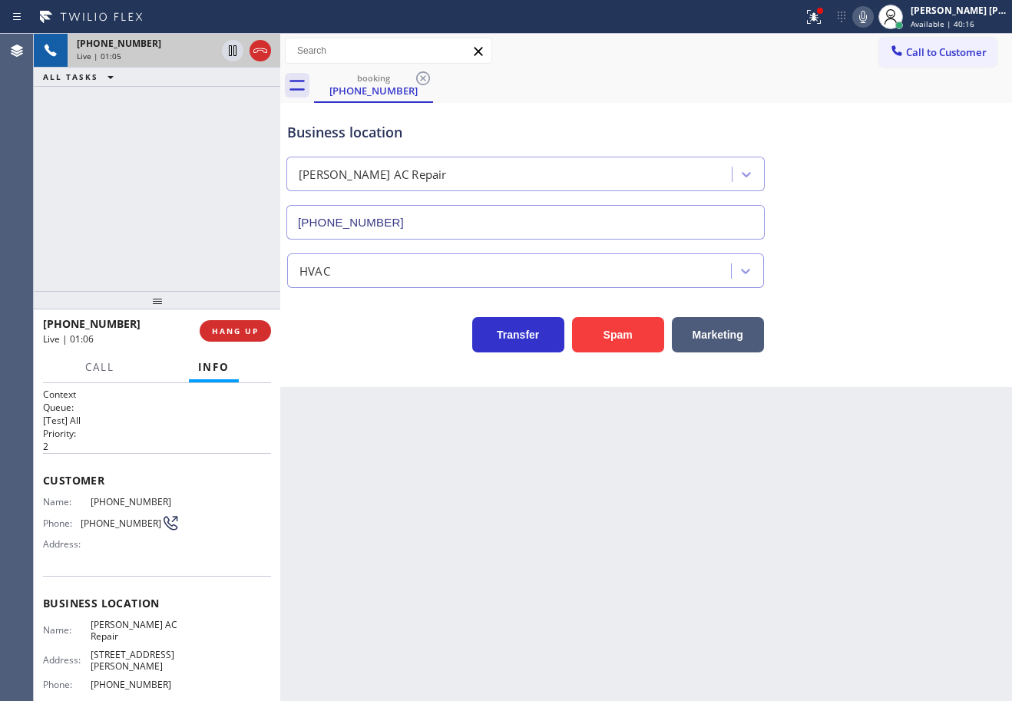
click at [176, 236] on div "[PHONE_NUMBER] Live | 01:05 ALL TASKS ALL TASKS ACTIVE TASKS TASKS IN WRAP UP" at bounding box center [157, 162] width 247 height 257
click at [176, 236] on div "[PHONE_NUMBER] Live | 01:06 ALL TASKS ALL TASKS ACTIVE TASKS TASKS IN WRAP UP" at bounding box center [157, 162] width 247 height 257
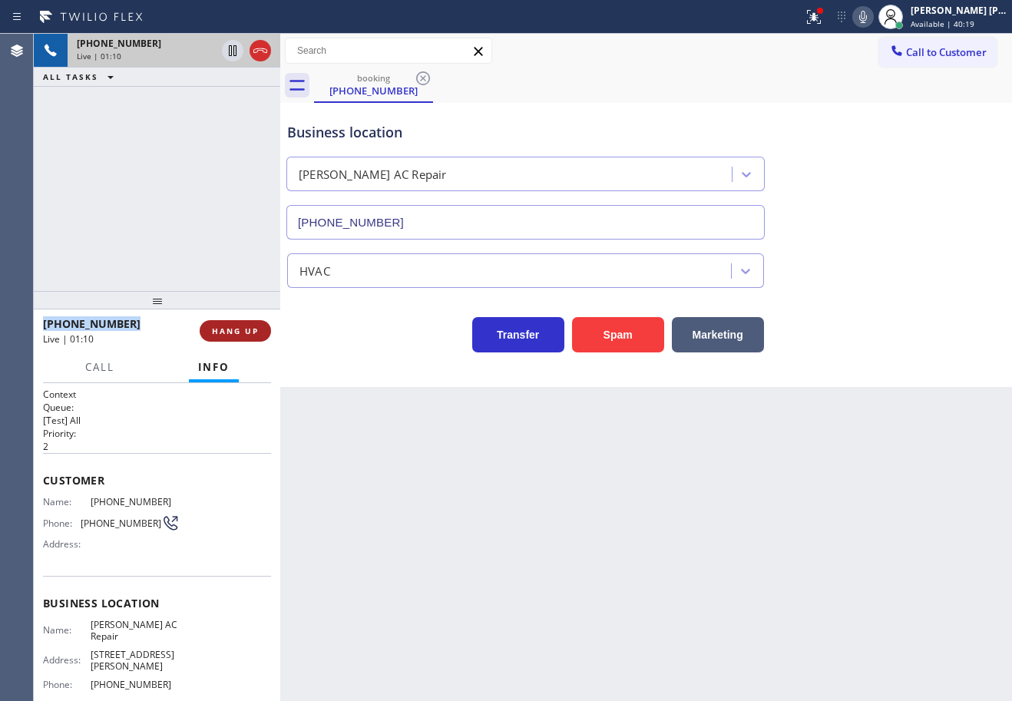
click at [248, 327] on span "HANG UP" at bounding box center [235, 331] width 47 height 11
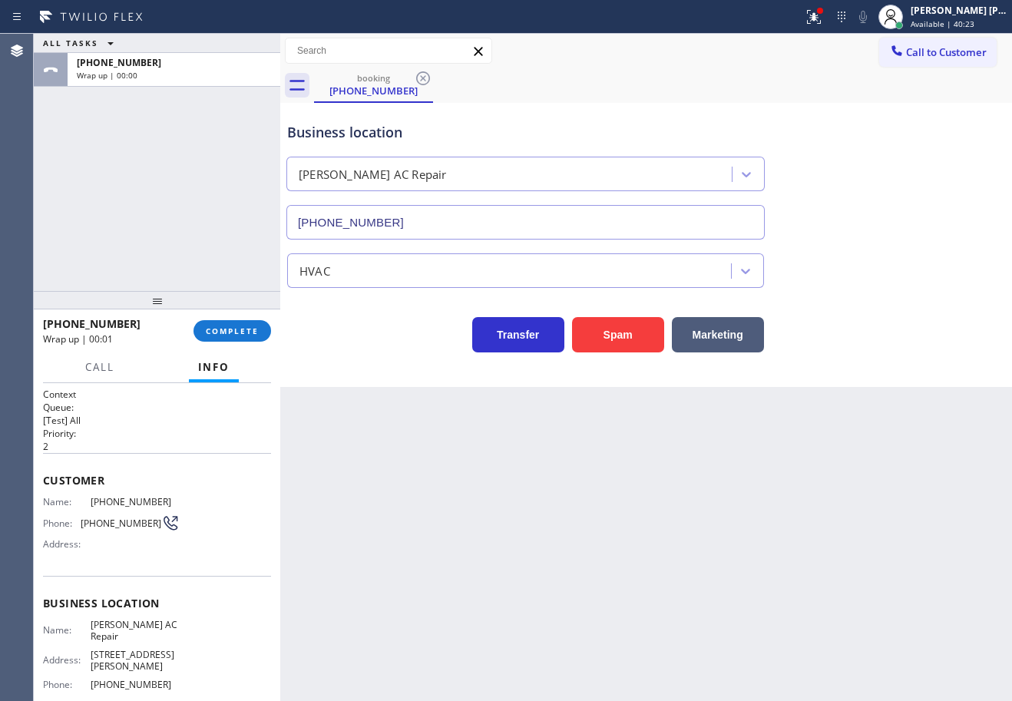
click at [203, 246] on div "ALL TASKS ALL TASKS ACTIVE TASKS TASKS IN WRAP UP [PHONE_NUMBER] Wrap up | 00:00" at bounding box center [157, 162] width 247 height 257
click at [217, 325] on button "COMPLETE" at bounding box center [233, 331] width 78 height 22
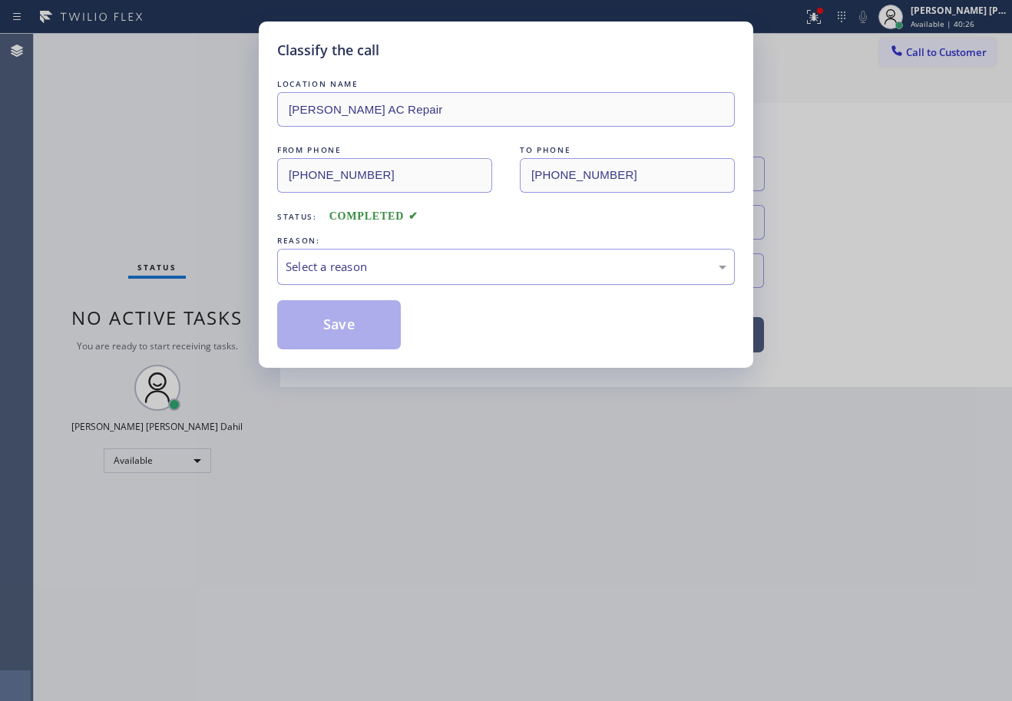
click at [329, 266] on div "Select a reason" at bounding box center [506, 267] width 441 height 18
click at [330, 316] on button "Save" at bounding box center [339, 324] width 124 height 49
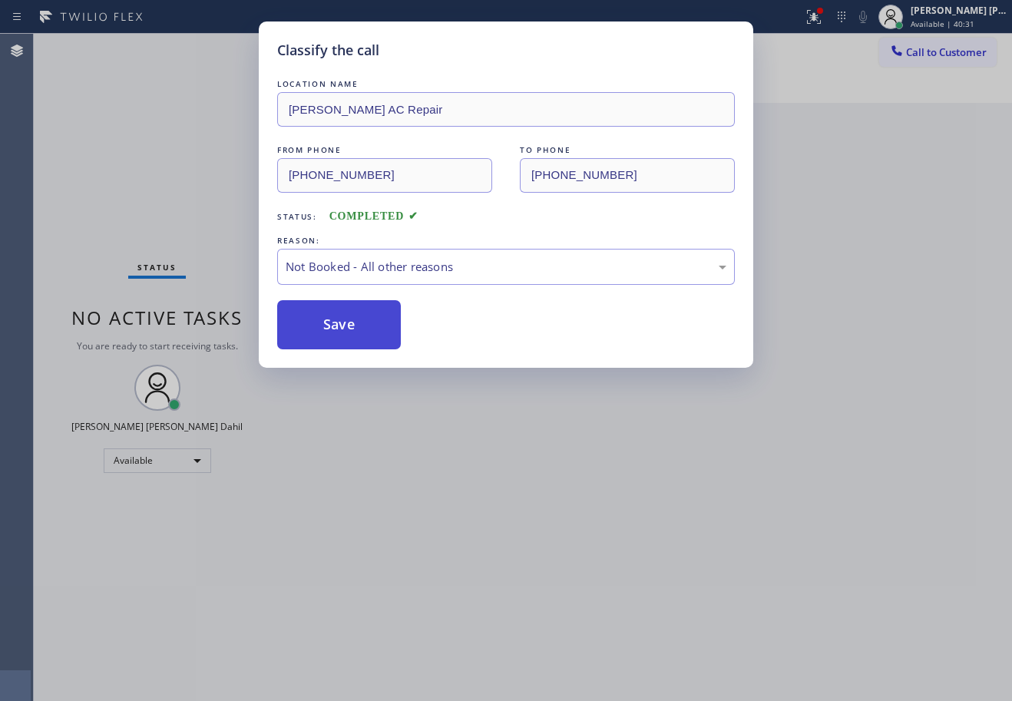
click at [330, 316] on button "Save" at bounding box center [339, 324] width 124 height 49
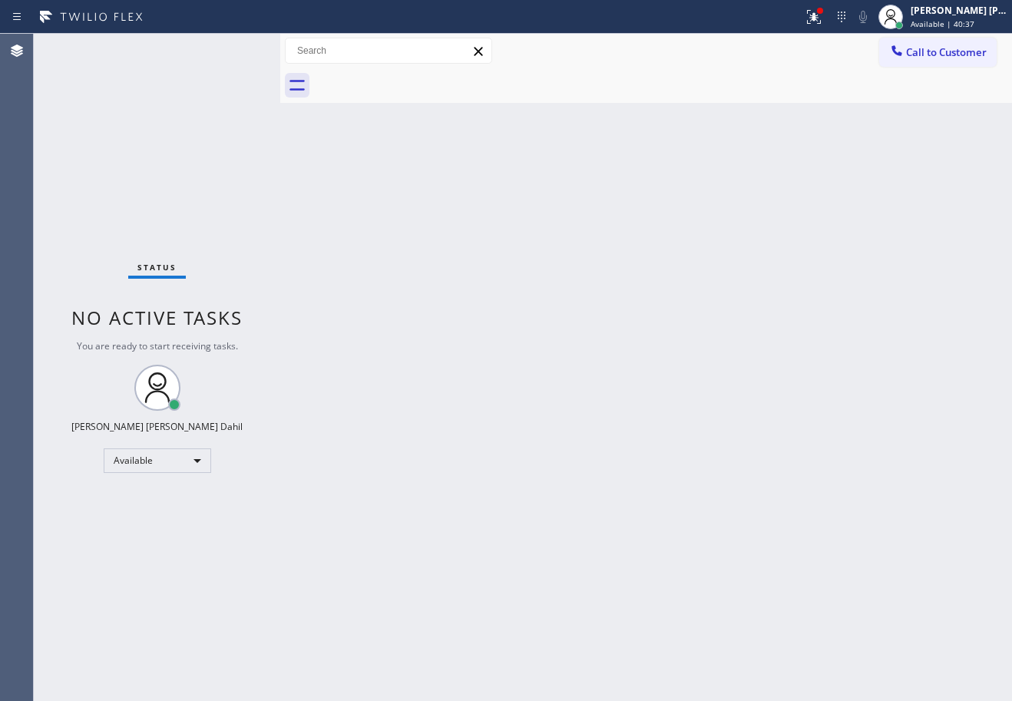
drag, startPoint x: 678, startPoint y: 112, endPoint x: 697, endPoint y: 110, distance: 20.1
click at [678, 112] on div "Back to Dashboard Change Sender ID Customers Technicians Select a contact Outbo…" at bounding box center [646, 368] width 732 height 668
click at [551, 508] on div "Back to Dashboard Change Sender ID Customers Technicians Select a contact Outbo…" at bounding box center [646, 368] width 732 height 668
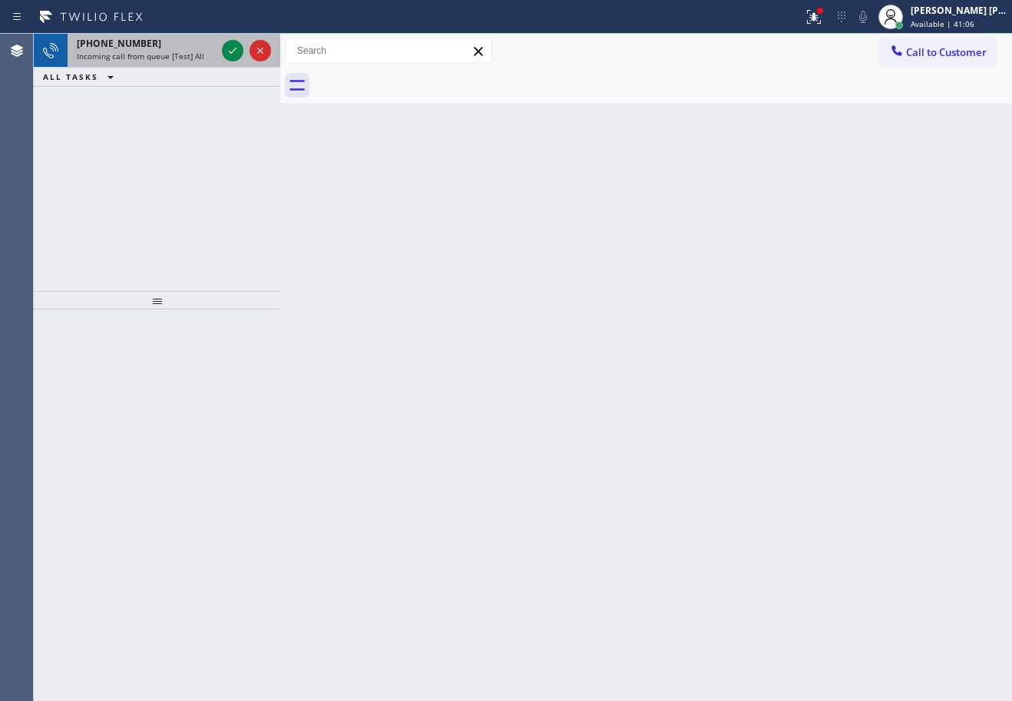
click at [165, 52] on span "Incoming call from queue [Test] All" at bounding box center [141, 56] width 128 height 11
click at [166, 52] on span "Incoming call from queue [Test] All" at bounding box center [141, 56] width 128 height 11
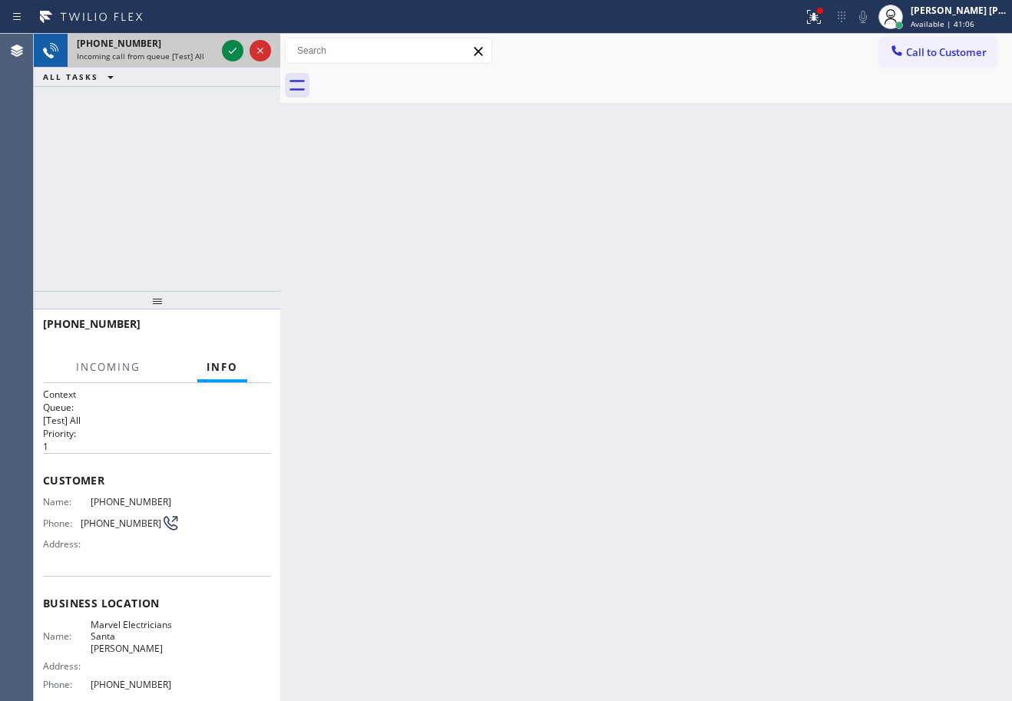
click at [167, 53] on span "Incoming call from queue [Test] All" at bounding box center [141, 56] width 128 height 11
click at [230, 49] on icon at bounding box center [233, 50] width 18 height 18
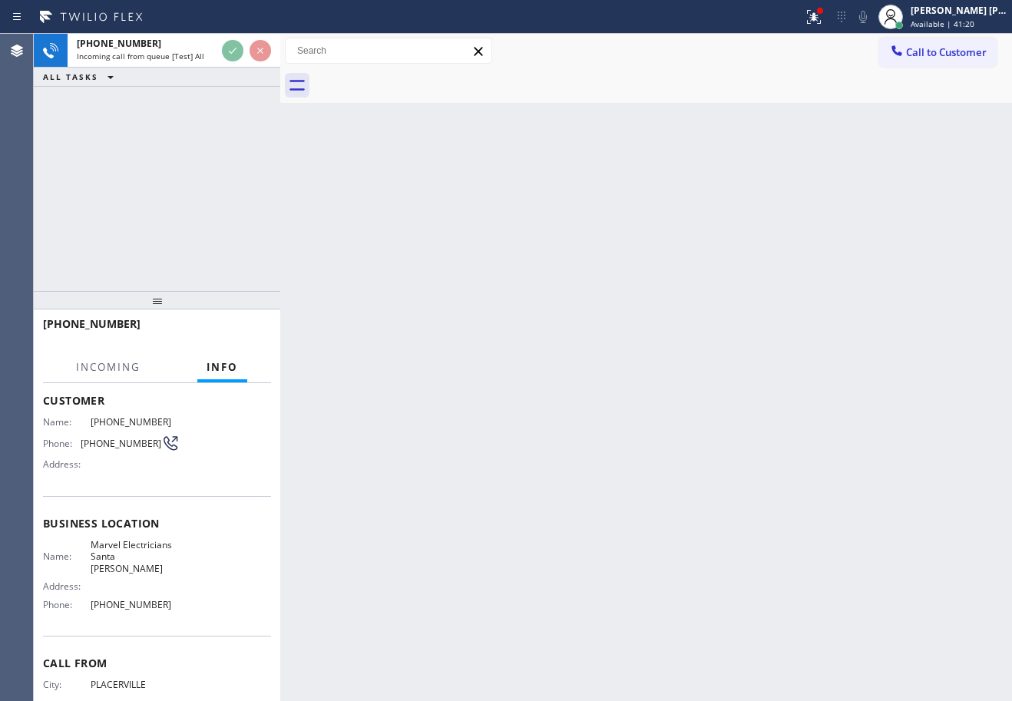
scroll to position [47, 0]
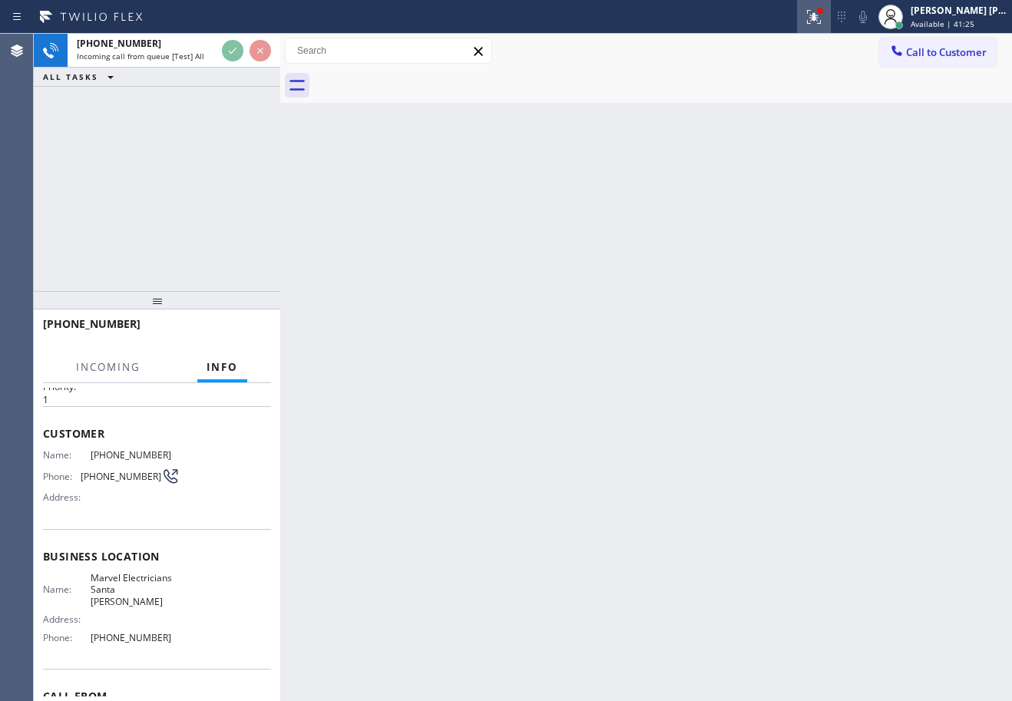
click at [823, 18] on icon at bounding box center [814, 17] width 18 height 18
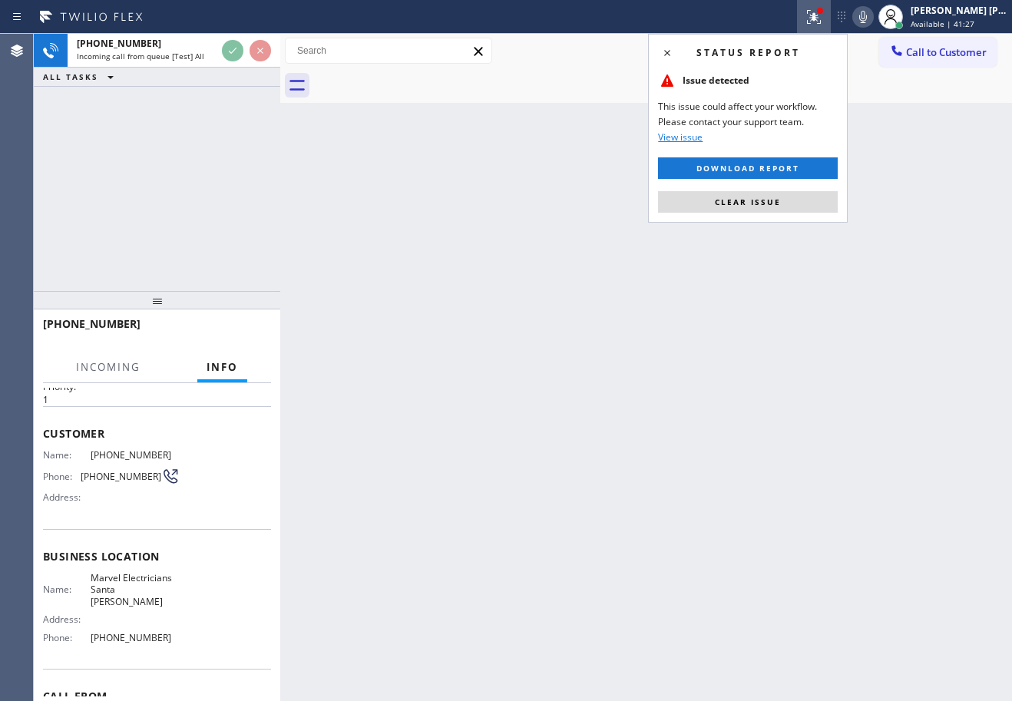
click at [788, 198] on button "Clear issue" at bounding box center [748, 202] width 180 height 22
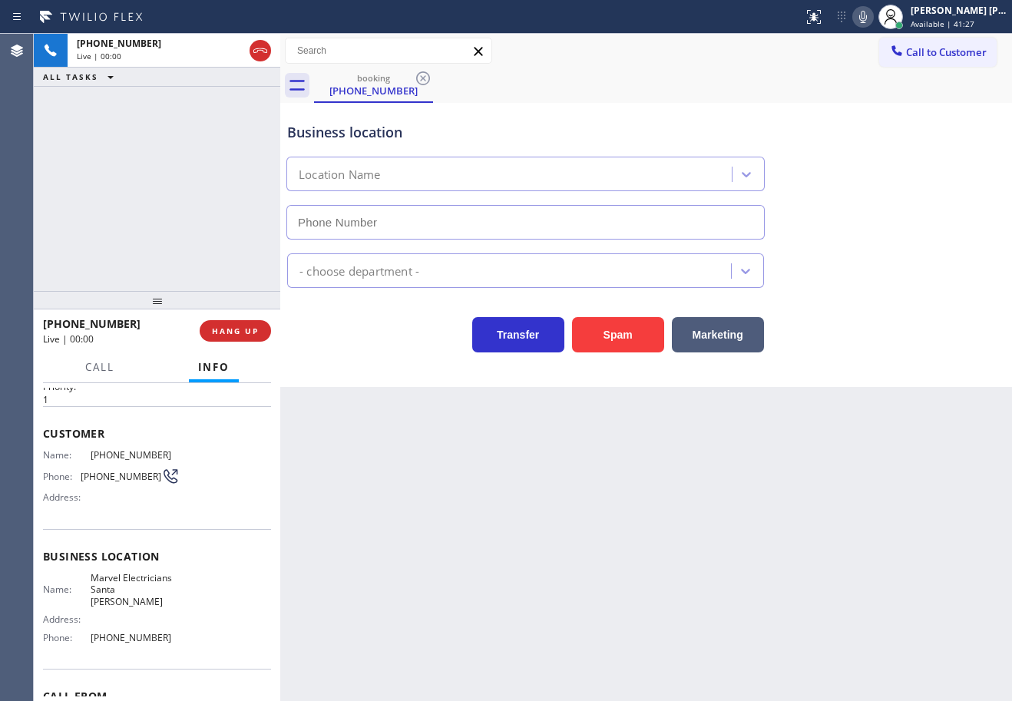
scroll to position [14, 0]
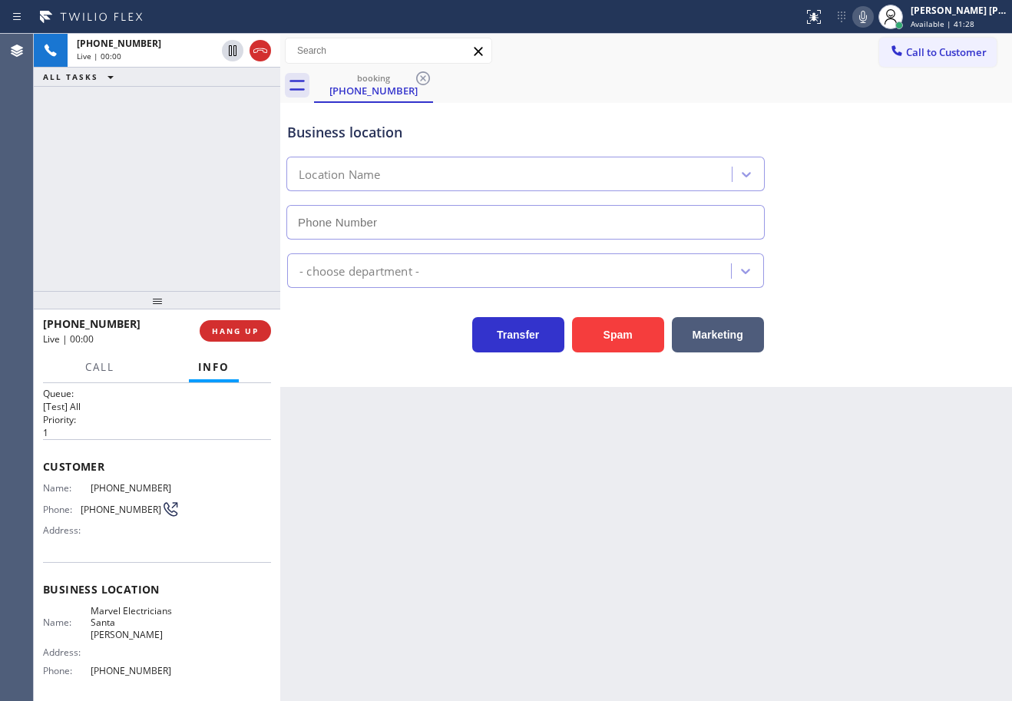
type input "[PHONE_NUMBER]"
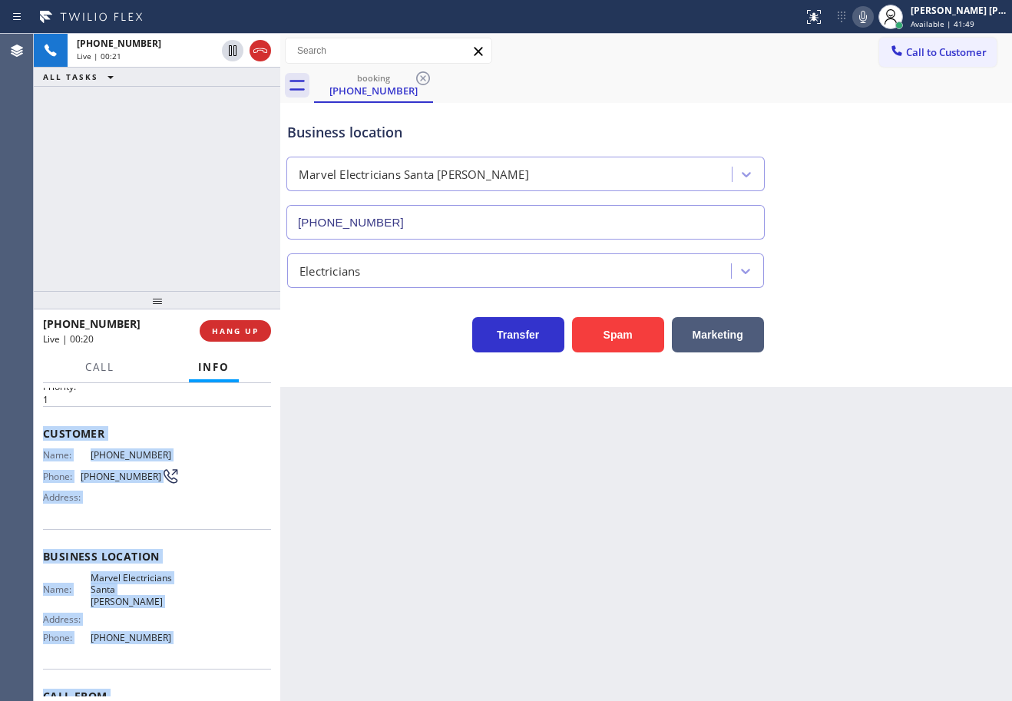
scroll to position [124, 0]
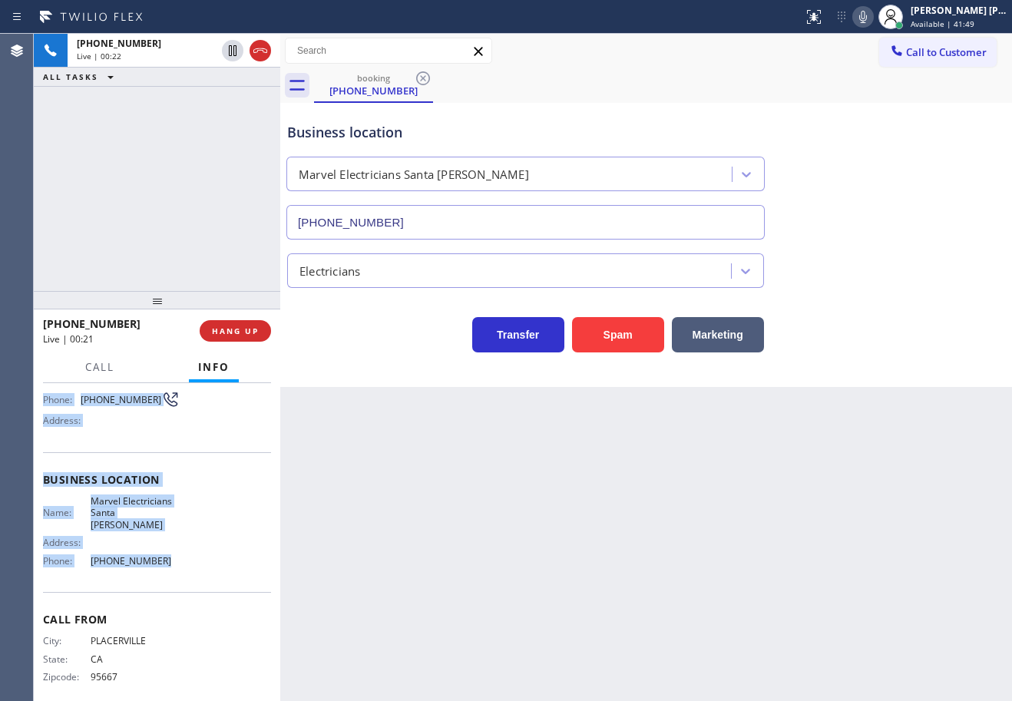
drag, startPoint x: 137, startPoint y: 619, endPoint x: 186, endPoint y: 557, distance: 79.3
click at [186, 557] on div "Context Queue: [Test] All Priority: 1 Customer Name: [PHONE_NUMBER] Phone: [PHO…" at bounding box center [157, 542] width 247 height 318
copy div "Customer Name: [PHONE_NUMBER] Phone: [PHONE_NUMBER] Address: Business location …"
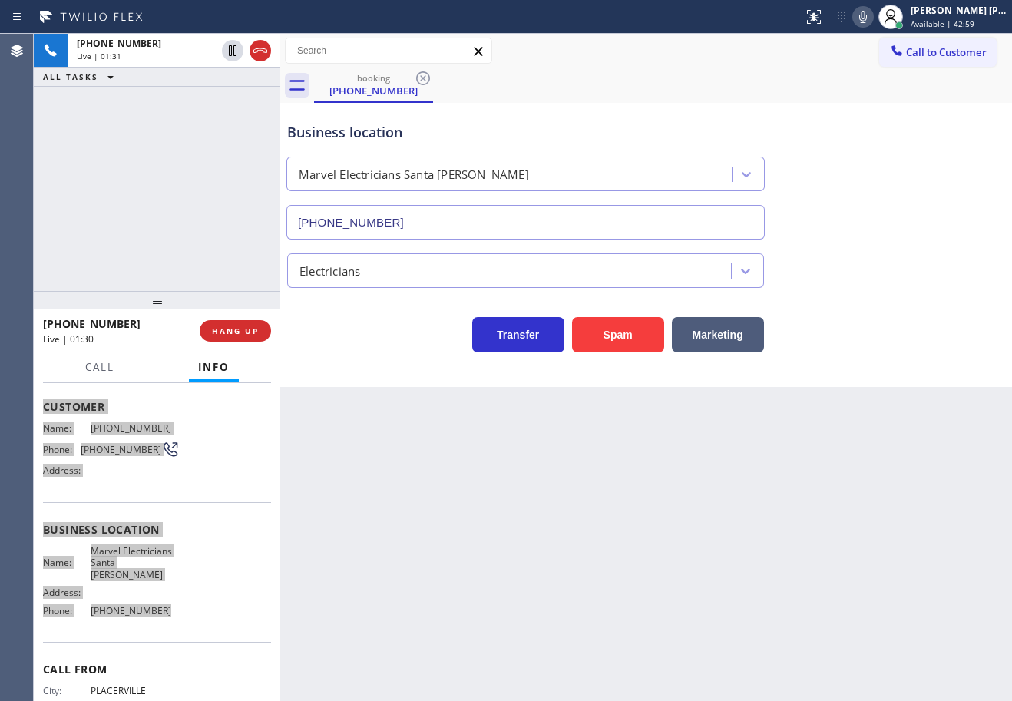
scroll to position [47, 0]
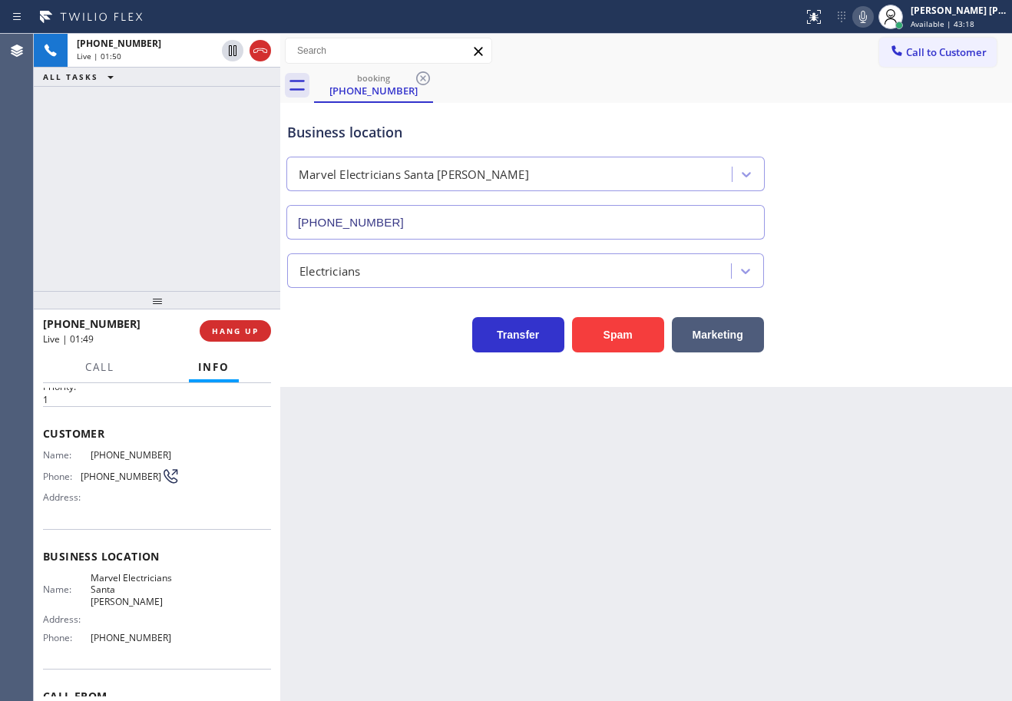
drag, startPoint x: 181, startPoint y: 122, endPoint x: 191, endPoint y: 117, distance: 11.3
click at [181, 122] on div "[PHONE_NUMBER] Live | 01:50 ALL TASKS ALL TASKS ACTIVE TASKS TASKS IN WRAP UP" at bounding box center [157, 162] width 247 height 257
click at [483, 463] on div "Back to Dashboard Change Sender ID Customers Technicians Select a contact Outbo…" at bounding box center [646, 368] width 732 height 668
click at [901, 280] on div "Electricians" at bounding box center [646, 267] width 724 height 41
click at [900, 281] on div "Electricians" at bounding box center [646, 267] width 724 height 41
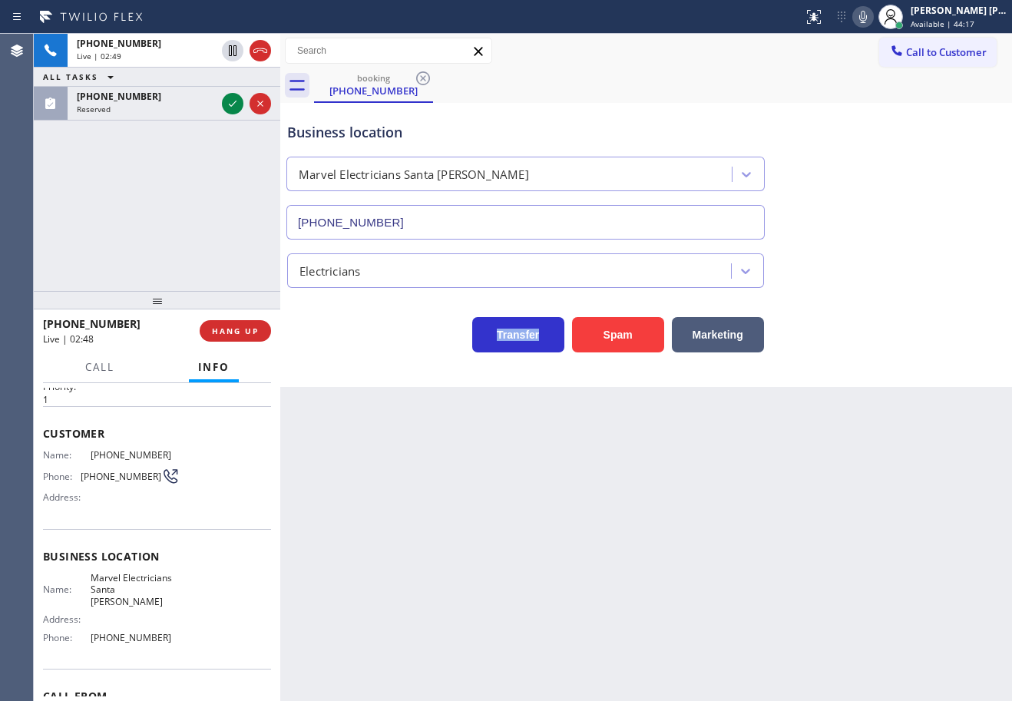
click at [900, 281] on div "Electricians" at bounding box center [646, 267] width 724 height 41
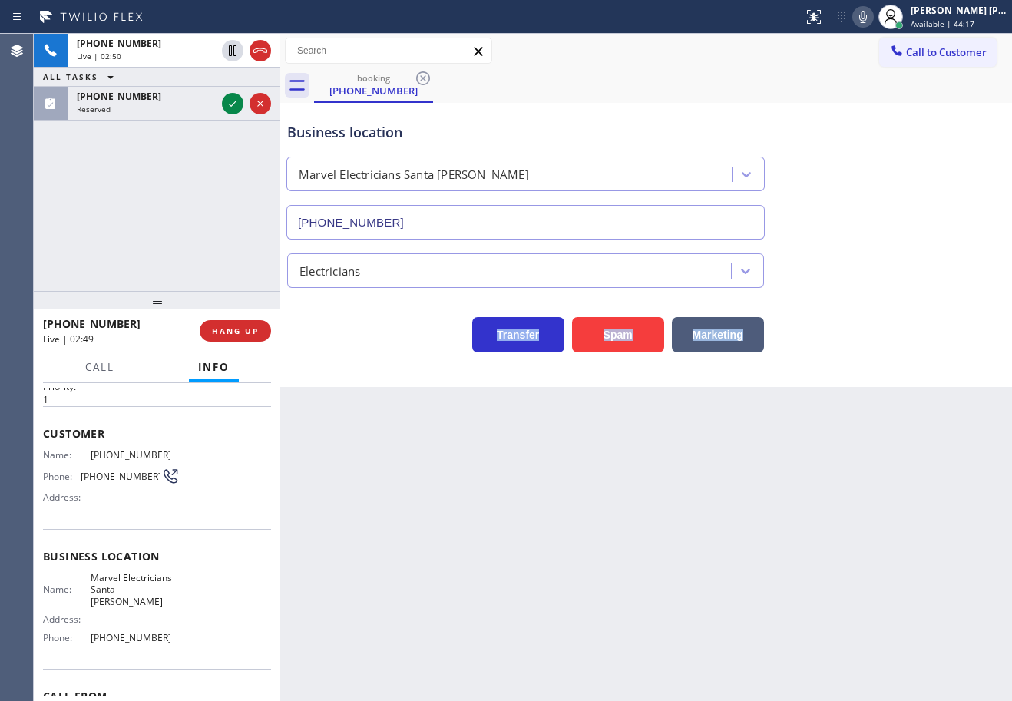
click at [900, 281] on div "Electricians" at bounding box center [646, 267] width 724 height 41
click at [916, 297] on div "Transfer Spam Marketing" at bounding box center [646, 320] width 724 height 65
click at [873, 19] on icon at bounding box center [863, 17] width 18 height 18
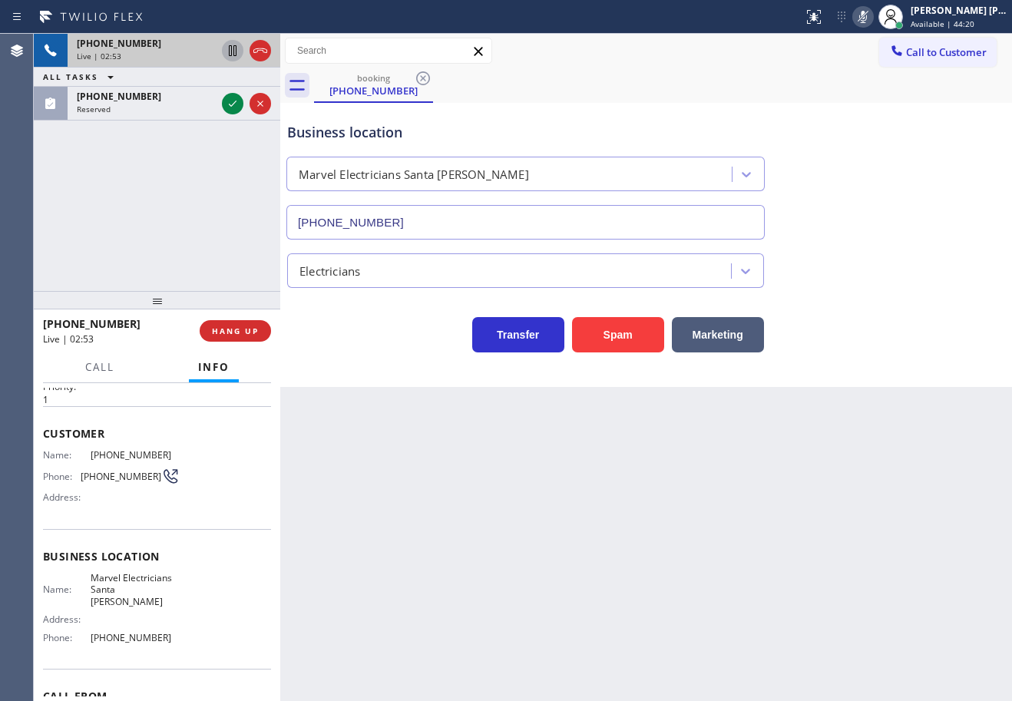
click at [229, 55] on icon at bounding box center [233, 50] width 8 height 11
drag, startPoint x: 228, startPoint y: 134, endPoint x: 222, endPoint y: 128, distance: 8.2
click at [228, 134] on div "[PHONE_NUMBER] Live | 02:54 ALL TASKS ALL TASKS ACTIVE TASKS TASKS IN WRAP UP […" at bounding box center [157, 162] width 247 height 257
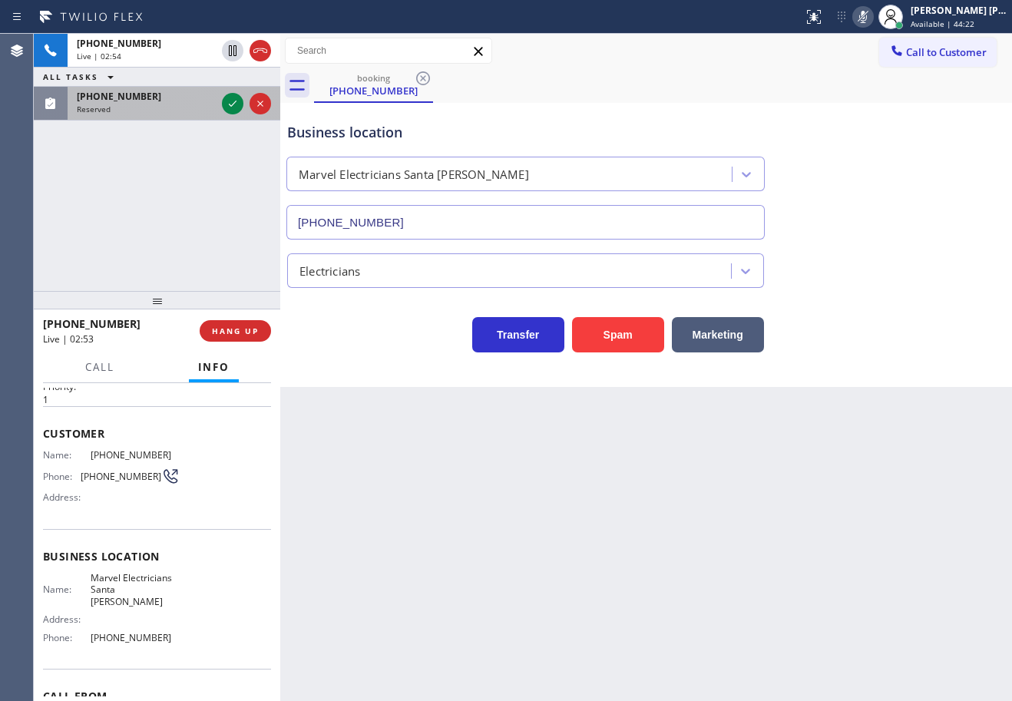
click at [208, 100] on div "[PHONE_NUMBER]" at bounding box center [146, 96] width 139 height 13
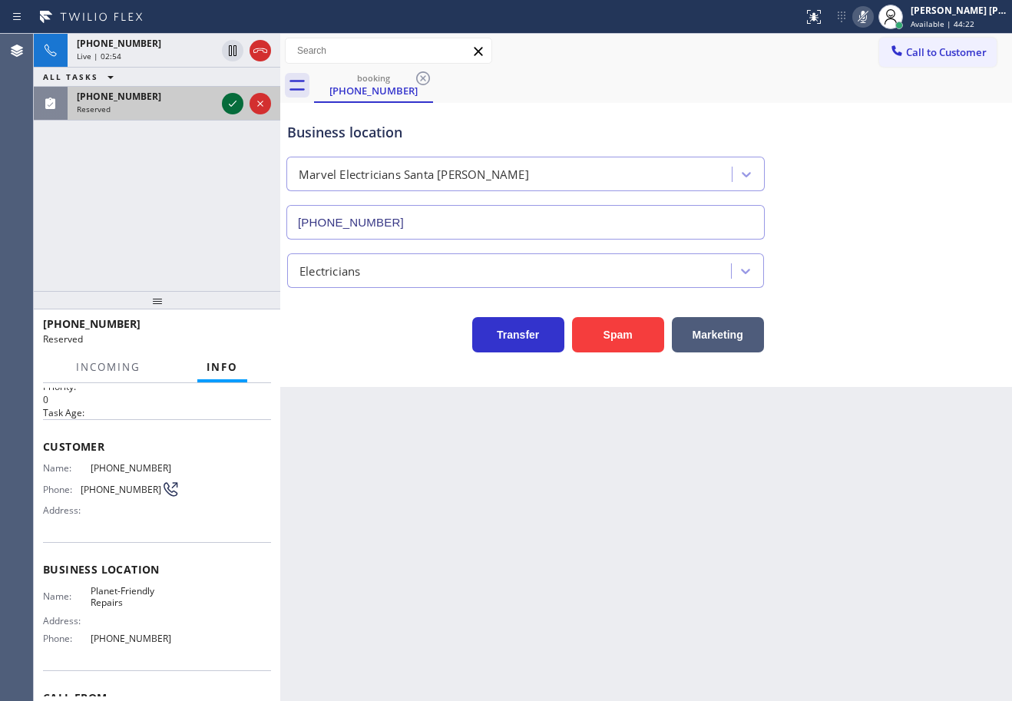
click at [233, 104] on icon at bounding box center [233, 103] width 18 height 18
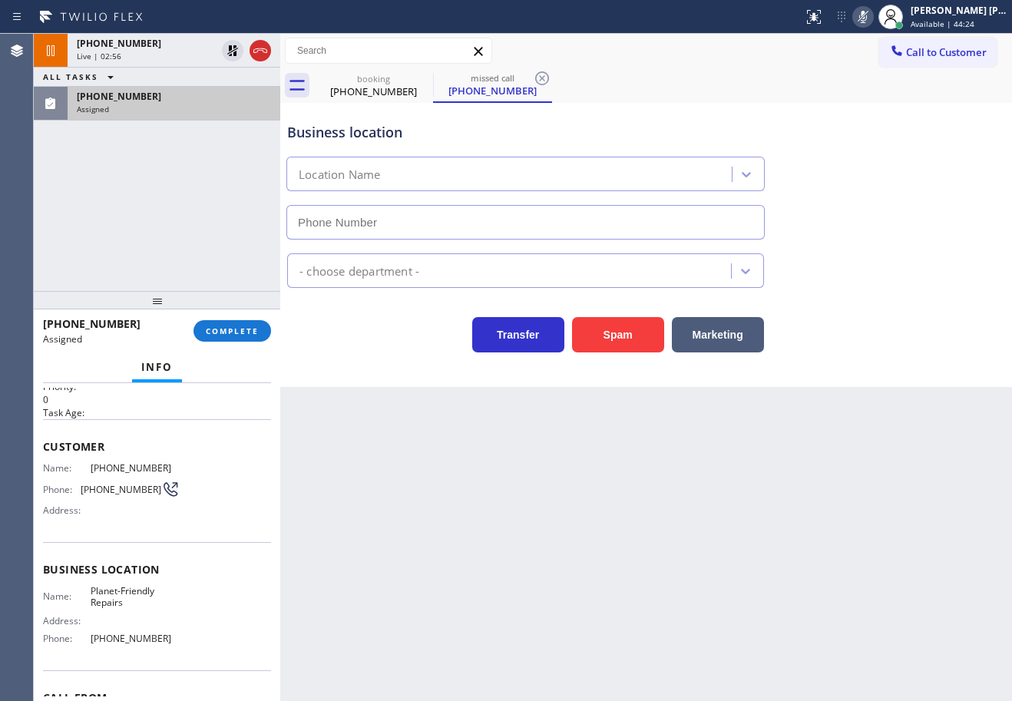
type input "[PHONE_NUMBER]"
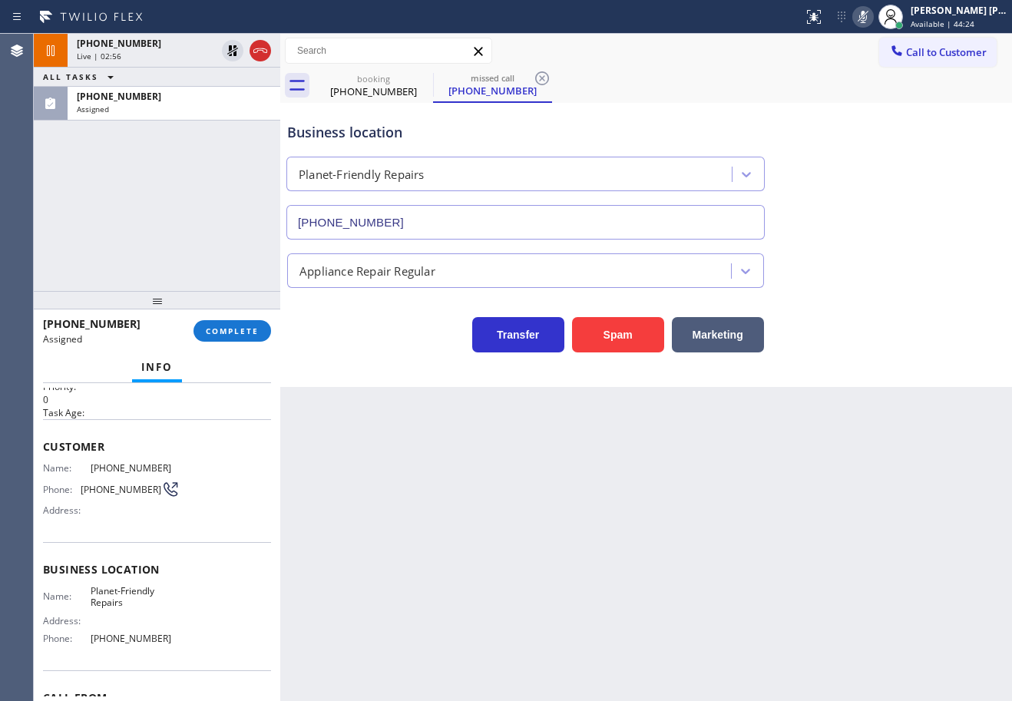
click at [230, 345] on div "[PHONE_NUMBER] Assigned COMPLETE" at bounding box center [157, 331] width 228 height 40
click at [234, 333] on span "COMPLETE" at bounding box center [232, 331] width 53 height 11
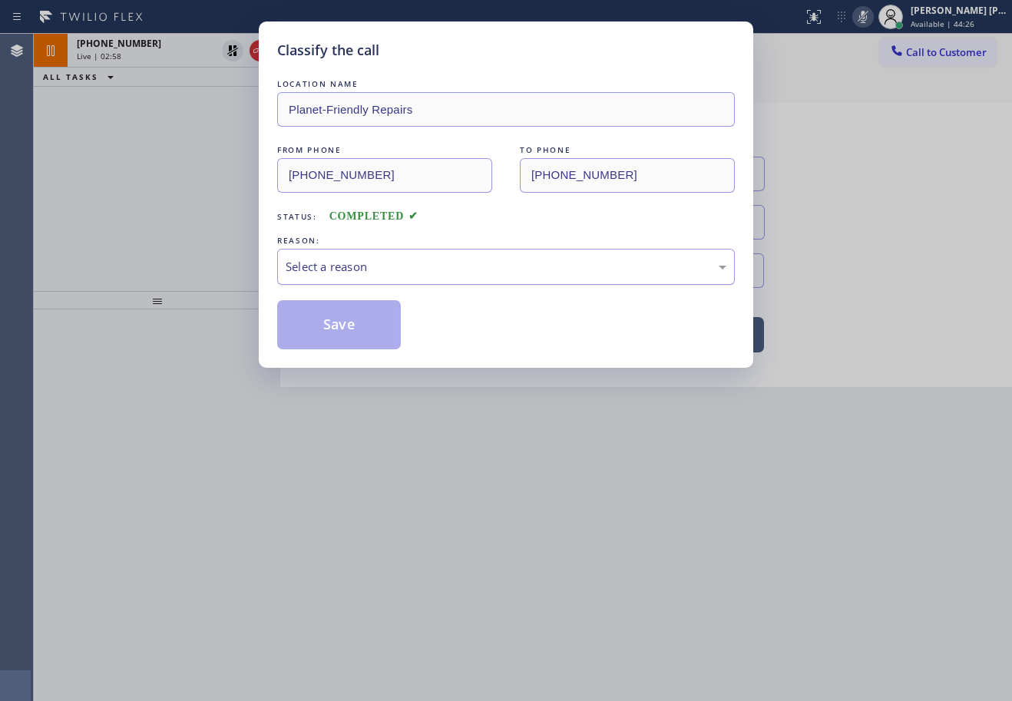
click at [323, 263] on div "Select a reason" at bounding box center [506, 267] width 441 height 18
click at [323, 323] on button "Save" at bounding box center [339, 324] width 124 height 49
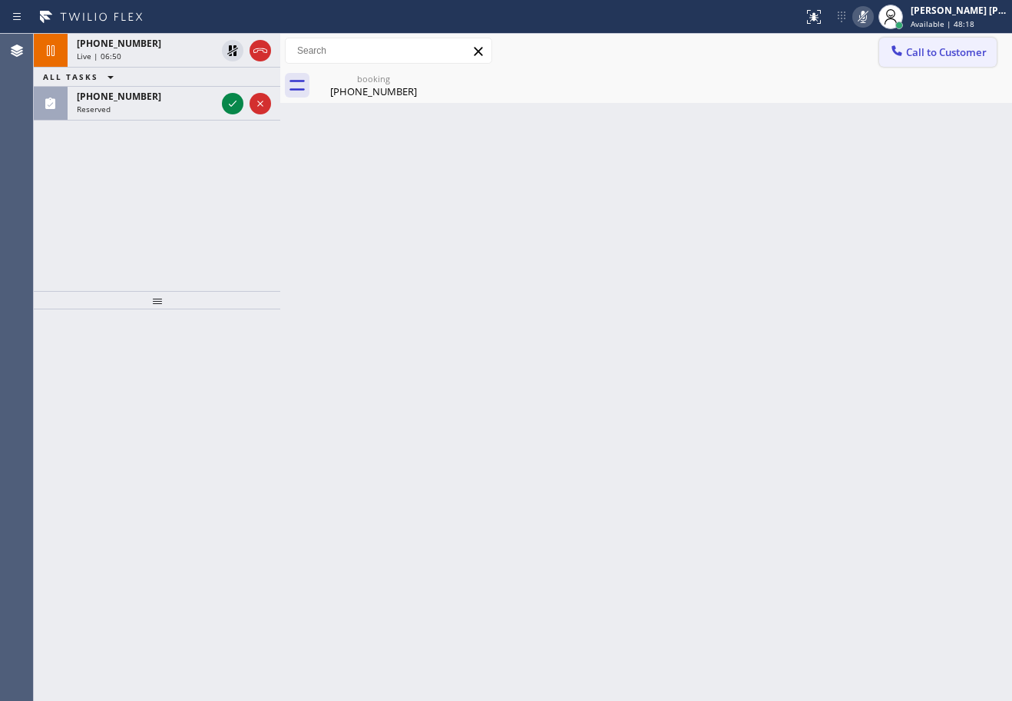
click at [234, 47] on icon at bounding box center [233, 50] width 18 height 18
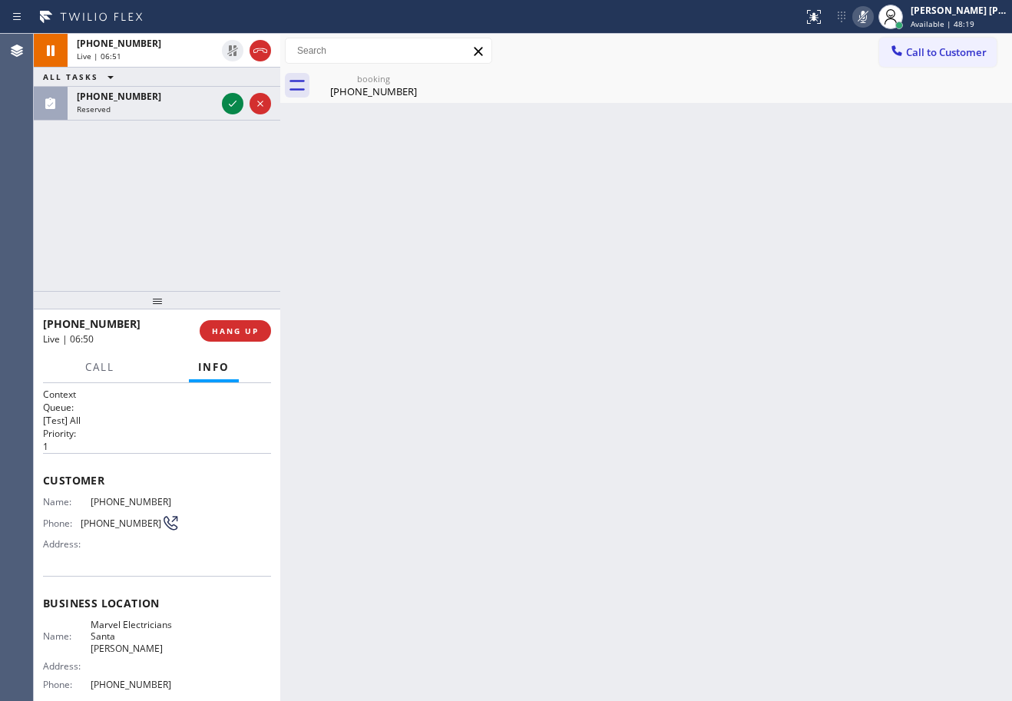
click at [873, 18] on icon at bounding box center [863, 17] width 18 height 18
drag, startPoint x: 876, startPoint y: 18, endPoint x: 889, endPoint y: 159, distance: 141.1
click at [873, 18] on icon at bounding box center [863, 17] width 18 height 18
click at [899, 112] on div "Back to Dashboard Change Sender ID Customers Technicians Select a contact Outbo…" at bounding box center [646, 368] width 732 height 668
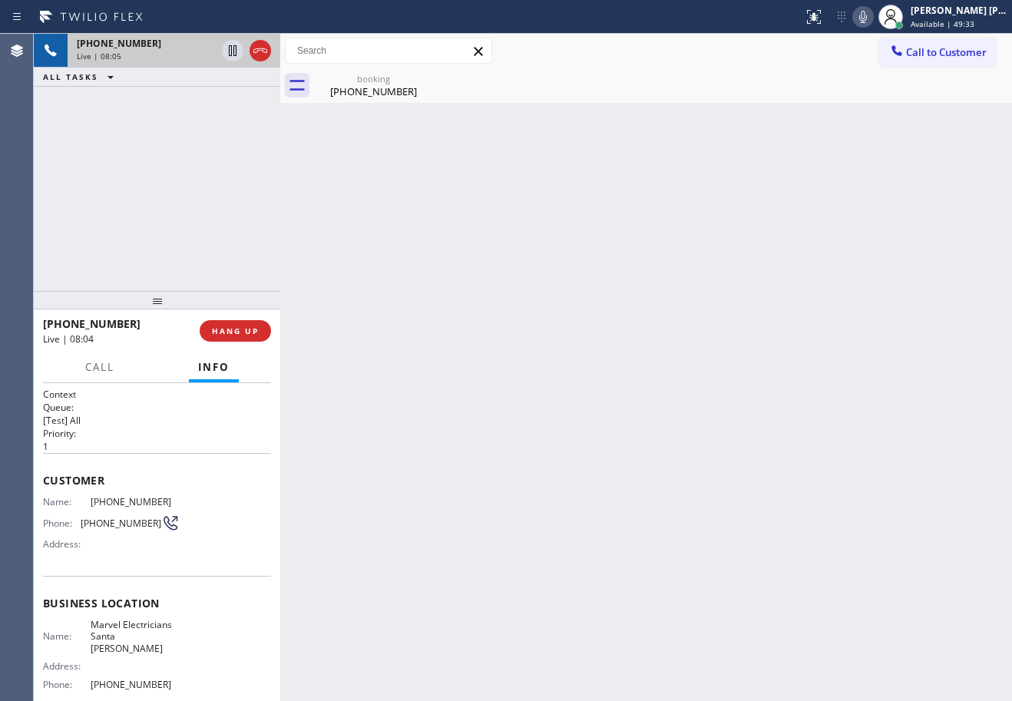
click at [345, 89] on div "[PHONE_NUMBER]" at bounding box center [374, 91] width 116 height 14
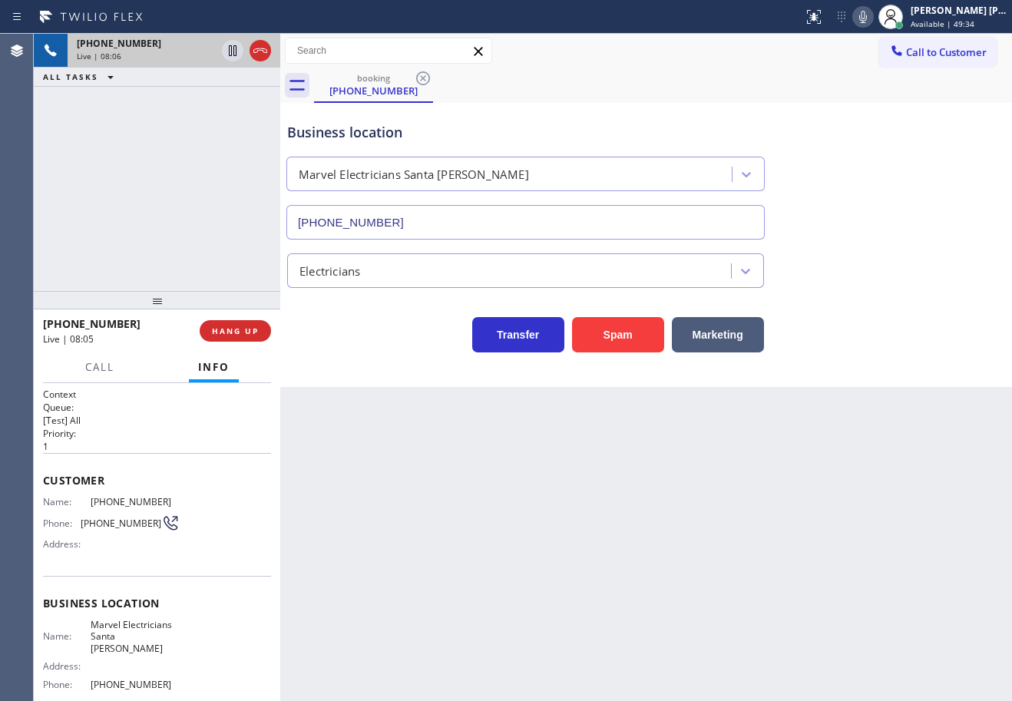
click at [154, 55] on div "Live | 08:06" at bounding box center [146, 56] width 139 height 11
click at [155, 217] on div "[PHONE_NUMBER] Live | 08:06 ALL TASKS ALL TASKS ACTIVE TASKS TASKS IN WRAP UP" at bounding box center [157, 162] width 247 height 257
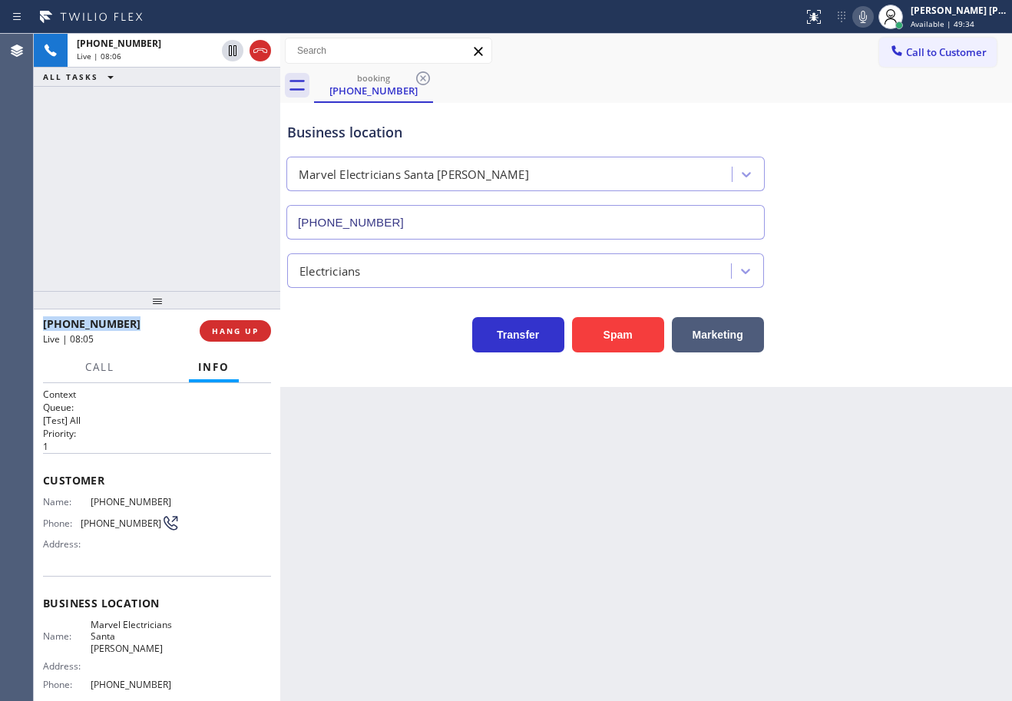
click at [155, 217] on div "[PHONE_NUMBER] Live | 08:06 ALL TASKS ALL TASKS ACTIVE TASKS TASKS IN WRAP UP" at bounding box center [157, 162] width 247 height 257
click at [155, 217] on div "[PHONE_NUMBER] Live | 08:07 ALL TASKS ALL TASKS ACTIVE TASKS TASKS IN WRAP UP" at bounding box center [157, 162] width 247 height 257
click at [131, 187] on div "[PHONE_NUMBER] Live | 08:20 ALL TASKS ALL TASKS ACTIVE TASKS TASKS IN WRAP UP" at bounding box center [157, 162] width 247 height 257
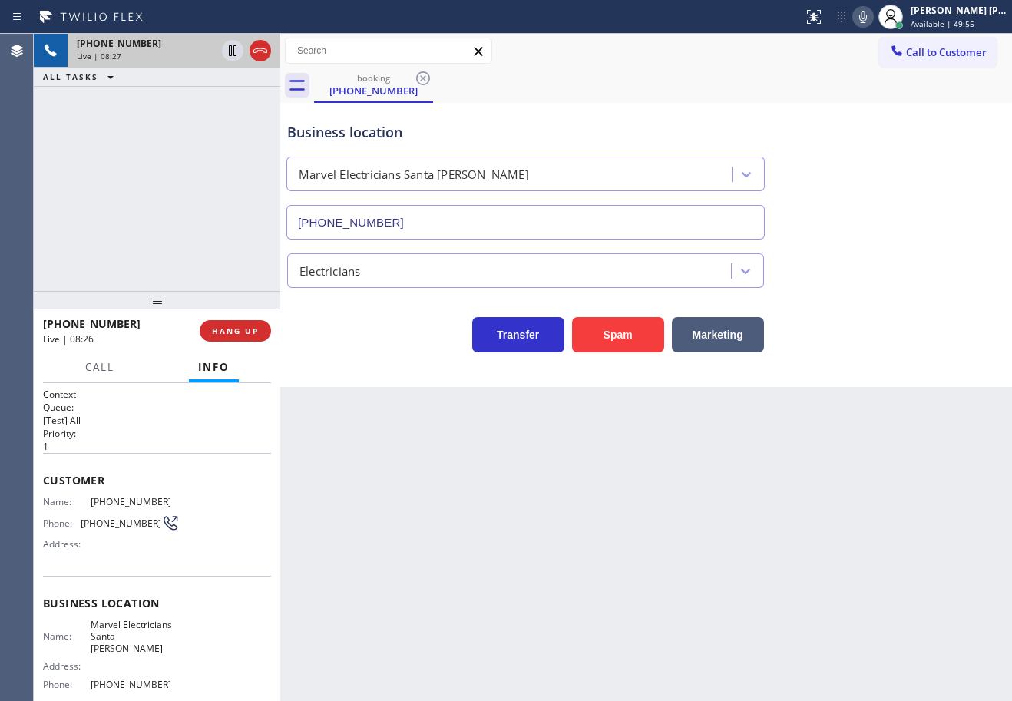
click at [264, 51] on icon at bounding box center [260, 50] width 18 height 18
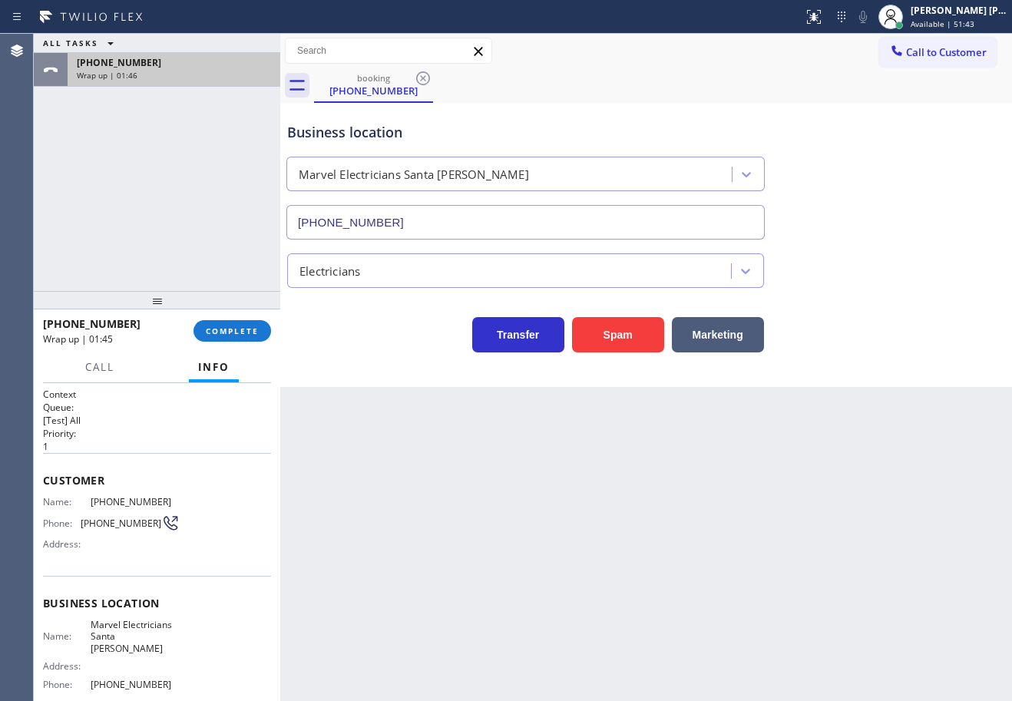
drag, startPoint x: 176, startPoint y: 61, endPoint x: 179, endPoint y: 84, distance: 23.2
click at [176, 60] on div "[PHONE_NUMBER]" at bounding box center [174, 62] width 194 height 13
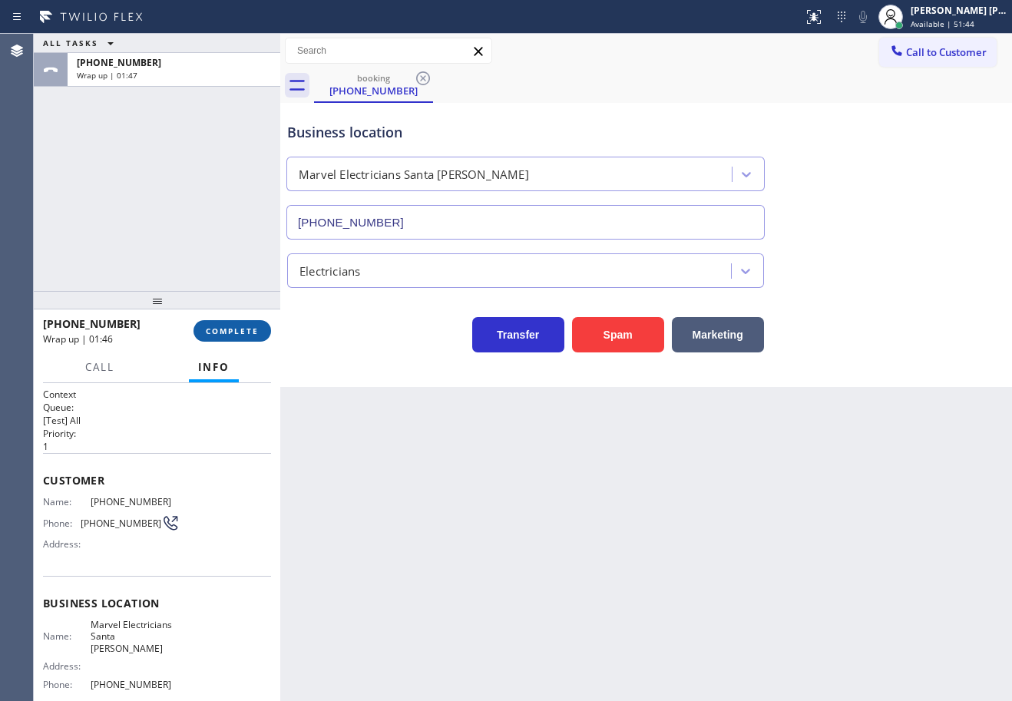
click at [244, 336] on span "COMPLETE" at bounding box center [232, 331] width 53 height 11
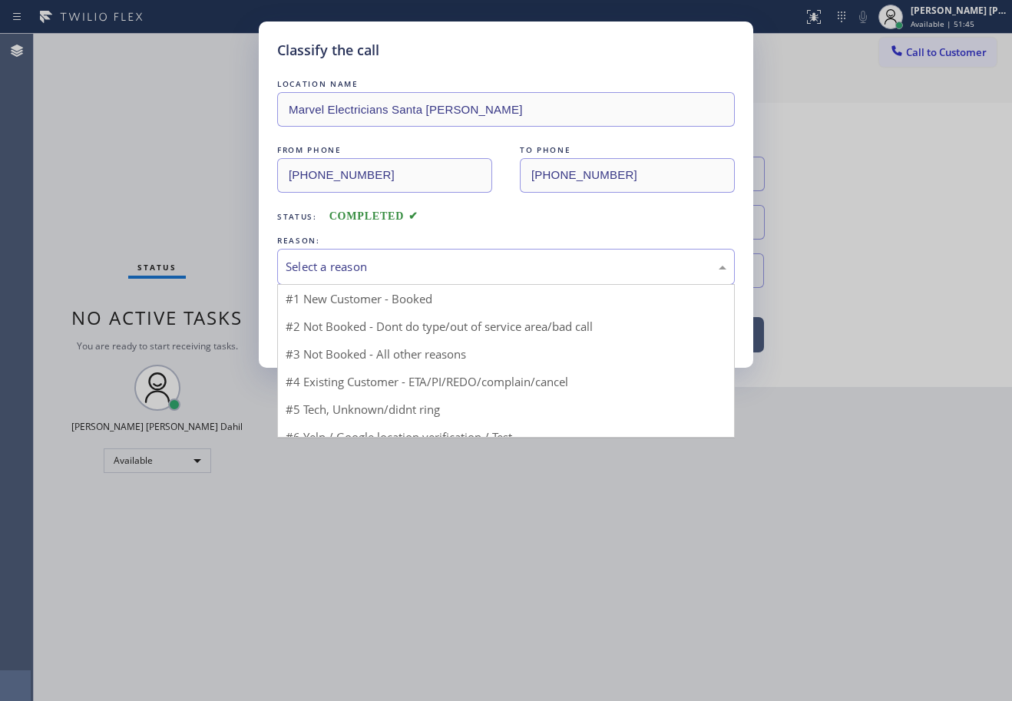
drag, startPoint x: 376, startPoint y: 331, endPoint x: 359, endPoint y: 331, distance: 16.9
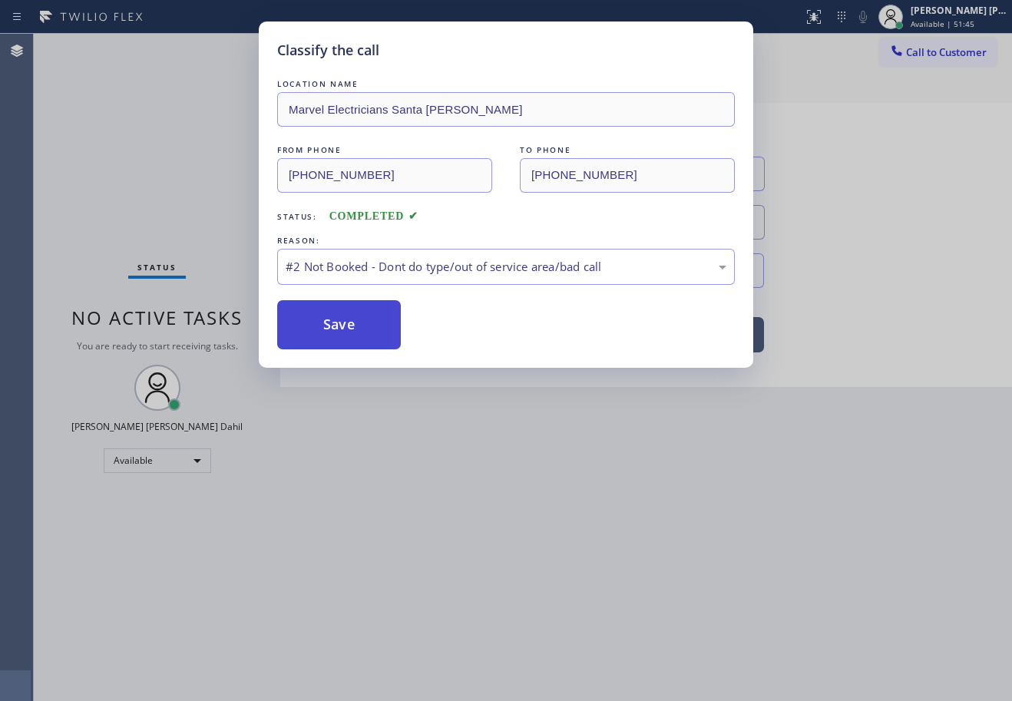
click at [340, 331] on button "Save" at bounding box center [339, 324] width 124 height 49
click at [340, 332] on button "Save" at bounding box center [339, 324] width 124 height 49
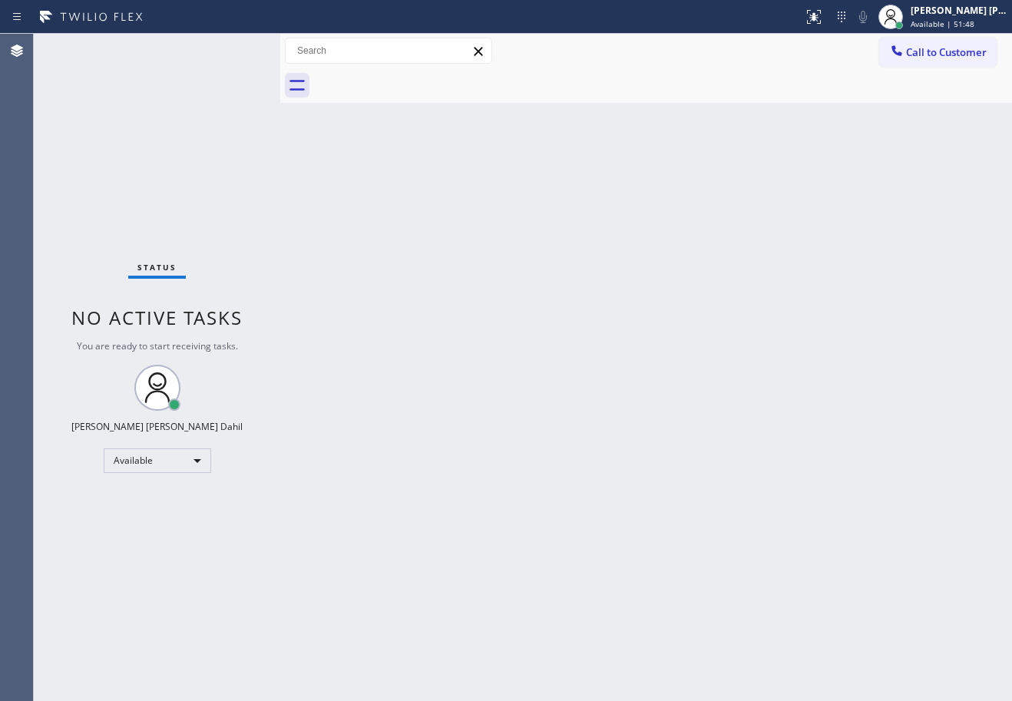
click at [792, 554] on div "Back to Dashboard Change Sender ID Customers Technicians Select a contact Outbo…" at bounding box center [646, 368] width 732 height 668
click at [578, 108] on div "Back to Dashboard Change Sender ID Customers Technicians Select a contact Outbo…" at bounding box center [646, 368] width 732 height 668
click at [939, 55] on span "Call to Customer" at bounding box center [946, 52] width 81 height 14
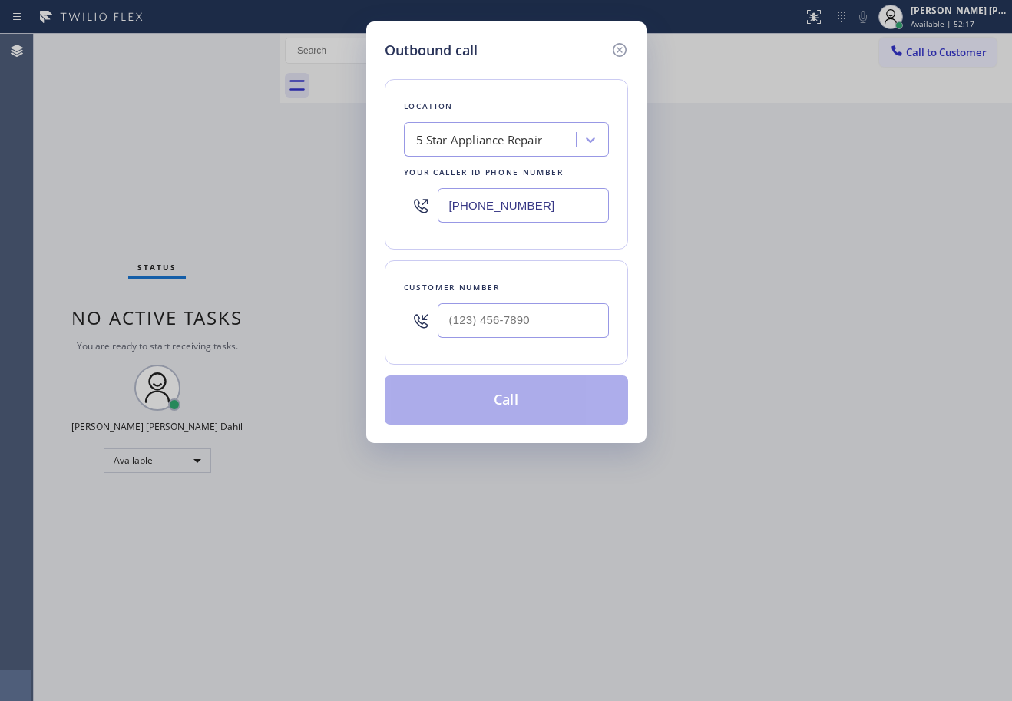
drag, startPoint x: 535, startPoint y: 307, endPoint x: 557, endPoint y: 311, distance: 22.6
click at [535, 307] on input "text" at bounding box center [523, 320] width 171 height 35
paste input "650) 701-6679"
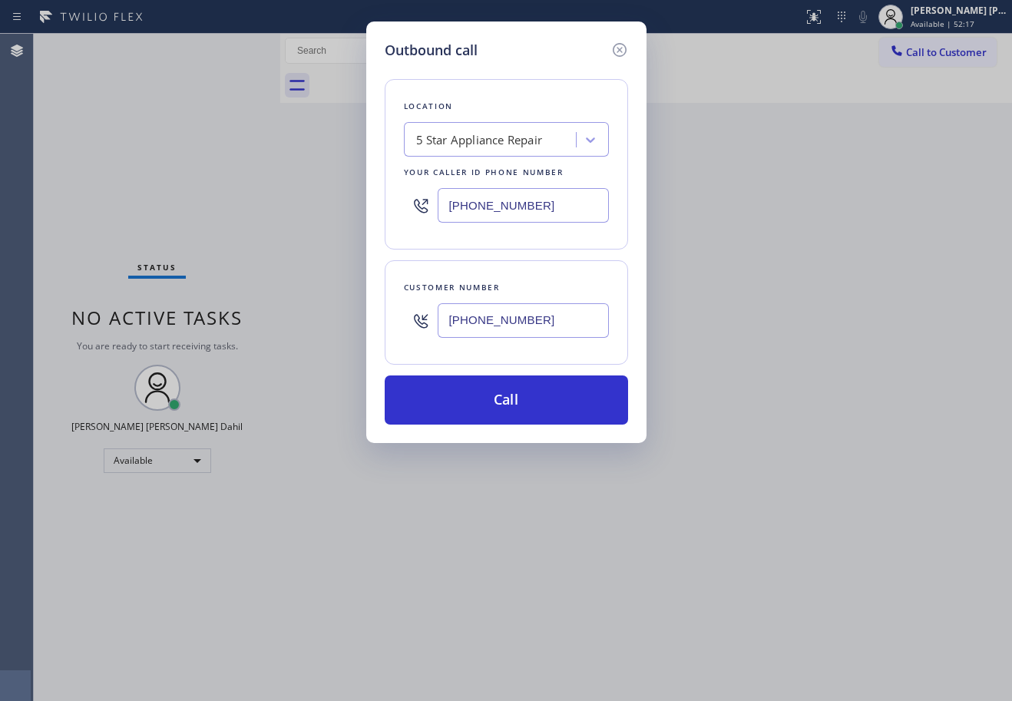
type input "[PHONE_NUMBER]"
click at [475, 198] on input "[PHONE_NUMBER]" at bounding box center [523, 205] width 171 height 35
paste input "text"
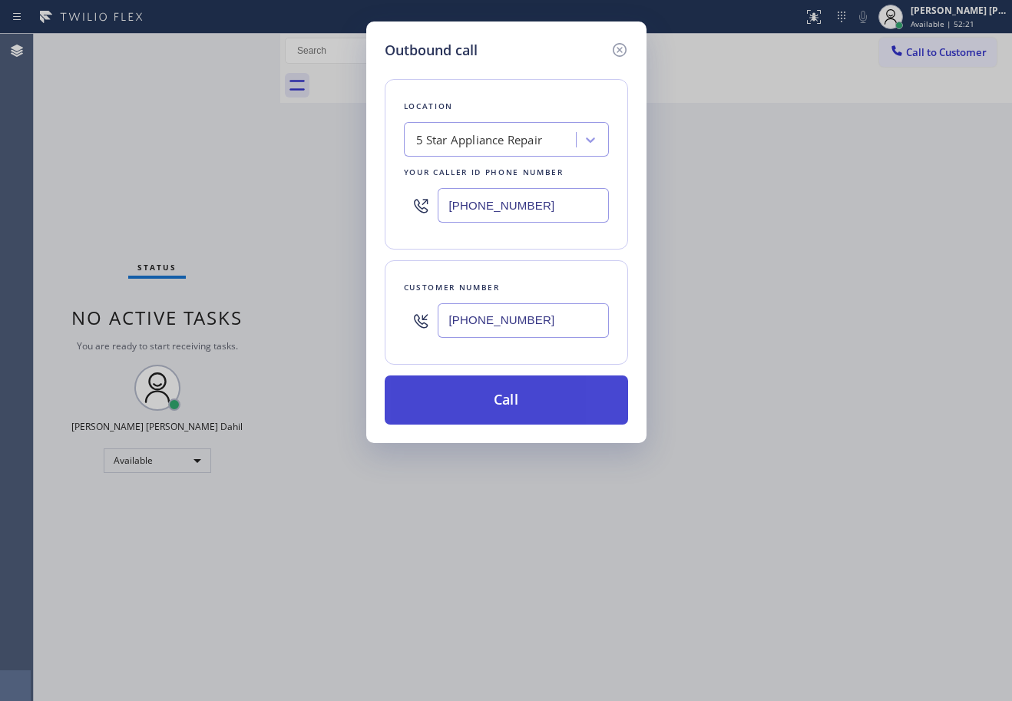
type input "[PHONE_NUMBER]"
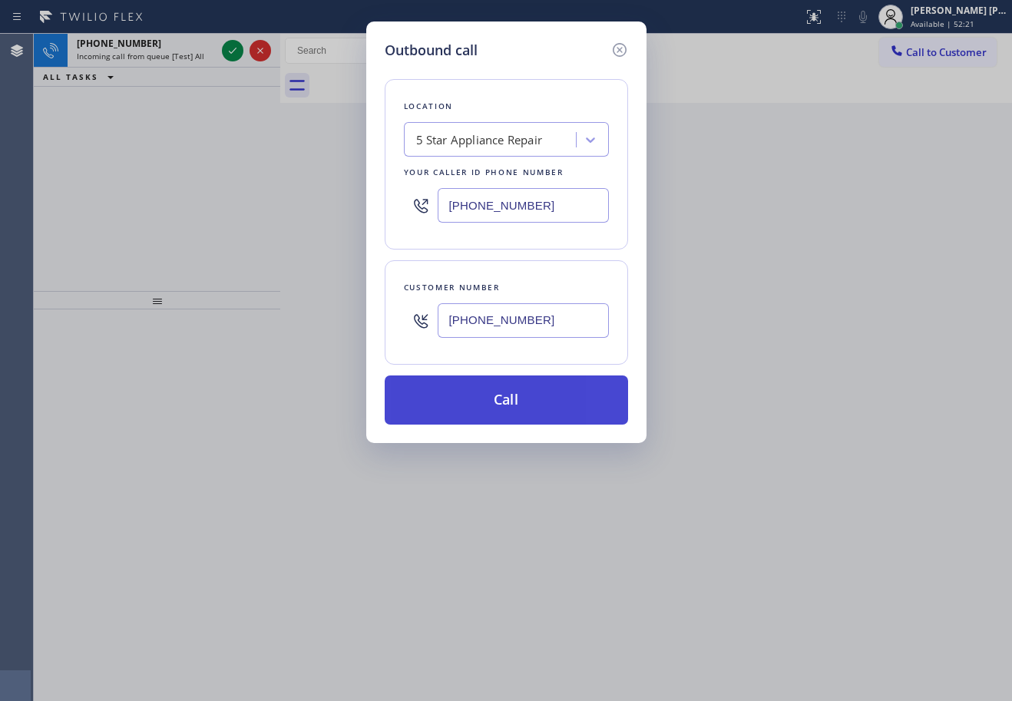
click at [484, 400] on button "Call" at bounding box center [507, 400] width 244 height 49
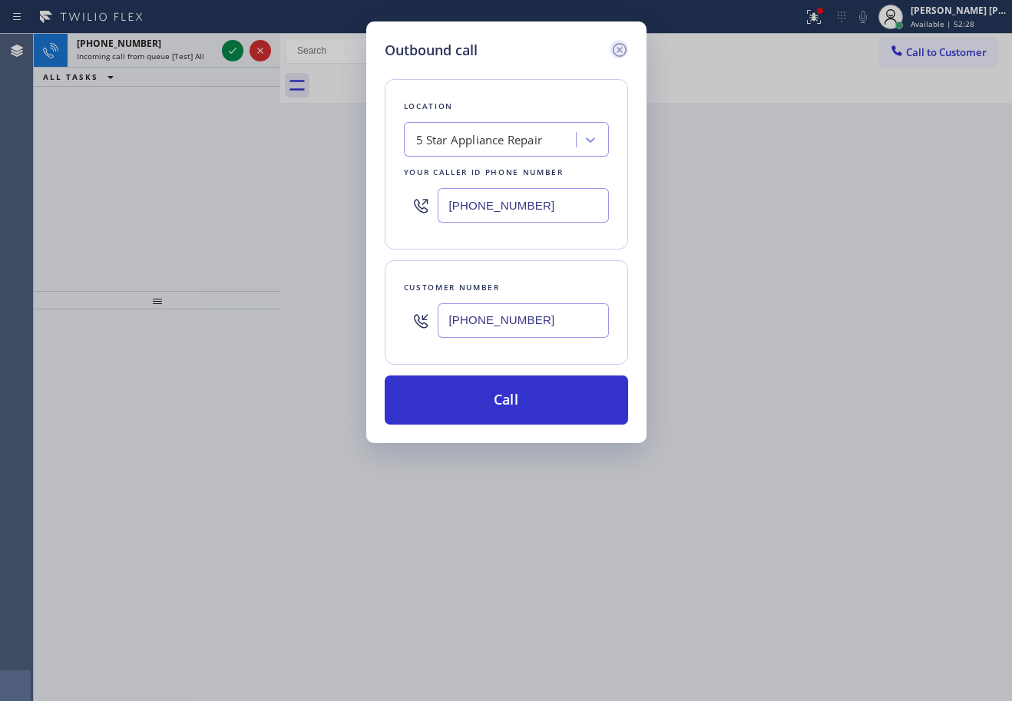
click at [615, 48] on icon at bounding box center [620, 50] width 18 height 18
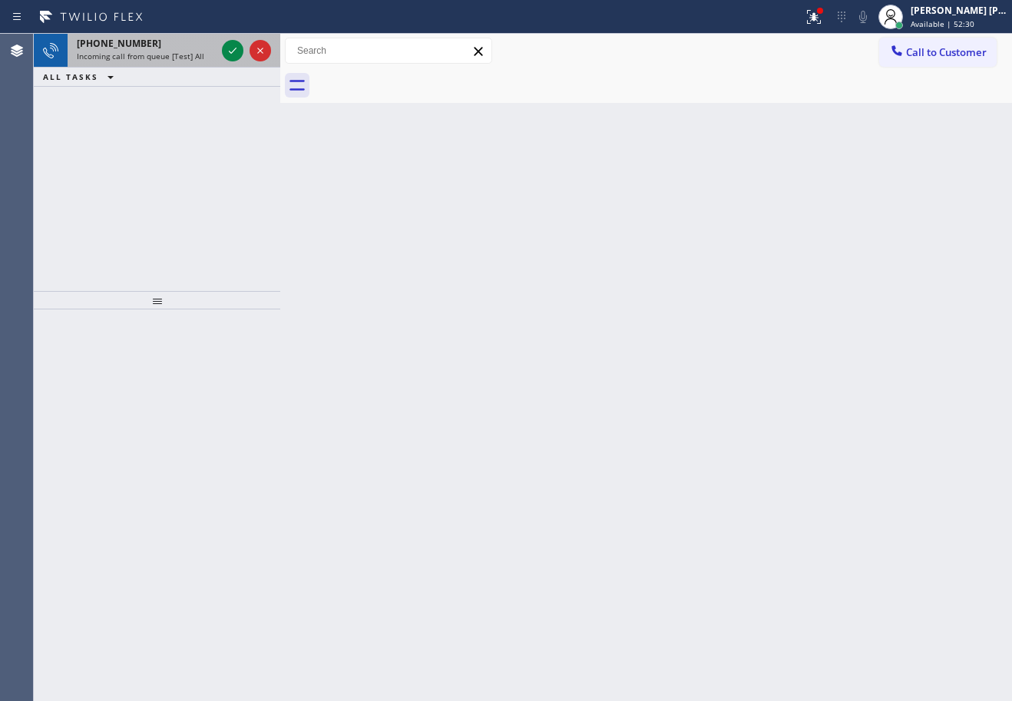
type input "[PHONE_NUMBER]"
click at [172, 54] on span "Incoming call from queue [Test] All" at bounding box center [141, 56] width 128 height 11
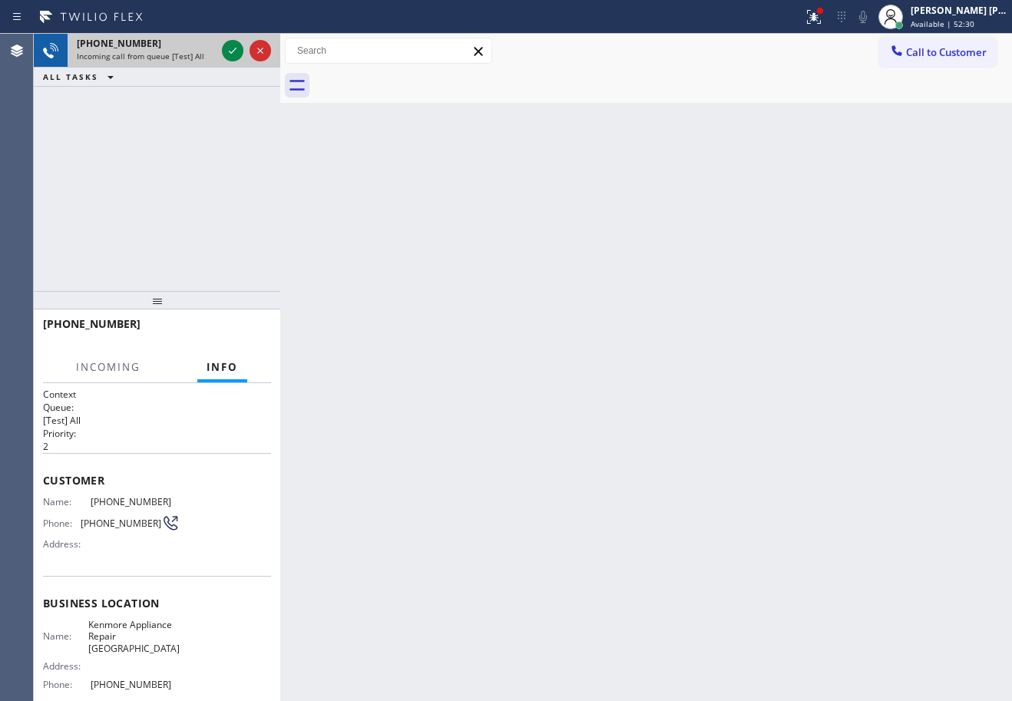
click at [172, 54] on span "Incoming call from queue [Test] All" at bounding box center [141, 56] width 128 height 11
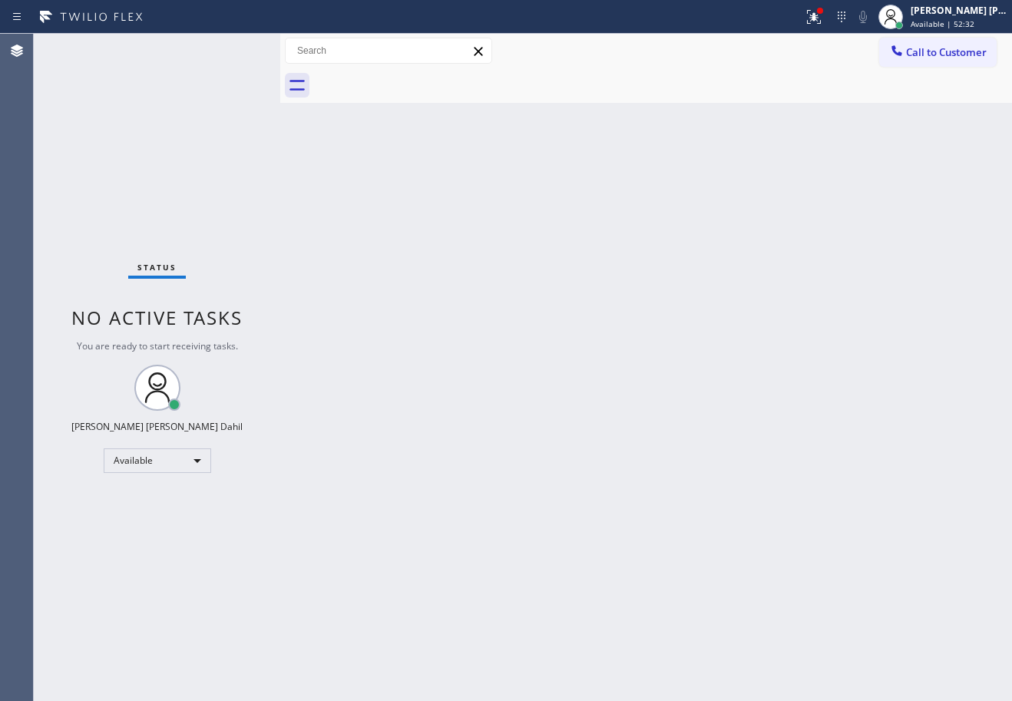
click at [230, 57] on div "Status No active tasks You are ready to start receiving tasks. [PERSON_NAME] [P…" at bounding box center [157, 368] width 247 height 668
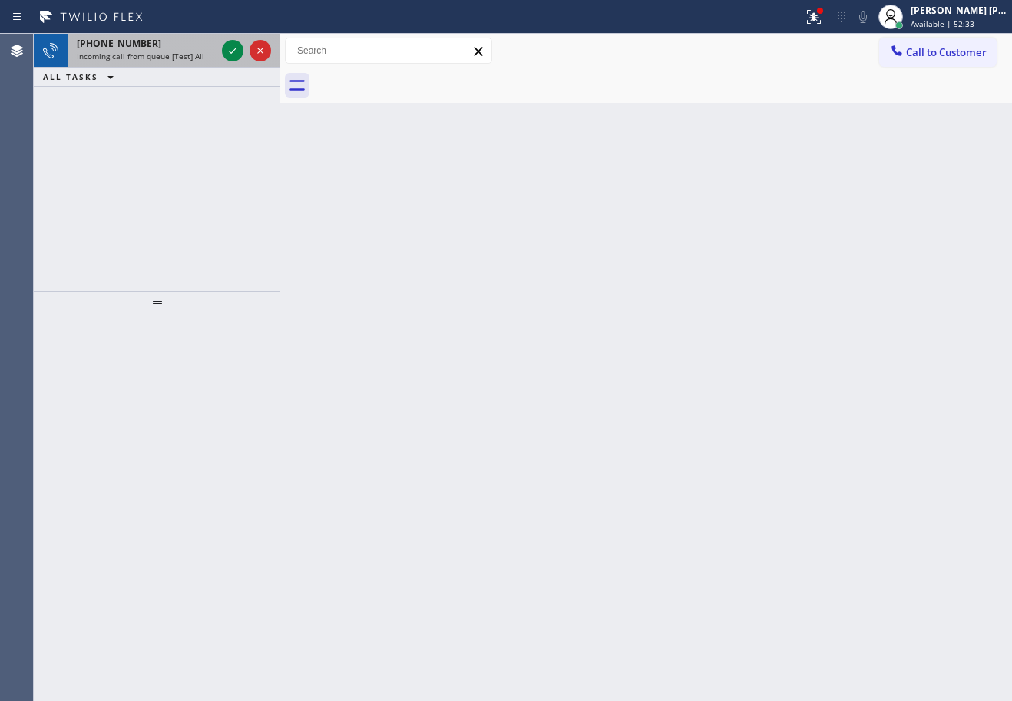
click at [208, 58] on div "Incoming call from queue [Test] All" at bounding box center [146, 56] width 139 height 11
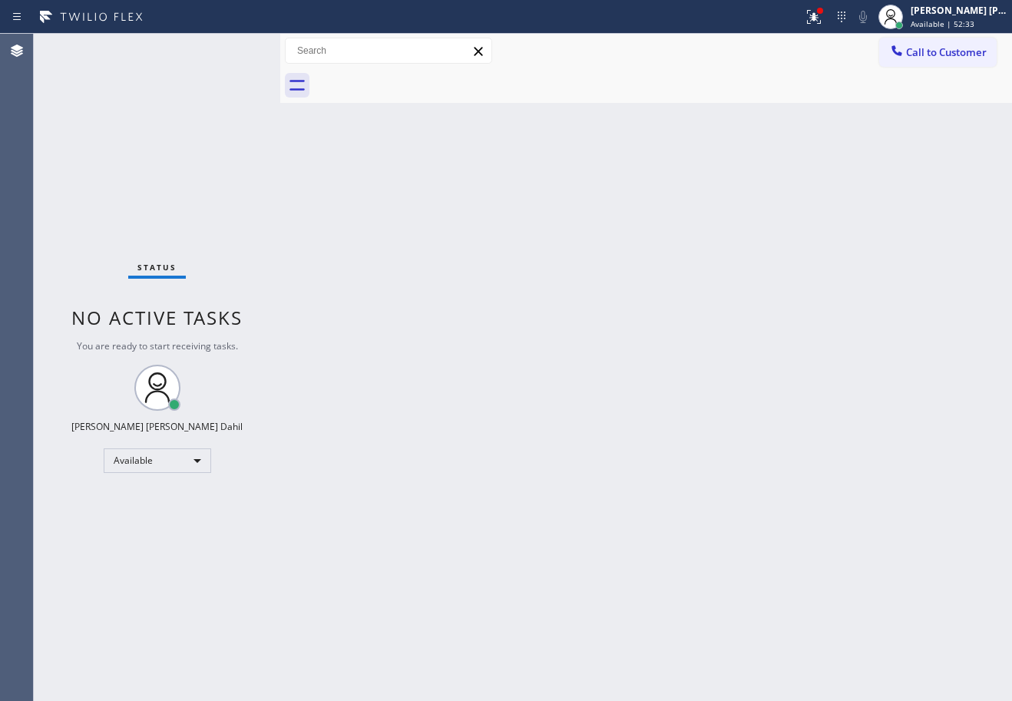
click at [234, 52] on div "Status No active tasks You are ready to start receiving tasks. [PERSON_NAME] [P…" at bounding box center [157, 368] width 247 height 668
click at [900, 49] on icon at bounding box center [897, 50] width 15 height 15
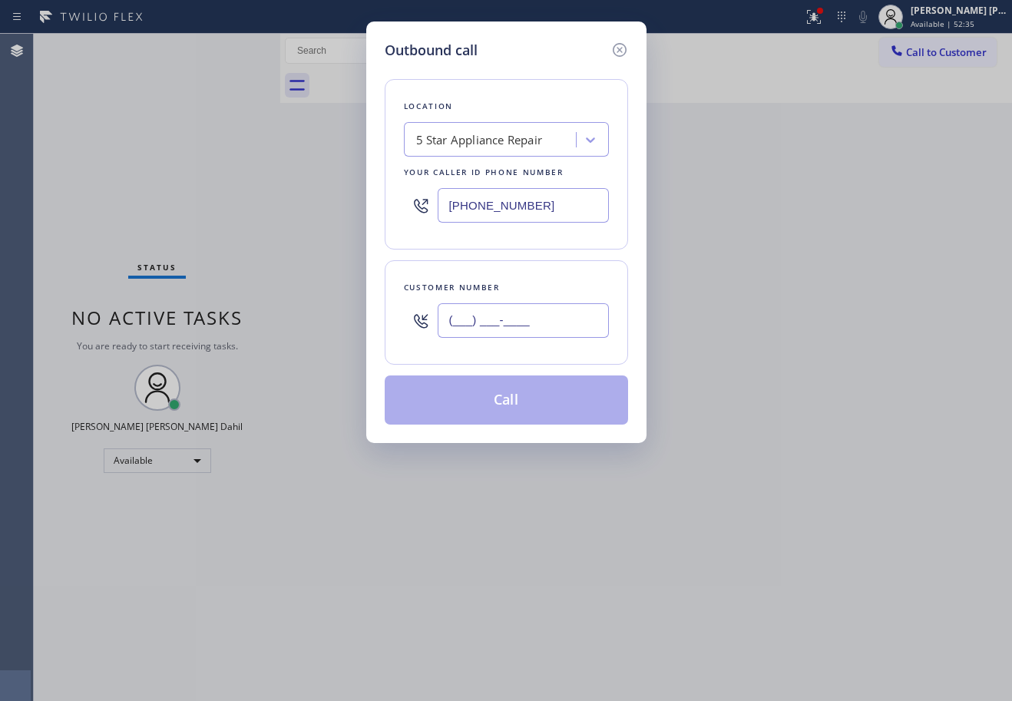
click at [527, 323] on input "(___) ___-____" at bounding box center [523, 320] width 171 height 35
paste input "650) 701-6679"
type input "[PHONE_NUMBER]"
click at [532, 399] on button "Call" at bounding box center [507, 400] width 244 height 49
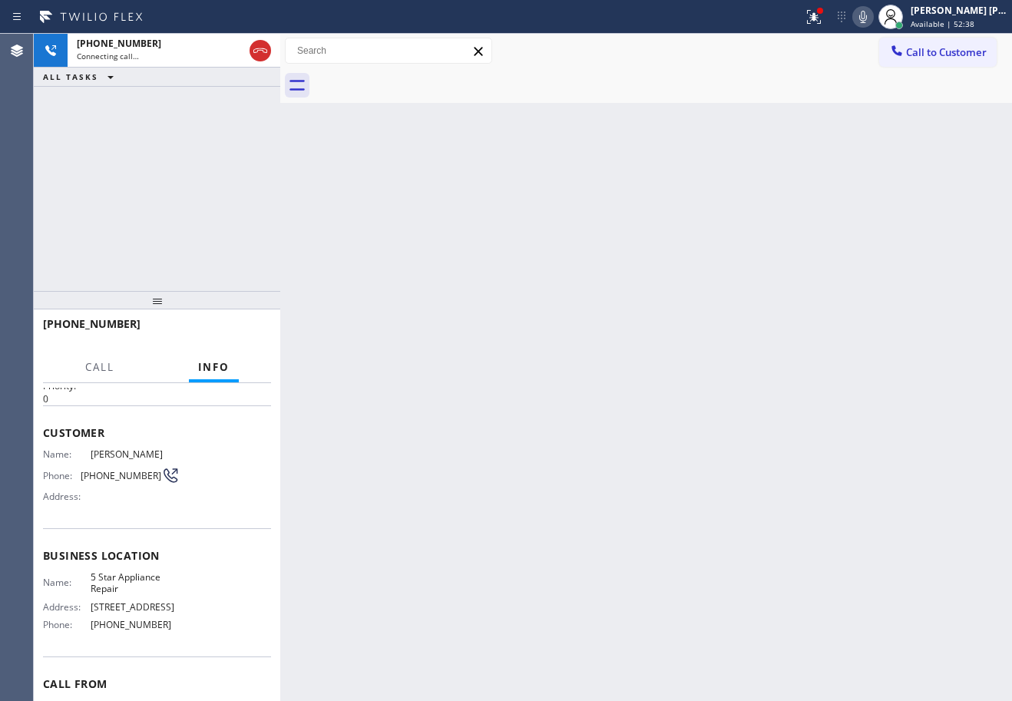
scroll to position [124, 0]
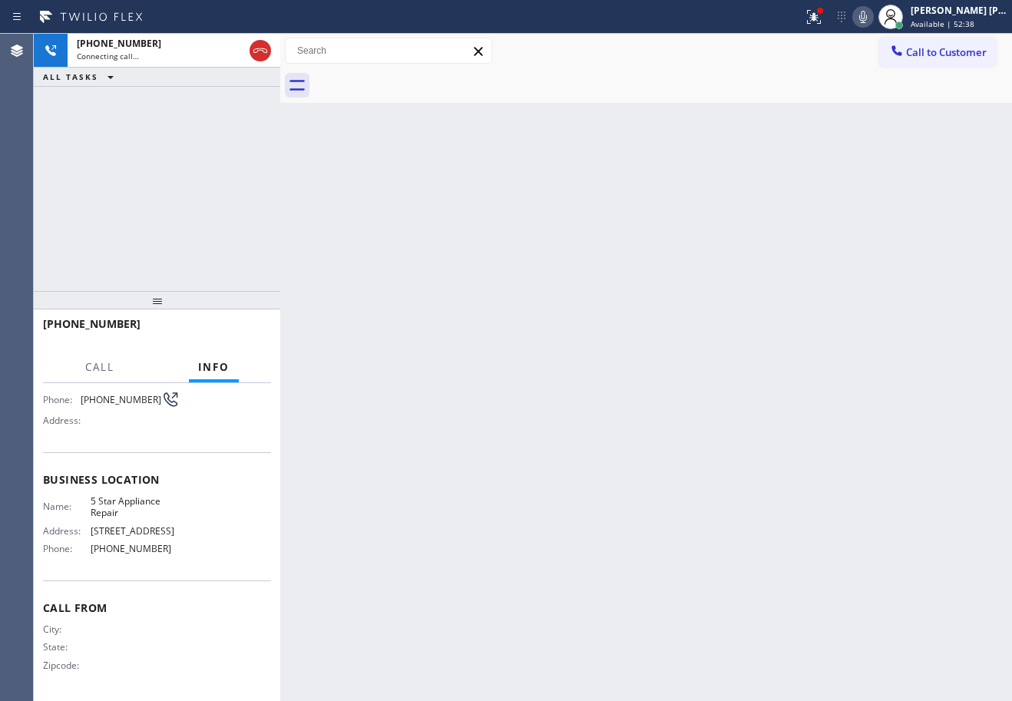
click at [873, 18] on icon at bounding box center [863, 17] width 18 height 18
click at [869, 18] on rect at bounding box center [863, 15] width 11 height 11
click at [817, 16] on icon at bounding box center [811, 15] width 9 height 11
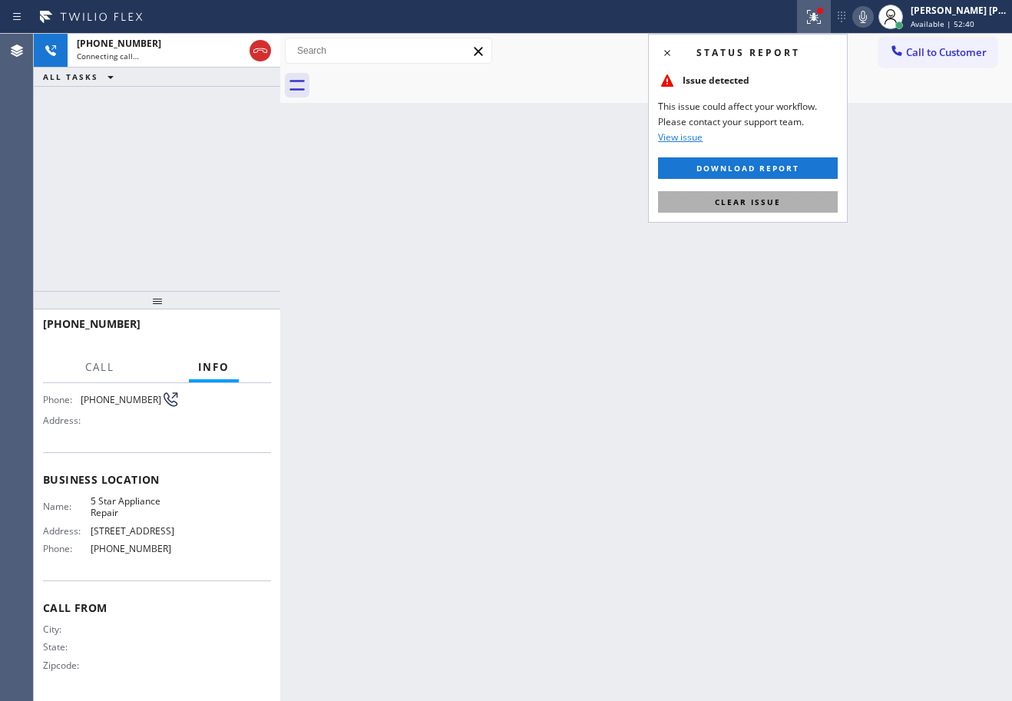
click at [739, 209] on button "Clear issue" at bounding box center [748, 202] width 180 height 22
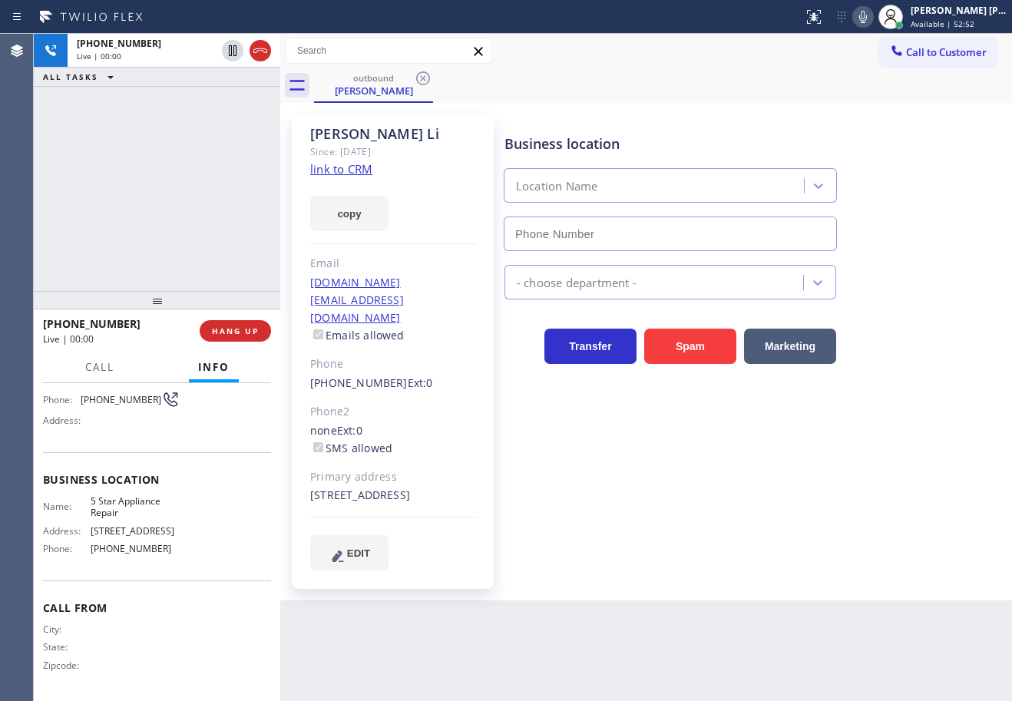
type input "[PHONE_NUMBER]"
click at [258, 51] on icon at bounding box center [260, 50] width 18 height 18
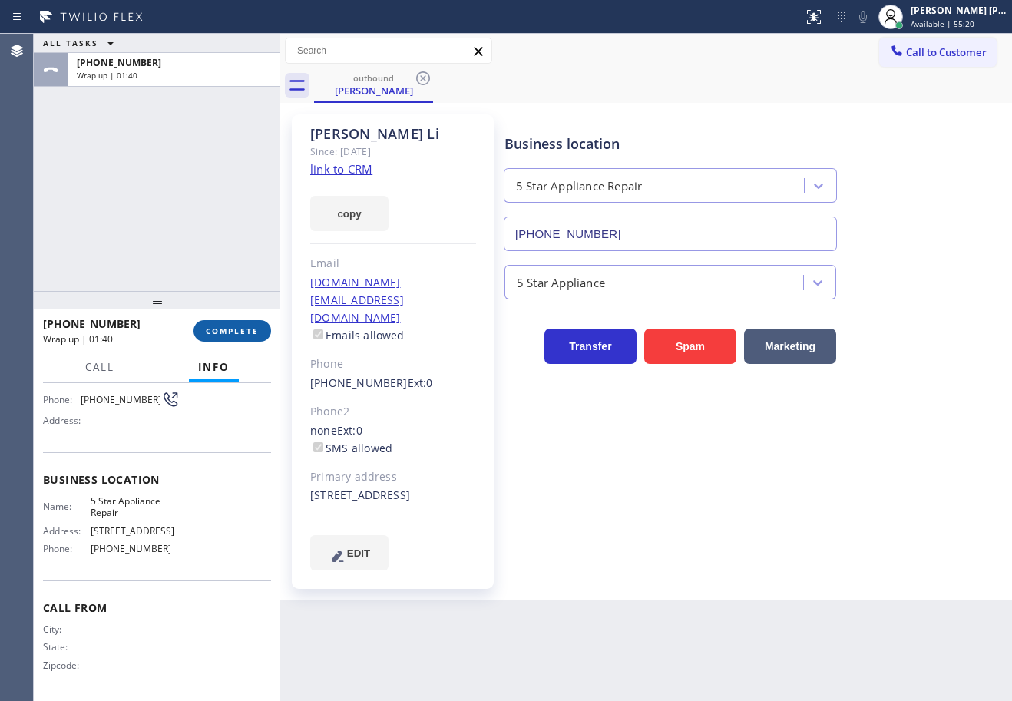
click at [233, 326] on button "COMPLETE" at bounding box center [233, 331] width 78 height 22
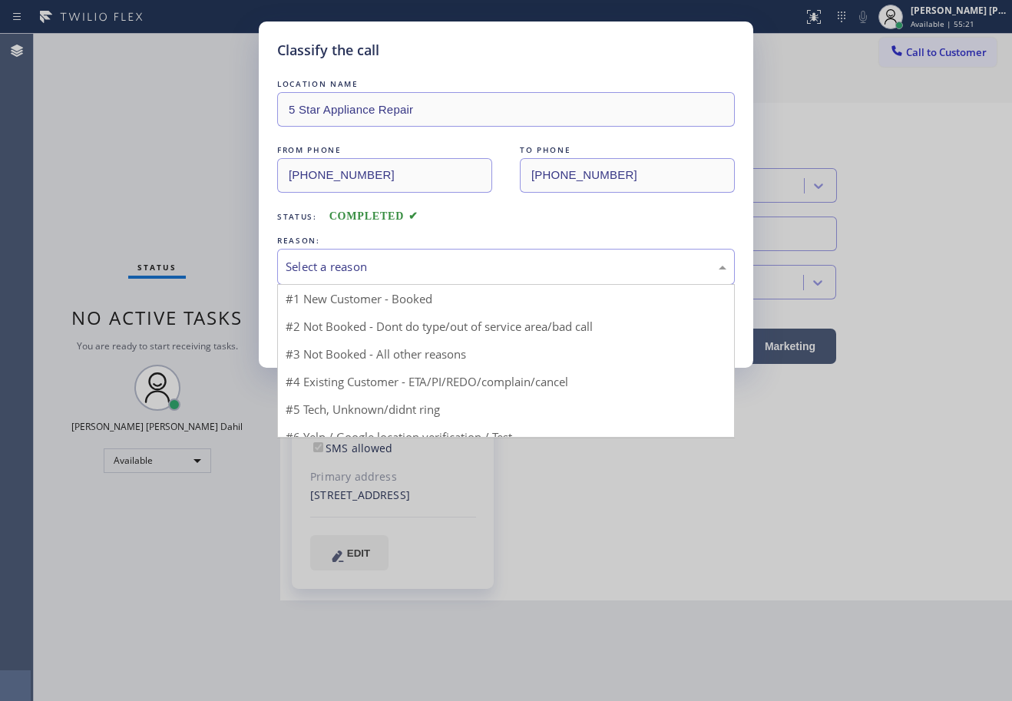
click at [345, 275] on div "Select a reason" at bounding box center [506, 267] width 441 height 18
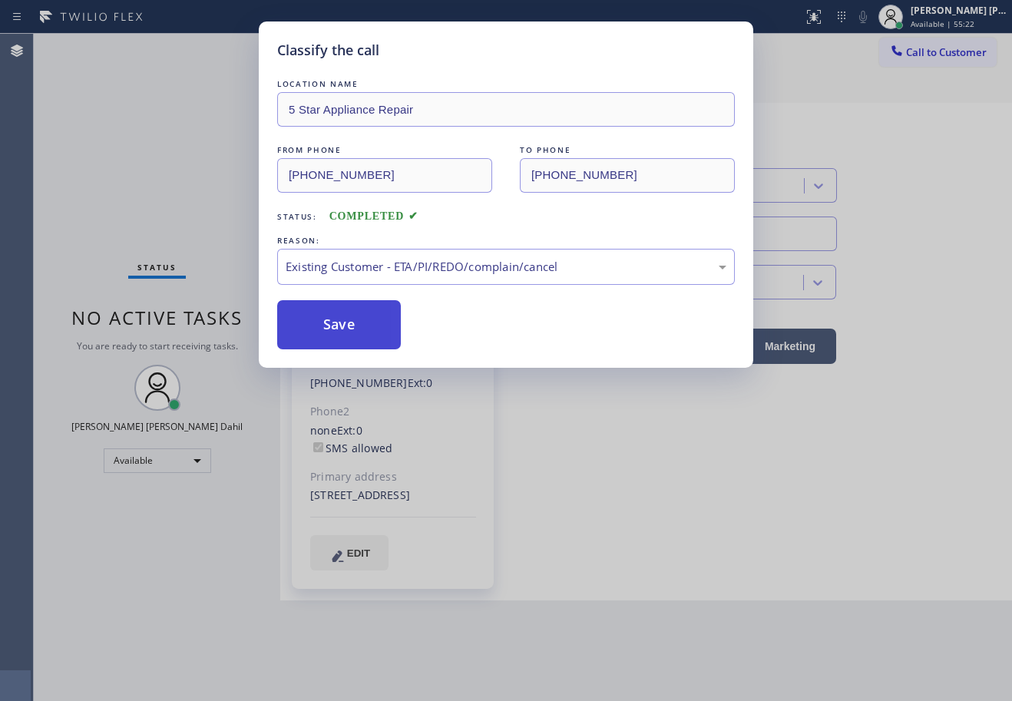
click at [352, 340] on button "Save" at bounding box center [339, 324] width 124 height 49
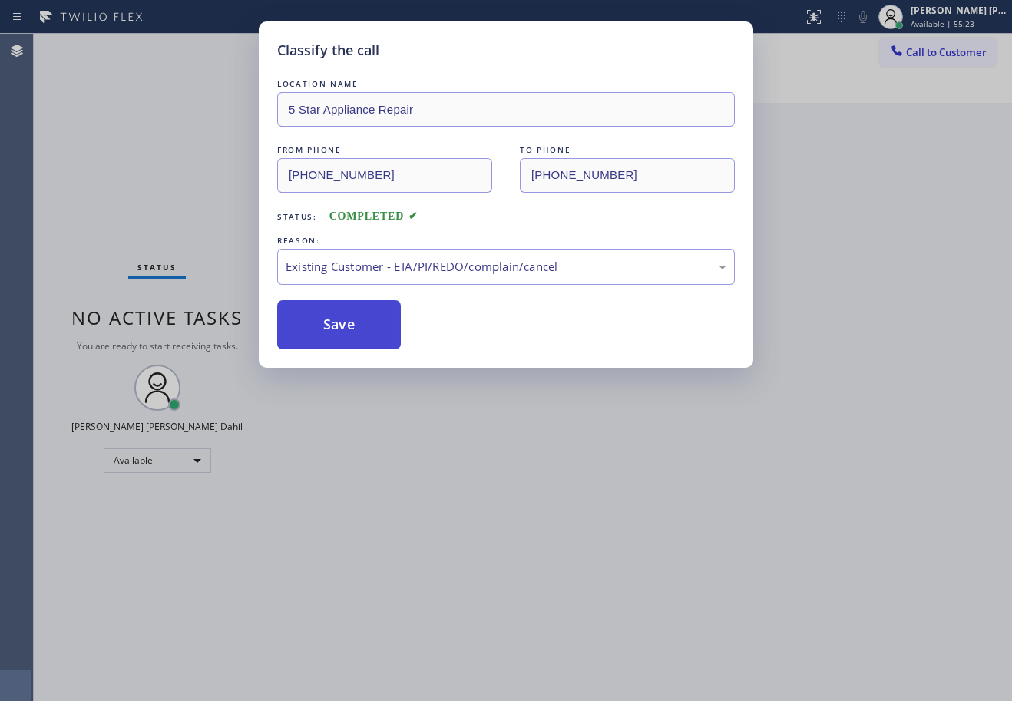
click at [352, 340] on button "Save" at bounding box center [339, 324] width 124 height 49
click at [352, 338] on button "Save" at bounding box center [339, 324] width 124 height 49
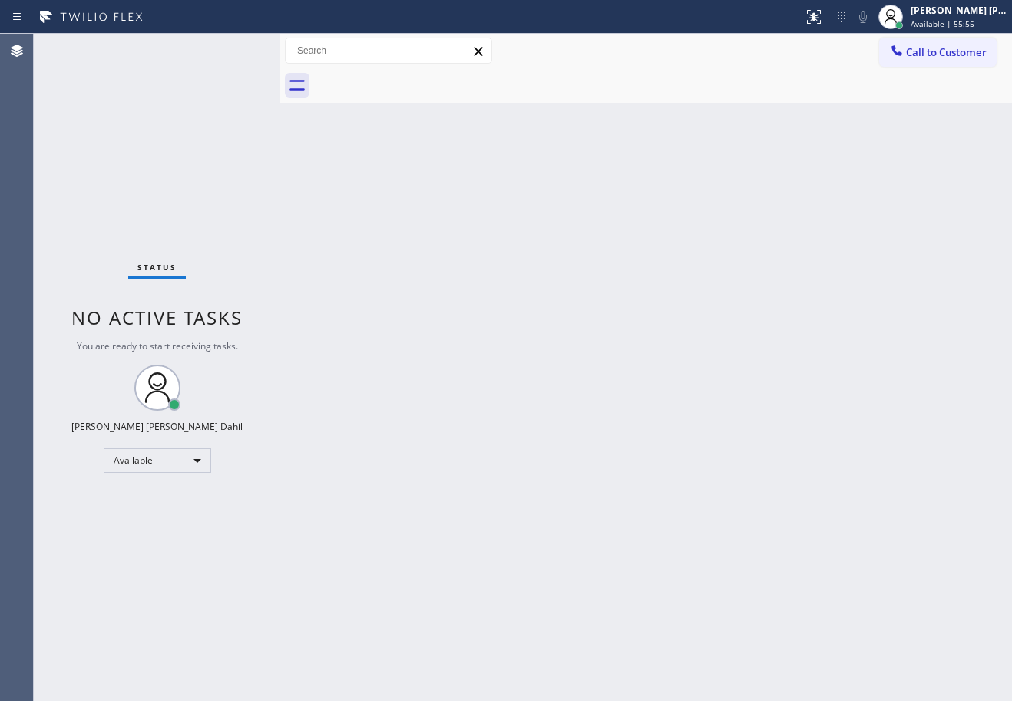
click at [182, 155] on div "Status No active tasks You are ready to start receiving tasks. [PERSON_NAME] [P…" at bounding box center [157, 368] width 247 height 668
click at [799, 601] on div "Back to Dashboard Change Sender ID Customers Technicians Select a contact Outbo…" at bounding box center [646, 368] width 732 height 668
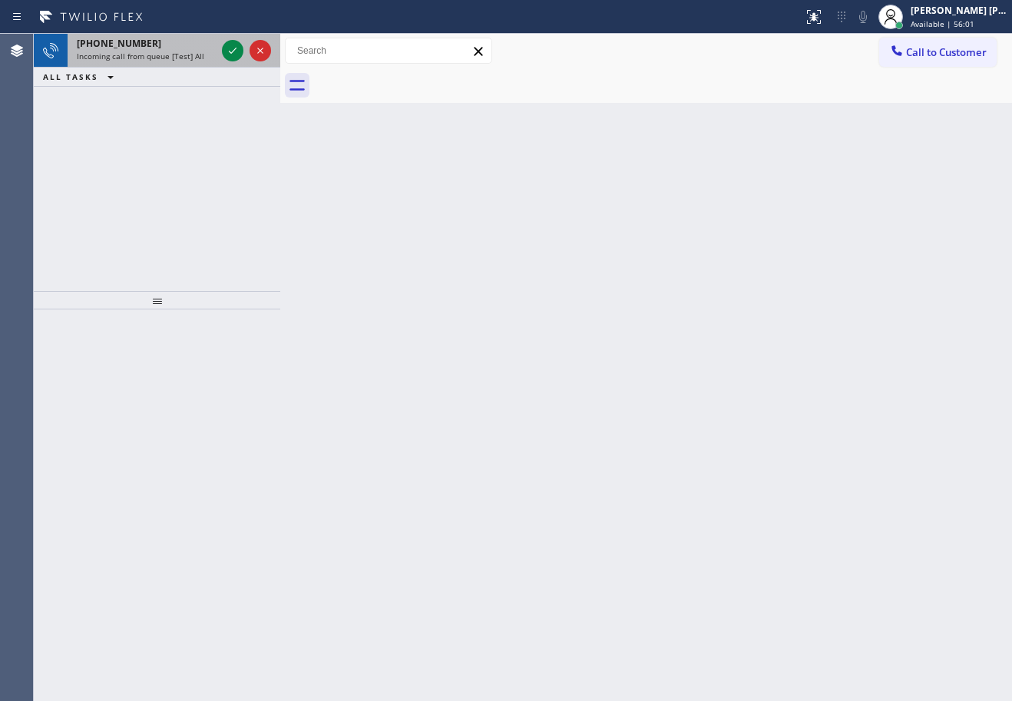
click at [164, 46] on div "[PHONE_NUMBER]" at bounding box center [146, 43] width 139 height 13
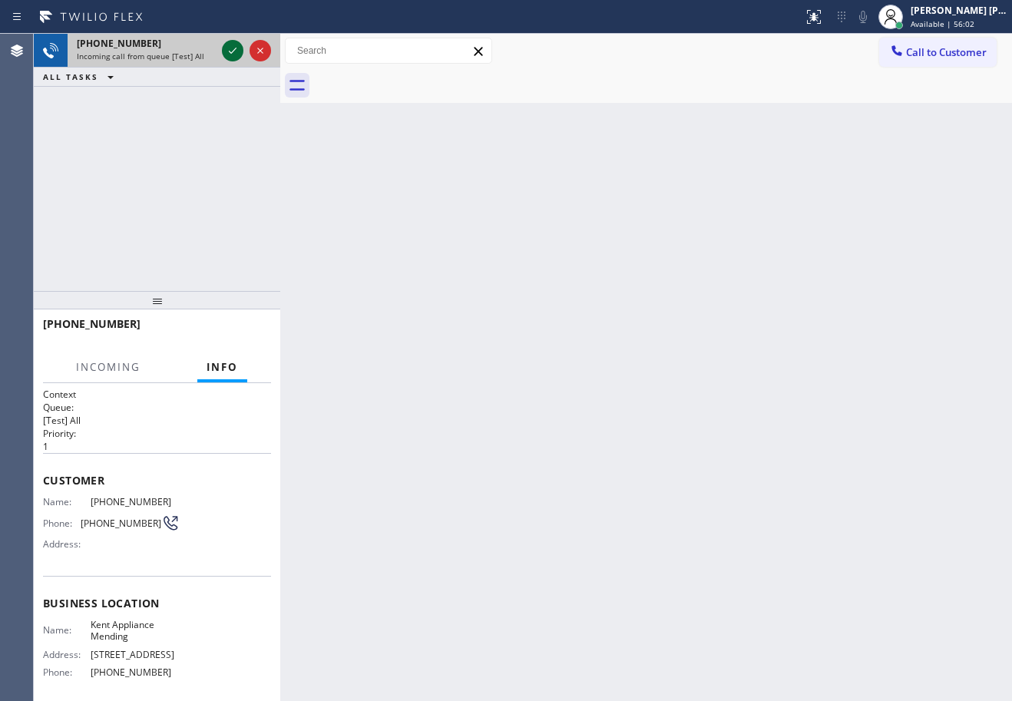
click at [231, 45] on icon at bounding box center [233, 50] width 18 height 18
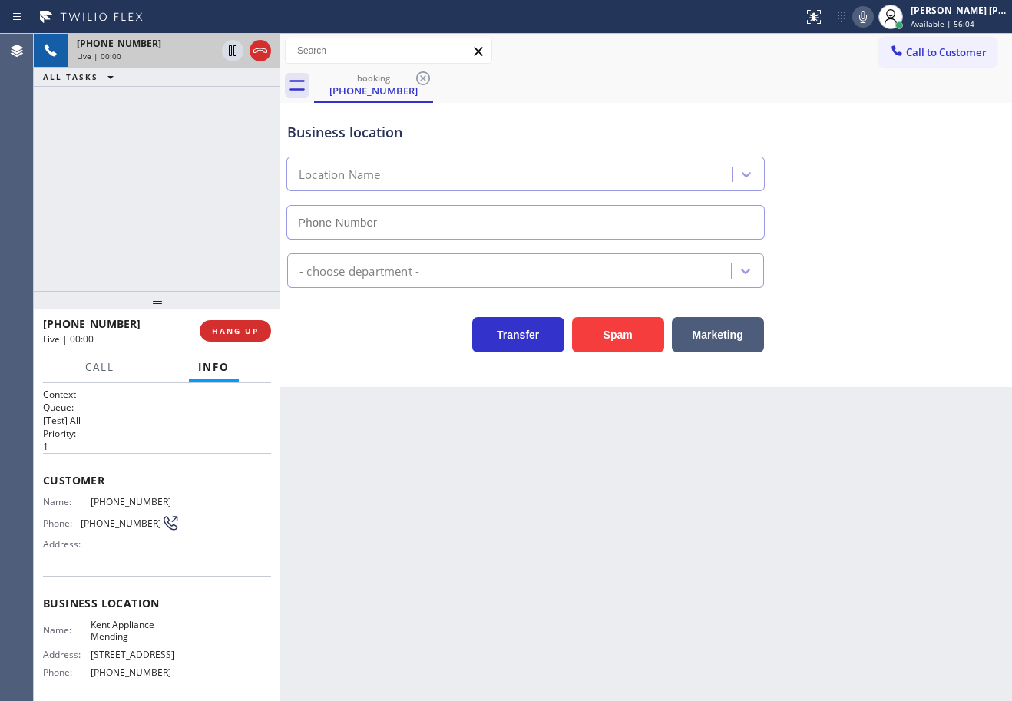
scroll to position [124, 0]
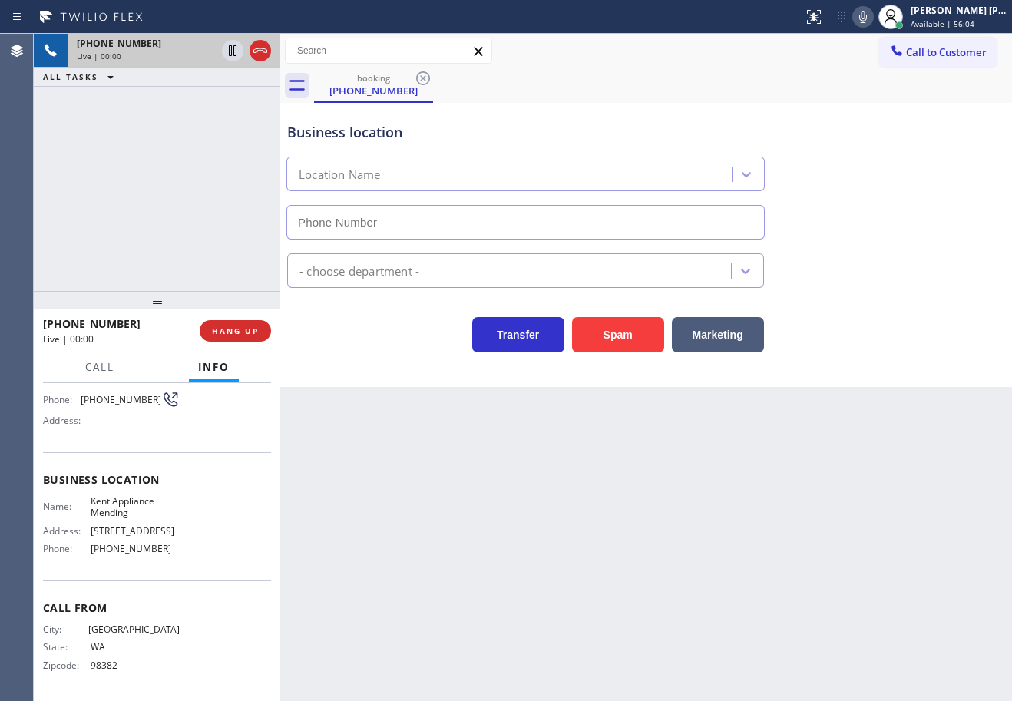
type input "[PHONE_NUMBER]"
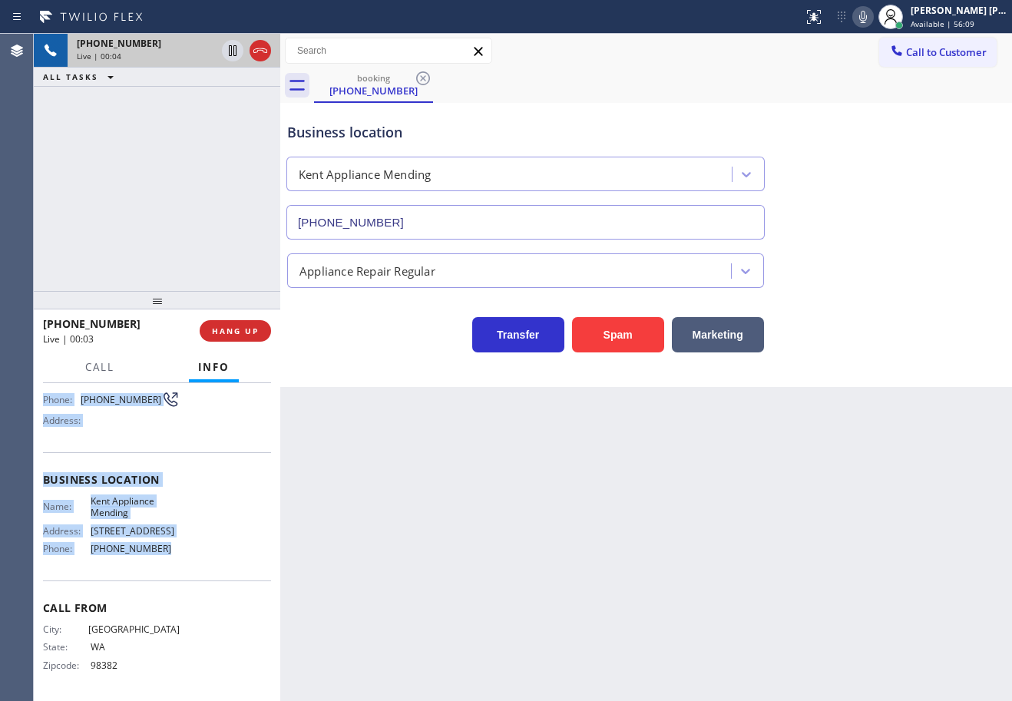
drag, startPoint x: 40, startPoint y: 477, endPoint x: 157, endPoint y: 546, distance: 136.4
click at [157, 546] on div "Context Queue: [Test] All Priority: 1 Customer Name: [PHONE_NUMBER] Phone: [PHO…" at bounding box center [157, 542] width 247 height 318
copy div "Customer Name: [PHONE_NUMBER] Phone: [PHONE_NUMBER] Address: Business location …"
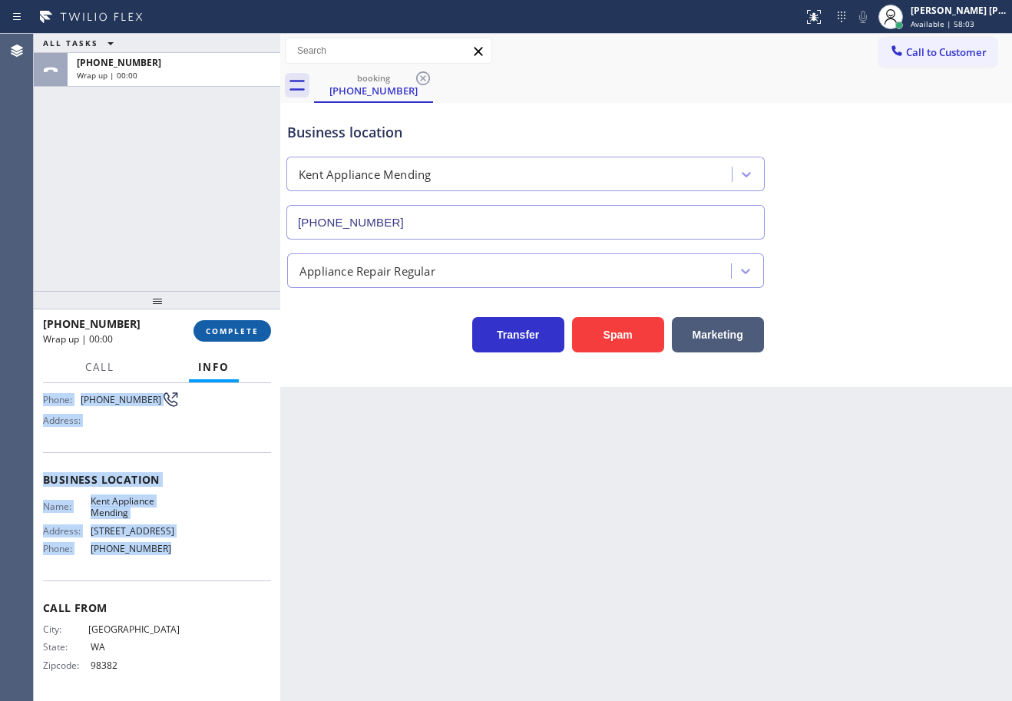
click at [233, 333] on span "COMPLETE" at bounding box center [232, 331] width 53 height 11
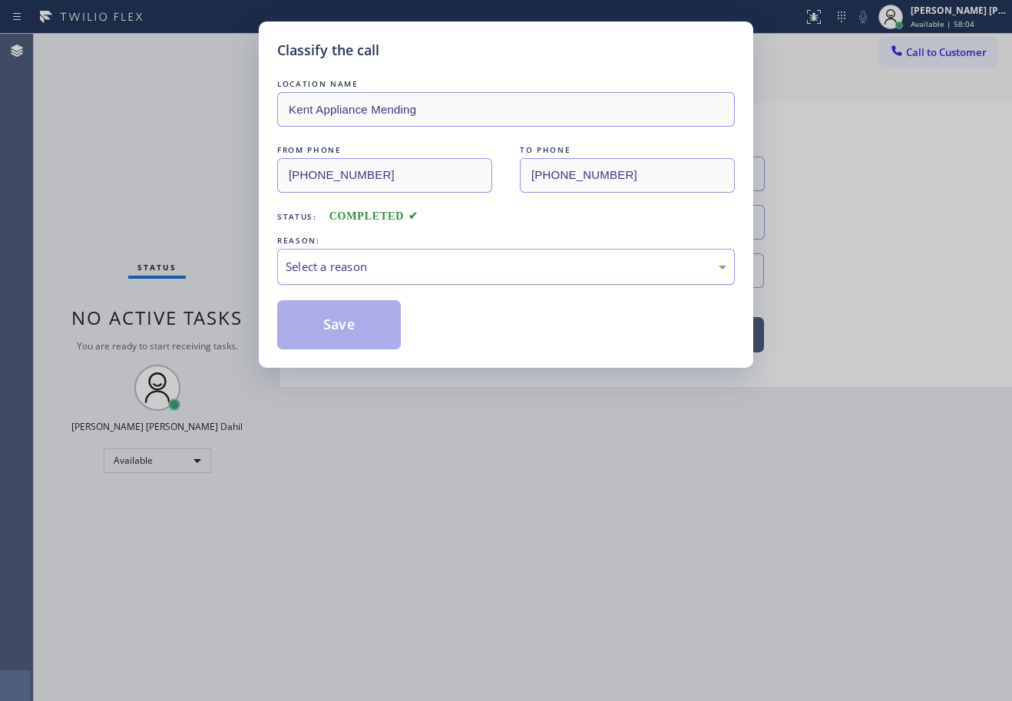
click at [371, 267] on div "Select a reason" at bounding box center [506, 267] width 441 height 18
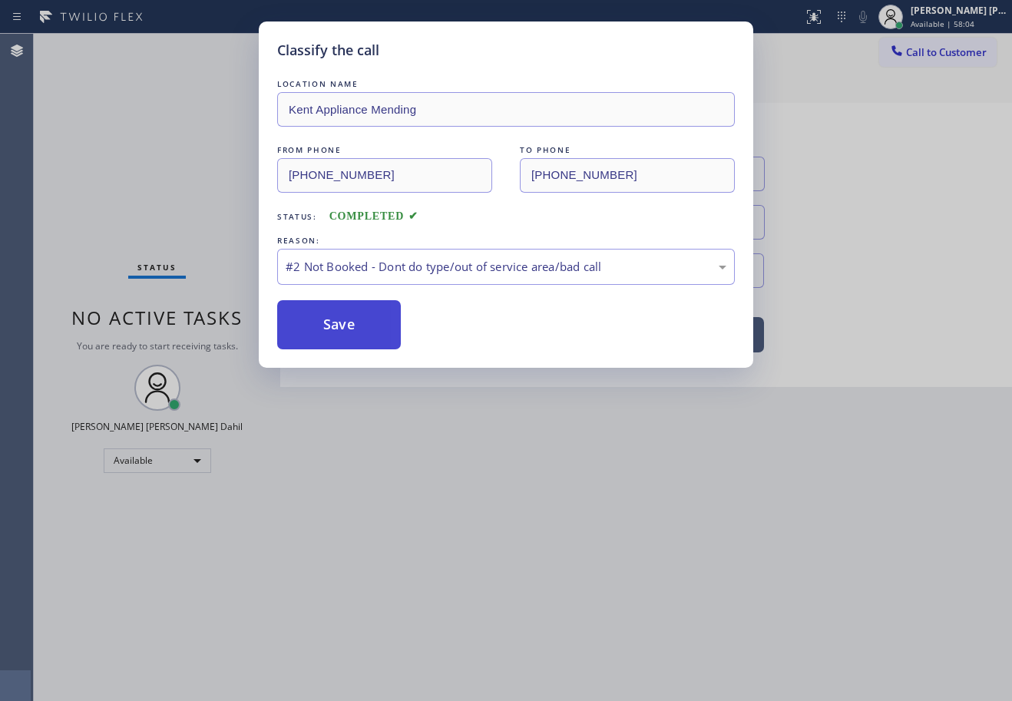
click at [336, 332] on button "Save" at bounding box center [339, 324] width 124 height 49
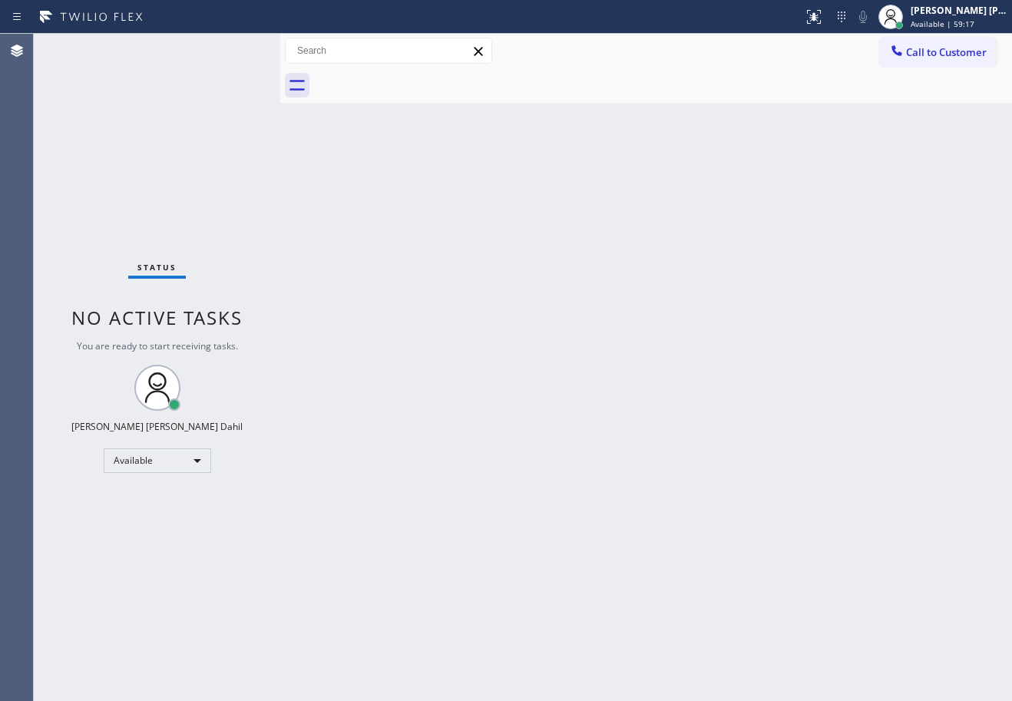
drag, startPoint x: 206, startPoint y: 95, endPoint x: 228, endPoint y: 70, distance: 33.7
click at [206, 94] on div "Status No active tasks You are ready to start receiving tasks. [PERSON_NAME] [P…" at bounding box center [157, 368] width 247 height 668
click at [661, 339] on div "Back to Dashboard Change Sender ID Customers Technicians Select a contact Outbo…" at bounding box center [646, 368] width 732 height 668
click at [665, 343] on div "Back to Dashboard Change Sender ID Customers Technicians Select a contact Outbo…" at bounding box center [646, 368] width 732 height 668
click at [666, 351] on div "Back to Dashboard Change Sender ID Customers Technicians Select a contact Outbo…" at bounding box center [646, 368] width 732 height 668
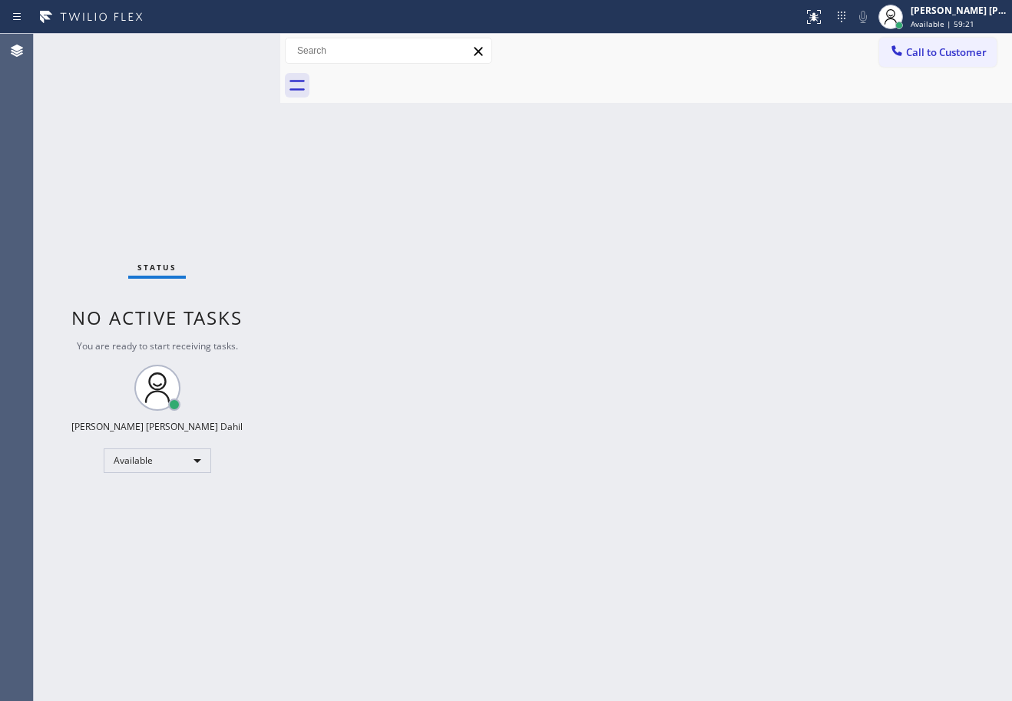
click at [744, 416] on div "Back to Dashboard Change Sender ID Customers Technicians Select a contact Outbo…" at bounding box center [646, 368] width 732 height 668
click at [167, 61] on div "Status No active tasks You are ready to start receiving tasks. [PERSON_NAME] [P…" at bounding box center [157, 368] width 247 height 668
click at [774, 424] on div "Back to Dashboard Change Sender ID Customers Technicians Select a contact Outbo…" at bounding box center [646, 368] width 732 height 668
click at [928, 11] on div "[PERSON_NAME] [PERSON_NAME] Dahil" at bounding box center [959, 10] width 97 height 13
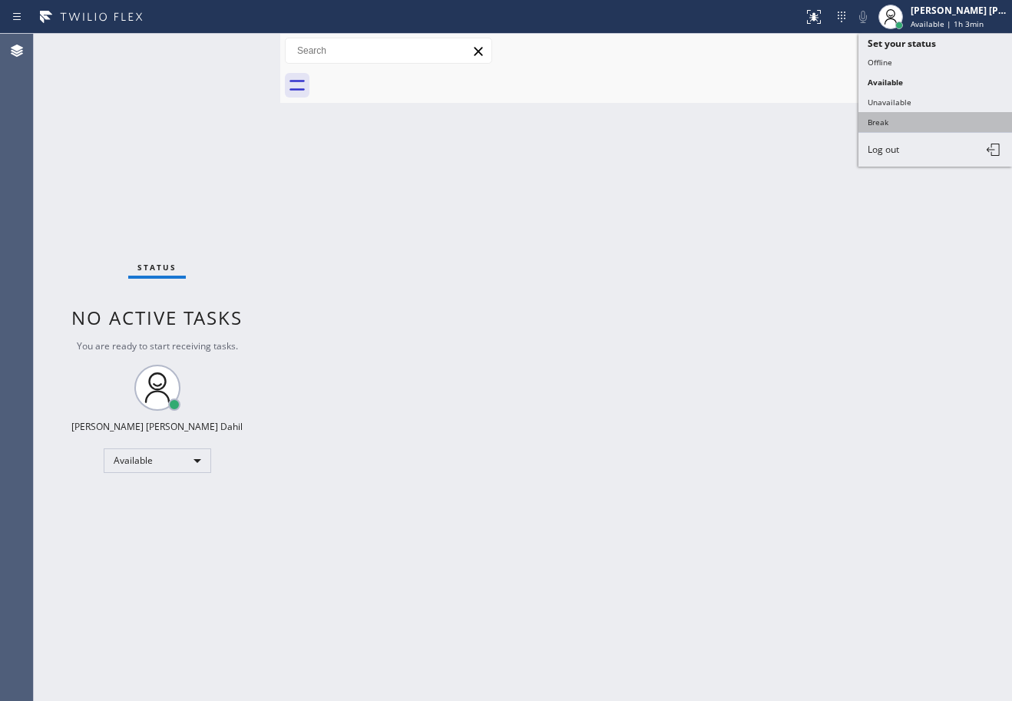
click at [897, 121] on button "Break" at bounding box center [936, 122] width 154 height 20
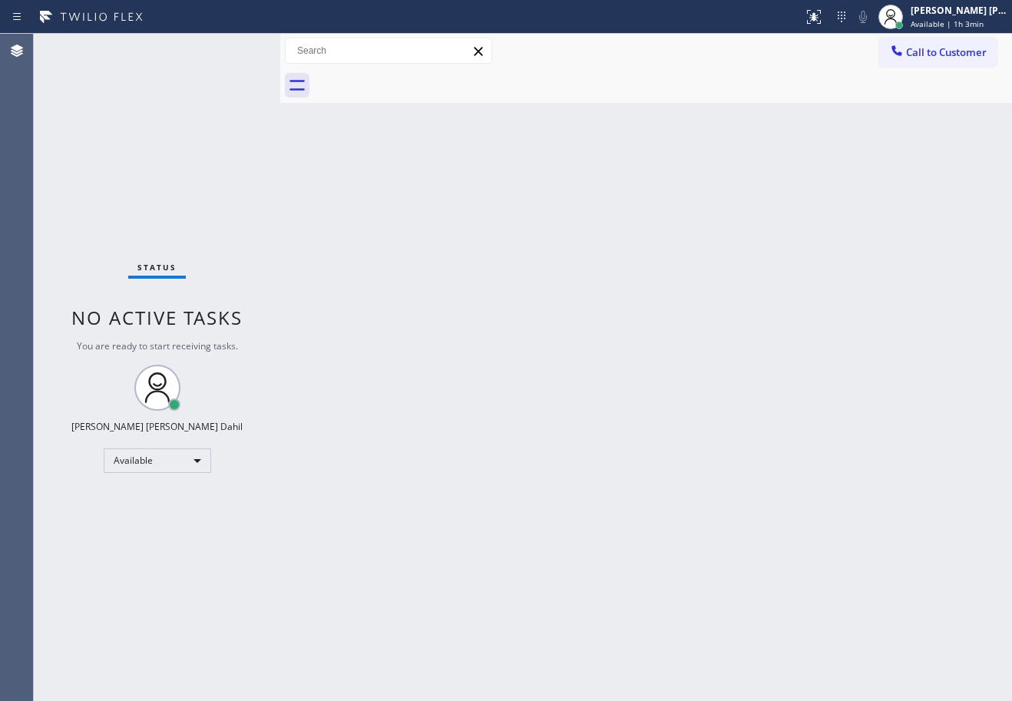
click at [896, 124] on div "Back to Dashboard Change Sender ID Customers Technicians Select a contact Outbo…" at bounding box center [646, 368] width 732 height 668
click at [949, 21] on span "Break | 15:34" at bounding box center [936, 23] width 51 height 11
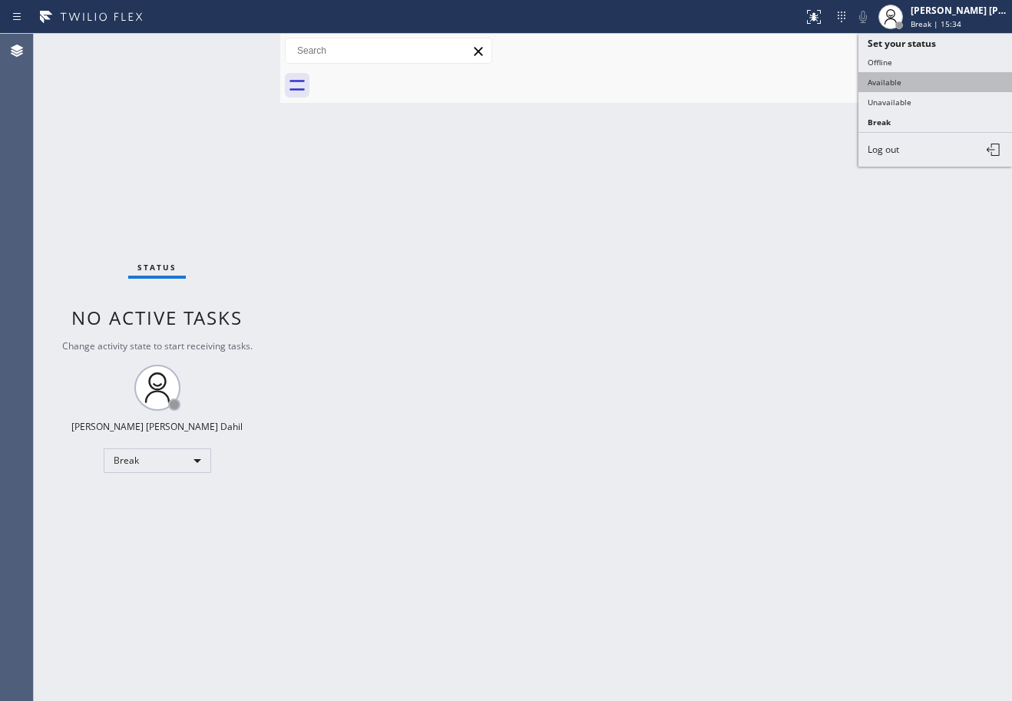
click at [926, 77] on button "Available" at bounding box center [936, 82] width 154 height 20
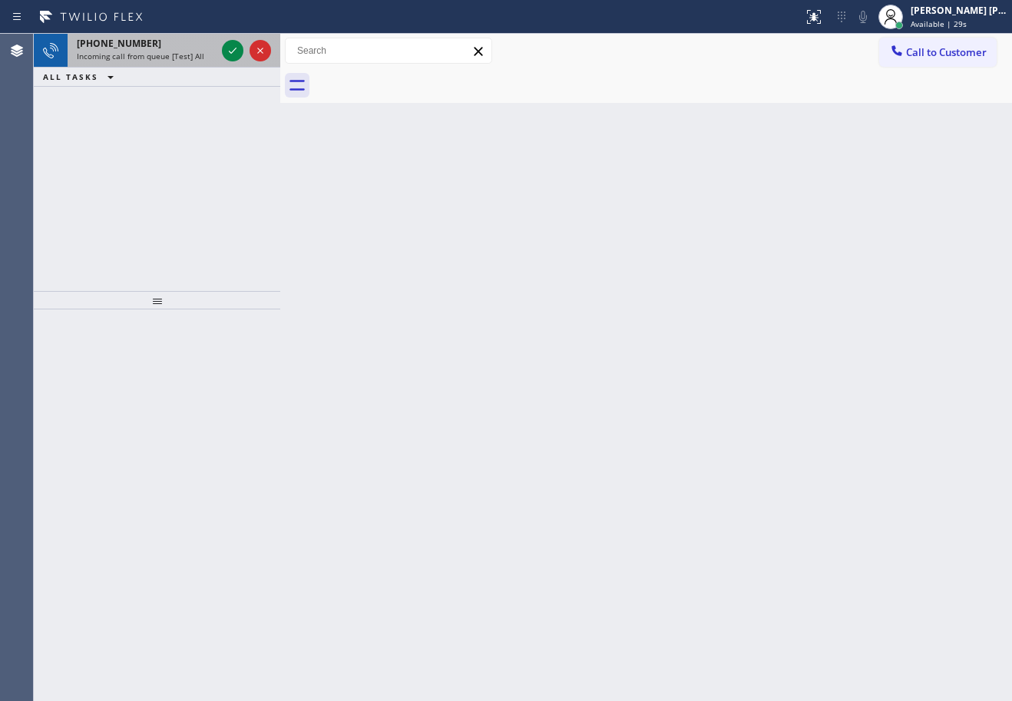
click at [189, 59] on span "Incoming call from queue [Test] All" at bounding box center [141, 56] width 128 height 11
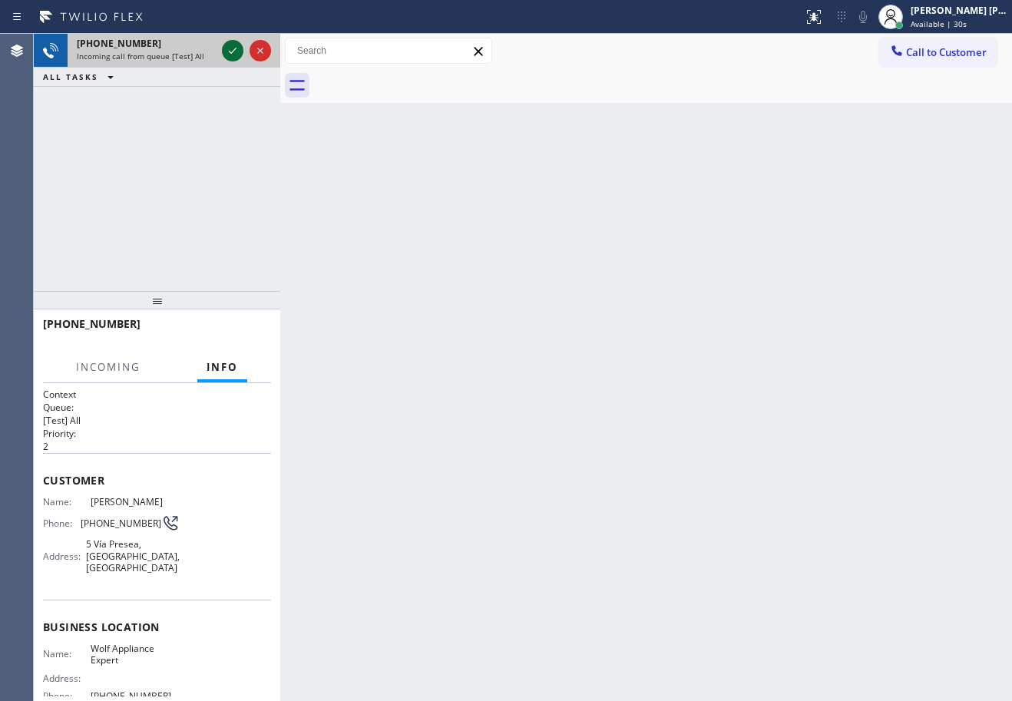
click at [233, 45] on icon at bounding box center [233, 50] width 18 height 18
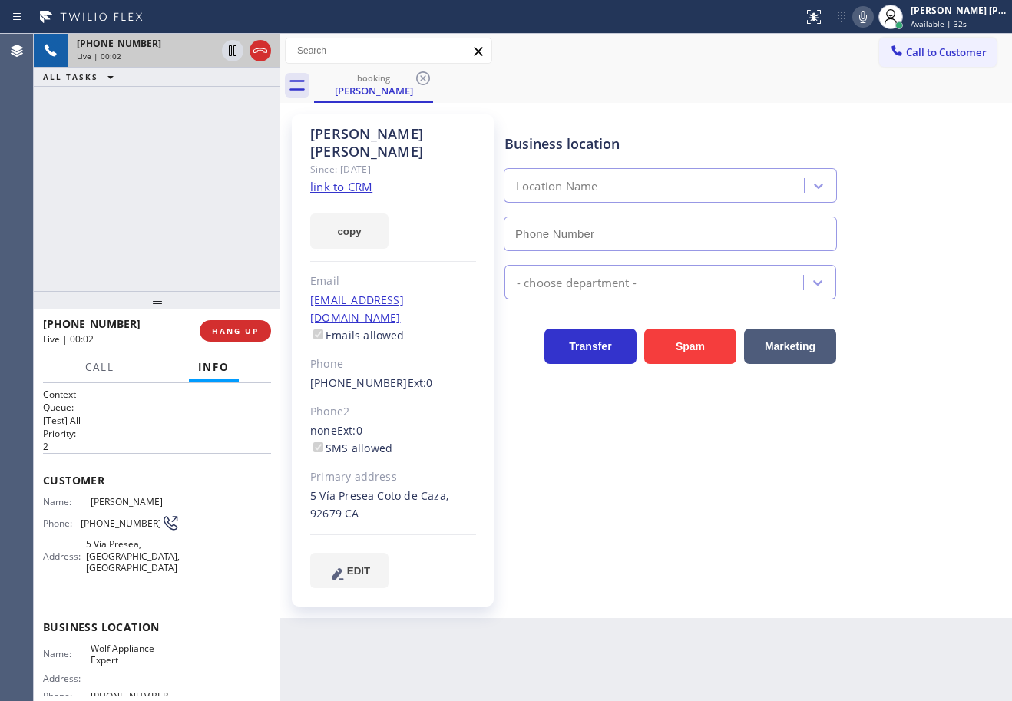
type input "[PHONE_NUMBER]"
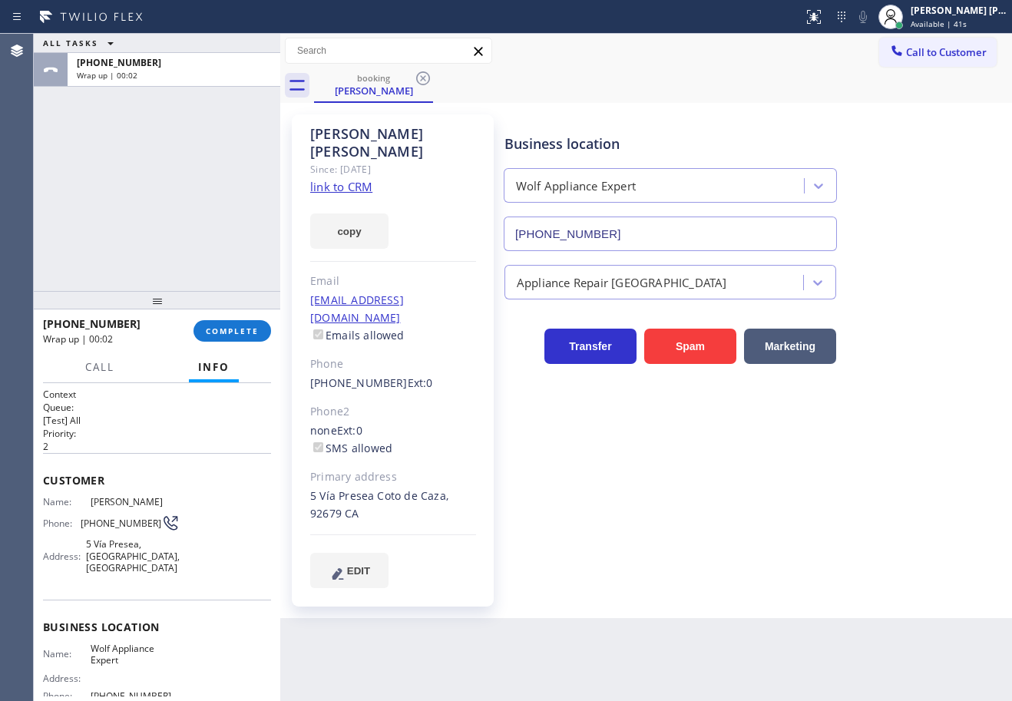
click at [170, 257] on div "ALL TASKS ALL TASKS ACTIVE TASKS TASKS IN WRAP UP [PHONE_NUMBER] Wrap up | 00:02" at bounding box center [157, 162] width 247 height 257
click at [211, 318] on div "[PHONE_NUMBER] Wrap up | 00:02 COMPLETE" at bounding box center [157, 331] width 228 height 40
click at [212, 326] on button "COMPLETE" at bounding box center [233, 331] width 78 height 22
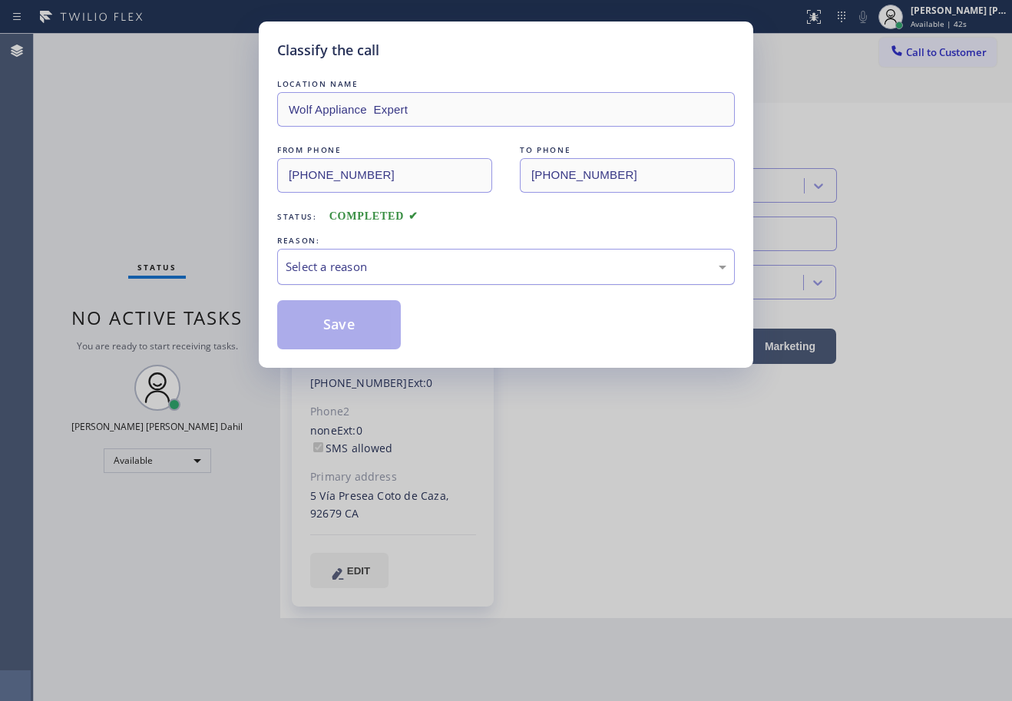
click at [346, 259] on div "Select a reason" at bounding box center [506, 267] width 441 height 18
drag, startPoint x: 362, startPoint y: 346, endPoint x: 343, endPoint y: 318, distance: 34.3
click at [362, 346] on button "Save" at bounding box center [339, 324] width 124 height 49
click at [343, 318] on button "Save" at bounding box center [339, 324] width 124 height 49
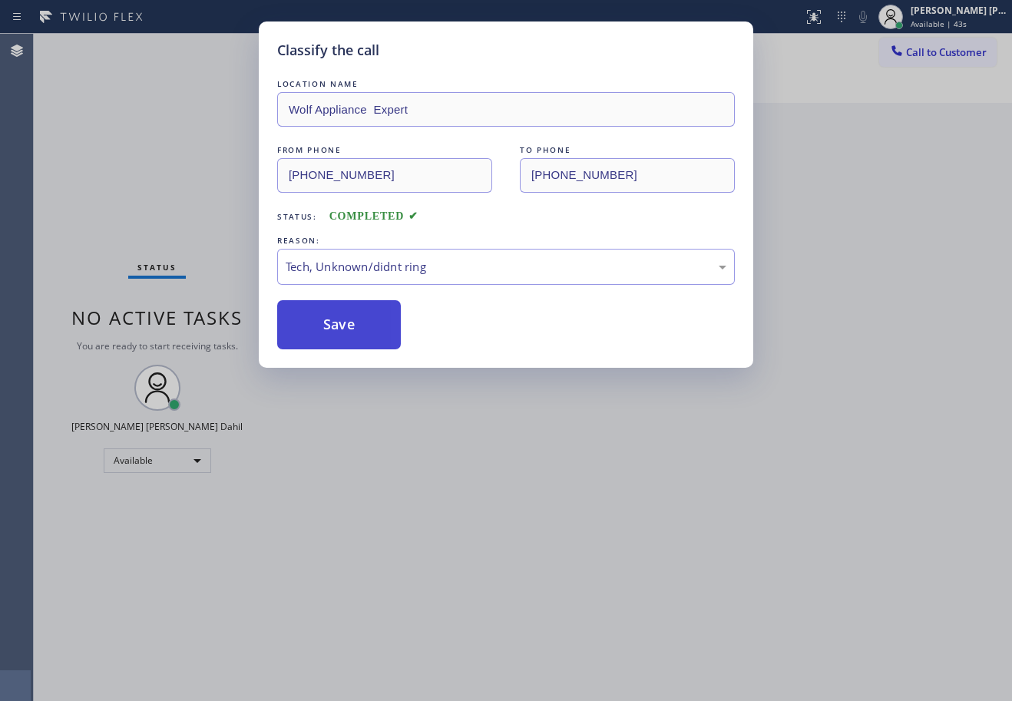
click at [344, 318] on button "Save" at bounding box center [339, 324] width 124 height 49
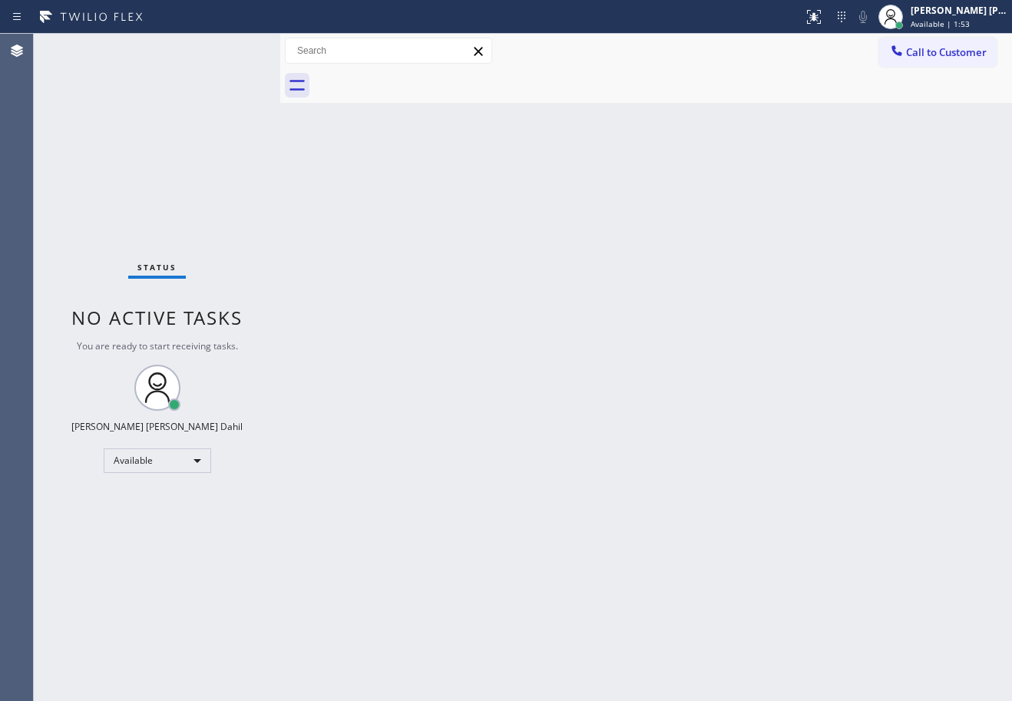
drag, startPoint x: 538, startPoint y: 349, endPoint x: 582, endPoint y: 371, distance: 49.1
click at [555, 351] on div "Back to Dashboard Change Sender ID Customers Technicians Select a contact Outbo…" at bounding box center [646, 368] width 732 height 668
click at [744, 533] on div "Back to Dashboard Change Sender ID Customers Technicians Select a contact Outbo…" at bounding box center [646, 368] width 732 height 668
click at [617, 90] on div at bounding box center [663, 85] width 698 height 35
drag, startPoint x: 734, startPoint y: 557, endPoint x: 766, endPoint y: 580, distance: 39.6
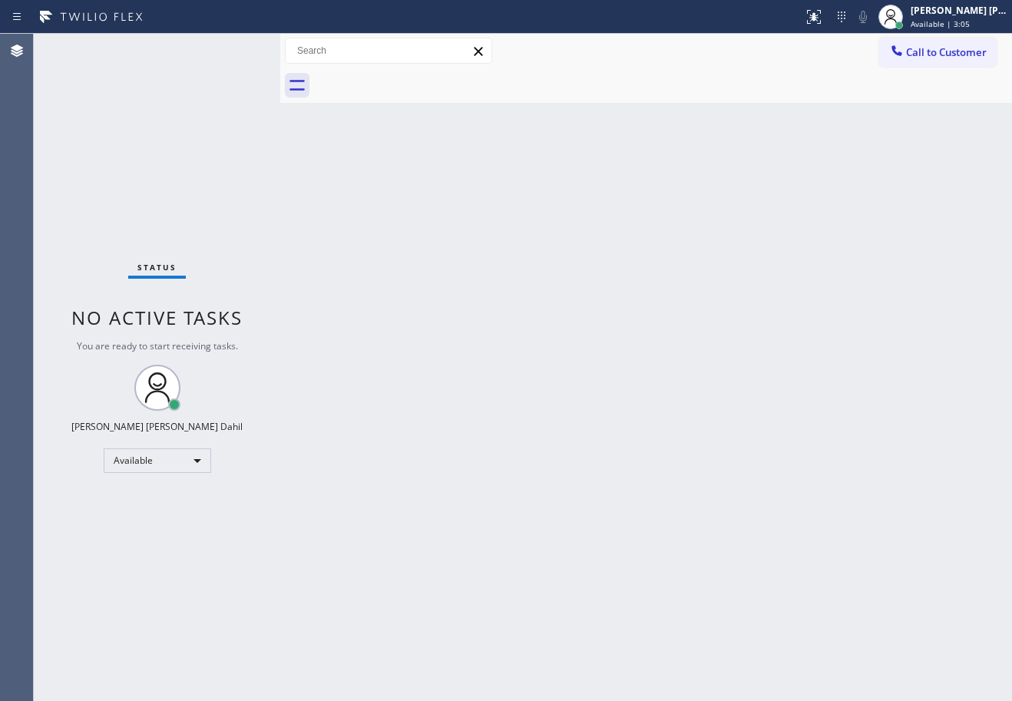
click at [755, 562] on div "Back to Dashboard Change Sender ID Customers Technicians Select a contact Outbo…" at bounding box center [646, 368] width 732 height 668
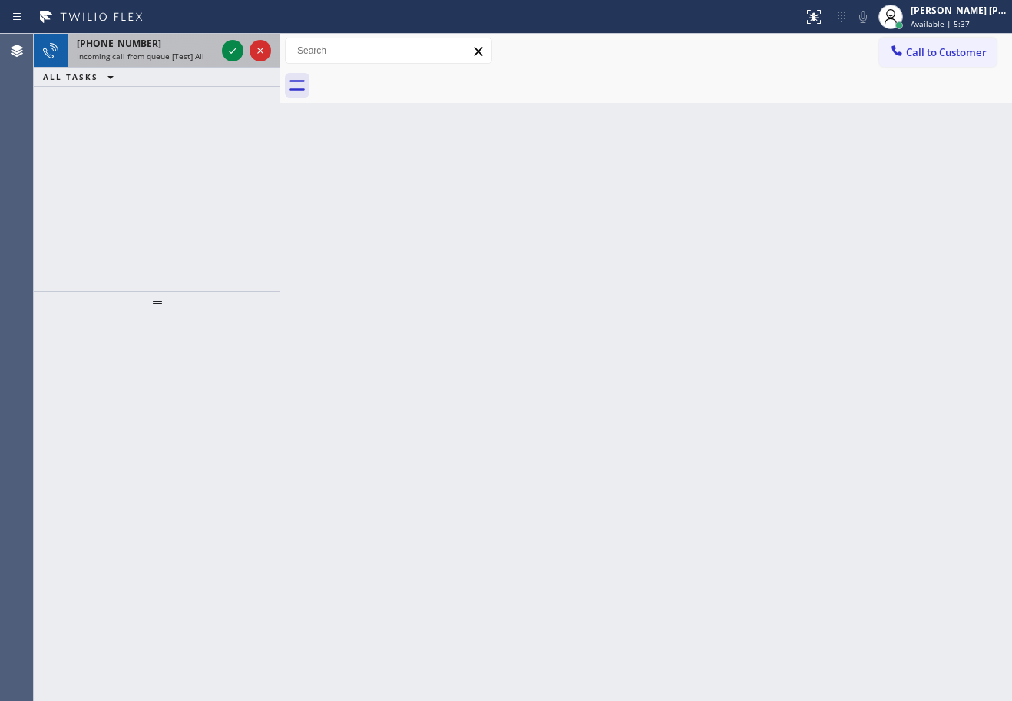
click at [197, 48] on div "[PHONE_NUMBER]" at bounding box center [146, 43] width 139 height 13
click at [196, 48] on div "[PHONE_NUMBER]" at bounding box center [146, 43] width 139 height 13
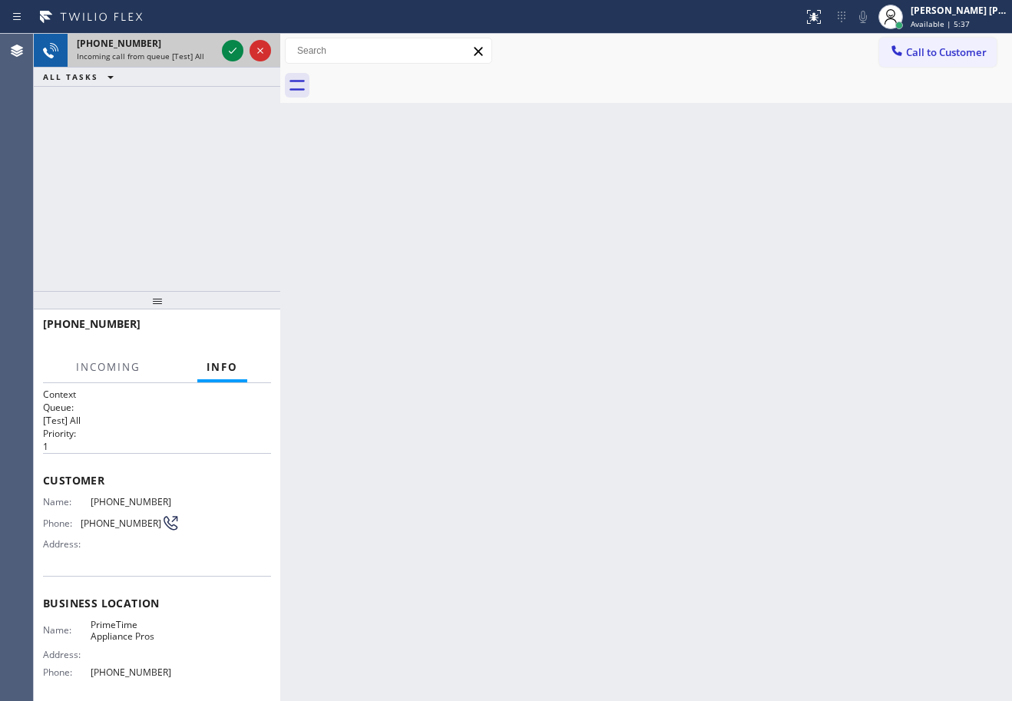
click at [196, 48] on div "[PHONE_NUMBER]" at bounding box center [146, 43] width 139 height 13
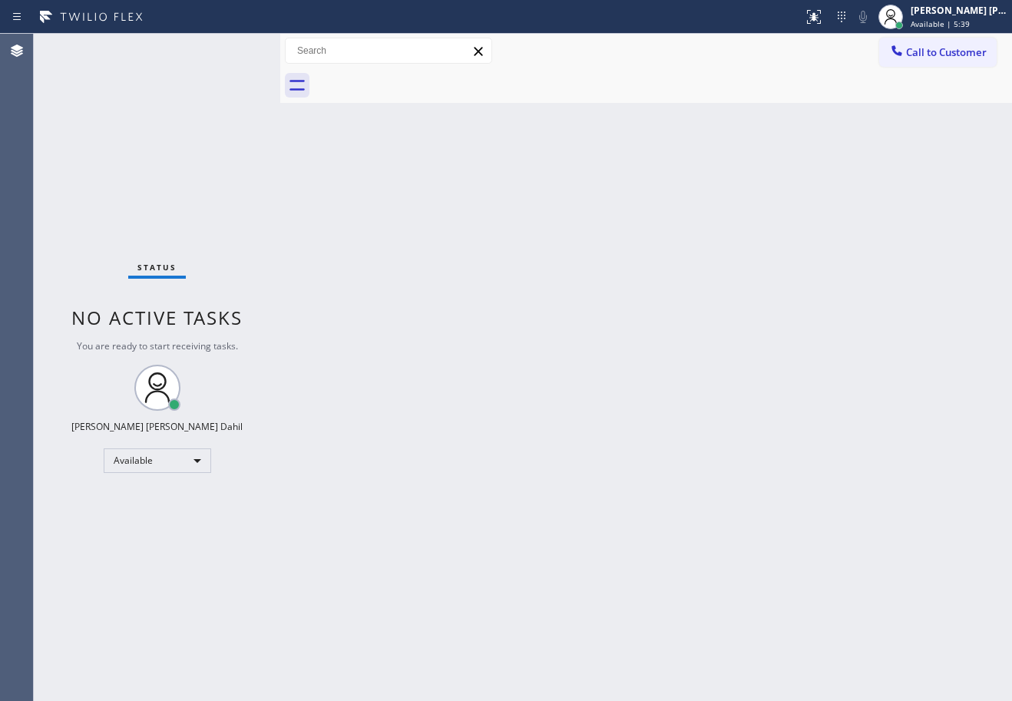
click at [677, 363] on div "Back to Dashboard Change Sender ID Customers Technicians Select a contact Outbo…" at bounding box center [646, 368] width 732 height 668
click at [187, 60] on div "Status No active tasks You are ready to start receiving tasks. [PERSON_NAME] [P…" at bounding box center [157, 368] width 247 height 668
drag, startPoint x: 932, startPoint y: 18, endPoint x: 929, endPoint y: 104, distance: 86.8
click at [933, 20] on div "[PERSON_NAME] [PERSON_NAME] Dahil Available | 8:39" at bounding box center [960, 16] width 104 height 27
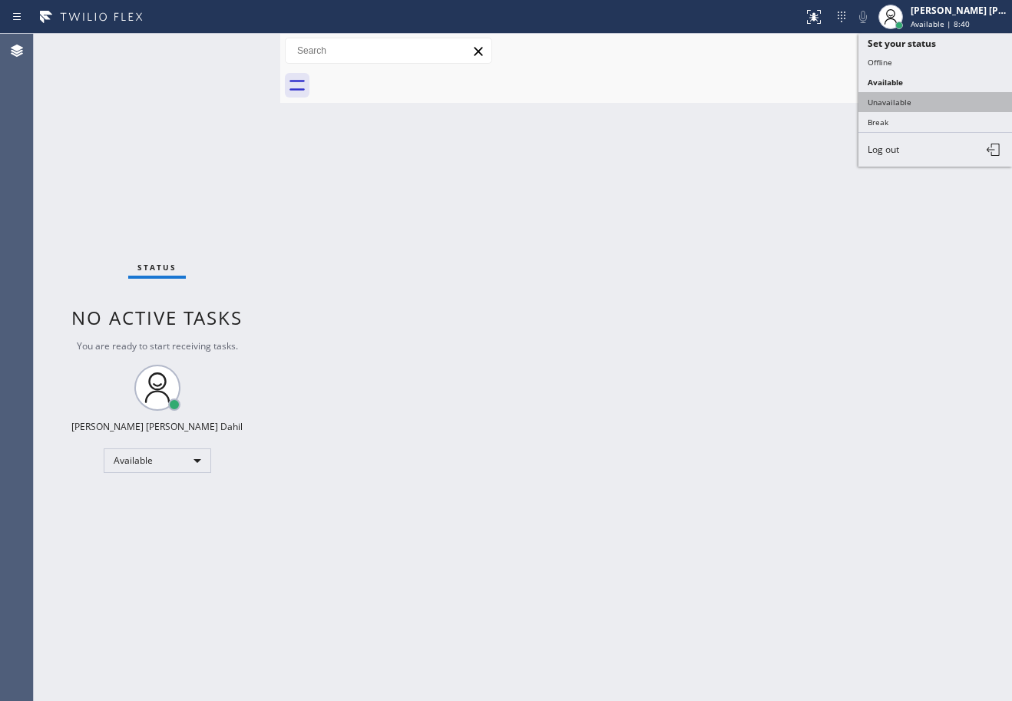
click at [930, 105] on button "Unavailable" at bounding box center [936, 102] width 154 height 20
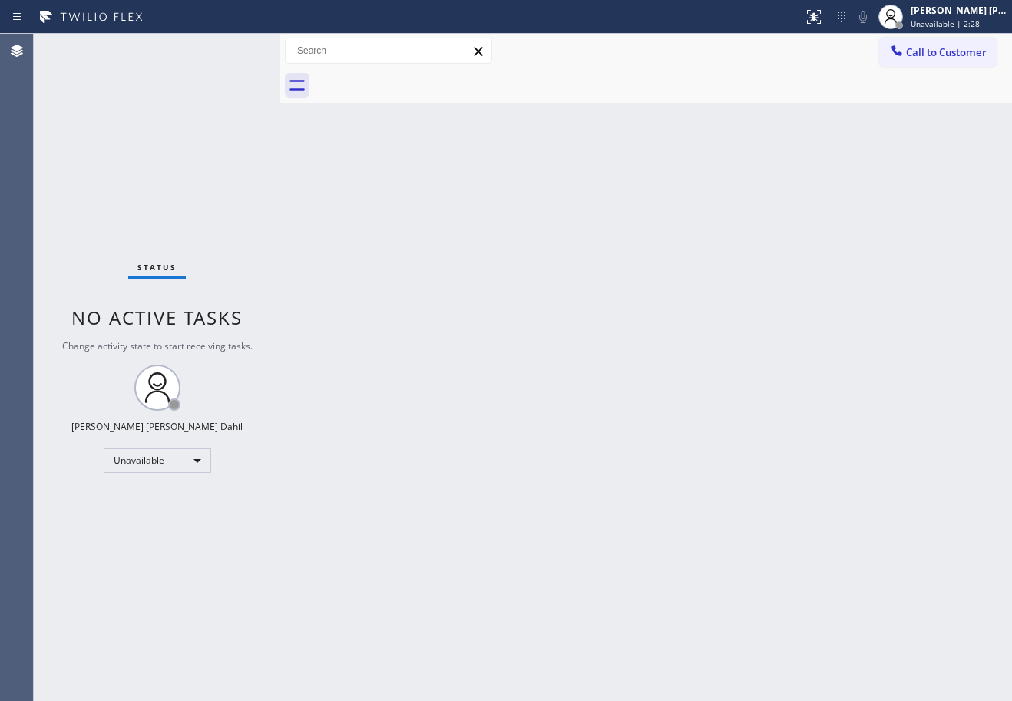
drag, startPoint x: 961, startPoint y: 12, endPoint x: 939, endPoint y: 58, distance: 51.9
click at [960, 15] on div "[PERSON_NAME] [PERSON_NAME] Dahil" at bounding box center [959, 10] width 97 height 13
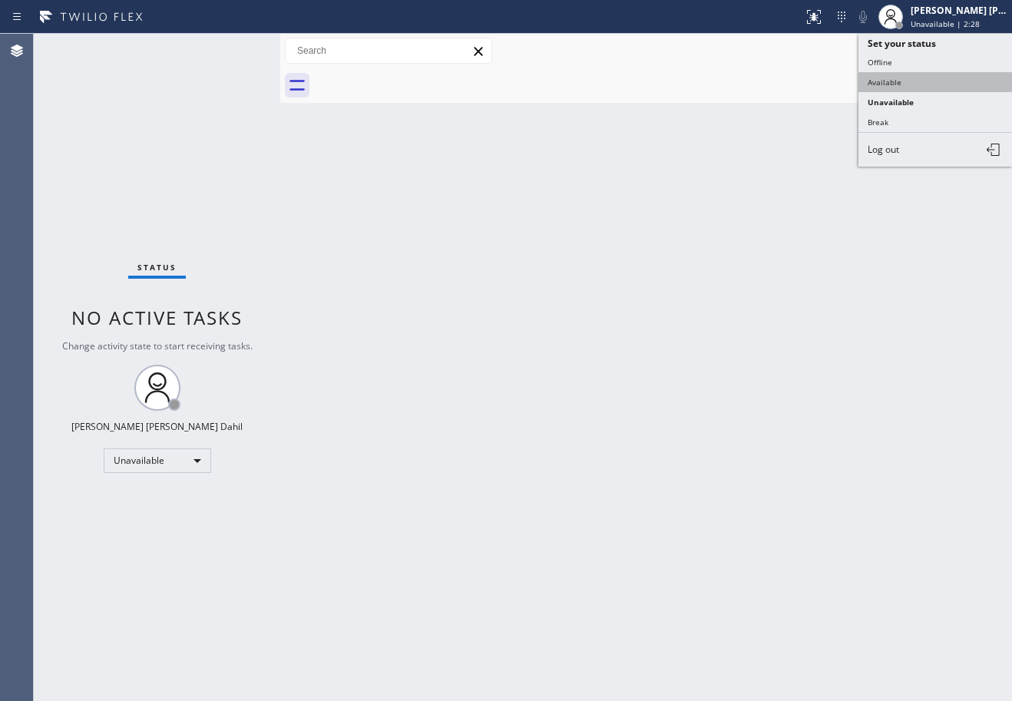
click at [923, 74] on button "Available" at bounding box center [936, 82] width 154 height 20
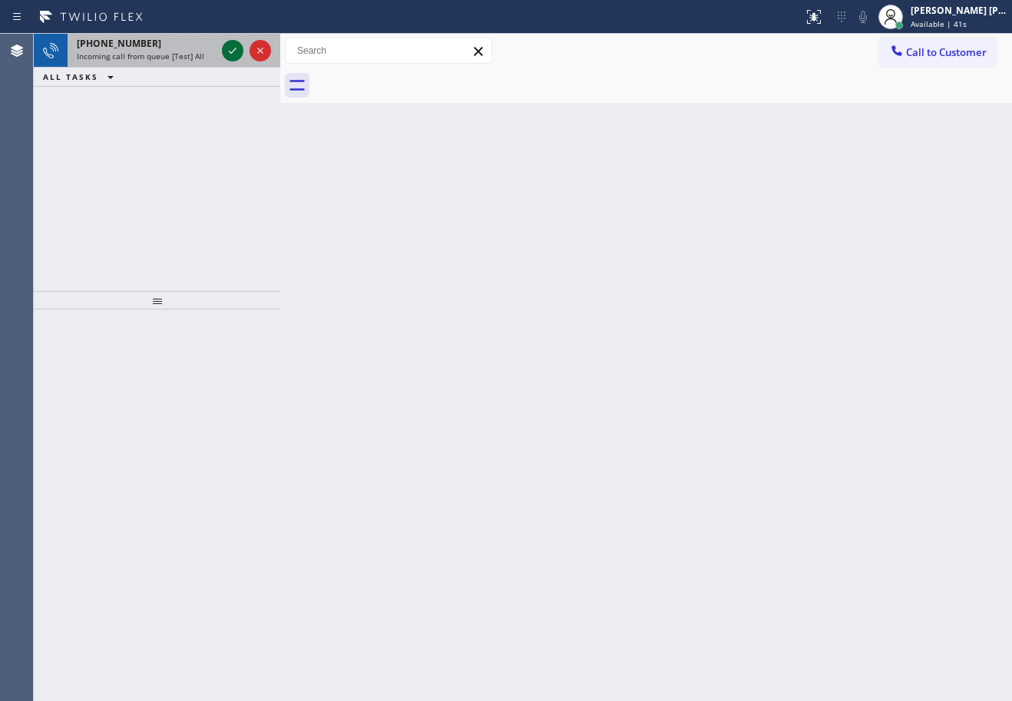
drag, startPoint x: 190, startPoint y: 60, endPoint x: 225, endPoint y: 48, distance: 37.2
click at [191, 58] on span "Incoming call from queue [Test] All" at bounding box center [141, 56] width 128 height 11
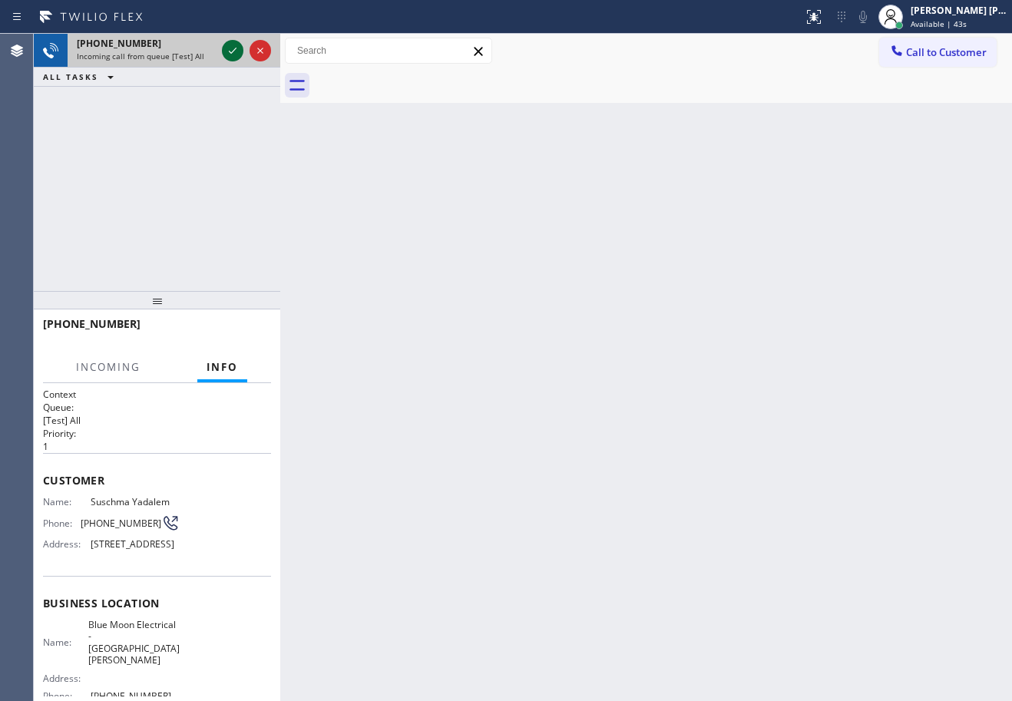
click at [224, 47] on icon at bounding box center [233, 50] width 18 height 18
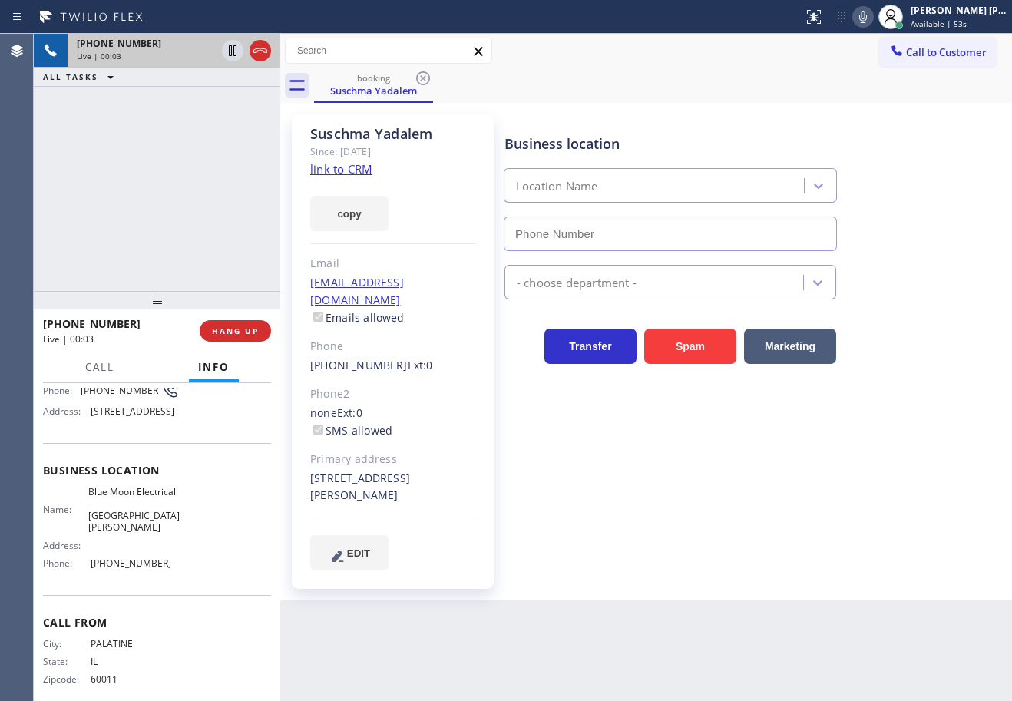
type input "[PHONE_NUMBER]"
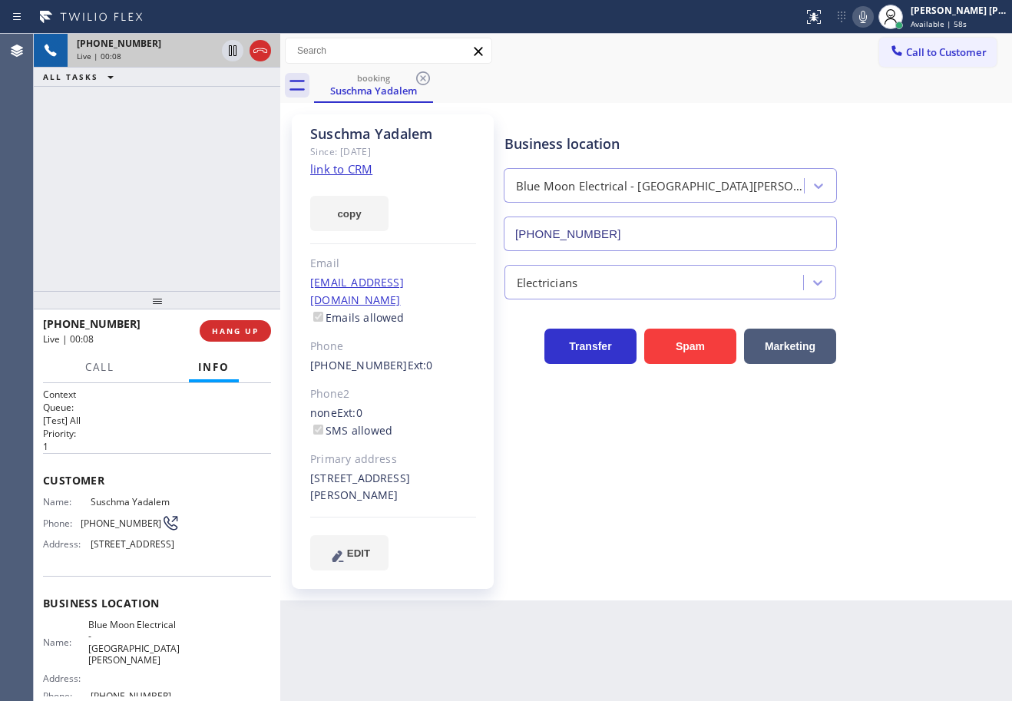
click at [790, 576] on div "Business location Blue Moon Electrical - [GEOGRAPHIC_DATA][PERSON_NAME] [PHONE_…" at bounding box center [755, 357] width 507 height 479
click at [334, 171] on link "link to CRM" at bounding box center [341, 168] width 62 height 15
click at [200, 128] on div "[PHONE_NUMBER] Live | 02:31 ALL TASKS ALL TASKS ACTIVE TASKS TASKS IN WRAP UP" at bounding box center [157, 162] width 247 height 257
click at [196, 128] on div "[PHONE_NUMBER] Live | 02:32 ALL TASKS ALL TASKS ACTIVE TASKS TASKS IN WRAP UP" at bounding box center [157, 162] width 247 height 257
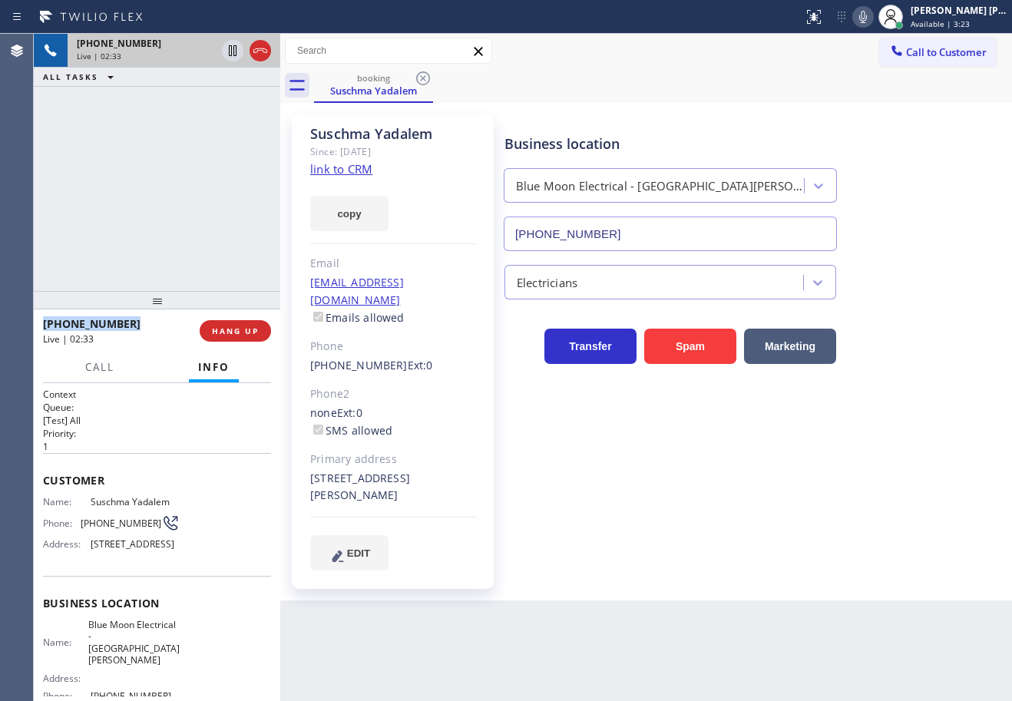
click at [196, 127] on div "[PHONE_NUMBER] Live | 02:33 ALL TASKS ALL TASKS ACTIVE TASKS TASKS IN WRAP UP" at bounding box center [157, 162] width 247 height 257
click at [229, 48] on icon at bounding box center [233, 50] width 8 height 11
click at [873, 16] on icon at bounding box center [863, 17] width 18 height 18
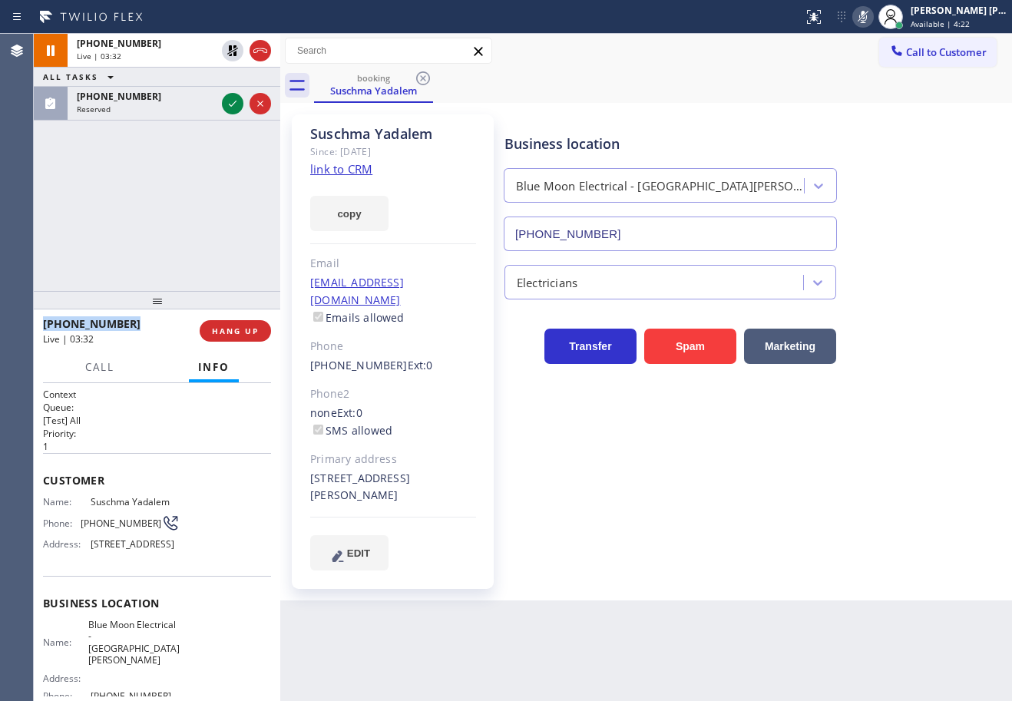
click at [160, 174] on div "[PHONE_NUMBER] Live | 03:32 ALL TASKS ALL TASKS ACTIVE TASKS TASKS IN WRAP UP […" at bounding box center [157, 162] width 247 height 257
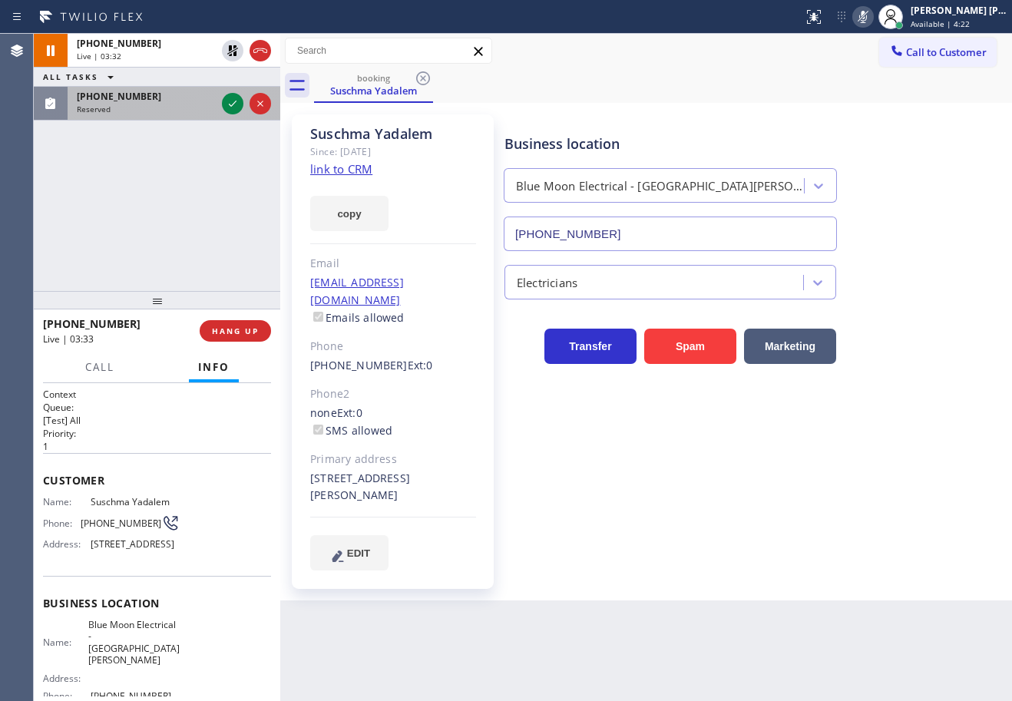
click at [171, 106] on div "Reserved" at bounding box center [146, 109] width 139 height 11
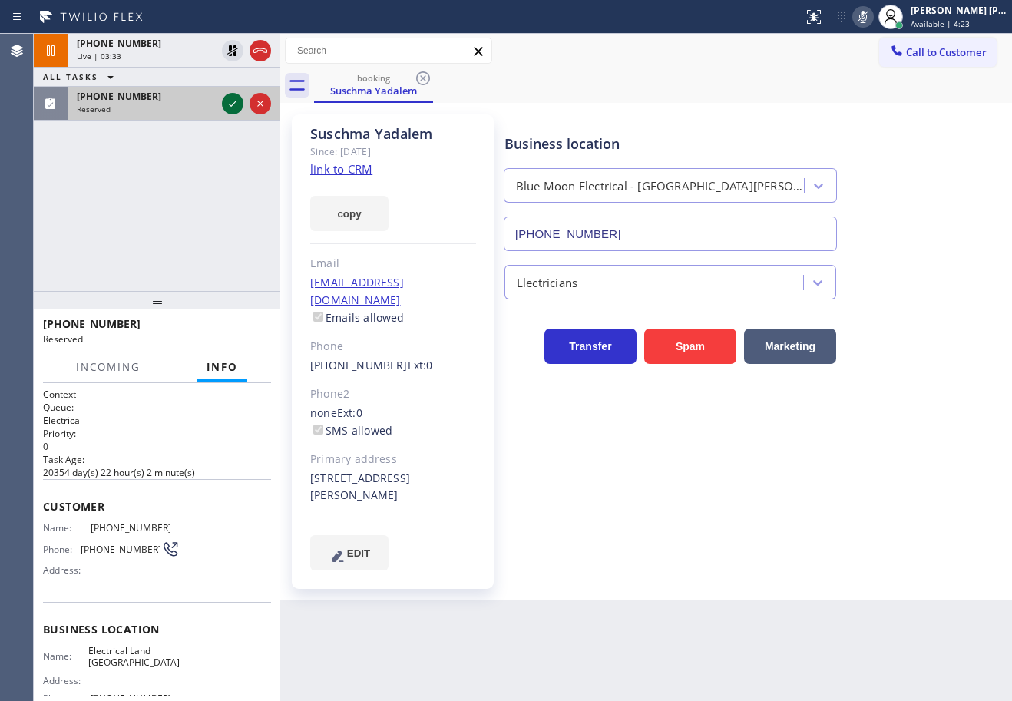
click at [229, 104] on icon at bounding box center [233, 103] width 18 height 18
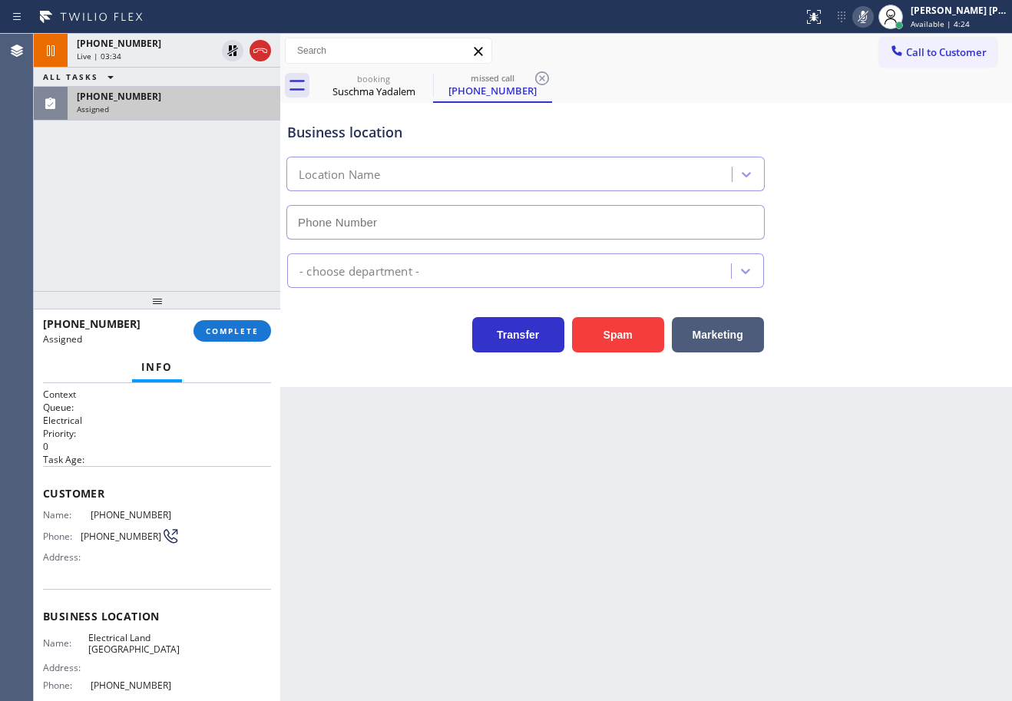
type input "[PHONE_NUMBER]"
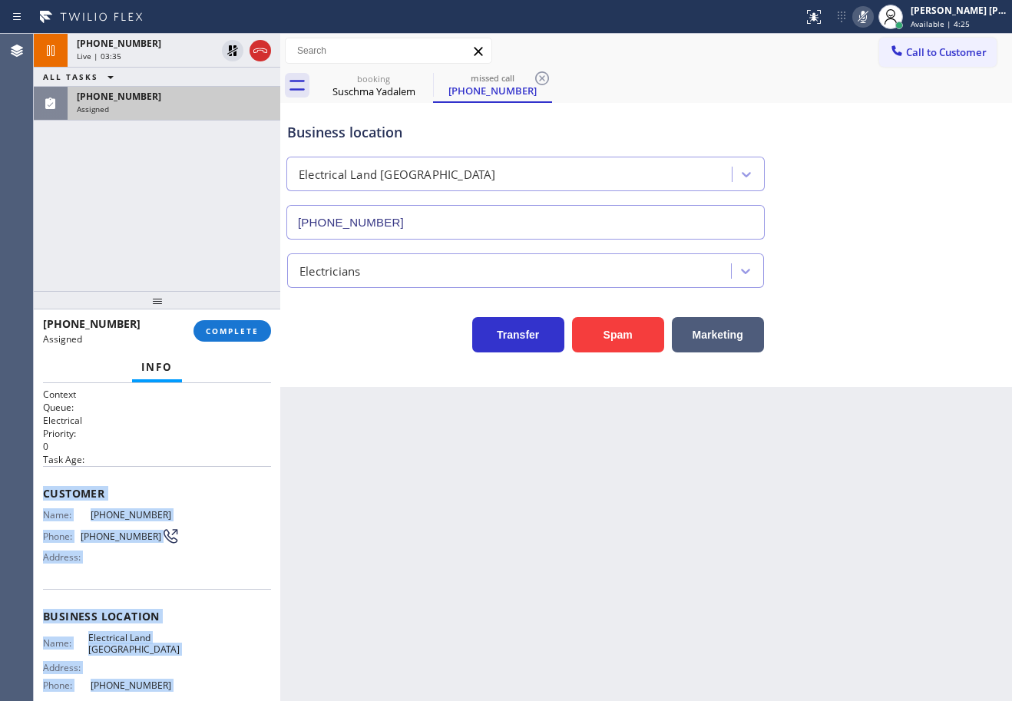
scroll to position [137, 0]
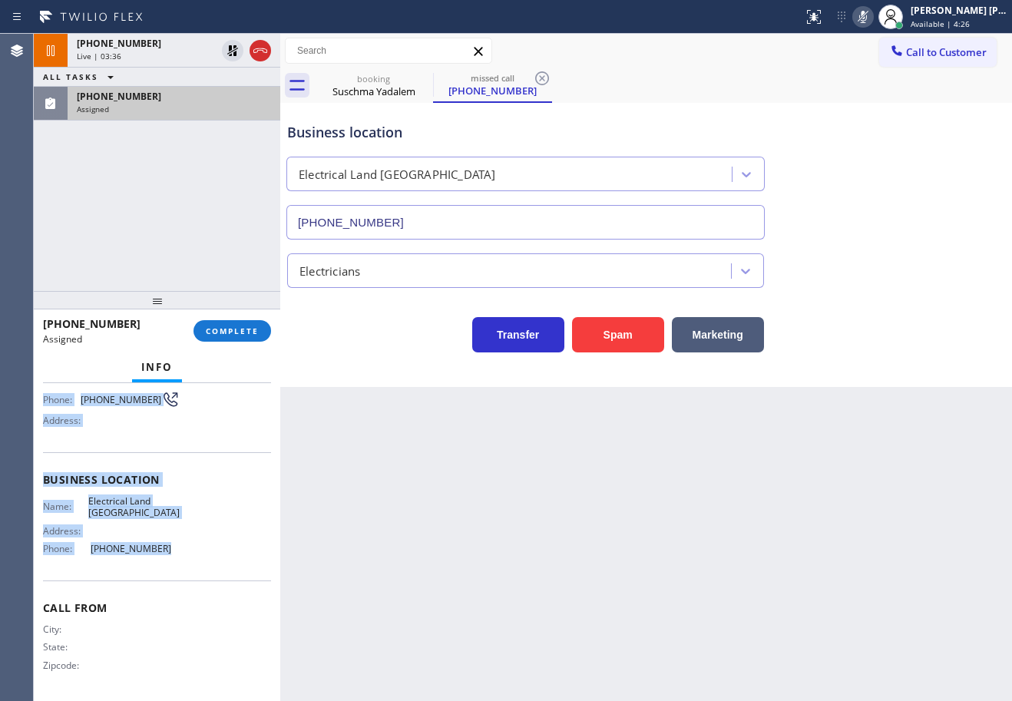
drag, startPoint x: 66, startPoint y: 521, endPoint x: 214, endPoint y: 558, distance: 152.0
click at [210, 573] on div "Context Queue: Electrical Priority: 0 Task Age: Customer Name: [PHONE_NUMBER] P…" at bounding box center [157, 542] width 247 height 318
copy div "Customer Name: [PHONE_NUMBER] Phone: [PHONE_NUMBER] Address: Business location …"
click at [244, 327] on span "COMPLETE" at bounding box center [232, 331] width 53 height 11
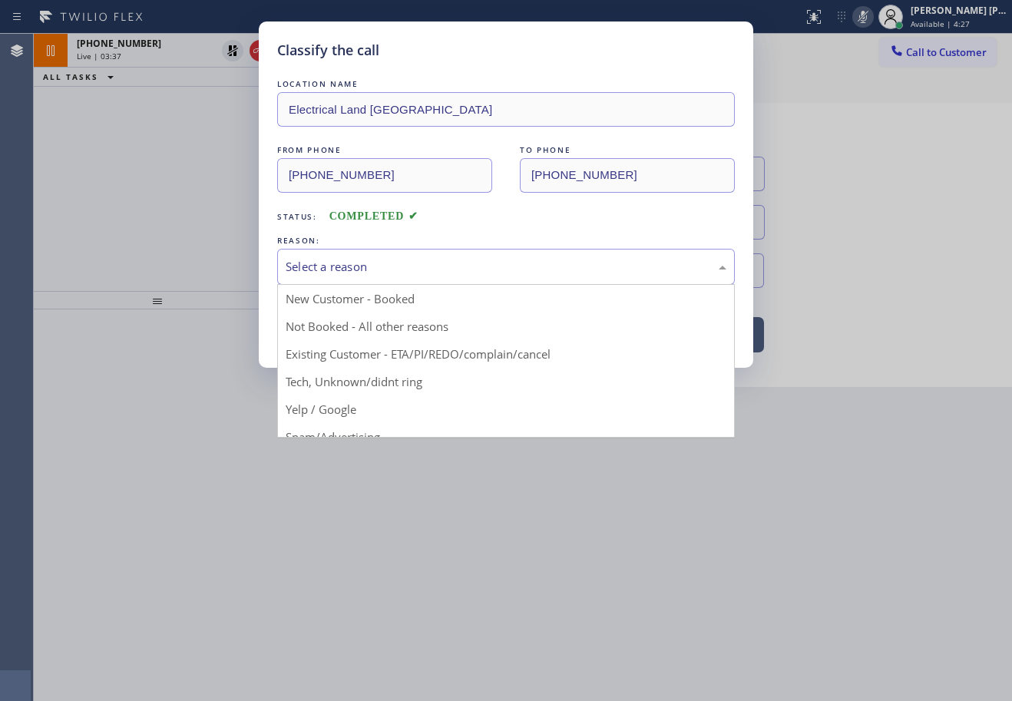
click at [343, 281] on div "Select a reason" at bounding box center [506, 267] width 458 height 36
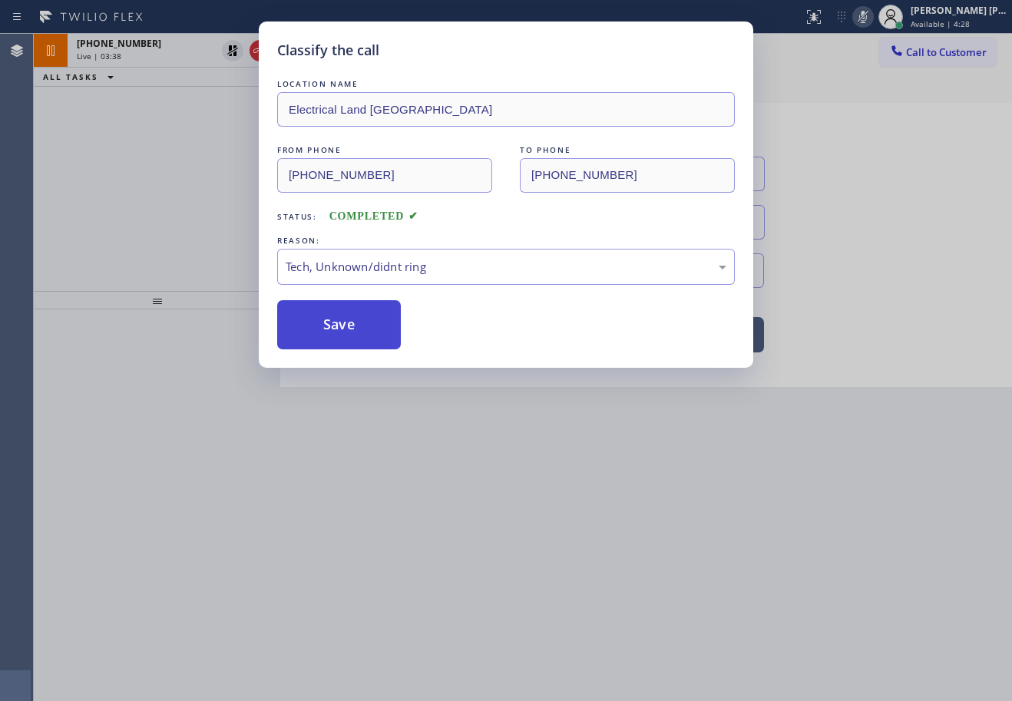
drag, startPoint x: 360, startPoint y: 376, endPoint x: 340, endPoint y: 328, distance: 52.4
click at [340, 328] on button "Save" at bounding box center [339, 324] width 124 height 49
click at [339, 326] on button "Save" at bounding box center [339, 324] width 124 height 49
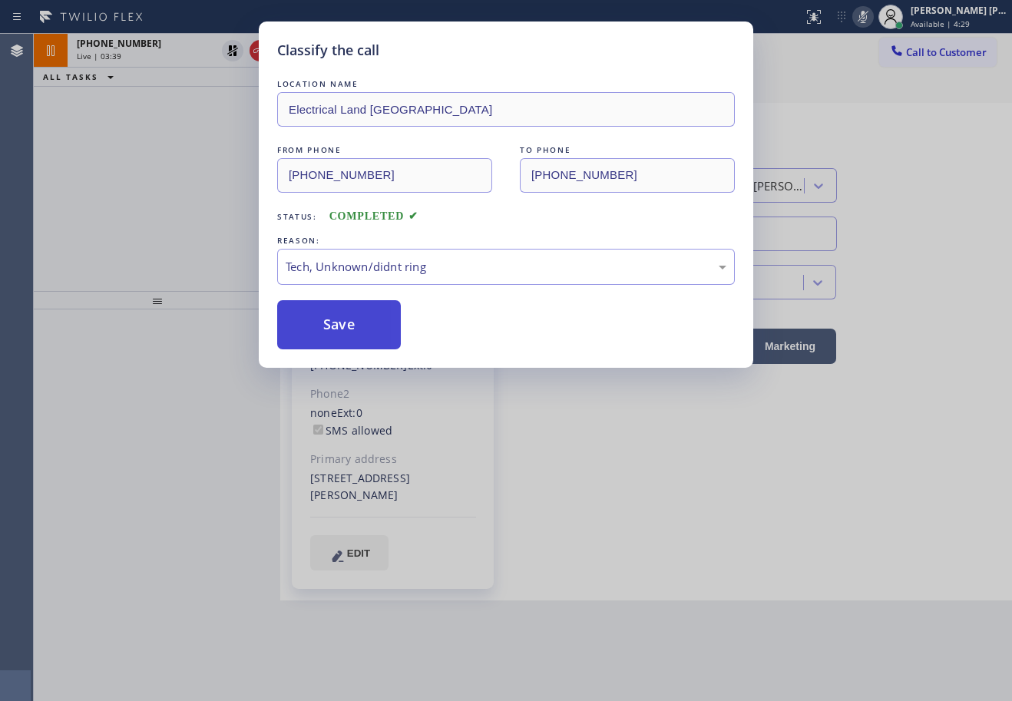
click at [338, 326] on button "Save" at bounding box center [339, 324] width 124 height 49
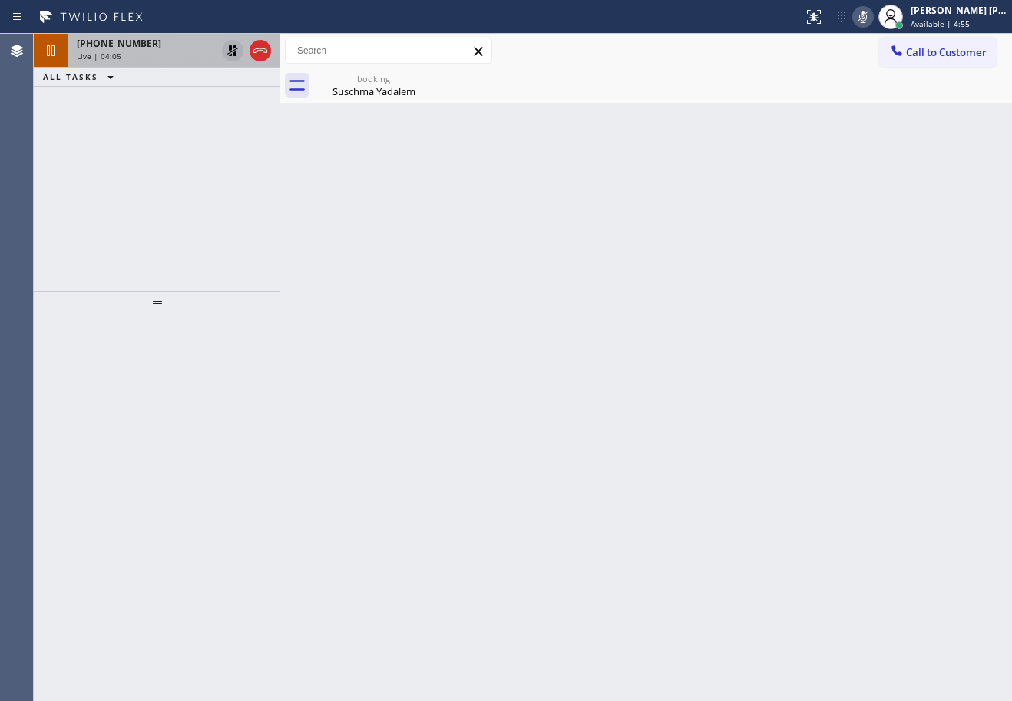
click at [231, 45] on icon at bounding box center [233, 50] width 18 height 18
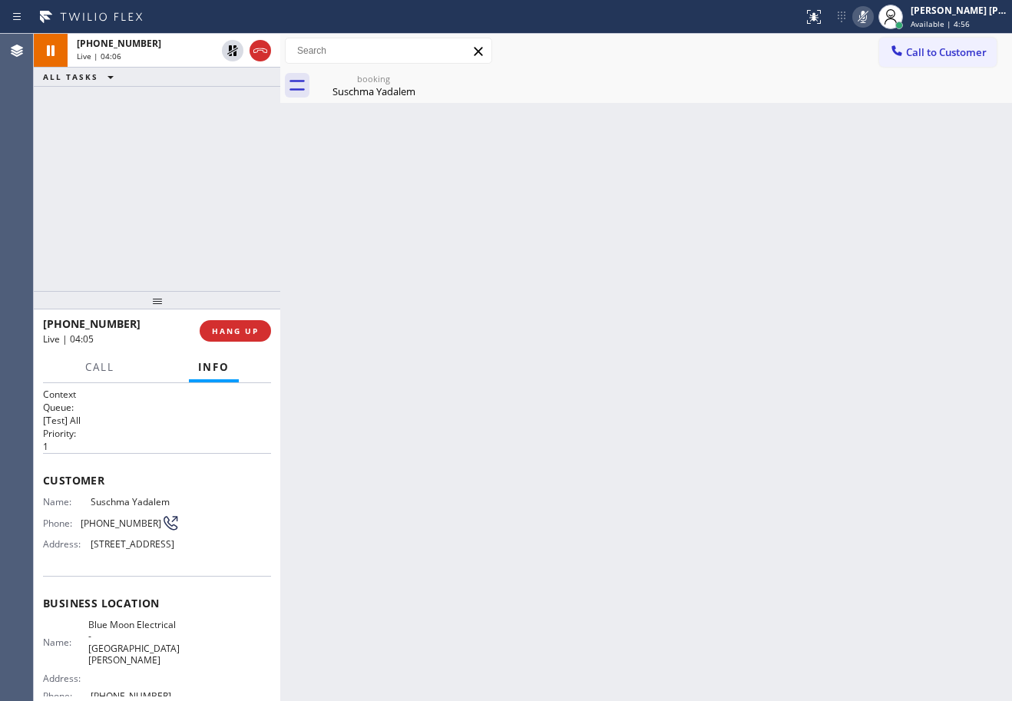
click at [873, 19] on icon at bounding box center [863, 17] width 18 height 18
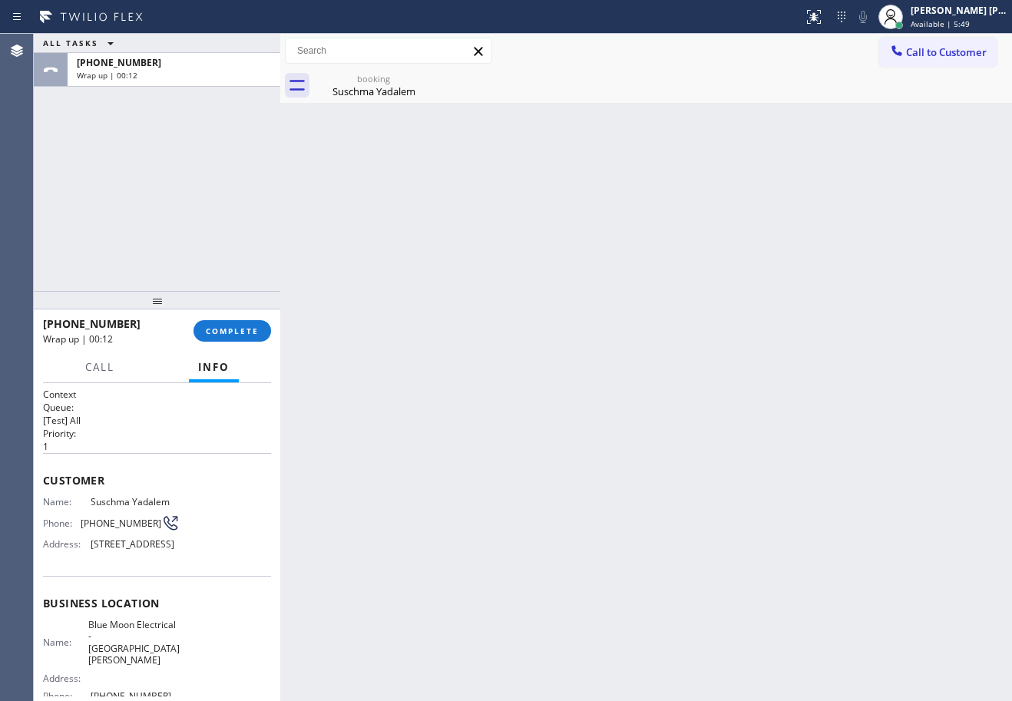
drag, startPoint x: 240, startPoint y: 169, endPoint x: 229, endPoint y: 219, distance: 51.1
click at [240, 170] on div "ALL TASKS ALL TASKS ACTIVE TASKS TASKS IN WRAP UP [PHONE_NUMBER] Wrap up | 00:12" at bounding box center [157, 162] width 247 height 257
drag, startPoint x: 233, startPoint y: 313, endPoint x: 234, endPoint y: 330, distance: 17.7
click at [232, 310] on div at bounding box center [157, 300] width 247 height 18
click at [234, 331] on span "COMPLETE" at bounding box center [232, 331] width 53 height 11
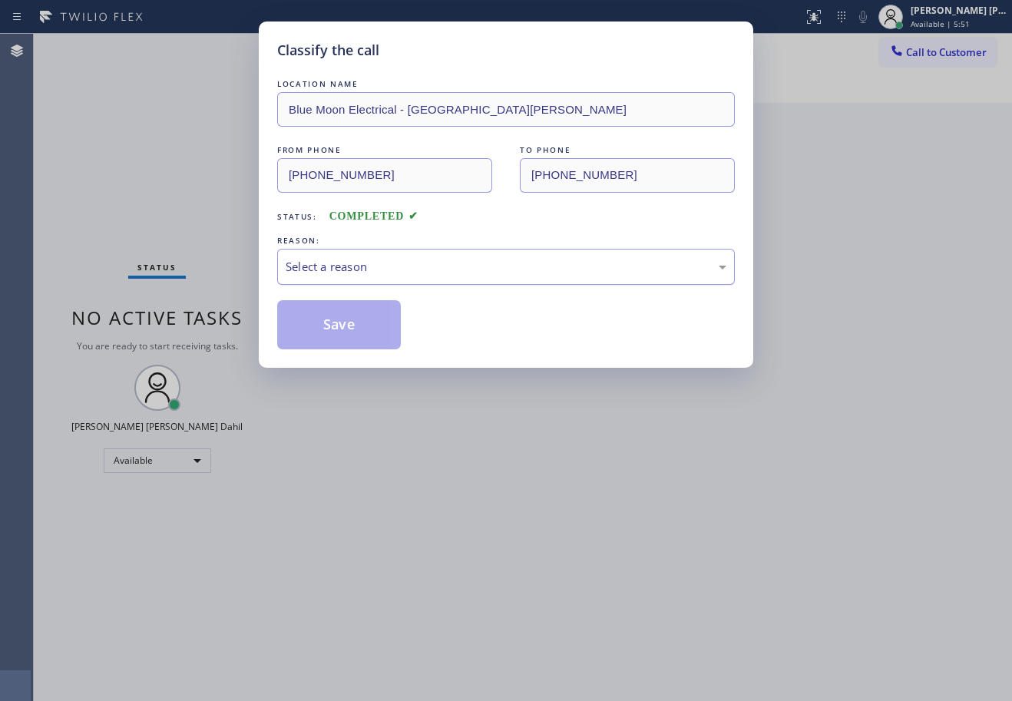
click at [366, 271] on div "Select a reason" at bounding box center [506, 267] width 441 height 18
click at [327, 329] on button "Save" at bounding box center [339, 324] width 124 height 49
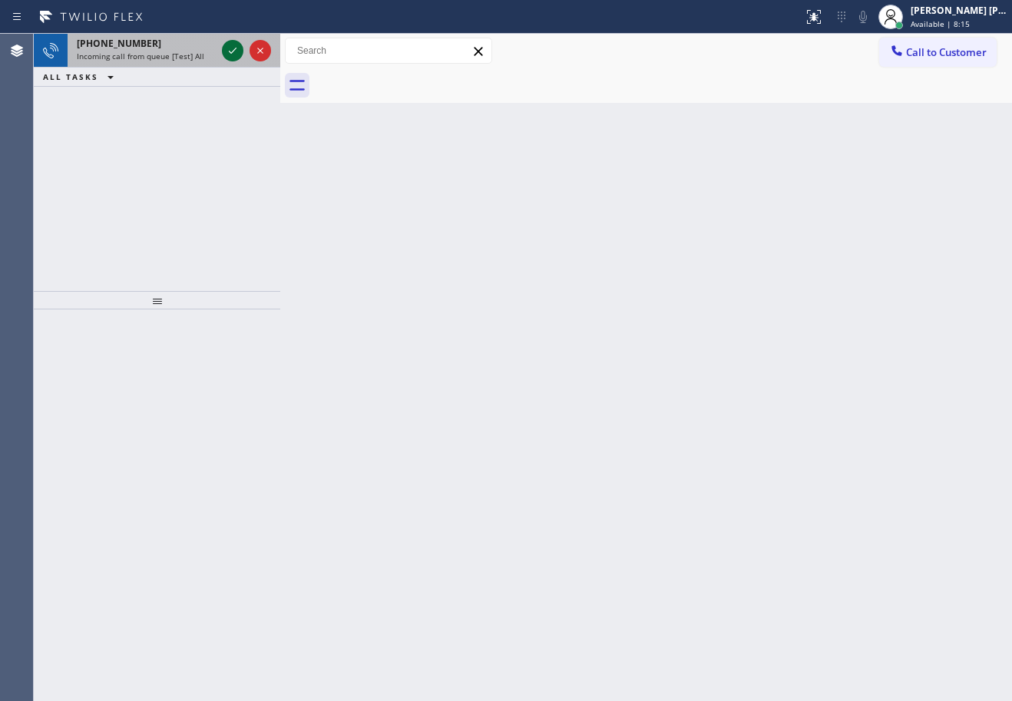
click at [233, 50] on icon at bounding box center [233, 50] width 18 height 18
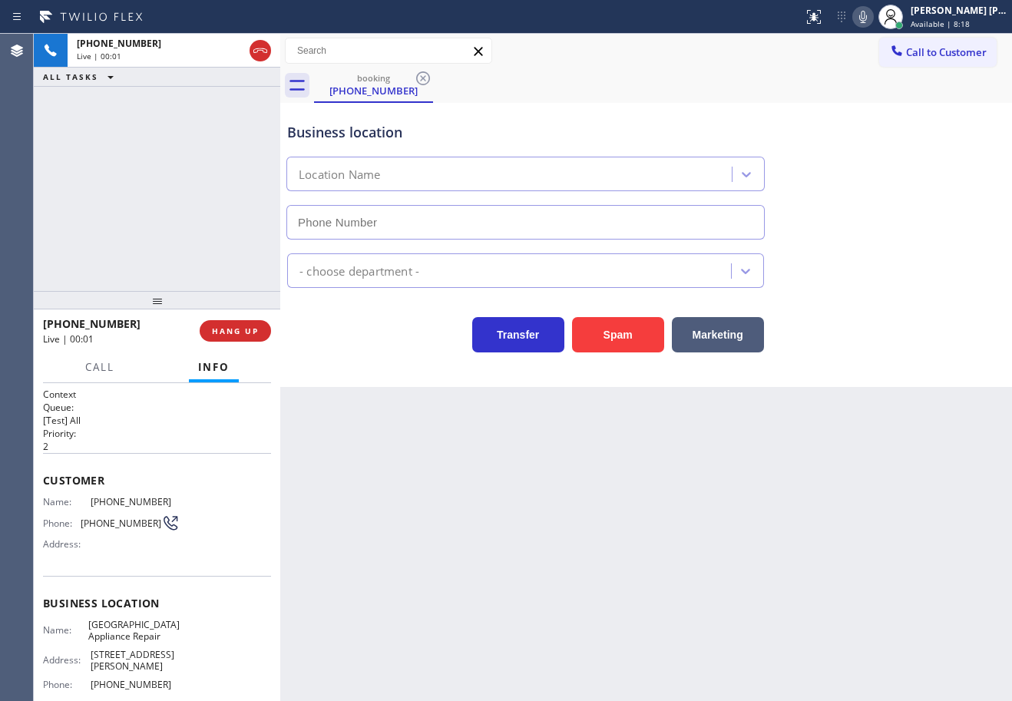
type input "[PHONE_NUMBER]"
click at [518, 476] on div "Back to Dashboard Change Sender ID Customers Technicians Select a contact Outbo…" at bounding box center [646, 368] width 732 height 668
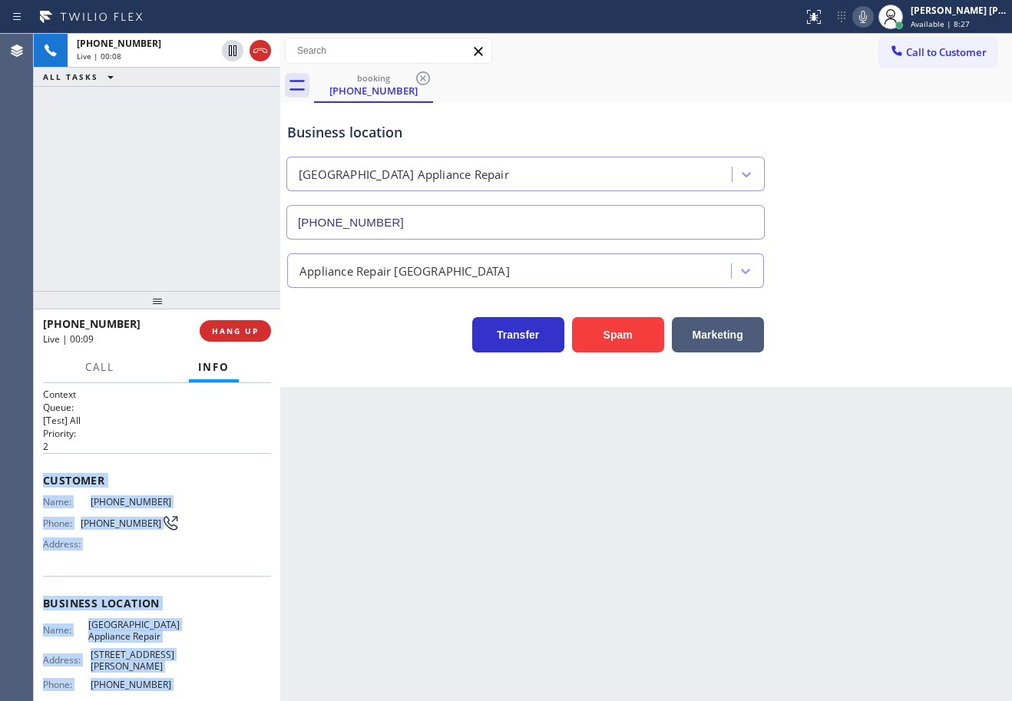
scroll to position [124, 0]
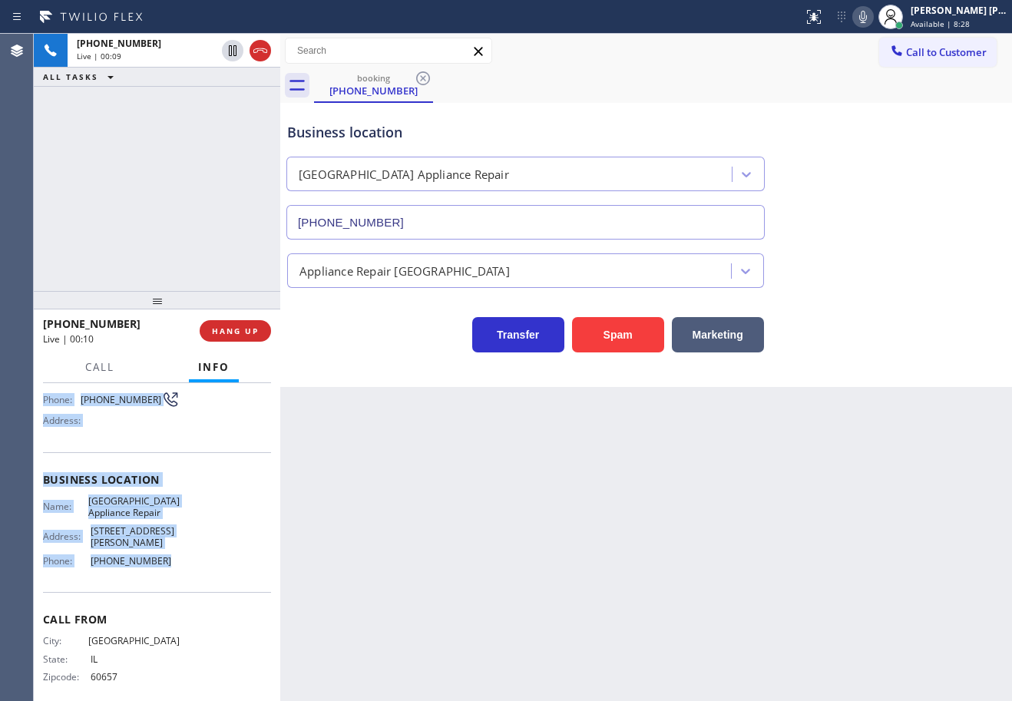
drag, startPoint x: 42, startPoint y: 474, endPoint x: 189, endPoint y: 563, distance: 171.7
click at [189, 563] on div "Context Queue: [Test] All Priority: 2 Customer Name: [PHONE_NUMBER] Phone: [PHO…" at bounding box center [157, 542] width 247 height 318
copy div "Customer Name: [PHONE_NUMBER] Phone: [PHONE_NUMBER] Address: Business location …"
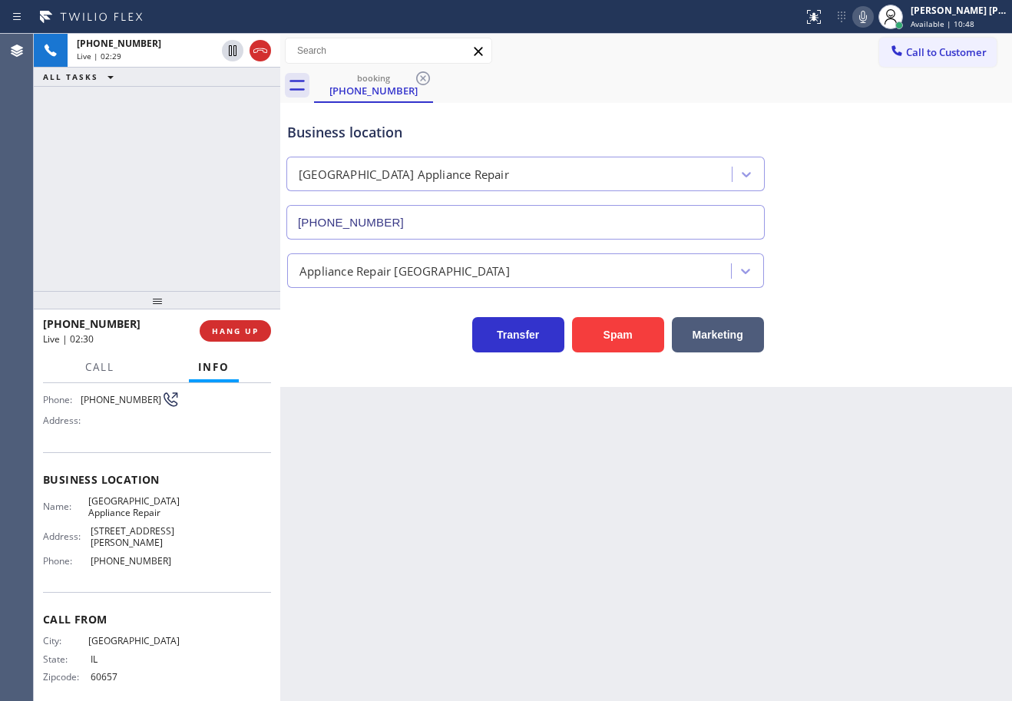
click at [844, 241] on div "Appliance Repair [GEOGRAPHIC_DATA]" at bounding box center [646, 264] width 724 height 48
click at [869, 143] on div "Business location [GEOGRAPHIC_DATA] Appliance Repair [PHONE_NUMBER]" at bounding box center [646, 170] width 724 height 139
click at [870, 143] on div "Business location [GEOGRAPHIC_DATA] Appliance Repair [PHONE_NUMBER]" at bounding box center [646, 170] width 724 height 139
click at [873, 21] on icon at bounding box center [863, 17] width 18 height 18
click at [888, 84] on div "booking [PHONE_NUMBER]" at bounding box center [663, 85] width 698 height 35
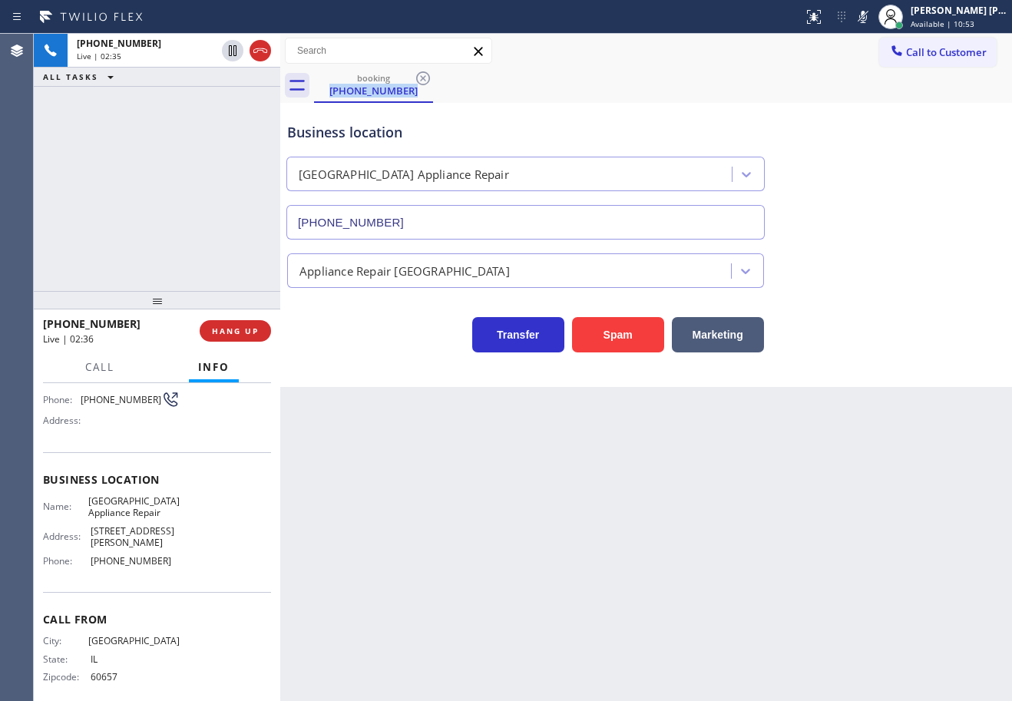
drag, startPoint x: 234, startPoint y: 54, endPoint x: 227, endPoint y: 79, distance: 26.5
click at [234, 53] on icon at bounding box center [233, 50] width 8 height 11
click at [227, 79] on div "ALL TASKS ALL TASKS ACTIVE TASKS TASKS IN WRAP UP" at bounding box center [157, 77] width 247 height 19
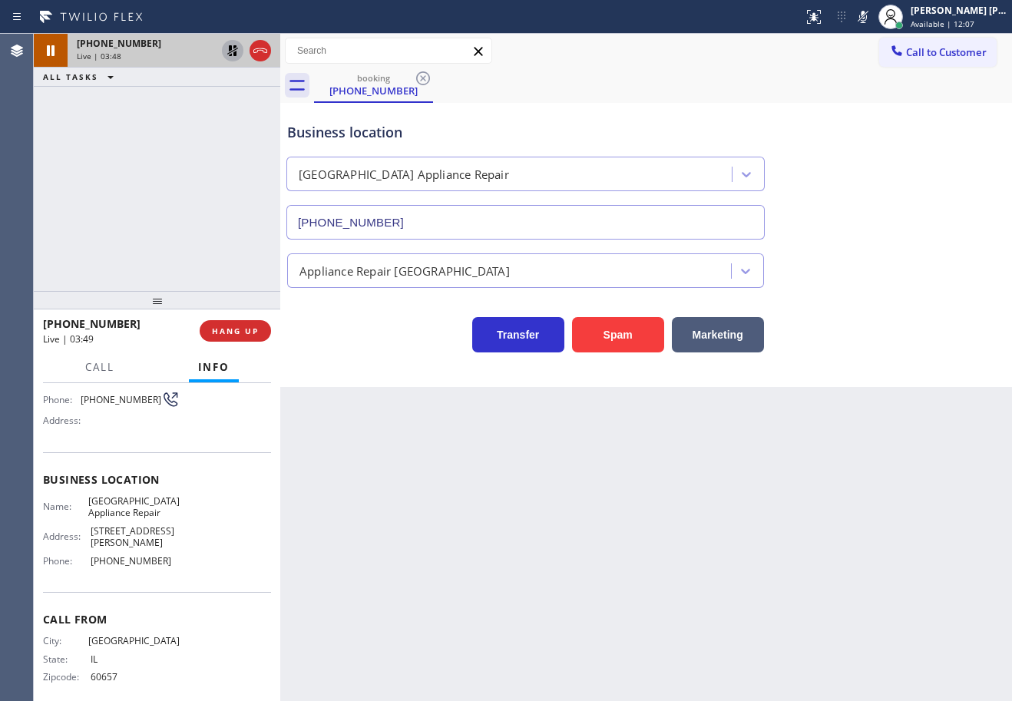
click at [230, 50] on icon at bounding box center [232, 50] width 11 height 11
click at [204, 71] on div "ALL TASKS ALL TASKS ACTIVE TASKS TASKS IN WRAP UP" at bounding box center [157, 77] width 247 height 19
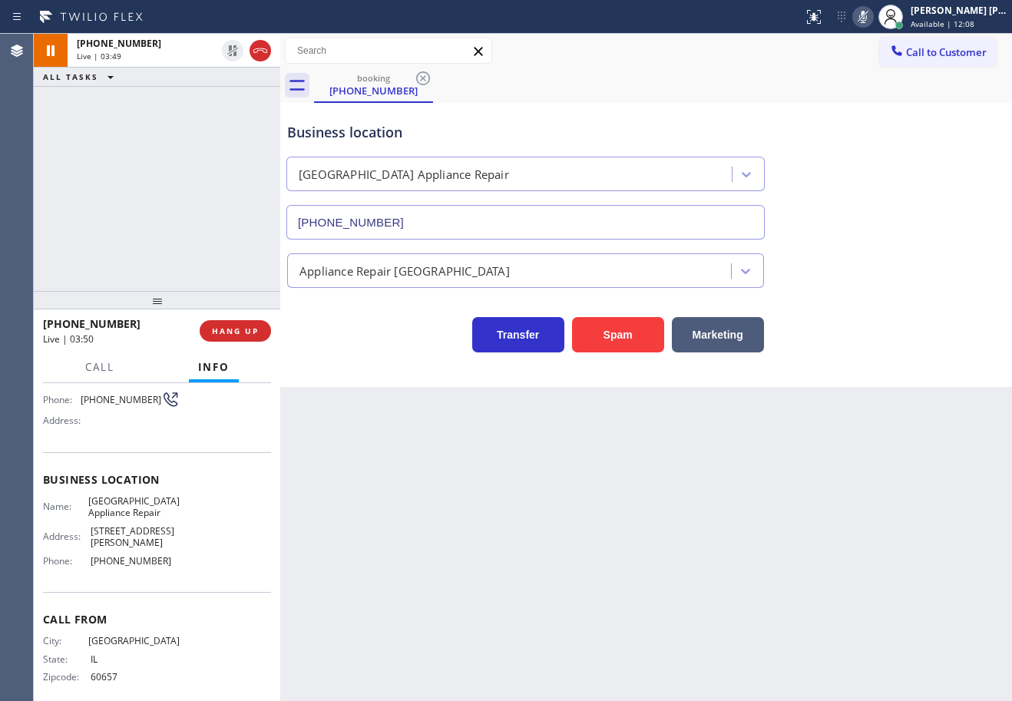
click at [873, 12] on icon at bounding box center [863, 17] width 18 height 18
click at [899, 139] on div "Business location [GEOGRAPHIC_DATA] Appliance Repair [PHONE_NUMBER]" at bounding box center [646, 170] width 724 height 139
click at [120, 201] on div "[PHONE_NUMBER] Live | 08:02 ALL TASKS ALL TASKS ACTIVE TASKS TASKS IN WRAP UP" at bounding box center [157, 162] width 247 height 257
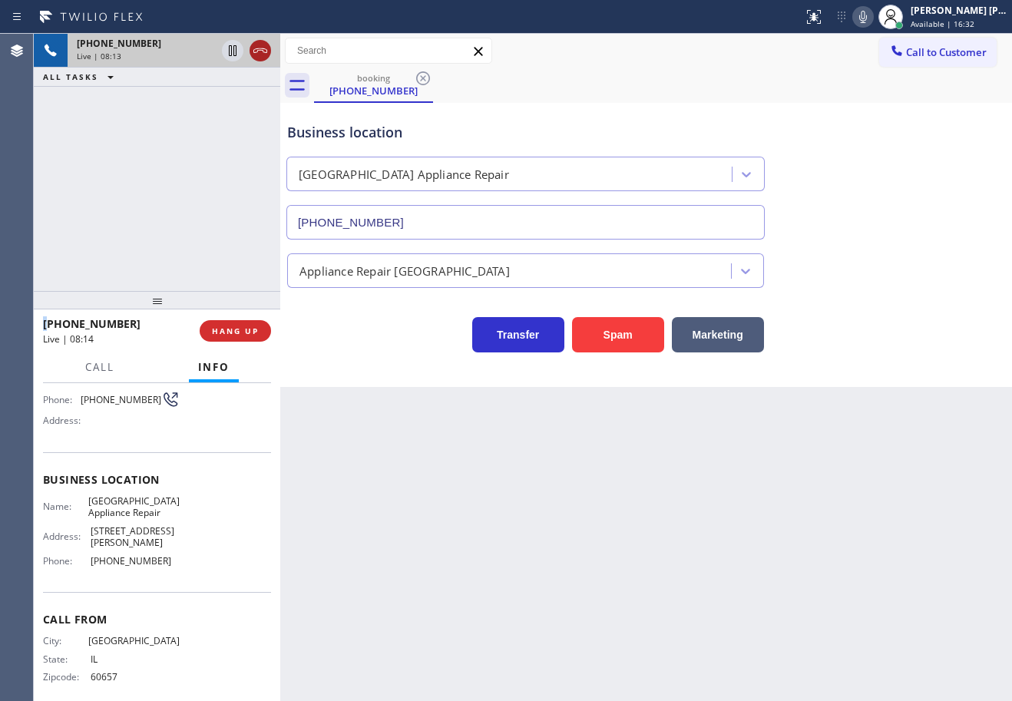
click at [267, 52] on icon at bounding box center [260, 50] width 14 height 5
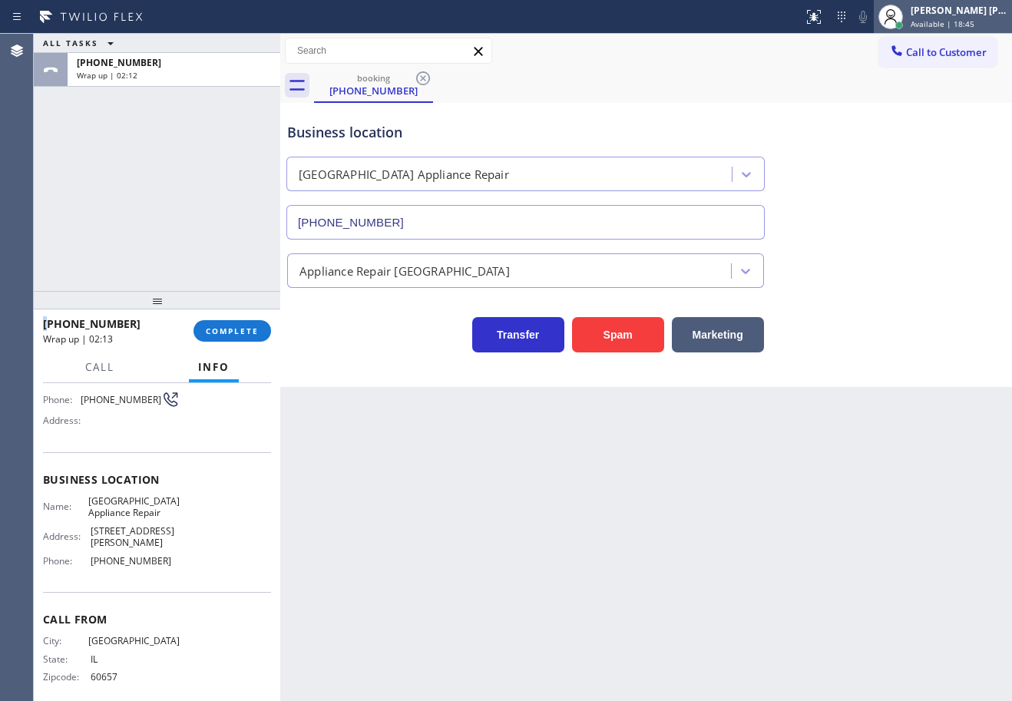
click at [934, 17] on div "[PERSON_NAME] [PERSON_NAME] Dahil Available | 18:45" at bounding box center [960, 16] width 104 height 27
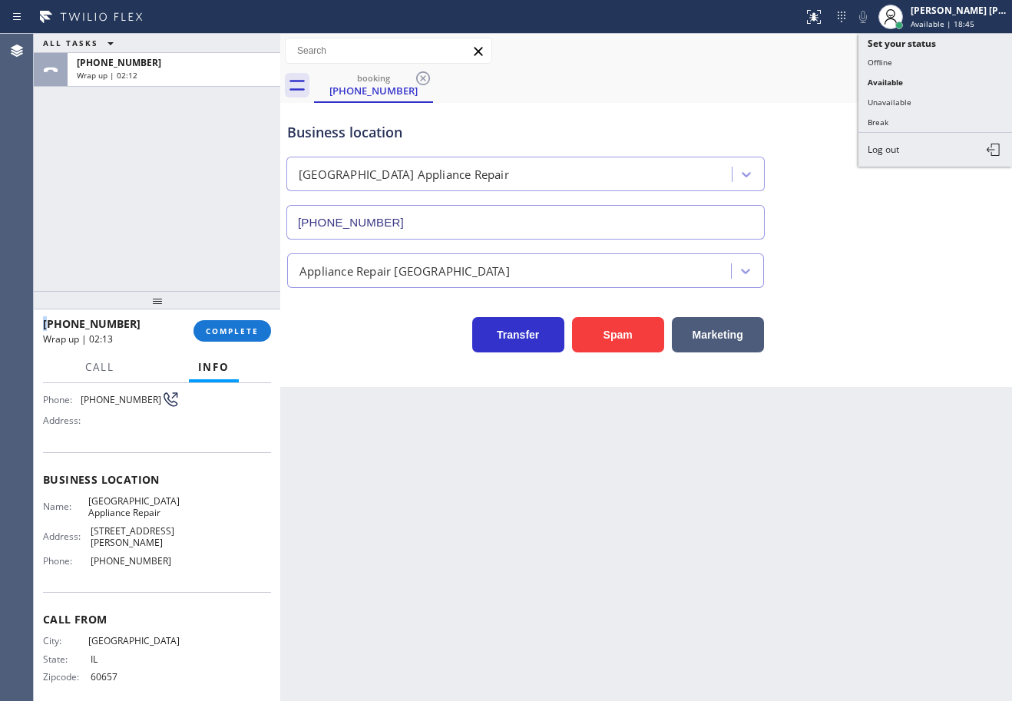
click at [917, 98] on button "Unavailable" at bounding box center [936, 102] width 154 height 20
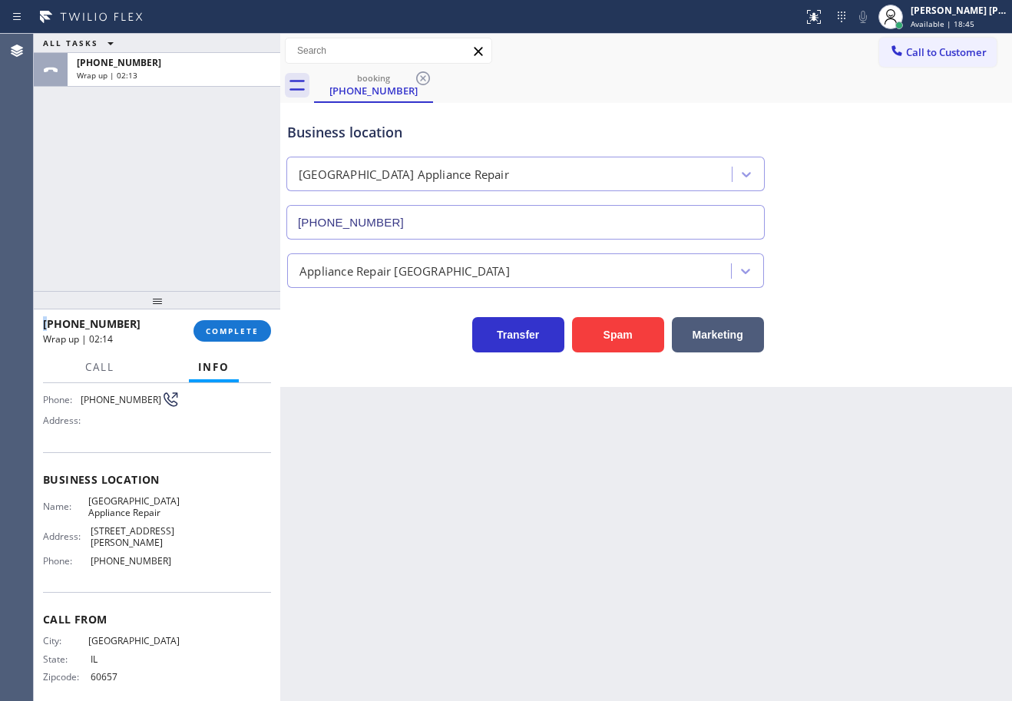
click at [917, 98] on div "booking [PHONE_NUMBER]" at bounding box center [663, 85] width 698 height 35
click at [931, 24] on span "Available | 18:46" at bounding box center [943, 23] width 64 height 11
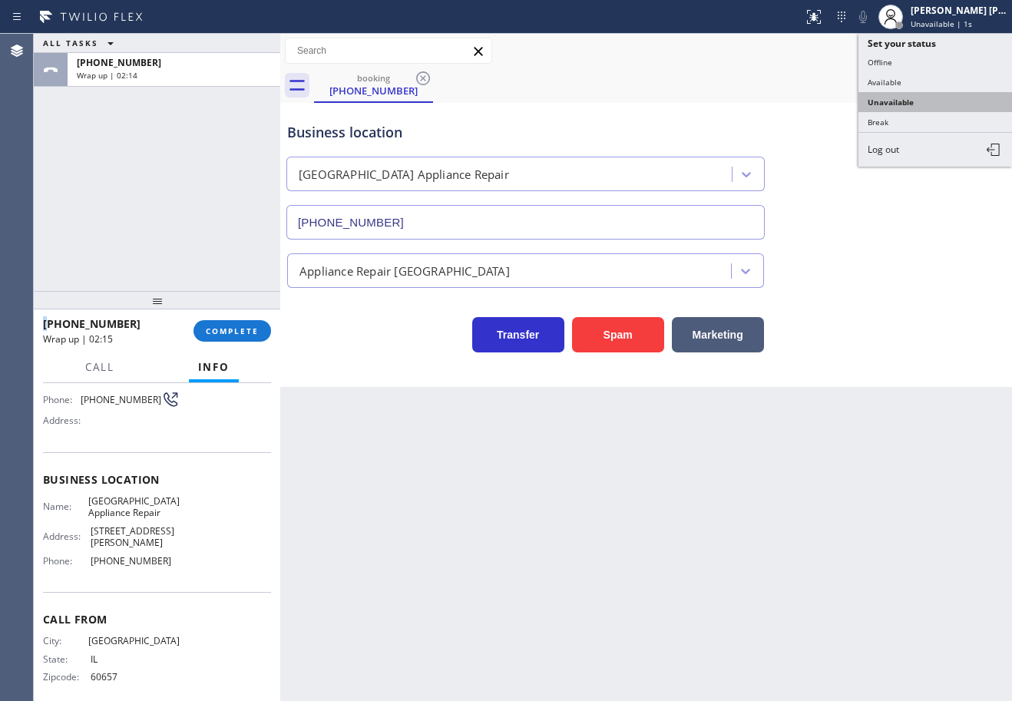
click at [919, 100] on button "Unavailable" at bounding box center [936, 102] width 154 height 20
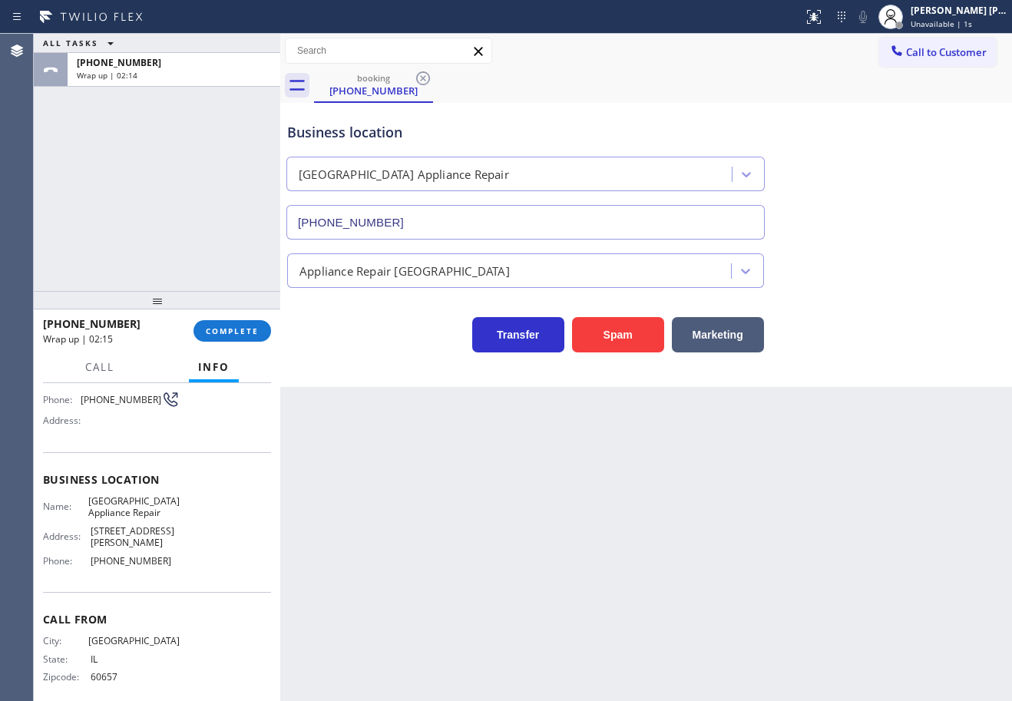
click at [917, 308] on div "Transfer Spam Marketing" at bounding box center [646, 327] width 724 height 49
click at [234, 343] on div "[PHONE_NUMBER] Wrap up | 02:16 COMPLETE" at bounding box center [157, 331] width 228 height 40
click at [234, 338] on button "COMPLETE" at bounding box center [233, 331] width 78 height 22
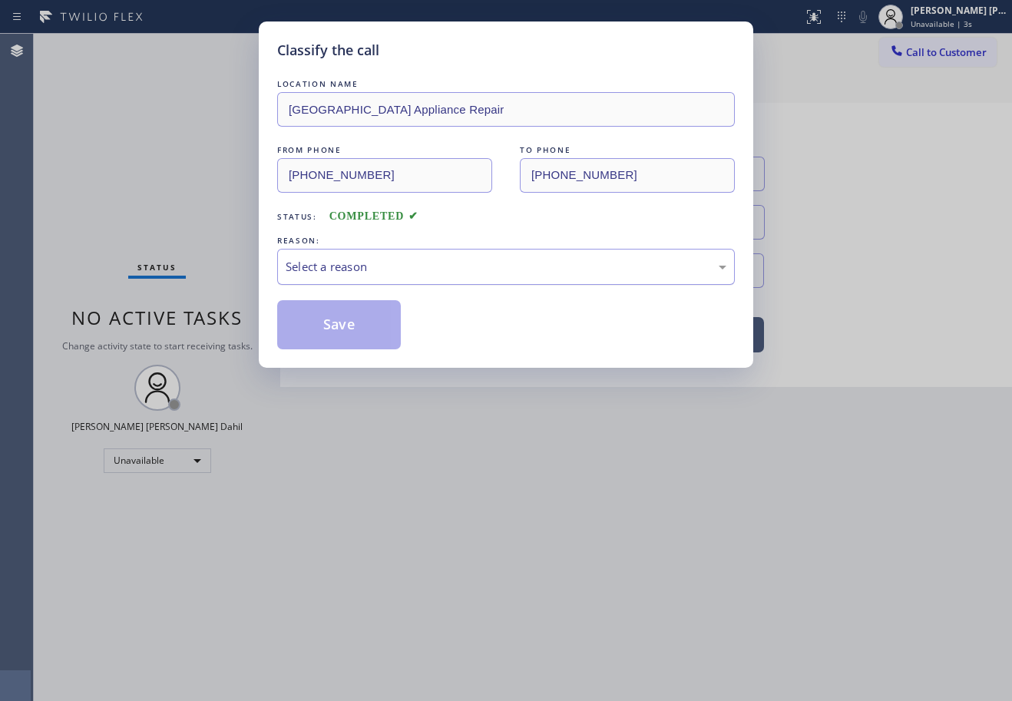
click at [373, 273] on div "Select a reason" at bounding box center [506, 267] width 441 height 18
click at [349, 330] on button "Save" at bounding box center [339, 324] width 124 height 49
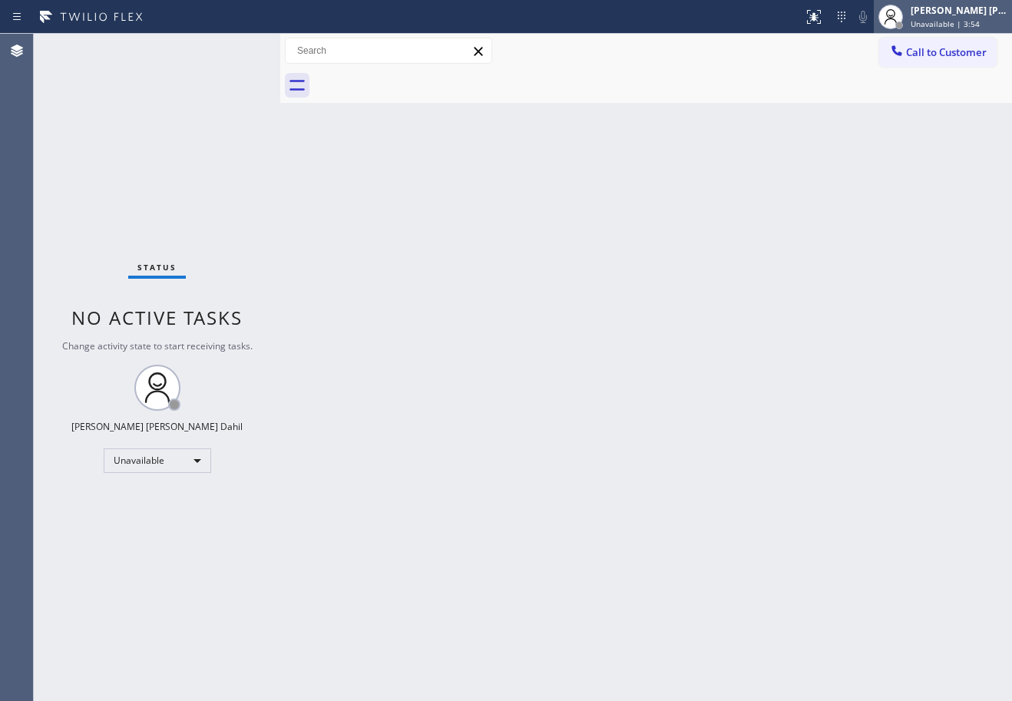
click at [971, 16] on div "[PERSON_NAME] [PERSON_NAME] Dahil" at bounding box center [959, 10] width 97 height 13
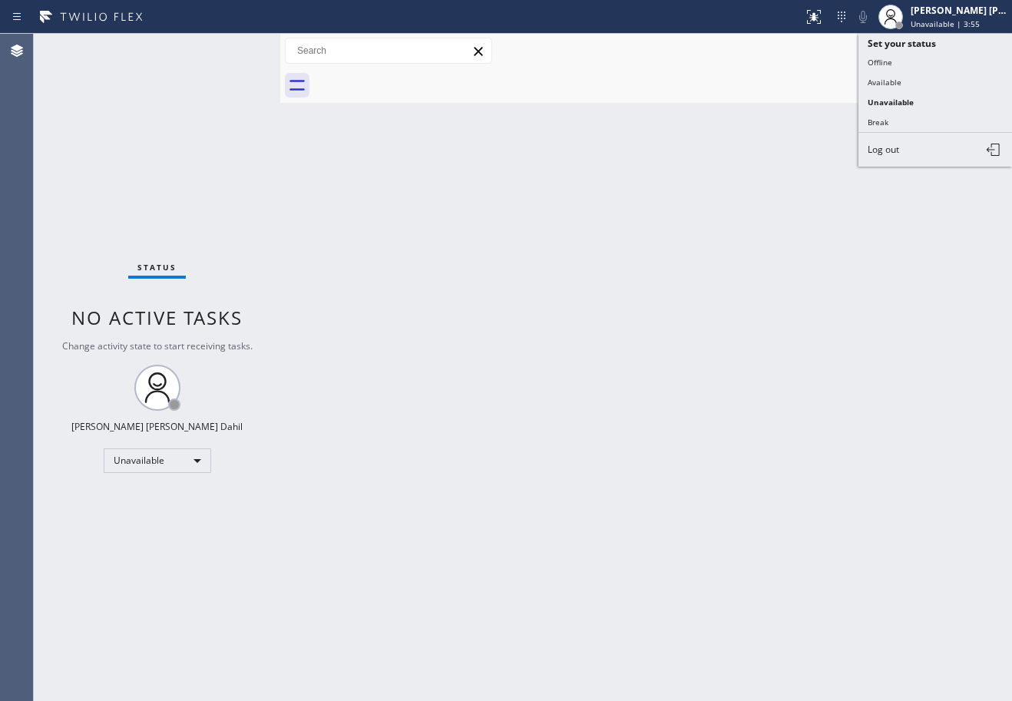
drag, startPoint x: 900, startPoint y: 87, endPoint x: 896, endPoint y: 197, distance: 110.7
click at [900, 86] on button "Available" at bounding box center [936, 82] width 154 height 20
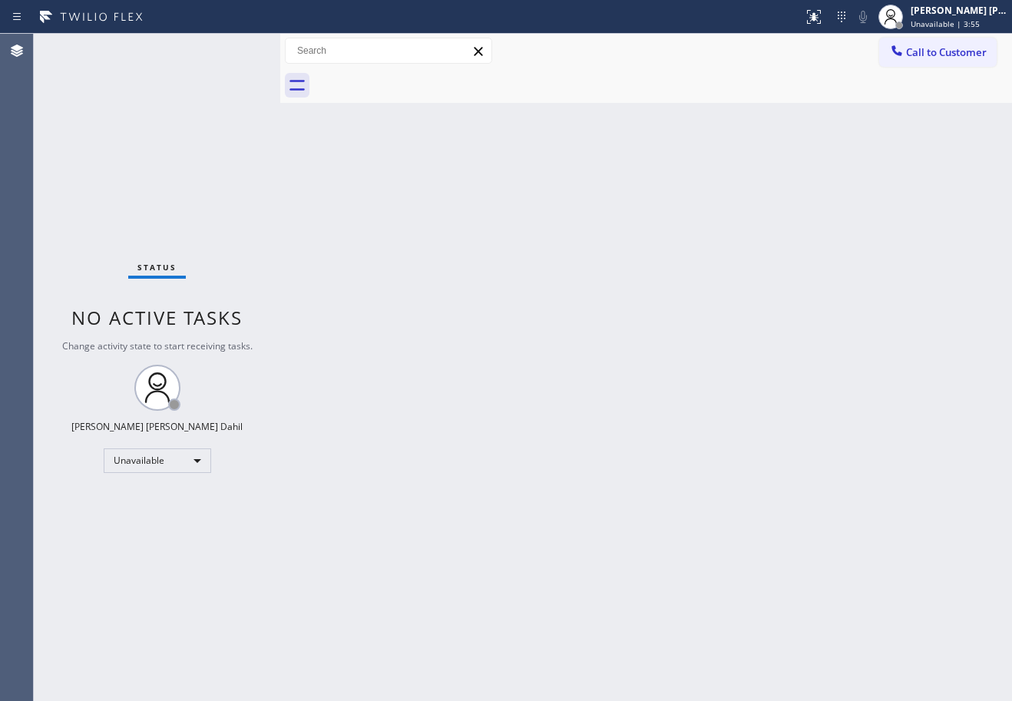
click at [858, 354] on div "Back to Dashboard Change Sender ID Customers Technicians Select a contact Outbo…" at bounding box center [646, 368] width 732 height 668
click at [645, 577] on div "Back to Dashboard Change Sender ID Customers Technicians Select a contact Outbo…" at bounding box center [646, 368] width 732 height 668
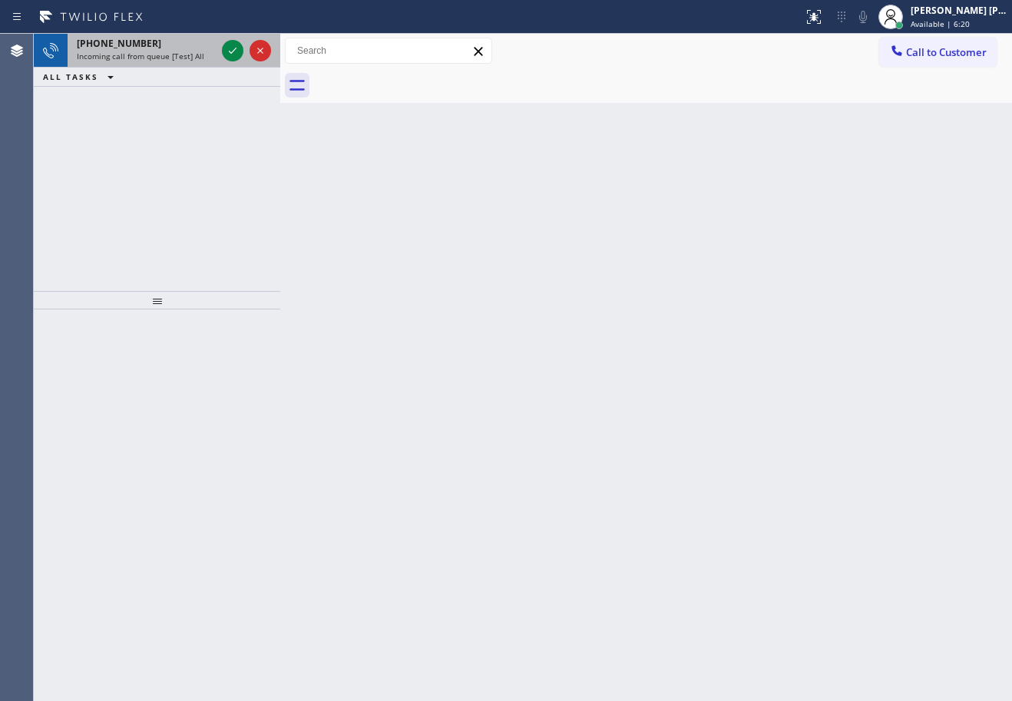
click at [153, 57] on span "Incoming call from queue [Test] All" at bounding box center [141, 56] width 128 height 11
click at [156, 55] on span "Incoming call from queue [Test] All" at bounding box center [141, 56] width 128 height 11
click at [181, 42] on div "[PHONE_NUMBER]" at bounding box center [146, 43] width 139 height 13
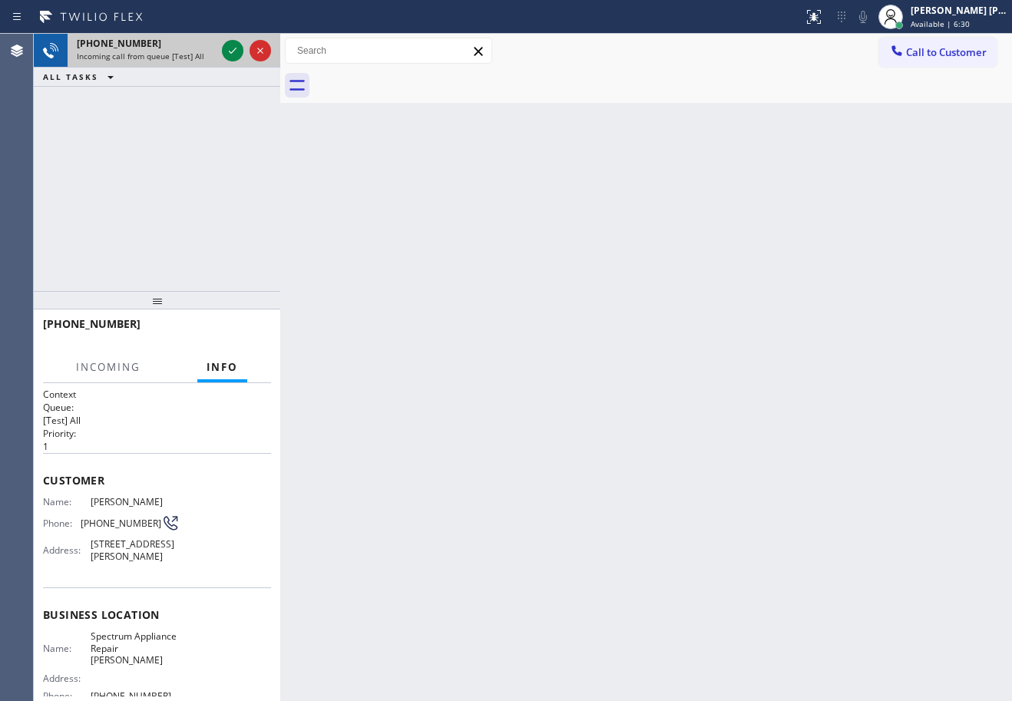
click at [181, 42] on div "[PHONE_NUMBER]" at bounding box center [146, 43] width 139 height 13
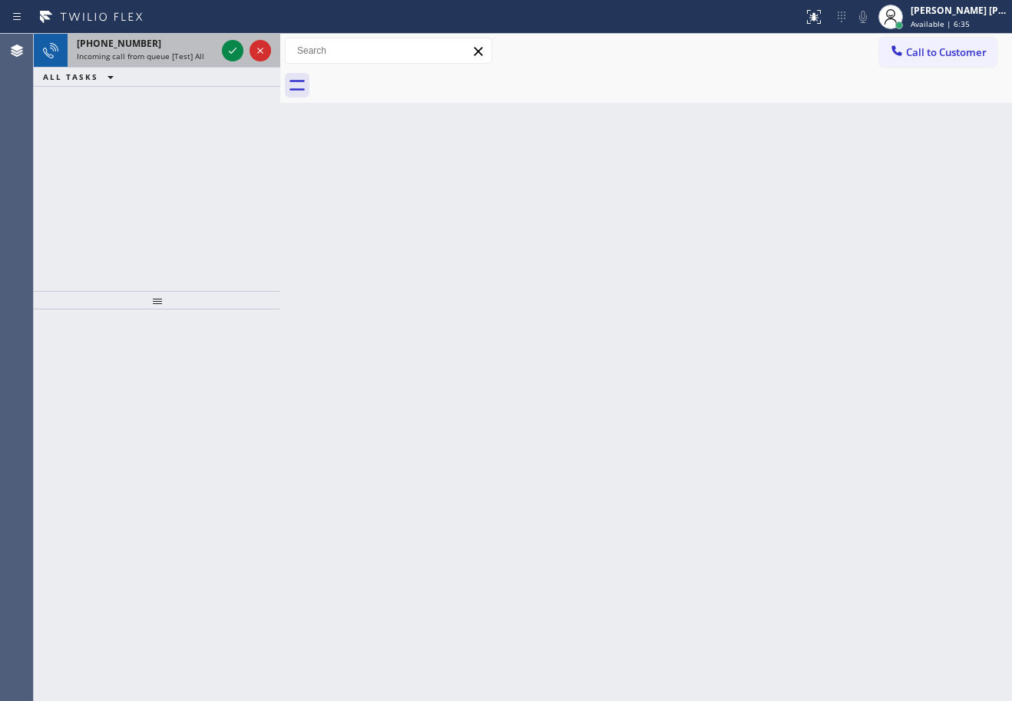
click at [137, 55] on span "Incoming call from queue [Test] All" at bounding box center [141, 56] width 128 height 11
drag, startPoint x: 203, startPoint y: 61, endPoint x: 208, endPoint y: 55, distance: 8.2
click at [203, 61] on div "[PHONE_NUMBER] Incoming call from queue [Test] All" at bounding box center [143, 51] width 151 height 34
click at [209, 45] on div "[PHONE_NUMBER]" at bounding box center [146, 43] width 139 height 13
click at [205, 53] on div "Incoming call from queue [Test] All" at bounding box center [146, 56] width 139 height 11
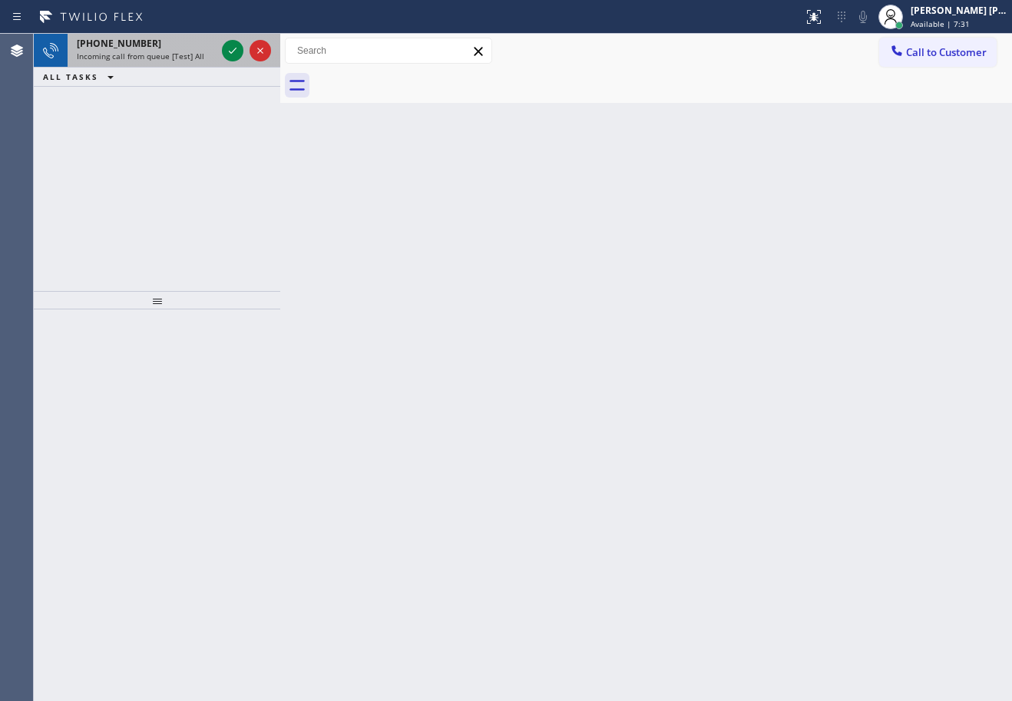
click at [193, 41] on div "[PHONE_NUMBER]" at bounding box center [146, 43] width 139 height 13
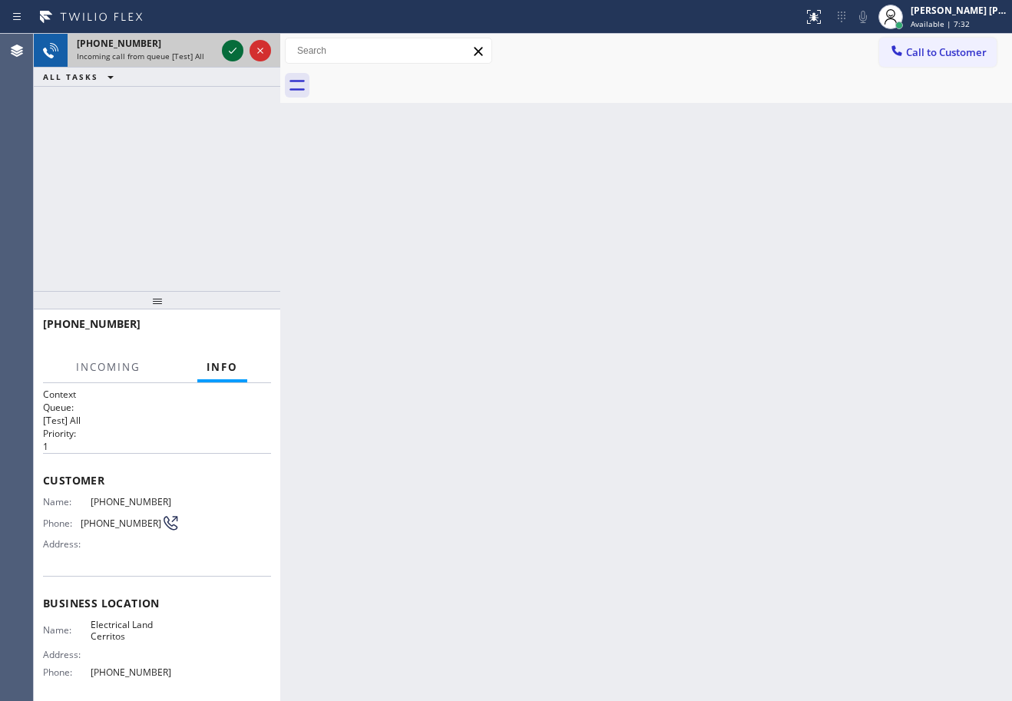
click at [229, 55] on icon at bounding box center [233, 50] width 18 height 18
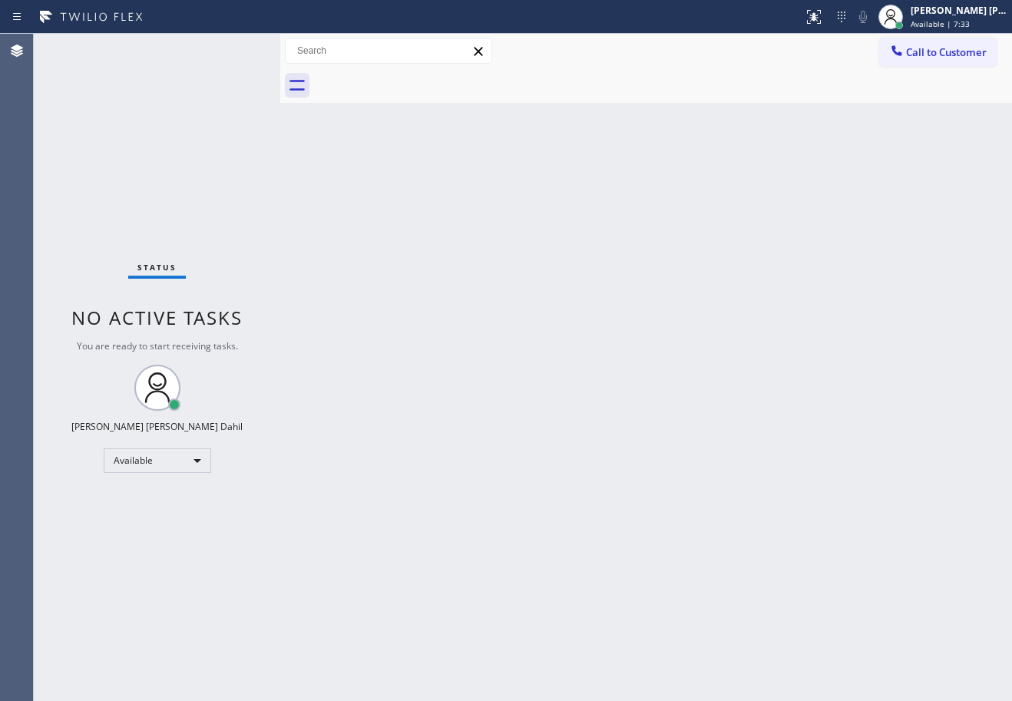
click at [229, 55] on div "Status No active tasks You are ready to start receiving tasks. [PERSON_NAME] [P…" at bounding box center [157, 368] width 247 height 668
click at [601, 525] on div "Back to Dashboard Change Sender ID Customers Technicians Select a contact Outbo…" at bounding box center [646, 368] width 732 height 668
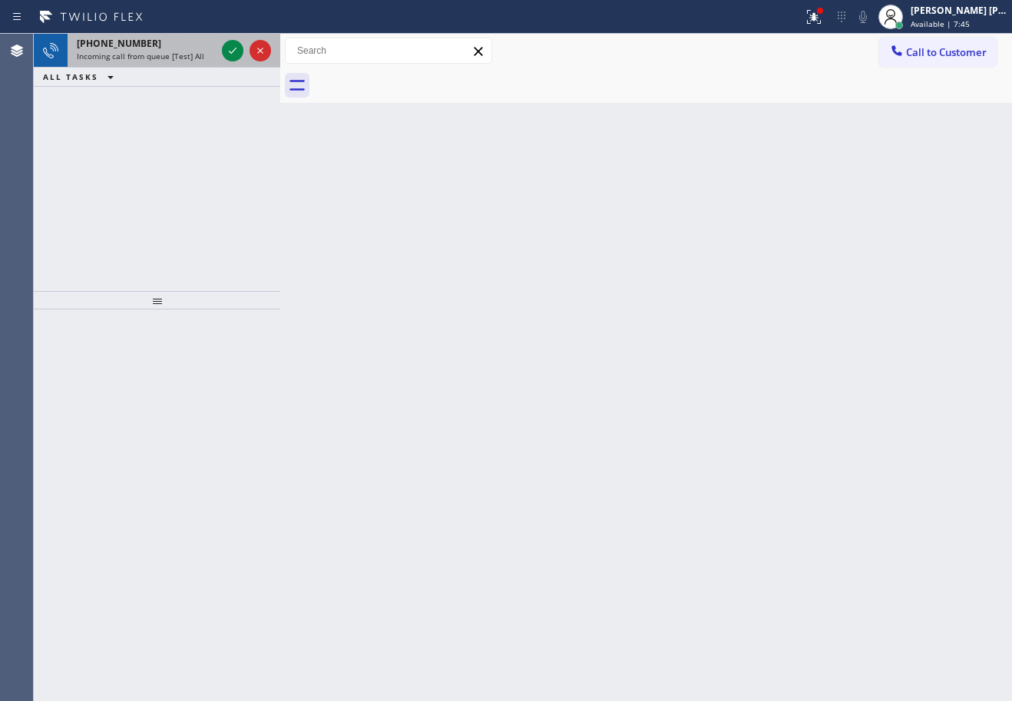
click at [164, 58] on span "Incoming call from queue [Test] All" at bounding box center [141, 56] width 128 height 11
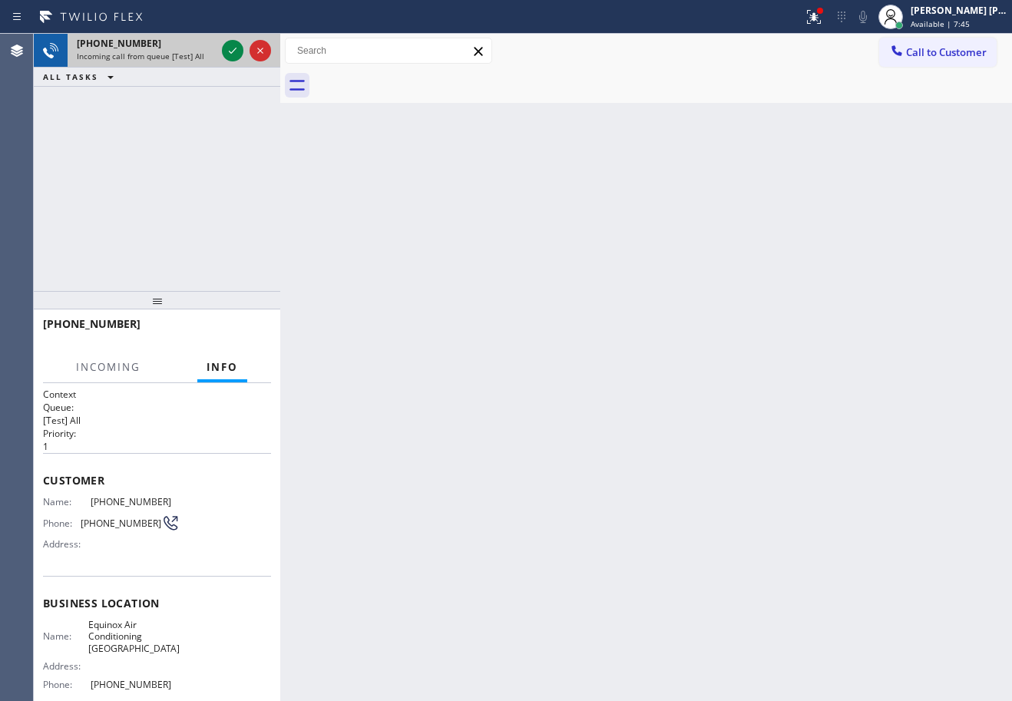
click at [164, 58] on span "Incoming call from queue [Test] All" at bounding box center [141, 56] width 128 height 11
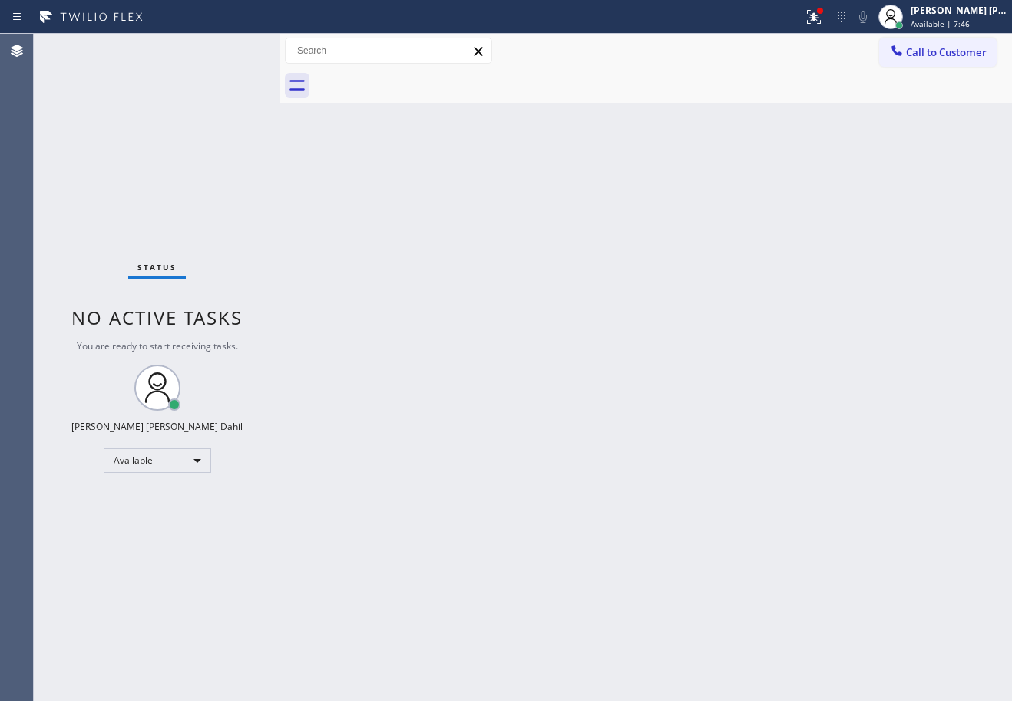
click at [230, 48] on div "Status No active tasks You are ready to start receiving tasks. [PERSON_NAME] [P…" at bounding box center [157, 368] width 247 height 668
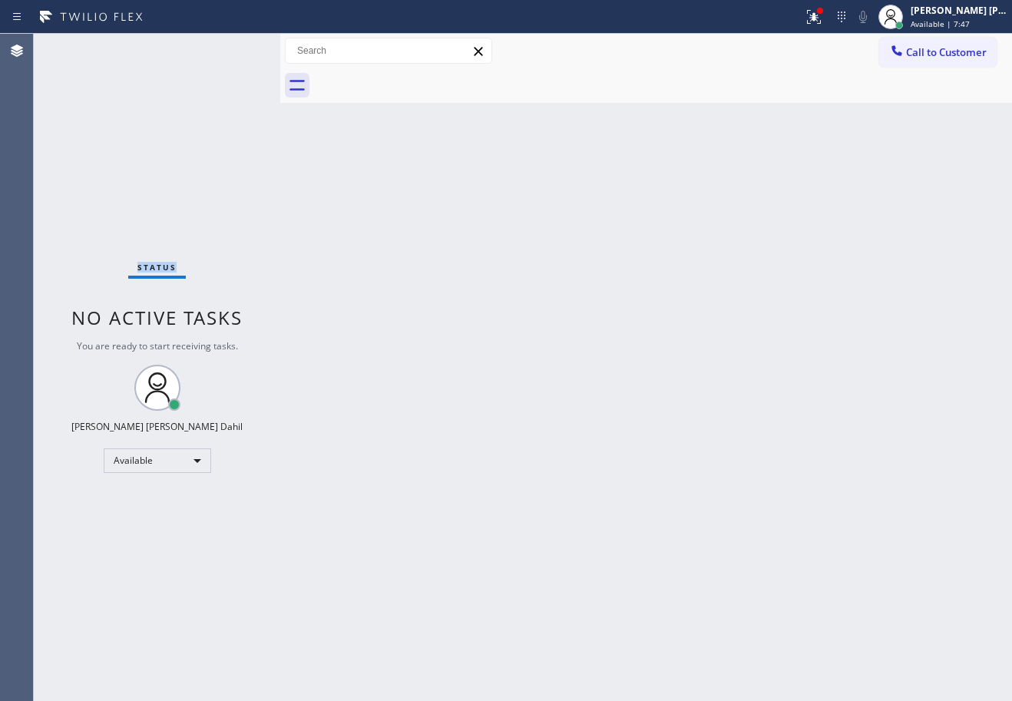
click at [230, 48] on div "Status No active tasks You are ready to start receiving tasks. [PERSON_NAME] [P…" at bounding box center [157, 368] width 247 height 668
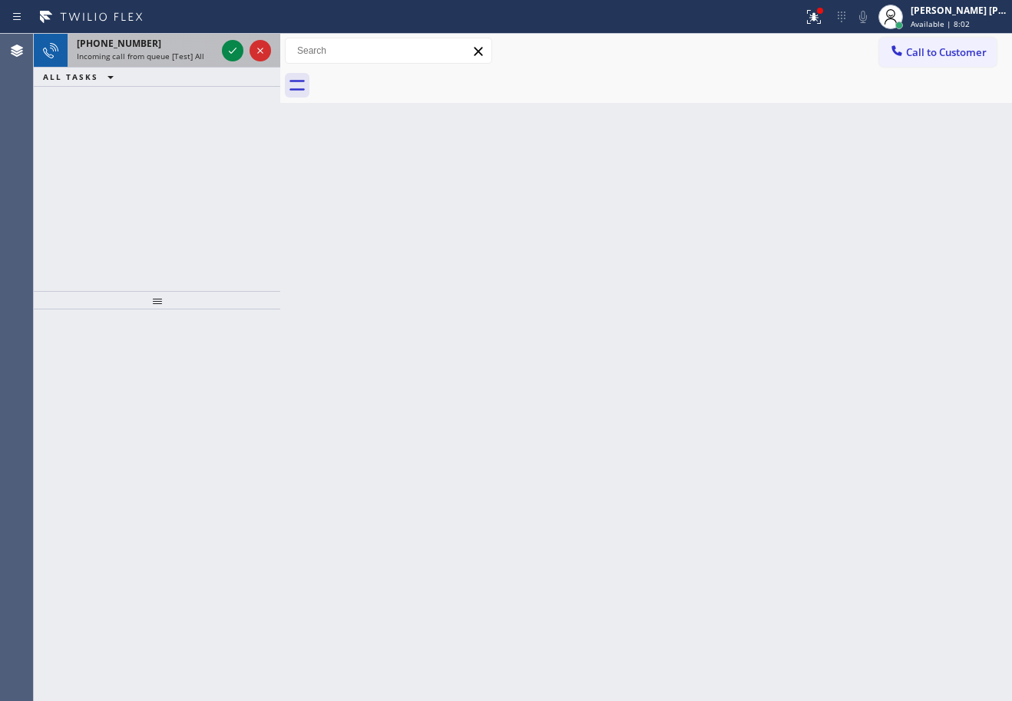
click at [201, 48] on div "[PHONE_NUMBER]" at bounding box center [146, 43] width 139 height 13
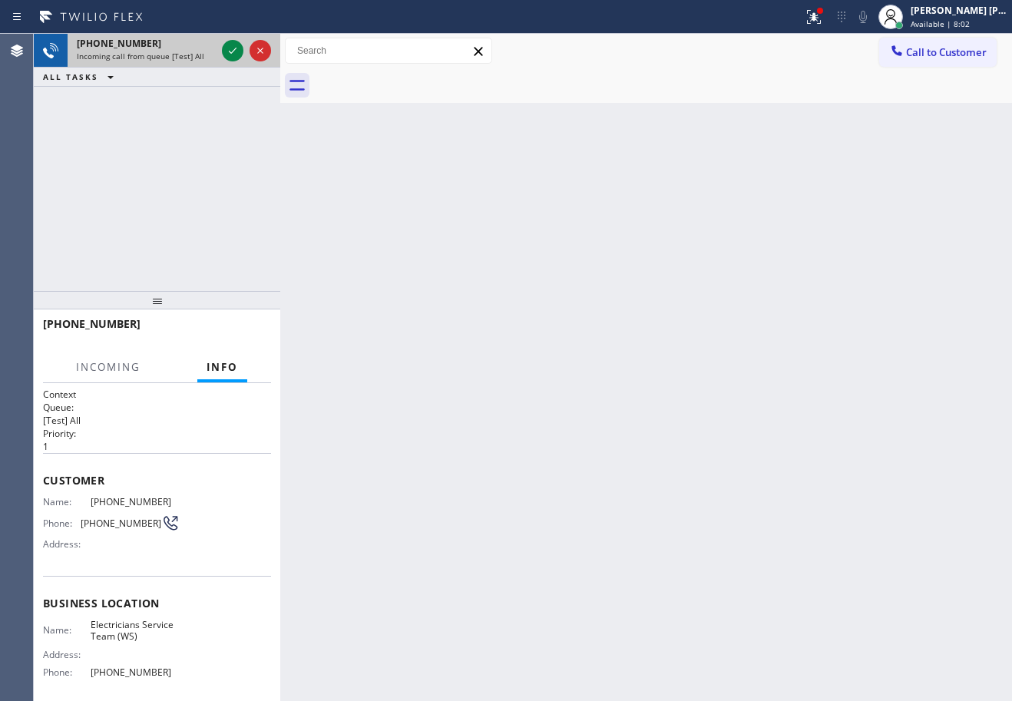
click at [200, 48] on div "[PHONE_NUMBER]" at bounding box center [146, 43] width 139 height 13
click at [227, 45] on icon at bounding box center [233, 50] width 18 height 18
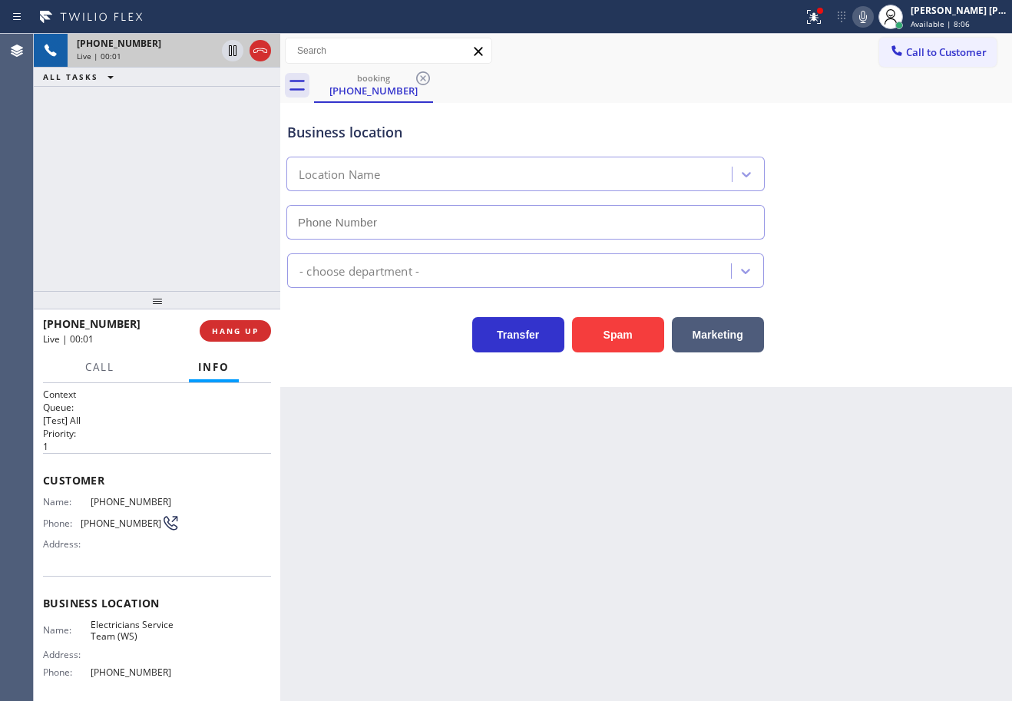
type input "[PHONE_NUMBER]"
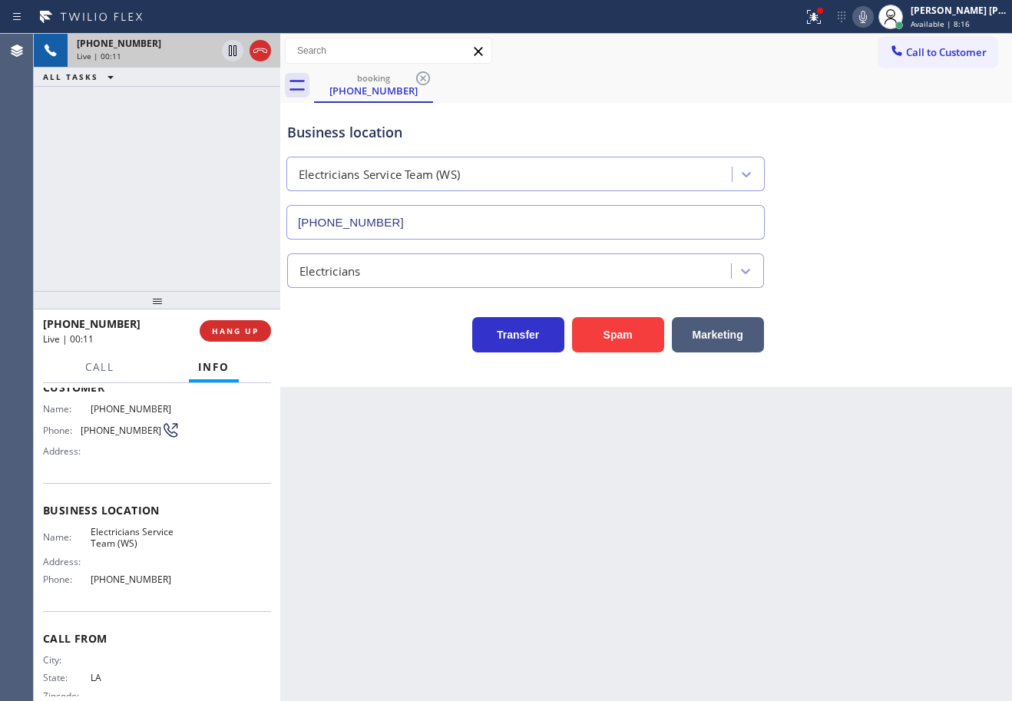
scroll to position [124, 0]
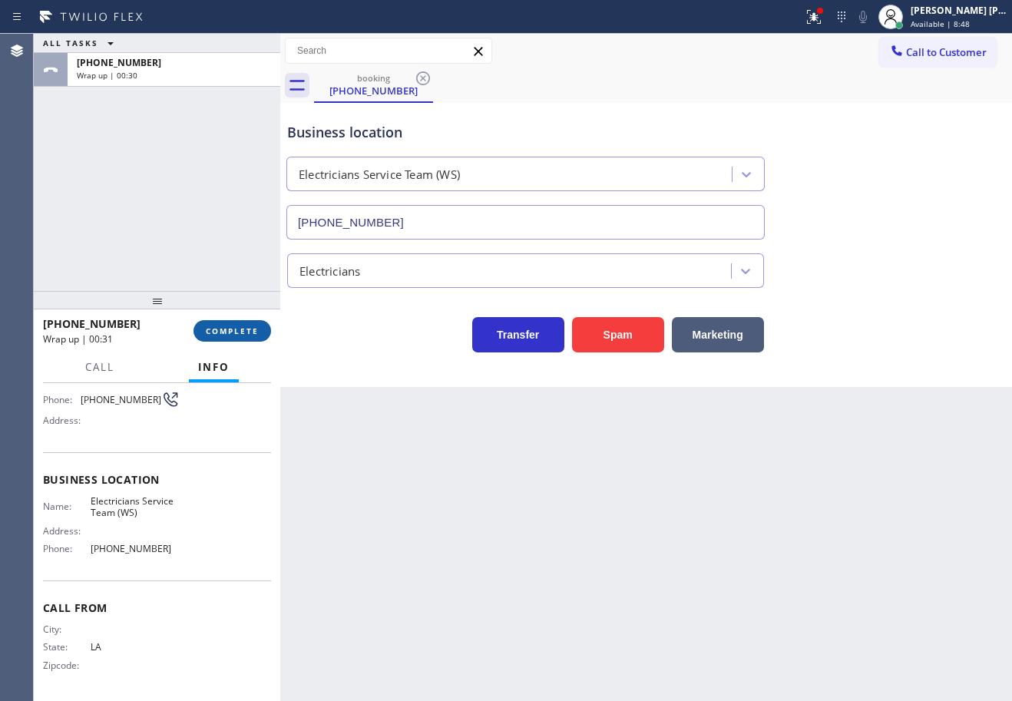
click at [212, 328] on span "COMPLETE" at bounding box center [232, 331] width 53 height 11
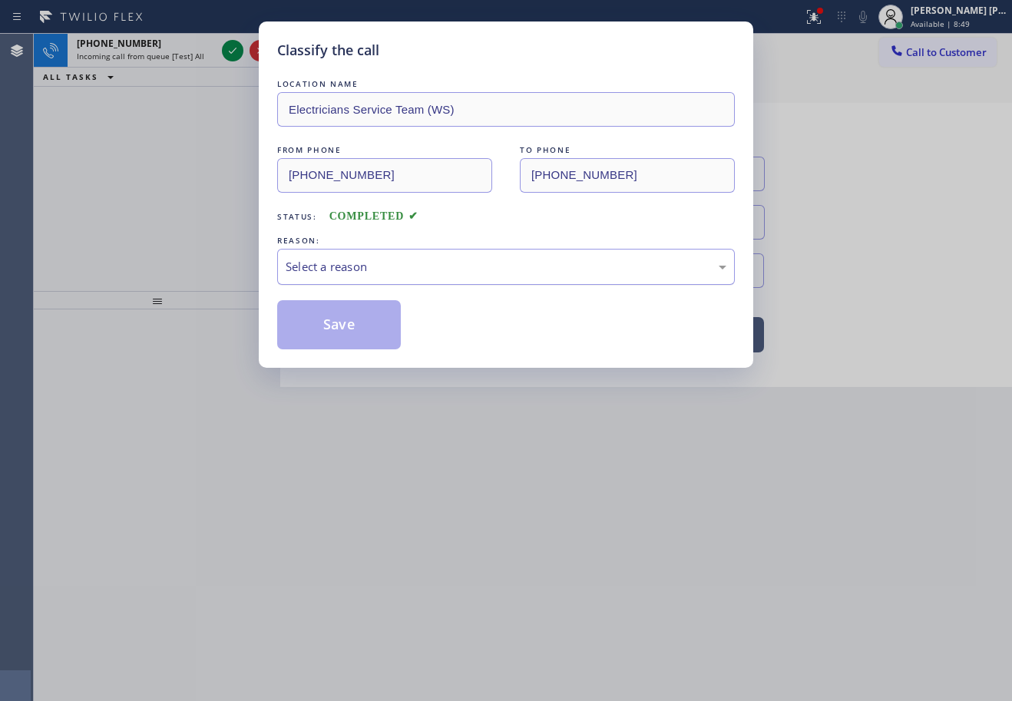
click at [411, 265] on div "Select a reason" at bounding box center [506, 267] width 441 height 18
click at [356, 342] on button "Save" at bounding box center [339, 324] width 124 height 49
click at [356, 335] on button "Save" at bounding box center [339, 324] width 124 height 49
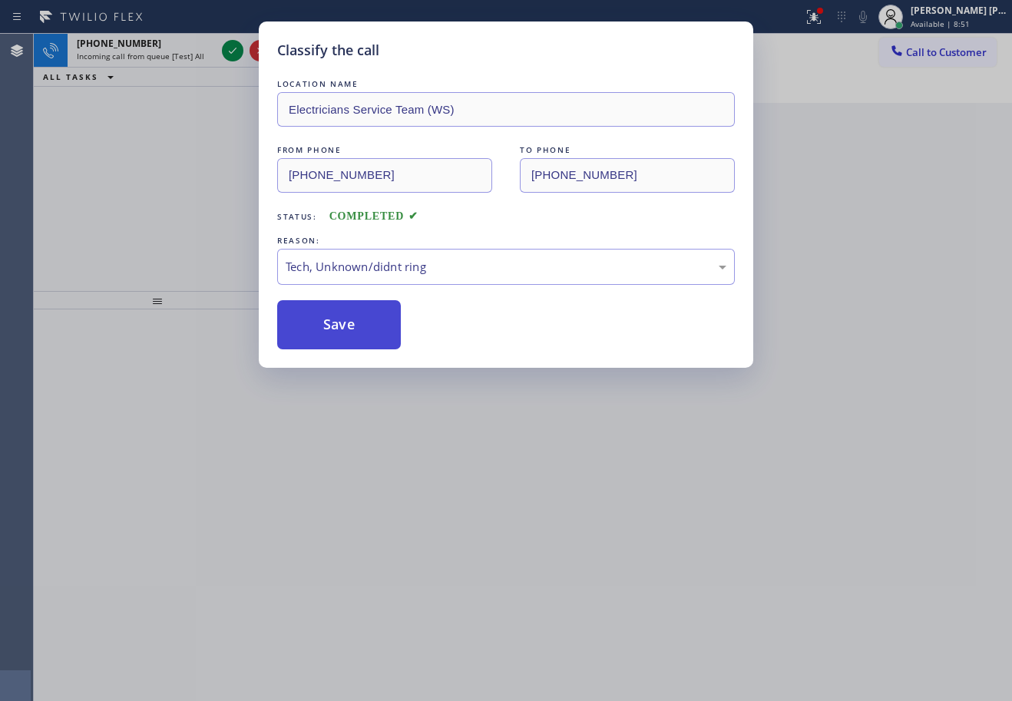
click at [350, 324] on button "Save" at bounding box center [339, 324] width 124 height 49
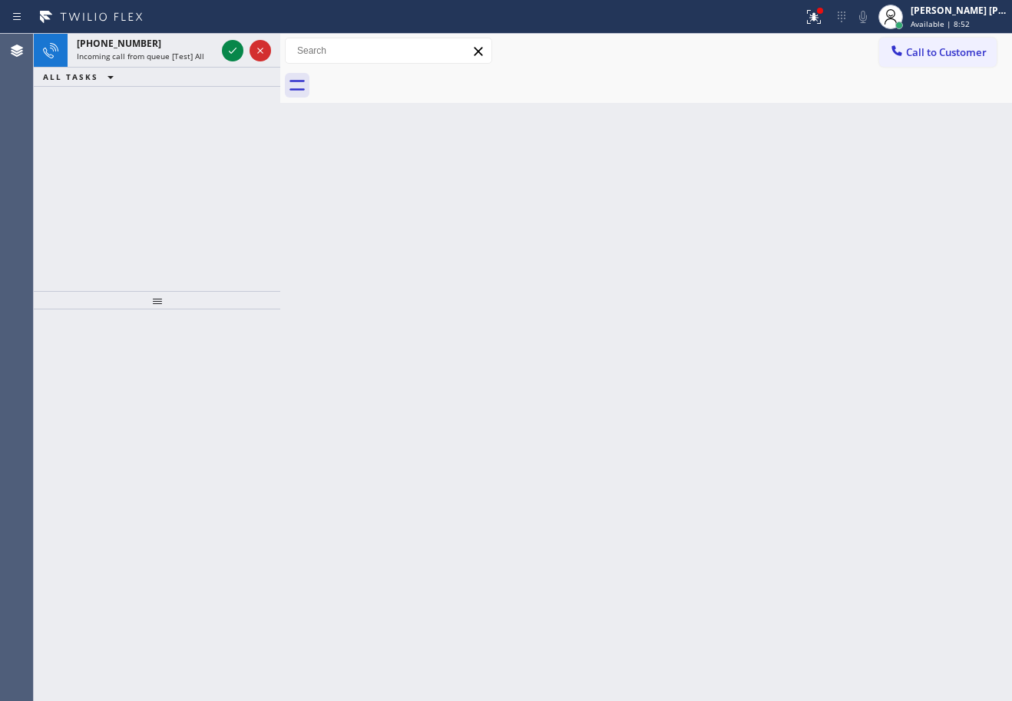
click at [509, 517] on div "Back to Dashboard Change Sender ID Customers Technicians Select a contact Outbo…" at bounding box center [646, 368] width 732 height 668
click at [233, 50] on icon at bounding box center [233, 50] width 18 height 18
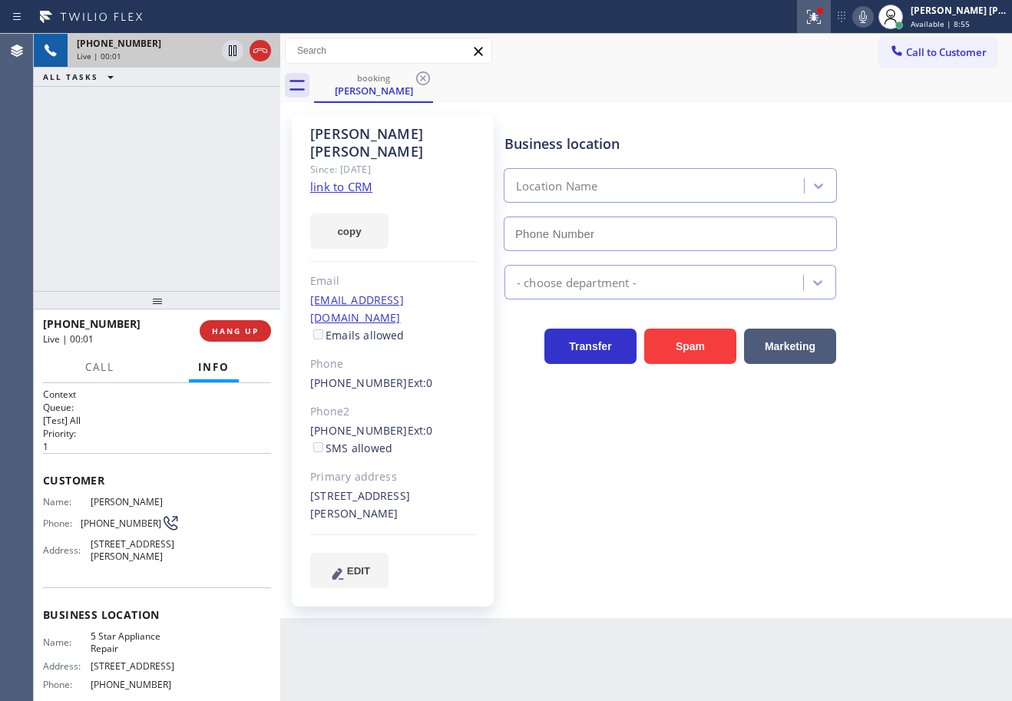
click at [831, 28] on button at bounding box center [814, 17] width 34 height 34
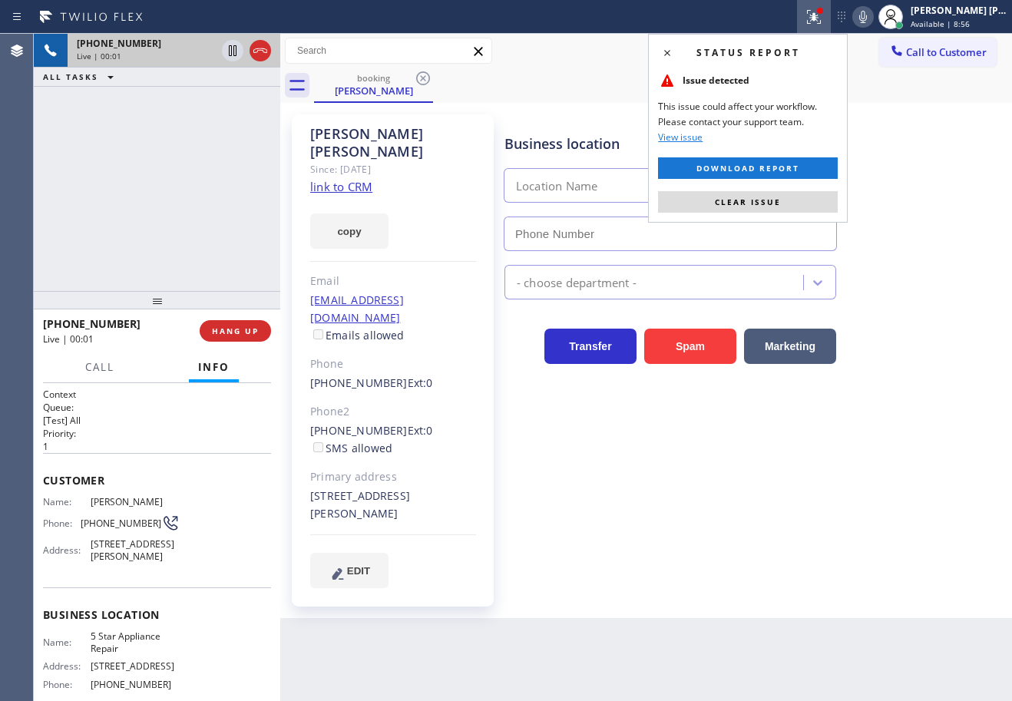
type input "[PHONE_NUMBER]"
drag, startPoint x: 750, startPoint y: 196, endPoint x: 738, endPoint y: 347, distance: 151.8
click at [751, 197] on span "Clear issue" at bounding box center [748, 202] width 66 height 11
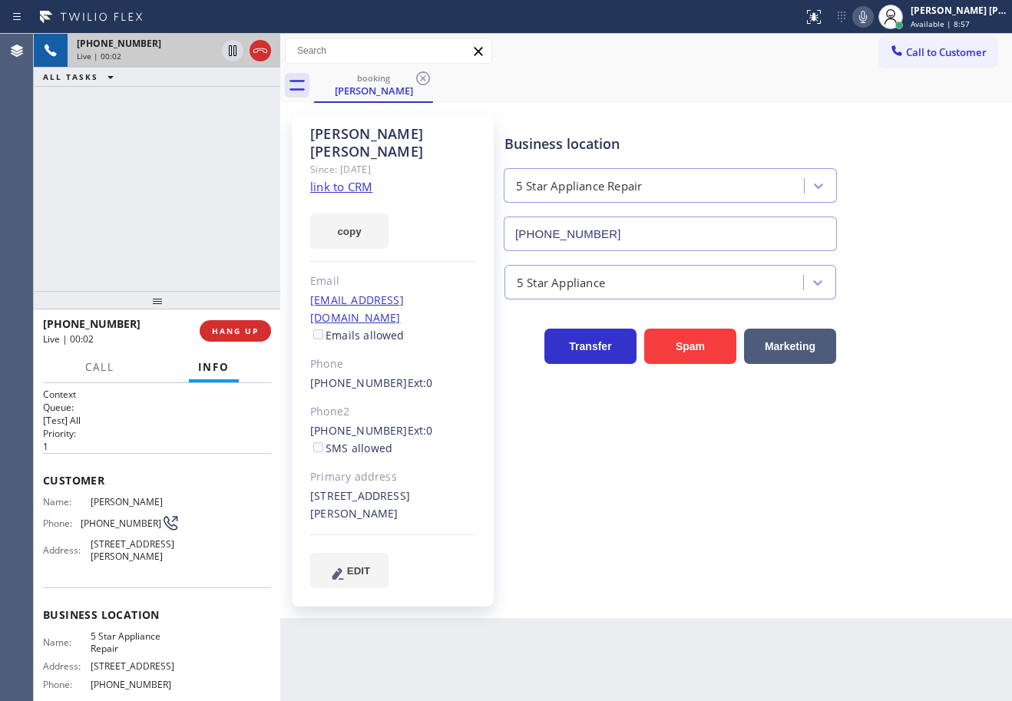
click at [770, 589] on div "Back to Dashboard Change Sender ID Customers Technicians Select a contact Outbo…" at bounding box center [646, 368] width 732 height 668
click at [332, 179] on link "link to CRM" at bounding box center [341, 186] width 62 height 15
drag, startPoint x: 171, startPoint y: 124, endPoint x: 192, endPoint y: 83, distance: 45.7
click at [178, 123] on div "[PHONE_NUMBER] Live | 00:56 ALL TASKS ALL TASKS ACTIVE TASKS TASKS IN WRAP UP" at bounding box center [157, 162] width 247 height 257
click at [231, 53] on icon at bounding box center [233, 50] width 8 height 11
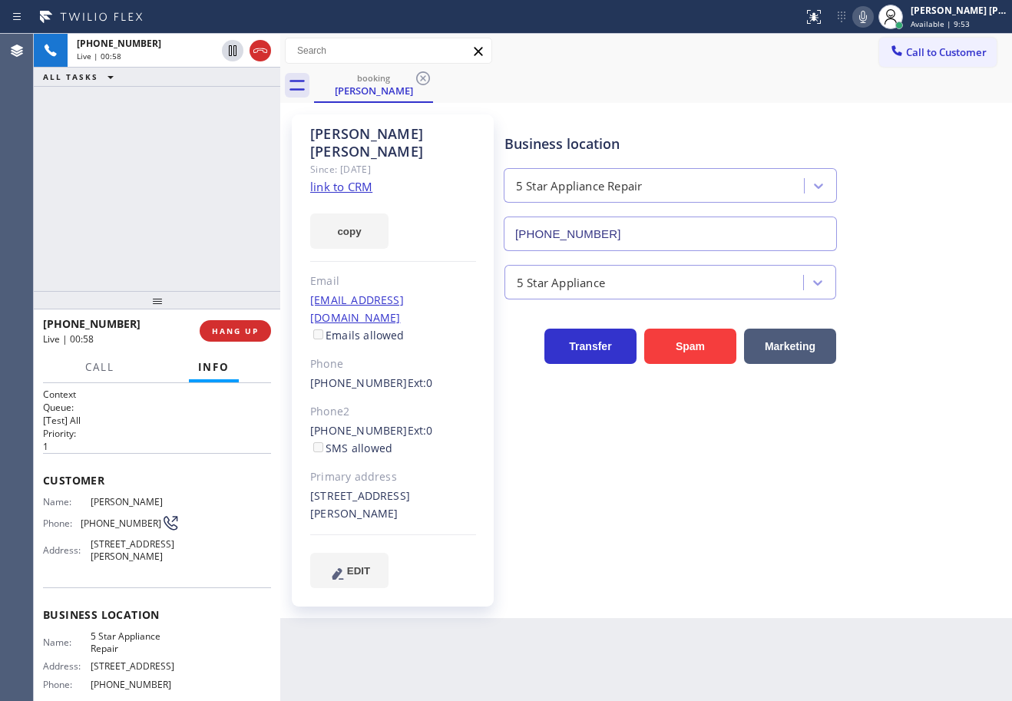
click at [873, 18] on icon at bounding box center [863, 17] width 18 height 18
click at [205, 91] on div "[PHONE_NUMBER] Live | 02:08 ALL TASKS ALL TASKS ACTIVE TASKS TASKS IN WRAP UP" at bounding box center [157, 162] width 247 height 257
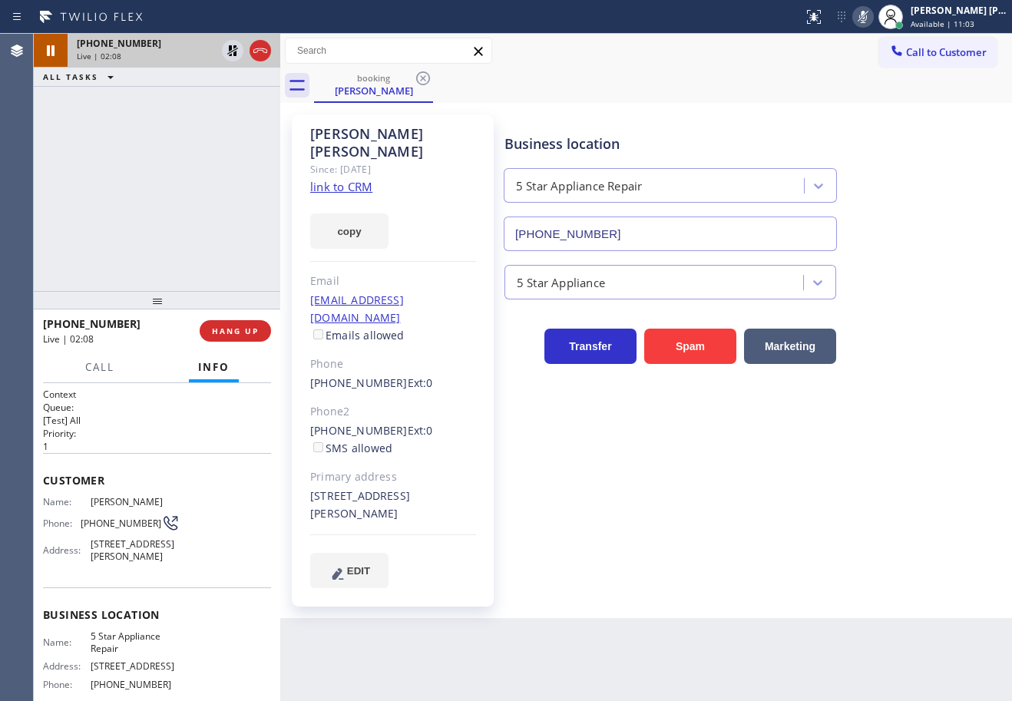
drag, startPoint x: 230, startPoint y: 52, endPoint x: 251, endPoint y: 65, distance: 25.2
click at [230, 52] on icon at bounding box center [232, 50] width 11 height 11
click at [524, 401] on div "Business location 5 Star Appliance Repair [PHONE_NUMBER] 5 Star Appliance Trans…" at bounding box center [755, 351] width 507 height 466
click at [867, 22] on icon at bounding box center [864, 17] width 8 height 12
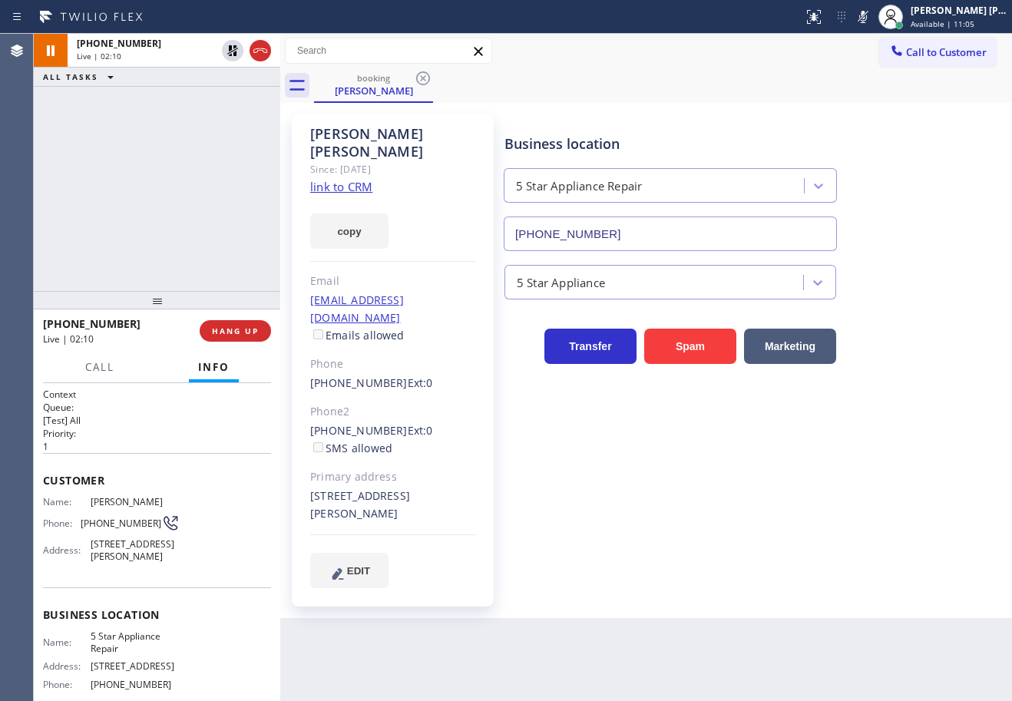
click at [881, 98] on div "booking [PERSON_NAME]" at bounding box center [663, 85] width 698 height 35
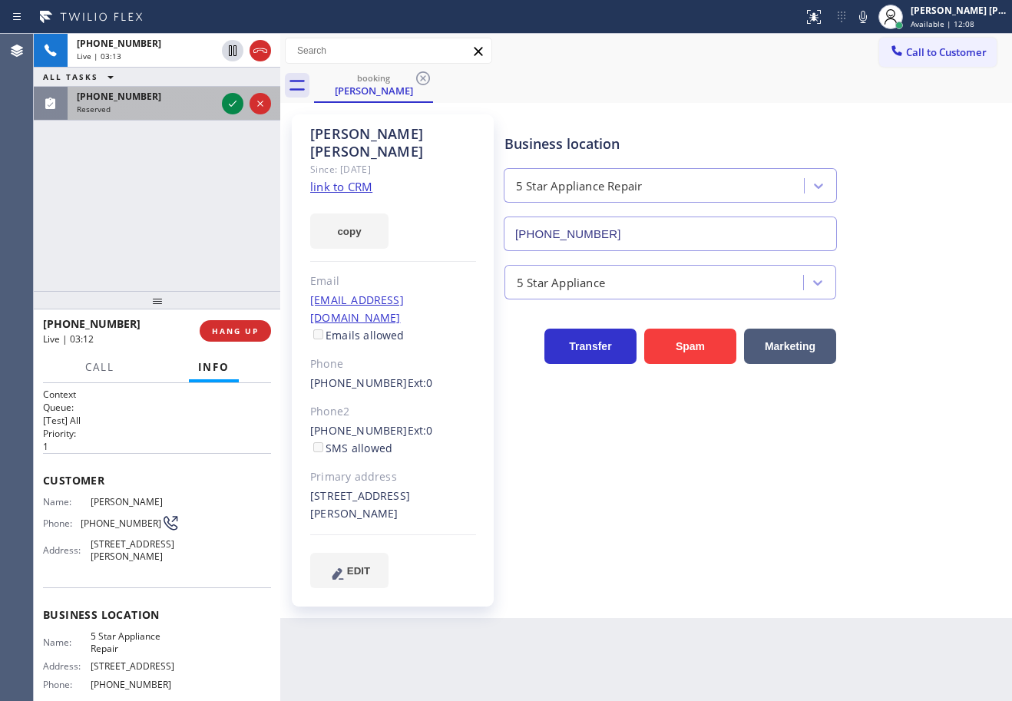
click at [168, 114] on div "[PHONE_NUMBER] Reserved" at bounding box center [143, 104] width 151 height 34
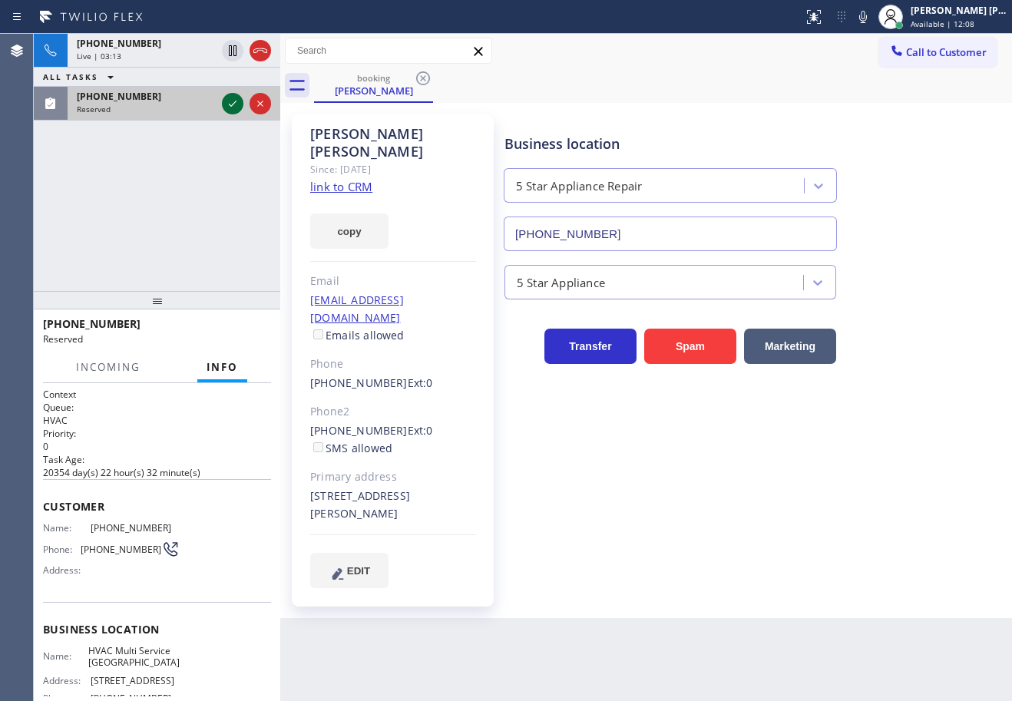
click at [230, 103] on icon at bounding box center [233, 103] width 18 height 18
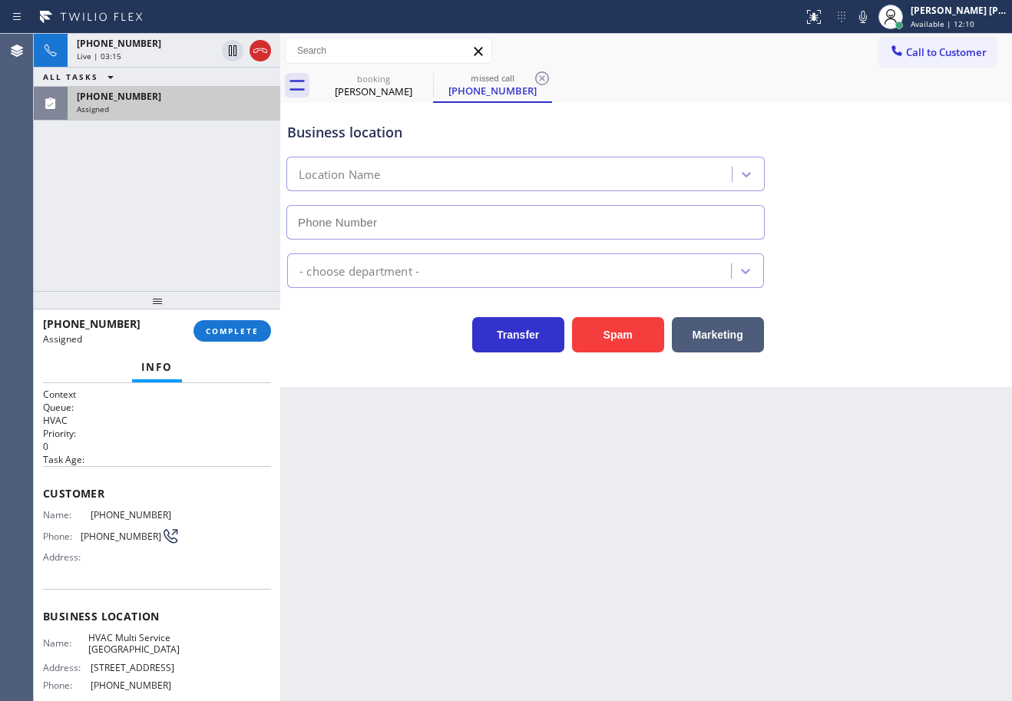
type input "[PHONE_NUMBER]"
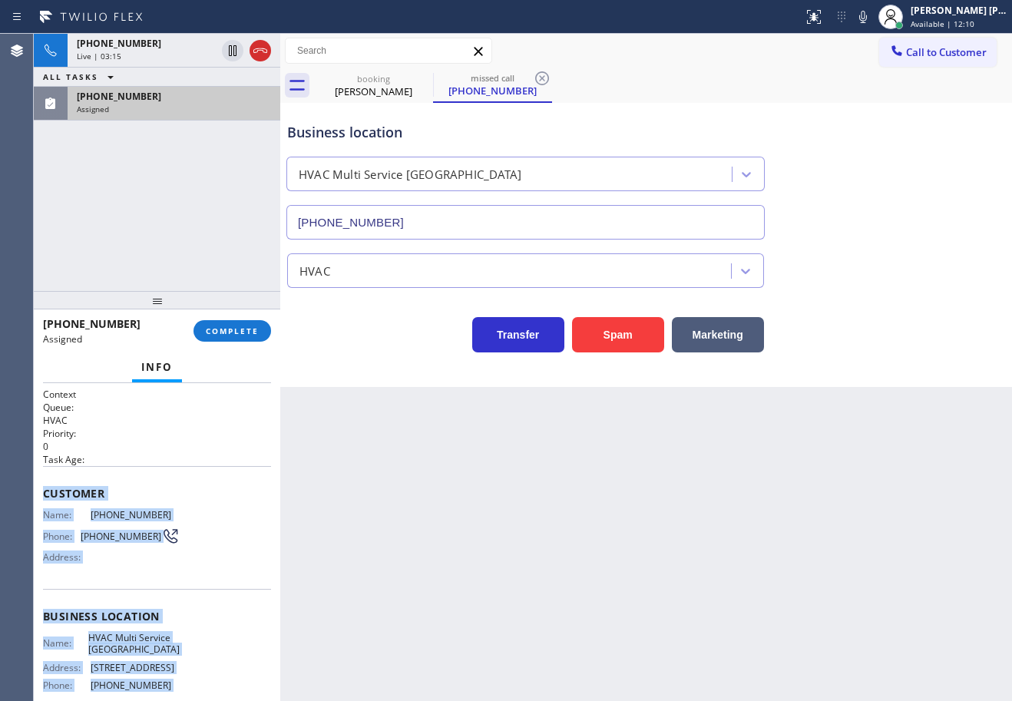
scroll to position [137, 0]
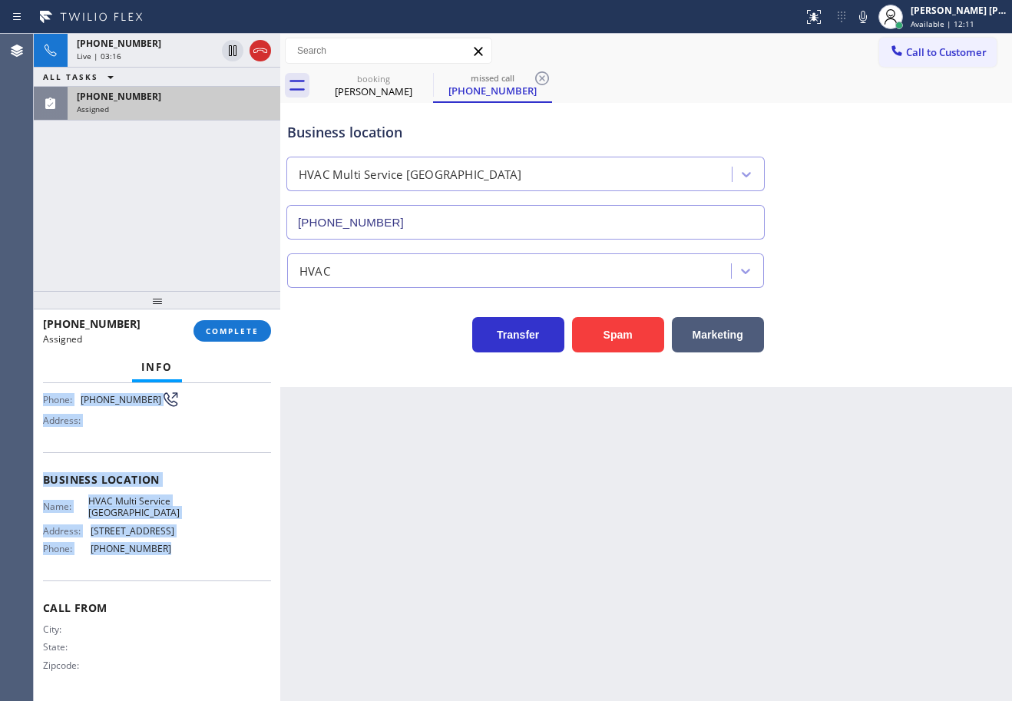
drag, startPoint x: 39, startPoint y: 489, endPoint x: 198, endPoint y: 558, distance: 173.4
click at [198, 558] on div "Context Queue: HVAC Priority: 0 Task Age: Customer Name: [PHONE_NUMBER] Phone: …" at bounding box center [157, 542] width 247 height 318
copy div "Customer Name: [PHONE_NUMBER] Phone: [PHONE_NUMBER] Address: Business location …"
click at [240, 333] on span "COMPLETE" at bounding box center [232, 331] width 53 height 11
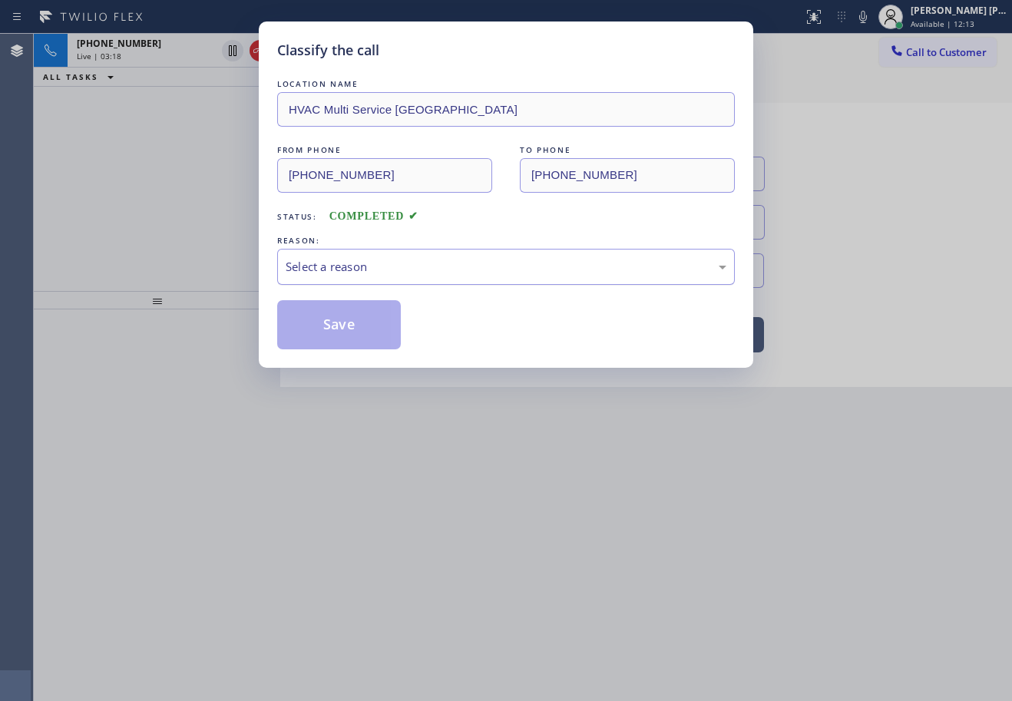
click at [326, 267] on div "Select a reason" at bounding box center [506, 267] width 441 height 18
click at [351, 332] on button "Save" at bounding box center [339, 324] width 124 height 49
type input "[PHONE_NUMBER]"
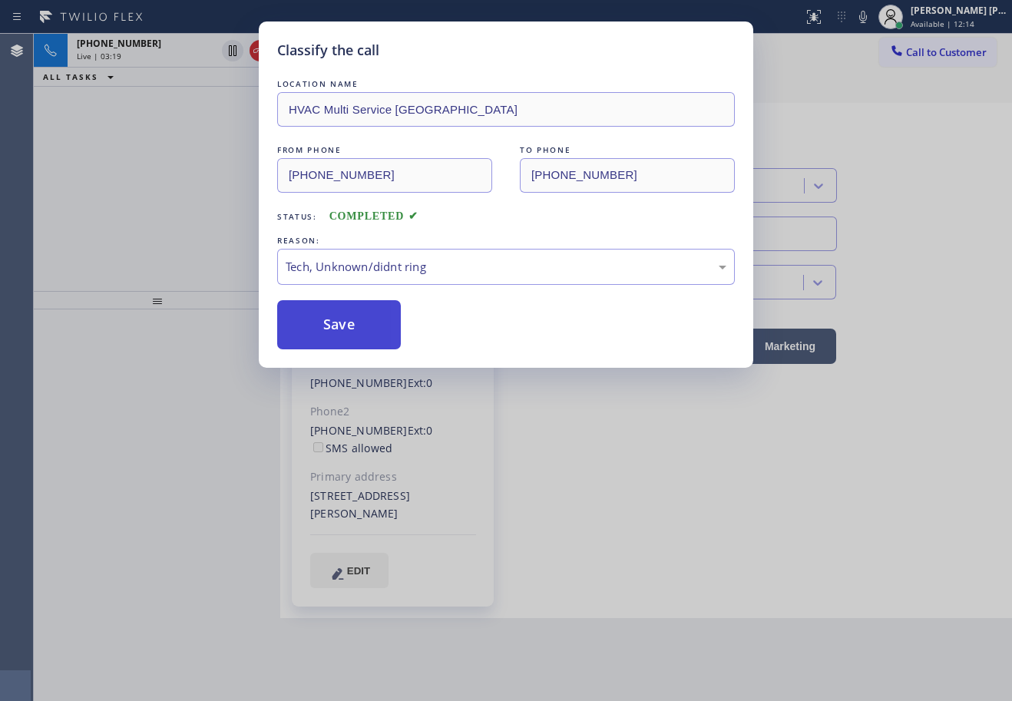
click at [351, 332] on button "Save" at bounding box center [339, 324] width 124 height 49
click at [648, 605] on div "Classify the call LOCATION NAME HVAC Multi Service [GEOGRAPHIC_DATA] FROM PHONE…" at bounding box center [506, 350] width 1012 height 701
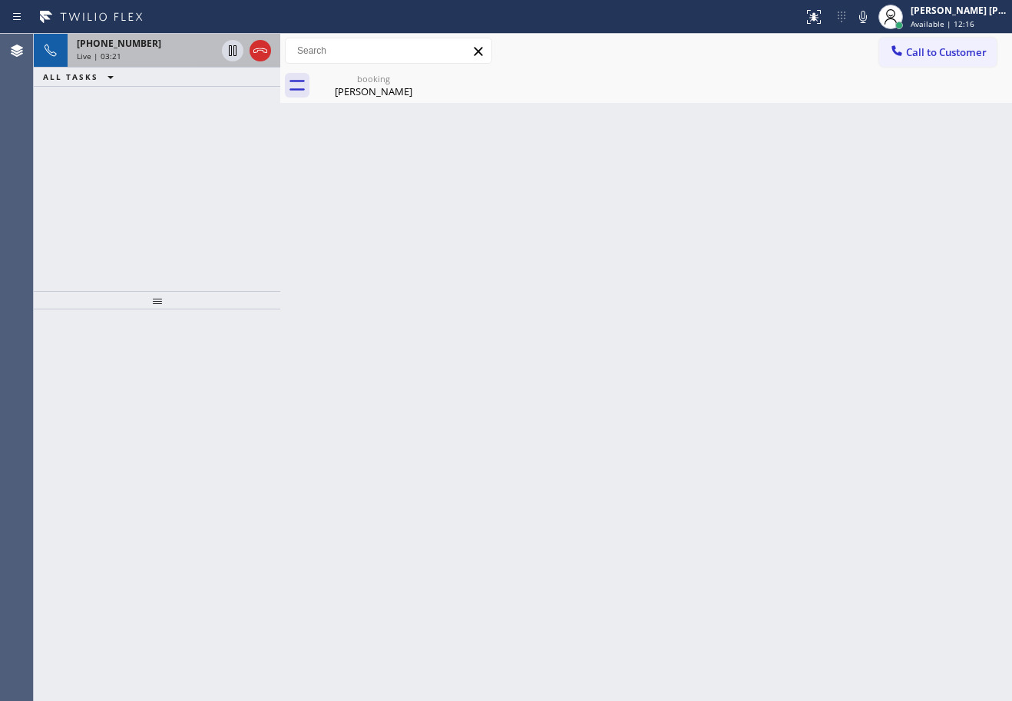
click at [171, 46] on div "[PHONE_NUMBER]" at bounding box center [146, 43] width 139 height 13
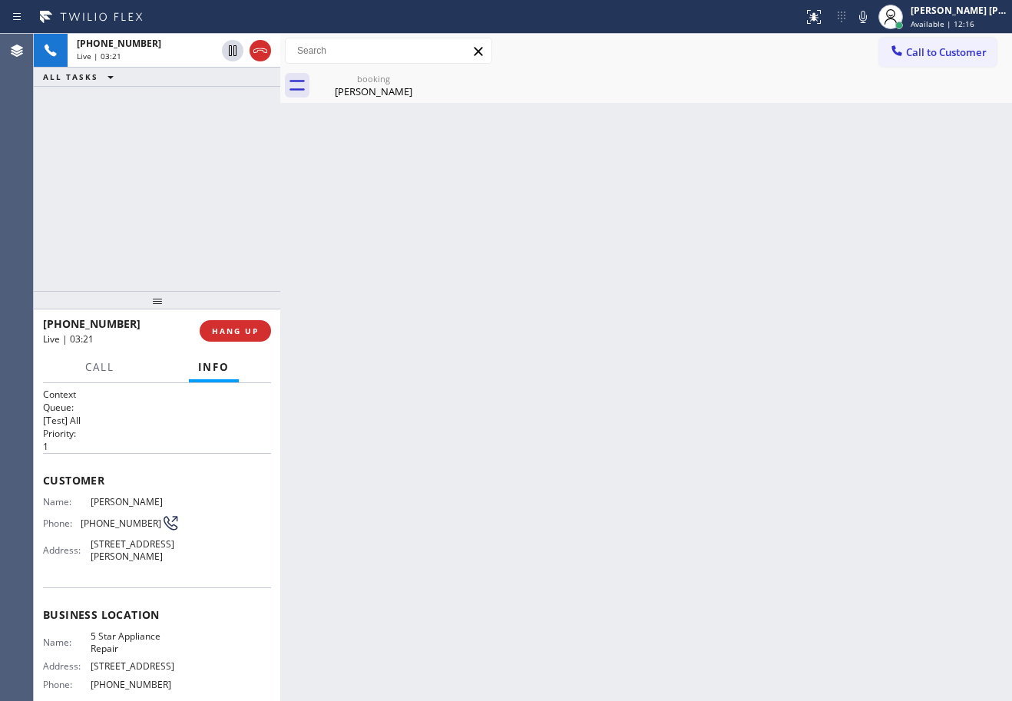
click at [343, 89] on div "[PERSON_NAME]" at bounding box center [374, 91] width 116 height 14
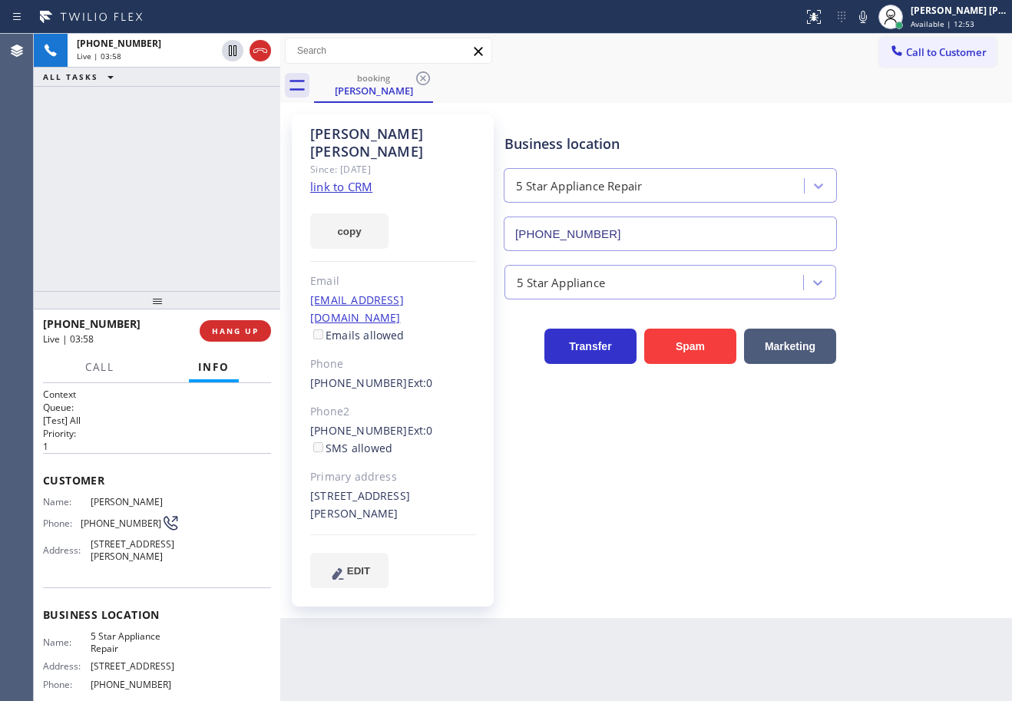
click at [795, 585] on div "Back to Dashboard Change Sender ID Customers Technicians Select a contact Outbo…" at bounding box center [646, 368] width 732 height 668
drag, startPoint x: 878, startPoint y: 15, endPoint x: 886, endPoint y: 78, distance: 64.2
click at [873, 15] on icon at bounding box center [863, 17] width 18 height 18
click at [867, 22] on icon at bounding box center [864, 17] width 8 height 12
click at [868, 94] on div "booking [PERSON_NAME]" at bounding box center [663, 85] width 698 height 35
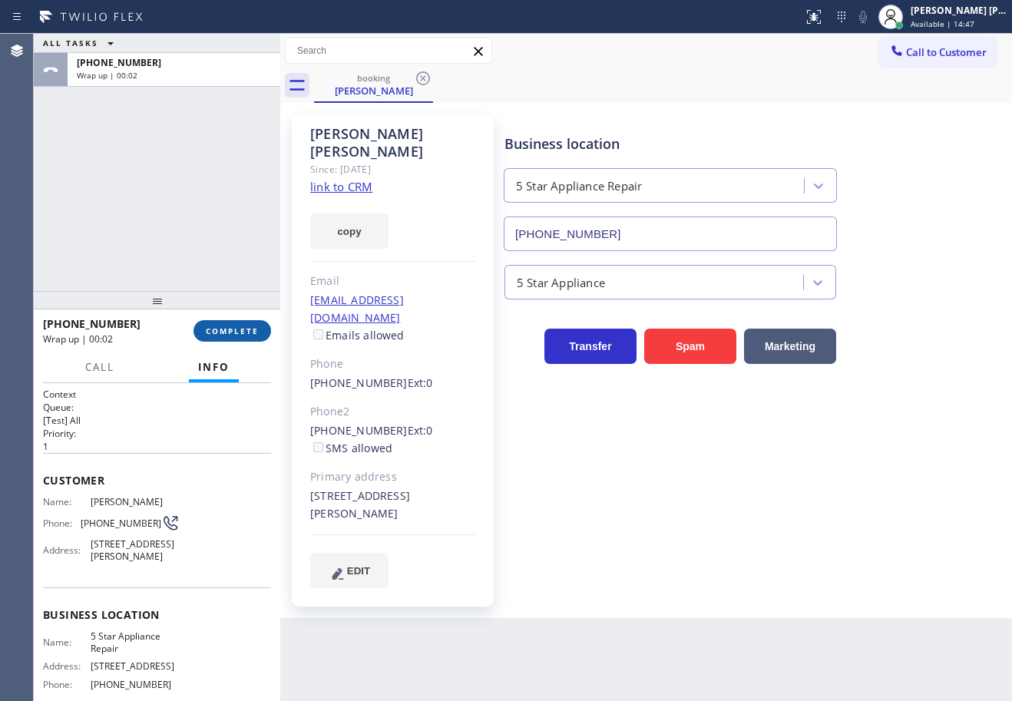
click at [241, 332] on span "COMPLETE" at bounding box center [232, 331] width 53 height 11
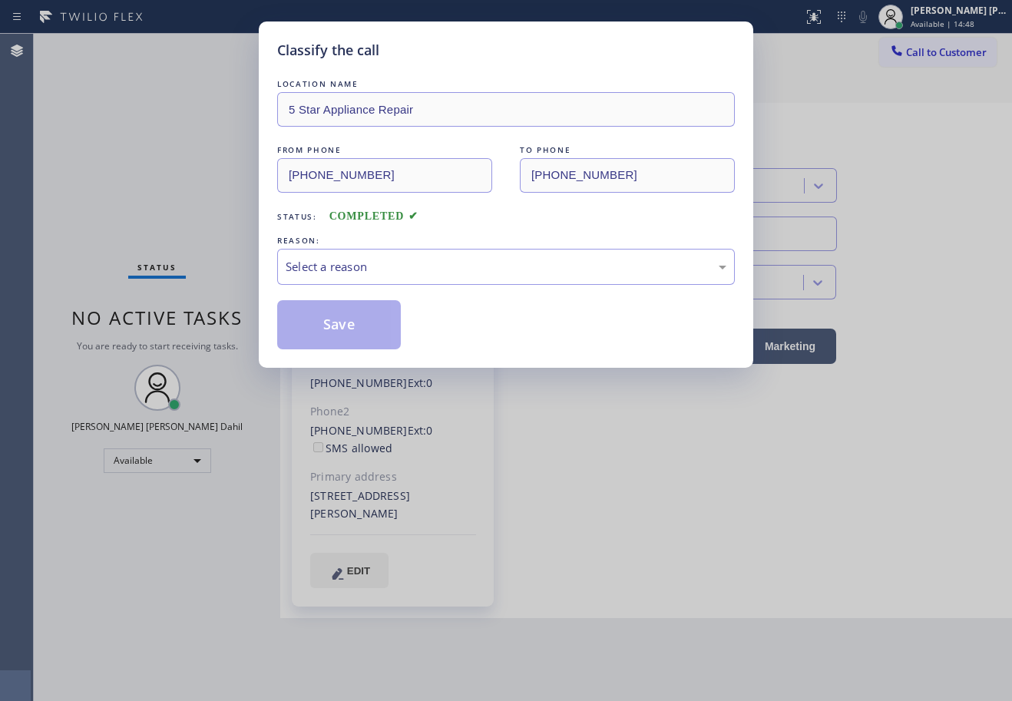
click at [370, 273] on div "Select a reason" at bounding box center [506, 267] width 441 height 18
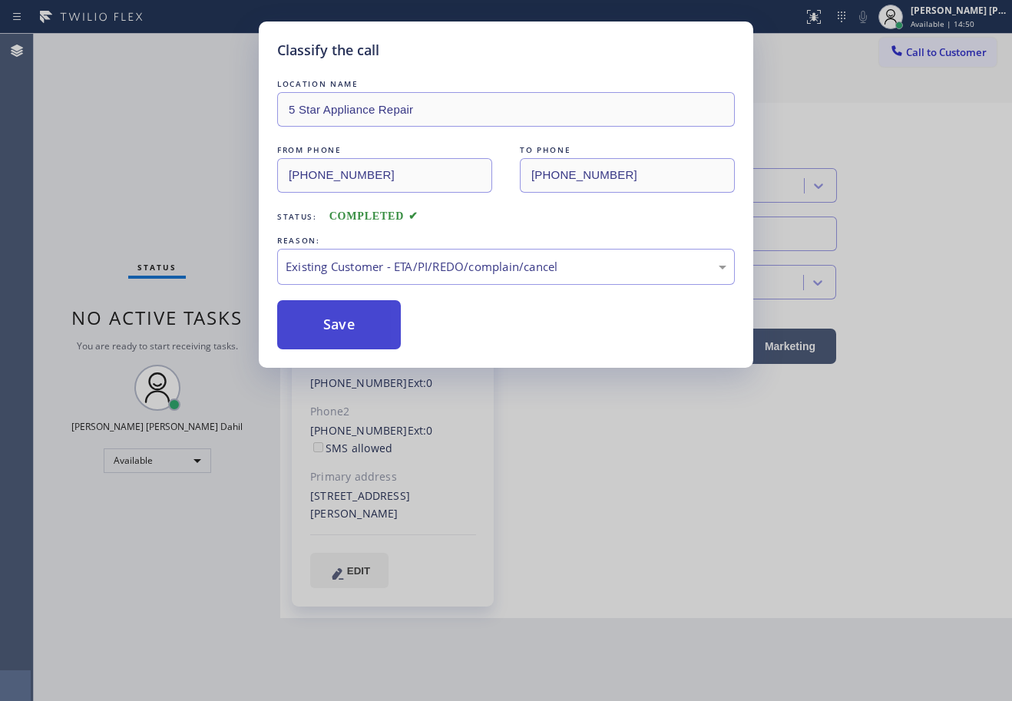
click at [328, 316] on button "Save" at bounding box center [339, 324] width 124 height 49
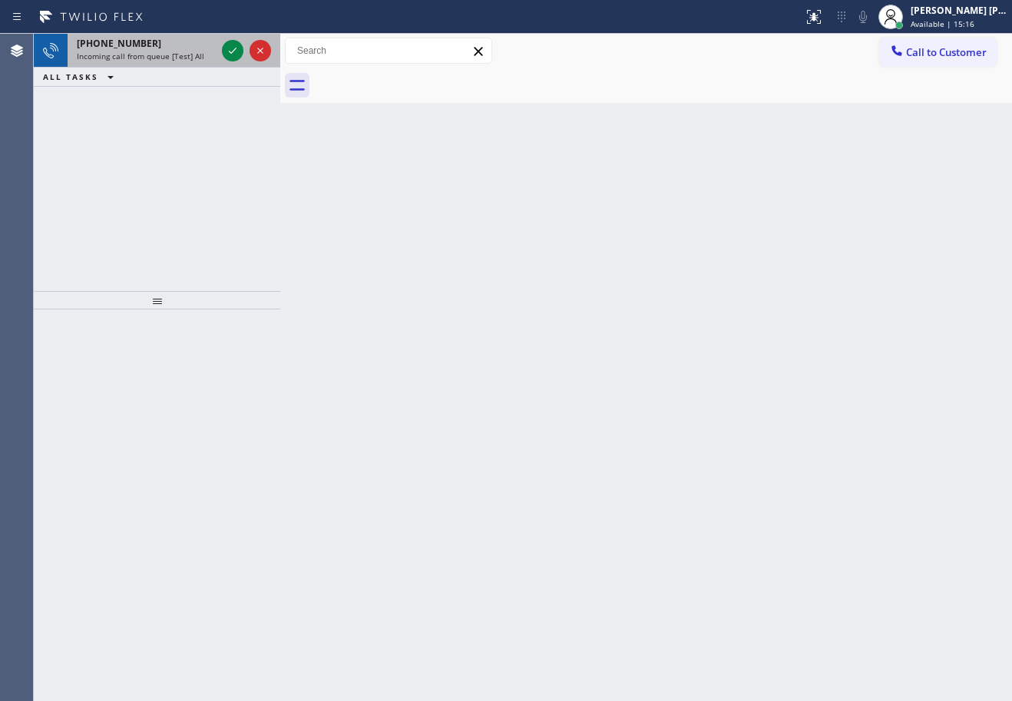
click at [176, 51] on span "Incoming call from queue [Test] All" at bounding box center [141, 56] width 128 height 11
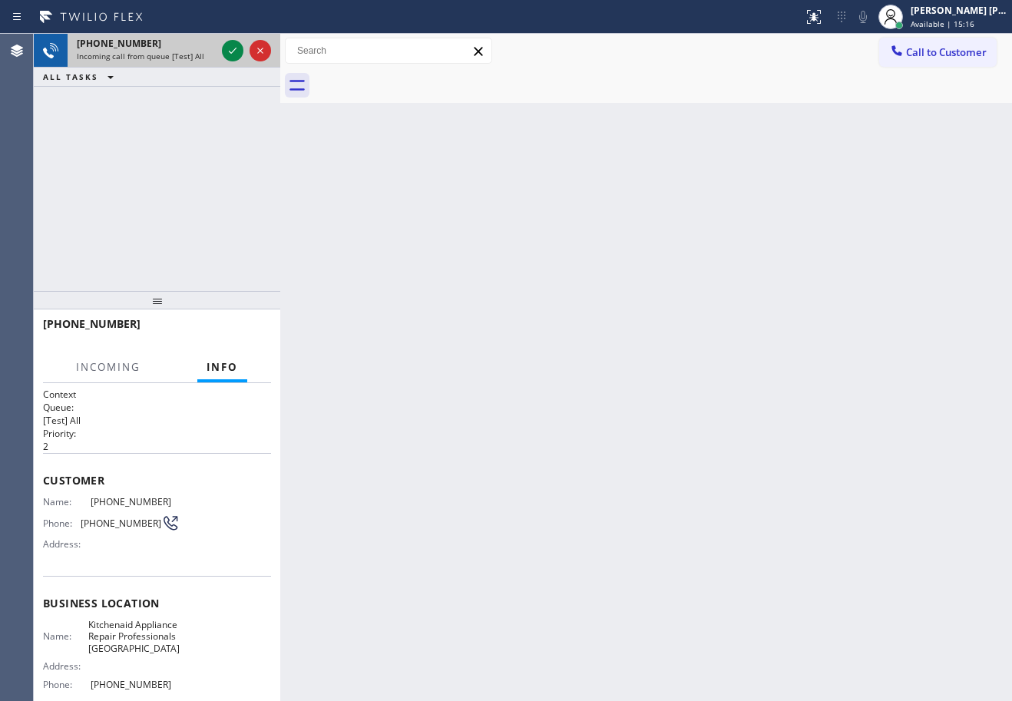
click at [176, 51] on span "Incoming call from queue [Test] All" at bounding box center [141, 56] width 128 height 11
click at [238, 55] on icon at bounding box center [233, 50] width 18 height 18
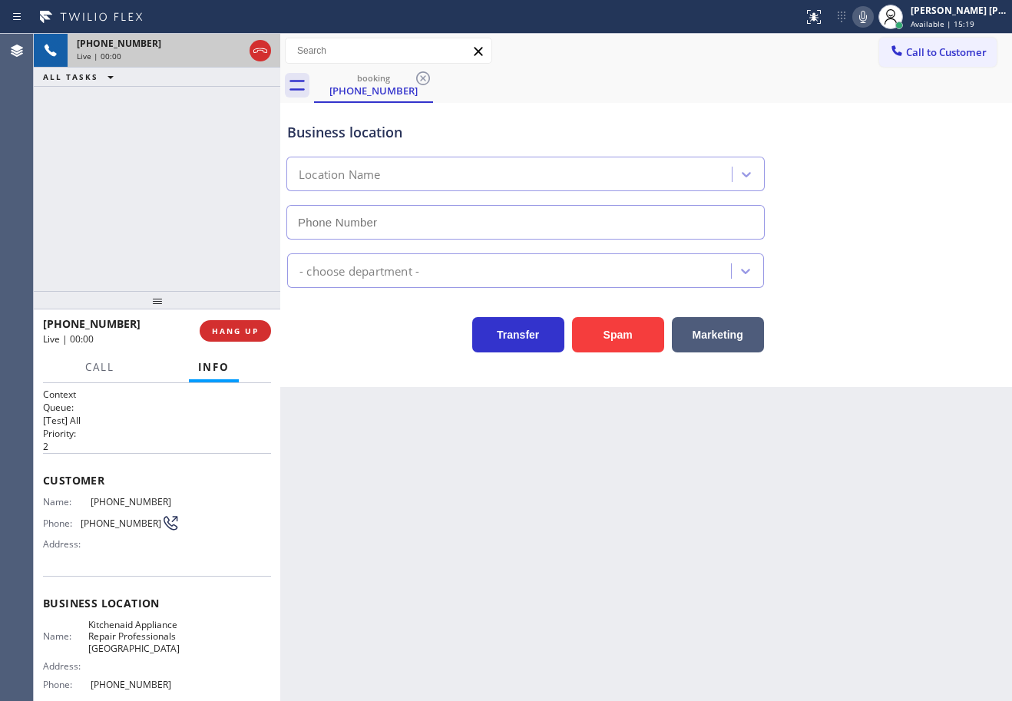
scroll to position [147, 0]
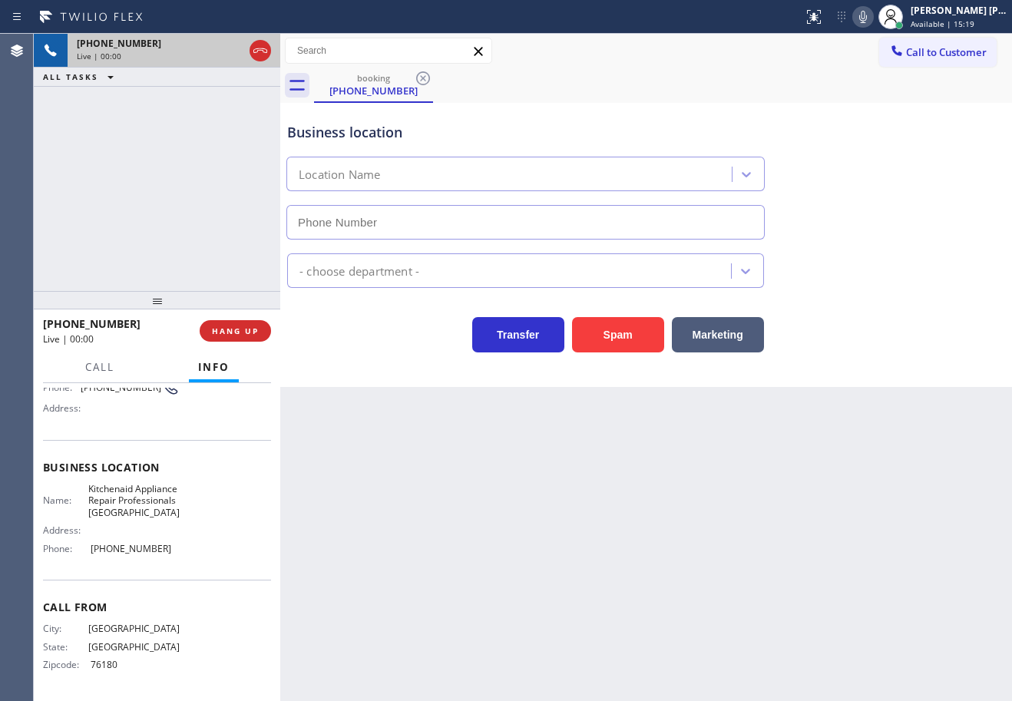
type input "[PHONE_NUMBER]"
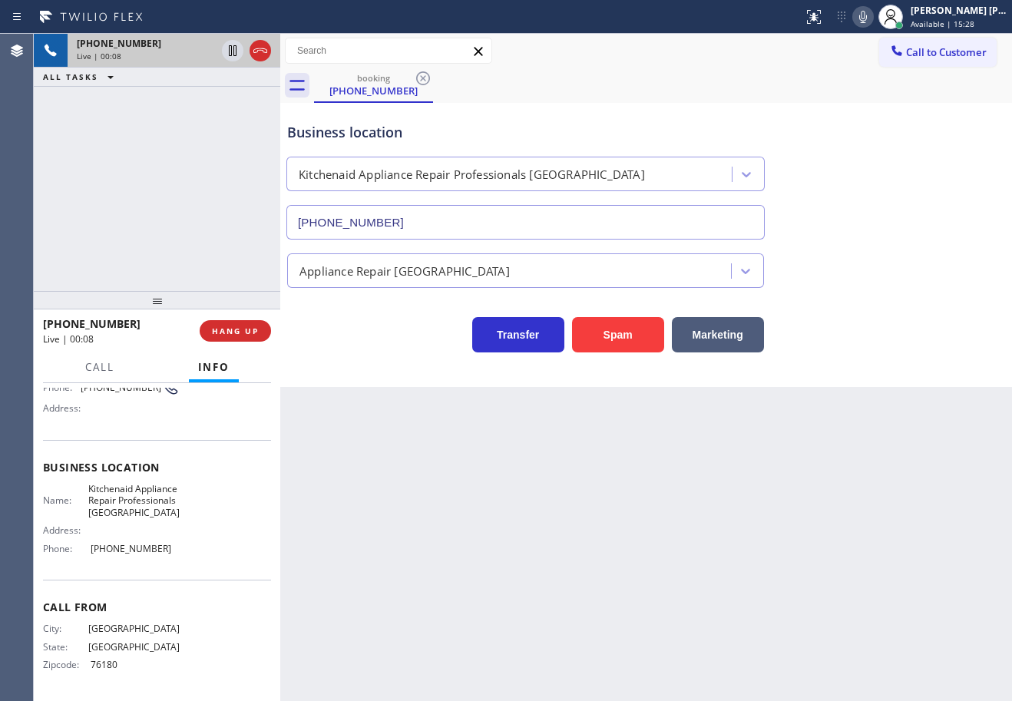
click at [122, 284] on div "[PHONE_NUMBER] Live | 00:08 ALL TASKS ALL TASKS ACTIVE TASKS TASKS IN WRAP UP" at bounding box center [157, 162] width 247 height 257
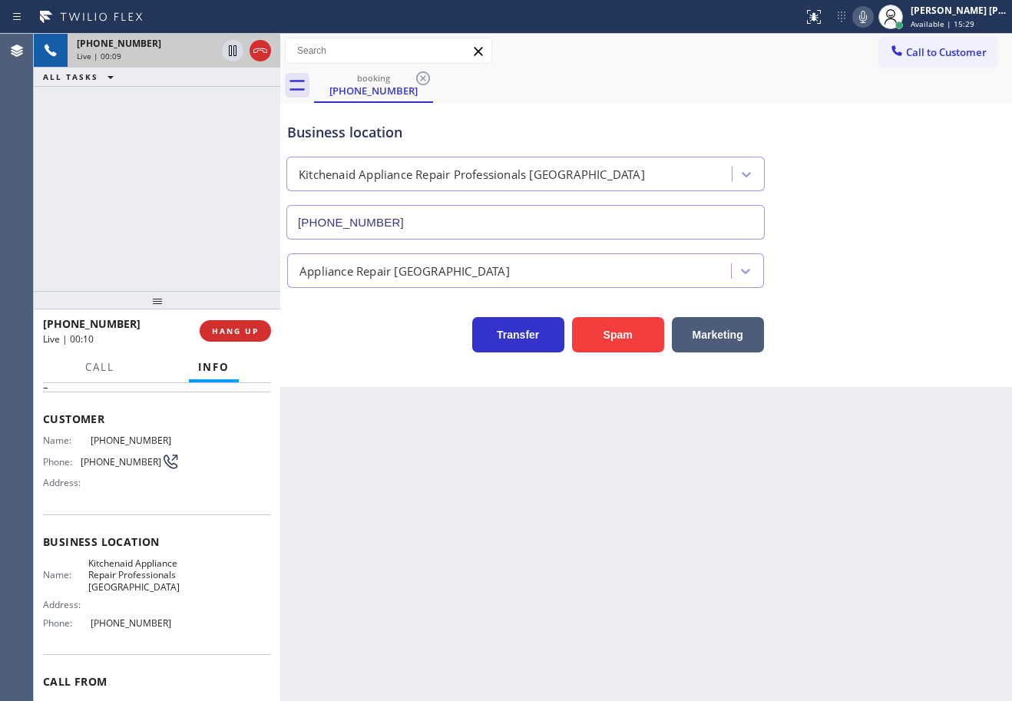
scroll to position [0, 0]
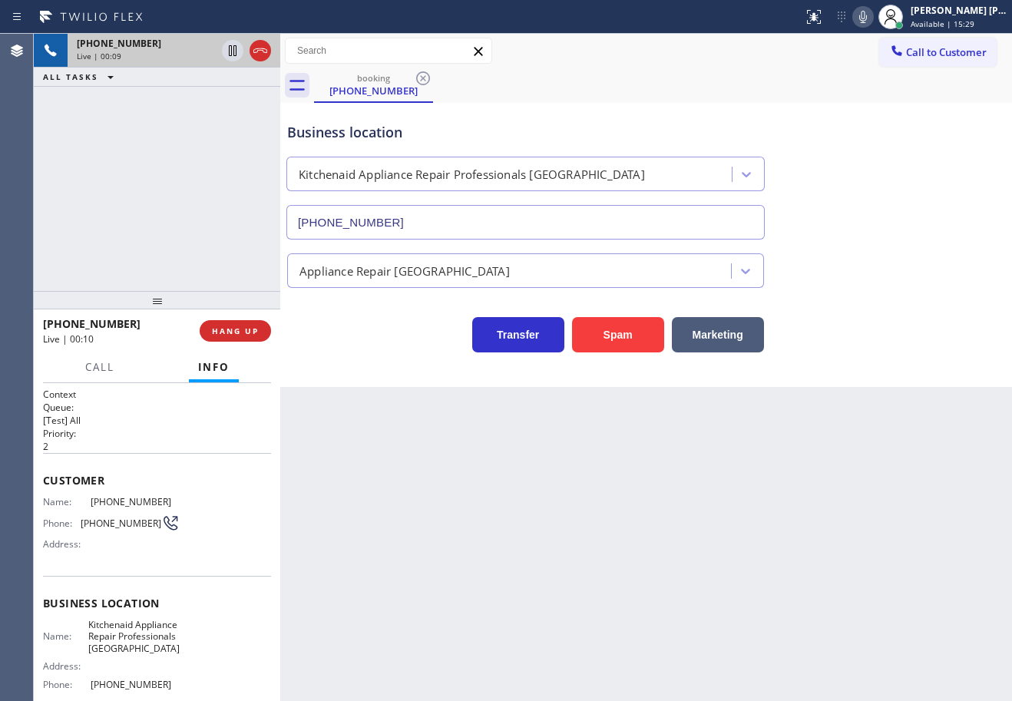
click at [443, 547] on div "Back to Dashboard Change Sender ID Customers Technicians Select a contact Outbo…" at bounding box center [646, 368] width 732 height 668
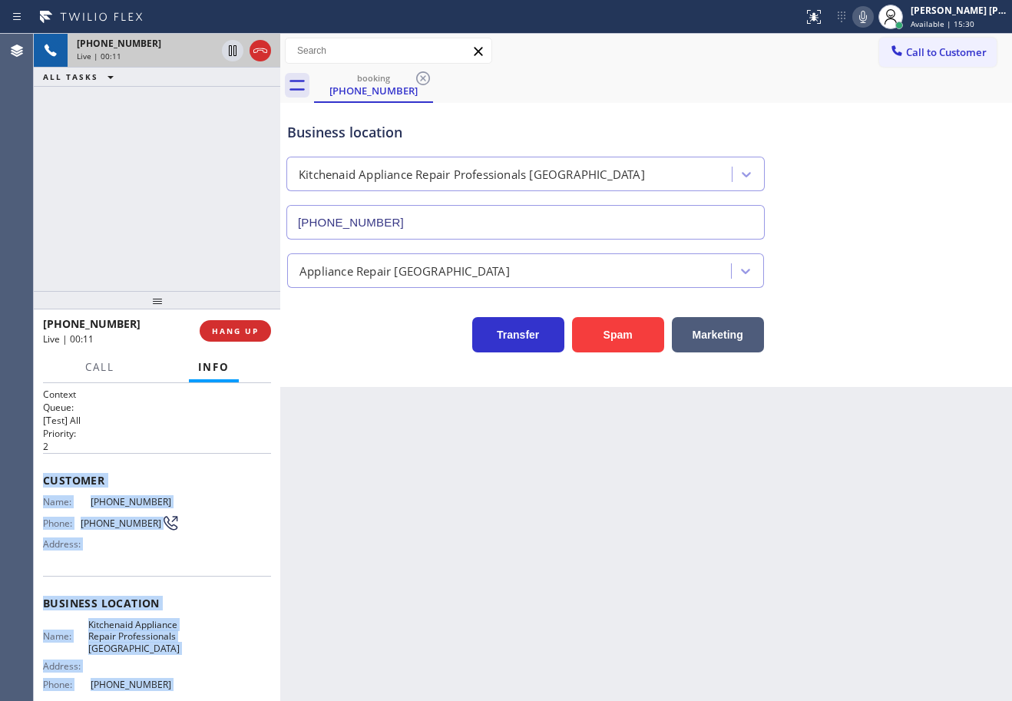
scroll to position [147, 0]
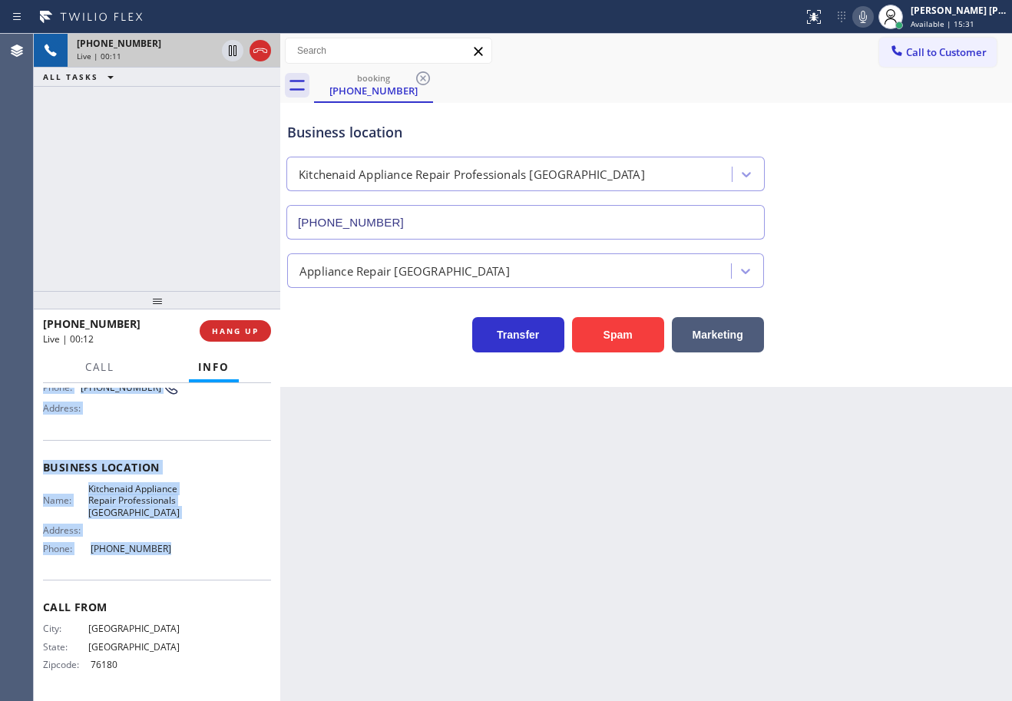
drag, startPoint x: 41, startPoint y: 475, endPoint x: 194, endPoint y: 562, distance: 175.8
click at [194, 562] on div "Context Queue: [Test] All Priority: 2 Customer Name: [PHONE_NUMBER] Phone: [PHO…" at bounding box center [157, 542] width 247 height 318
click at [850, 260] on div "Appliance Repair [GEOGRAPHIC_DATA]" at bounding box center [646, 267] width 724 height 41
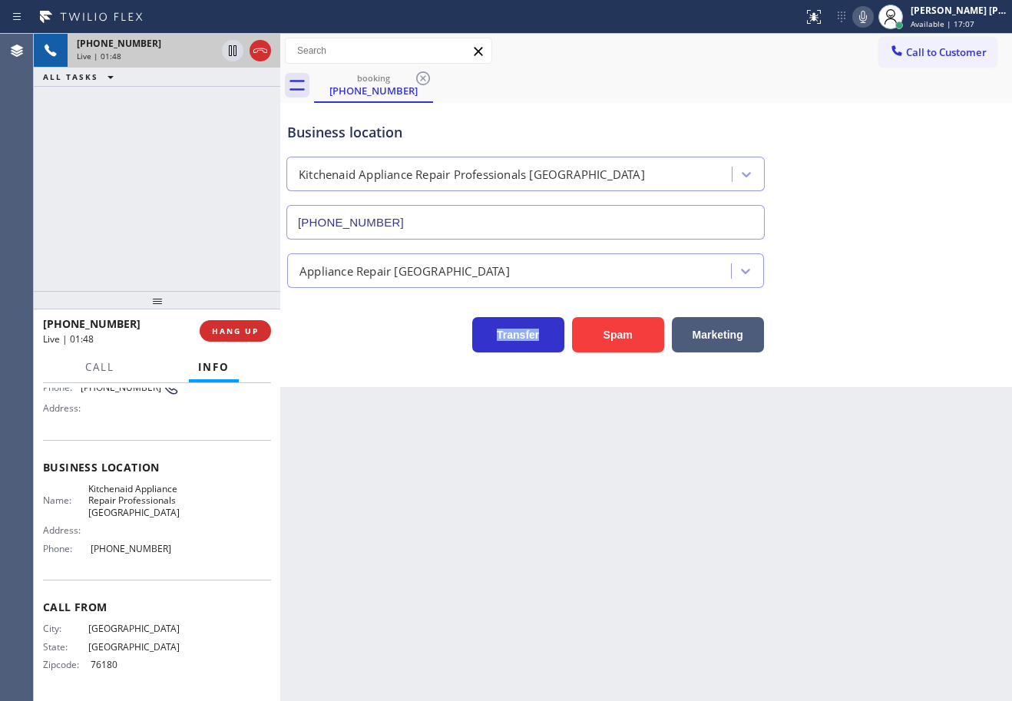
click at [850, 260] on div "Appliance Repair [GEOGRAPHIC_DATA]" at bounding box center [646, 267] width 724 height 41
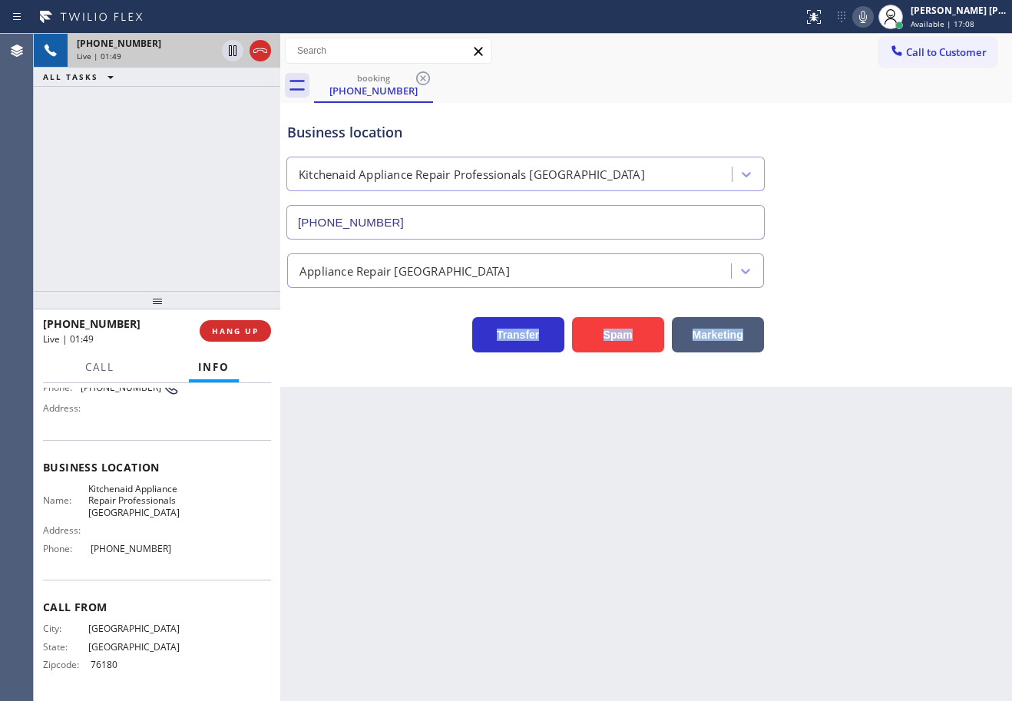
click at [850, 260] on div "Appliance Repair [GEOGRAPHIC_DATA]" at bounding box center [646, 267] width 724 height 41
click at [841, 286] on div "Appliance Repair [GEOGRAPHIC_DATA]" at bounding box center [646, 267] width 724 height 41
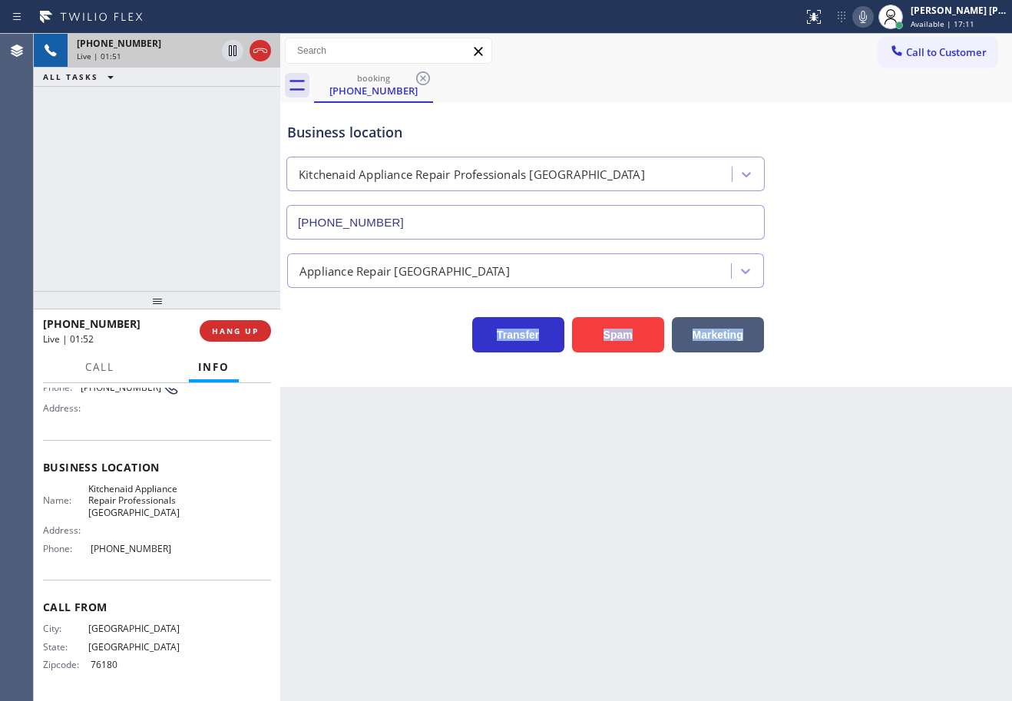
click at [873, 22] on icon at bounding box center [863, 17] width 18 height 18
click at [892, 147] on div "Business location Kitchenaid Appliance Repair Professionals [GEOGRAPHIC_DATA] […" at bounding box center [646, 170] width 724 height 139
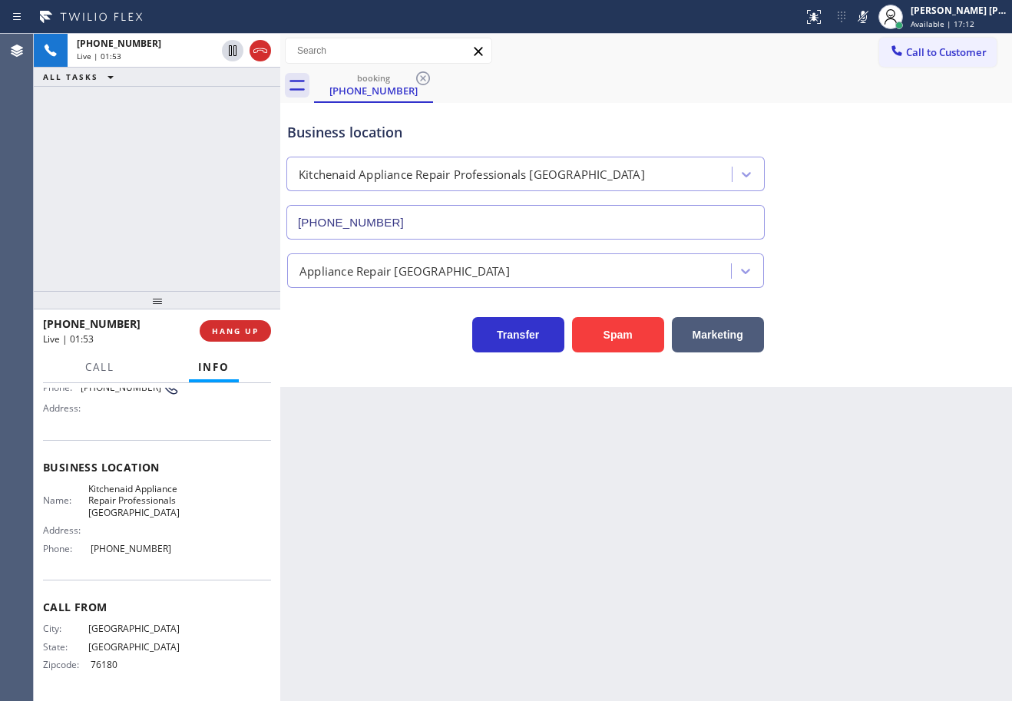
drag, startPoint x: 233, startPoint y: 51, endPoint x: 452, endPoint y: 108, distance: 226.2
click at [234, 51] on icon at bounding box center [233, 50] width 18 height 18
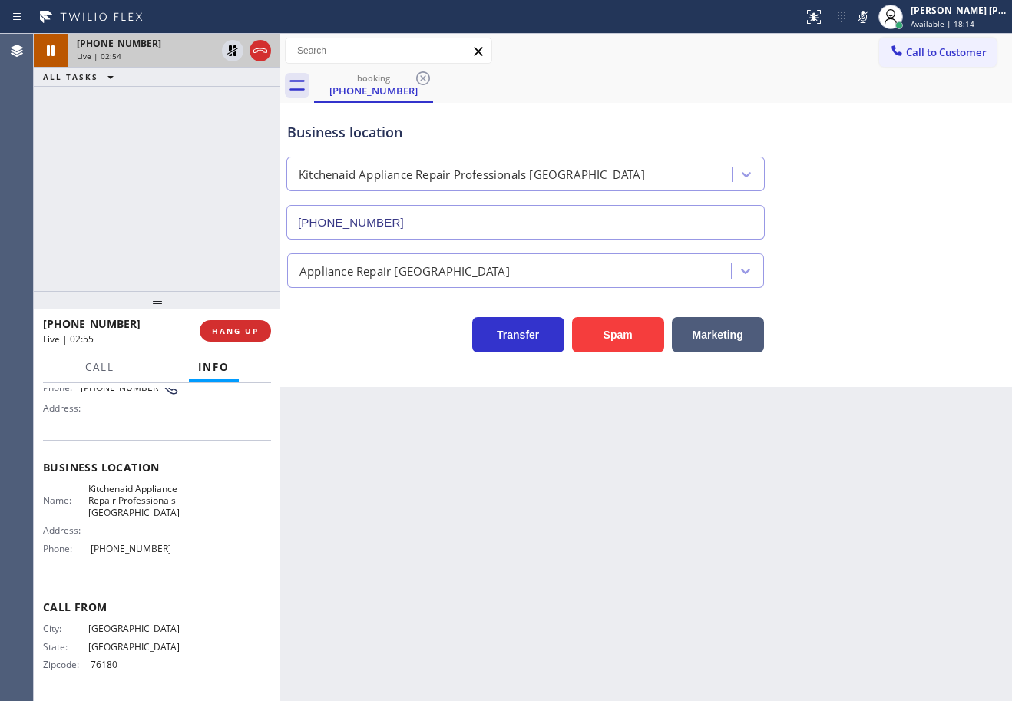
drag, startPoint x: 207, startPoint y: 165, endPoint x: 221, endPoint y: 66, distance: 100.1
click at [207, 161] on div "[PHONE_NUMBER] Live | 02:54 ALL TASKS ALL TASKS ACTIVE TASKS TASKS IN WRAP UP" at bounding box center [157, 162] width 247 height 257
click at [230, 51] on icon at bounding box center [233, 50] width 18 height 18
drag, startPoint x: 211, startPoint y: 122, endPoint x: 247, endPoint y: 111, distance: 36.9
click at [218, 113] on div "[PHONE_NUMBER] Live | 02:56 ALL TASKS ALL TASKS ACTIVE TASKS TASKS IN WRAP UP" at bounding box center [157, 162] width 247 height 257
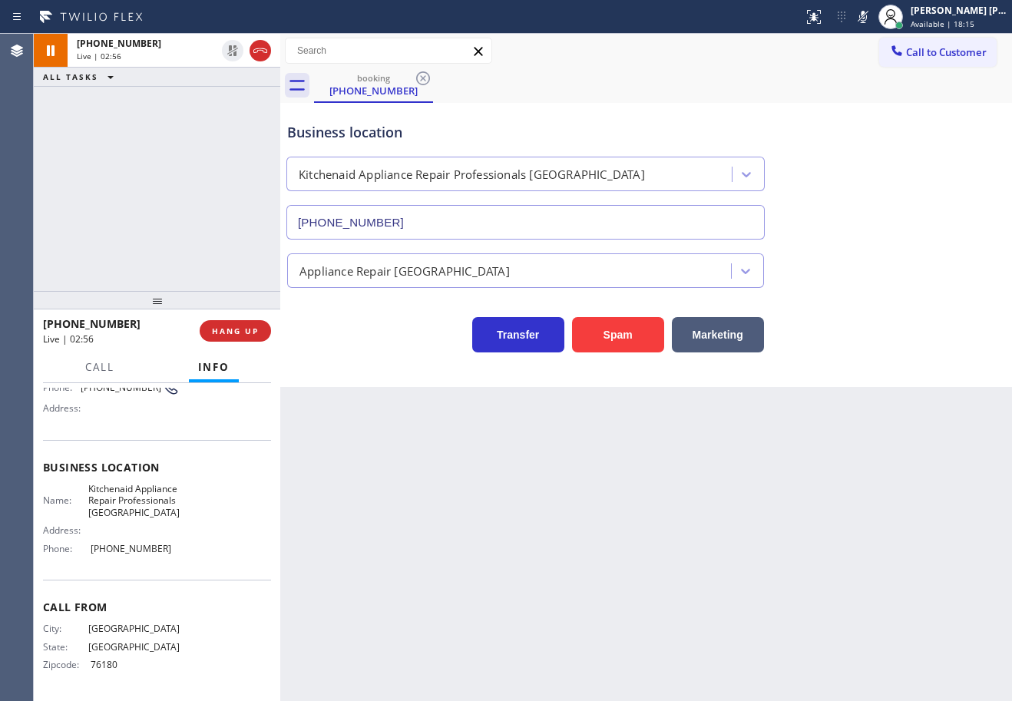
click at [873, 25] on icon at bounding box center [863, 17] width 18 height 18
click at [880, 134] on div "Business location Kitchenaid Appliance Repair Professionals [GEOGRAPHIC_DATA] […" at bounding box center [646, 170] width 724 height 139
click at [138, 166] on div "[PHONE_NUMBER] Live | 03:43 ALL TASKS ALL TASKS ACTIVE TASKS TASKS IN WRAP UP" at bounding box center [157, 162] width 247 height 257
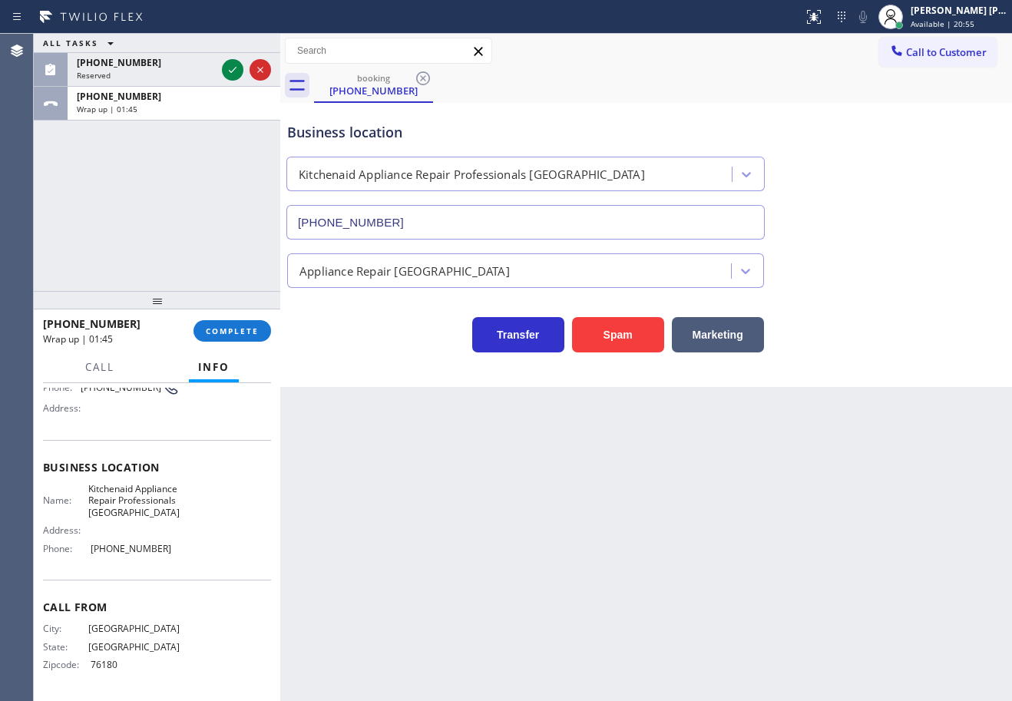
drag, startPoint x: 194, startPoint y: 280, endPoint x: 198, endPoint y: 289, distance: 10.3
click at [194, 281] on div "ALL TASKS ALL TASKS ACTIVE TASKS TASKS IN WRAP UP [PHONE_NUMBER] Reserved [PHON…" at bounding box center [157, 162] width 247 height 257
click at [234, 343] on div "[PHONE_NUMBER] Wrap up | 01:45 COMPLETE" at bounding box center [157, 331] width 228 height 40
click at [233, 336] on button "COMPLETE" at bounding box center [233, 331] width 78 height 22
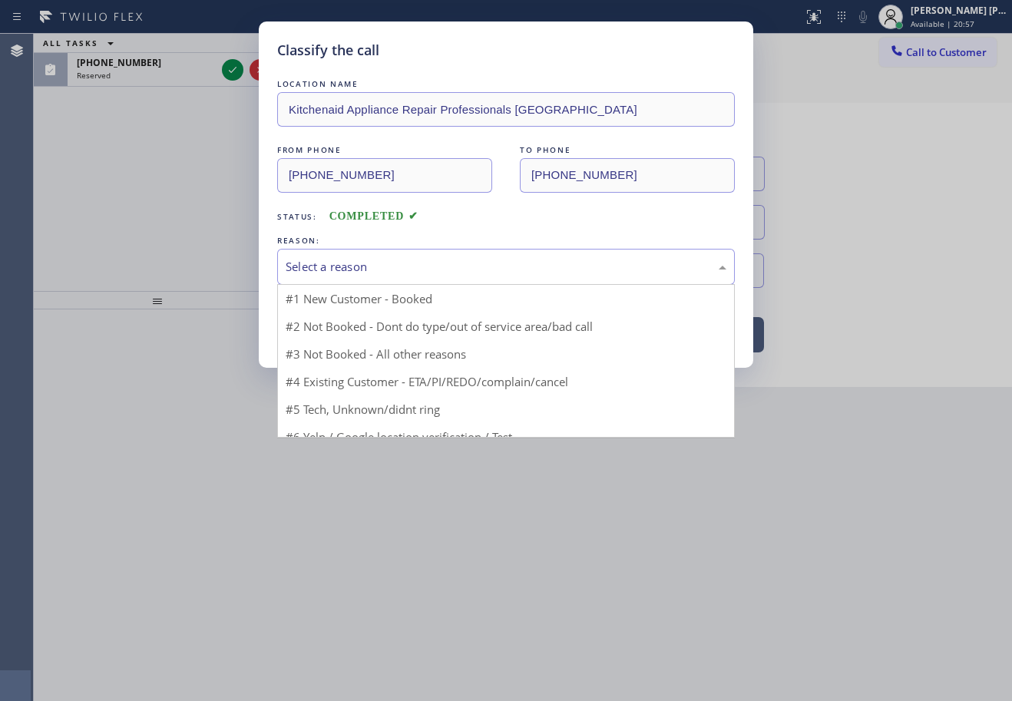
click at [354, 275] on div "Select a reason" at bounding box center [506, 267] width 441 height 18
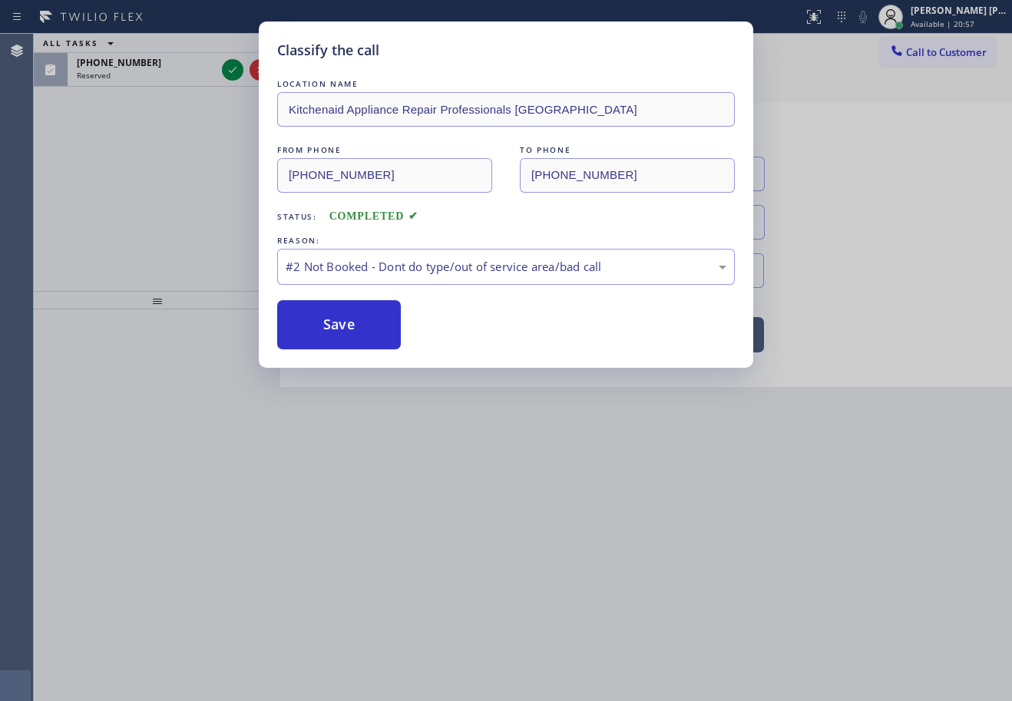
click at [346, 325] on button "Save" at bounding box center [339, 324] width 124 height 49
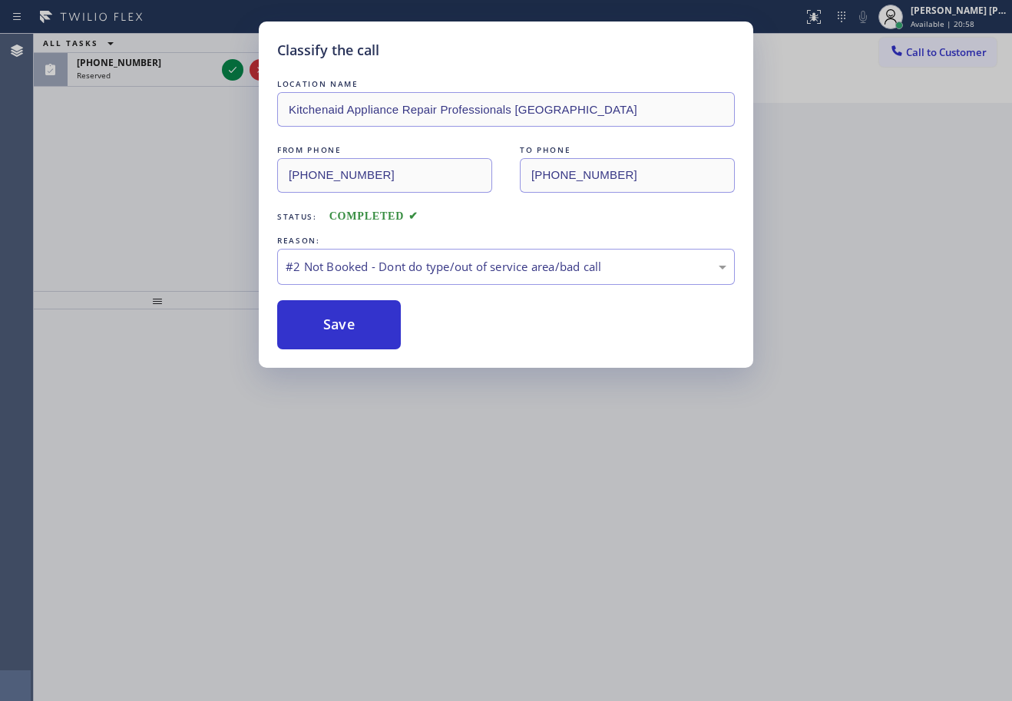
click at [346, 325] on button "Save" at bounding box center [339, 324] width 124 height 49
click at [197, 71] on div "Classify the call LOCATION NAME Kitchenaid Appliance Repair Professionals [GEOG…" at bounding box center [506, 350] width 1012 height 701
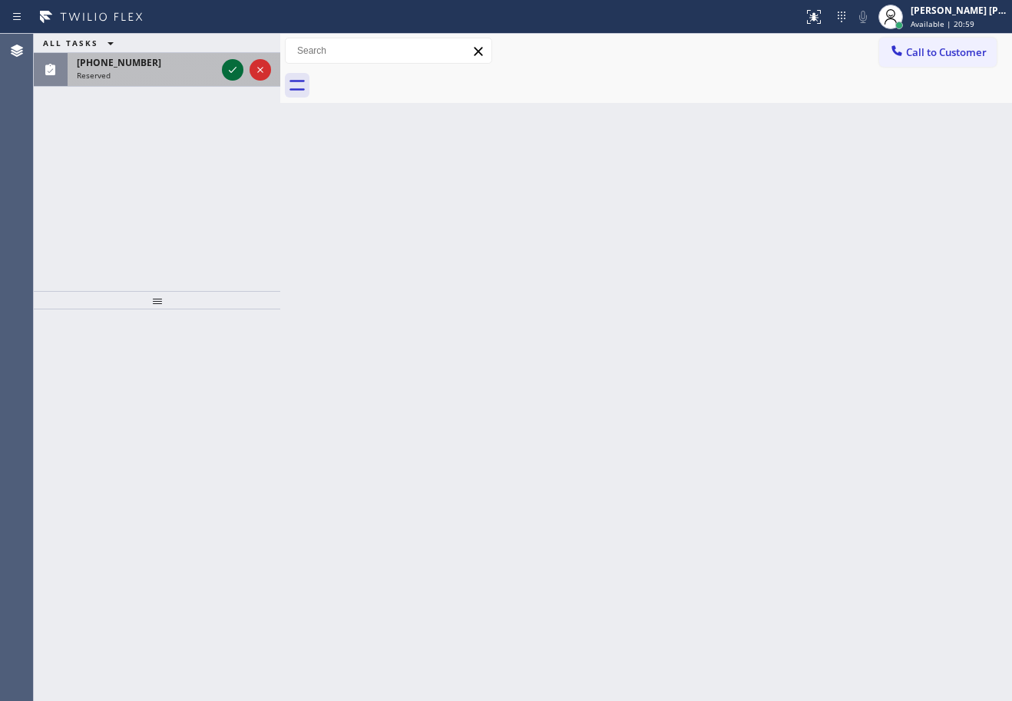
click at [230, 68] on icon at bounding box center [233, 70] width 18 height 18
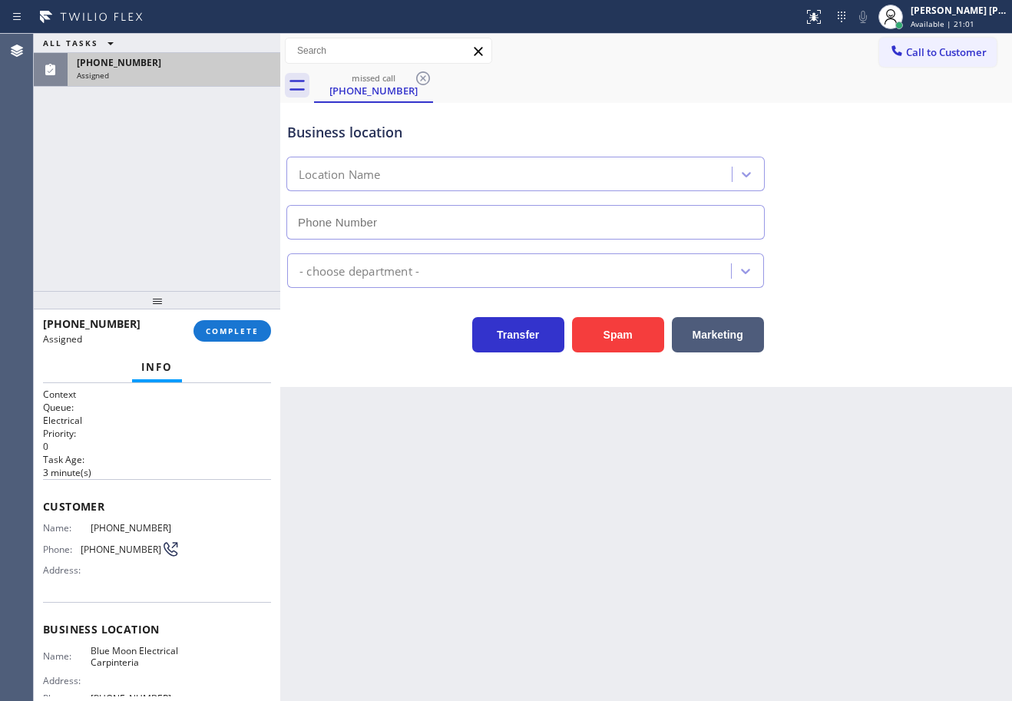
type input "[PHONE_NUMBER]"
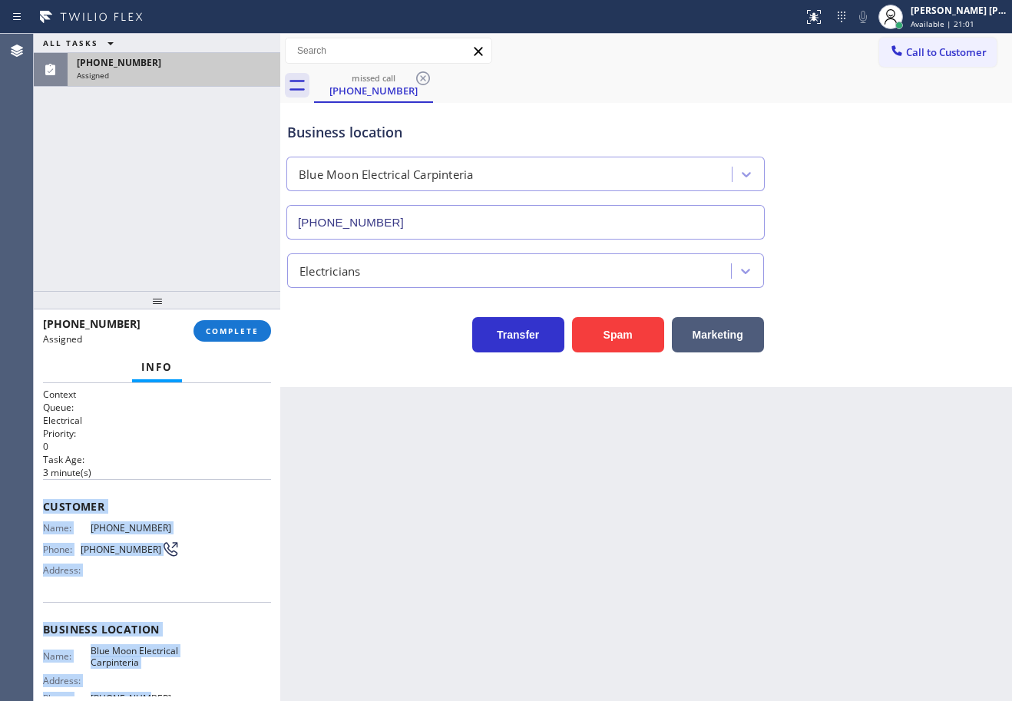
scroll to position [162, 0]
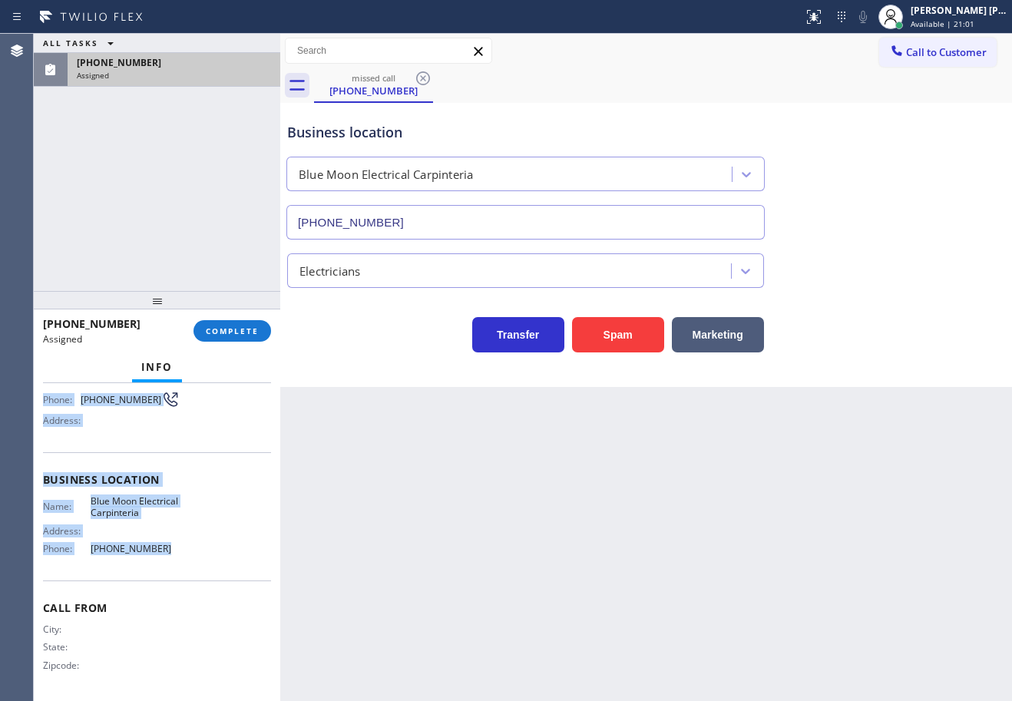
drag, startPoint x: 47, startPoint y: 505, endPoint x: 207, endPoint y: 452, distance: 169.3
click at [200, 565] on div "Context Queue: Electrical Priority: 0 Task Age: [DEMOGRAPHIC_DATA] minute(s) Cu…" at bounding box center [157, 467] width 228 height 459
click at [241, 339] on button "COMPLETE" at bounding box center [233, 331] width 78 height 22
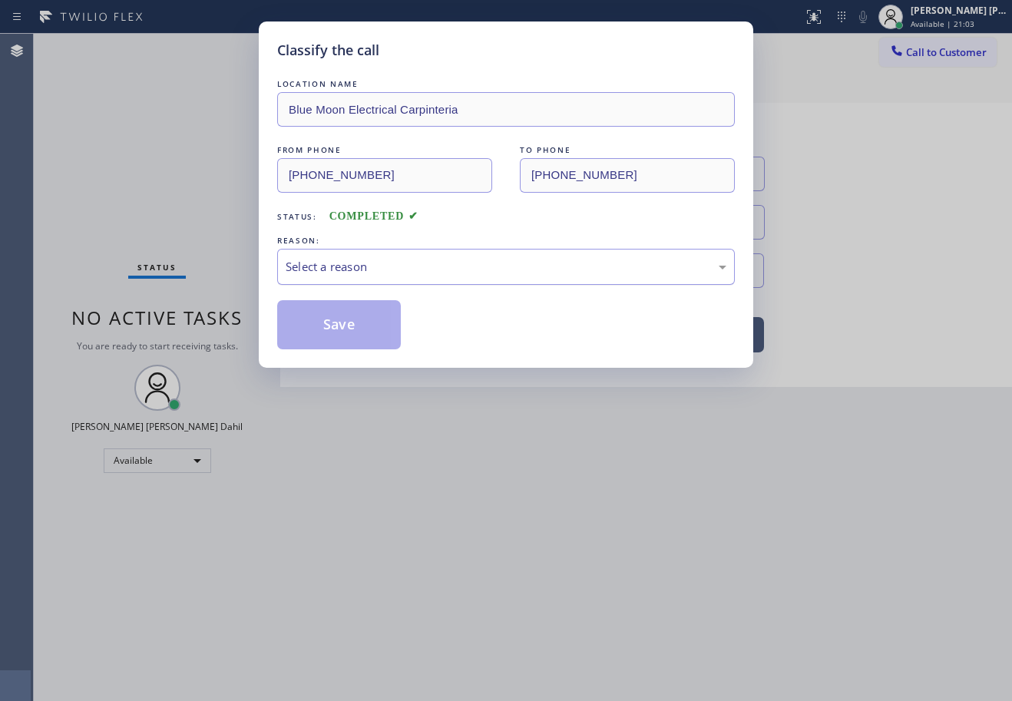
click at [365, 279] on div "Select a reason" at bounding box center [506, 267] width 458 height 36
click at [330, 323] on button "Save" at bounding box center [339, 324] width 124 height 49
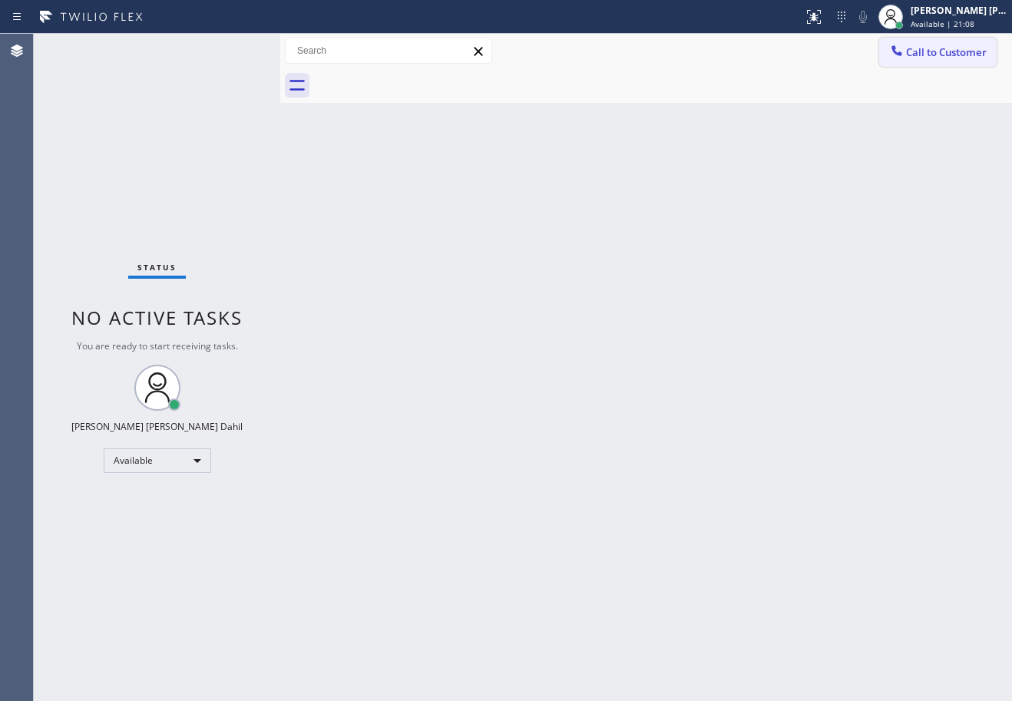
click at [929, 57] on span "Call to Customer" at bounding box center [946, 52] width 81 height 14
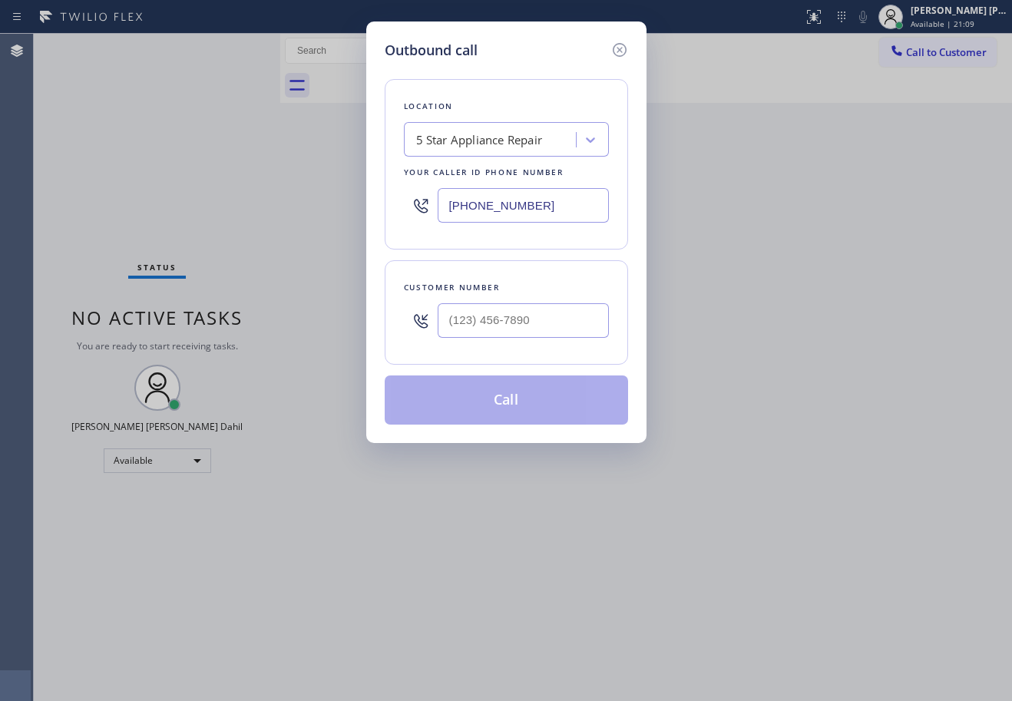
click at [546, 324] on input "text" at bounding box center [523, 320] width 171 height 35
click at [544, 319] on input "(___) ___-____" at bounding box center [523, 320] width 171 height 35
paste input "805) 398-9573"
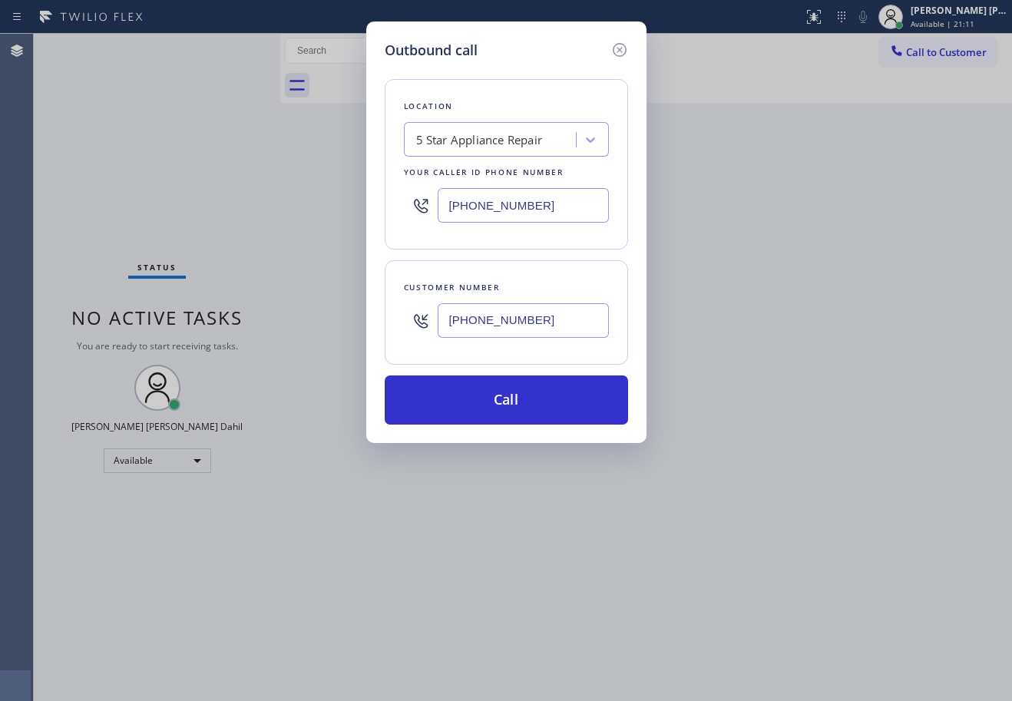
type input "[PHONE_NUMBER]"
click at [549, 210] on input "[PHONE_NUMBER]" at bounding box center [523, 205] width 171 height 35
paste input "05) 222-7751"
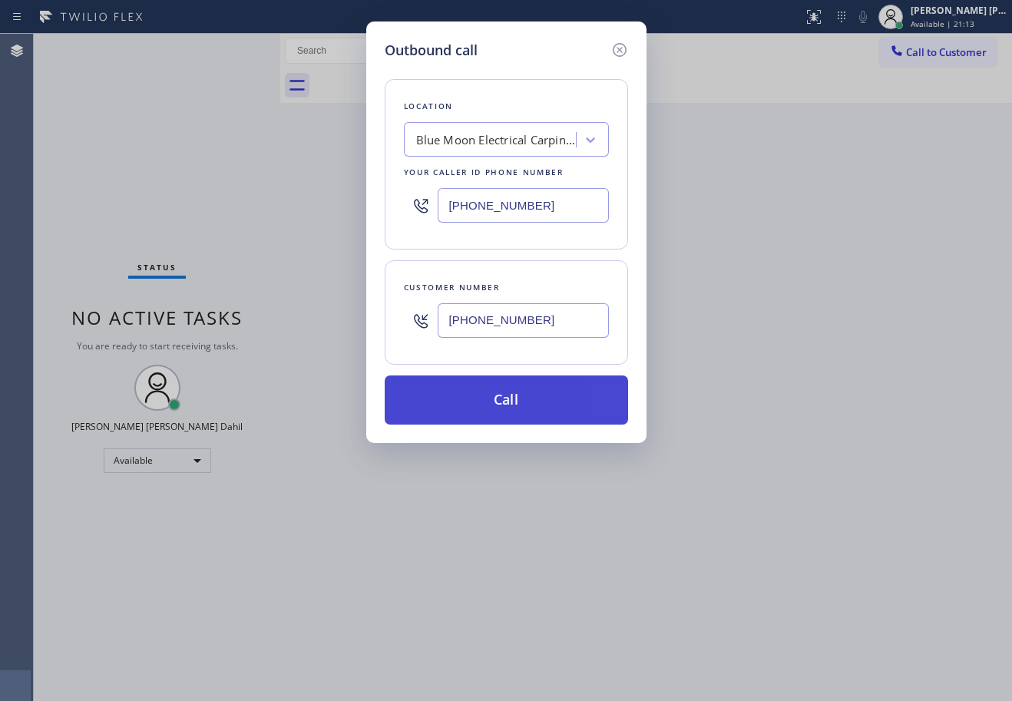
type input "[PHONE_NUMBER]"
click at [531, 402] on button "Call" at bounding box center [507, 400] width 244 height 49
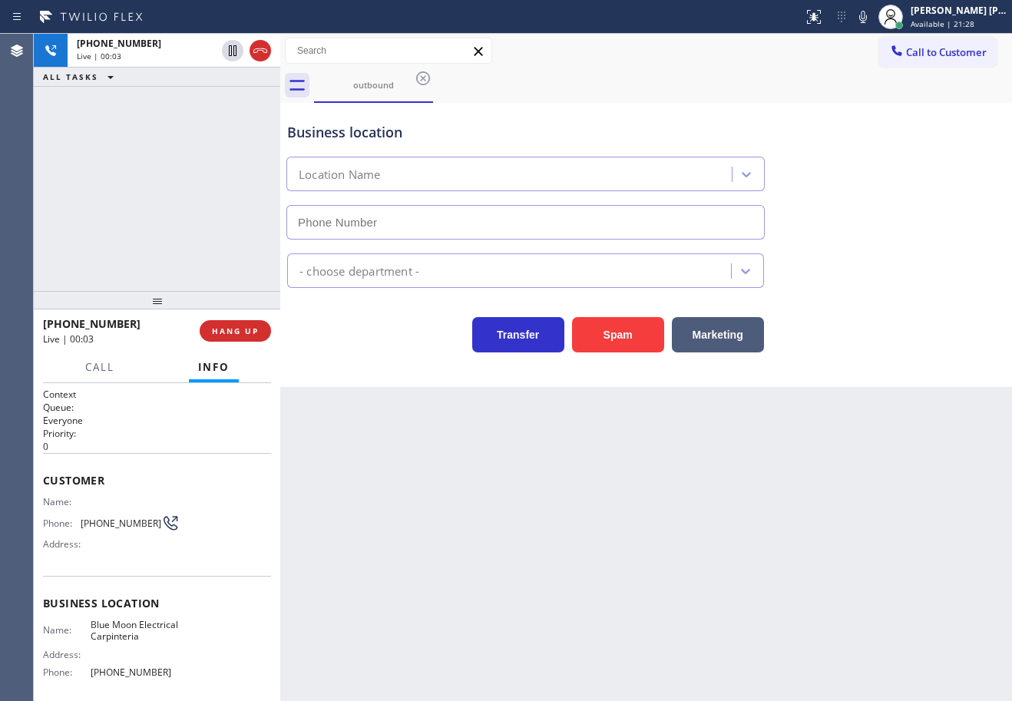
type input "[PHONE_NUMBER]"
click at [161, 227] on div "[PHONE_NUMBER] Live | 00:14 ALL TASKS ALL TASKS ACTIVE TASKS TASKS IN WRAP UP" at bounding box center [157, 162] width 247 height 257
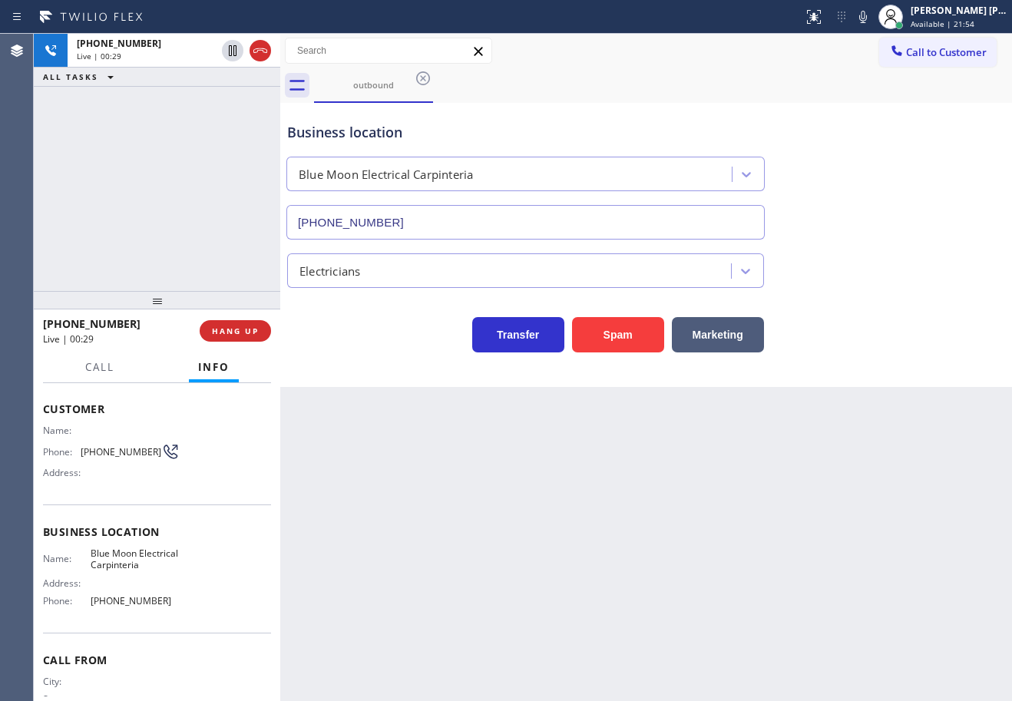
scroll to position [135, 0]
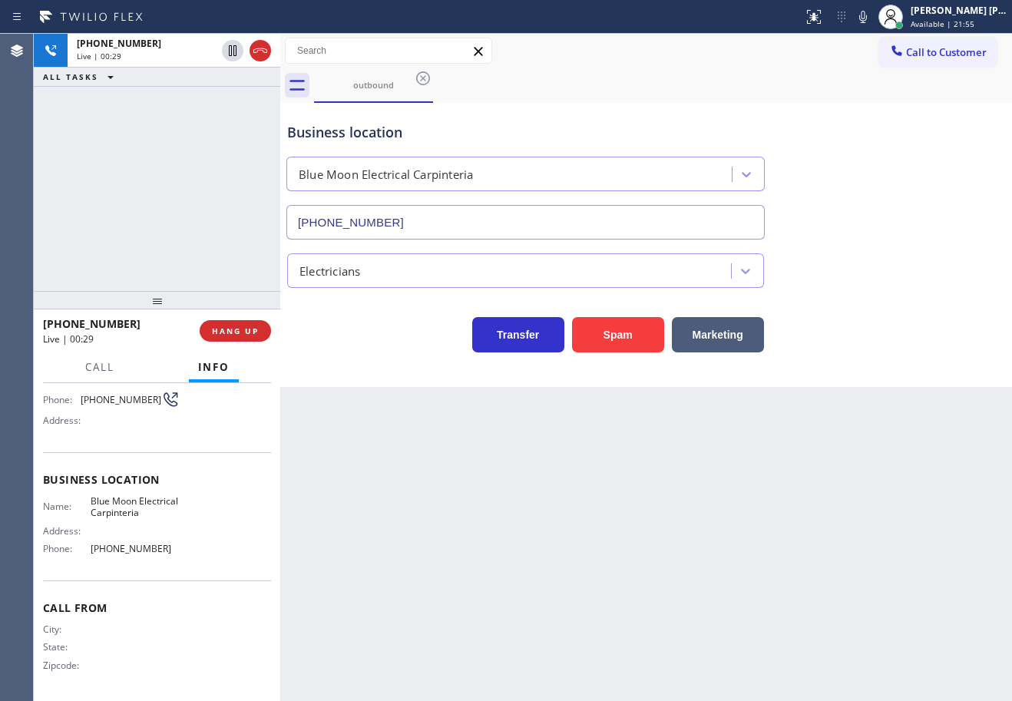
click at [184, 240] on div "[PHONE_NUMBER] Live | 00:29 ALL TASKS ALL TASKS ACTIVE TASKS TASKS IN WRAP UP" at bounding box center [157, 162] width 247 height 257
click at [184, 240] on div "[PHONE_NUMBER] Live | 00:30 ALL TASKS ALL TASKS ACTIVE TASKS TASKS IN WRAP UP" at bounding box center [157, 162] width 247 height 257
click at [256, 330] on span "HANG UP" at bounding box center [235, 331] width 47 height 11
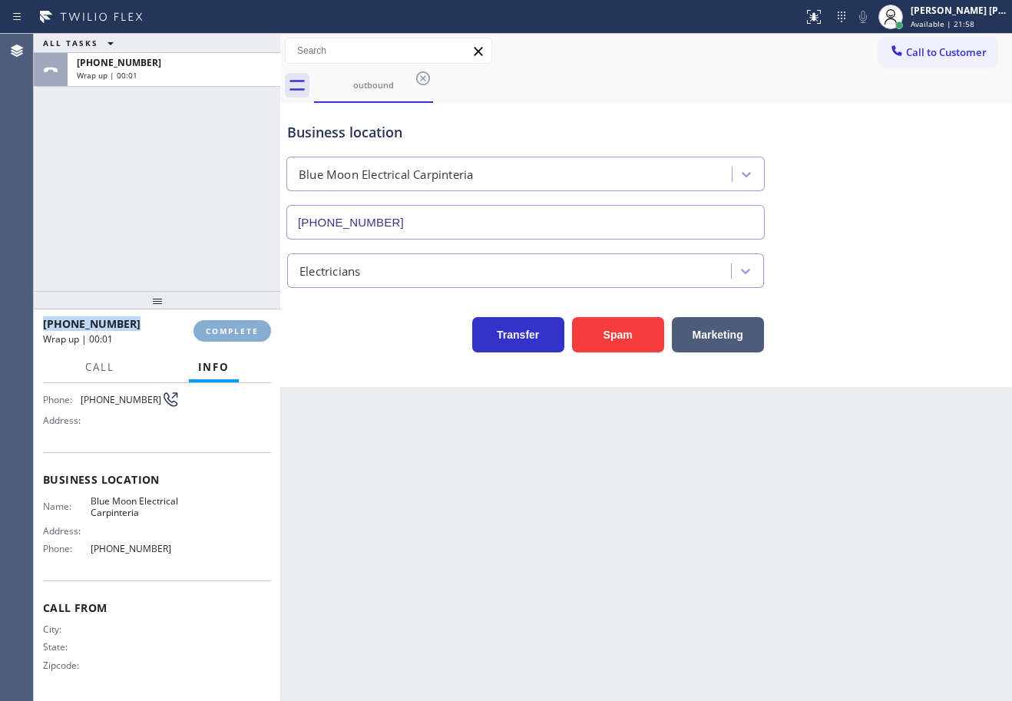
click at [256, 330] on span "COMPLETE" at bounding box center [232, 331] width 53 height 11
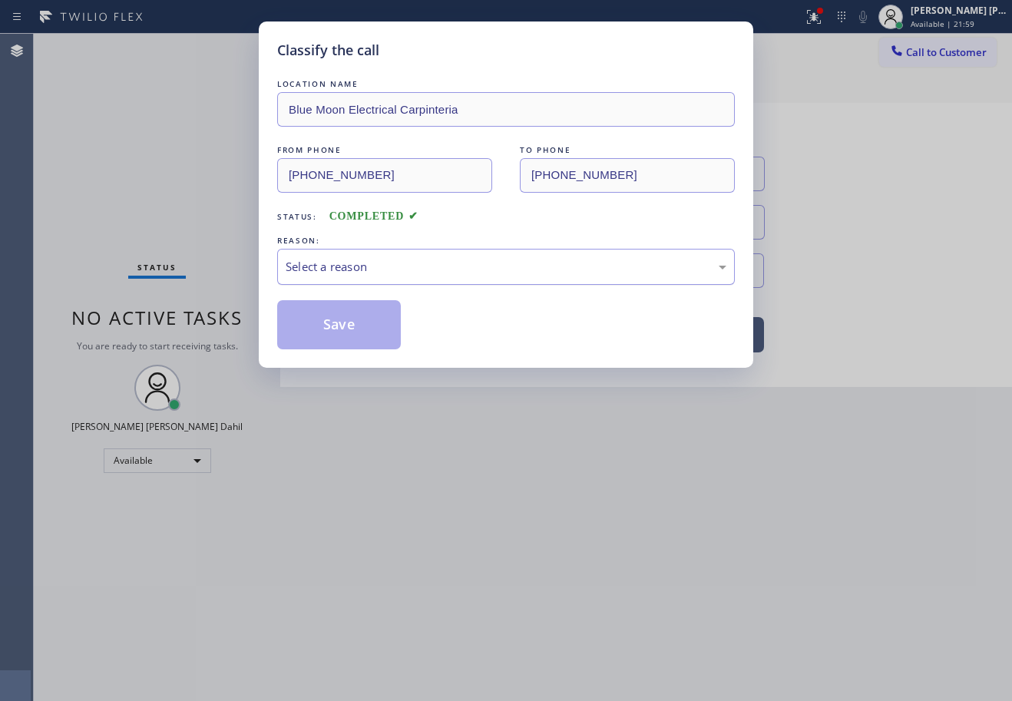
drag, startPoint x: 365, startPoint y: 293, endPoint x: 378, endPoint y: 275, distance: 22.6
click at [366, 292] on div "LOCATION NAME Blue Moon Electrical Carpinteria FROM PHONE [PHONE_NUMBER] TO PHO…" at bounding box center [506, 212] width 458 height 273
click at [383, 273] on div "Select a reason" at bounding box center [506, 267] width 441 height 18
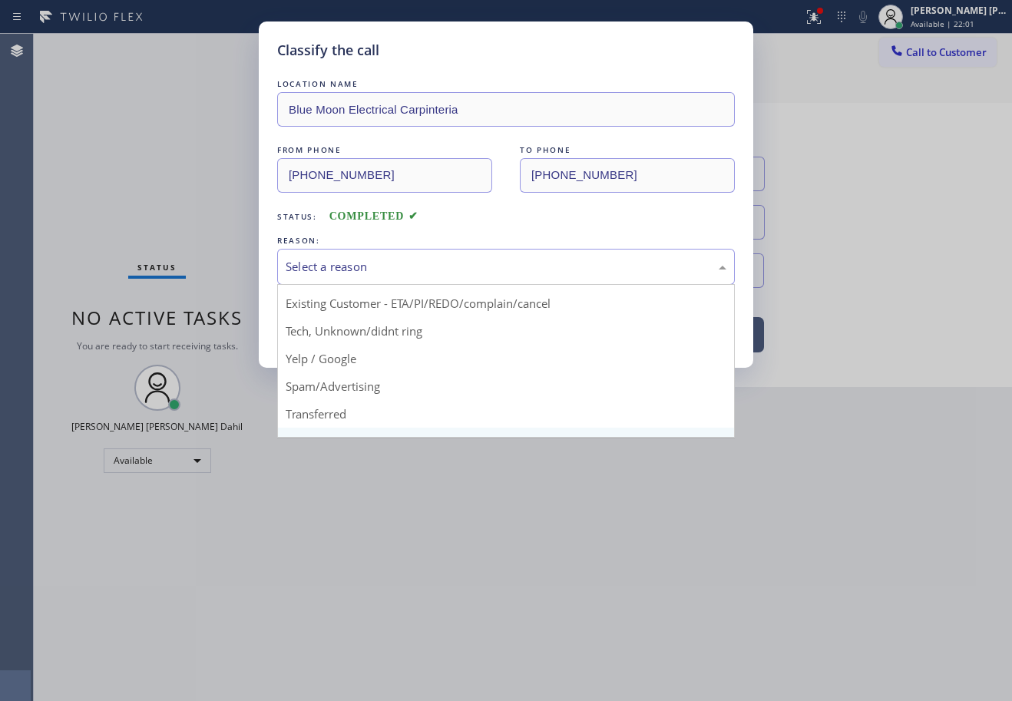
scroll to position [97, 0]
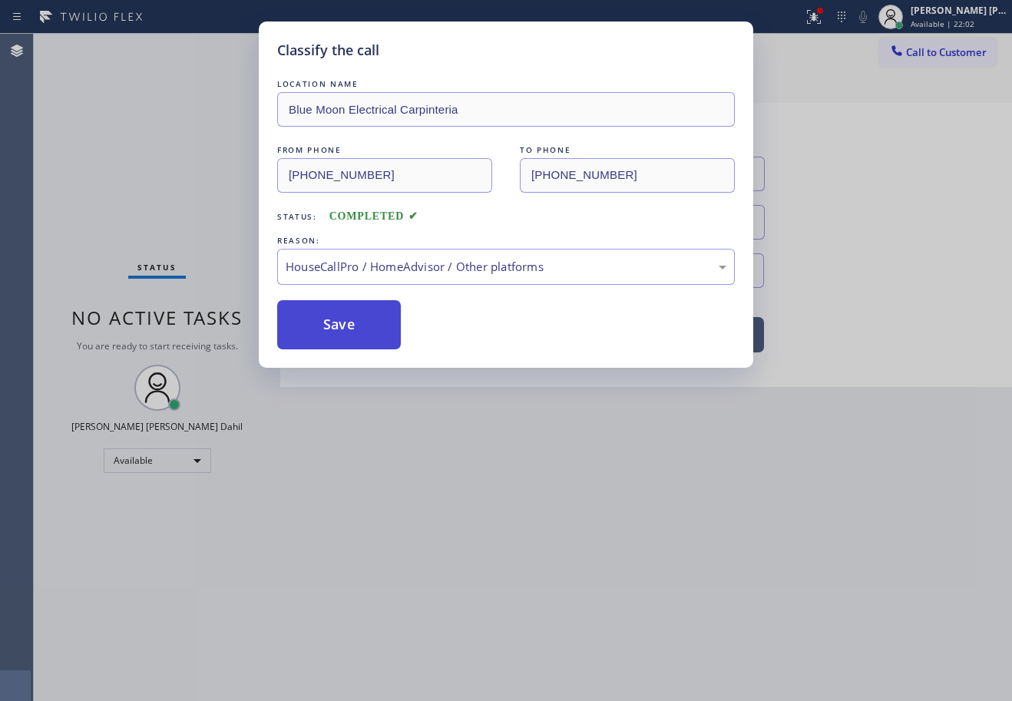
click at [342, 328] on button "Save" at bounding box center [339, 324] width 124 height 49
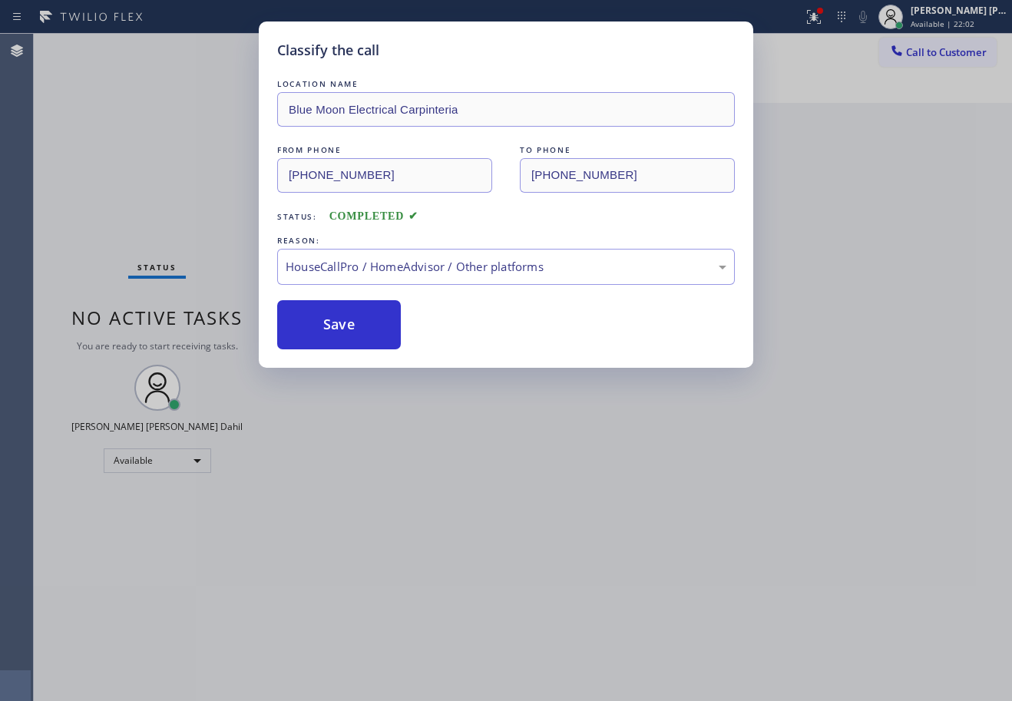
click at [495, 429] on div "Classify the call LOCATION NAME Blue Moon Electrical Carpinteria FROM PHONE [PH…" at bounding box center [506, 350] width 1012 height 701
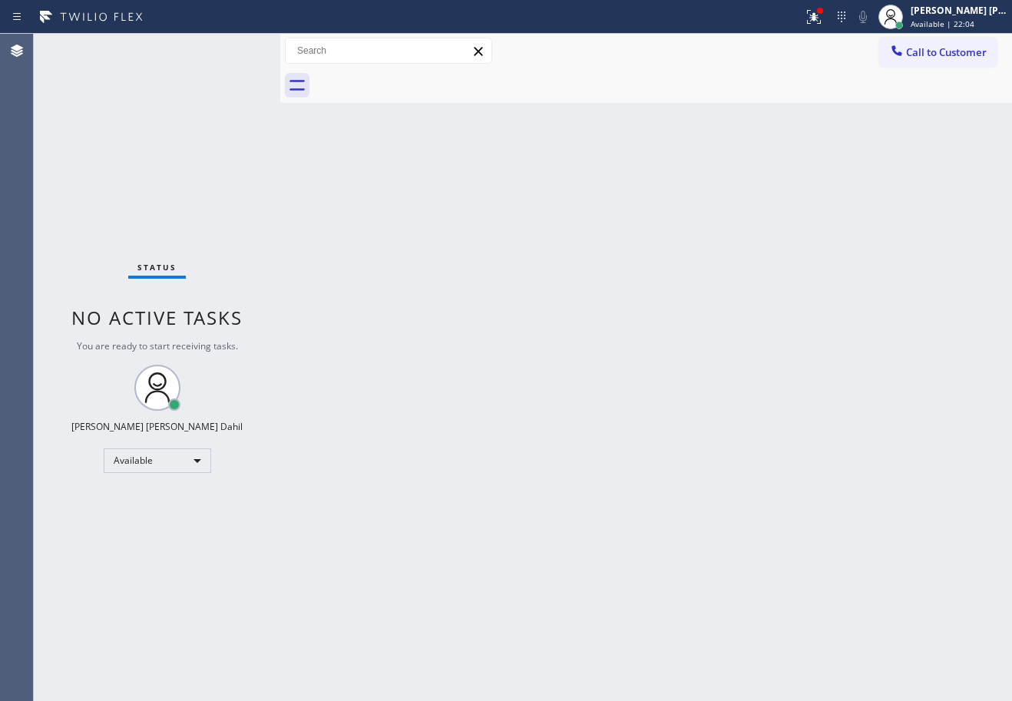
click at [591, 308] on div "Back to Dashboard Change Sender ID Customers Technicians Select a contact Outbo…" at bounding box center [646, 368] width 732 height 668
click at [820, 18] on div at bounding box center [814, 17] width 34 height 18
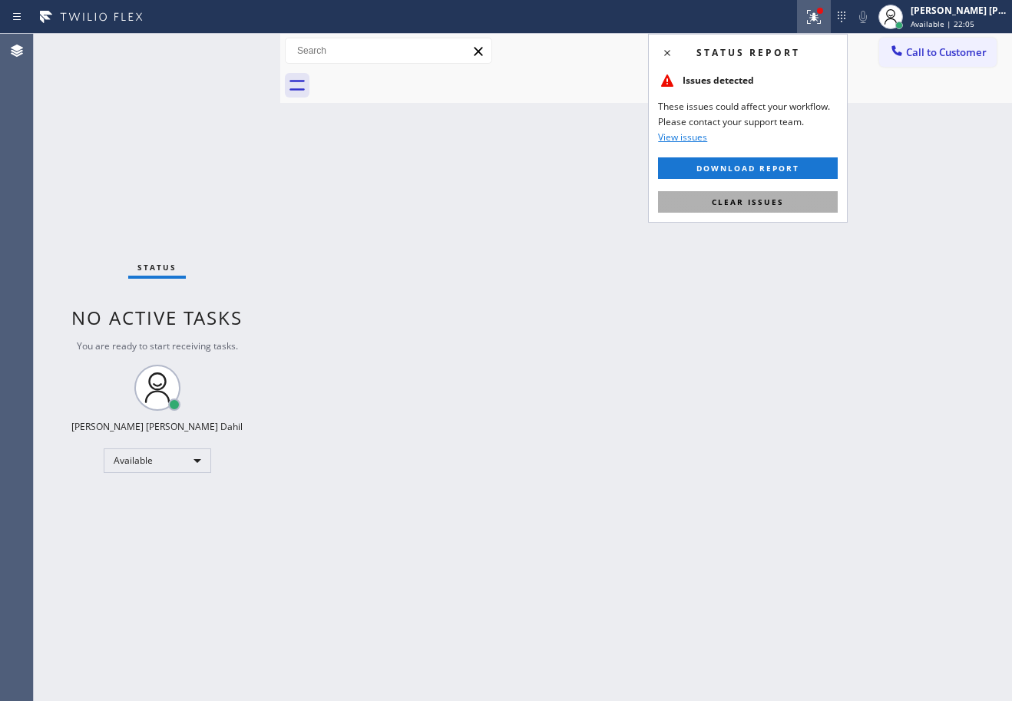
click at [769, 207] on span "Clear issues" at bounding box center [748, 202] width 72 height 11
drag, startPoint x: 768, startPoint y: 210, endPoint x: 800, endPoint y: 424, distance: 215.9
click at [769, 224] on div "Back to Dashboard Change Sender ID Customers Technicians Select a contact Outbo…" at bounding box center [646, 368] width 732 height 668
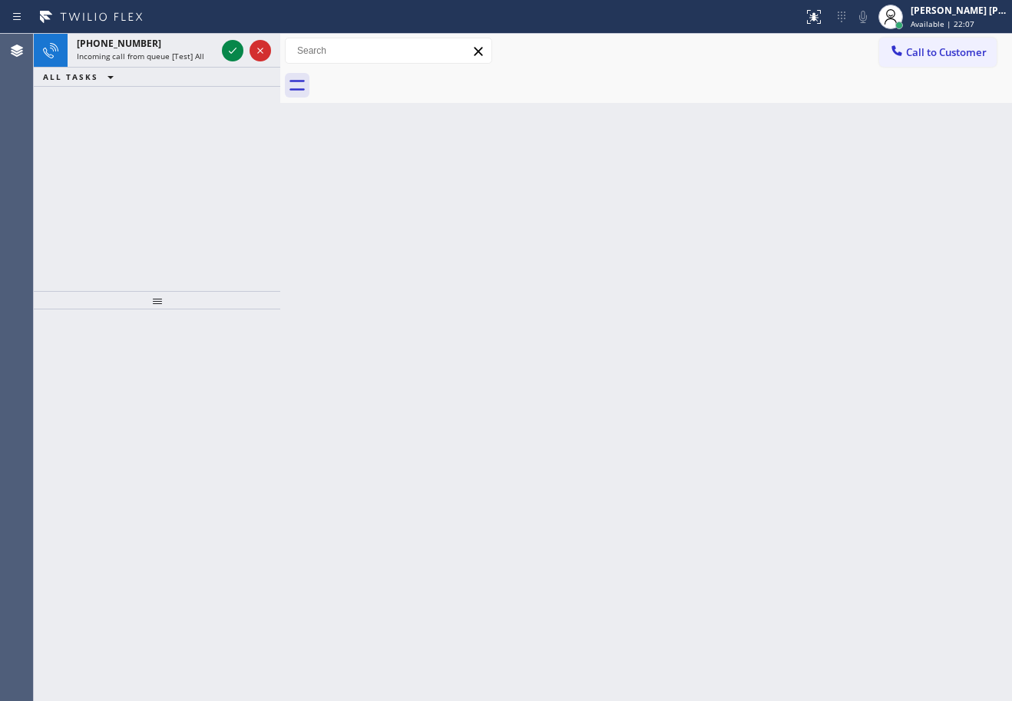
drag, startPoint x: 744, startPoint y: 489, endPoint x: 757, endPoint y: 492, distance: 13.6
click at [748, 489] on div "Back to Dashboard Change Sender ID Customers Technicians Select a contact Outbo…" at bounding box center [646, 368] width 732 height 668
drag, startPoint x: 256, startPoint y: 111, endPoint x: 157, endPoint y: 71, distance: 106.4
click at [256, 111] on div "[PHONE_NUMBER] Incoming call from queue [Test] All ALL TASKS ALL TASKS ACTIVE T…" at bounding box center [157, 162] width 247 height 257
drag, startPoint x: 172, startPoint y: 50, endPoint x: 214, endPoint y: 54, distance: 41.7
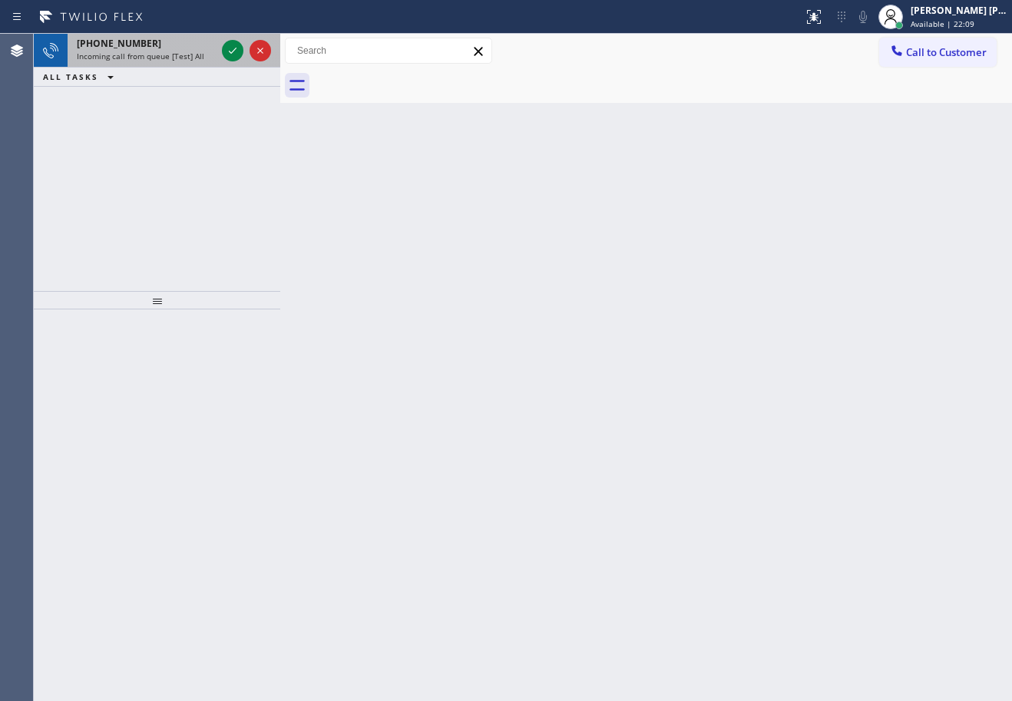
click at [173, 50] on div "[PHONE_NUMBER] Incoming call from queue [Test] All" at bounding box center [143, 51] width 151 height 34
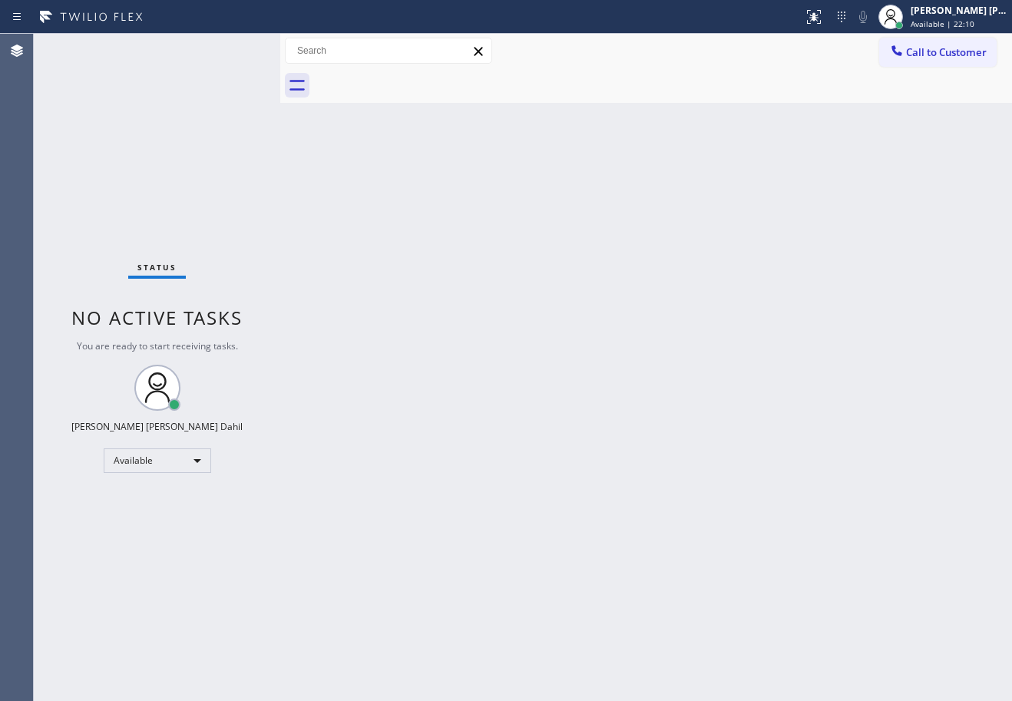
drag, startPoint x: 465, startPoint y: 283, endPoint x: 366, endPoint y: 8, distance: 291.6
click at [468, 247] on div "Back to Dashboard Change Sender ID Customers Technicians Select a contact Outbo…" at bounding box center [646, 368] width 732 height 668
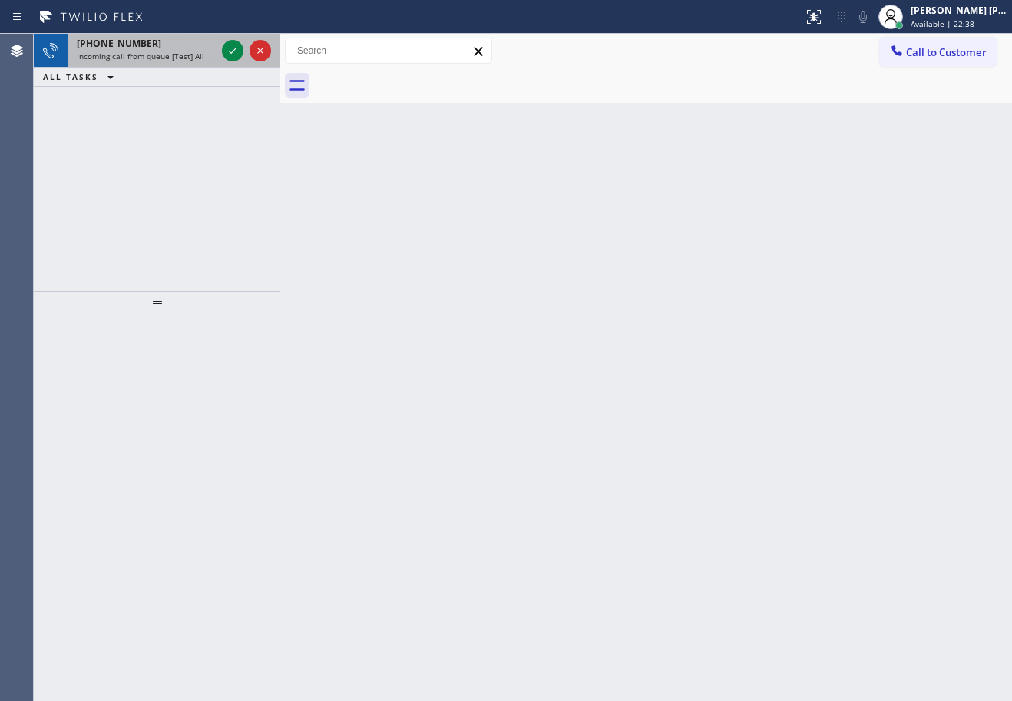
click at [184, 43] on div "[PHONE_NUMBER]" at bounding box center [146, 43] width 139 height 13
click at [184, 45] on div "[PHONE_NUMBER]" at bounding box center [146, 43] width 139 height 13
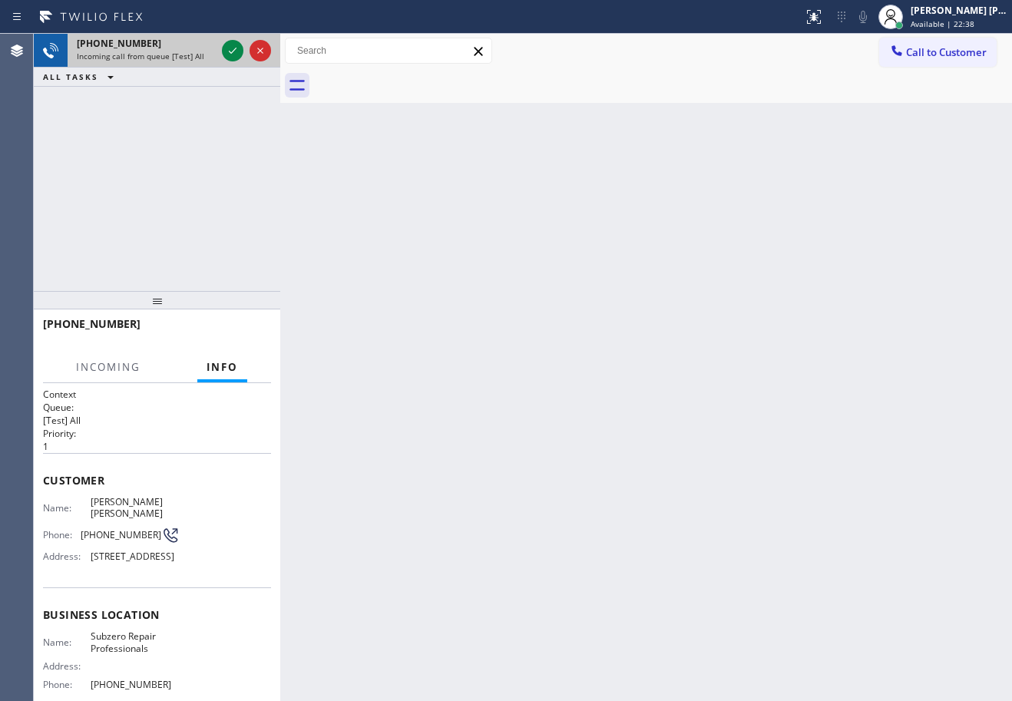
click at [185, 46] on div "[PHONE_NUMBER]" at bounding box center [146, 43] width 139 height 13
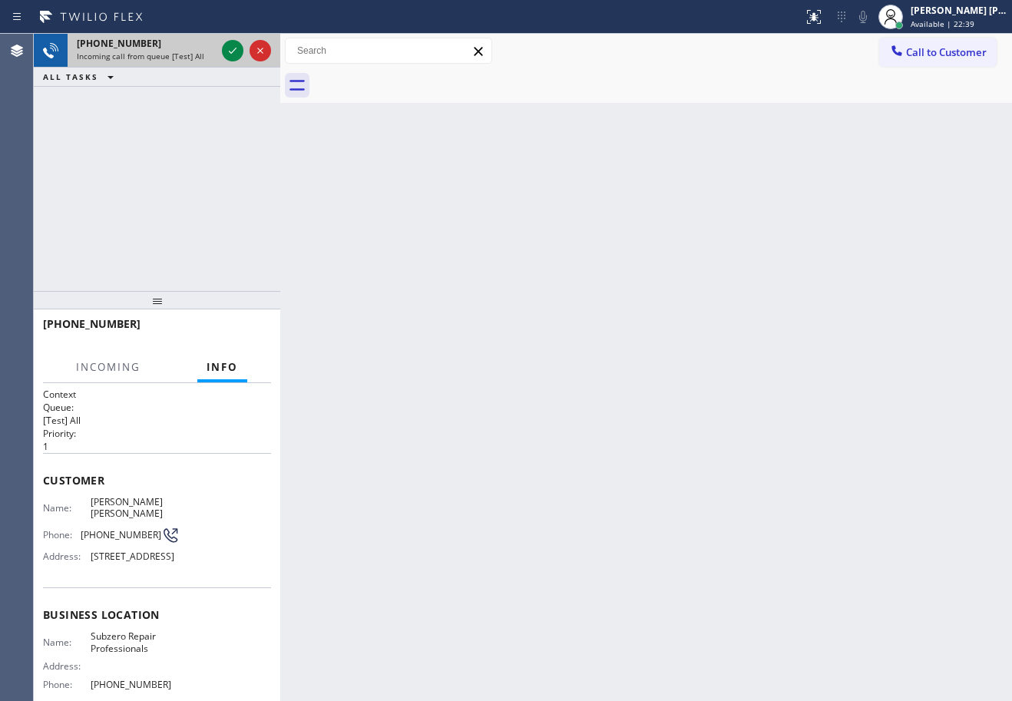
click at [185, 46] on div "[PHONE_NUMBER]" at bounding box center [146, 43] width 139 height 13
click at [185, 47] on div "[PHONE_NUMBER]" at bounding box center [146, 43] width 139 height 13
click at [185, 48] on div "[PHONE_NUMBER]" at bounding box center [146, 43] width 139 height 13
click at [204, 55] on div "Incoming call from queue [Test] All" at bounding box center [146, 56] width 139 height 11
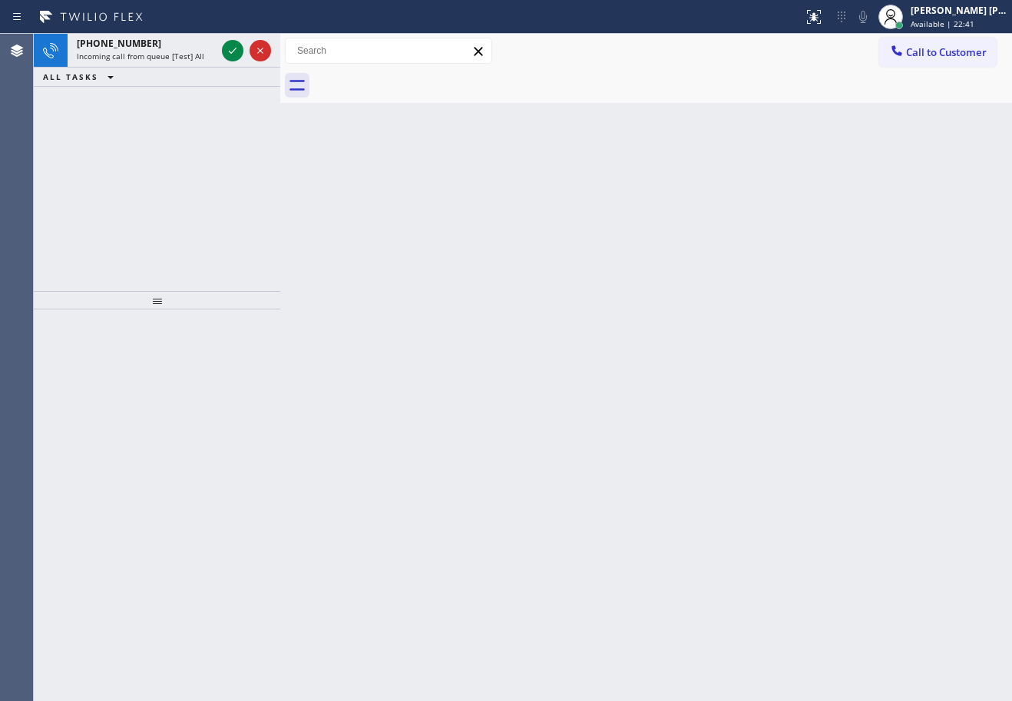
click at [203, 55] on div "Incoming call from queue [Test] All" at bounding box center [146, 56] width 139 height 11
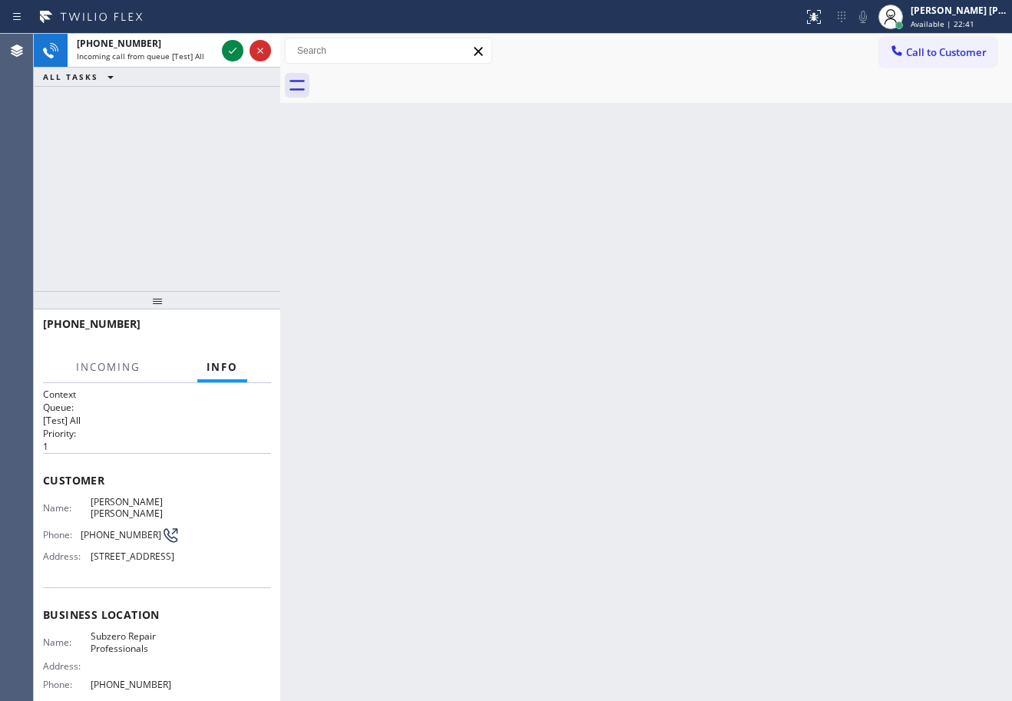
click at [203, 55] on div "Incoming call from queue [Test] All" at bounding box center [146, 56] width 139 height 11
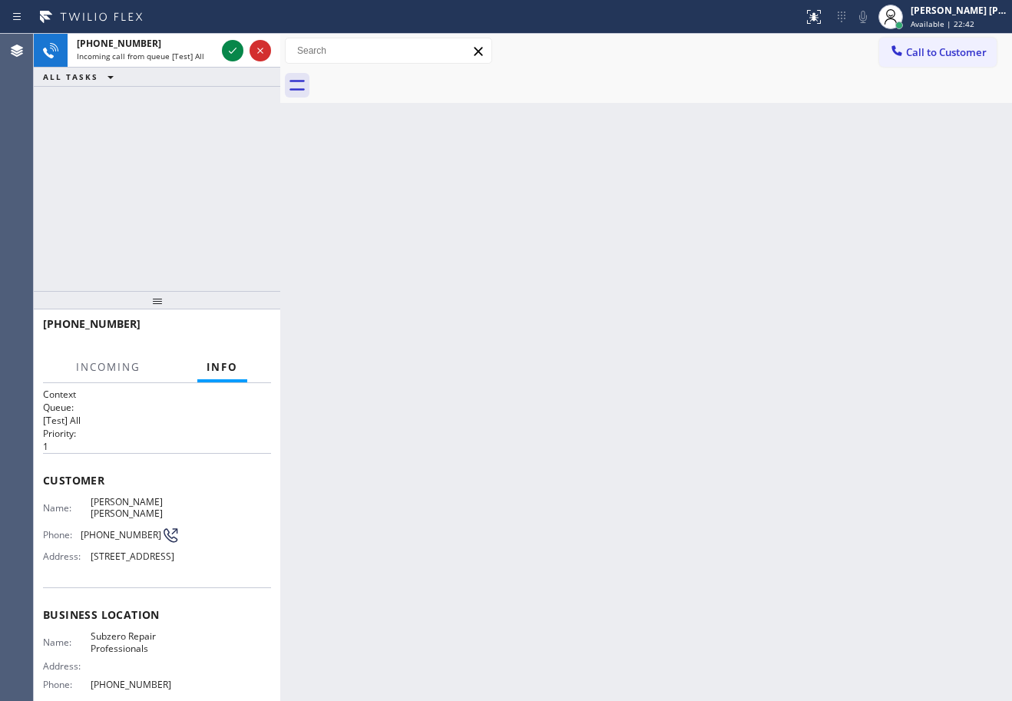
click at [203, 55] on div "Incoming call from queue [Test] All" at bounding box center [146, 56] width 139 height 11
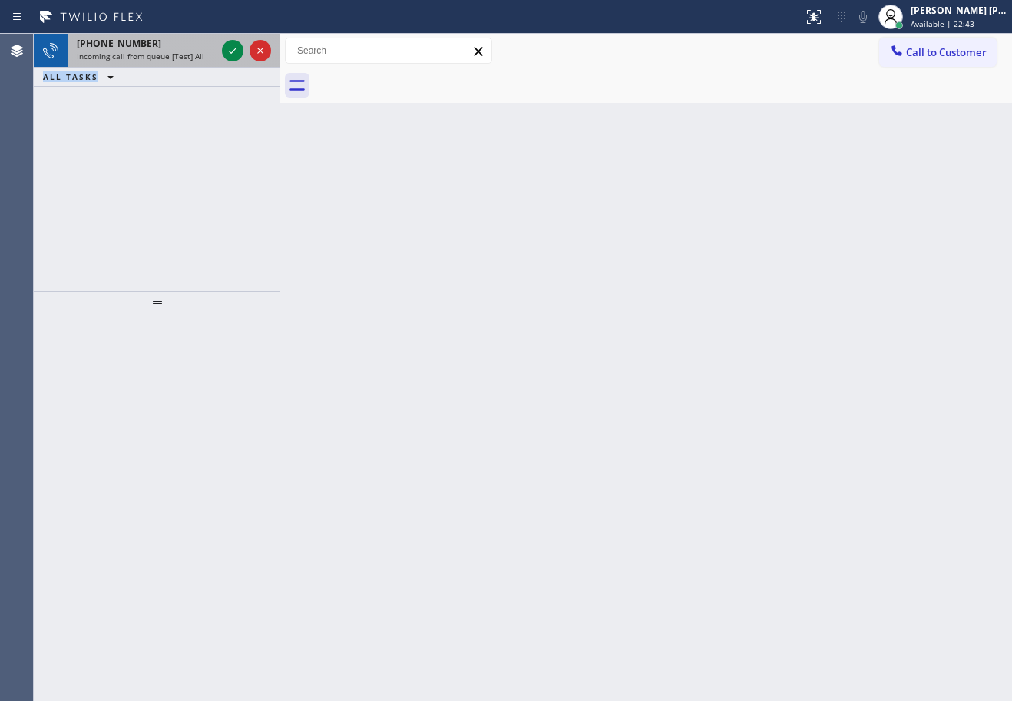
click at [202, 55] on div "Incoming call from queue [Test] All" at bounding box center [146, 56] width 139 height 11
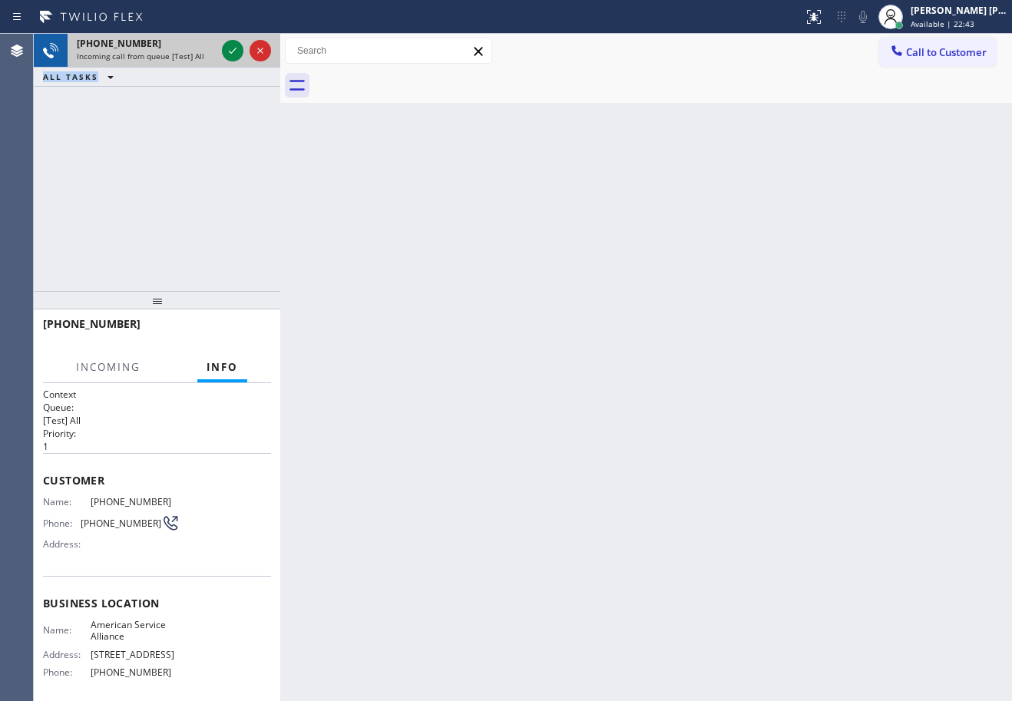
click at [202, 55] on div "Incoming call from queue [Test] All" at bounding box center [146, 56] width 139 height 11
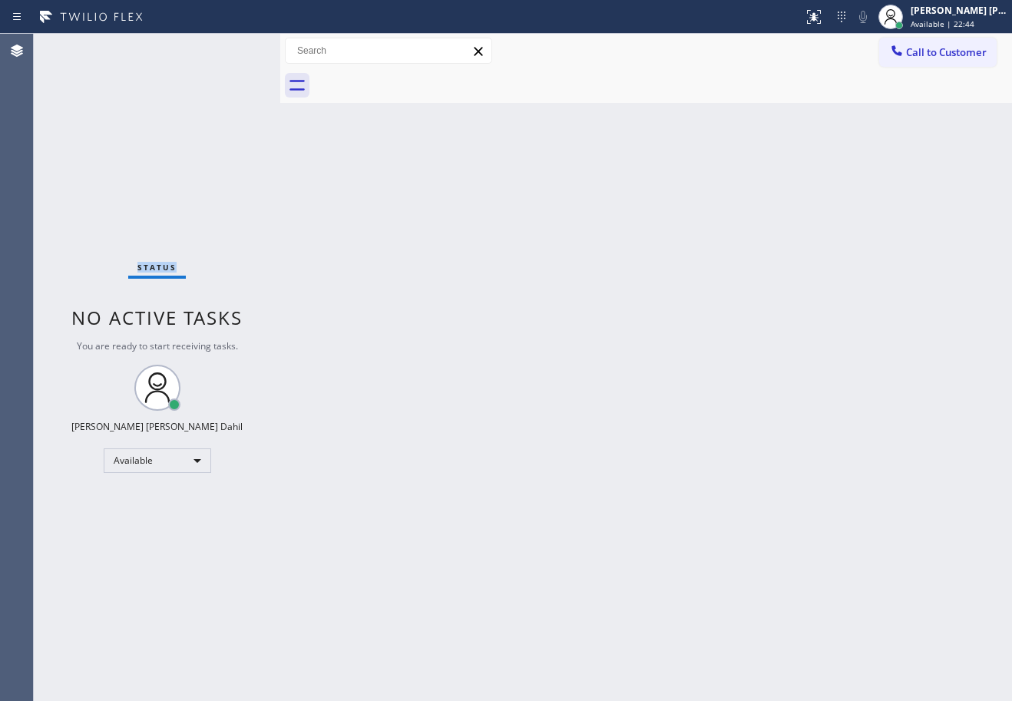
click at [234, 52] on div "Status No active tasks You are ready to start receiving tasks. [PERSON_NAME] [P…" at bounding box center [157, 368] width 247 height 668
click at [235, 54] on div "Status No active tasks You are ready to start receiving tasks. [PERSON_NAME] [P…" at bounding box center [157, 368] width 247 height 668
click at [492, 264] on div "Back to Dashboard Change Sender ID Customers Technicians Select a contact Outbo…" at bounding box center [646, 368] width 732 height 668
drag, startPoint x: 605, startPoint y: 282, endPoint x: 992, endPoint y: 567, distance: 480.1
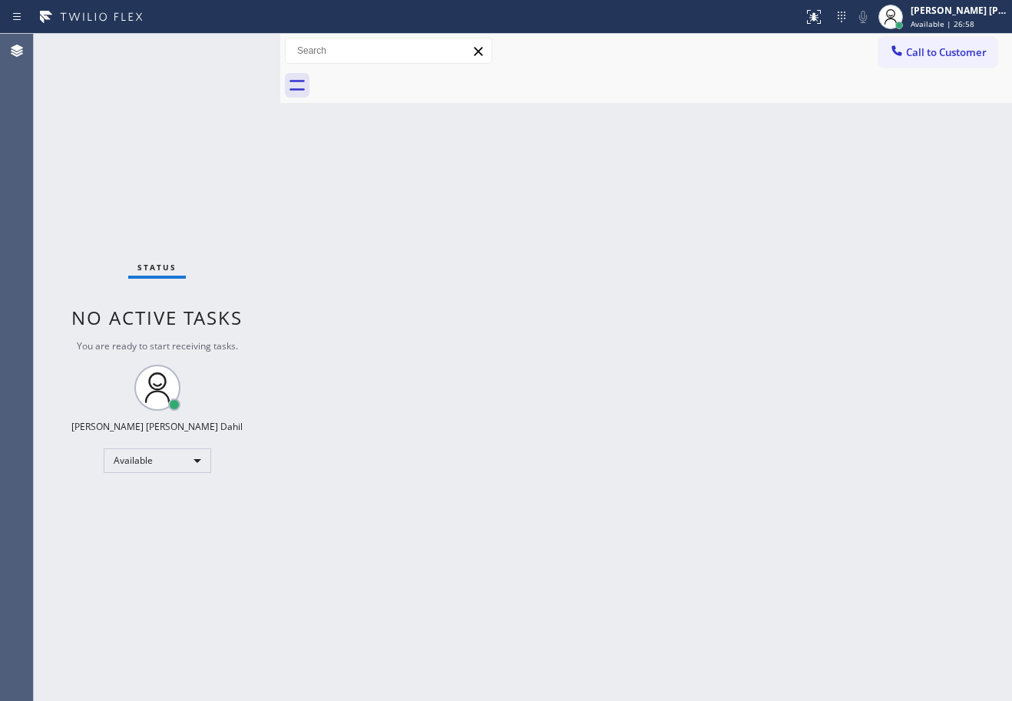
click at [606, 283] on div "Back to Dashboard Change Sender ID Customers Technicians Select a contact Outbo…" at bounding box center [646, 368] width 732 height 668
click at [813, 563] on div "Back to Dashboard Change Sender ID Customers Technicians Select a contact Outbo…" at bounding box center [646, 368] width 732 height 668
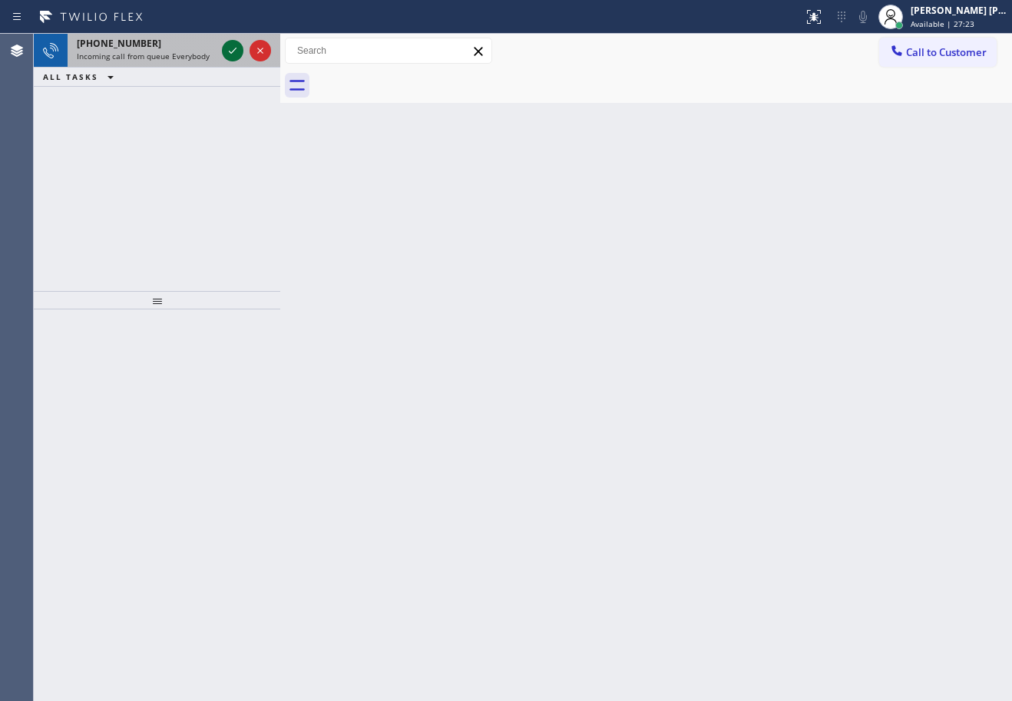
drag, startPoint x: 171, startPoint y: 41, endPoint x: 233, endPoint y: 53, distance: 62.5
click at [174, 45] on div "[PHONE_NUMBER]" at bounding box center [146, 43] width 139 height 13
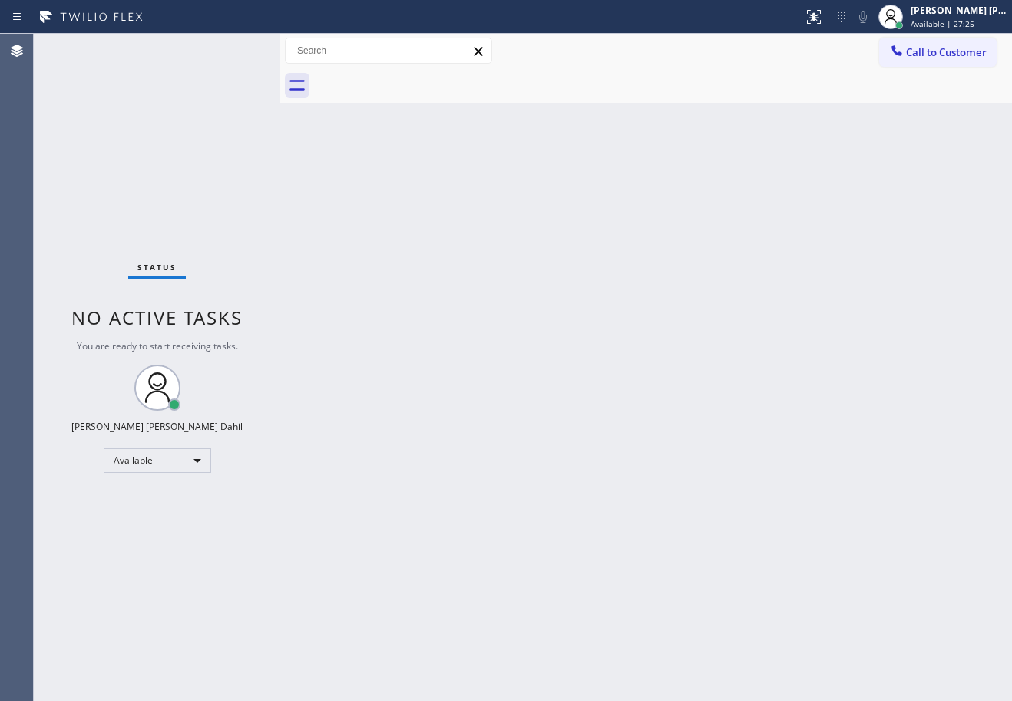
drag, startPoint x: 649, startPoint y: 457, endPoint x: 912, endPoint y: 277, distance: 318.3
click at [676, 454] on div "Back to Dashboard Change Sender ID Customers Technicians Select a contact Outbo…" at bounding box center [646, 368] width 732 height 668
click at [810, 599] on div "Back to Dashboard Change Sender ID Customers Technicians Select a contact Outbo…" at bounding box center [646, 368] width 732 height 668
drag, startPoint x: 157, startPoint y: 147, endPoint x: 613, endPoint y: 400, distance: 521.3
click at [161, 147] on div "Status No active tasks You are ready to start receiving tasks. [PERSON_NAME] [P…" at bounding box center [157, 368] width 247 height 668
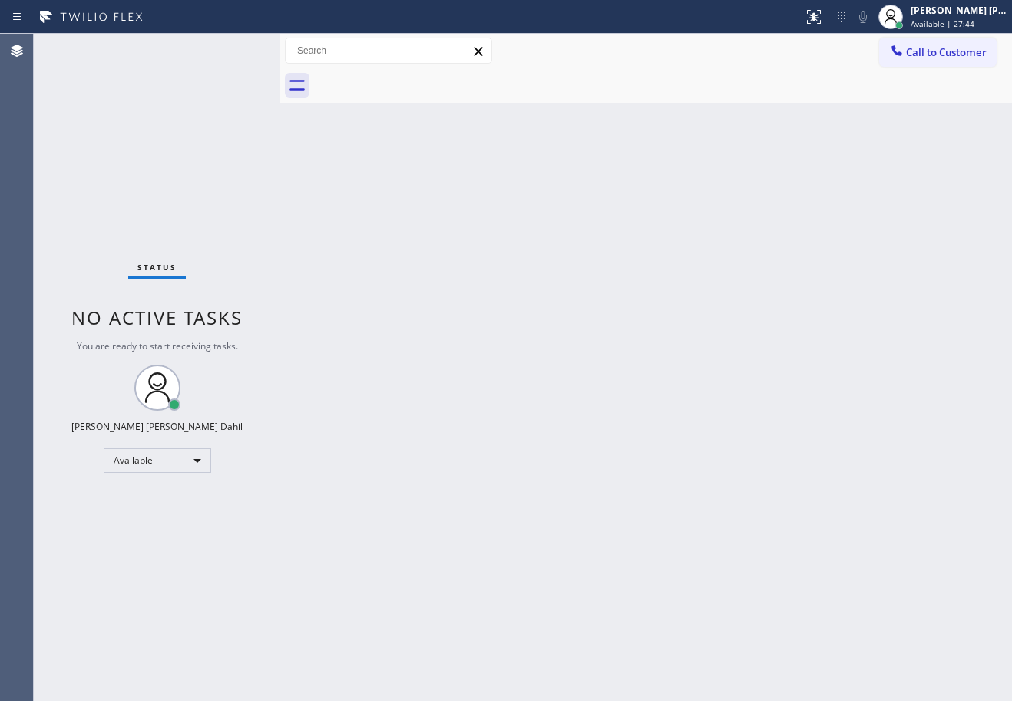
drag, startPoint x: 522, startPoint y: 496, endPoint x: 529, endPoint y: 503, distance: 9.8
click at [525, 499] on div "Back to Dashboard Change Sender ID Customers Technicians Select a contact Outbo…" at bounding box center [646, 368] width 732 height 668
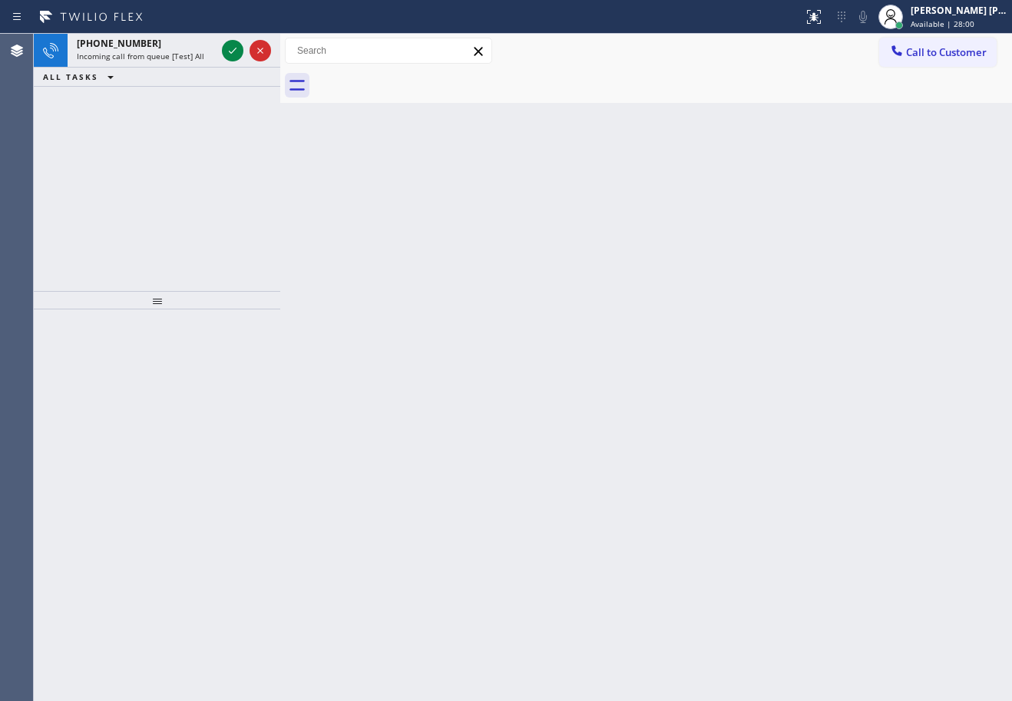
drag, startPoint x: 556, startPoint y: 628, endPoint x: 434, endPoint y: 412, distance: 248.0
click at [537, 624] on div "Back to Dashboard Change Sender ID Customers Technicians Select a contact Outbo…" at bounding box center [646, 368] width 732 height 668
click at [192, 61] on span "Incoming call from queue [Test] All" at bounding box center [141, 56] width 128 height 11
click at [194, 58] on span "Incoming call from queue [Test] All" at bounding box center [141, 56] width 128 height 11
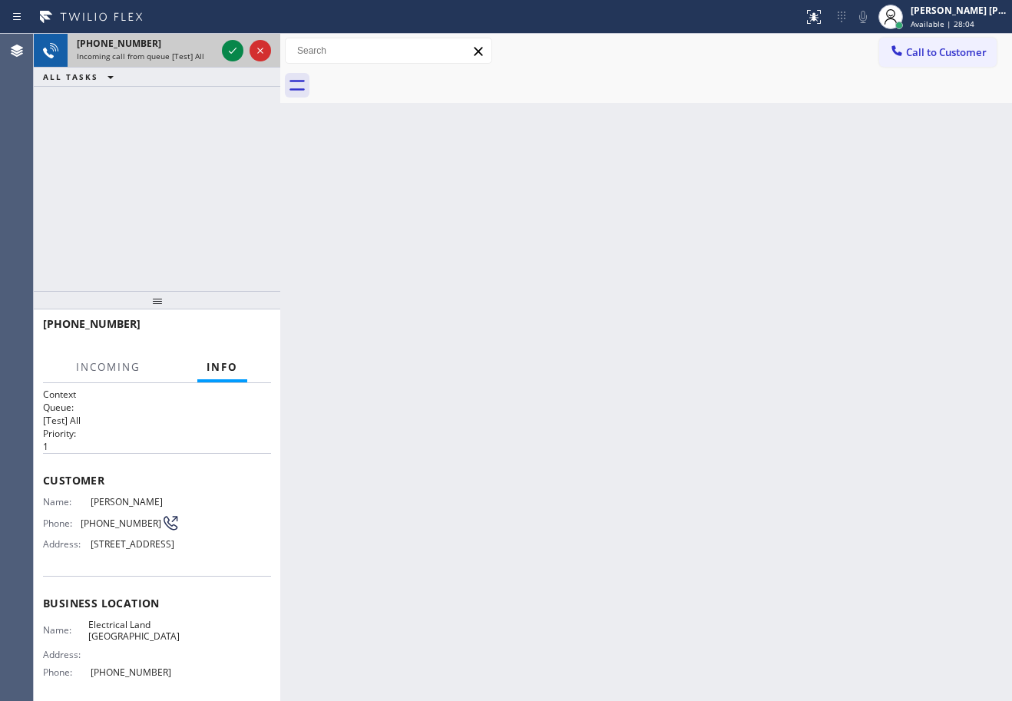
click at [194, 58] on span "Incoming call from queue [Test] All" at bounding box center [141, 56] width 128 height 11
drag, startPoint x: 232, startPoint y: 55, endPoint x: 230, endPoint y: 107, distance: 51.5
click at [232, 55] on icon at bounding box center [233, 50] width 18 height 18
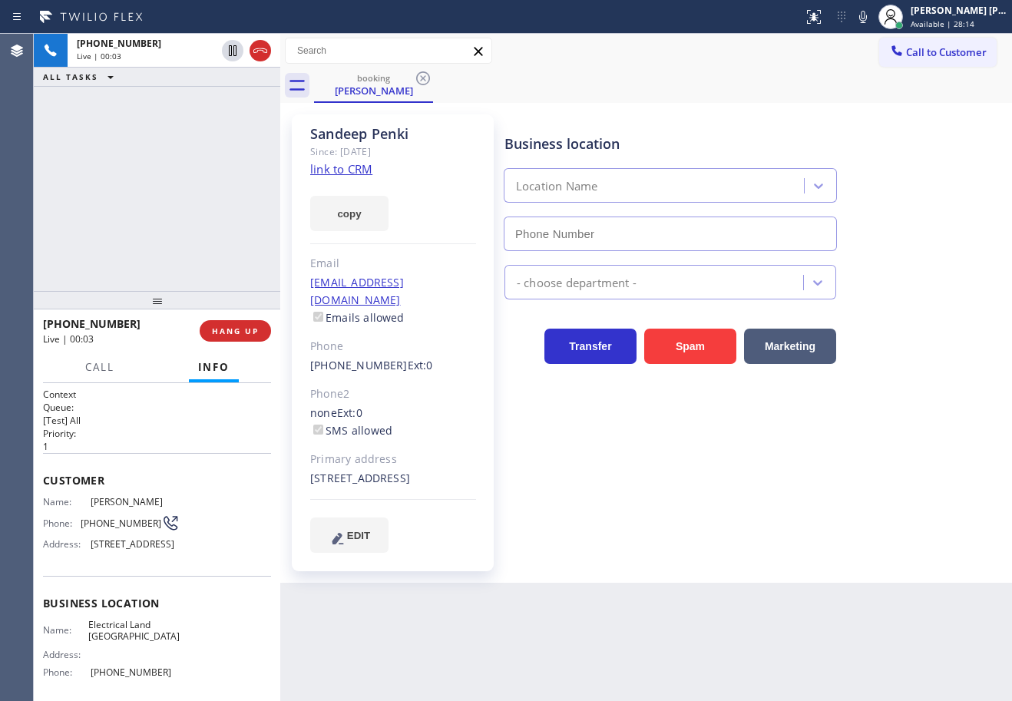
type input "[PHONE_NUMBER]"
drag, startPoint x: 207, startPoint y: 117, endPoint x: 223, endPoint y: 123, distance: 17.3
click at [207, 117] on div "[PHONE_NUMBER] Live | 00:06 ALL TASKS ALL TASKS ACTIVE TASKS TASKS IN WRAP UP" at bounding box center [157, 162] width 247 height 257
click at [320, 172] on link "link to CRM" at bounding box center [341, 168] width 62 height 15
click at [880, 409] on div "Business location Electrical Land [GEOGRAPHIC_DATA] [PHONE_NUMBER] Electricians…" at bounding box center [755, 333] width 507 height 430
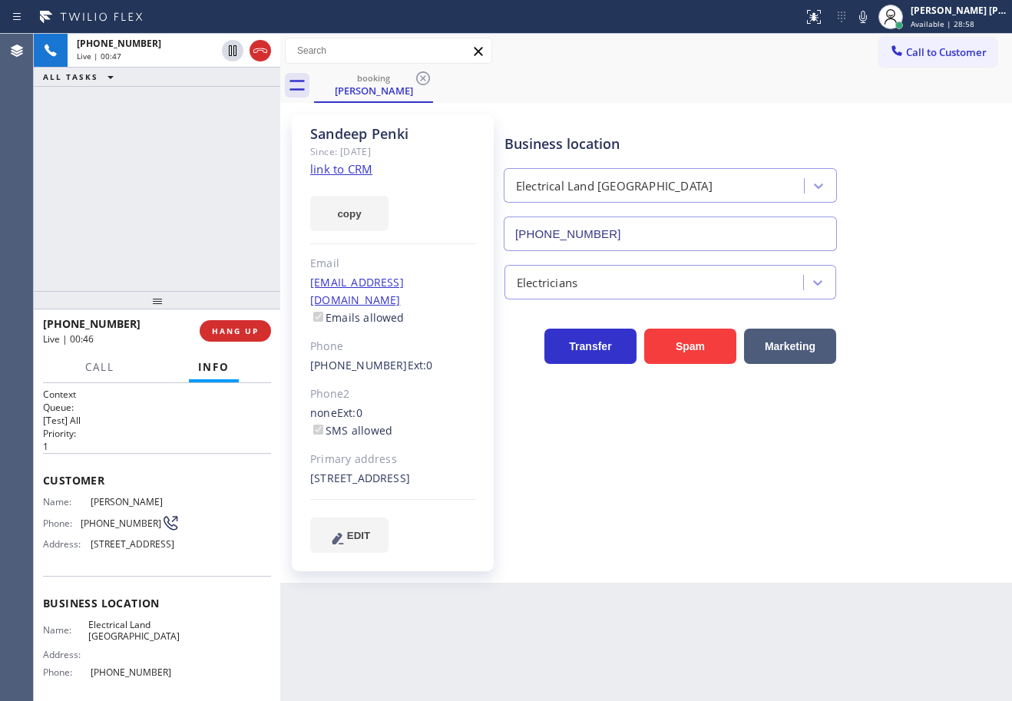
click at [880, 412] on div "Business location Electrical Land [GEOGRAPHIC_DATA] [PHONE_NUMBER] Electricians…" at bounding box center [755, 333] width 507 height 430
click at [896, 346] on div "Transfer Spam Marketing" at bounding box center [755, 339] width 507 height 49
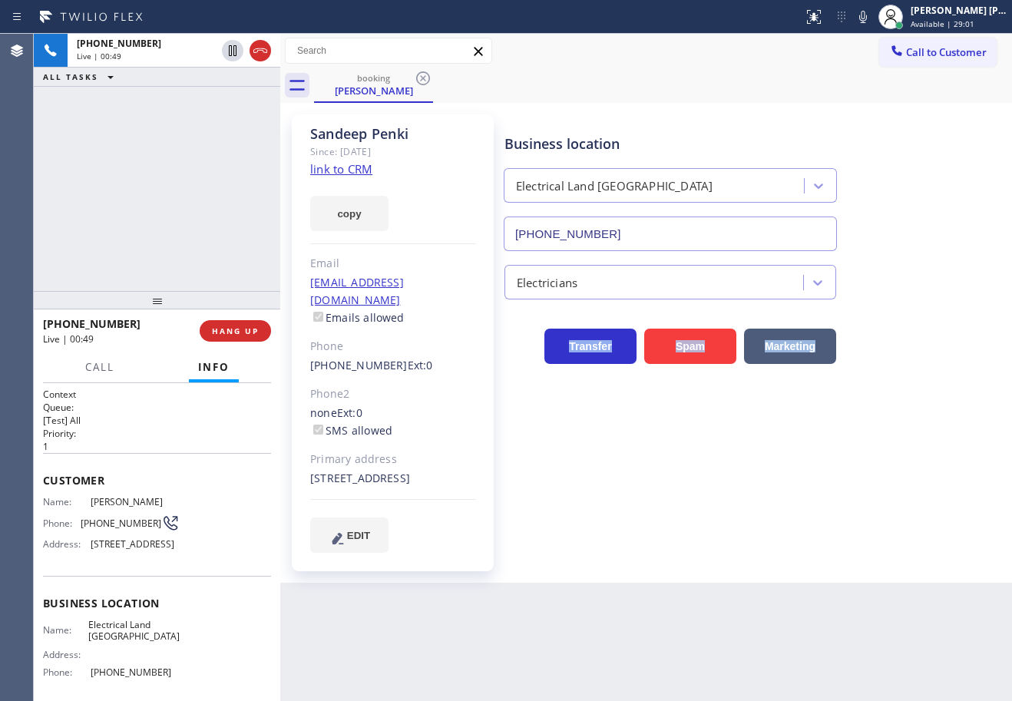
click at [896, 346] on div "Transfer Spam Marketing" at bounding box center [755, 339] width 507 height 49
click at [897, 347] on div "Transfer Spam Marketing" at bounding box center [755, 339] width 507 height 49
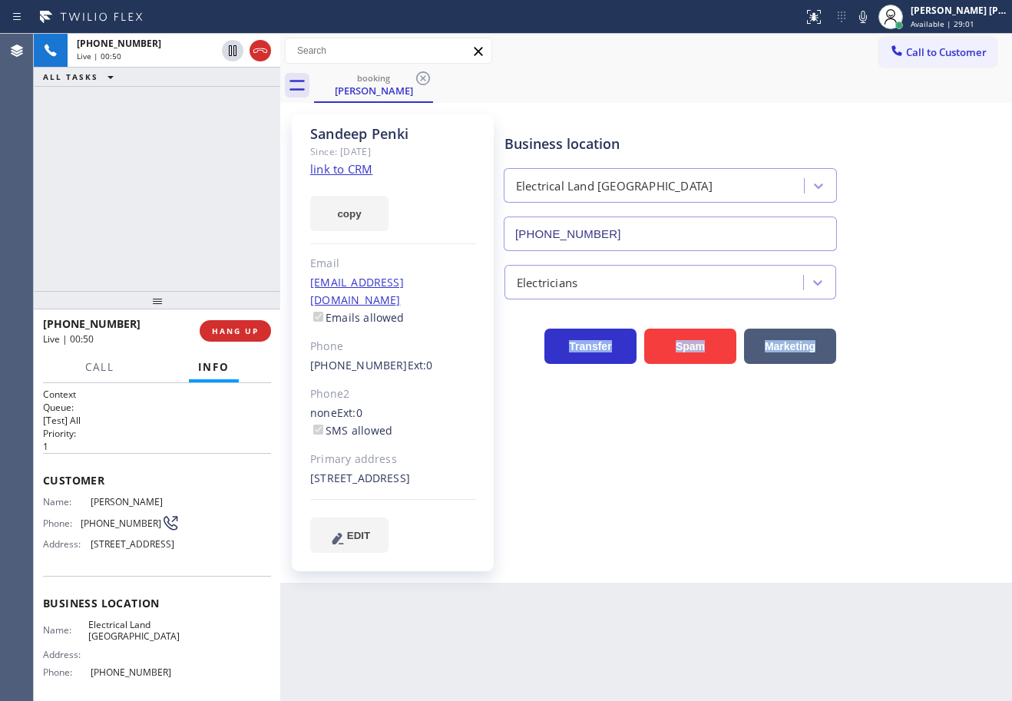
click at [897, 347] on div "Transfer Spam Marketing" at bounding box center [755, 339] width 507 height 49
click at [873, 18] on icon at bounding box center [863, 17] width 18 height 18
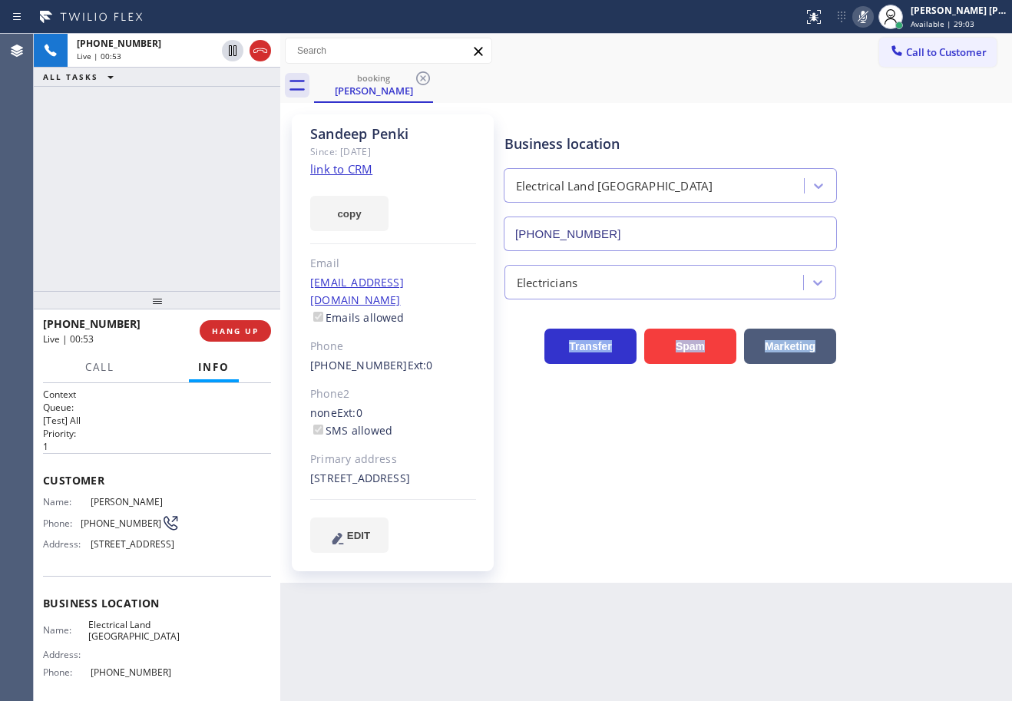
click at [848, 67] on div "Call to Customer Outbound call Location Blue Moon Electrical Carpinteria Your c…" at bounding box center [646, 51] width 732 height 35
click at [234, 51] on icon at bounding box center [233, 50] width 8 height 11
click at [165, 135] on div "[PHONE_NUMBER] Live | 01:33 ALL TASKS ALL TASKS ACTIVE TASKS TASKS IN WRAP UP" at bounding box center [157, 162] width 247 height 257
click at [802, 612] on div "Back to Dashboard Change Sender ID Customers Technicians Select a contact Outbo…" at bounding box center [646, 368] width 732 height 668
click at [227, 51] on icon at bounding box center [233, 50] width 18 height 18
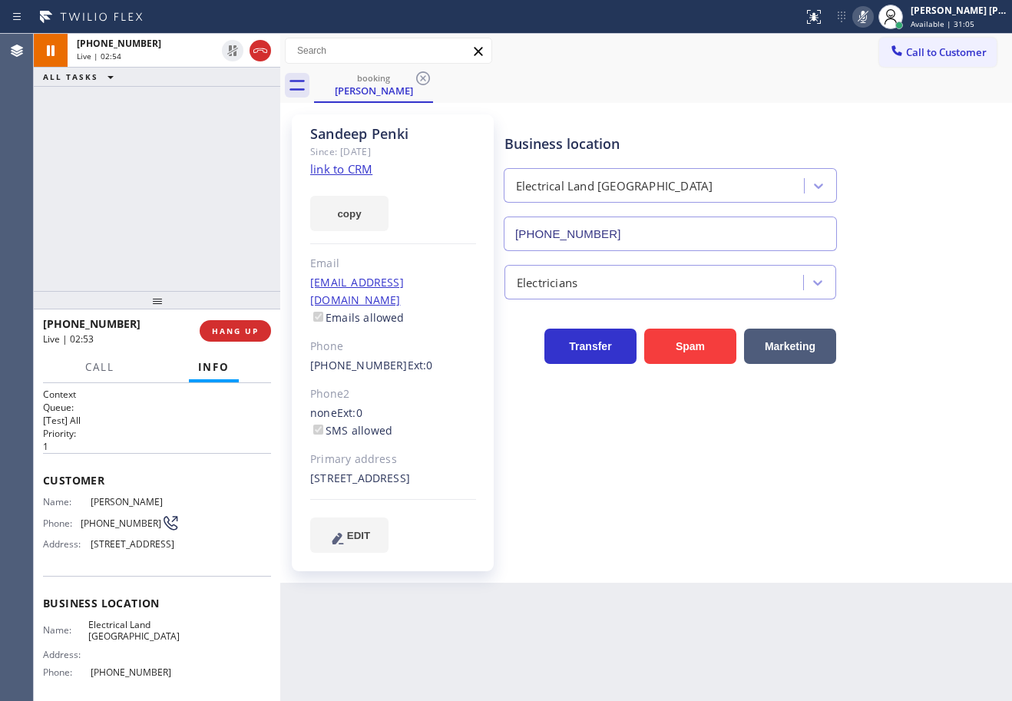
click at [873, 17] on icon at bounding box center [863, 17] width 18 height 18
click at [878, 76] on div "booking [PERSON_NAME]" at bounding box center [663, 85] width 698 height 35
click at [206, 113] on div "[PHONE_NUMBER] Live | 03:12 ALL TASKS ALL TASKS ACTIVE TASKS TASKS IN WRAP UP" at bounding box center [157, 162] width 247 height 257
click at [204, 114] on div "[PHONE_NUMBER] Live | 03:13 ALL TASKS ALL TASKS ACTIVE TASKS TASKS IN WRAP UP" at bounding box center [157, 162] width 247 height 257
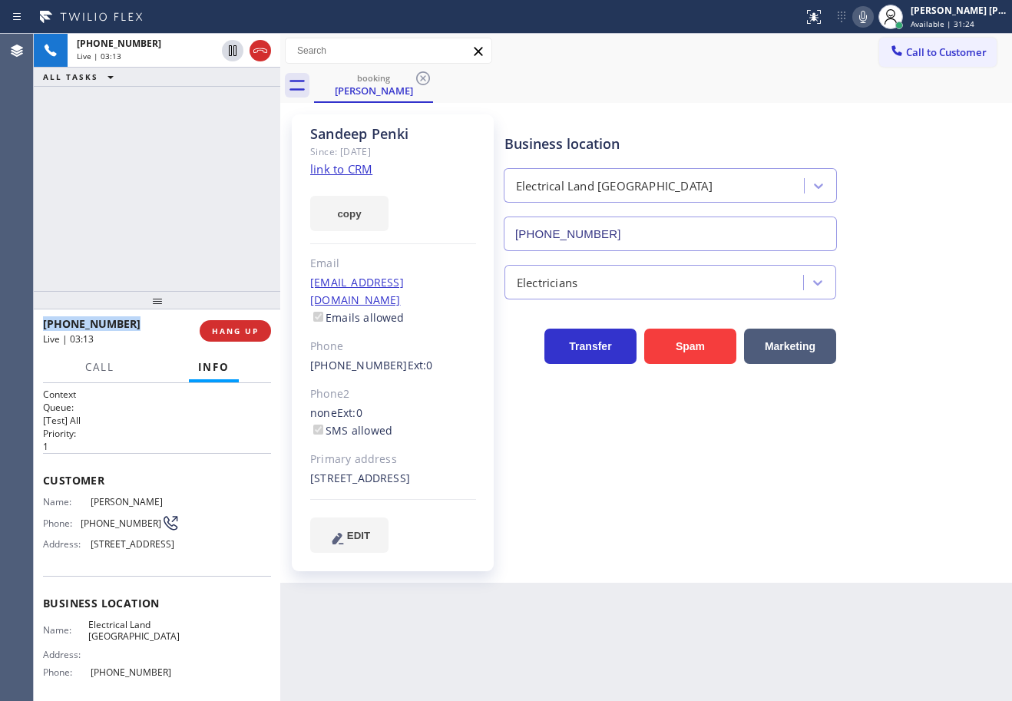
click at [204, 114] on div "[PHONE_NUMBER] Live | 03:13 ALL TASKS ALL TASKS ACTIVE TASKS TASKS IN WRAP UP" at bounding box center [157, 162] width 247 height 257
click at [204, 114] on div "[PHONE_NUMBER] Live | 03:14 ALL TASKS ALL TASKS ACTIVE TASKS TASKS IN WRAP UP" at bounding box center [157, 162] width 247 height 257
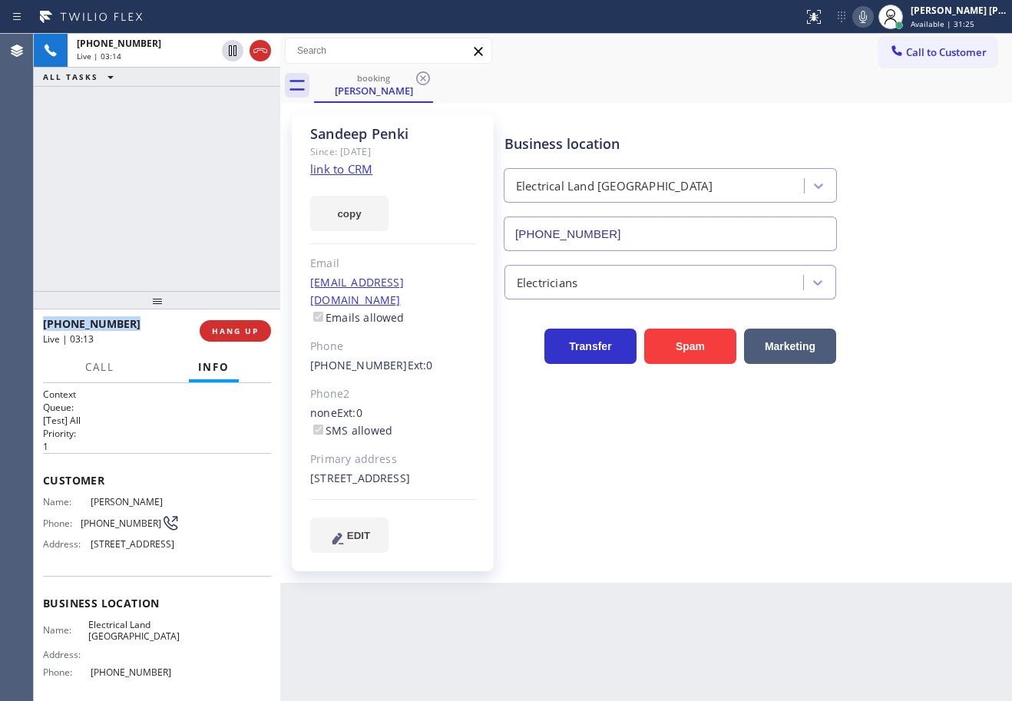
click at [204, 114] on div "[PHONE_NUMBER] Live | 03:14 ALL TASKS ALL TASKS ACTIVE TASKS TASKS IN WRAP UP" at bounding box center [157, 162] width 247 height 257
click at [204, 114] on div "[PHONE_NUMBER] Live | 03:15 ALL TASKS ALL TASKS ACTIVE TASKS TASKS IN WRAP UP" at bounding box center [157, 162] width 247 height 257
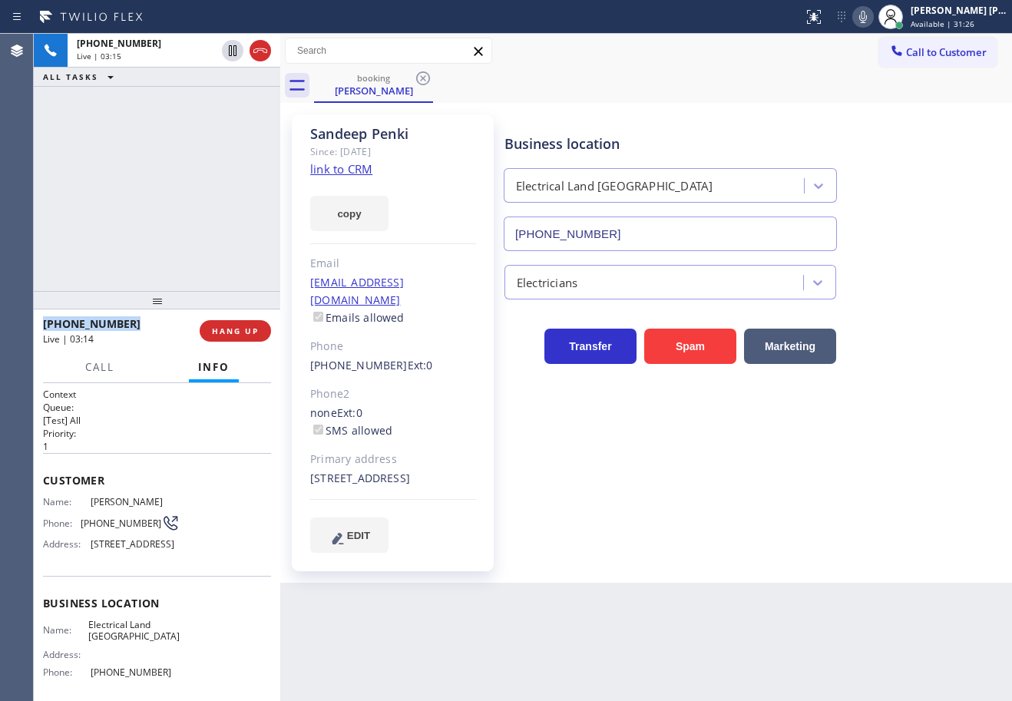
click at [204, 114] on div "[PHONE_NUMBER] Live | 03:15 ALL TASKS ALL TASKS ACTIVE TASKS TASKS IN WRAP UP" at bounding box center [157, 162] width 247 height 257
click at [200, 206] on div "[PHONE_NUMBER] Live | 03:16 ALL TASKS ALL TASKS ACTIVE TASKS TASKS IN WRAP UP" at bounding box center [157, 162] width 247 height 257
drag, startPoint x: 249, startPoint y: 332, endPoint x: 348, endPoint y: 394, distance: 117.0
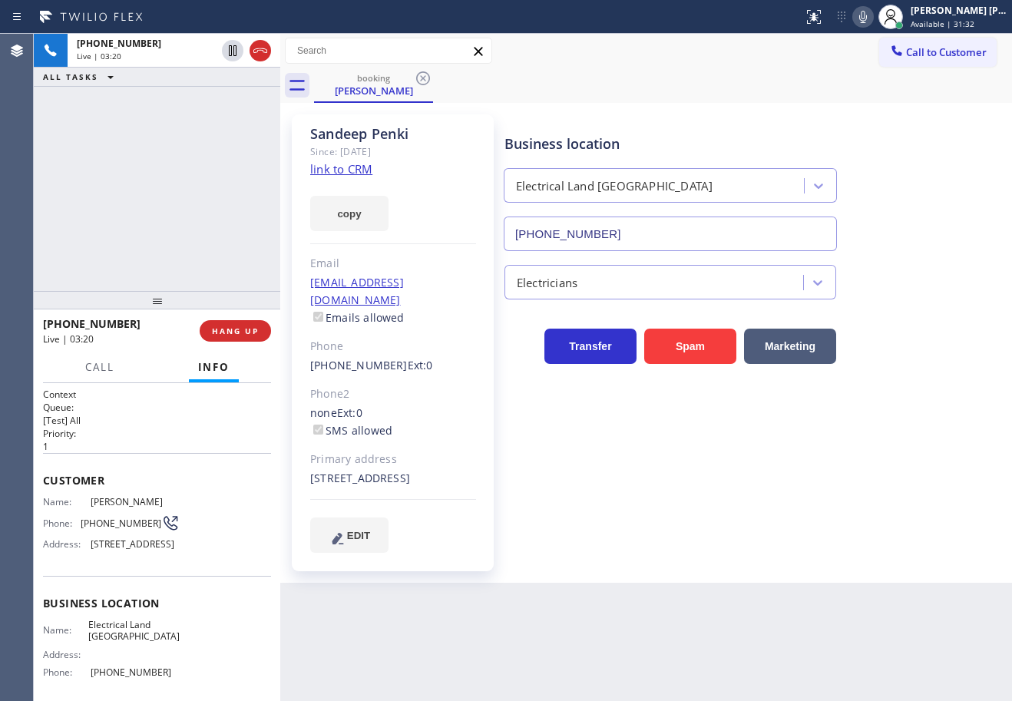
click at [247, 333] on span "HANG UP" at bounding box center [235, 331] width 47 height 11
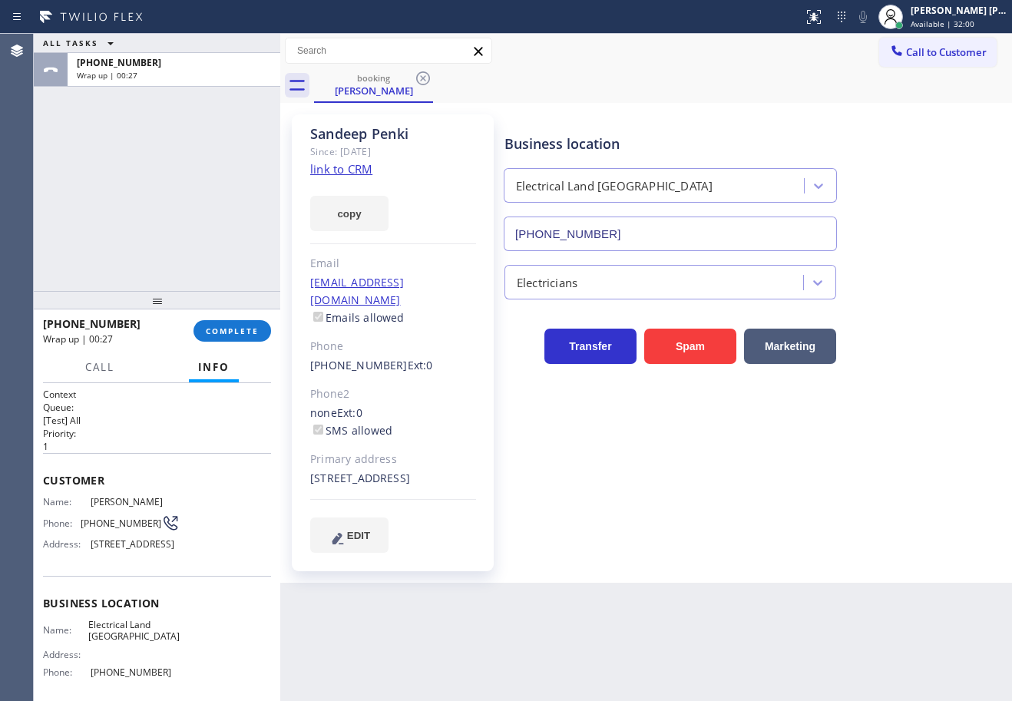
drag, startPoint x: 166, startPoint y: 208, endPoint x: 183, endPoint y: 227, distance: 25.6
click at [177, 220] on div "ALL TASKS ALL TASKS ACTIVE TASKS TASKS IN WRAP UP [PHONE_NUMBER] Wrap up | 00:27" at bounding box center [157, 162] width 247 height 257
click at [239, 320] on div "[PHONE_NUMBER] Wrap up | 00:28 COMPLETE" at bounding box center [157, 331] width 228 height 40
click at [240, 323] on button "COMPLETE" at bounding box center [233, 331] width 78 height 22
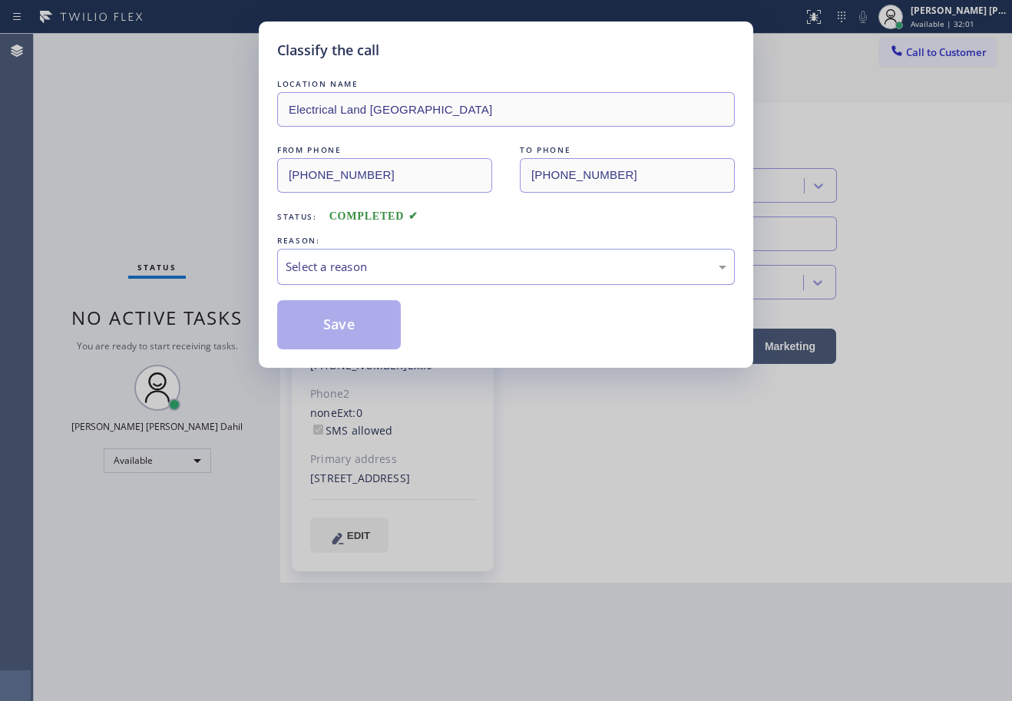
click at [378, 265] on div "Select a reason" at bounding box center [506, 267] width 441 height 18
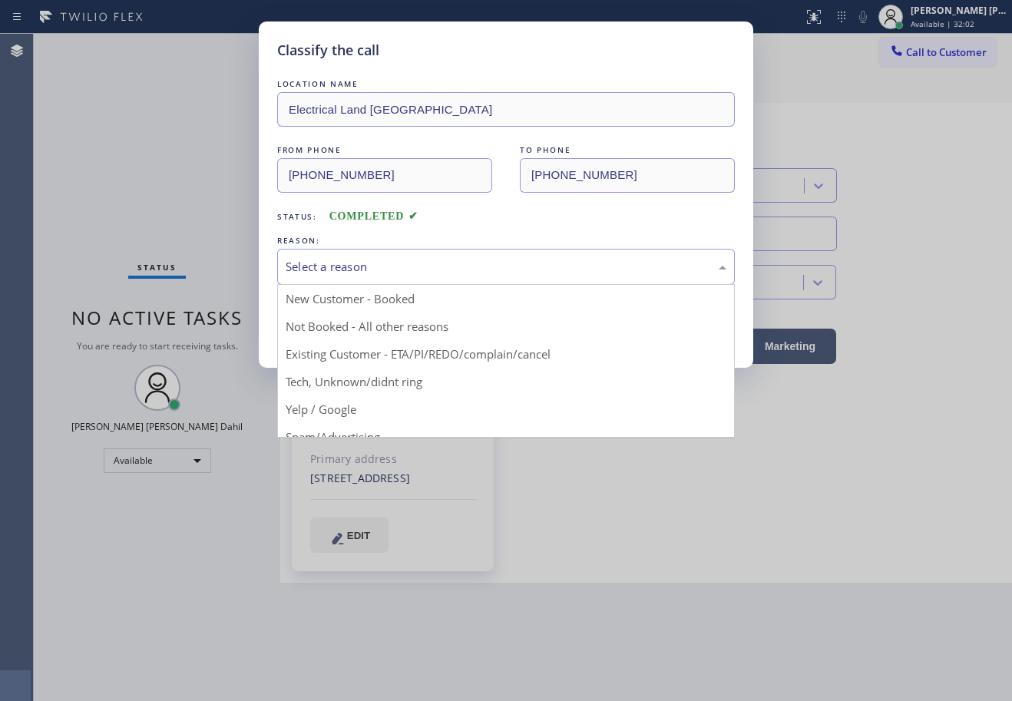
drag, startPoint x: 388, startPoint y: 363, endPoint x: 381, endPoint y: 354, distance: 11.5
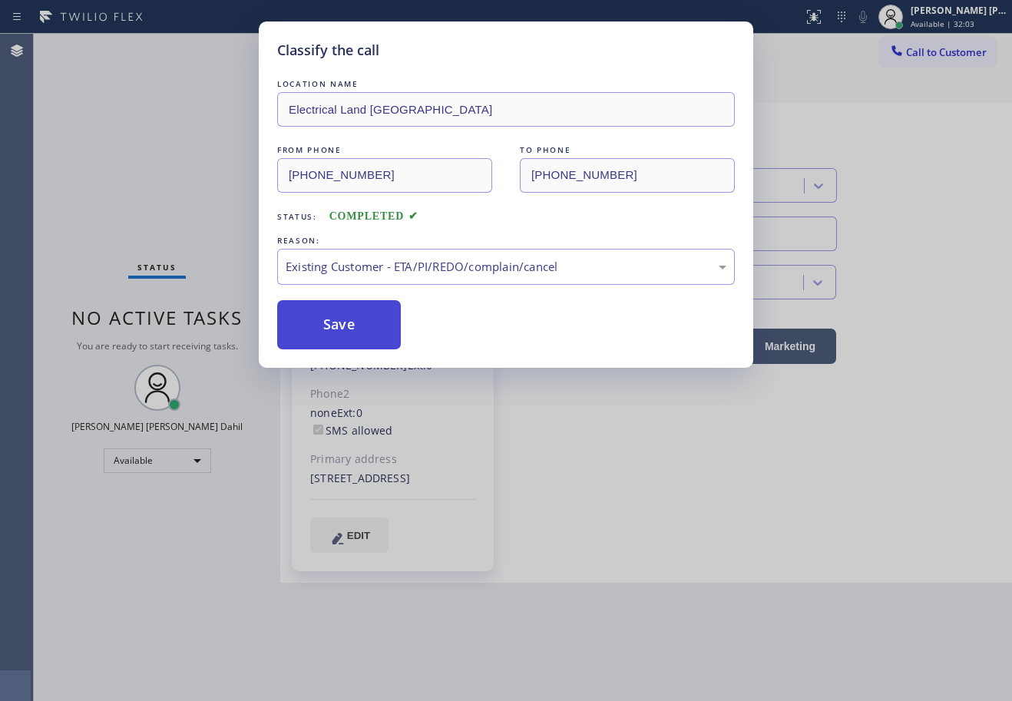
click at [357, 319] on button "Save" at bounding box center [339, 324] width 124 height 49
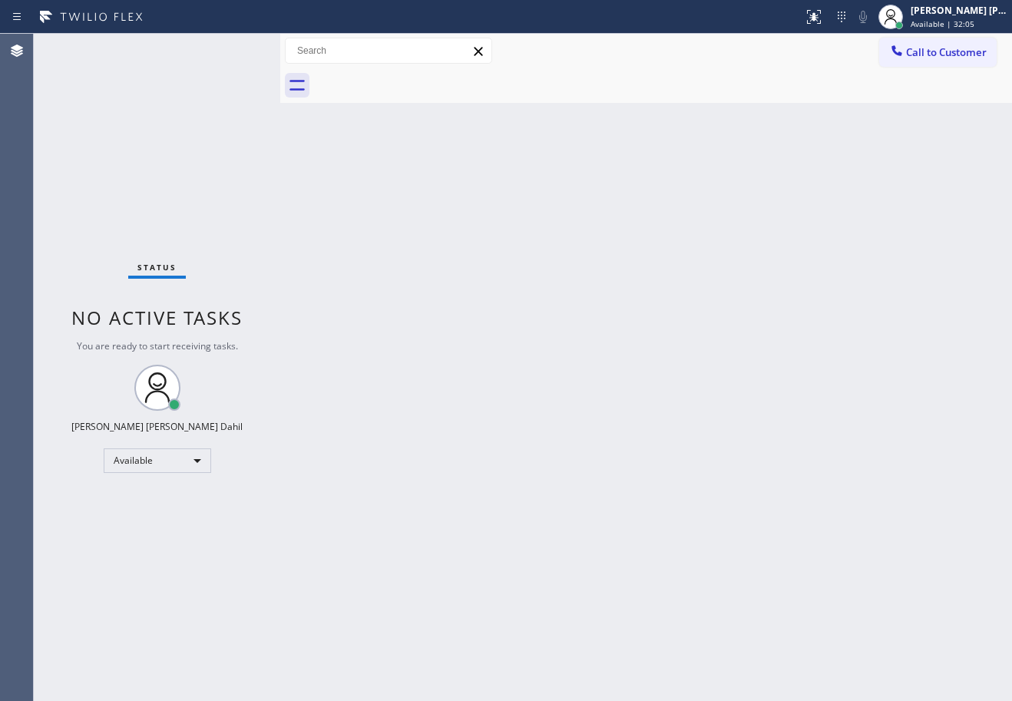
click at [860, 557] on div "Back to Dashboard Change Sender ID Customers Technicians Select a contact Outbo…" at bounding box center [646, 368] width 732 height 668
drag, startPoint x: 699, startPoint y: 358, endPoint x: 890, endPoint y: 452, distance: 213.0
click at [705, 364] on div "Back to Dashboard Change Sender ID Customers Technicians Select a contact Outbo…" at bounding box center [646, 368] width 732 height 668
click at [850, 546] on div "Back to Dashboard Change Sender ID Customers Technicians Select a contact Outbo…" at bounding box center [646, 368] width 732 height 668
drag, startPoint x: 793, startPoint y: 78, endPoint x: 802, endPoint y: 134, distance: 56.8
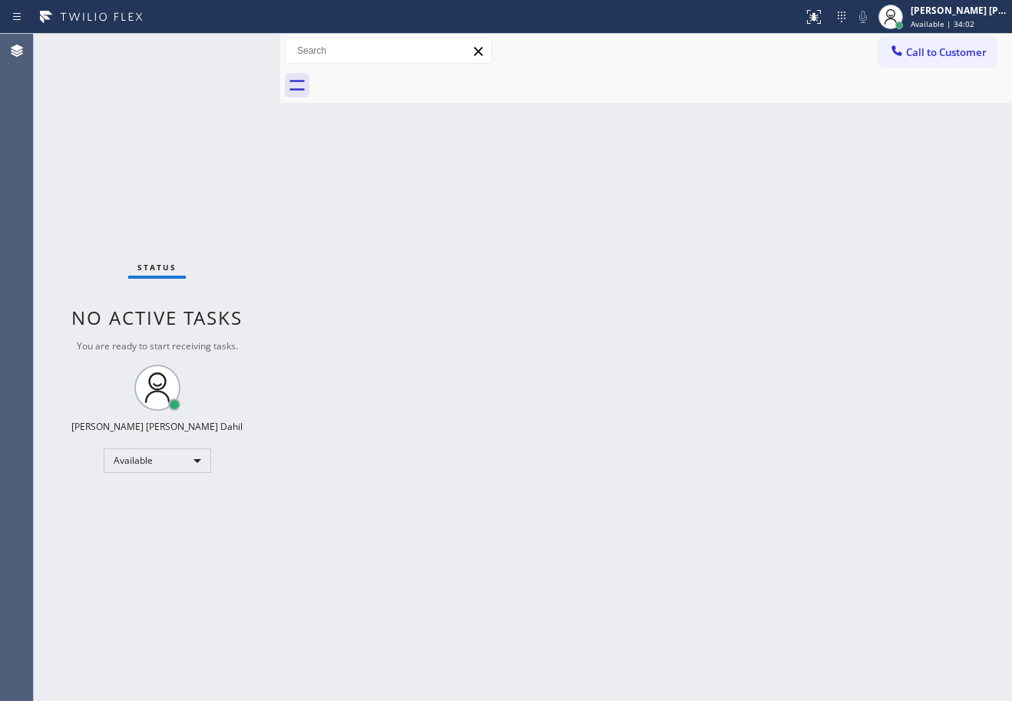
click at [793, 77] on div at bounding box center [663, 85] width 698 height 35
click at [628, 416] on div "Back to Dashboard Change Sender ID Customers Technicians Select a contact Outbo…" at bounding box center [646, 368] width 732 height 668
click at [782, 551] on div "Back to Dashboard Change Sender ID Customers Technicians Select a contact Outbo…" at bounding box center [646, 368] width 732 height 668
click at [644, 103] on div "Back to Dashboard Change Sender ID Customers Technicians Select a contact Outbo…" at bounding box center [646, 368] width 732 height 668
click at [204, 55] on div "Status No active tasks You are ready to start receiving tasks. [PERSON_NAME] [P…" at bounding box center [157, 368] width 247 height 668
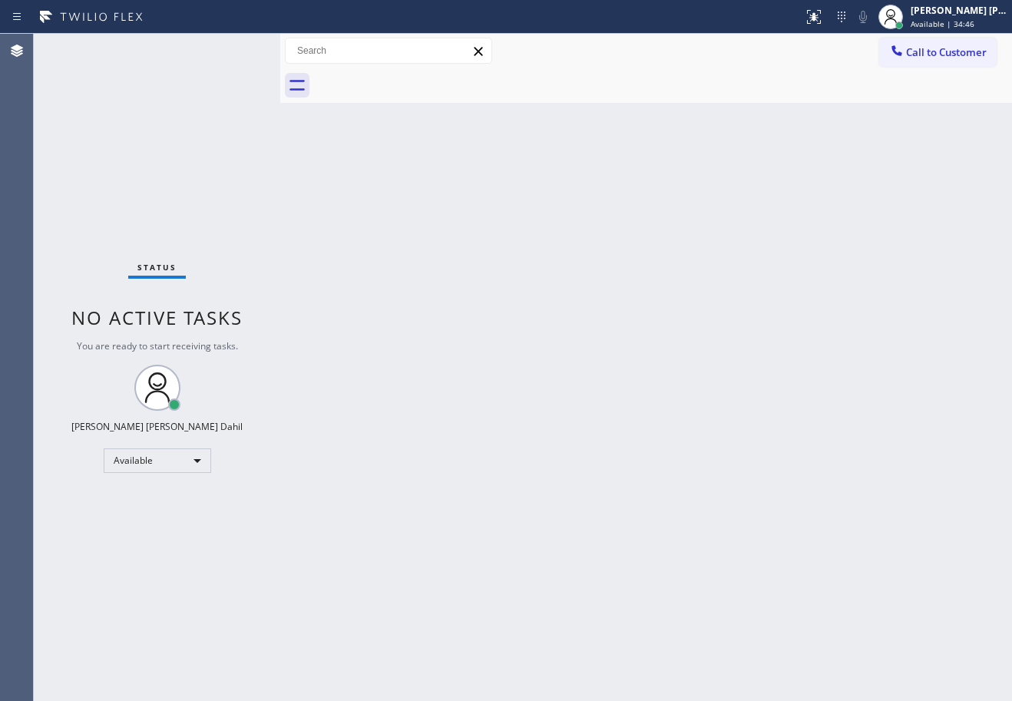
click at [580, 293] on div "Back to Dashboard Change Sender ID Customers Technicians Select a contact Outbo…" at bounding box center [646, 368] width 732 height 668
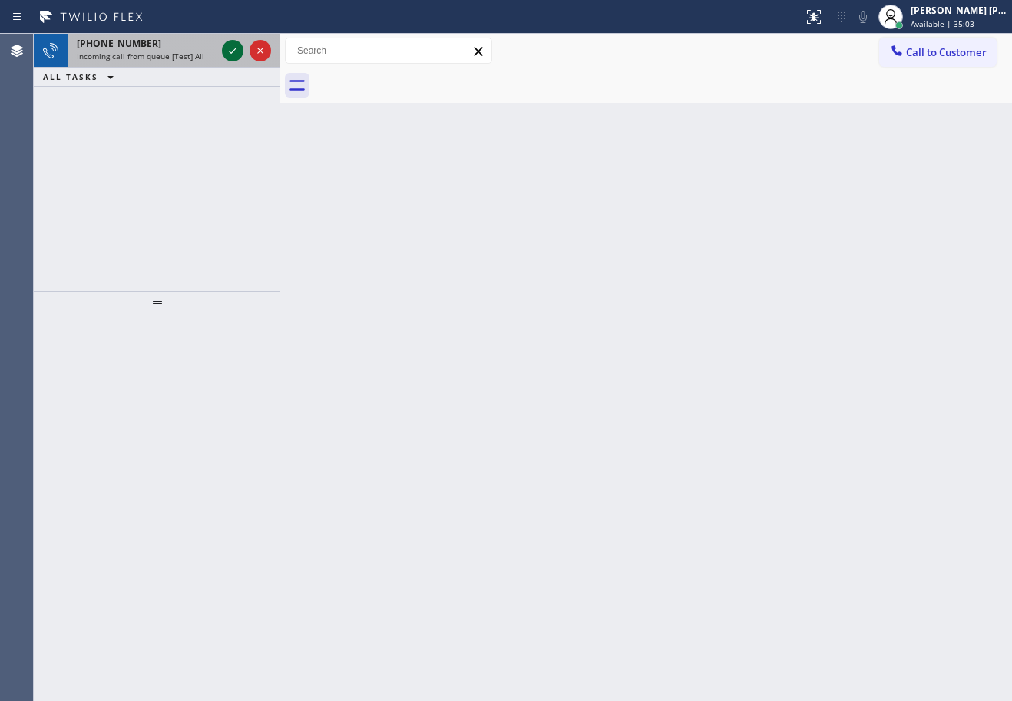
click at [233, 50] on icon at bounding box center [233, 50] width 18 height 18
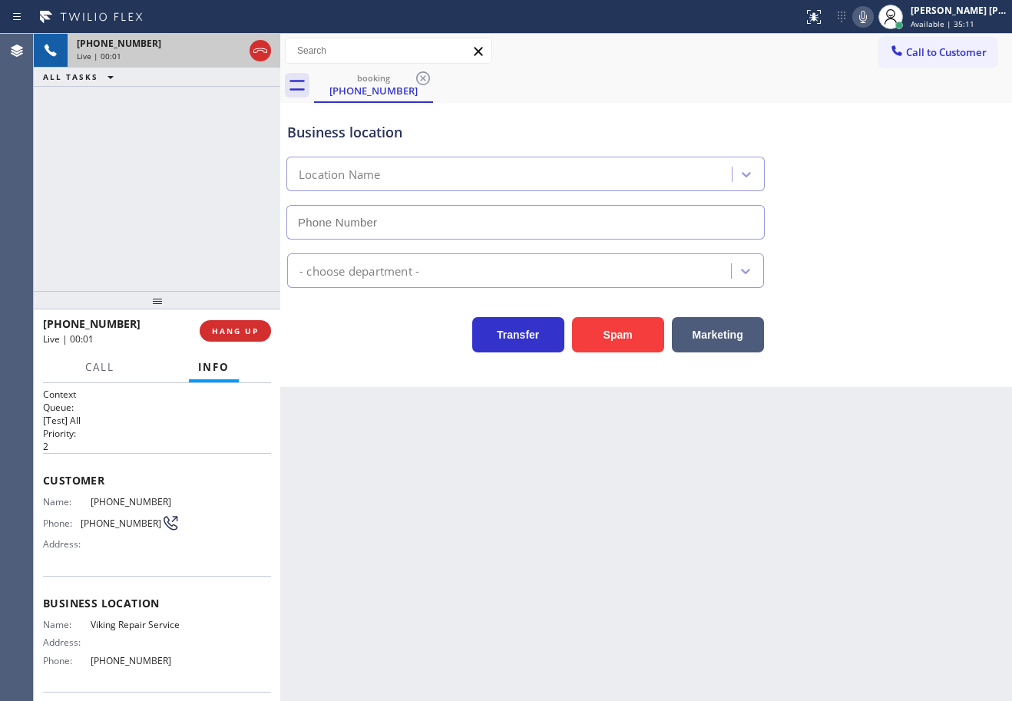
type input "[PHONE_NUMBER]"
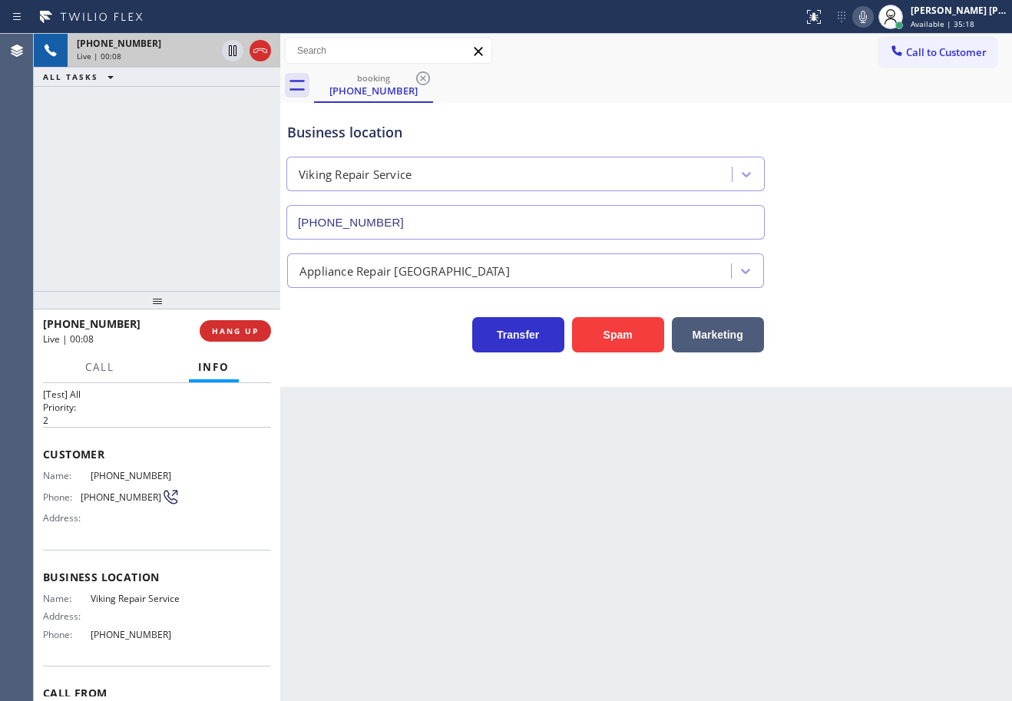
scroll to position [124, 0]
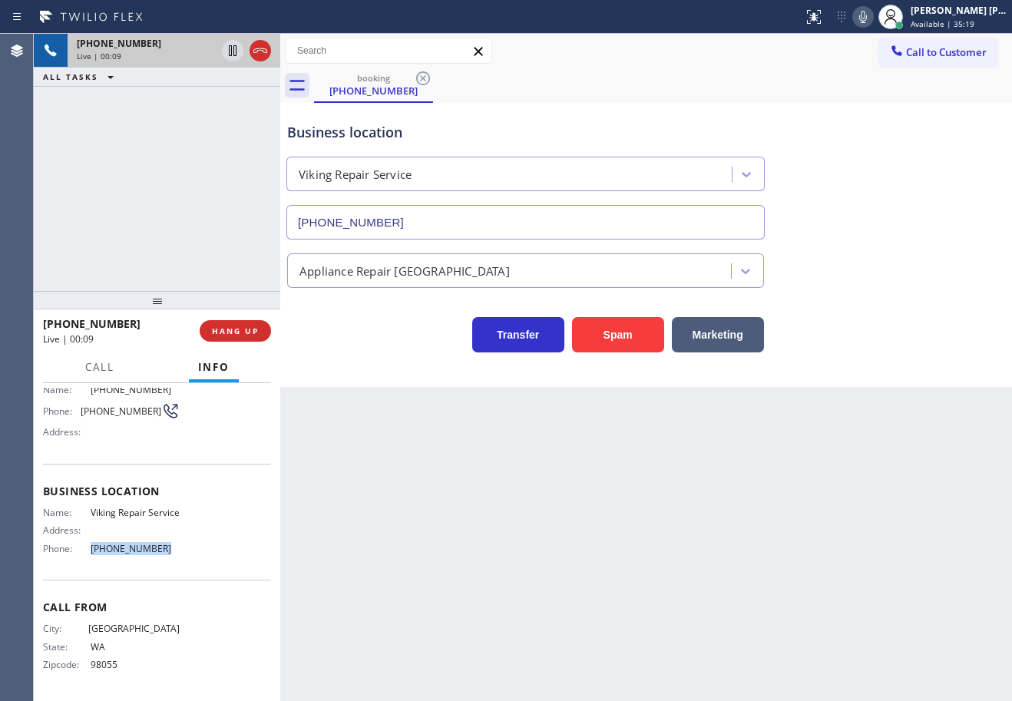
drag, startPoint x: 169, startPoint y: 552, endPoint x: 276, endPoint y: 94, distance: 470.9
click at [77, 553] on div "Name: Viking Repair Service Address: Phone: [PHONE_NUMBER]" at bounding box center [157, 534] width 228 height 54
click at [873, 17] on icon at bounding box center [863, 17] width 18 height 18
click at [934, 239] on div "Business location Viking Repair Service [PHONE_NUMBER] Appliance Repair High En…" at bounding box center [646, 230] width 724 height 246
click at [873, 18] on icon at bounding box center [863, 17] width 18 height 18
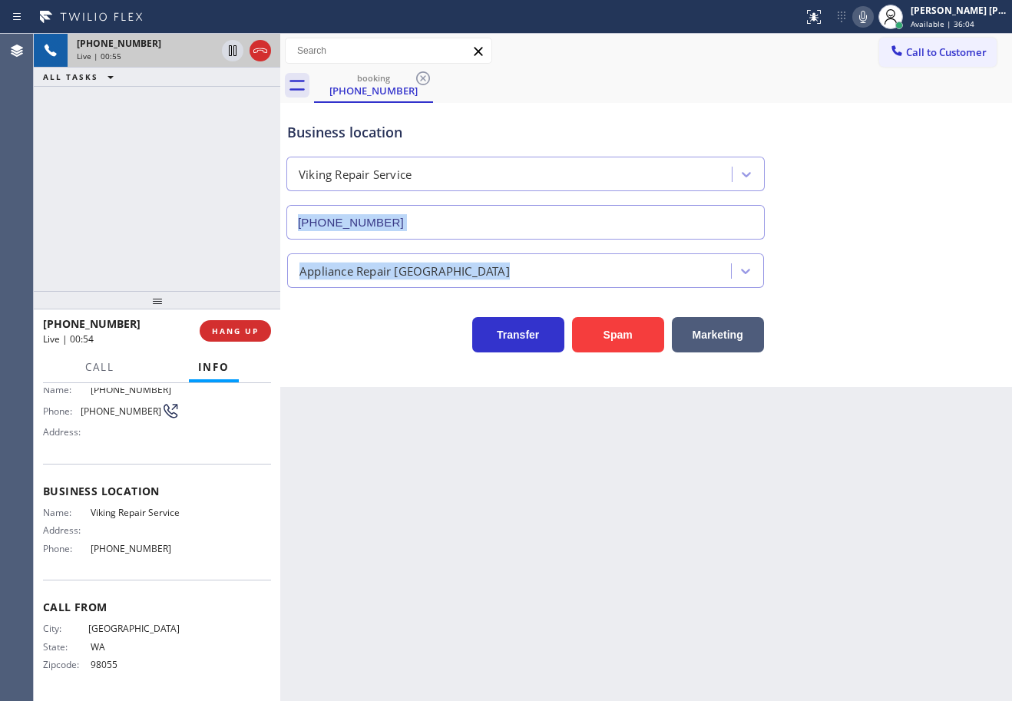
click at [762, 552] on div "Back to Dashboard Change Sender ID Customers Technicians Select a contact Outbo…" at bounding box center [646, 368] width 732 height 668
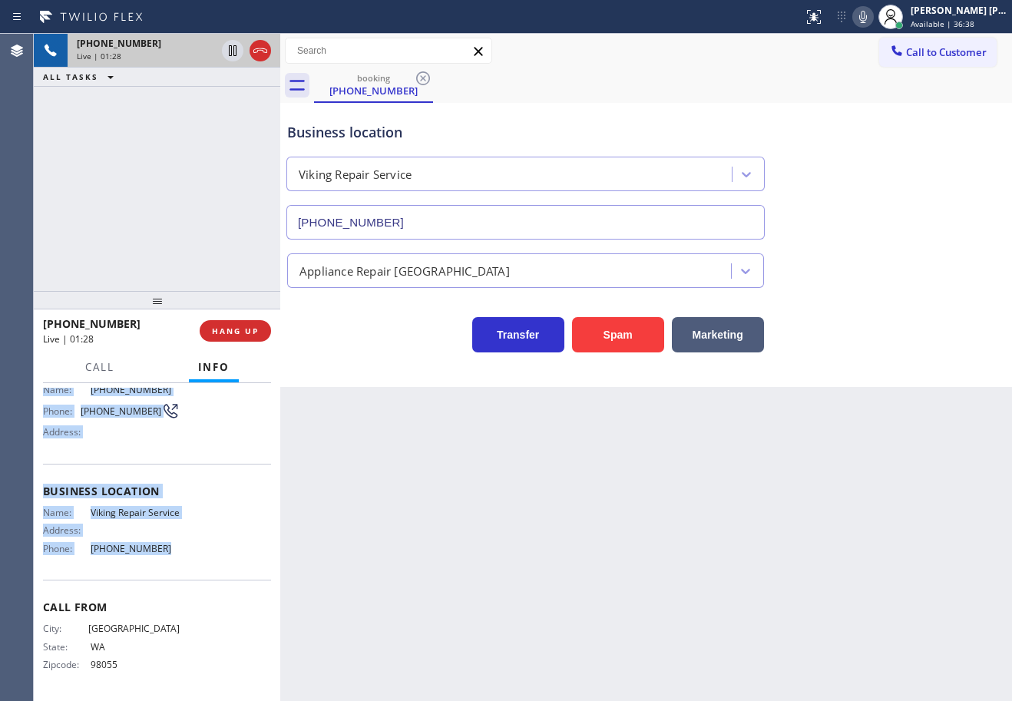
drag, startPoint x: 39, startPoint y: 472, endPoint x: 181, endPoint y: 561, distance: 167.3
click at [181, 561] on div "Context Queue: [Test] All Priority: 2 Customer Name: [PHONE_NUMBER] Phone: [PHO…" at bounding box center [157, 542] width 247 height 318
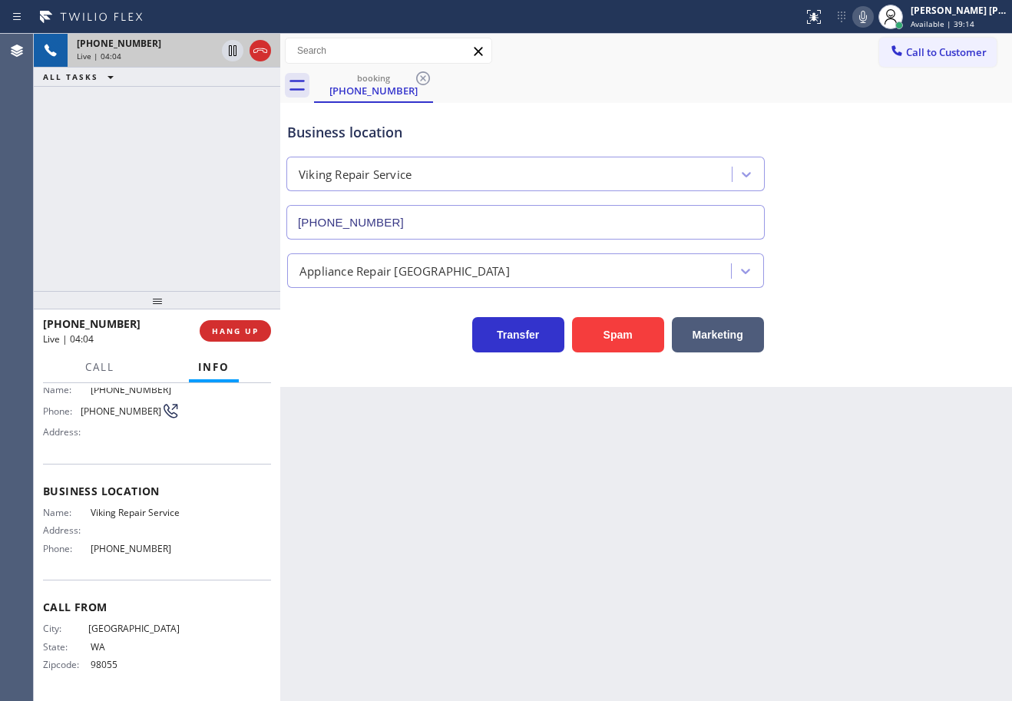
click at [953, 214] on div "Business location Viking Repair Service [PHONE_NUMBER]" at bounding box center [646, 170] width 724 height 139
click at [872, 351] on div "Transfer Spam Marketing" at bounding box center [646, 327] width 724 height 49
click at [873, 352] on div "Transfer Spam Marketing" at bounding box center [646, 327] width 724 height 49
click at [873, 19] on icon at bounding box center [863, 17] width 18 height 18
click at [233, 49] on icon at bounding box center [233, 50] width 18 height 18
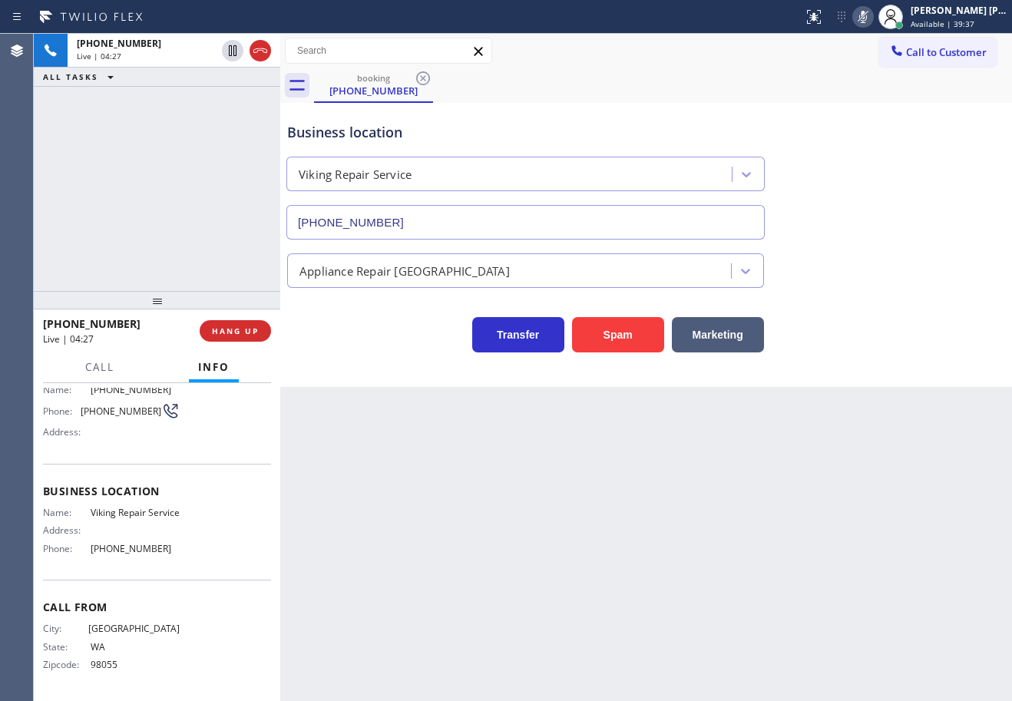
click at [201, 108] on div "[PHONE_NUMBER] Live | 04:27 ALL TASKS ALL TASKS ACTIVE TASKS TASKS IN WRAP UP" at bounding box center [157, 162] width 247 height 257
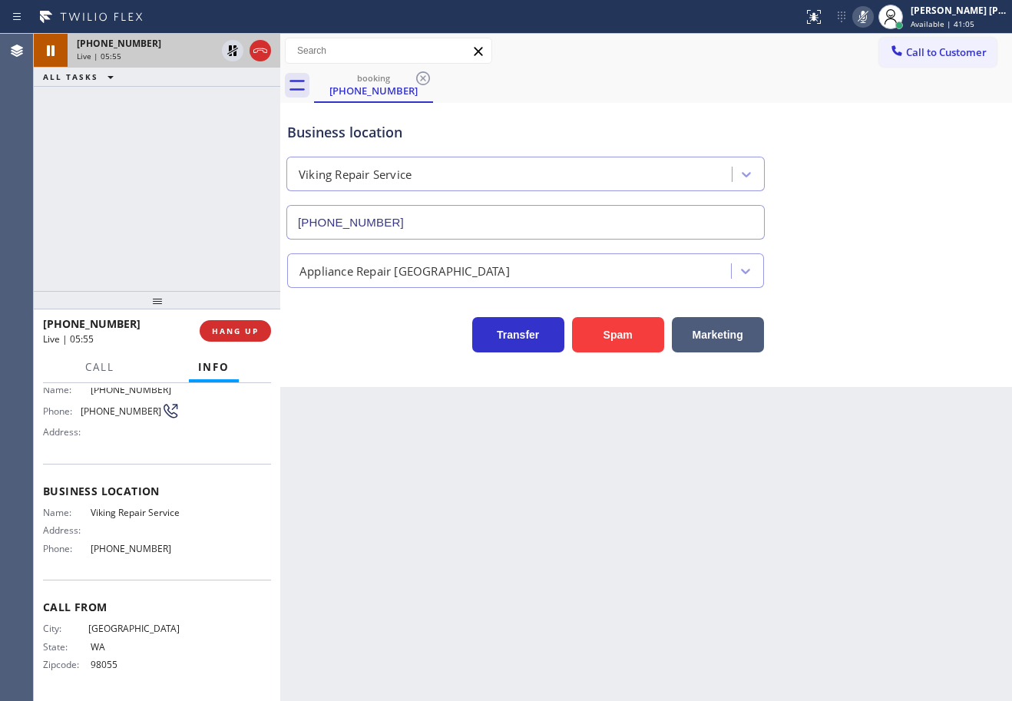
drag, startPoint x: 226, startPoint y: 48, endPoint x: 272, endPoint y: 58, distance: 47.2
click at [226, 48] on icon at bounding box center [233, 50] width 18 height 18
click at [873, 15] on icon at bounding box center [863, 17] width 18 height 18
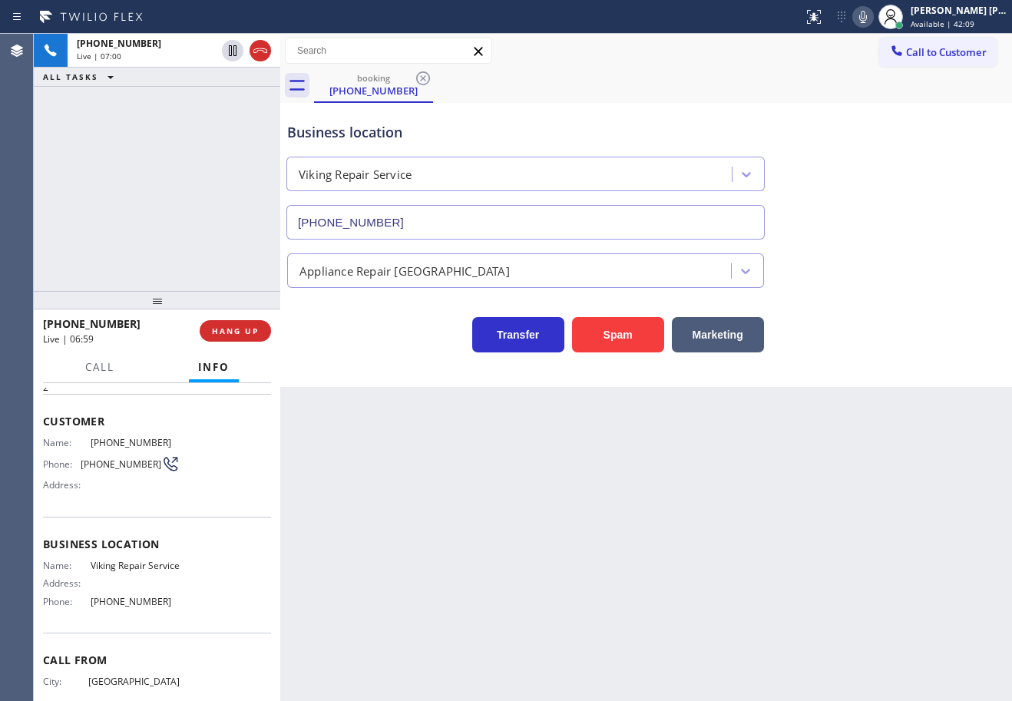
scroll to position [0, 0]
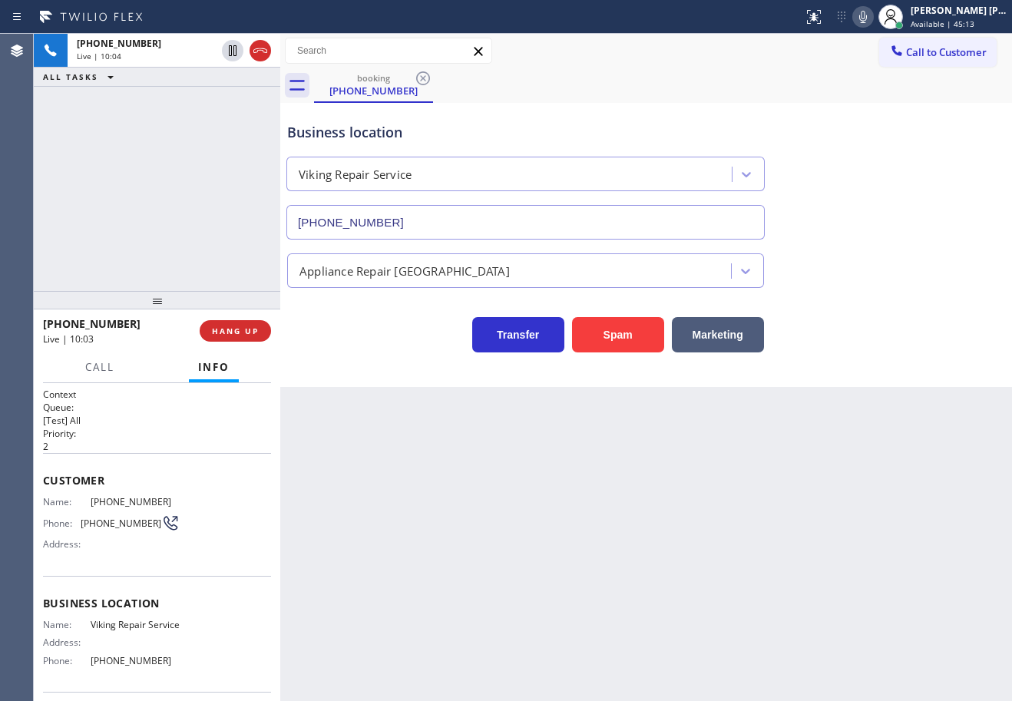
click at [924, 244] on div "Appliance Repair [GEOGRAPHIC_DATA]" at bounding box center [646, 264] width 724 height 48
click at [880, 328] on div "Transfer Spam Marketing" at bounding box center [646, 327] width 724 height 49
click at [883, 320] on div "Transfer Spam Marketing" at bounding box center [646, 327] width 724 height 49
click at [887, 296] on div "Transfer Spam Marketing" at bounding box center [646, 320] width 724 height 65
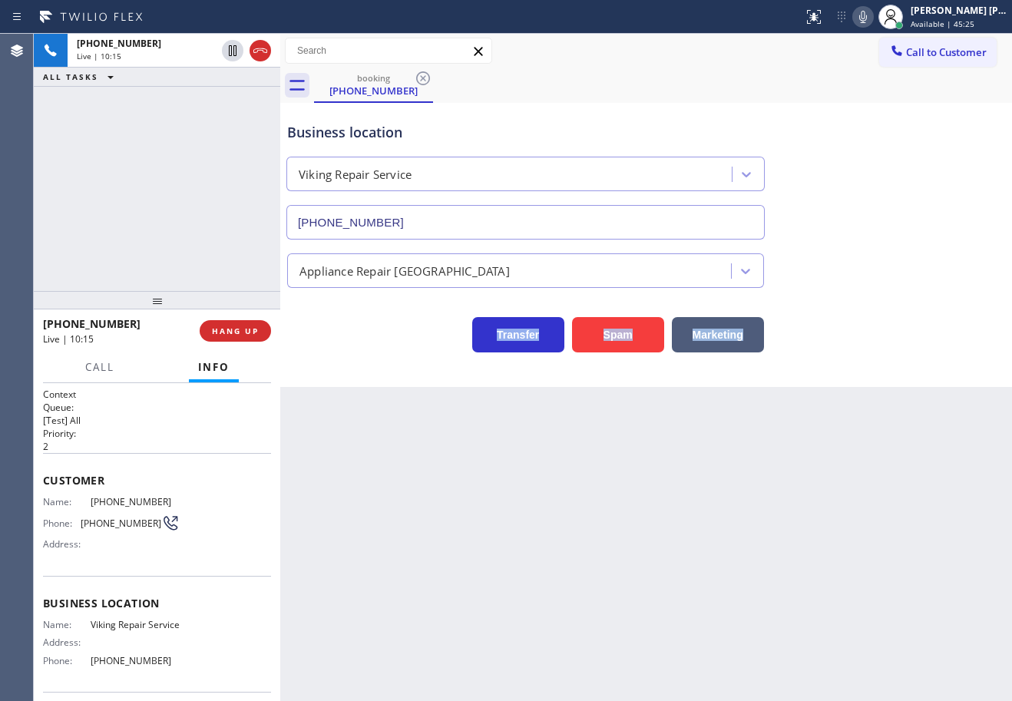
click at [887, 296] on div "Transfer Spam Marketing" at bounding box center [646, 320] width 724 height 65
click at [880, 273] on div "Appliance Repair [GEOGRAPHIC_DATA]" at bounding box center [646, 267] width 724 height 41
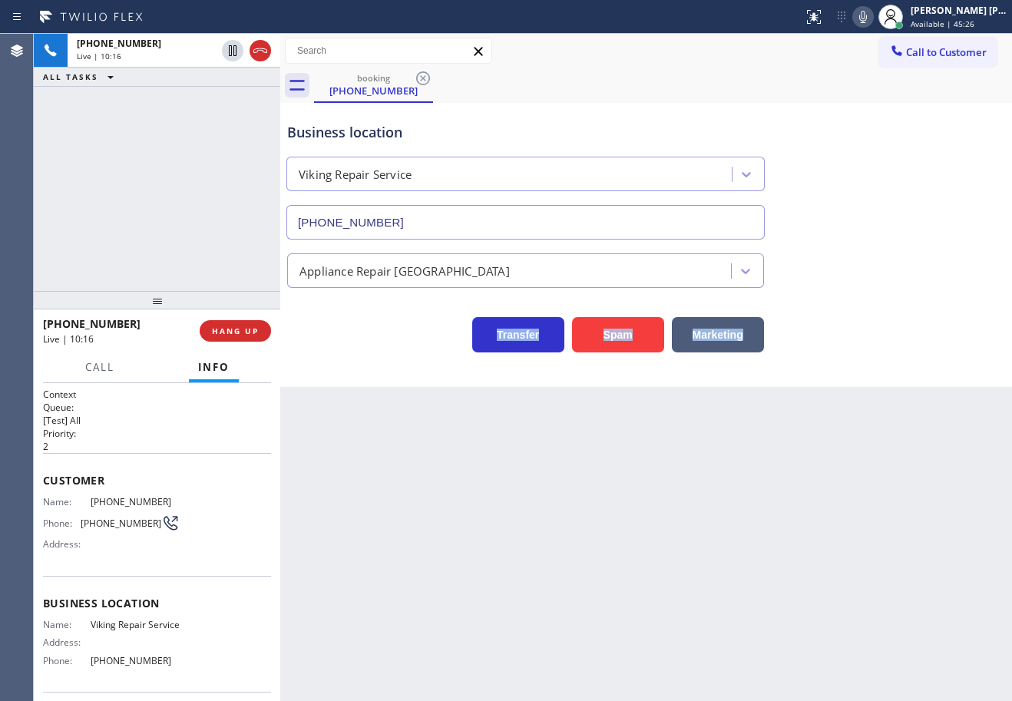
click at [880, 273] on div "Appliance Repair [GEOGRAPHIC_DATA]" at bounding box center [646, 267] width 724 height 41
click at [873, 19] on icon at bounding box center [863, 17] width 18 height 18
drag, startPoint x: 929, startPoint y: 174, endPoint x: 802, endPoint y: 170, distance: 126.8
click at [929, 175] on div "Business location Viking Repair Service [PHONE_NUMBER]" at bounding box center [646, 170] width 724 height 139
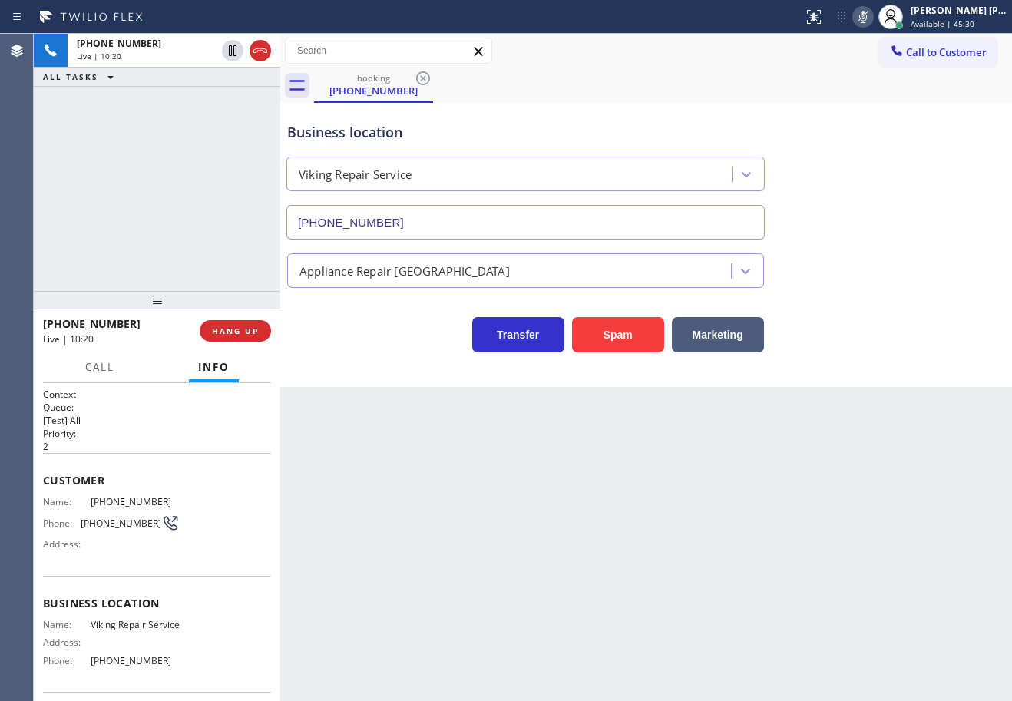
click at [165, 147] on div "[PHONE_NUMBER] Live | 10:20 ALL TASKS ALL TASKS ACTIVE TASKS TASKS IN WRAP UP" at bounding box center [157, 162] width 247 height 257
click at [230, 47] on icon at bounding box center [233, 50] width 18 height 18
click at [228, 115] on div "[PHONE_NUMBER] Live | 10:21 ALL TASKS ALL TASKS ACTIVE TASKS TASKS IN WRAP UP" at bounding box center [157, 162] width 247 height 257
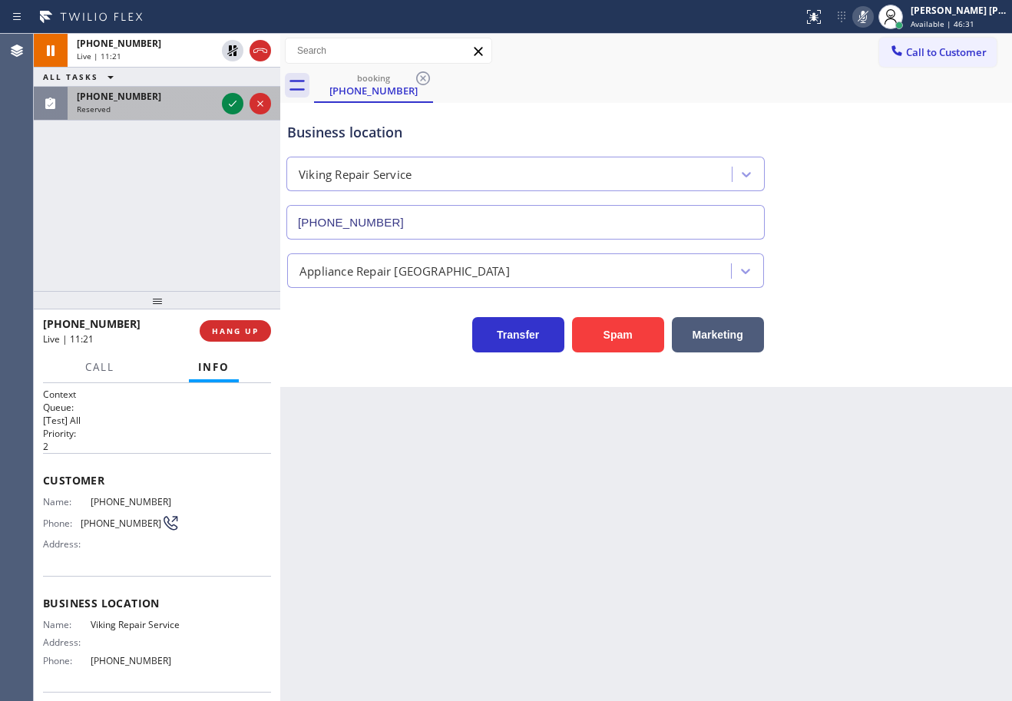
drag, startPoint x: 187, startPoint y: 119, endPoint x: 233, endPoint y: 104, distance: 48.6
click at [190, 118] on div "[PHONE_NUMBER] Reserved" at bounding box center [157, 104] width 247 height 34
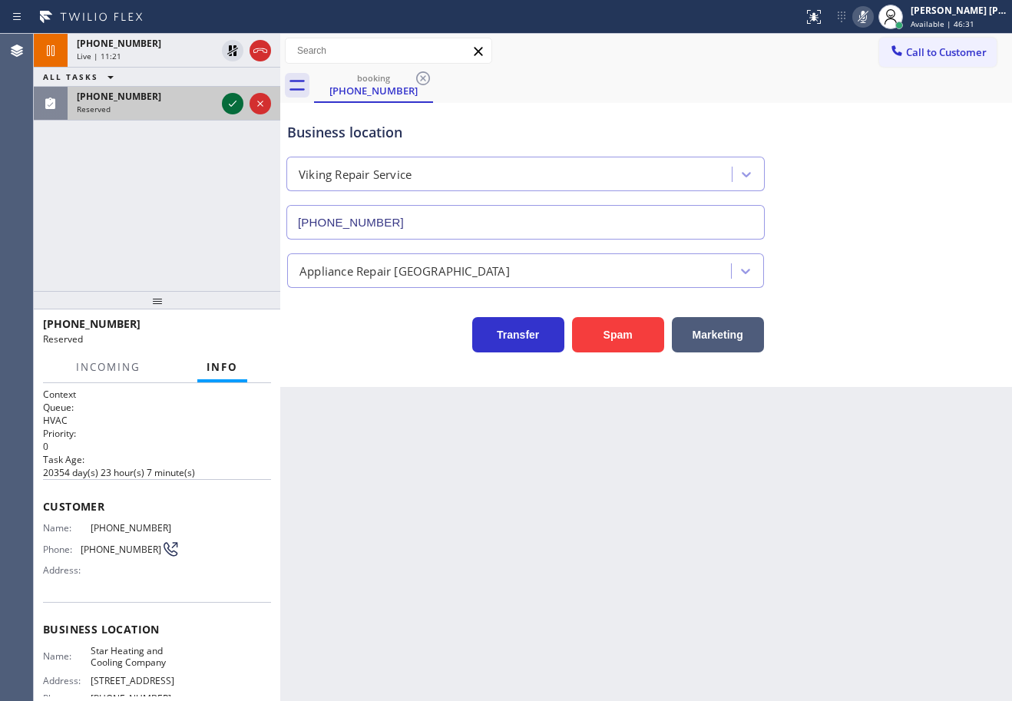
click at [232, 104] on icon at bounding box center [233, 103] width 18 height 18
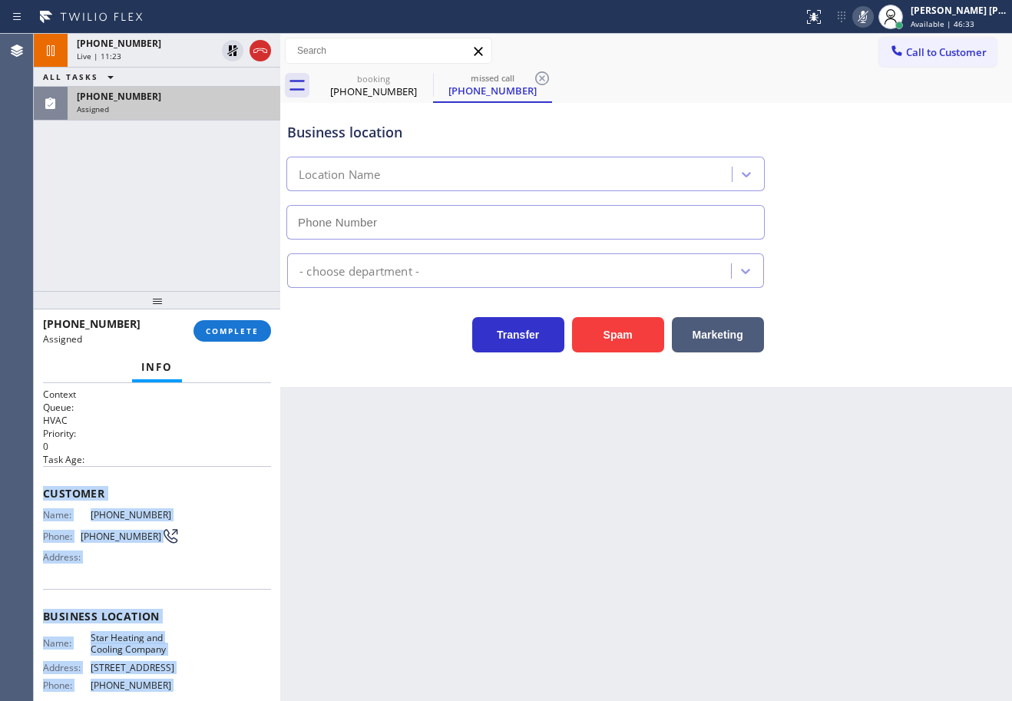
type input "[PHONE_NUMBER]"
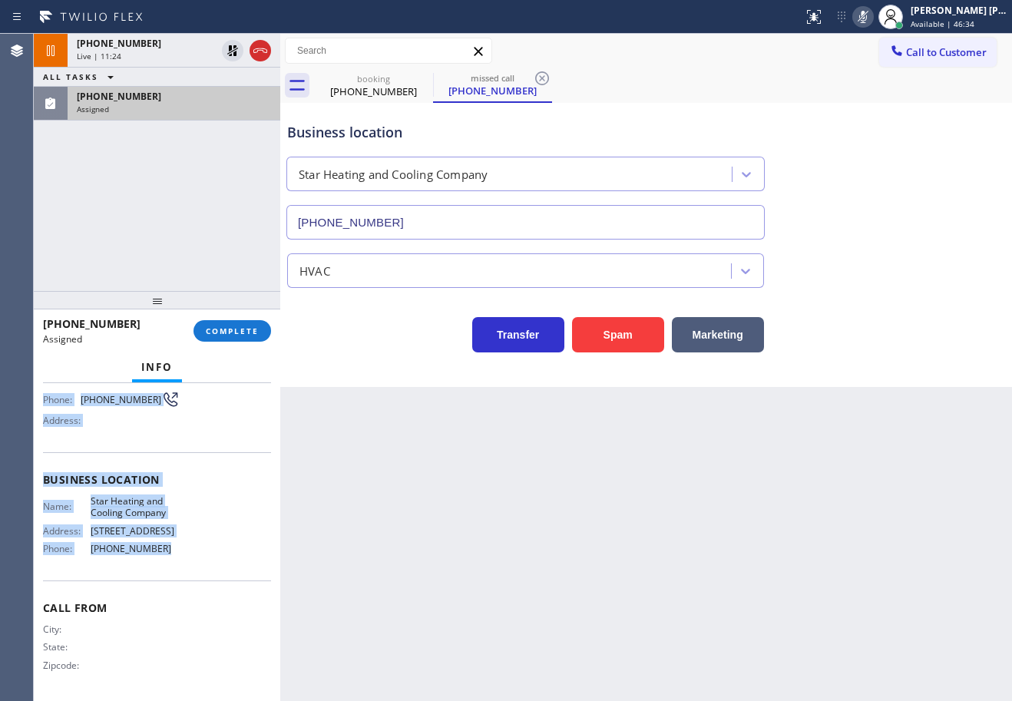
drag, startPoint x: 103, startPoint y: 593, endPoint x: 191, endPoint y: 528, distance: 109.9
click at [187, 560] on div "Context Queue: HVAC Priority: 0 Task Age: Customer Name: [PHONE_NUMBER] Phone: …" at bounding box center [157, 542] width 247 height 318
click at [250, 334] on span "COMPLETE" at bounding box center [232, 331] width 53 height 11
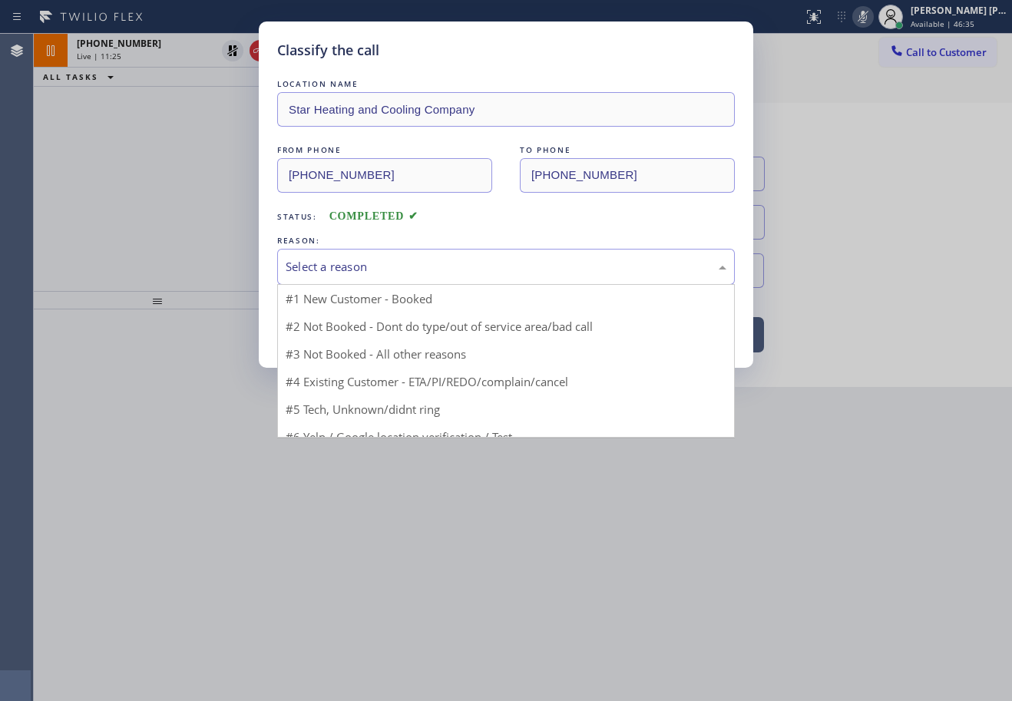
click at [340, 282] on div "Select a reason" at bounding box center [506, 267] width 458 height 36
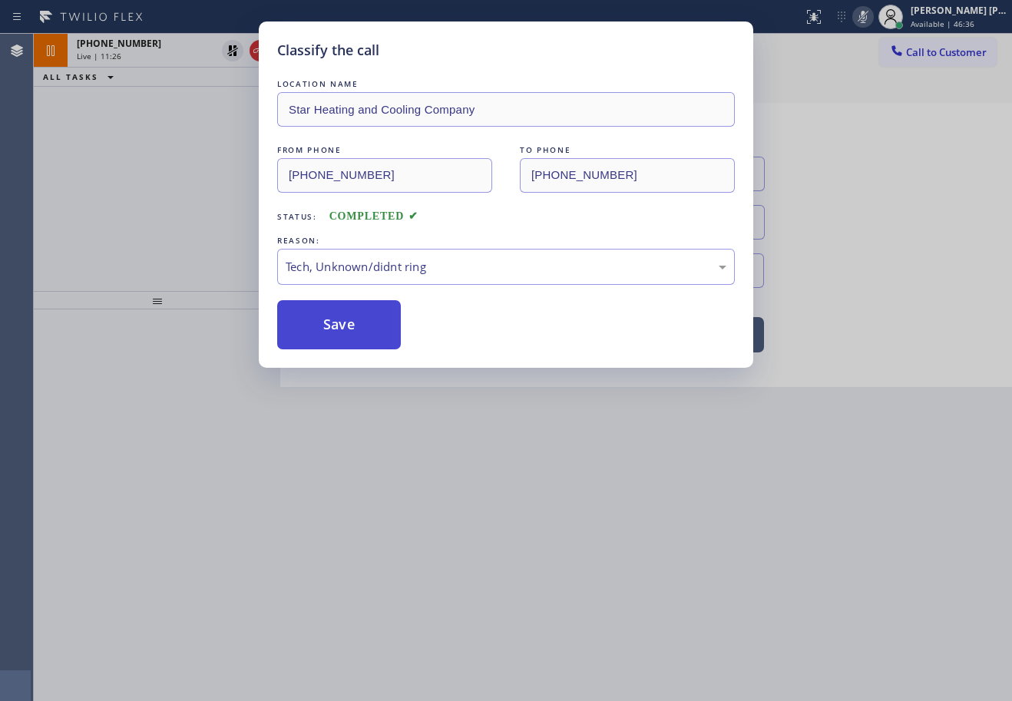
click at [349, 346] on button "Save" at bounding box center [339, 324] width 124 height 49
click at [348, 340] on button "Save" at bounding box center [339, 324] width 124 height 49
click at [348, 333] on button "Save" at bounding box center [339, 324] width 124 height 49
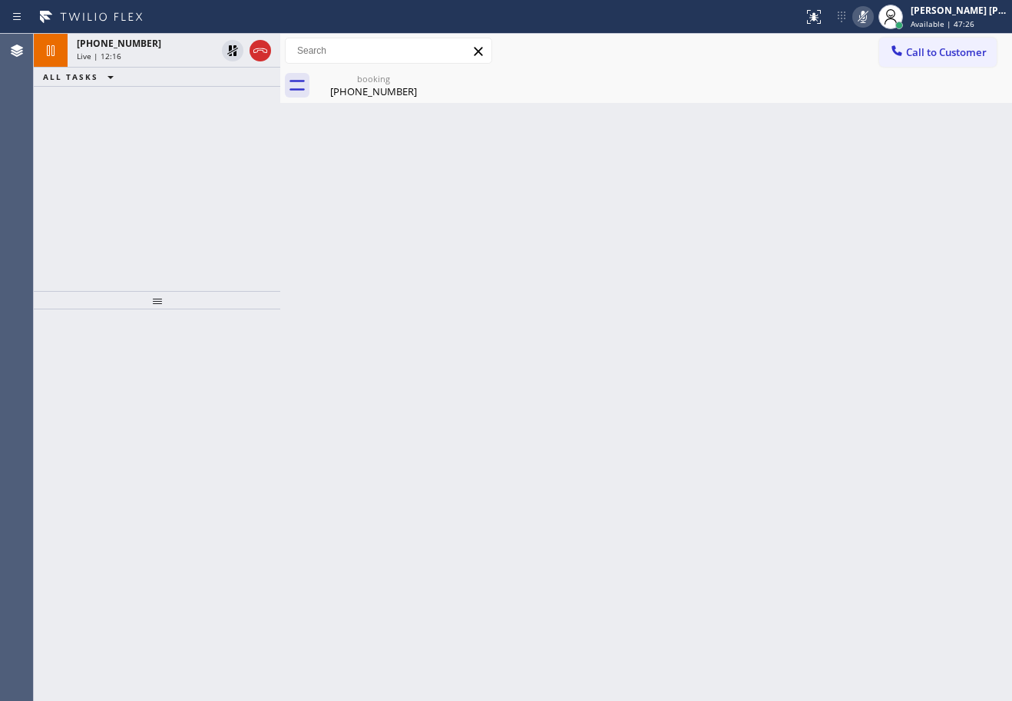
drag, startPoint x: 157, startPoint y: 153, endPoint x: 168, endPoint y: 120, distance: 34.7
click at [157, 151] on div "[PHONE_NUMBER] Live | 12:16 ALL TASKS ALL TASKS ACTIVE TASKS TASKS IN WRAP UP" at bounding box center [157, 162] width 247 height 257
click at [177, 54] on div "Live | 12:16" at bounding box center [146, 56] width 139 height 11
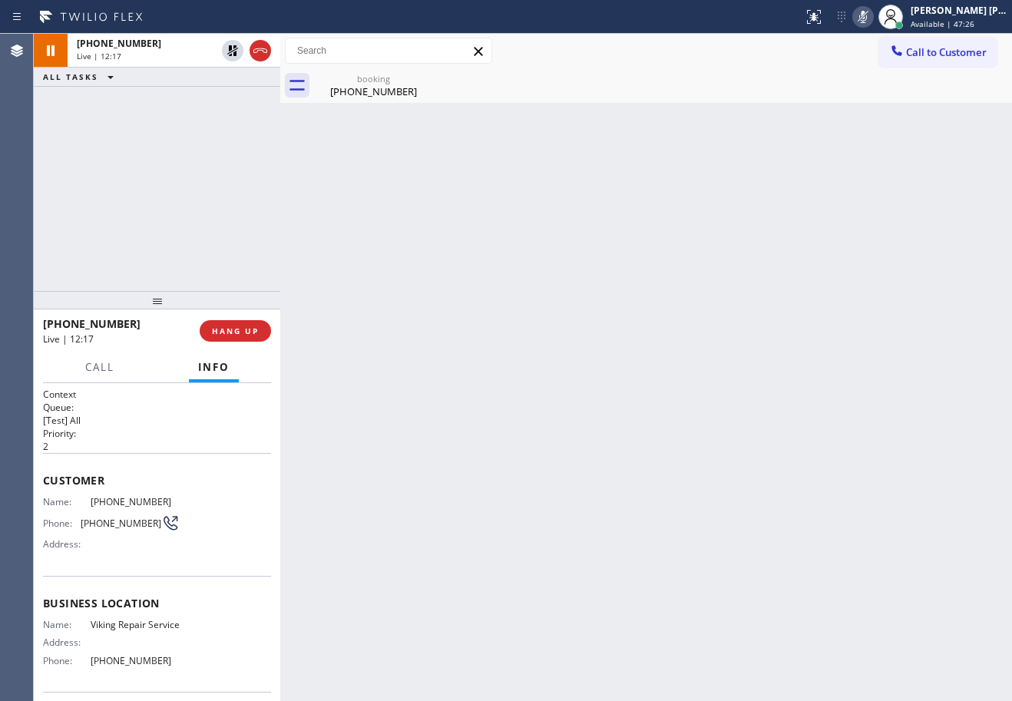
drag, startPoint x: 227, startPoint y: 51, endPoint x: 360, endPoint y: 67, distance: 134.5
click at [229, 51] on icon at bounding box center [233, 50] width 18 height 18
click at [873, 16] on icon at bounding box center [863, 17] width 18 height 18
drag, startPoint x: 919, startPoint y: 238, endPoint x: 704, endPoint y: 482, distance: 324.4
click at [919, 246] on div "Back to Dashboard Change Sender ID Customers Technicians Select a contact Outbo…" at bounding box center [646, 368] width 732 height 668
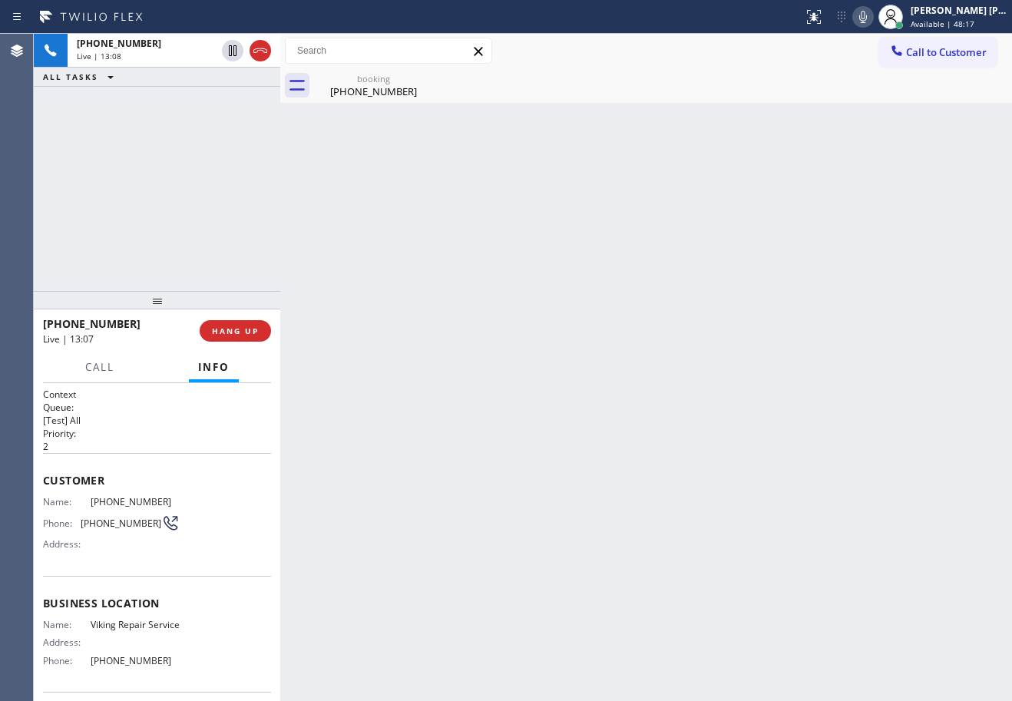
click at [774, 120] on div "Back to Dashboard Change Sender ID Customers Technicians Select a contact Outbo…" at bounding box center [646, 368] width 732 height 668
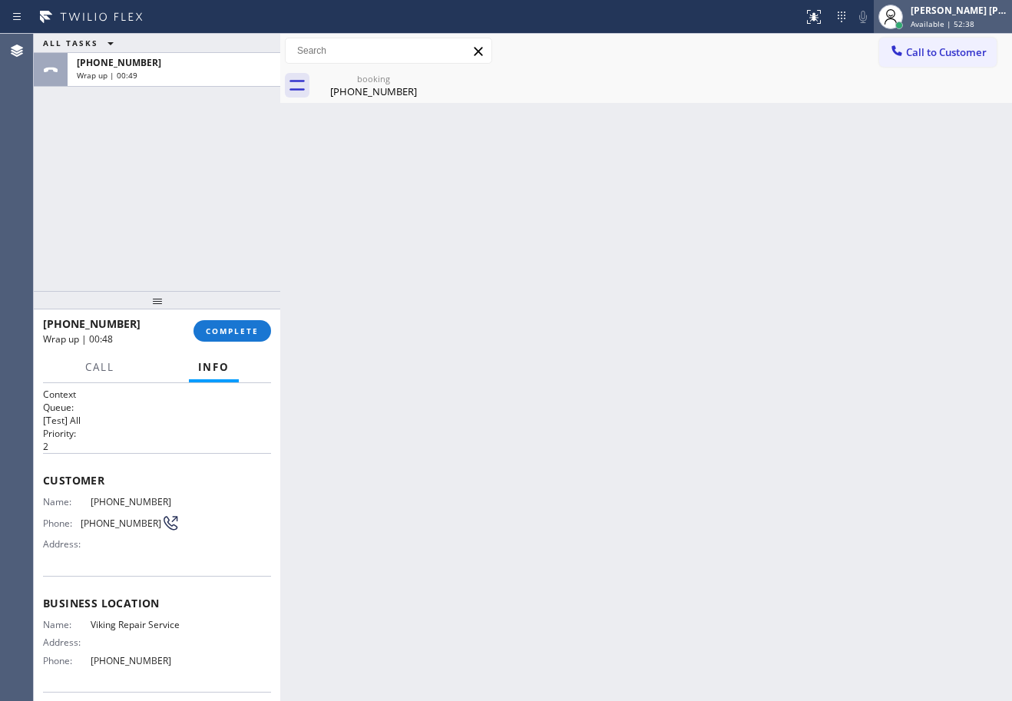
click at [933, 21] on span "Available | 52:38" at bounding box center [943, 23] width 64 height 11
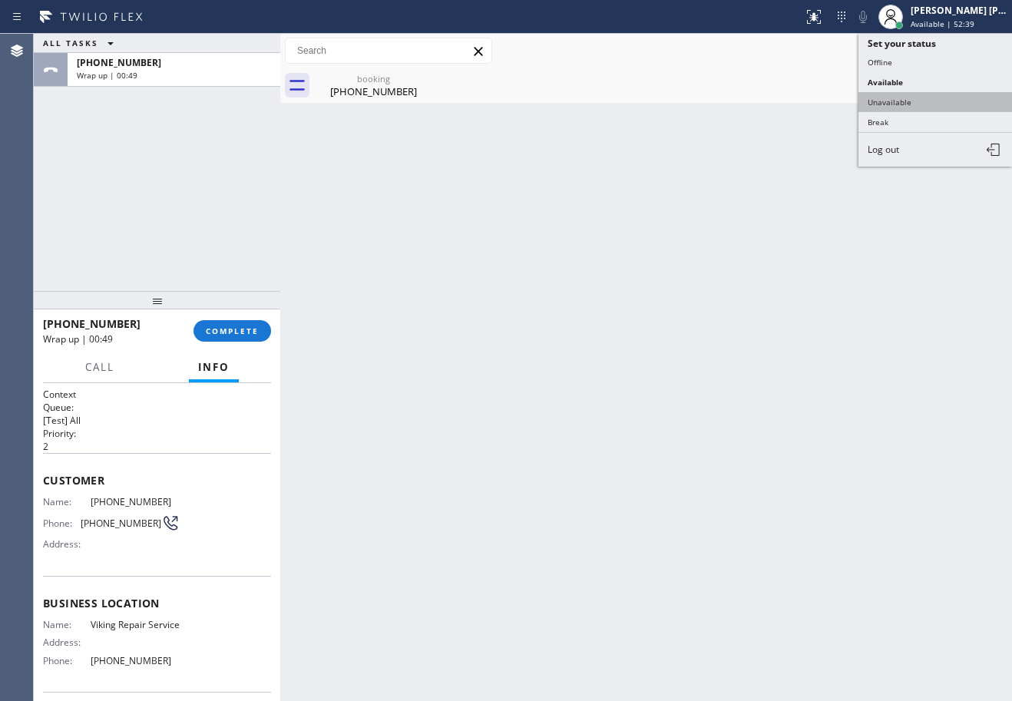
click at [915, 104] on button "Unavailable" at bounding box center [936, 102] width 154 height 20
click at [915, 106] on div "Back to Dashboard Change Sender ID Customers Technicians Select a contact Outbo…" at bounding box center [646, 368] width 732 height 668
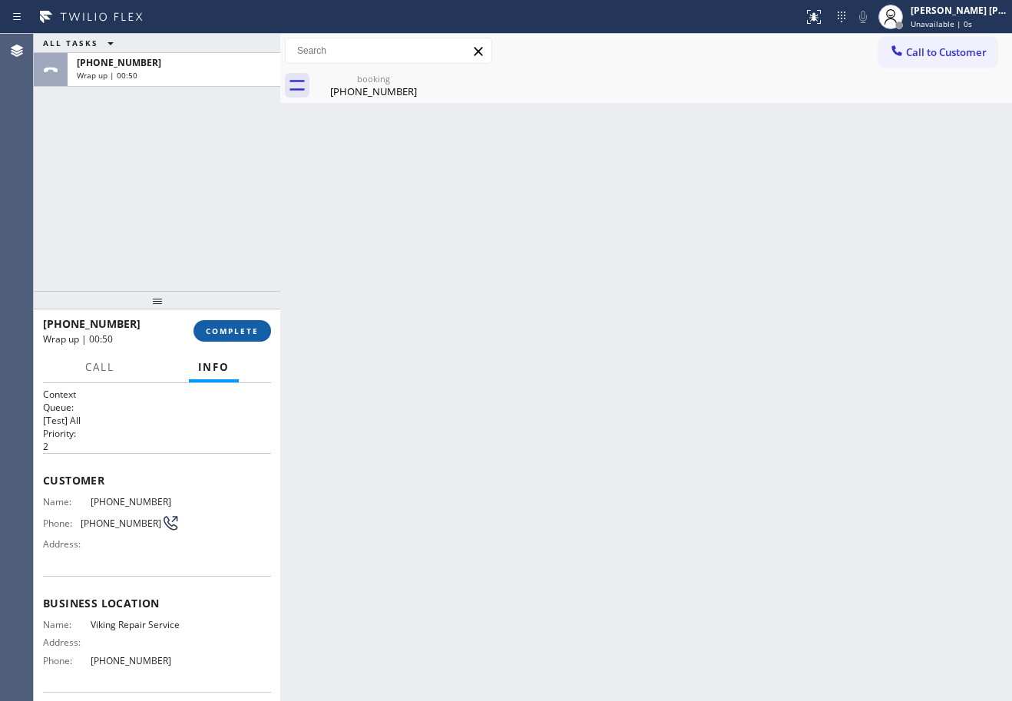
click at [225, 326] on span "COMPLETE" at bounding box center [232, 331] width 53 height 11
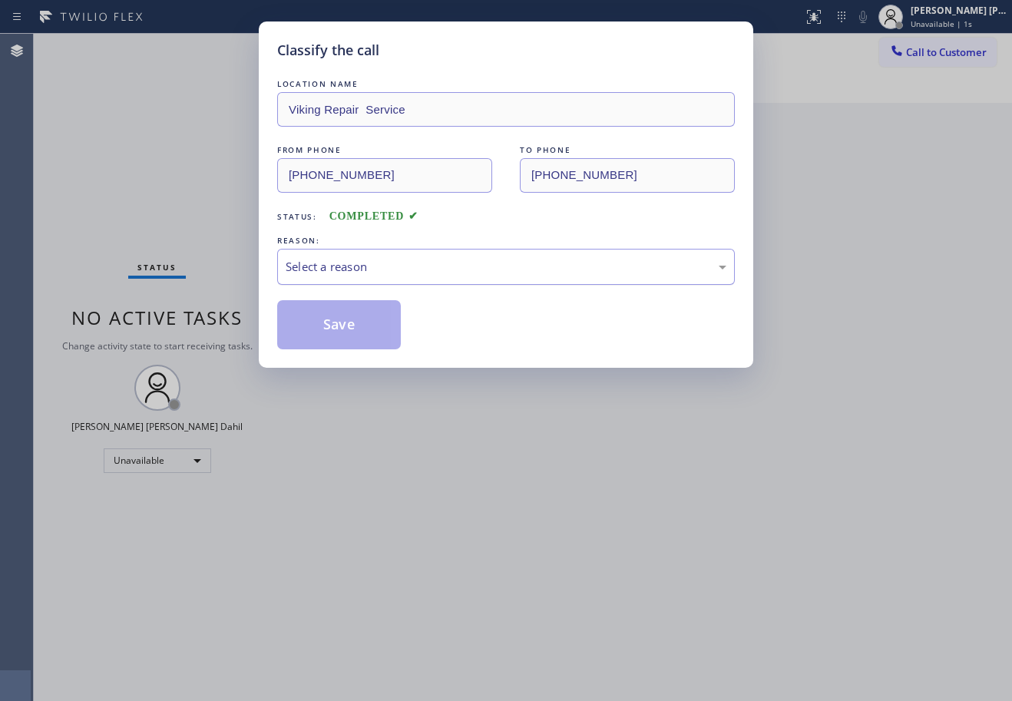
click at [363, 277] on div "Select a reason" at bounding box center [506, 267] width 458 height 36
click at [361, 328] on button "Save" at bounding box center [339, 324] width 124 height 49
click at [360, 333] on button "Save" at bounding box center [339, 324] width 124 height 49
click at [360, 334] on button "Save" at bounding box center [339, 324] width 124 height 49
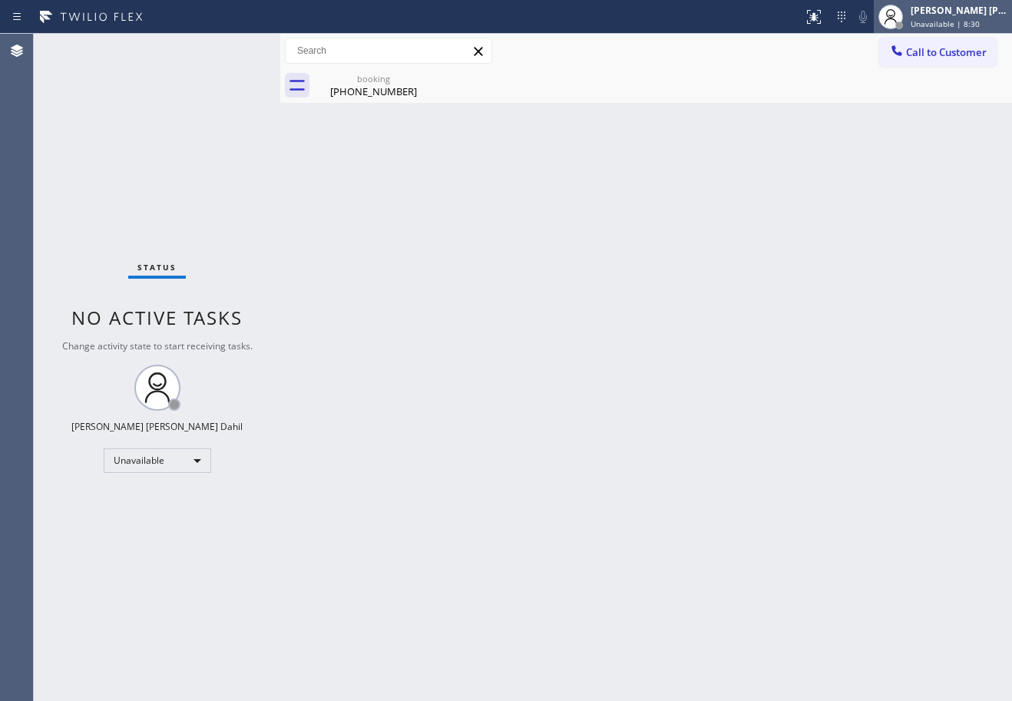
click at [951, 32] on div "[PERSON_NAME] [PERSON_NAME] Dahil Unavailable | 8:30" at bounding box center [943, 17] width 138 height 34
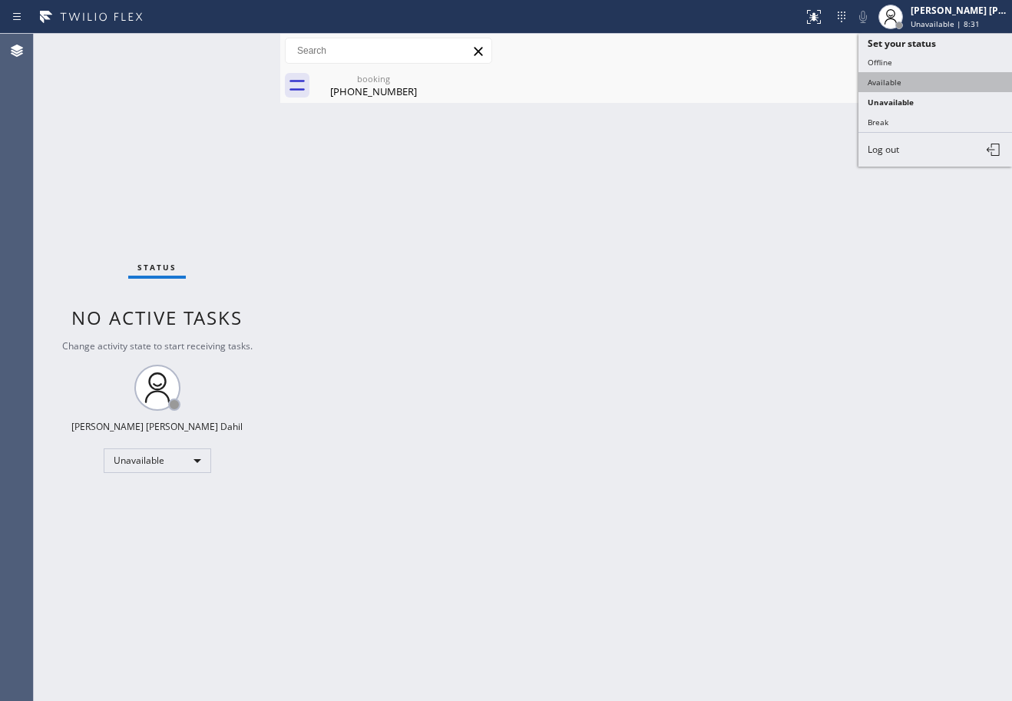
click at [905, 84] on button "Available" at bounding box center [936, 82] width 154 height 20
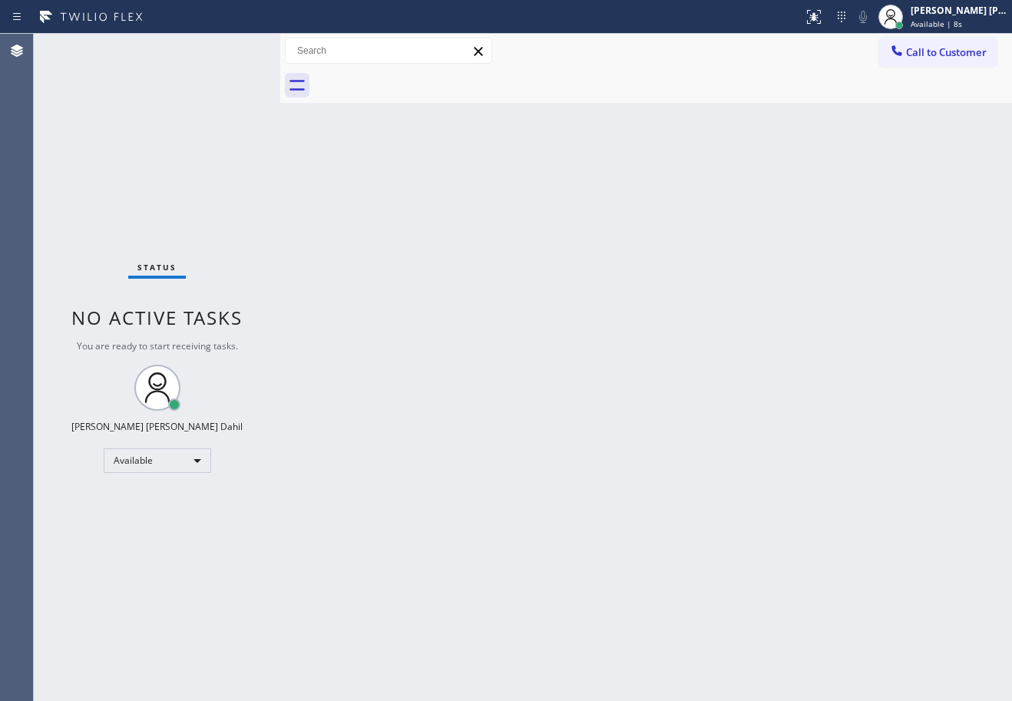
click at [482, 328] on div "Back to Dashboard Change Sender ID Customers Technicians Select a contact Outbo…" at bounding box center [646, 368] width 732 height 668
click at [850, 529] on div "Back to Dashboard Change Sender ID Customers Technicians Select a contact Outbo…" at bounding box center [646, 368] width 732 height 668
click at [489, 71] on div at bounding box center [663, 85] width 698 height 35
drag, startPoint x: 774, startPoint y: 467, endPoint x: 773, endPoint y: 535, distance: 67.6
click at [774, 472] on div "Back to Dashboard Change Sender ID Customers Technicians Select a contact Outbo…" at bounding box center [646, 368] width 732 height 668
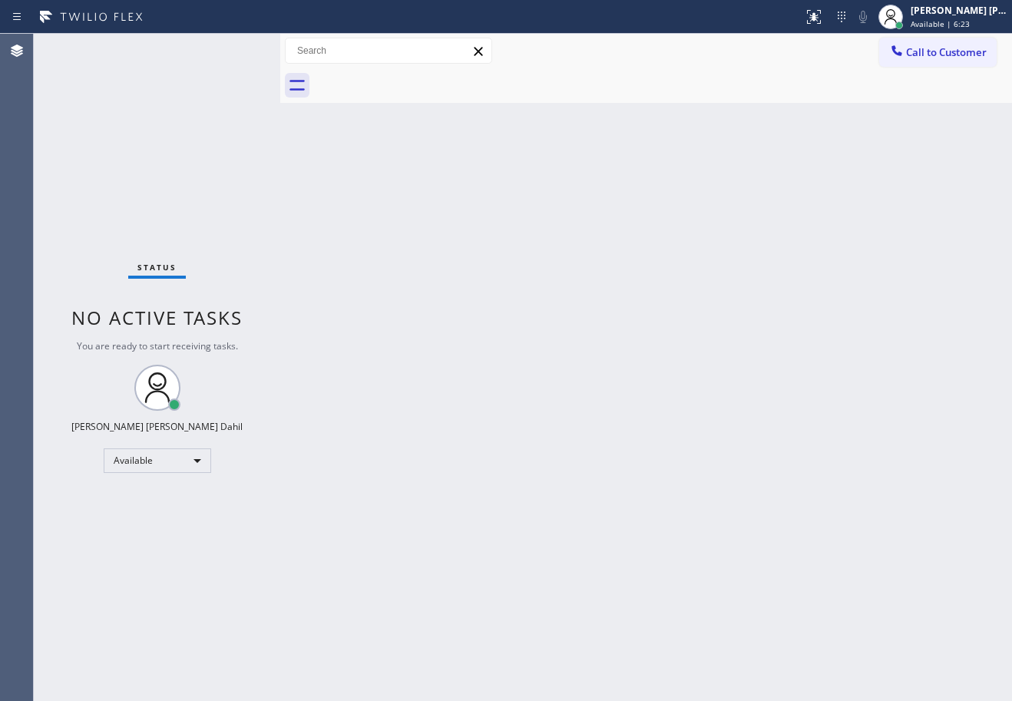
click at [869, 195] on div "Back to Dashboard Change Sender ID Customers Technicians Select a contact Outbo…" at bounding box center [646, 368] width 732 height 668
click at [943, 25] on span "Available | 6:56" at bounding box center [940, 23] width 59 height 11
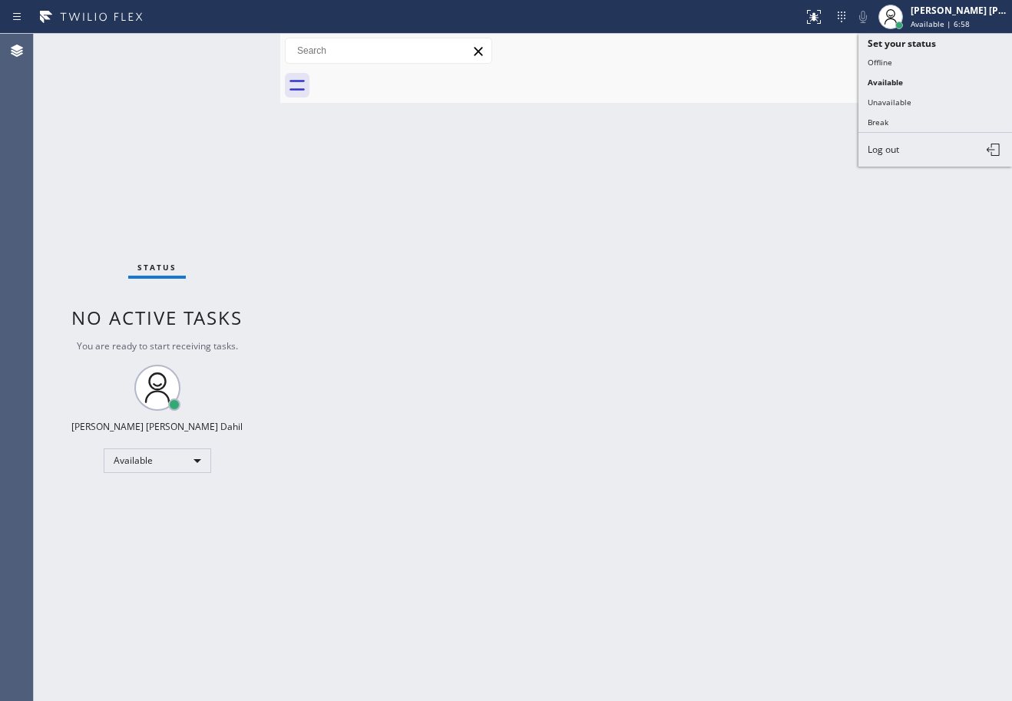
click at [923, 95] on button "Unavailable" at bounding box center [936, 102] width 154 height 20
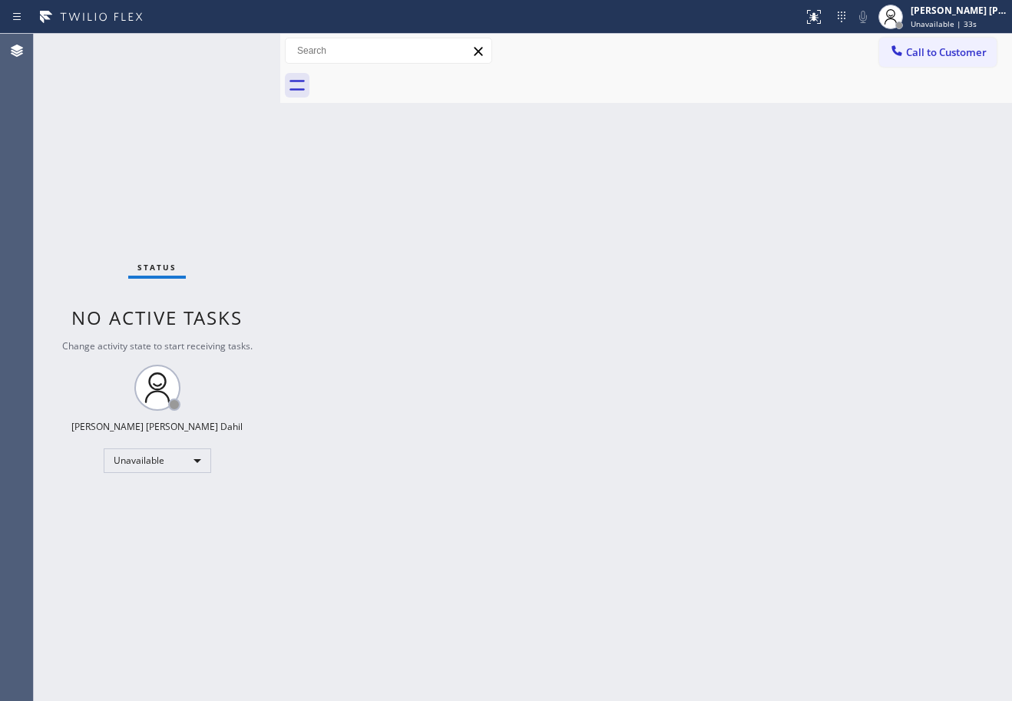
click at [626, 224] on div "Back to Dashboard Change Sender ID Customers Technicians Select a contact Outbo…" at bounding box center [646, 368] width 732 height 668
click at [953, 54] on span "Call to Customer" at bounding box center [946, 52] width 81 height 14
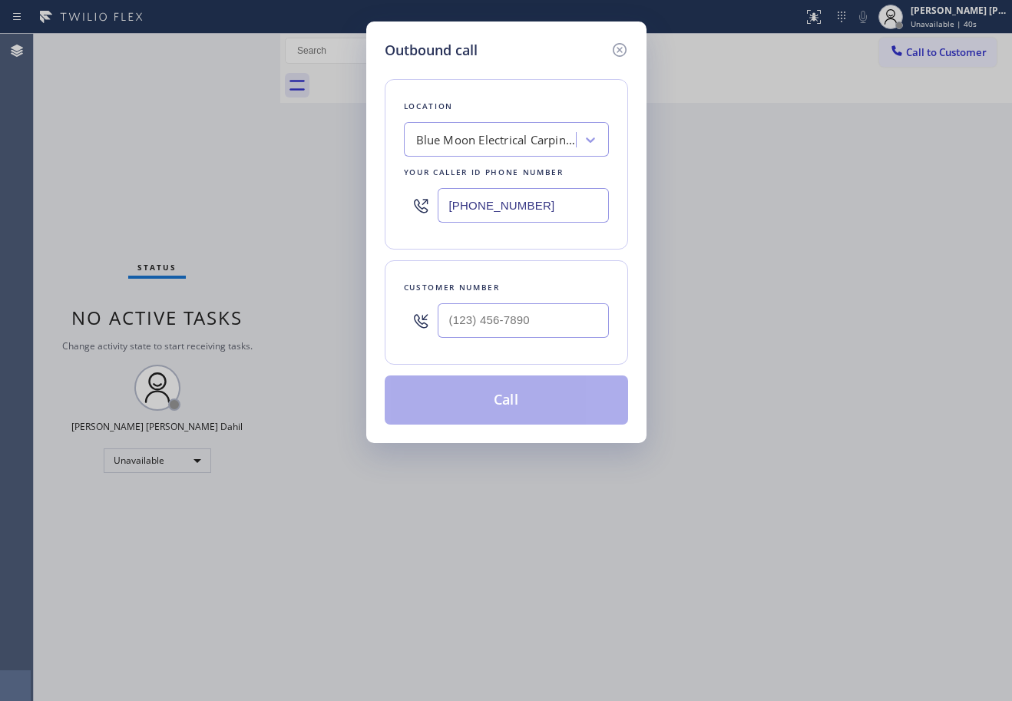
click at [570, 322] on input "text" at bounding box center [523, 320] width 171 height 35
paste input "206) 255-5691"
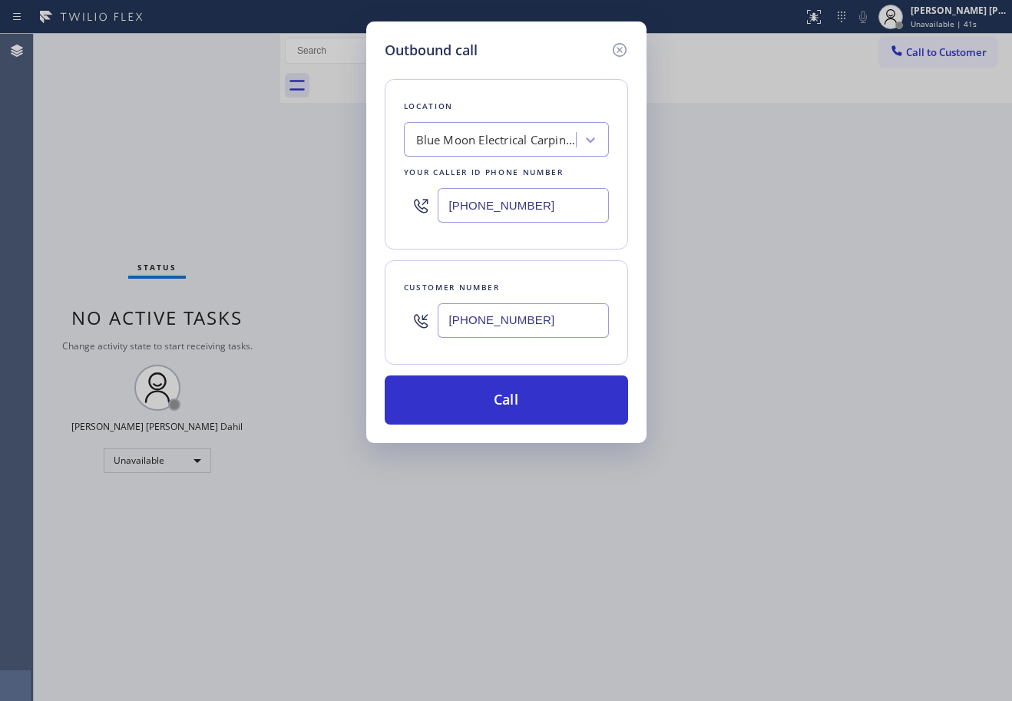
type input "[PHONE_NUMBER]"
click at [548, 212] on input "[PHONE_NUMBER]" at bounding box center [523, 205] width 171 height 35
paste input "206) 309-889"
type input "[PHONE_NUMBER]"
click at [548, 134] on div "4B2.Paid Viking Repair Service" at bounding box center [496, 140] width 161 height 18
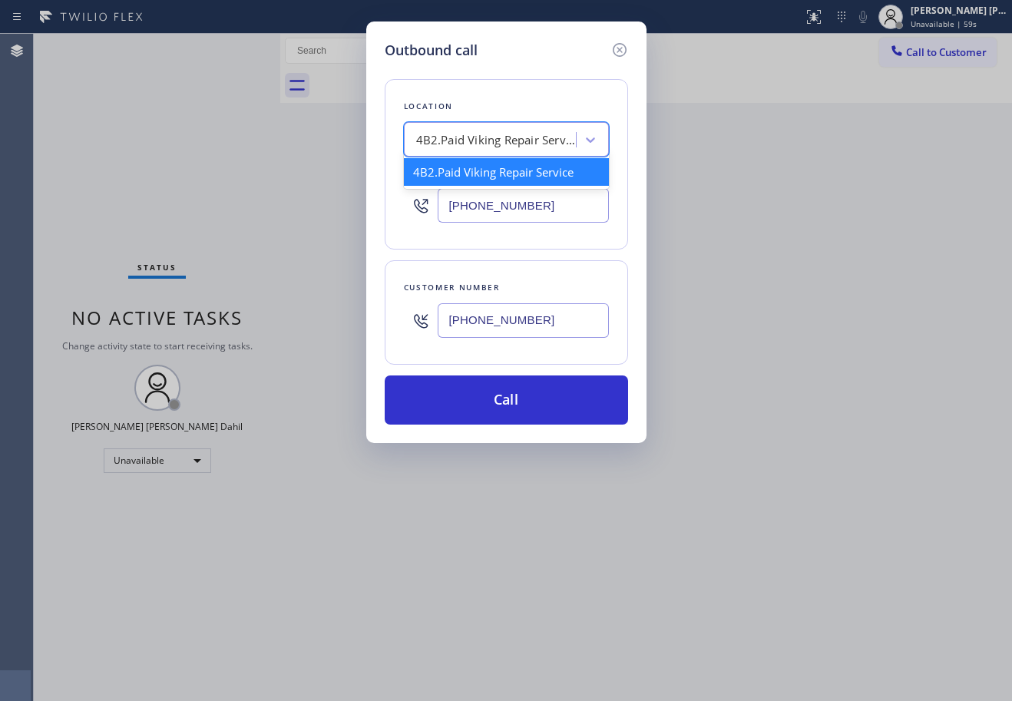
click at [559, 205] on input "[PHONE_NUMBER]" at bounding box center [523, 205] width 171 height 35
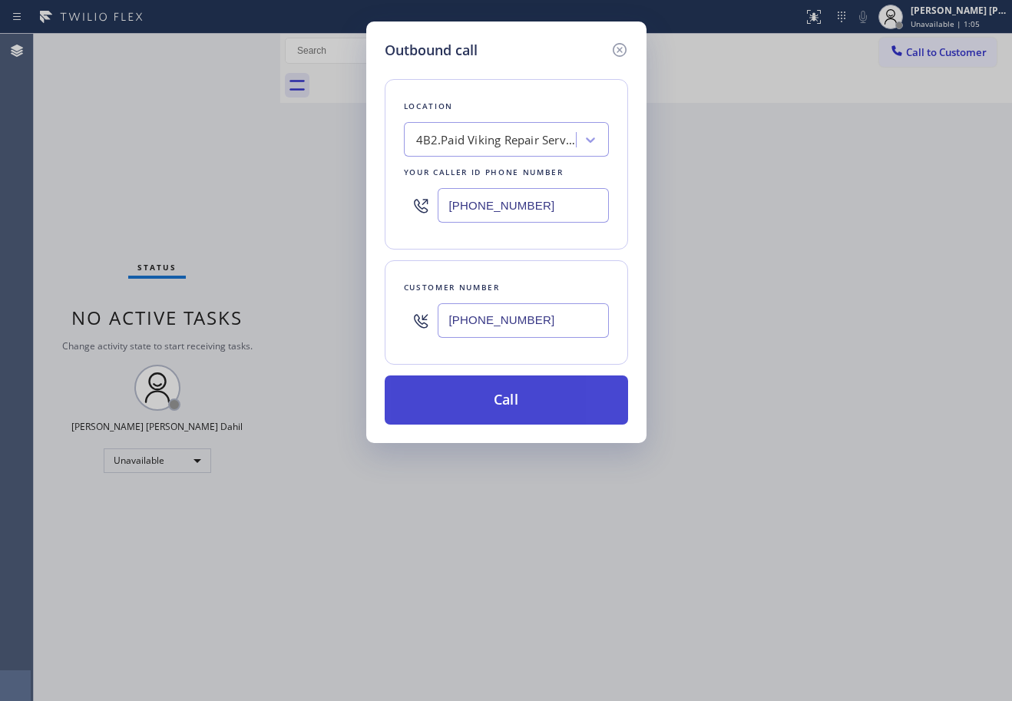
click at [559, 393] on button "Call" at bounding box center [507, 400] width 244 height 49
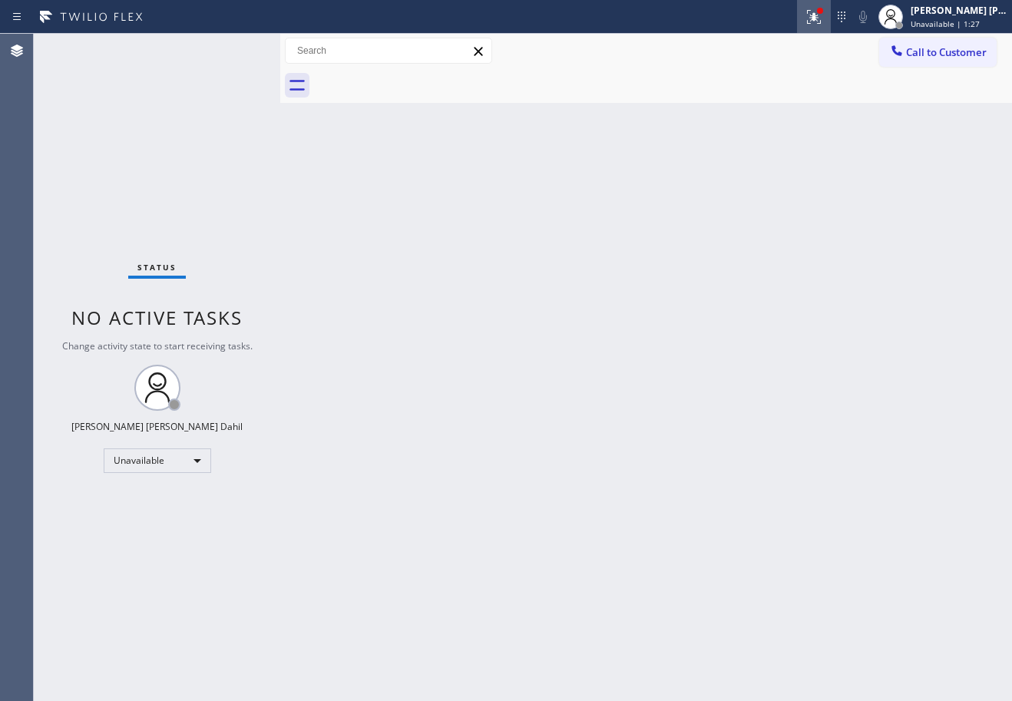
click at [823, 18] on icon at bounding box center [814, 17] width 18 height 18
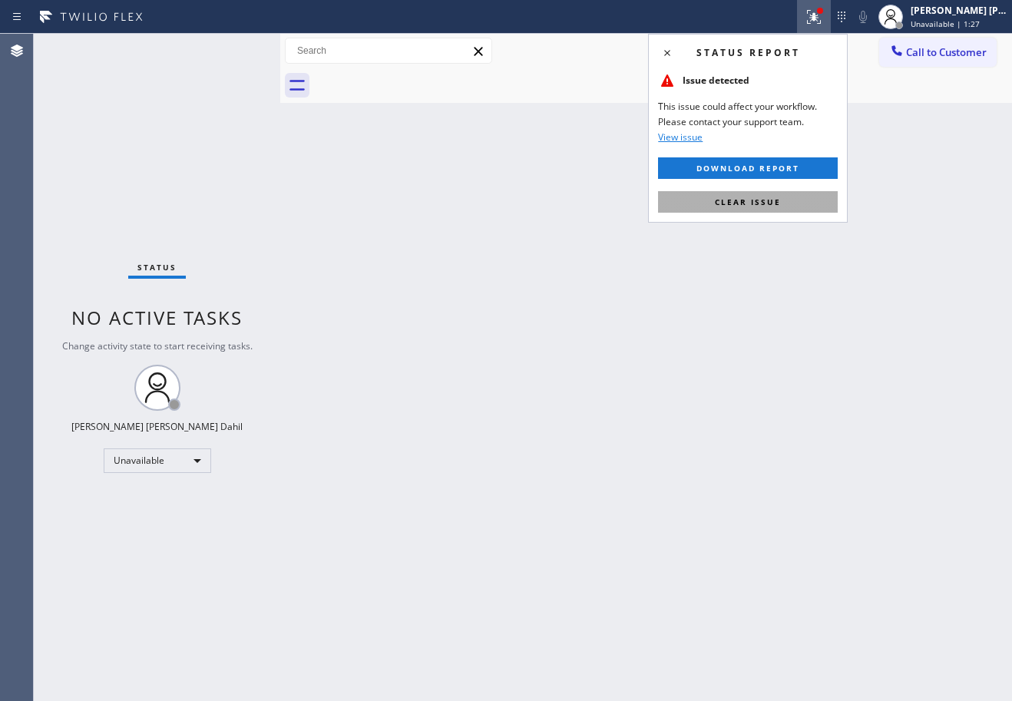
click at [790, 207] on button "Clear issue" at bounding box center [748, 202] width 180 height 22
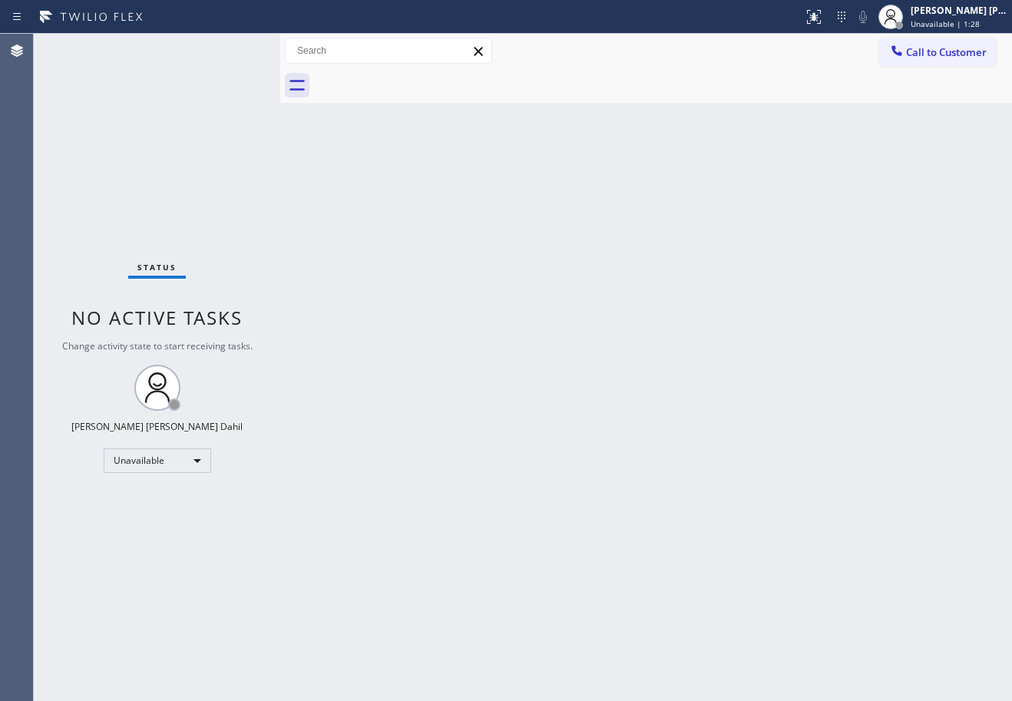
click at [787, 223] on div "Back to Dashboard Change Sender ID Customers Technicians Select a contact Outbo…" at bounding box center [646, 368] width 732 height 668
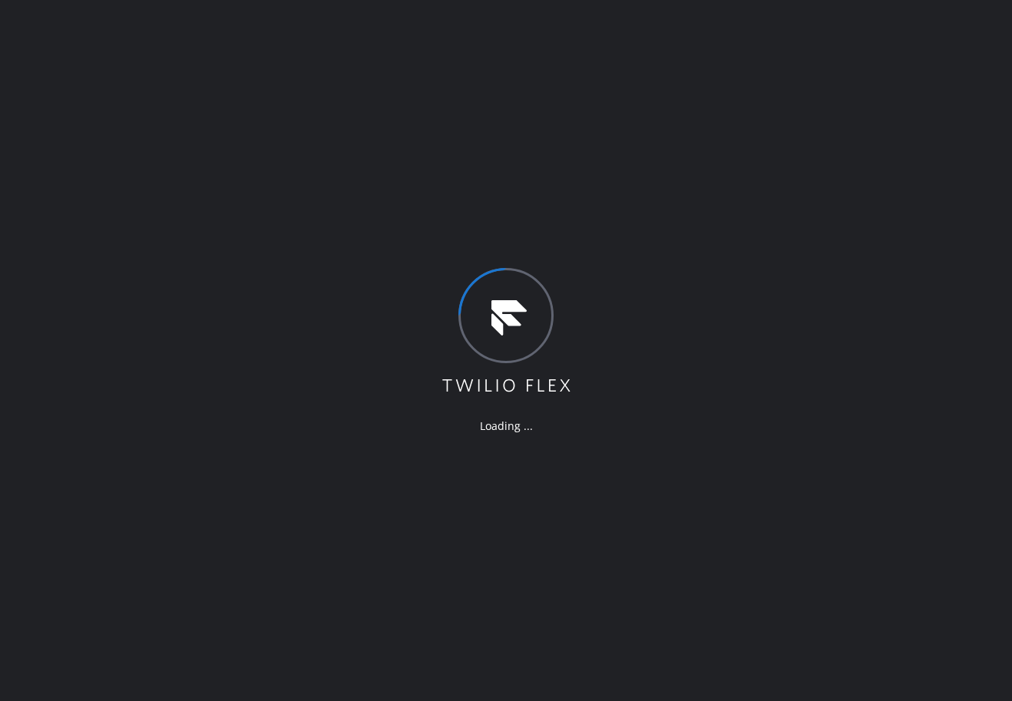
drag, startPoint x: 770, startPoint y: 63, endPoint x: 761, endPoint y: 64, distance: 8.5
click at [770, 63] on div "Loading ..." at bounding box center [506, 350] width 1012 height 701
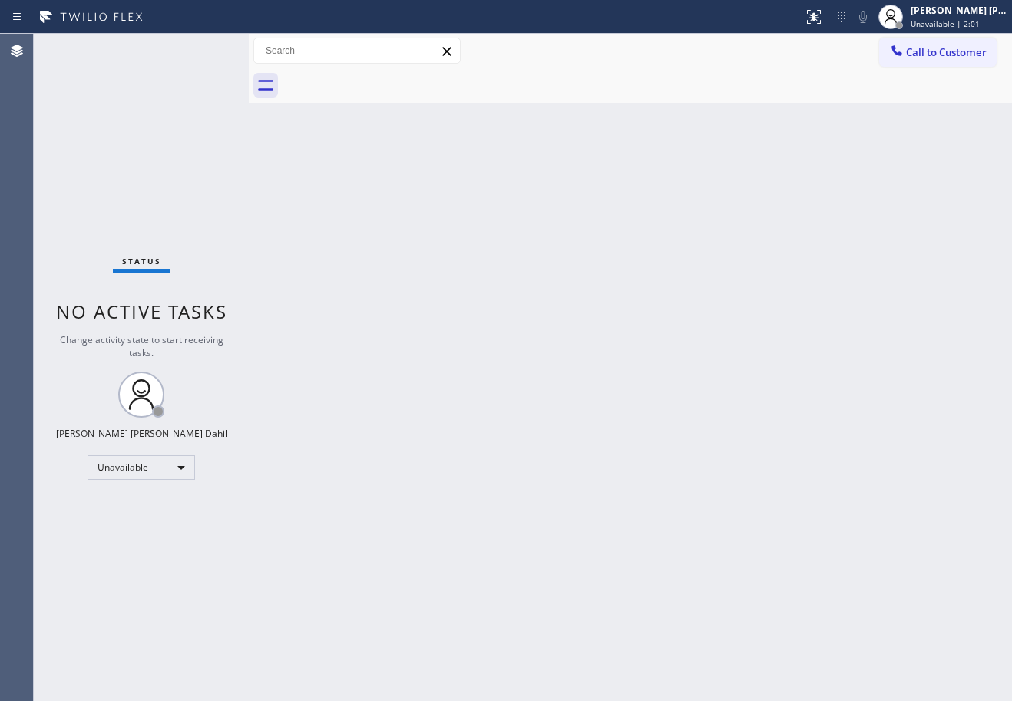
click at [191, 94] on div "Status No active tasks Change activity state to start receiving tasks. [PERSON_…" at bounding box center [141, 368] width 215 height 668
click at [962, 52] on span "Call to Customer" at bounding box center [946, 52] width 81 height 14
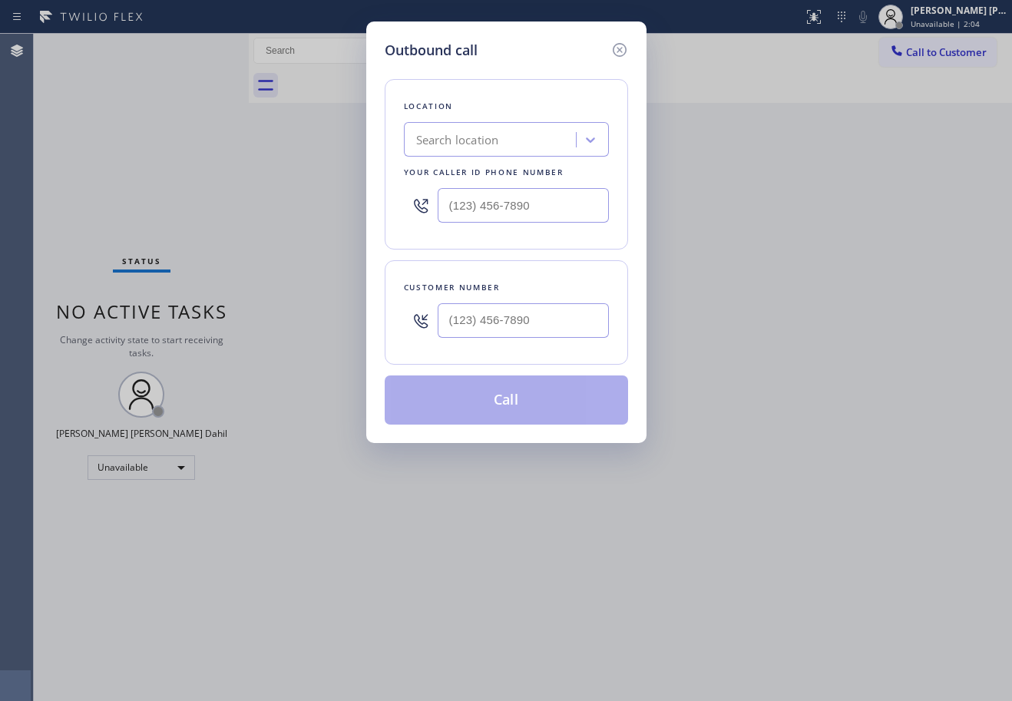
click at [555, 315] on input "text" at bounding box center [523, 320] width 171 height 35
paste input "206) 255-5691"
type input "[PHONE_NUMBER]"
click at [533, 200] on input "(___) ___-____" at bounding box center [523, 205] width 171 height 35
paste input "206) 309-8891"
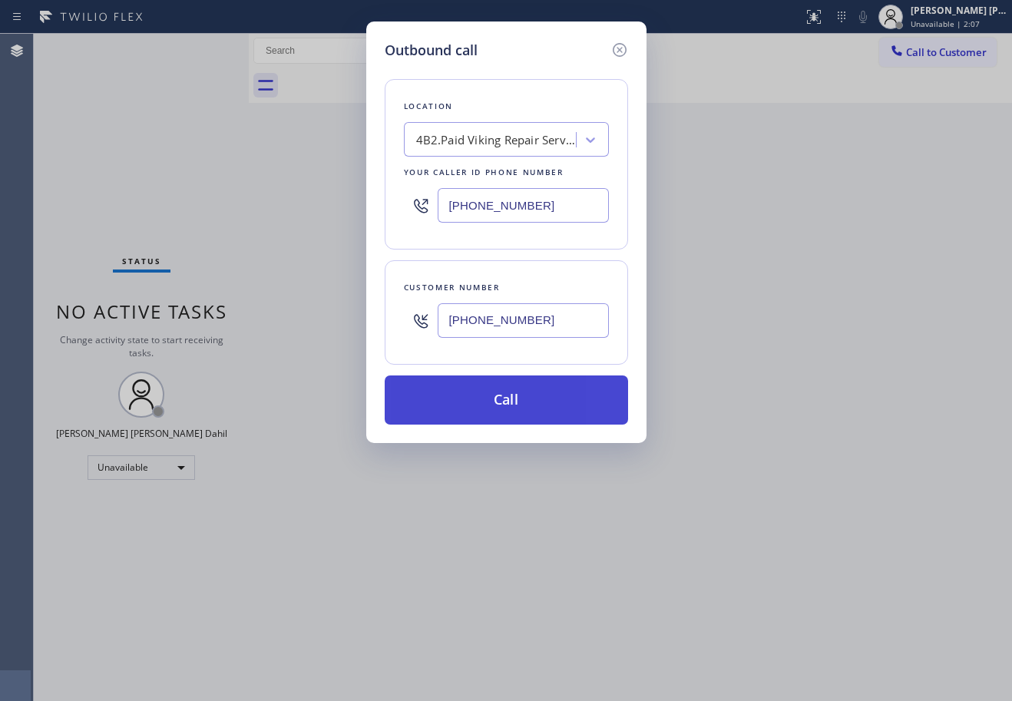
type input "[PHONE_NUMBER]"
click at [522, 415] on button "Call" at bounding box center [507, 400] width 244 height 49
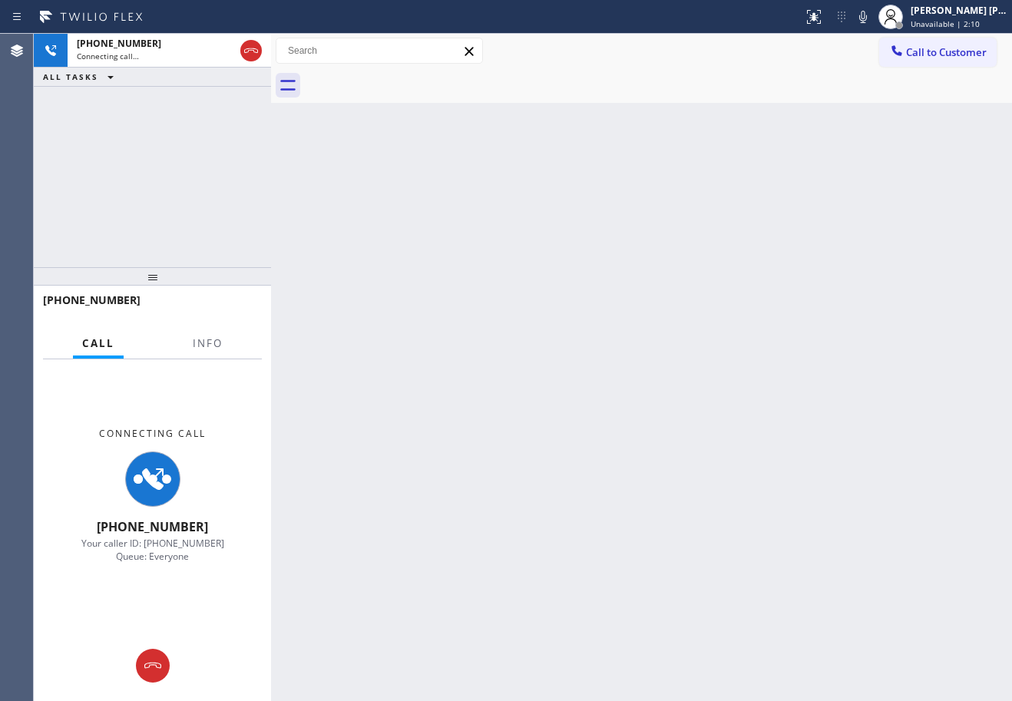
drag, startPoint x: 248, startPoint y: 81, endPoint x: 272, endPoint y: 88, distance: 24.6
click at [271, 87] on div at bounding box center [271, 368] width 0 height 668
click at [485, 374] on div "Back to Dashboard Change Sender ID Customers Technicians Select a contact Outbo…" at bounding box center [643, 368] width 740 height 668
click at [195, 346] on span "Info" at bounding box center [209, 343] width 30 height 14
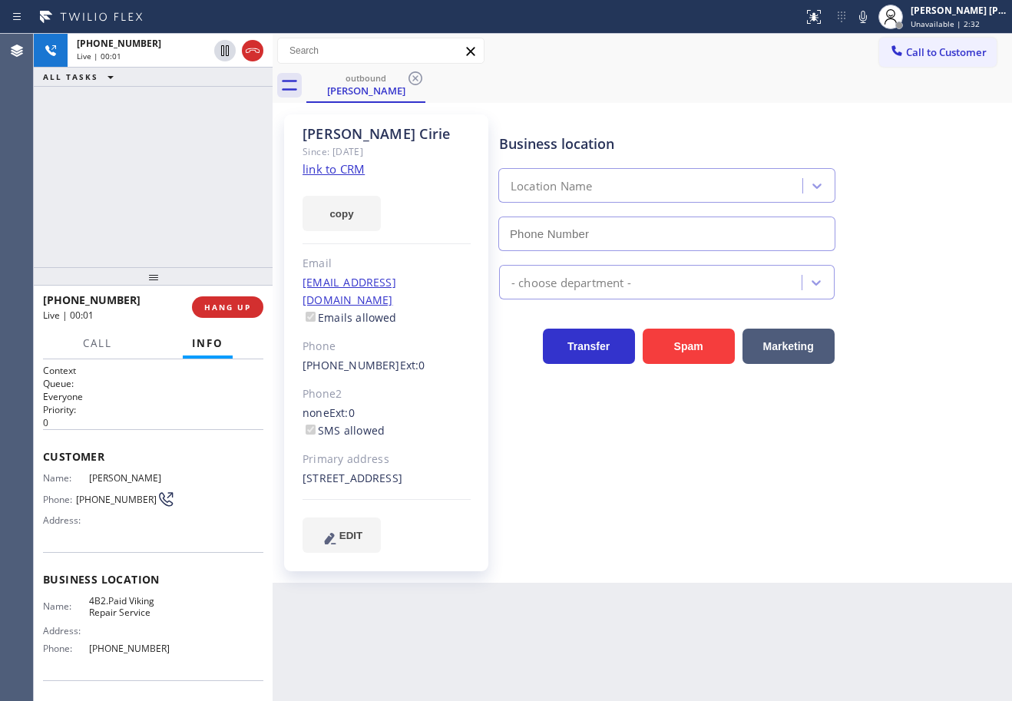
type input "[PHONE_NUMBER]"
click at [777, 103] on div "Amanda Cirie Since: 20 may 2020 link to CRM copy Email amandachaer7@gmail.com E…" at bounding box center [643, 343] width 740 height 480
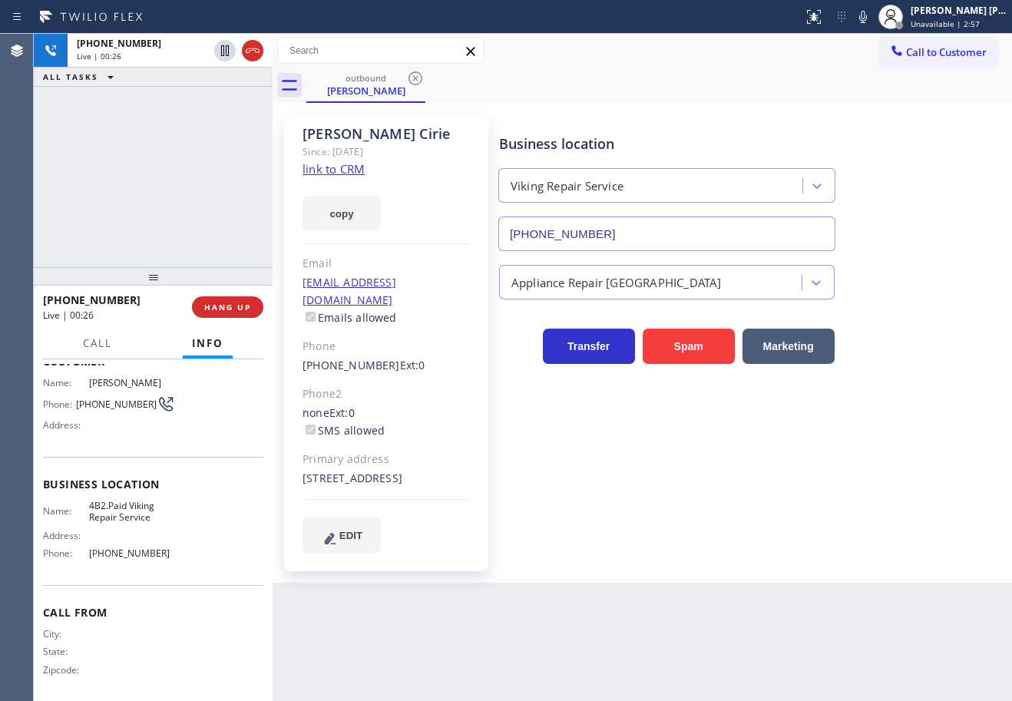
scroll to position [100, 0]
click at [174, 184] on div "+12062555691 Live | 00:28 ALL TASKS ALL TASKS ACTIVE TASKS TASKS IN WRAP UP" at bounding box center [153, 151] width 239 height 234
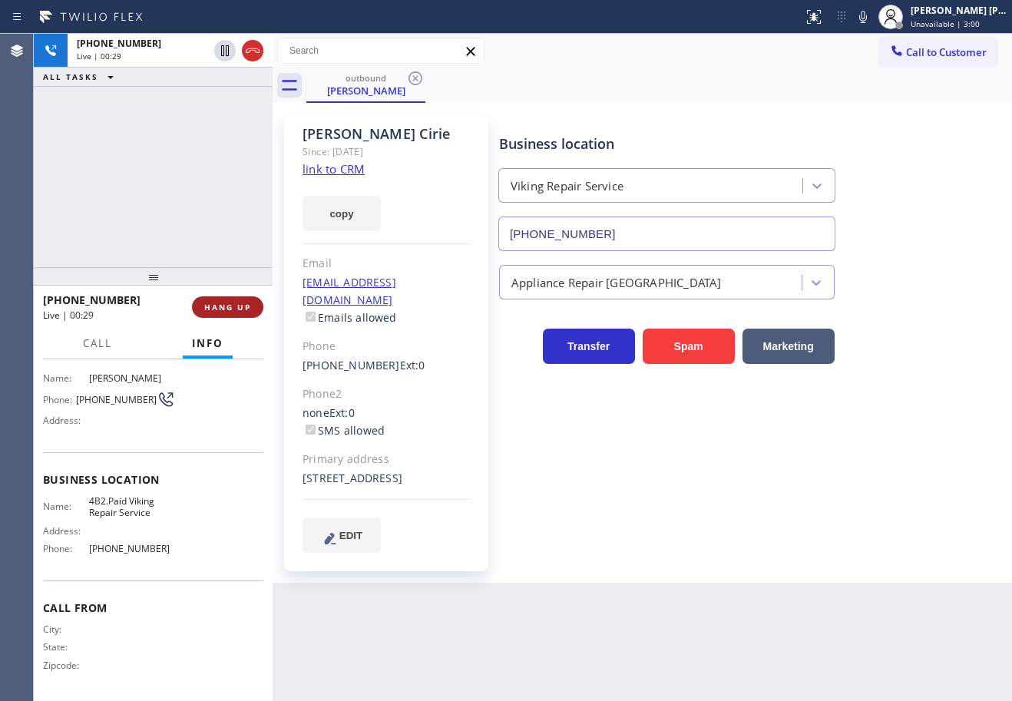
click at [203, 304] on button "HANG UP" at bounding box center [227, 308] width 71 height 22
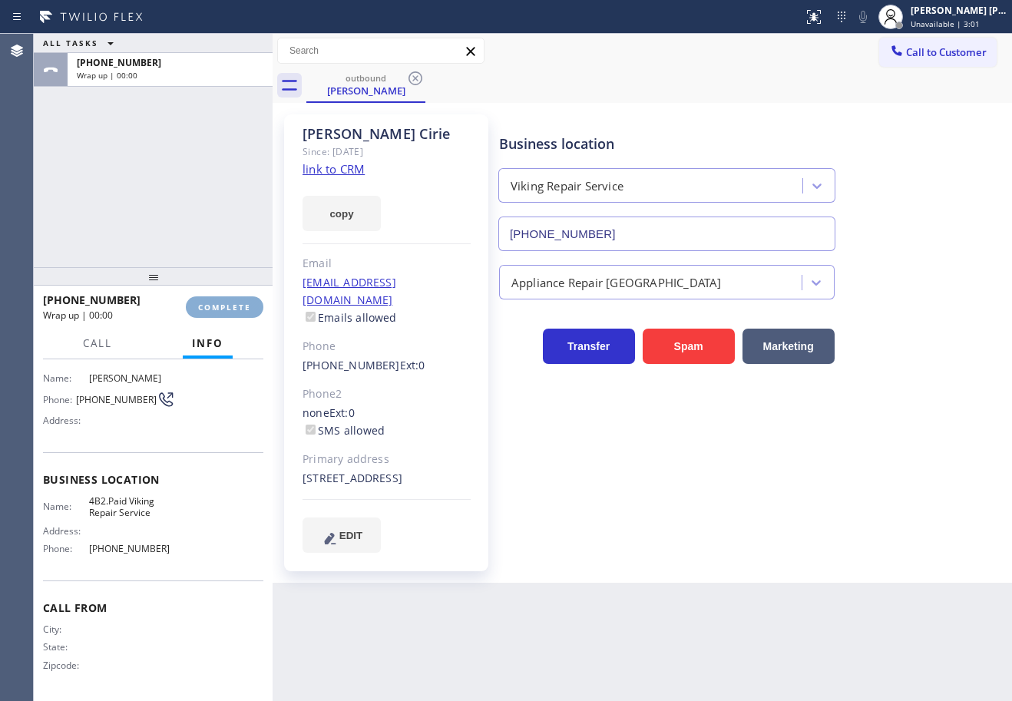
click at [203, 306] on span "COMPLETE" at bounding box center [224, 307] width 53 height 11
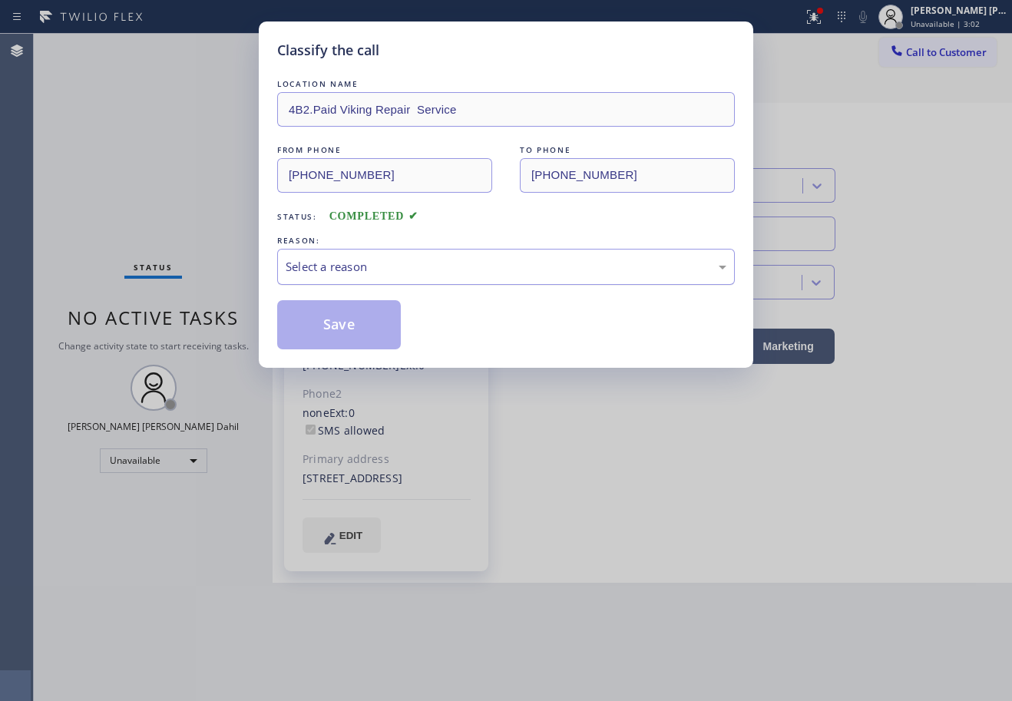
drag, startPoint x: 336, startPoint y: 257, endPoint x: 340, endPoint y: 268, distance: 11.7
click at [337, 258] on div "Select a reason" at bounding box center [506, 267] width 441 height 18
click at [374, 345] on button "Save" at bounding box center [339, 324] width 124 height 49
click at [359, 333] on button "Save" at bounding box center [339, 324] width 124 height 49
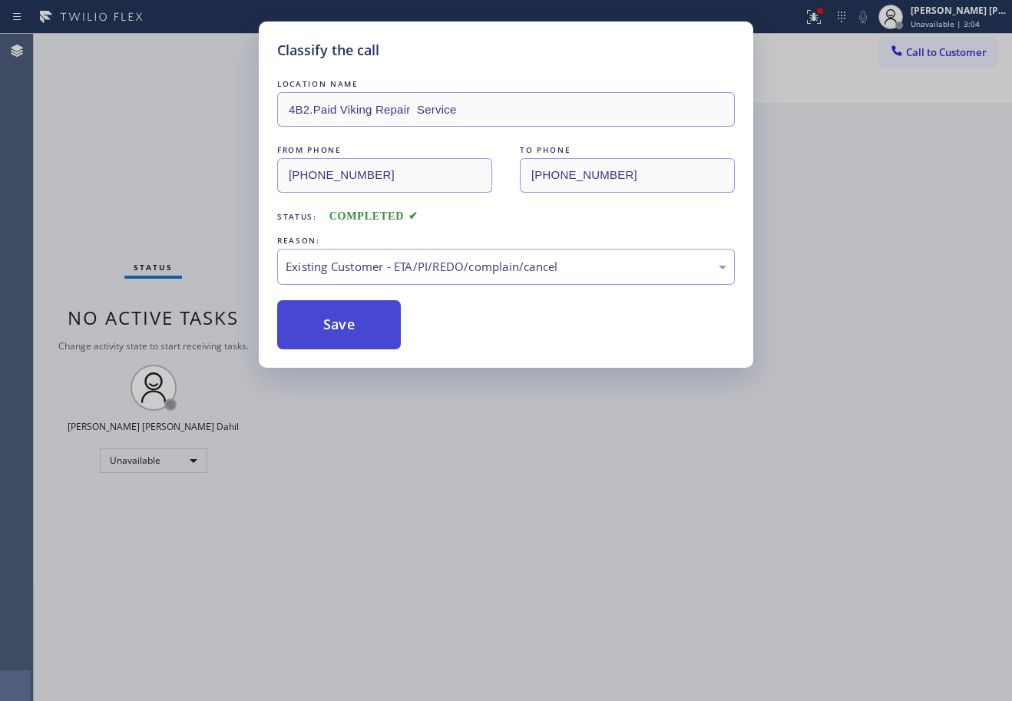
click at [359, 333] on button "Save" at bounding box center [339, 324] width 124 height 49
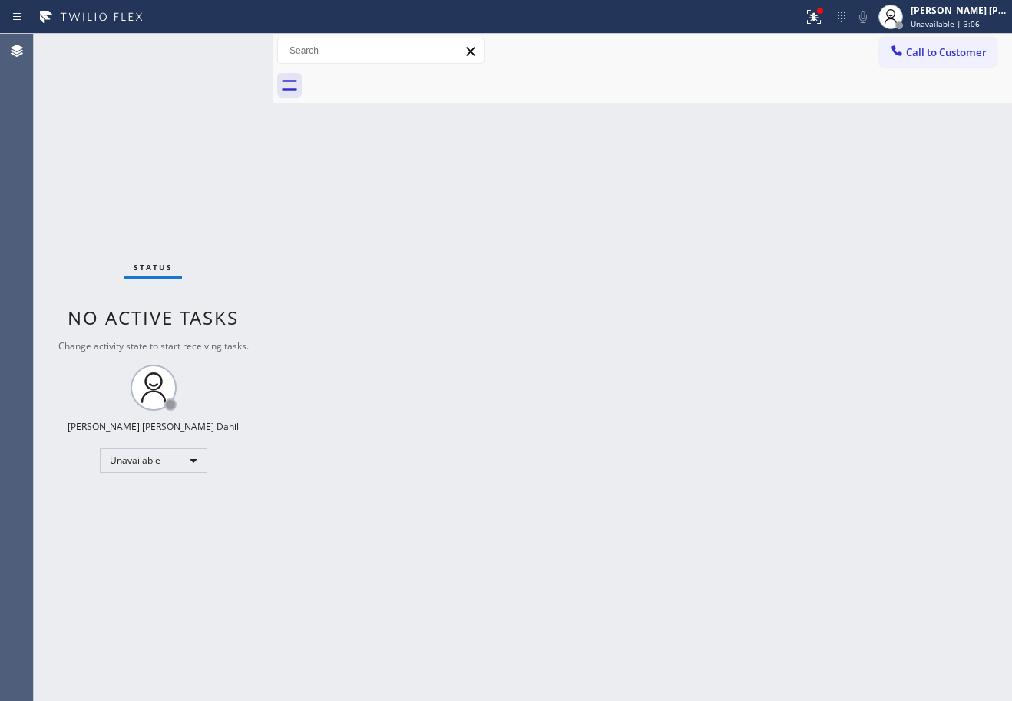
click at [583, 517] on div "Back to Dashboard Change Sender ID Customers Technicians Select a contact Outbo…" at bounding box center [643, 368] width 740 height 668
click at [968, 18] on div "Joshua Jake Dahil Unavailable | 3:18" at bounding box center [960, 16] width 104 height 27
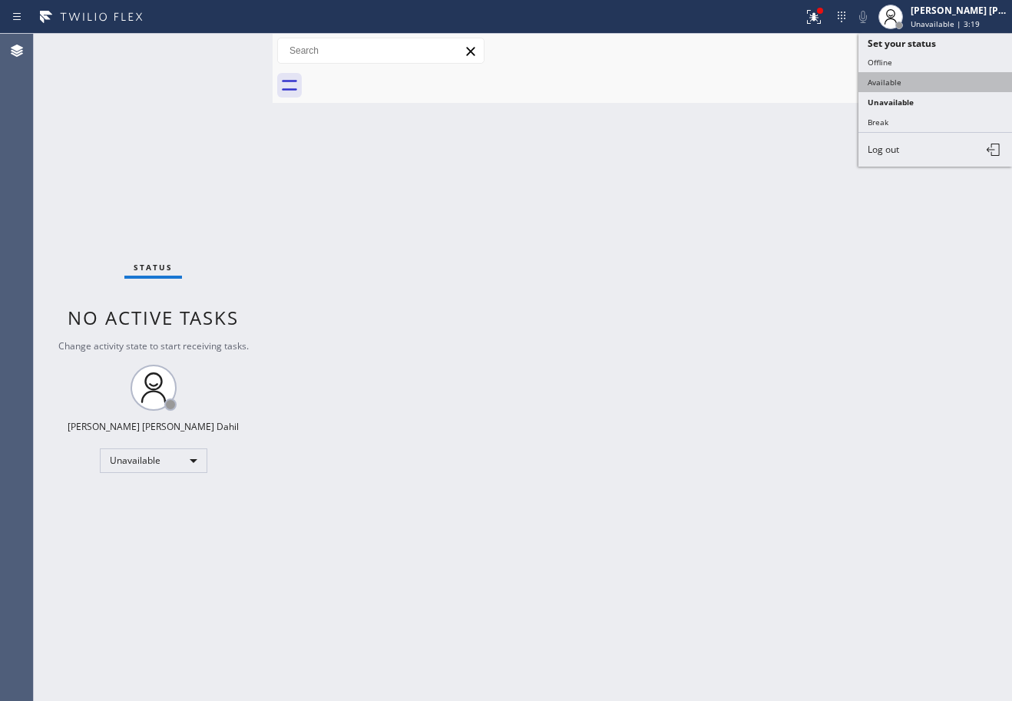
click at [921, 77] on button "Available" at bounding box center [936, 82] width 154 height 20
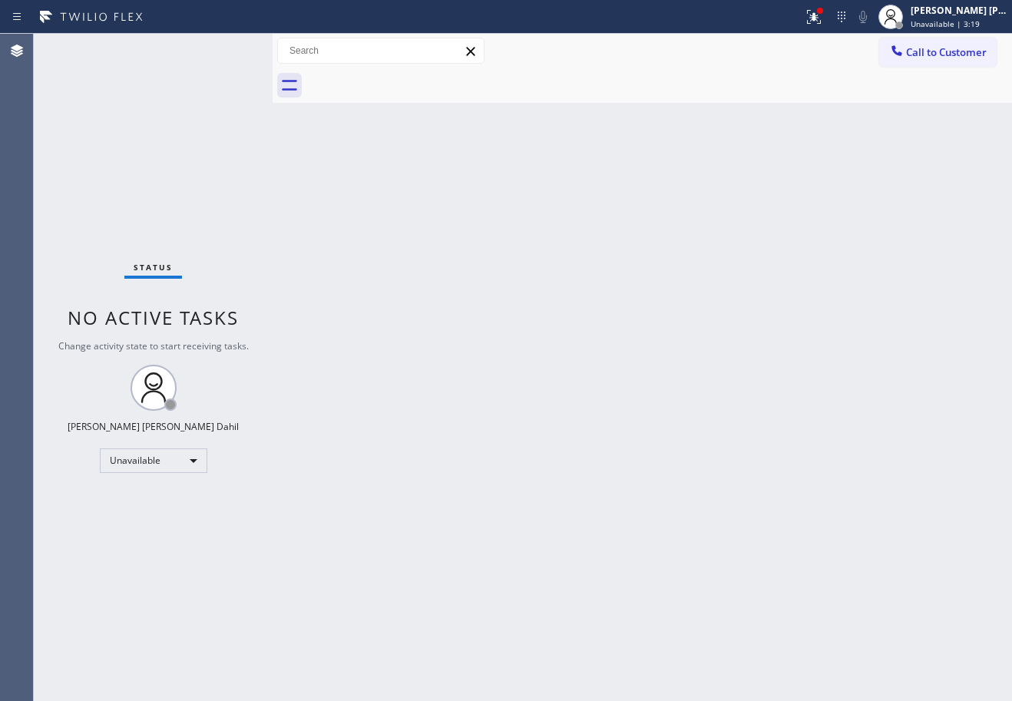
click at [797, 17] on div at bounding box center [401, 17] width 791 height 25
click at [823, 15] on icon at bounding box center [814, 17] width 18 height 18
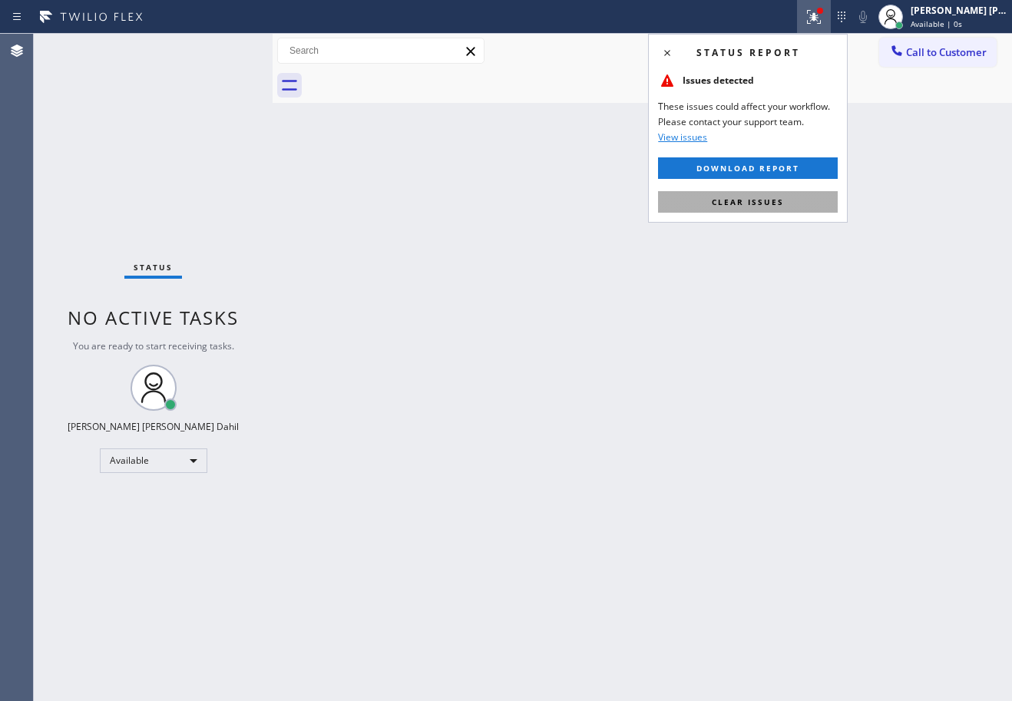
click at [790, 203] on button "Clear issues" at bounding box center [748, 202] width 180 height 22
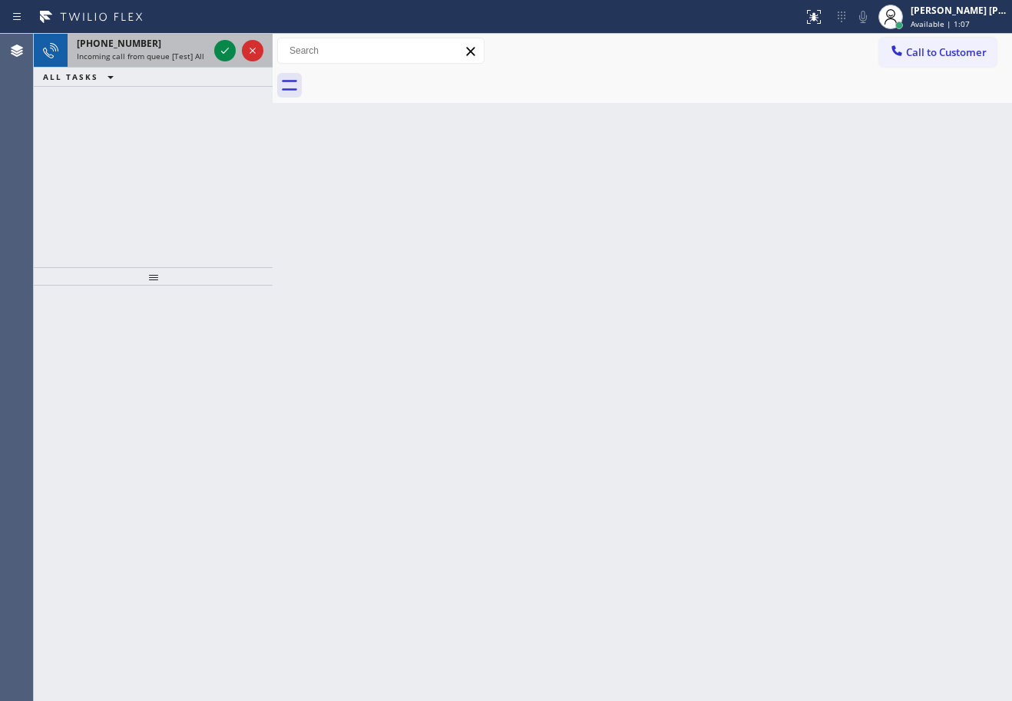
click at [171, 49] on div "+12145663369" at bounding box center [142, 43] width 131 height 13
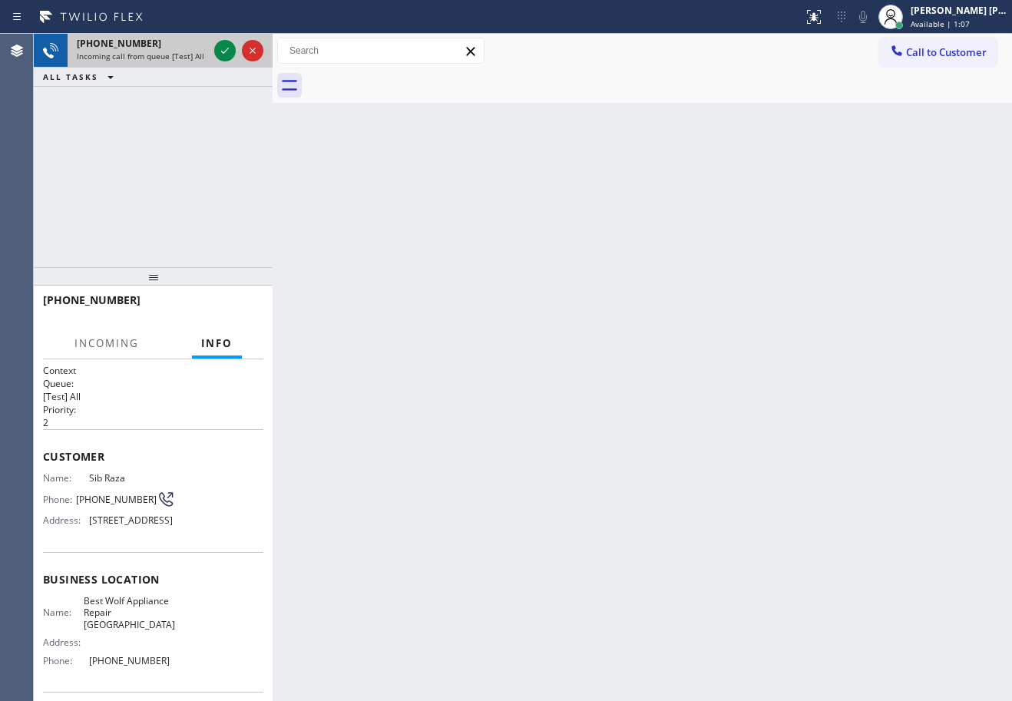
click at [171, 49] on div "+12145663369" at bounding box center [142, 43] width 131 height 13
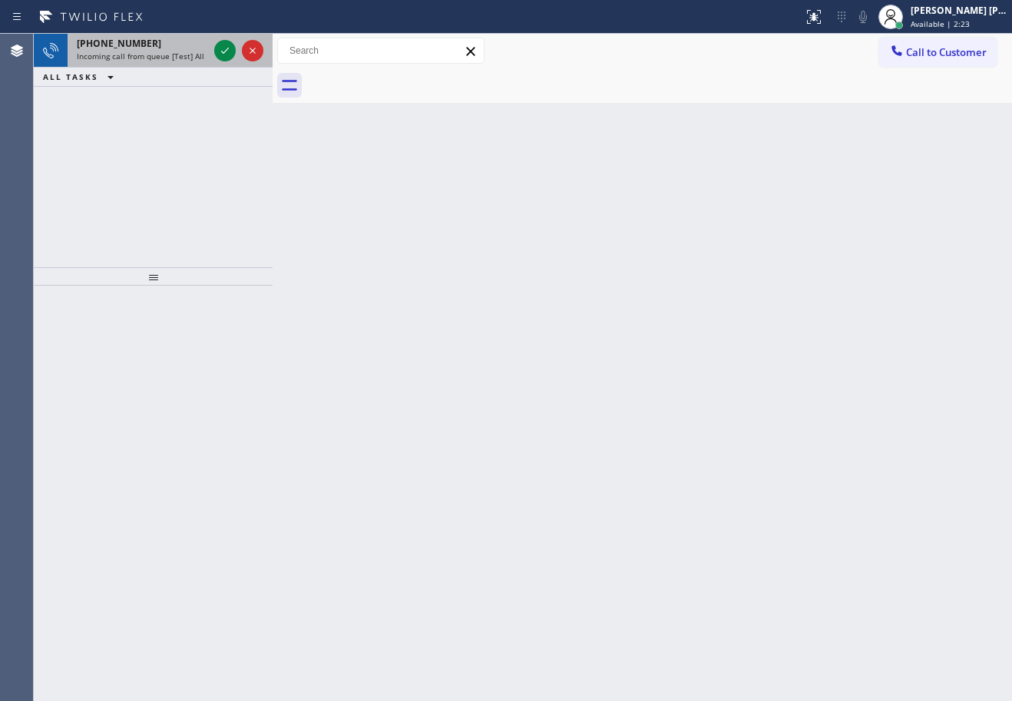
click at [174, 55] on span "Incoming call from queue [Test] All" at bounding box center [141, 56] width 128 height 11
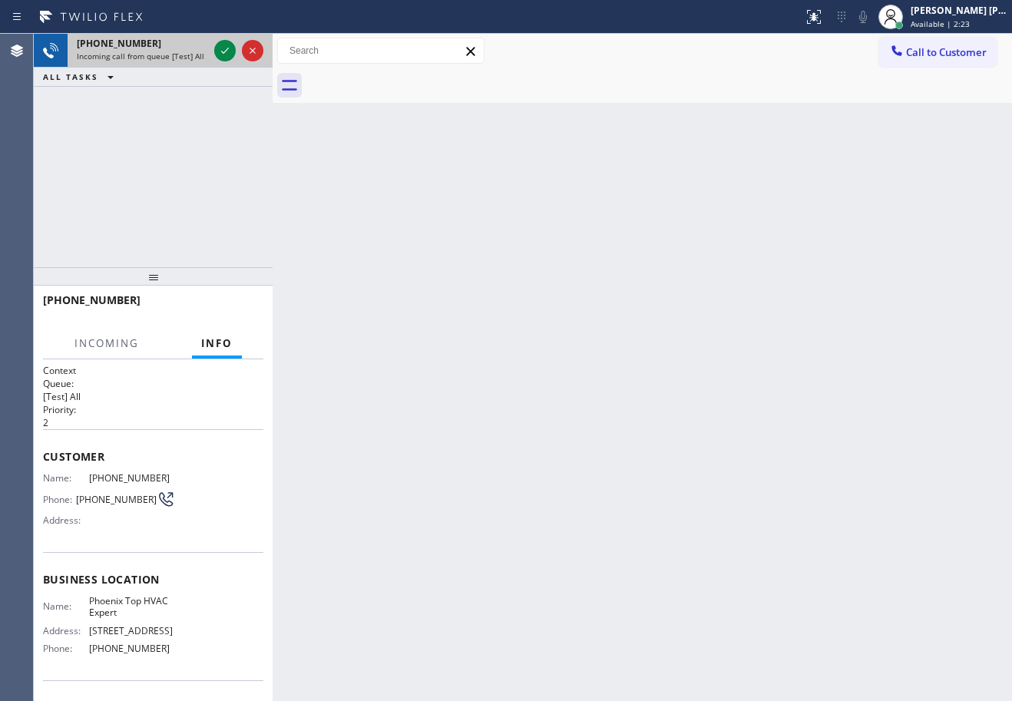
click at [174, 55] on span "Incoming call from queue [Test] All" at bounding box center [141, 56] width 128 height 11
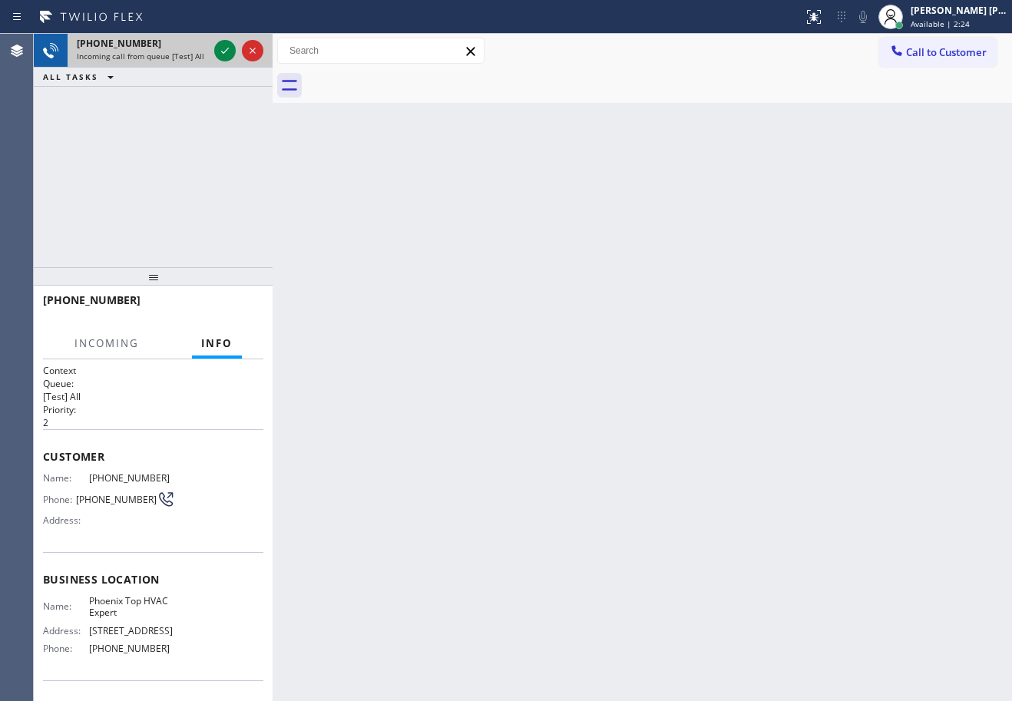
click at [174, 55] on span "Incoming call from queue [Test] All" at bounding box center [141, 56] width 128 height 11
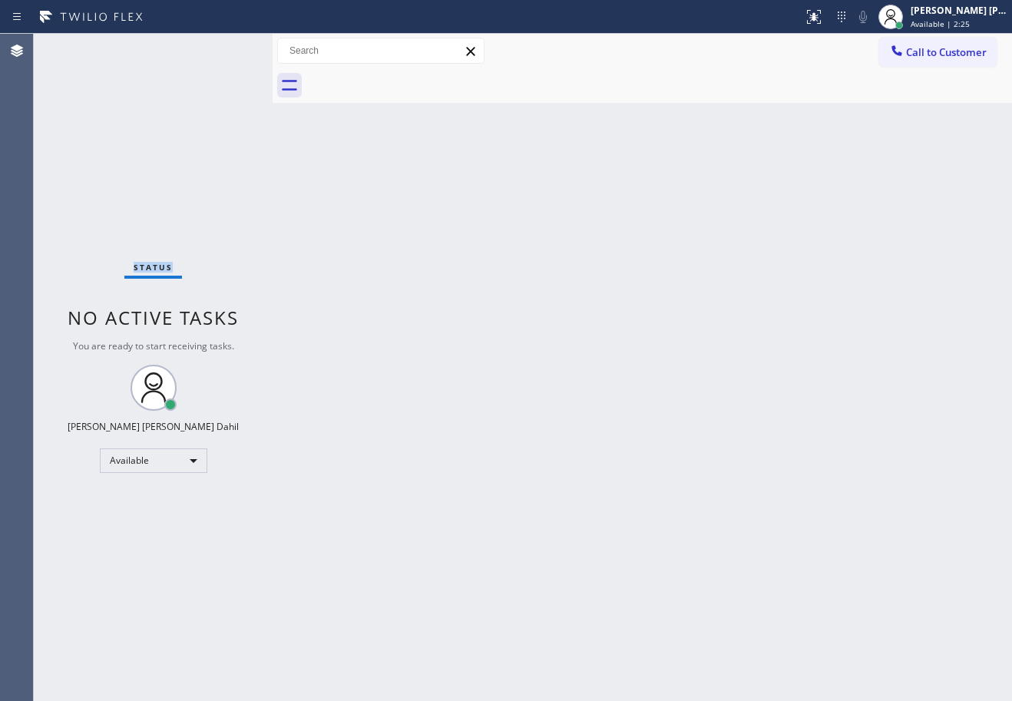
click at [174, 55] on div "Status No active tasks You are ready to start receiving tasks. [PERSON_NAME] [P…" at bounding box center [153, 368] width 239 height 668
drag, startPoint x: 717, startPoint y: 237, endPoint x: 677, endPoint y: 222, distance: 43.5
click at [717, 238] on div "Back to Dashboard Change Sender ID Customers Technicians Select a contact Outbo…" at bounding box center [643, 368] width 740 height 668
drag, startPoint x: 690, startPoint y: 359, endPoint x: 732, endPoint y: 406, distance: 63.7
click at [691, 360] on div "Back to Dashboard Change Sender ID Customers Technicians Select a contact Outbo…" at bounding box center [643, 368] width 740 height 668
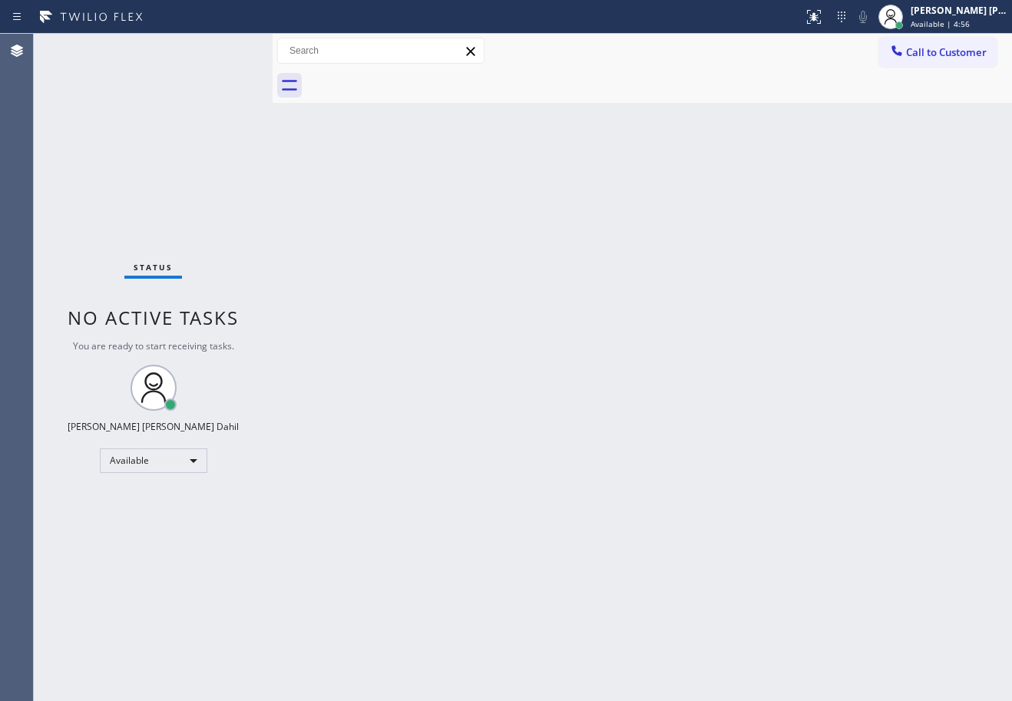
click at [797, 510] on div "Back to Dashboard Change Sender ID Customers Technicians Select a contact Outbo…" at bounding box center [643, 368] width 740 height 668
click at [188, 105] on div "Status No active tasks You are ready to start receiving tasks. [PERSON_NAME] [P…" at bounding box center [153, 368] width 239 height 668
click at [664, 363] on div "Back to Dashboard Change Sender ID Customers Technicians Select a contact Outbo…" at bounding box center [643, 368] width 740 height 668
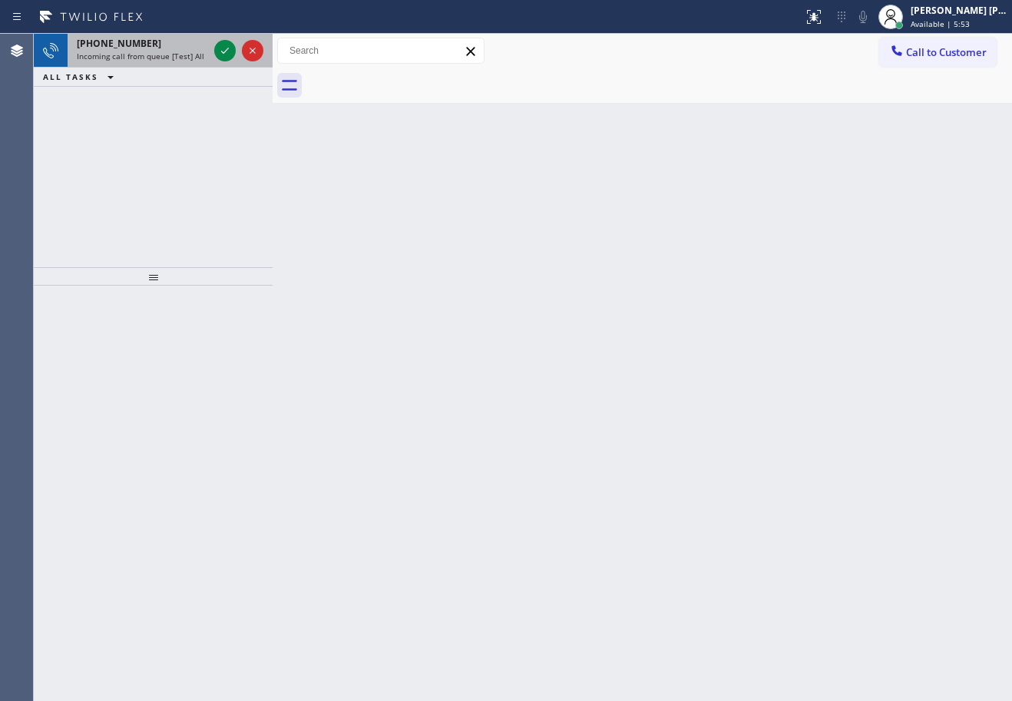
click at [147, 57] on span "Incoming call from queue [Test] All" at bounding box center [141, 56] width 128 height 11
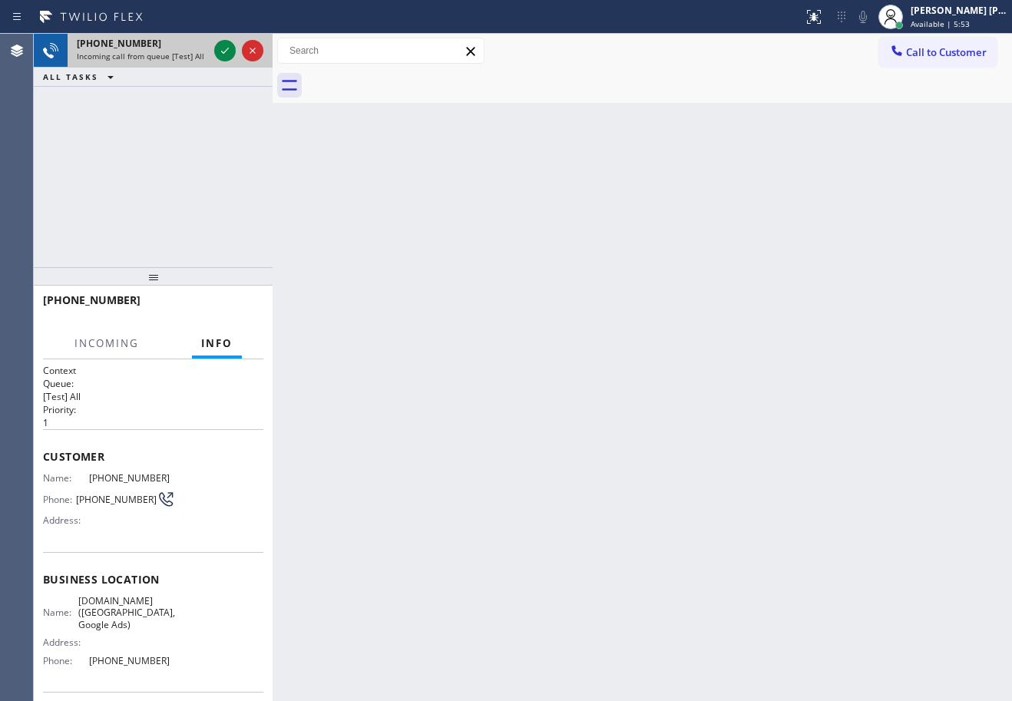
click at [151, 57] on span "Incoming call from queue [Test] All" at bounding box center [141, 56] width 128 height 11
click at [153, 57] on span "Incoming call from queue [Test] All" at bounding box center [141, 56] width 128 height 11
click at [217, 44] on icon at bounding box center [225, 50] width 18 height 18
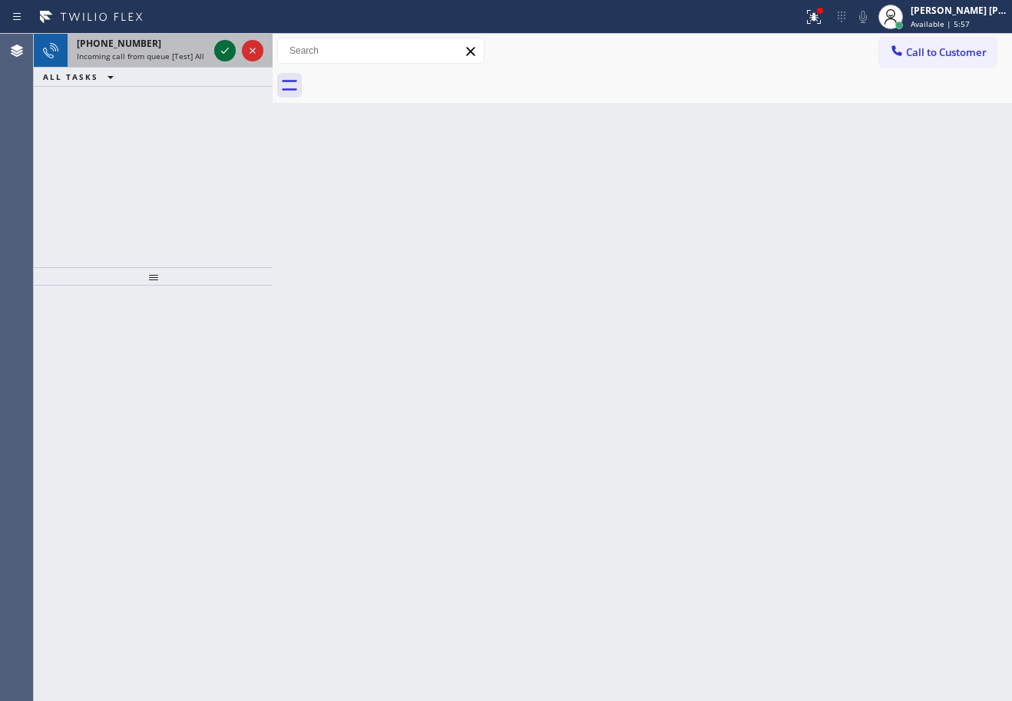
click at [200, 46] on div "+17076968418" at bounding box center [142, 43] width 131 height 13
click at [181, 47] on div "+15628430971" at bounding box center [142, 43] width 131 height 13
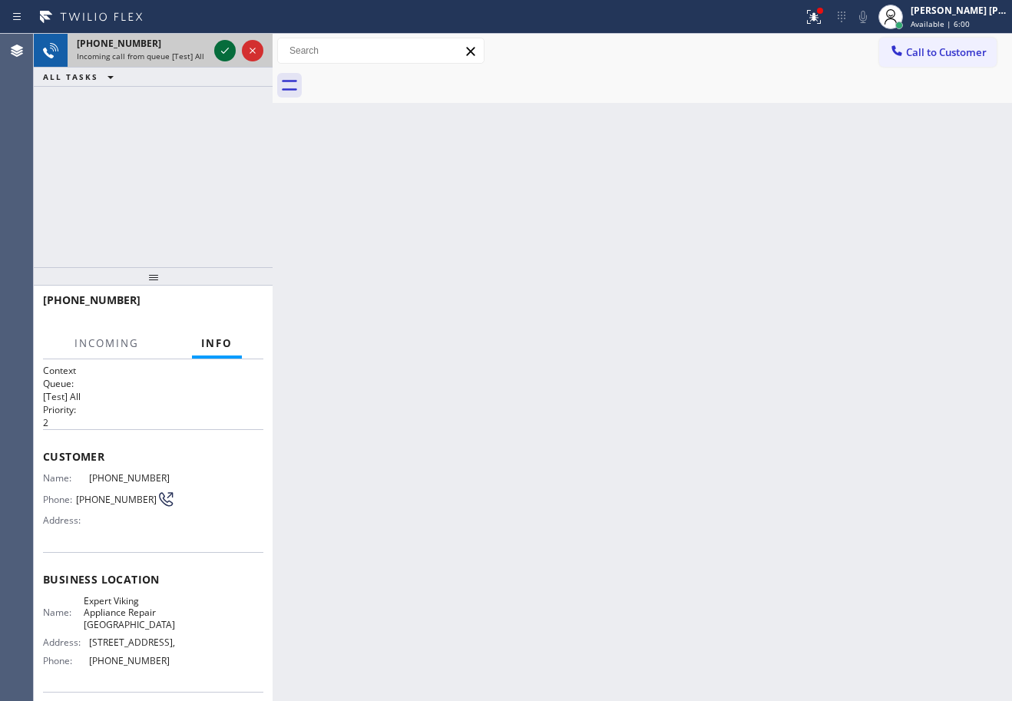
click at [223, 49] on icon at bounding box center [225, 50] width 18 height 18
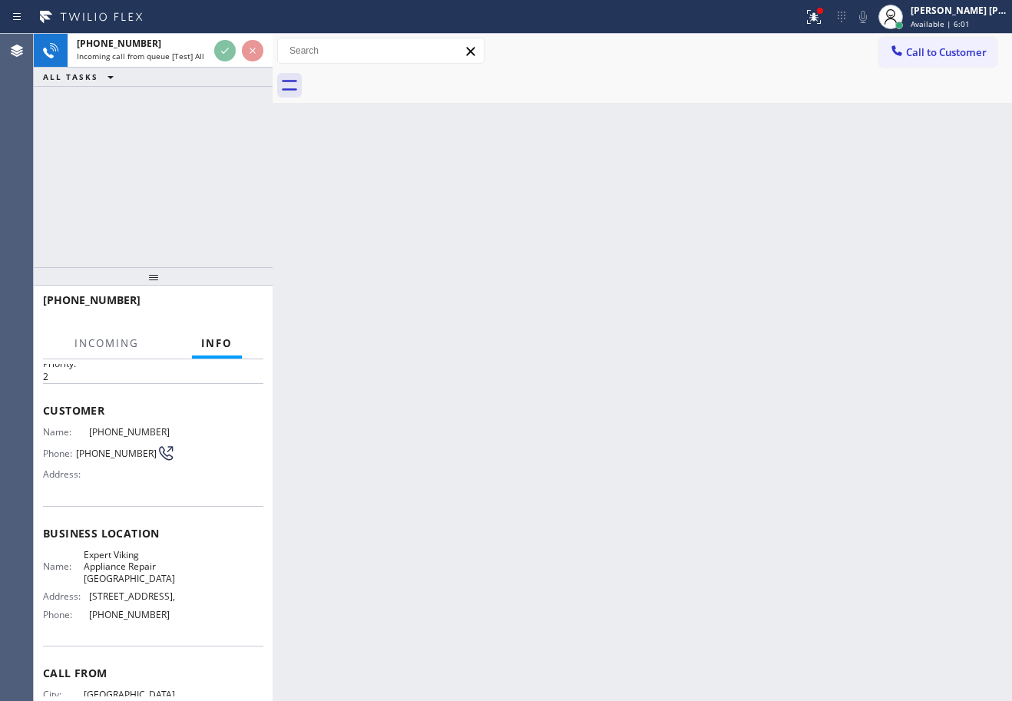
scroll to position [124, 0]
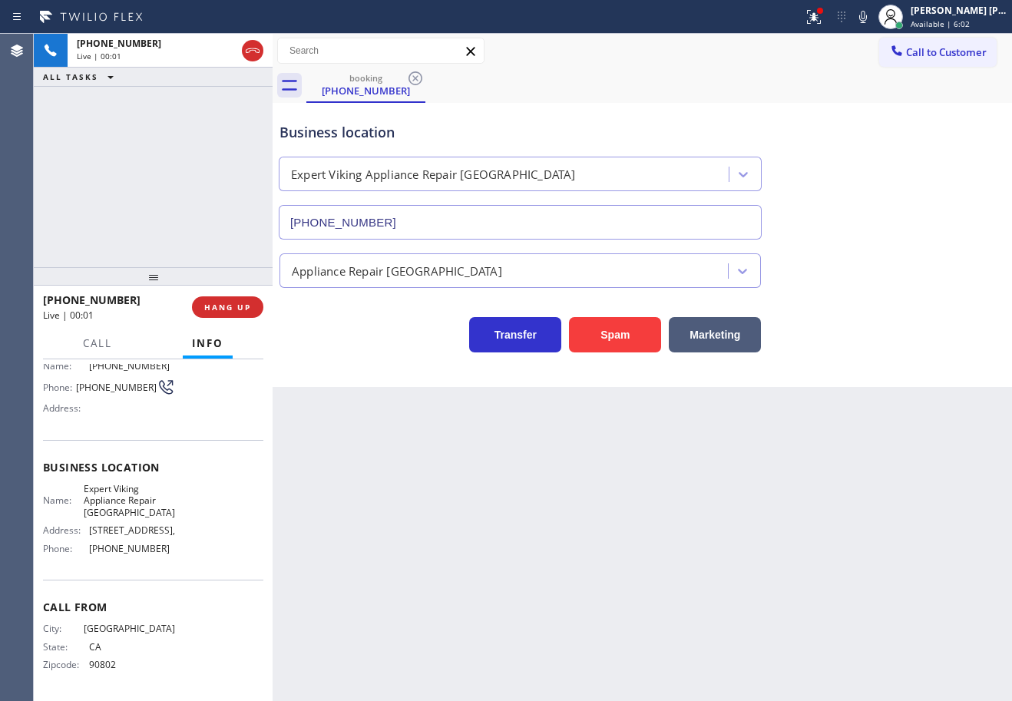
type input "(562) 526-7993"
drag, startPoint x: 174, startPoint y: 555, endPoint x: 81, endPoint y: 555, distance: 93.0
click at [76, 555] on div "Name: Expert Viking Appliance Repair Norwalk Address: 12440 Firestone Blvd, Pho…" at bounding box center [153, 522] width 220 height 78
copy div "(562) 526-7993"
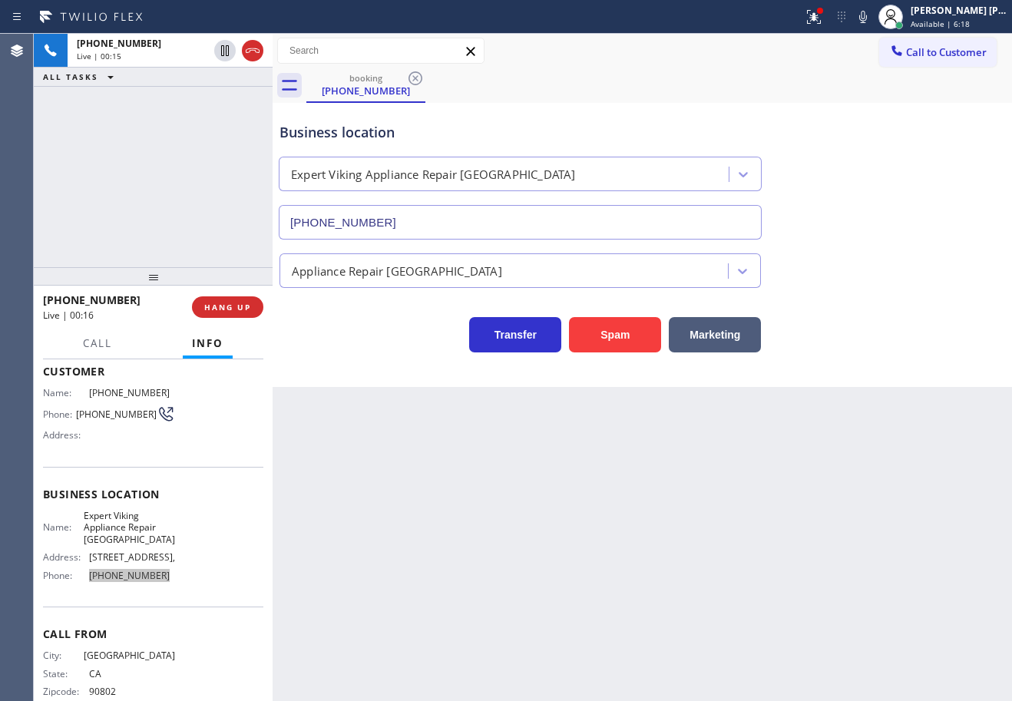
scroll to position [0, 0]
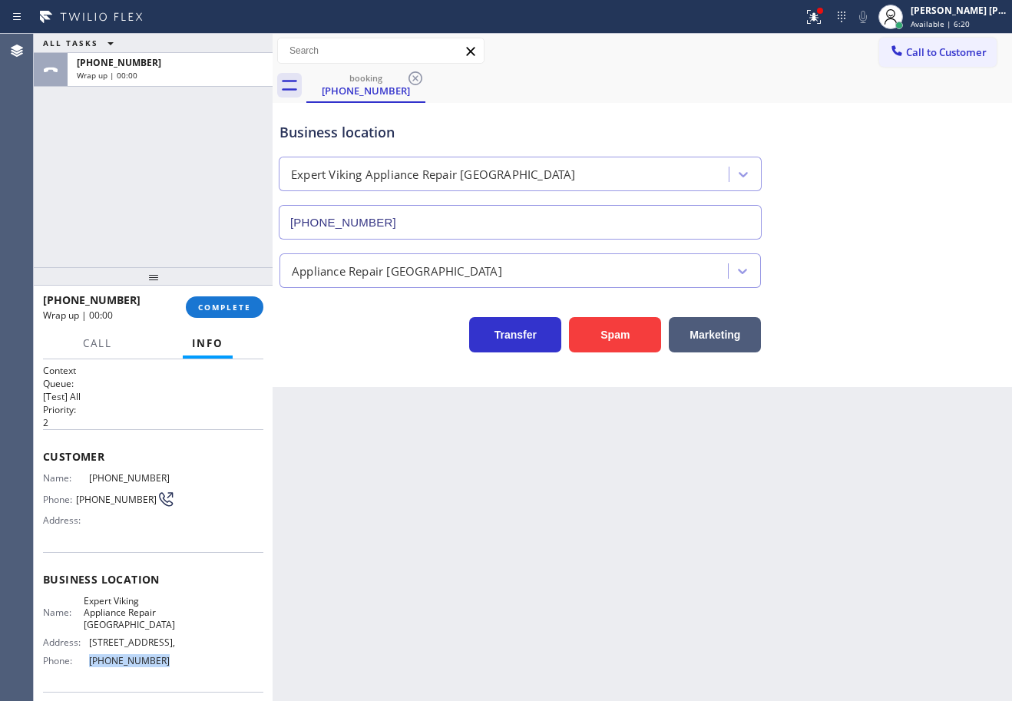
click at [191, 118] on div "ALL TASKS ALL TASKS ACTIVE TASKS TASKS IN WRAP UP +15628430971 Wrap up | 00:00" at bounding box center [153, 151] width 239 height 234
click at [220, 302] on div "+15628430971 Wrap up | 00:01 COMPLETE" at bounding box center [153, 307] width 220 height 40
click at [222, 307] on span "COMPLETE" at bounding box center [224, 307] width 53 height 11
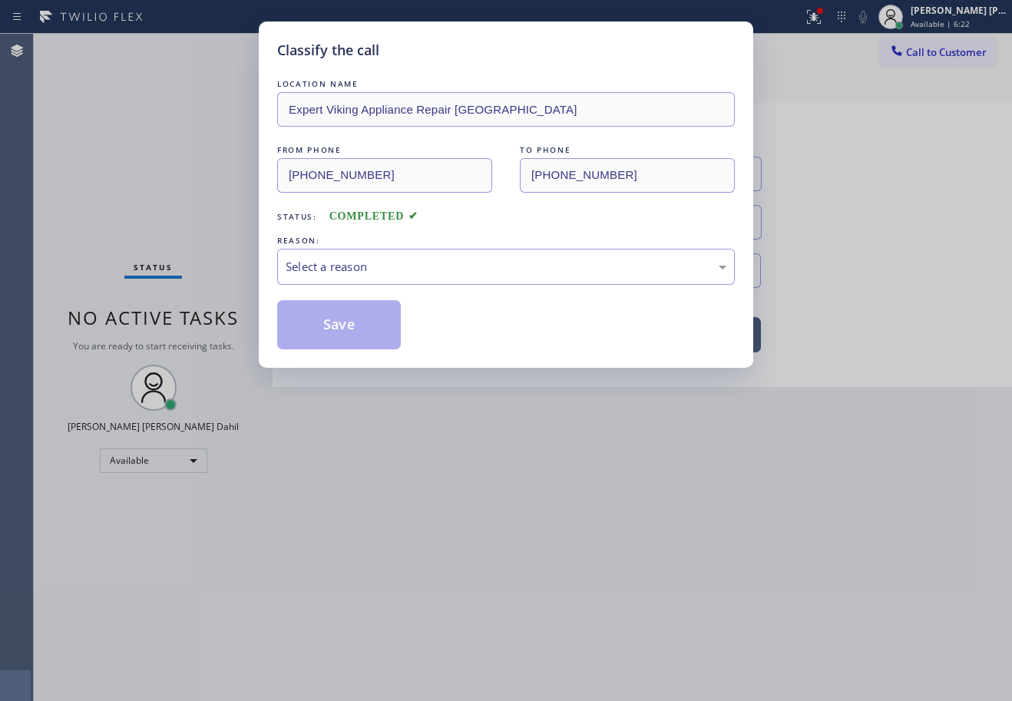
click at [320, 242] on div "REASON:" at bounding box center [506, 241] width 458 height 16
click at [336, 275] on div "Select a reason" at bounding box center [506, 267] width 441 height 18
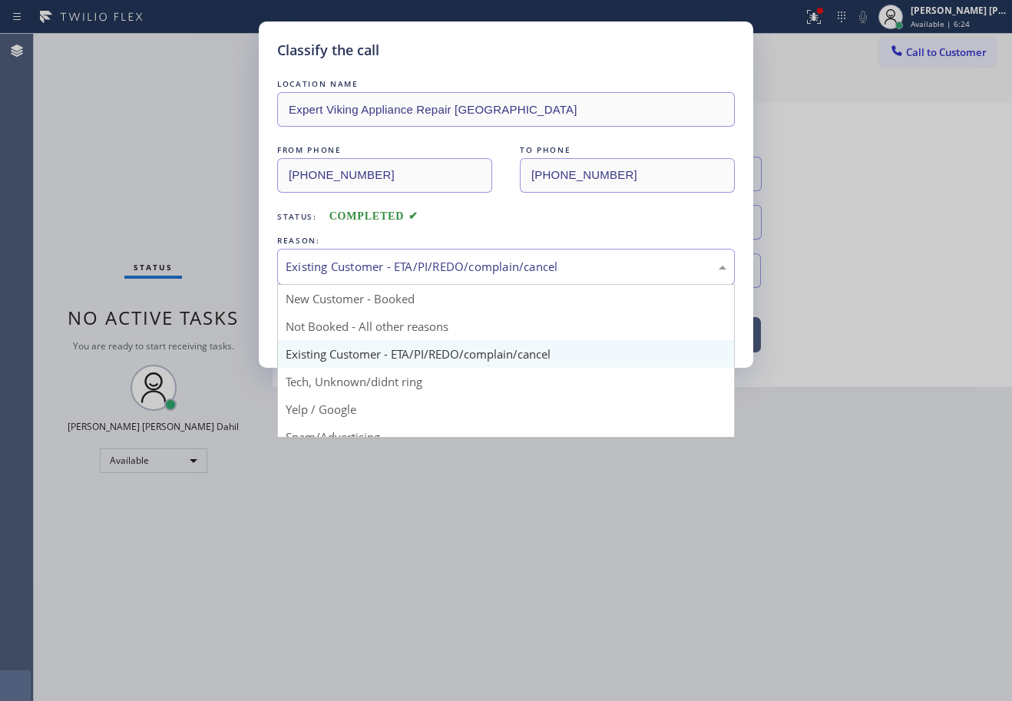
click at [343, 252] on div "Existing Customer - ETA/PI/REDO/complain/cancel" at bounding box center [506, 267] width 458 height 36
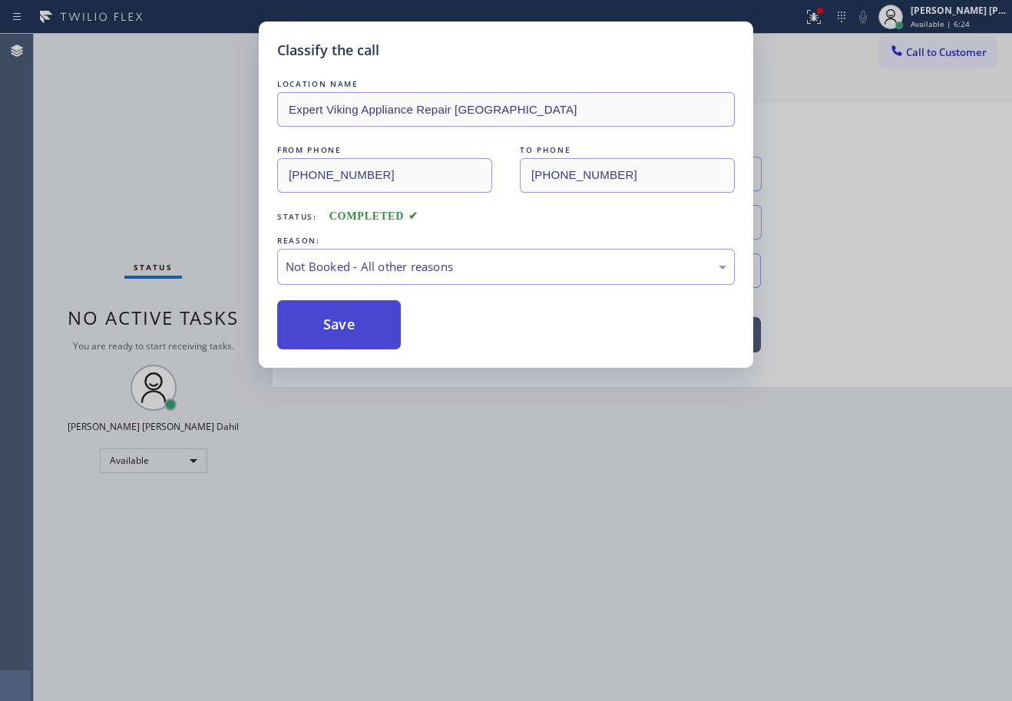
click at [333, 326] on button "Save" at bounding box center [339, 324] width 124 height 49
click at [332, 326] on button "Save" at bounding box center [339, 324] width 124 height 49
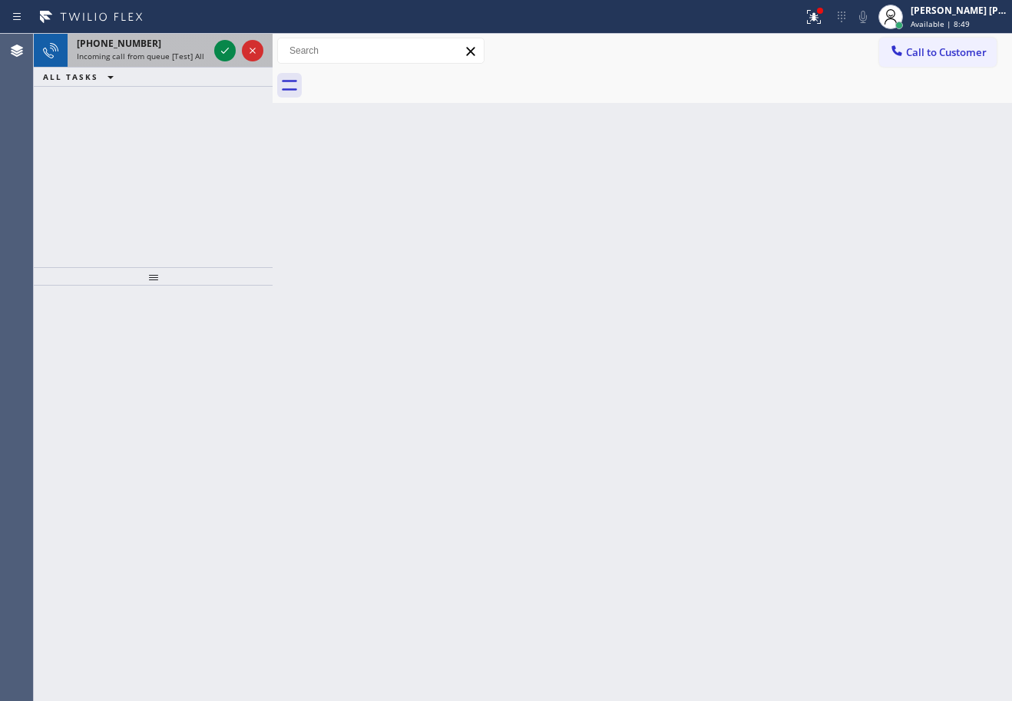
click at [202, 51] on div "Incoming call from queue [Test] All" at bounding box center [142, 56] width 131 height 11
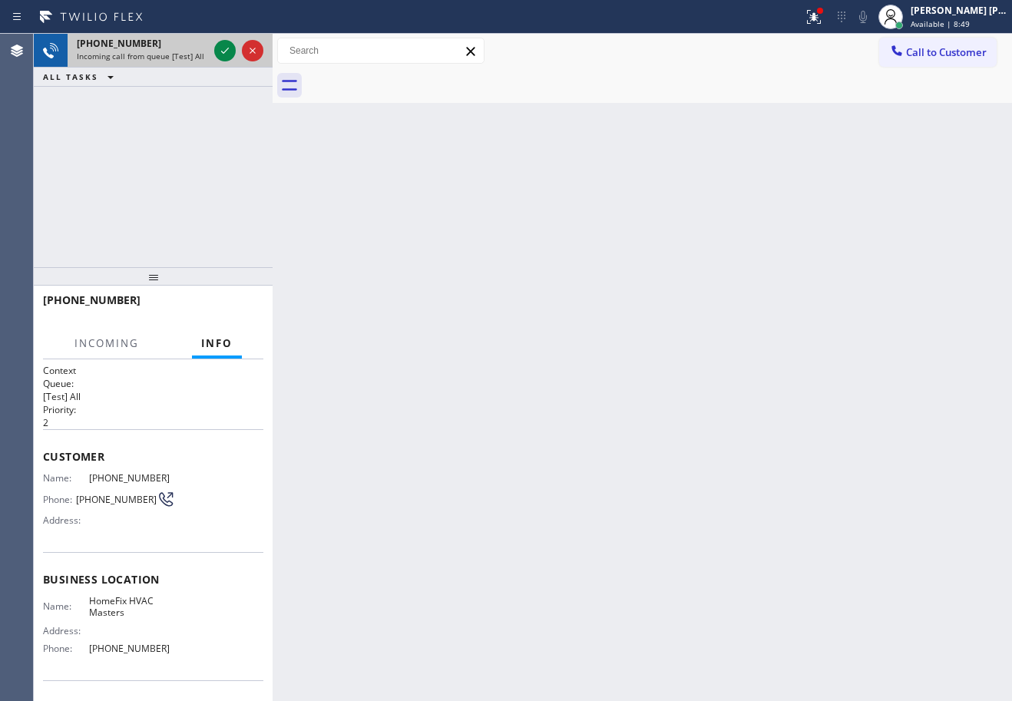
click at [202, 51] on div "Incoming call from queue [Test] All" at bounding box center [142, 56] width 131 height 11
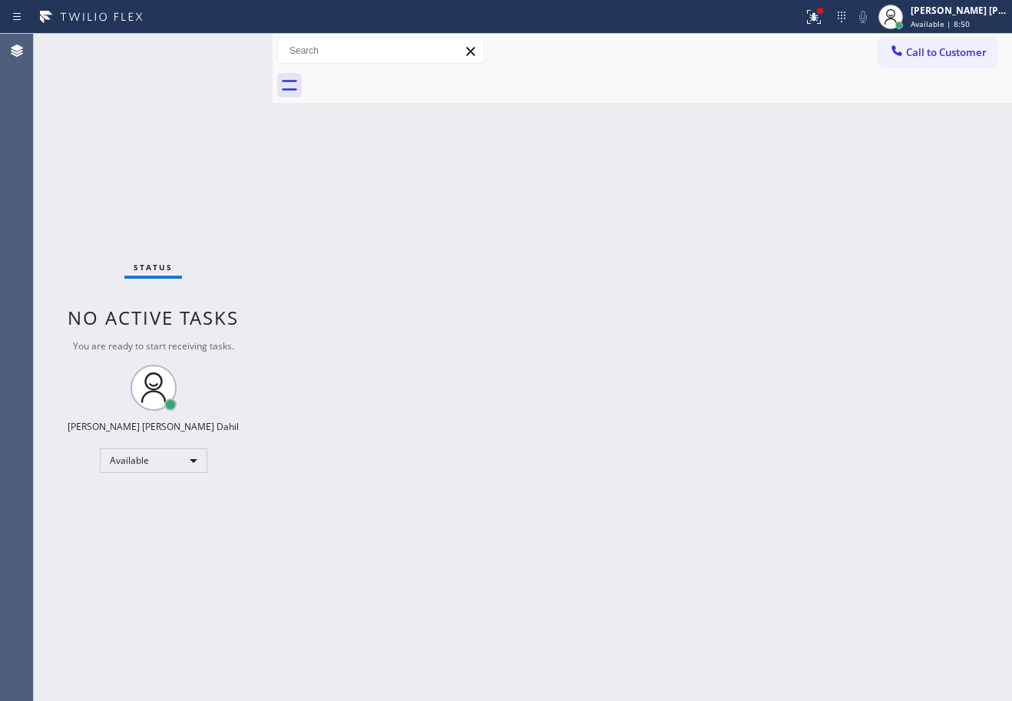
click at [227, 49] on div "Status No active tasks You are ready to start receiving tasks. [PERSON_NAME] [P…" at bounding box center [153, 368] width 239 height 668
drag, startPoint x: 633, startPoint y: 297, endPoint x: 686, endPoint y: 309, distance: 54.4
click at [644, 302] on div "Back to Dashboard Change Sender ID Customers Technicians Select a contact Outbo…" at bounding box center [643, 368] width 740 height 668
click at [823, 15] on icon at bounding box center [814, 17] width 18 height 18
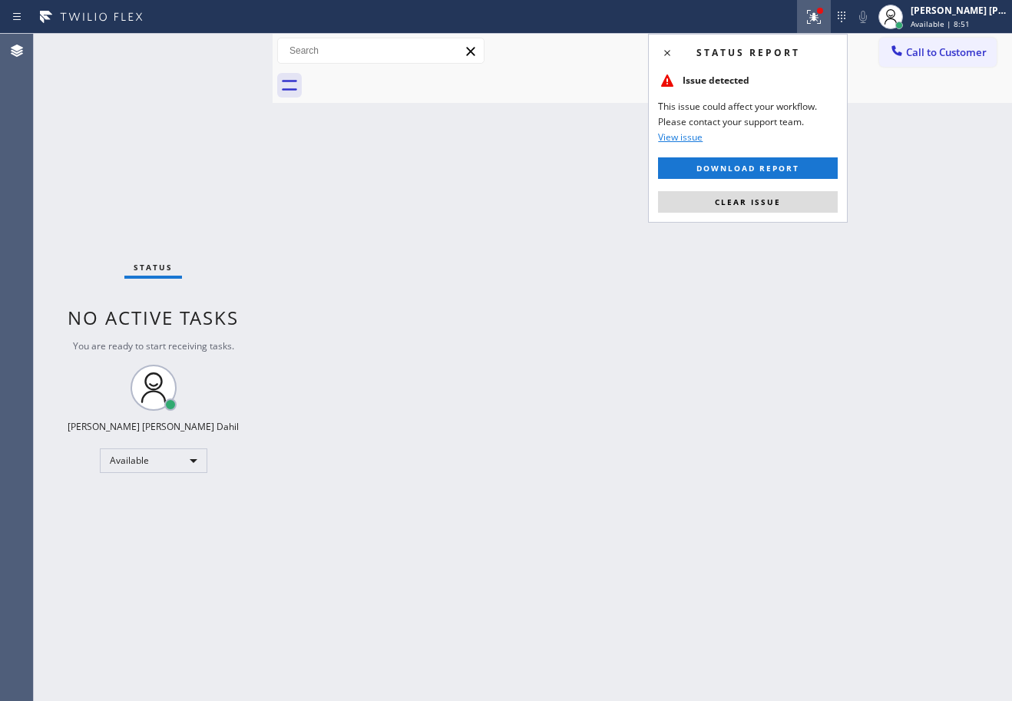
click at [776, 215] on div "Status report Issue detected This issue could affect your workflow. Please cont…" at bounding box center [748, 128] width 200 height 189
click at [776, 212] on button "Clear issue" at bounding box center [748, 202] width 180 height 22
click at [776, 212] on div "Back to Dashboard Change Sender ID Customers Technicians Select a contact Outbo…" at bounding box center [643, 368] width 740 height 668
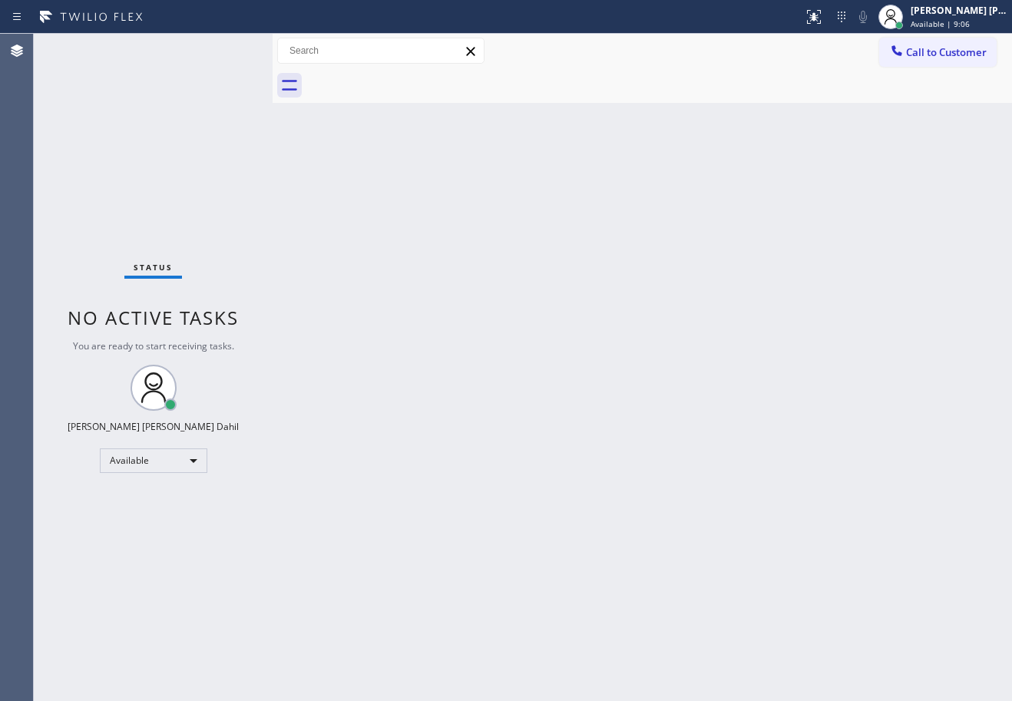
click at [646, 479] on div "Back to Dashboard Change Sender ID Customers Technicians Select a contact Outbo…" at bounding box center [643, 368] width 740 height 668
drag, startPoint x: 785, startPoint y: 594, endPoint x: 825, endPoint y: 684, distance: 98.4
click at [787, 598] on div "Back to Dashboard Change Sender ID Customers Technicians Select a contact Outbo…" at bounding box center [643, 368] width 740 height 668
click at [223, 98] on div "Status No active tasks You are ready to start receiving tasks. [PERSON_NAME] [P…" at bounding box center [153, 368] width 239 height 668
click at [460, 441] on div "Back to Dashboard Change Sender ID Customers Technicians Select a contact Outbo…" at bounding box center [643, 368] width 740 height 668
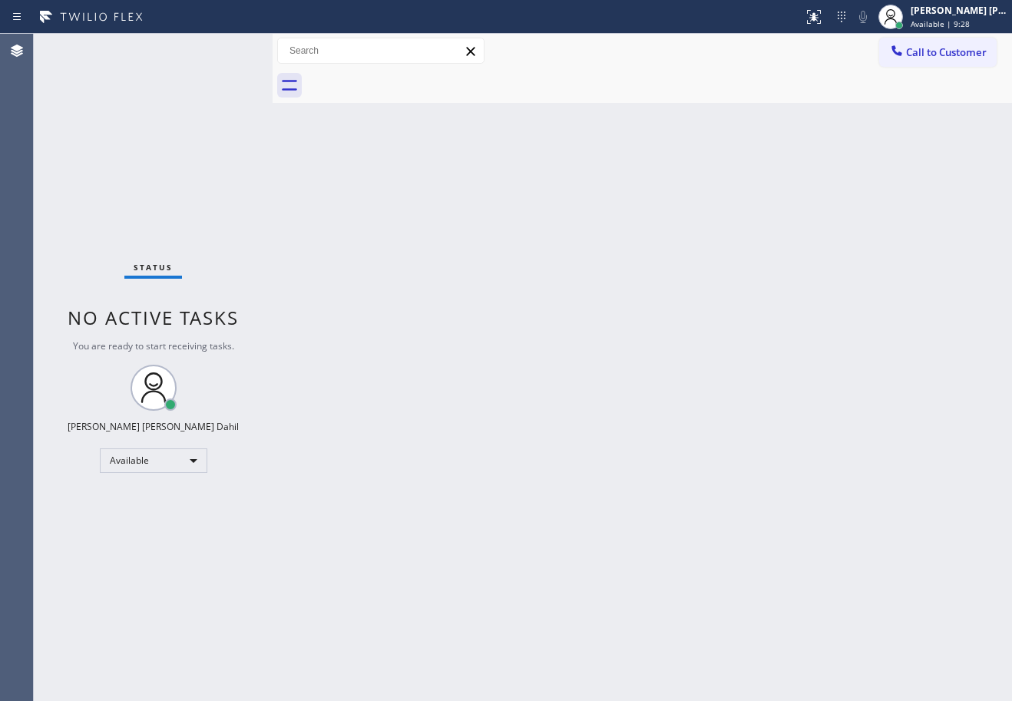
click at [460, 441] on div "Back to Dashboard Change Sender ID Customers Technicians Select a contact Outbo…" at bounding box center [643, 368] width 740 height 668
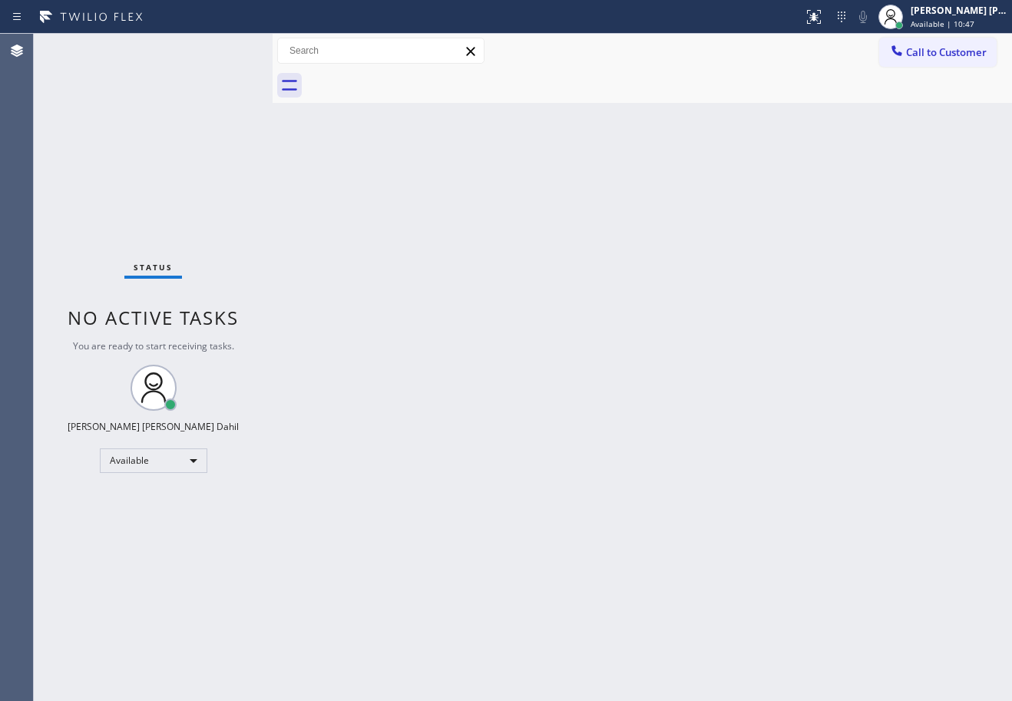
click at [694, 132] on div "Back to Dashboard Change Sender ID Customers Technicians Select a contact Outbo…" at bounding box center [643, 368] width 740 height 668
click at [515, 436] on div "Back to Dashboard Change Sender ID Customers Technicians Select a contact Outbo…" at bounding box center [643, 368] width 740 height 668
click at [363, 342] on div "Back to Dashboard Change Sender ID Customers Technicians Select a contact Outbo…" at bounding box center [643, 368] width 740 height 668
click at [739, 406] on div "Back to Dashboard Change Sender ID Customers Technicians Select a contact Outbo…" at bounding box center [643, 368] width 740 height 668
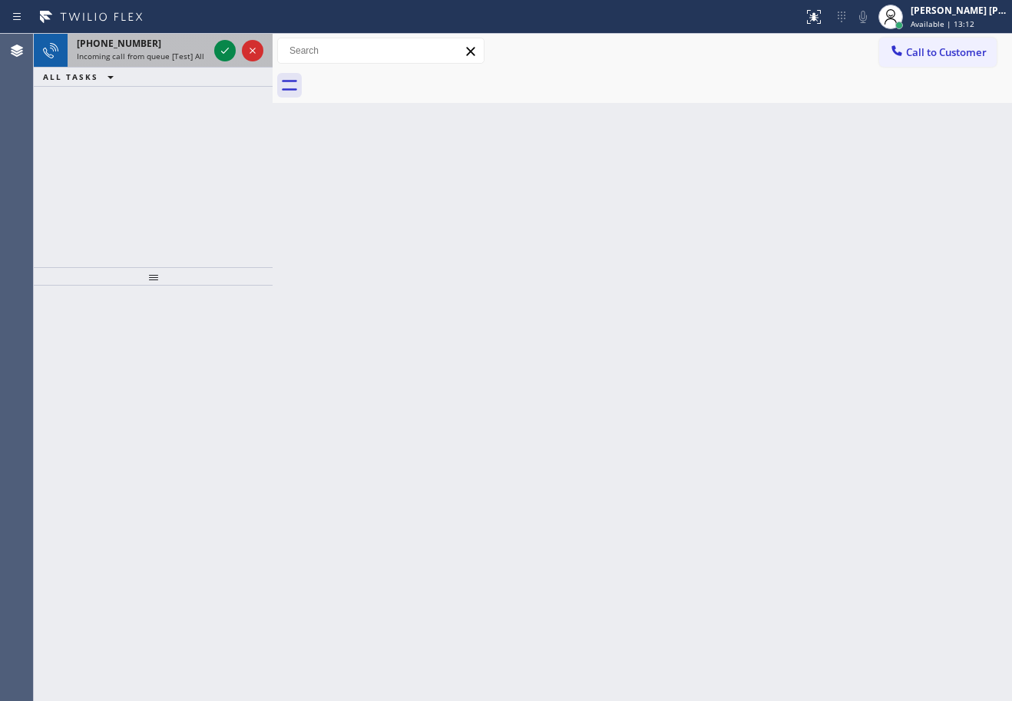
click at [134, 53] on span "Incoming call from queue [Test] All" at bounding box center [141, 56] width 128 height 11
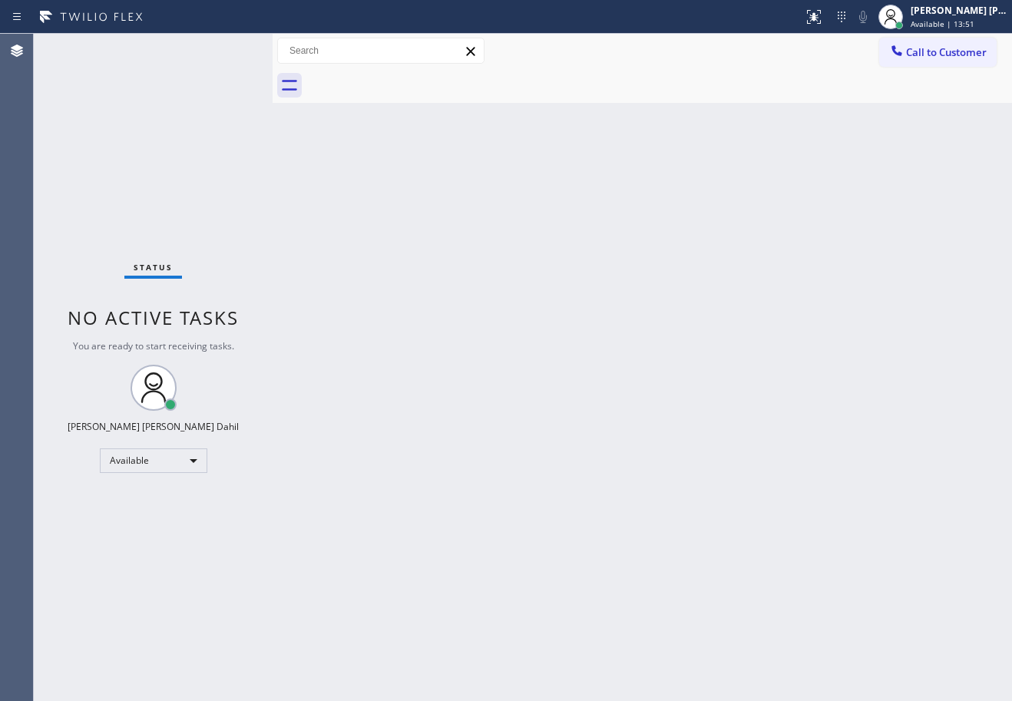
click at [565, 363] on div "Back to Dashboard Change Sender ID Customers Technicians Select a contact Outbo…" at bounding box center [643, 368] width 740 height 668
click at [588, 98] on div at bounding box center [659, 85] width 706 height 35
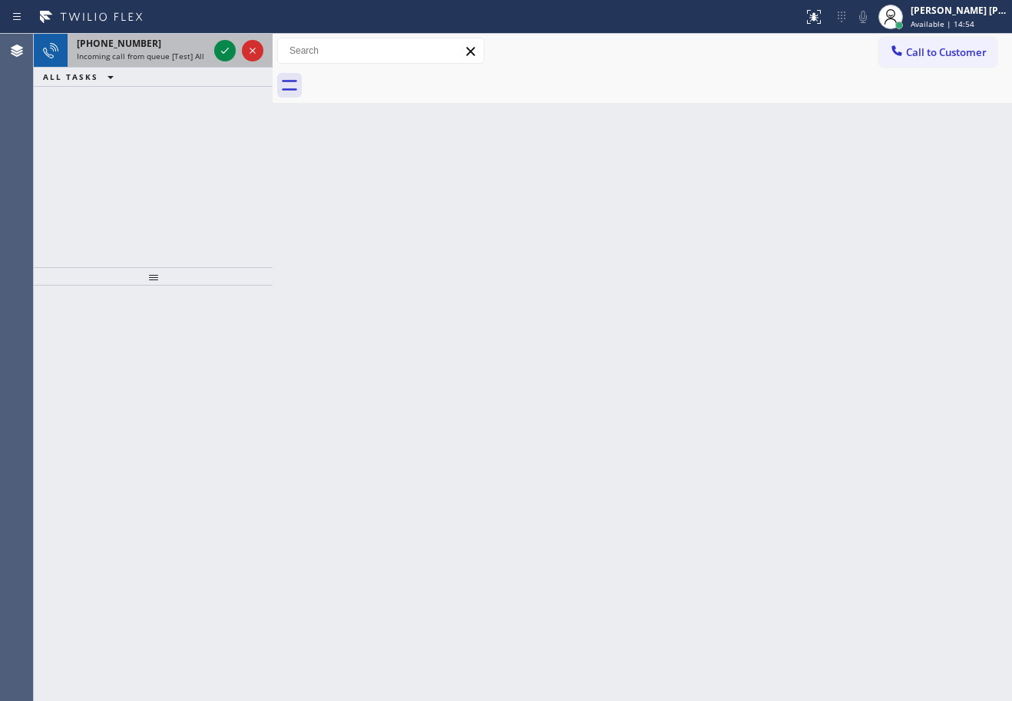
drag, startPoint x: 185, startPoint y: 42, endPoint x: 194, endPoint y: 41, distance: 9.2
click at [185, 41] on div "+18458662058" at bounding box center [142, 43] width 131 height 13
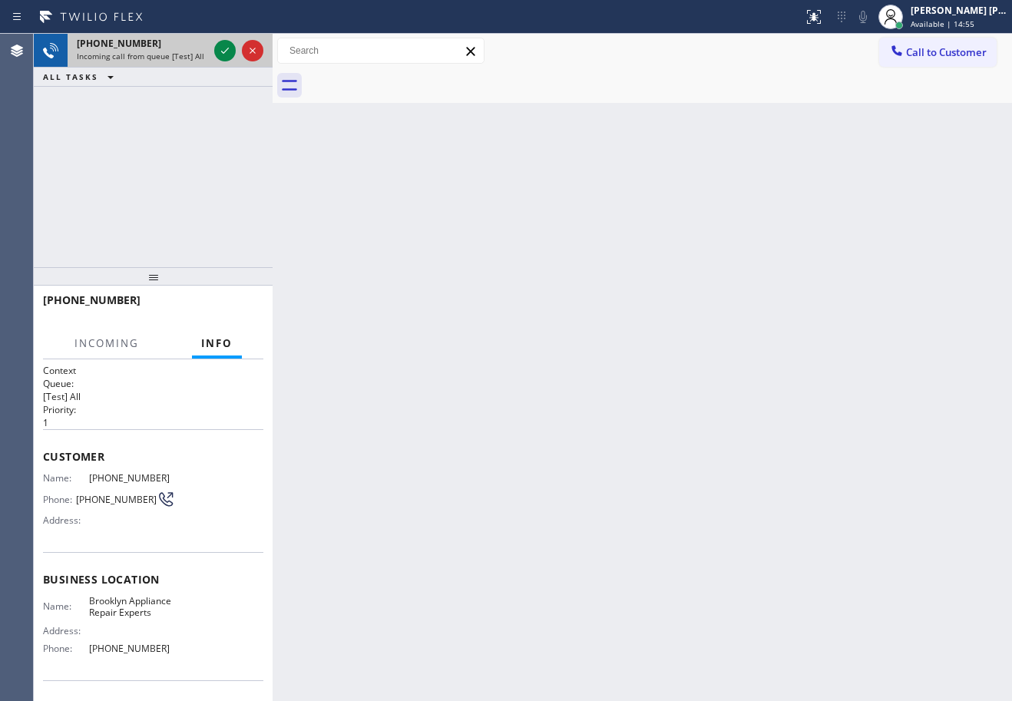
click at [208, 47] on div "+18458662058 Incoming call from queue [Test] All" at bounding box center [140, 51] width 144 height 34
click at [217, 49] on div at bounding box center [225, 50] width 22 height 18
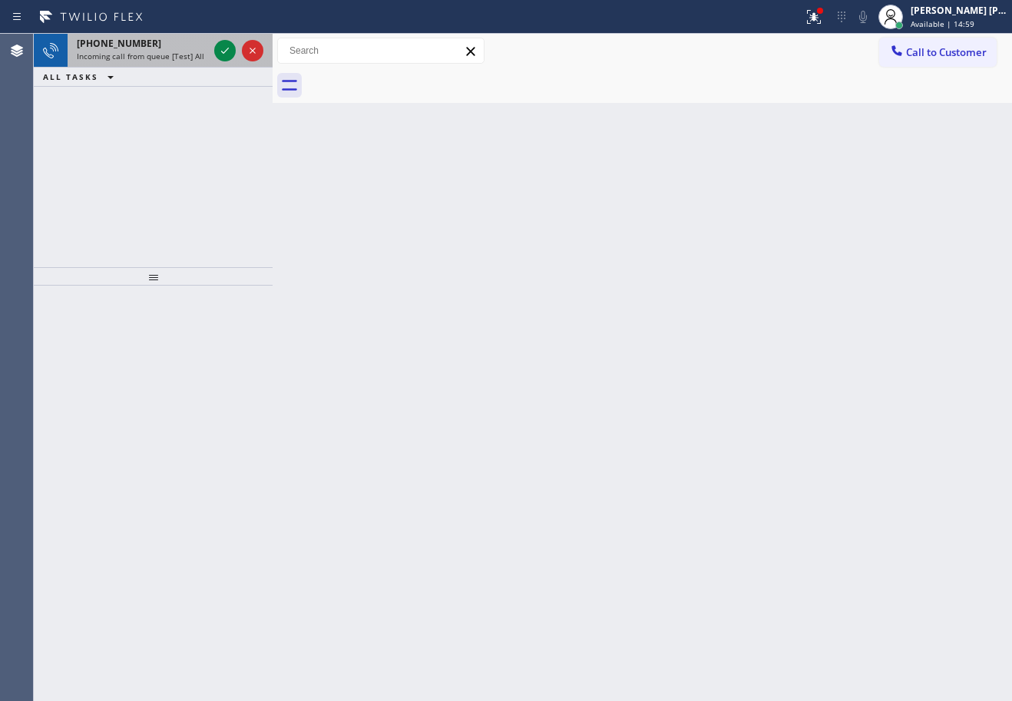
click at [187, 54] on span "Incoming call from queue [Test] All" at bounding box center [141, 56] width 128 height 11
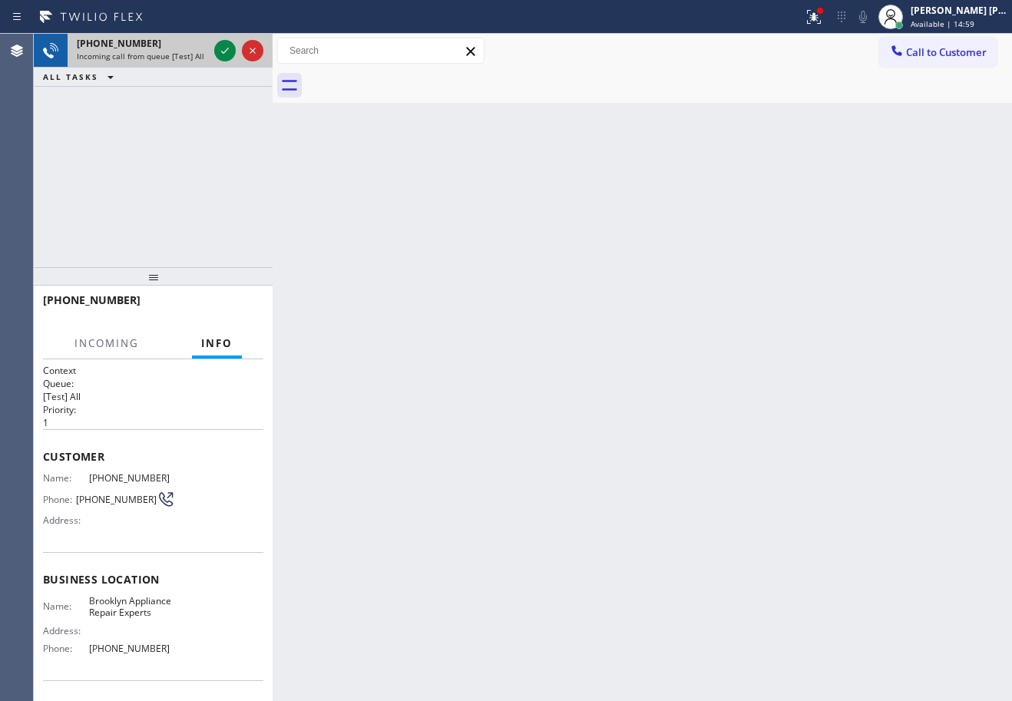
click at [187, 54] on span "Incoming call from queue [Test] All" at bounding box center [141, 56] width 128 height 11
click at [224, 55] on icon at bounding box center [225, 50] width 18 height 18
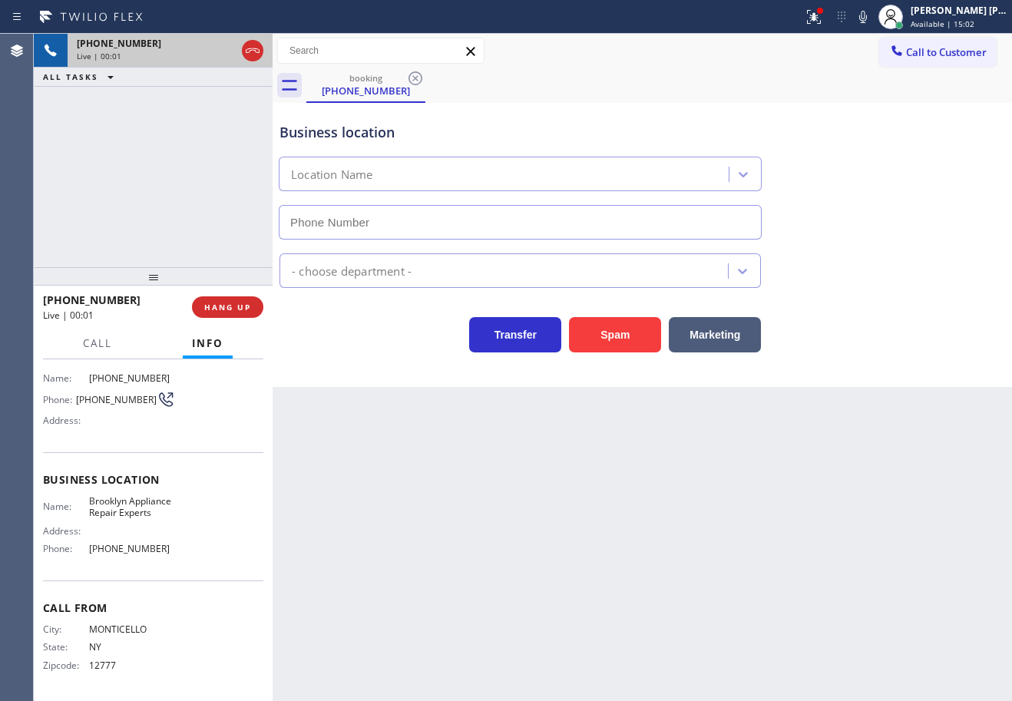
type input "(347) 757-4373"
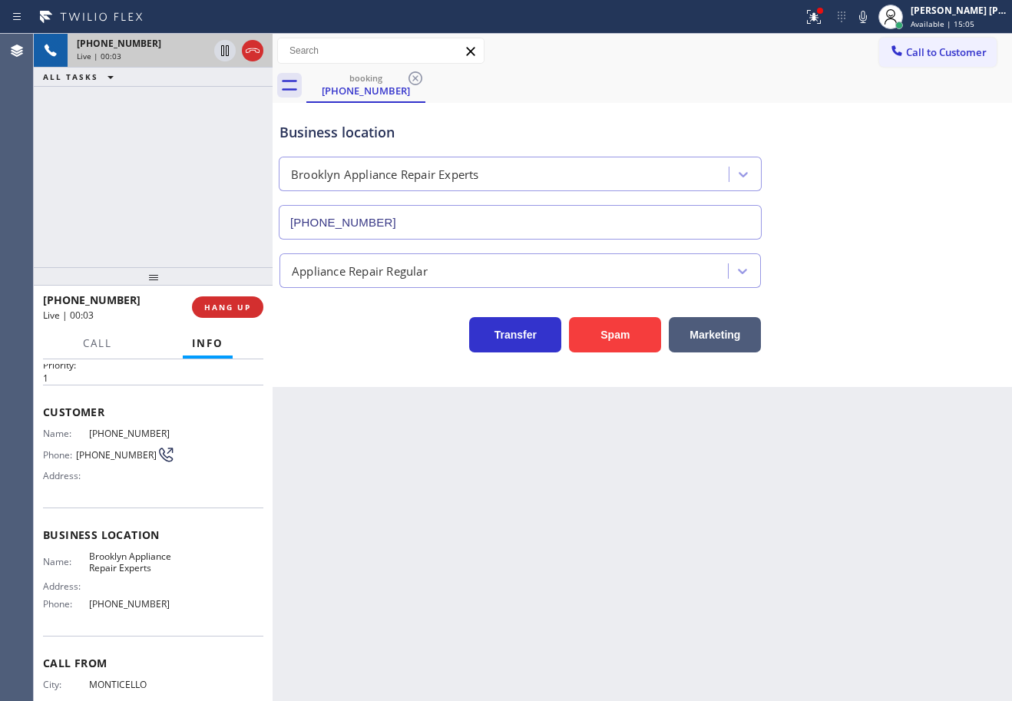
scroll to position [111, 0]
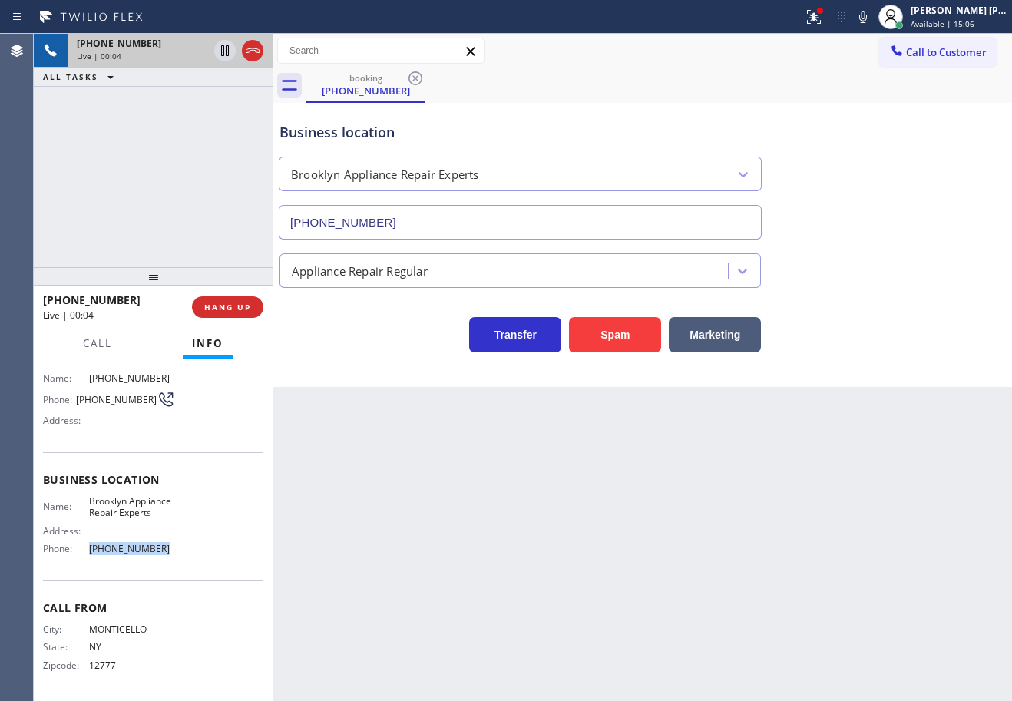
drag, startPoint x: 164, startPoint y: 552, endPoint x: 84, endPoint y: 552, distance: 79.1
click at [84, 552] on div "Phone: (347) 757-4373" at bounding box center [109, 549] width 132 height 12
copy div "(347) 757-4373"
click at [422, 577] on div "Back to Dashboard Change Sender ID Customers Technicians Select a contact Outbo…" at bounding box center [643, 368] width 740 height 668
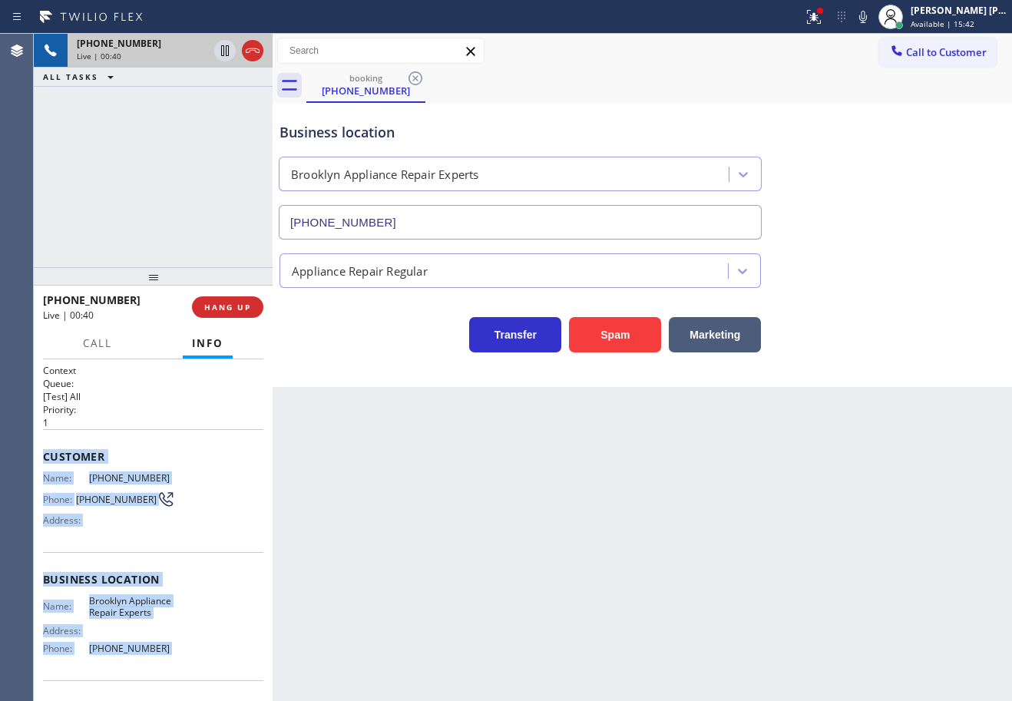
scroll to position [112, 0]
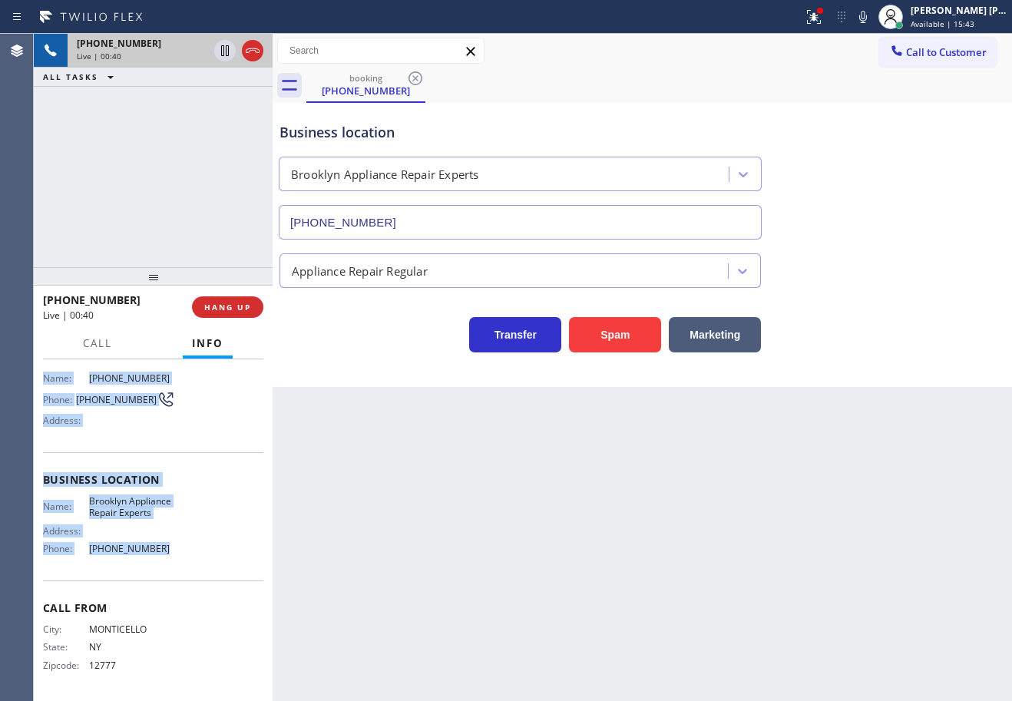
drag, startPoint x: 86, startPoint y: 542, endPoint x: 194, endPoint y: 564, distance: 110.6
click at [193, 569] on div "Context Queue: [Test] All Priority: 1 Customer Name: (845) 866-2058 Phone: (845…" at bounding box center [153, 531] width 239 height 342
copy div "Customer Name: (845) 866-2058 Phone: (845) 866-2058 Address: Business location …"
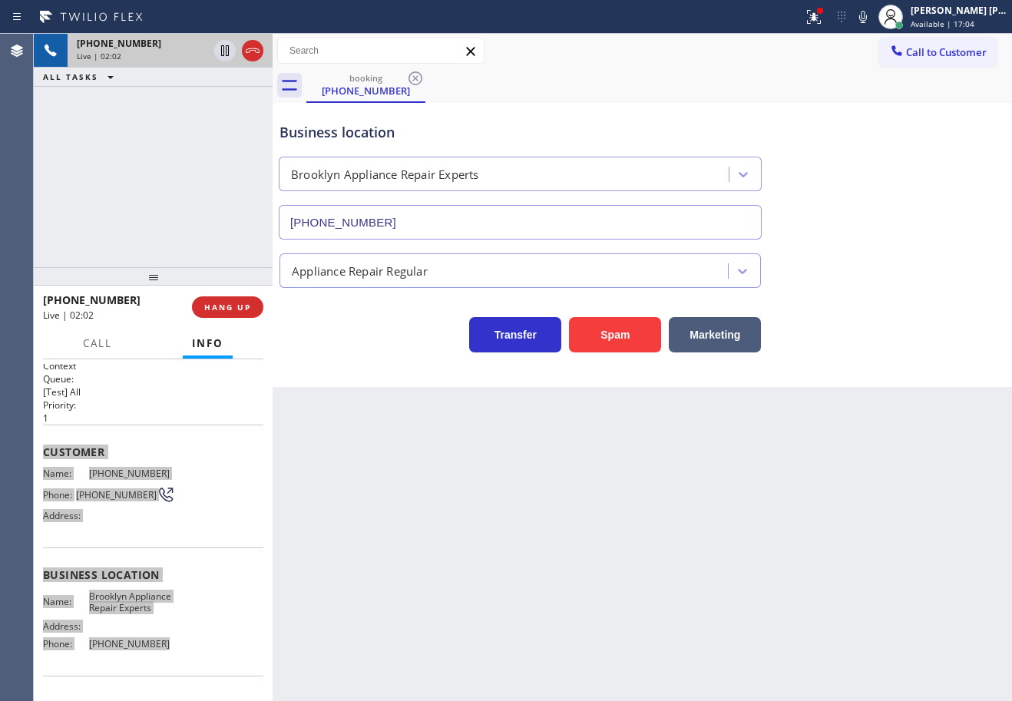
scroll to position [0, 0]
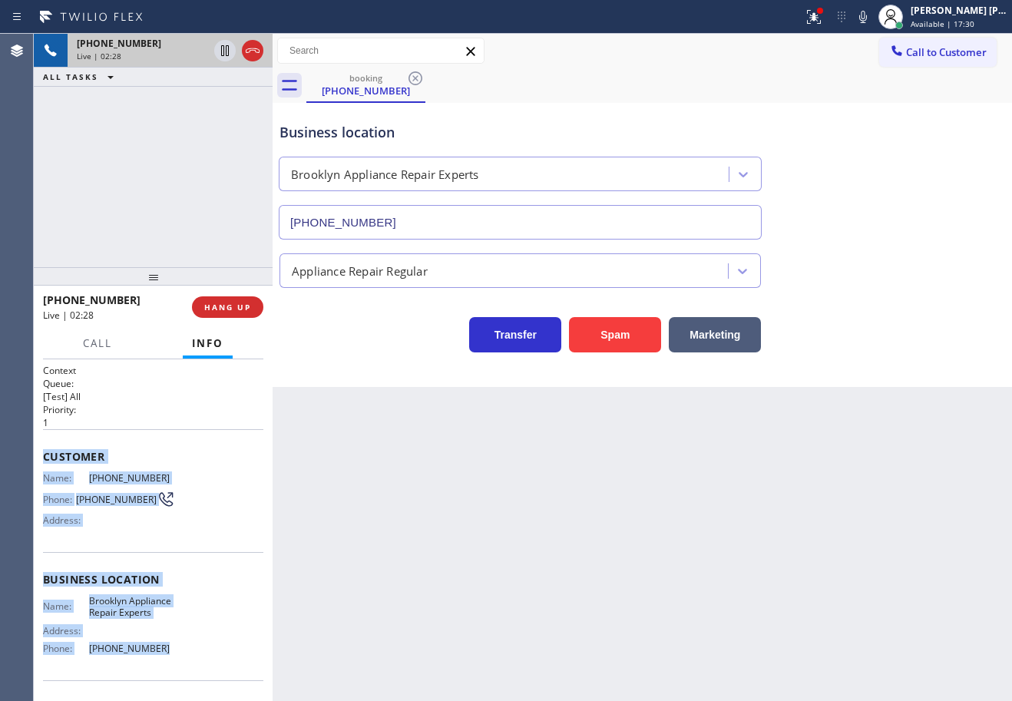
click at [892, 282] on div "Appliance Repair Regular" at bounding box center [643, 267] width 732 height 41
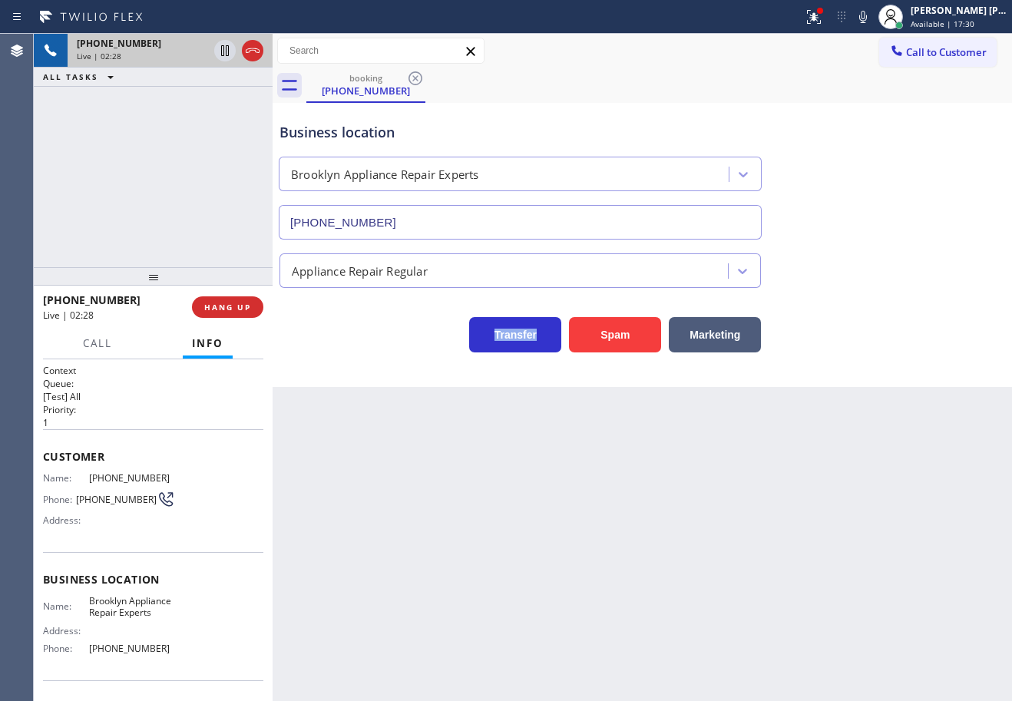
drag, startPoint x: 892, startPoint y: 282, endPoint x: 893, endPoint y: 268, distance: 13.8
click at [893, 275] on div "Appliance Repair Regular" at bounding box center [643, 267] width 732 height 41
drag, startPoint x: 882, startPoint y: 15, endPoint x: 886, endPoint y: 100, distance: 85.4
click at [867, 15] on icon at bounding box center [864, 17] width 8 height 12
click at [886, 100] on div "booking (845) 866-2058" at bounding box center [659, 85] width 706 height 35
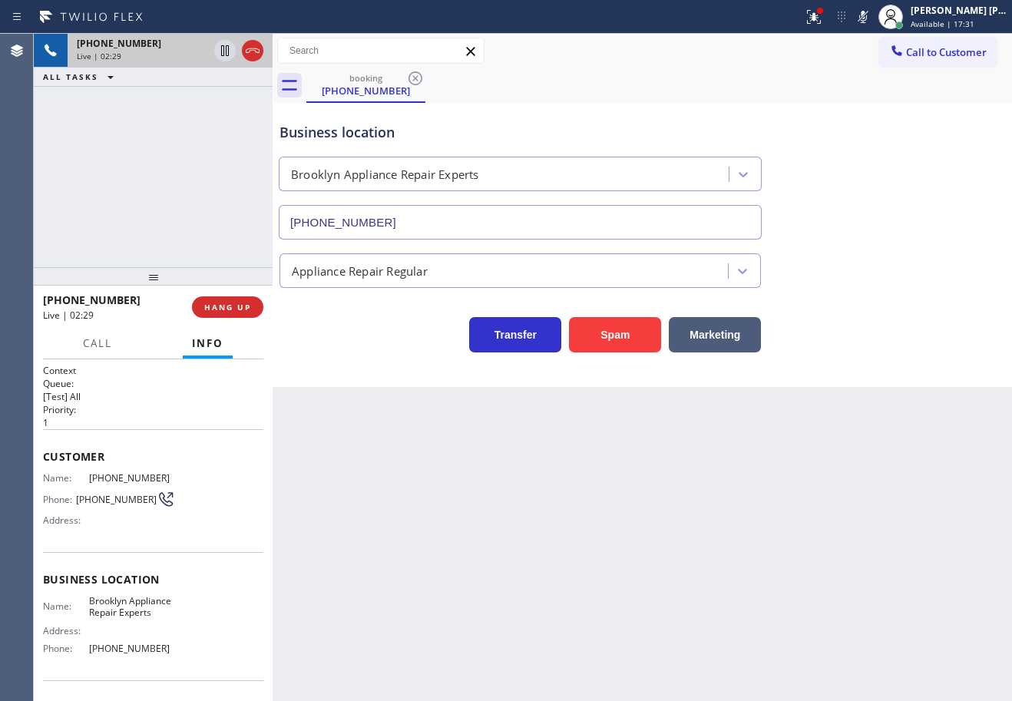
drag, startPoint x: 150, startPoint y: 107, endPoint x: 169, endPoint y: 71, distance: 40.9
click at [152, 107] on div "+18458662058 Live | 02:29 ALL TASKS ALL TASKS ACTIVE TASKS TASKS IN WRAP UP" at bounding box center [153, 151] width 239 height 234
click at [222, 49] on icon at bounding box center [225, 50] width 8 height 11
click at [823, 15] on icon at bounding box center [814, 17] width 18 height 18
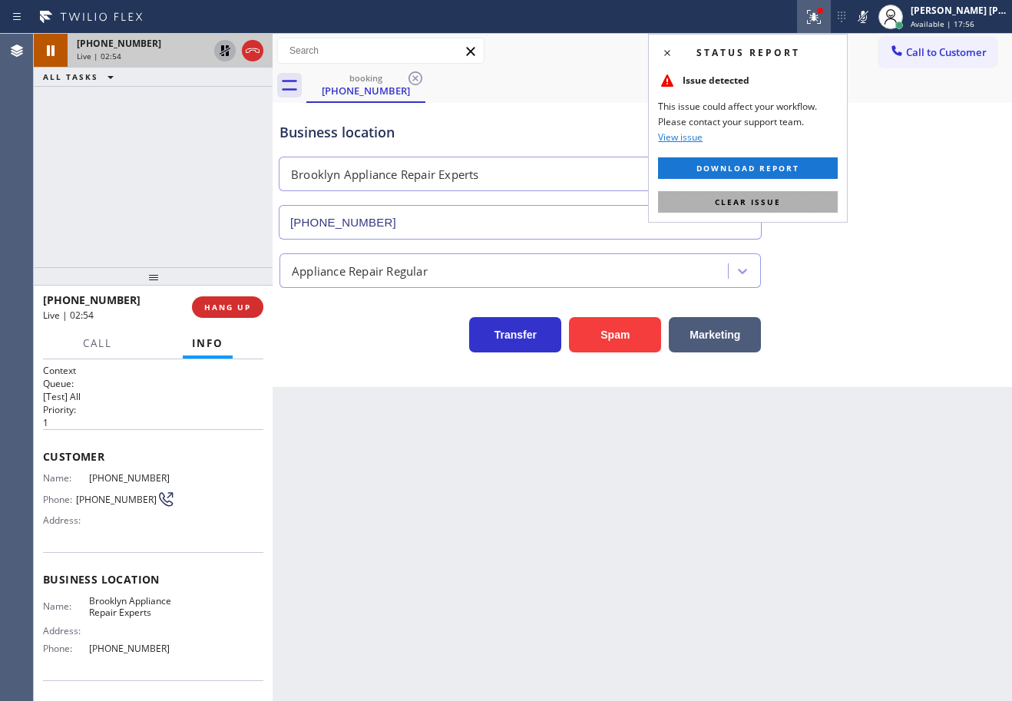
click at [816, 200] on button "Clear issue" at bounding box center [748, 202] width 180 height 22
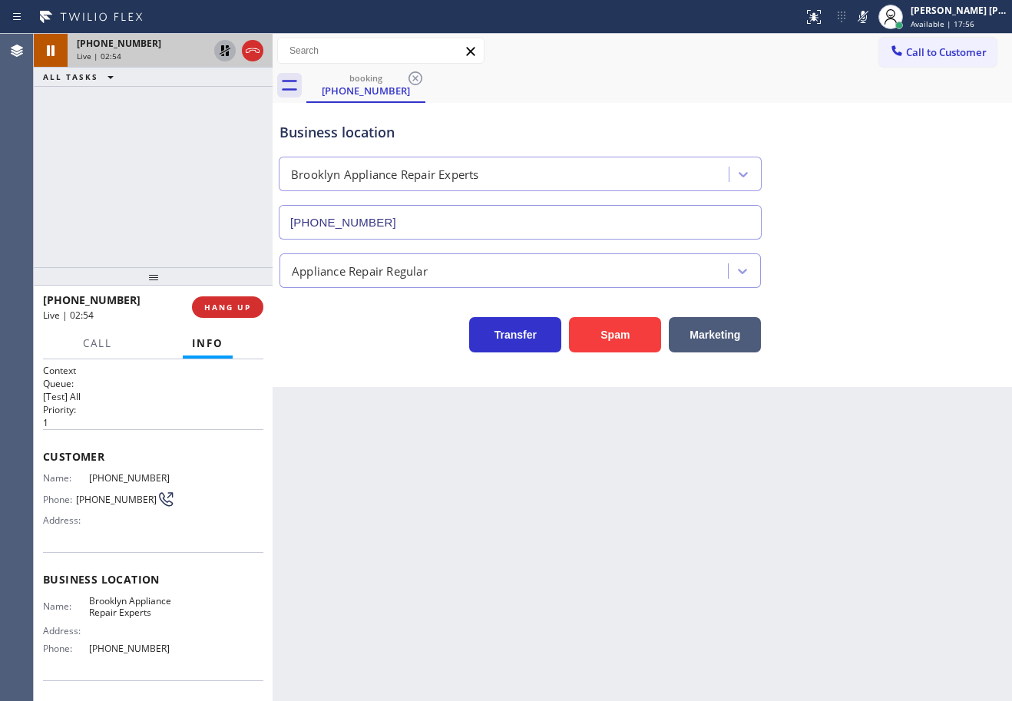
click at [821, 202] on div "Business location Brooklyn Appliance Repair Experts (347) 757-4373" at bounding box center [643, 170] width 732 height 139
drag, startPoint x: 224, startPoint y: 51, endPoint x: 404, endPoint y: 57, distance: 179.9
click at [224, 52] on icon at bounding box center [225, 50] width 18 height 18
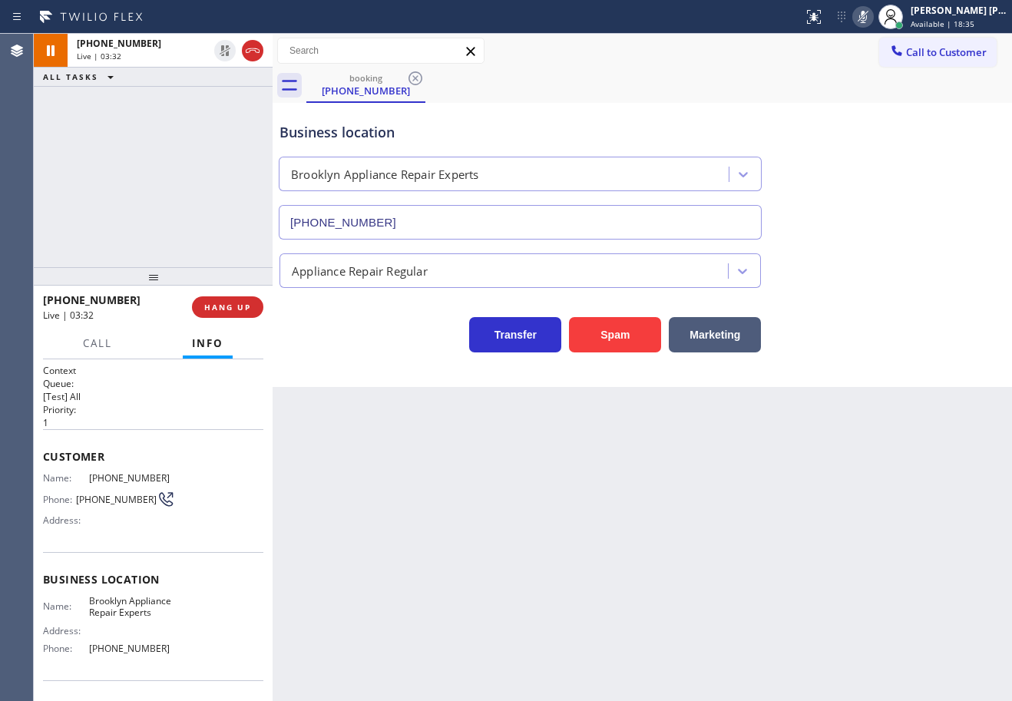
click at [873, 18] on icon at bounding box center [863, 17] width 18 height 18
click at [644, 106] on div "Business location Brooklyn Appliance Repair Experts (347) 757-4373" at bounding box center [643, 170] width 732 height 139
click at [447, 464] on div "Back to Dashboard Change Sender ID Customers Technicians Select a contact Outbo…" at bounding box center [643, 368] width 740 height 668
click at [449, 466] on div "Back to Dashboard Change Sender ID Customers Technicians Select a contact Outbo…" at bounding box center [643, 368] width 740 height 668
click at [451, 469] on div "Back to Dashboard Change Sender ID Customers Technicians Select a contact Outbo…" at bounding box center [643, 368] width 740 height 668
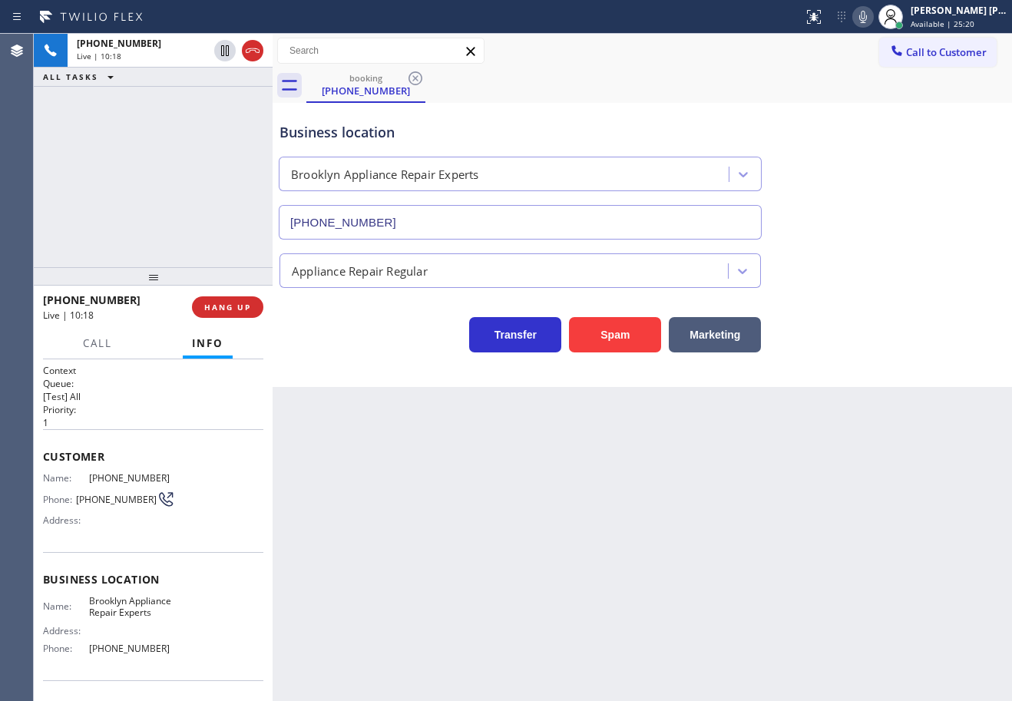
click at [455, 471] on div "Back to Dashboard Change Sender ID Customers Technicians Select a contact Outbo…" at bounding box center [643, 368] width 740 height 668
click at [545, 489] on div "Back to Dashboard Change Sender ID Customers Technicians Select a contact Outbo…" at bounding box center [643, 368] width 740 height 668
click at [641, 510] on div "Back to Dashboard Change Sender ID Customers Technicians Select a contact Outbo…" at bounding box center [643, 368] width 740 height 668
click at [644, 511] on div "Back to Dashboard Change Sender ID Customers Technicians Select a contact Outbo…" at bounding box center [643, 368] width 740 height 668
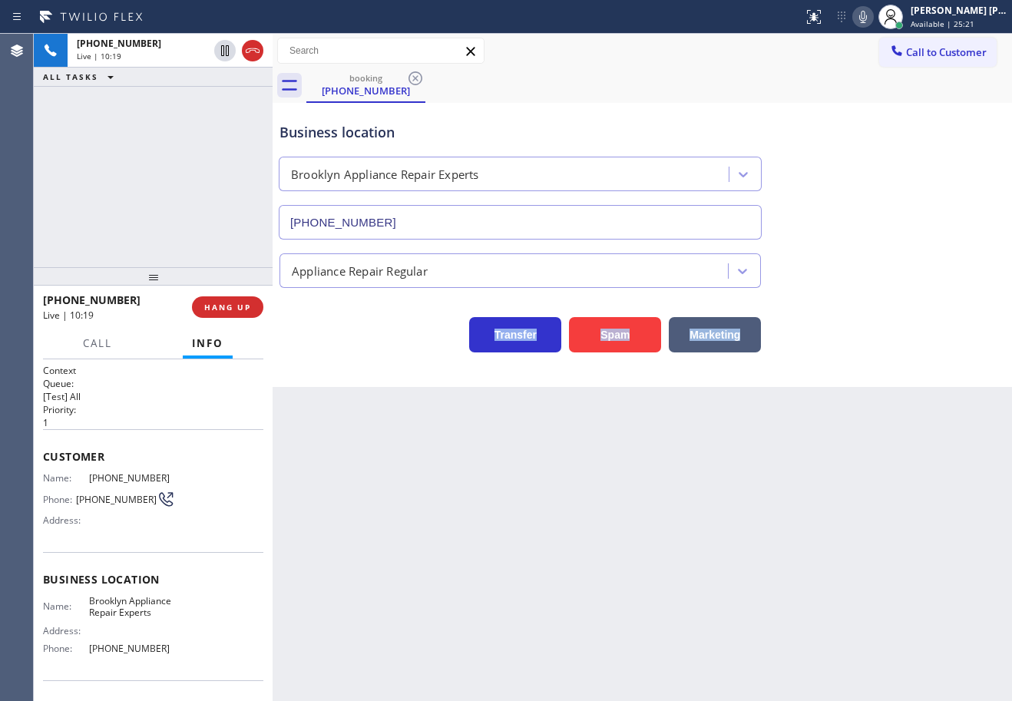
click at [644, 511] on div "Back to Dashboard Change Sender ID Customers Technicians Select a contact Outbo…" at bounding box center [643, 368] width 740 height 668
click at [798, 499] on div "Back to Dashboard Change Sender ID Customers Technicians Select a contact Outbo…" at bounding box center [643, 368] width 740 height 668
click at [81, 144] on div "+18458662058 Live | 10:59 ALL TASKS ALL TASKS ACTIVE TASKS TASKS IN WRAP UP" at bounding box center [153, 151] width 239 height 234
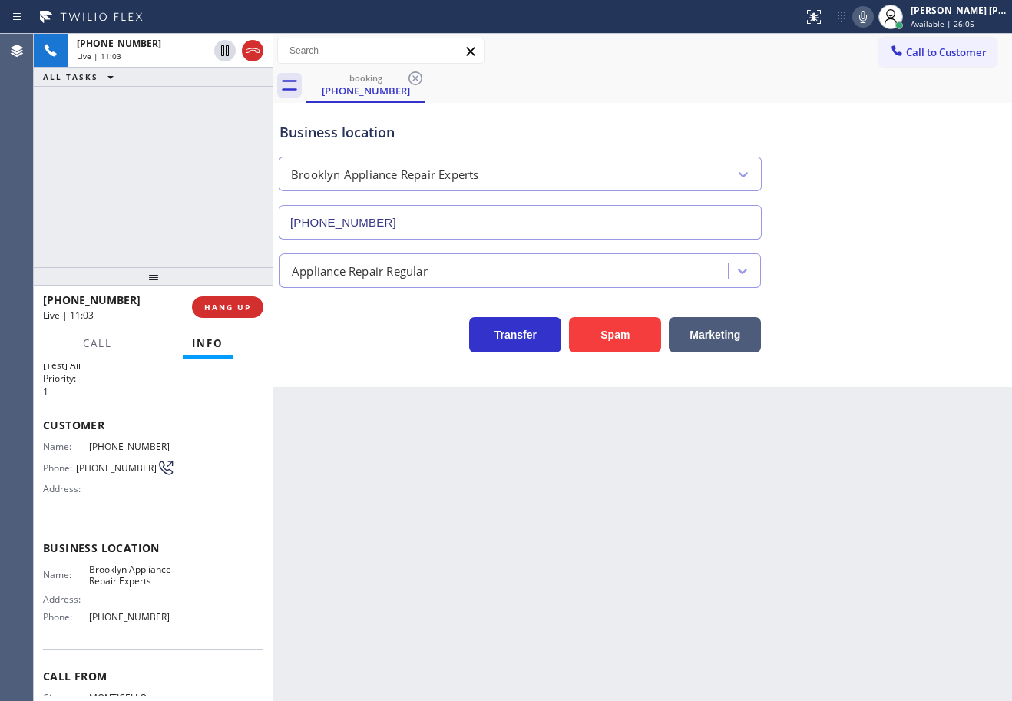
scroll to position [111, 0]
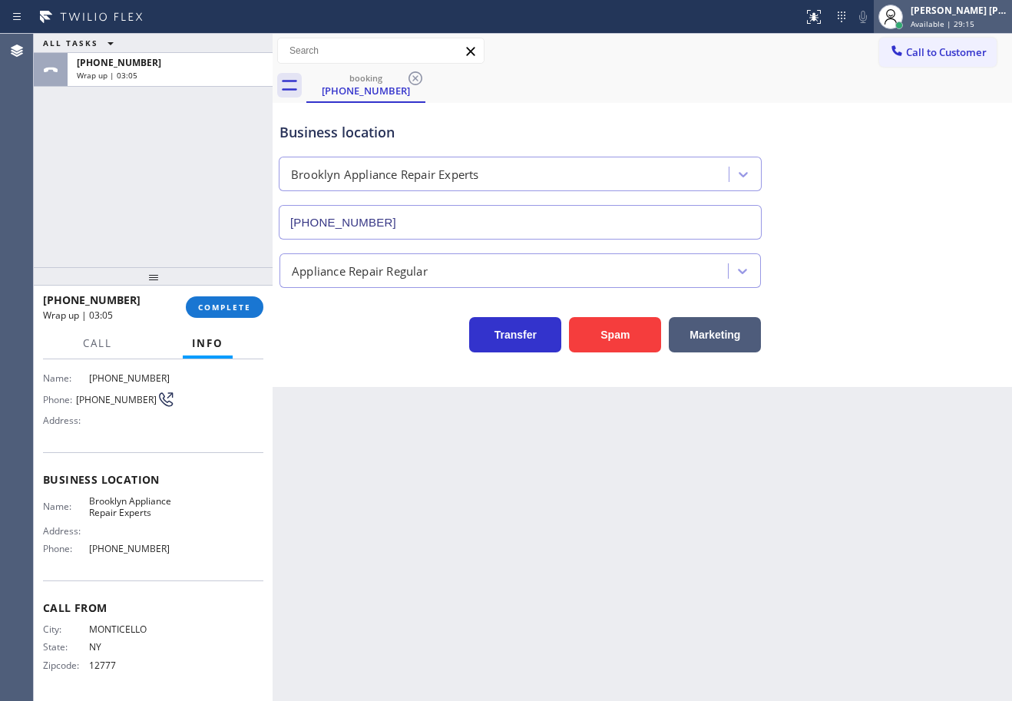
click at [939, 14] on div "[PERSON_NAME] [PERSON_NAME] Dahil" at bounding box center [959, 10] width 97 height 13
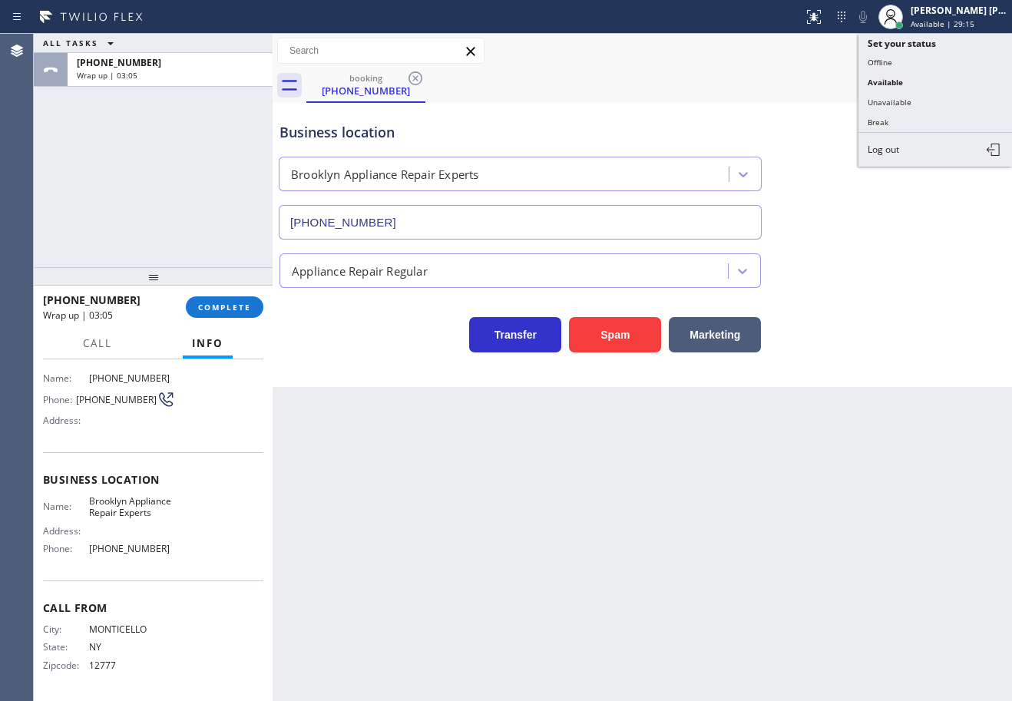
click at [915, 108] on button "Unavailable" at bounding box center [936, 102] width 154 height 20
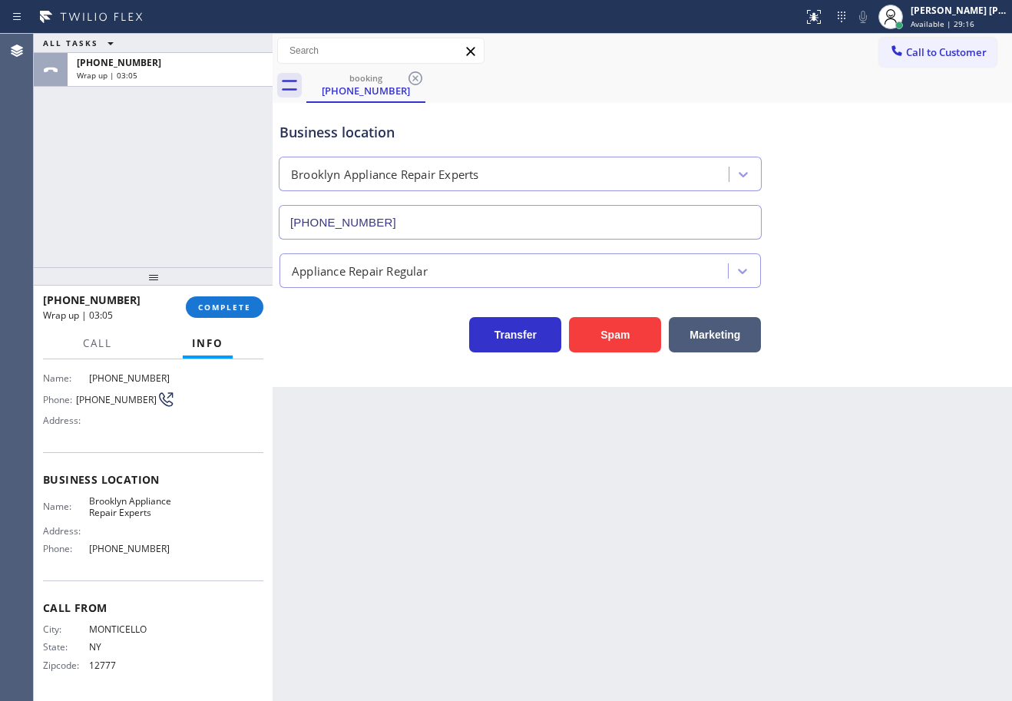
click at [915, 108] on div "Business location Brooklyn Appliance Repair Experts (347) 757-4373" at bounding box center [643, 170] width 732 height 139
click at [214, 301] on button "COMPLETE" at bounding box center [225, 308] width 78 height 22
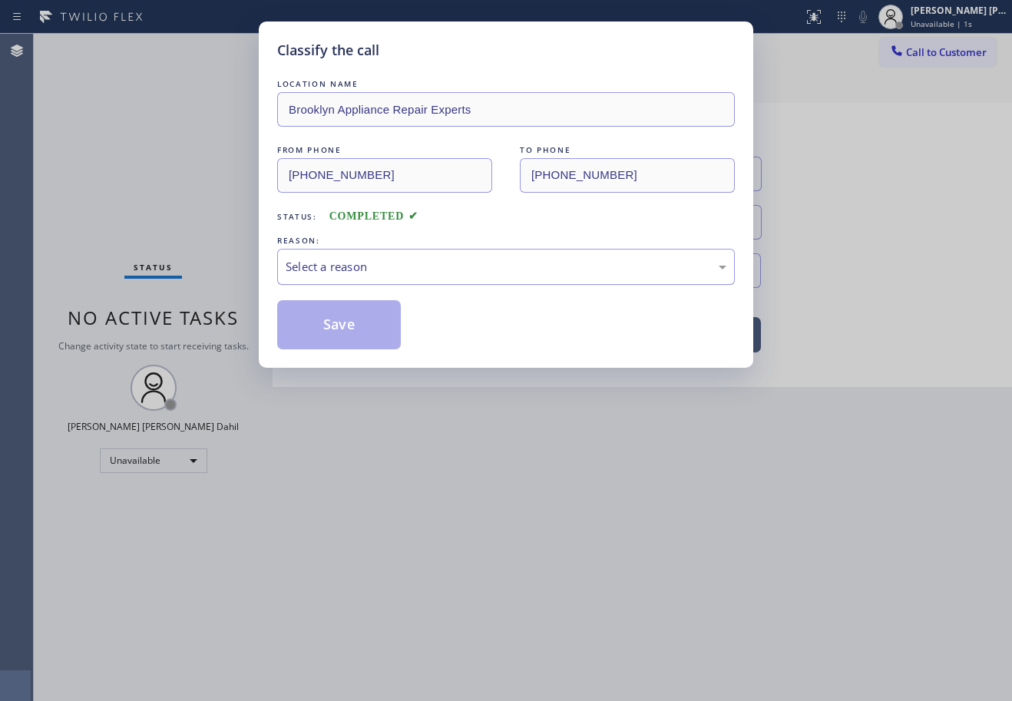
click at [348, 276] on div "Select a reason" at bounding box center [506, 267] width 458 height 36
click at [343, 316] on button "Save" at bounding box center [339, 324] width 124 height 49
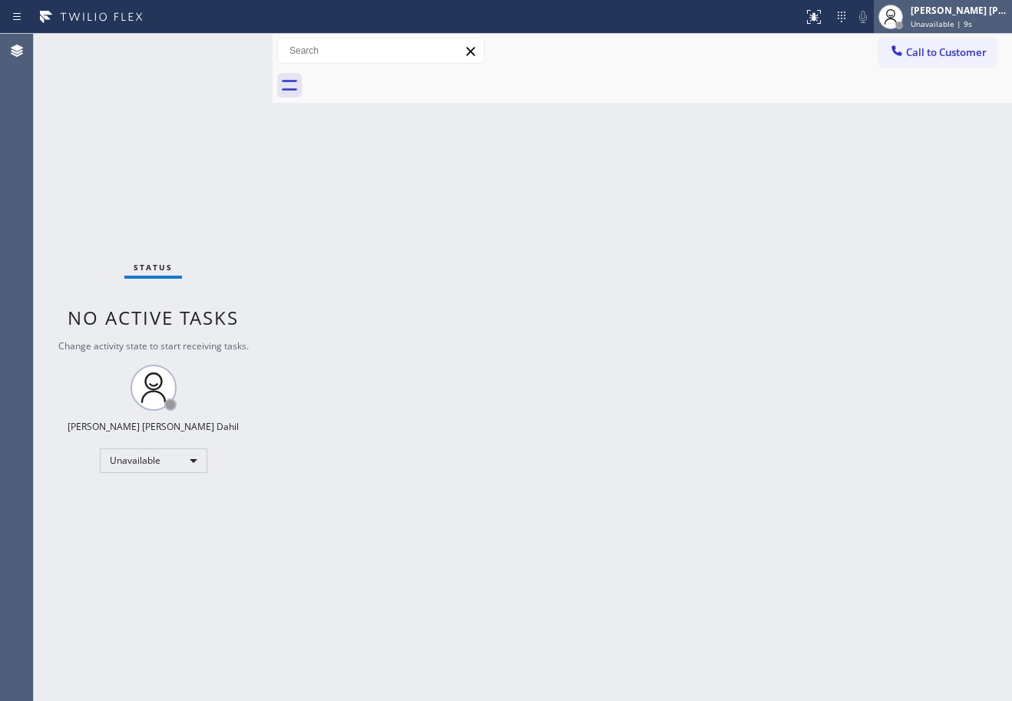
click at [940, 18] on div "Joshua Jake Dahil Unavailable | 9s" at bounding box center [960, 16] width 104 height 27
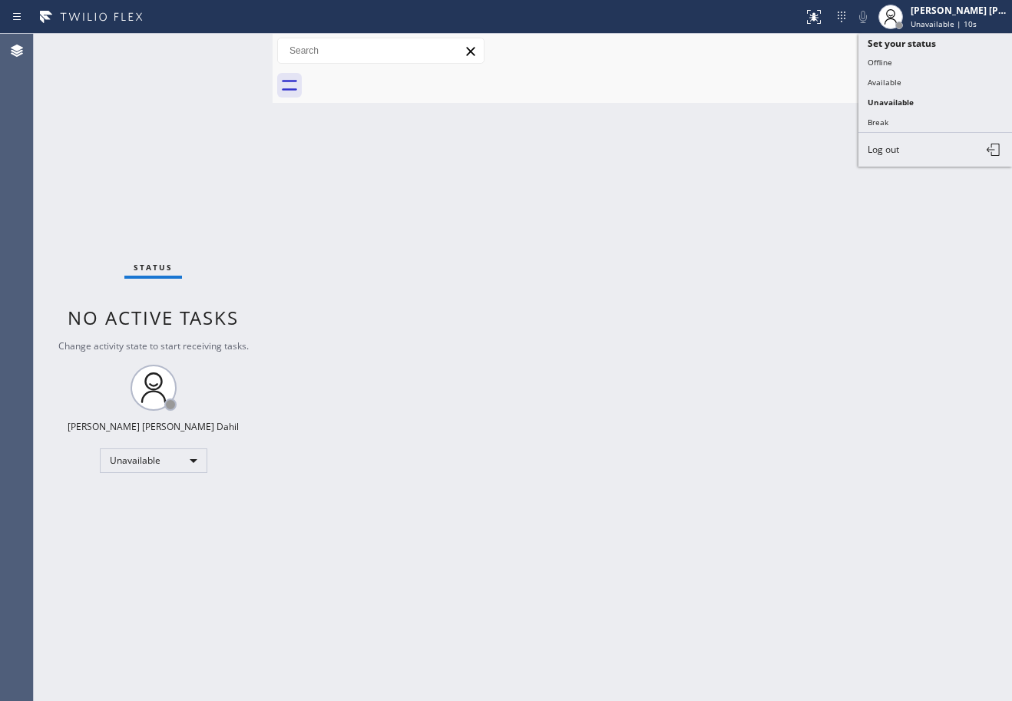
click at [906, 68] on button "Offline" at bounding box center [936, 62] width 154 height 20
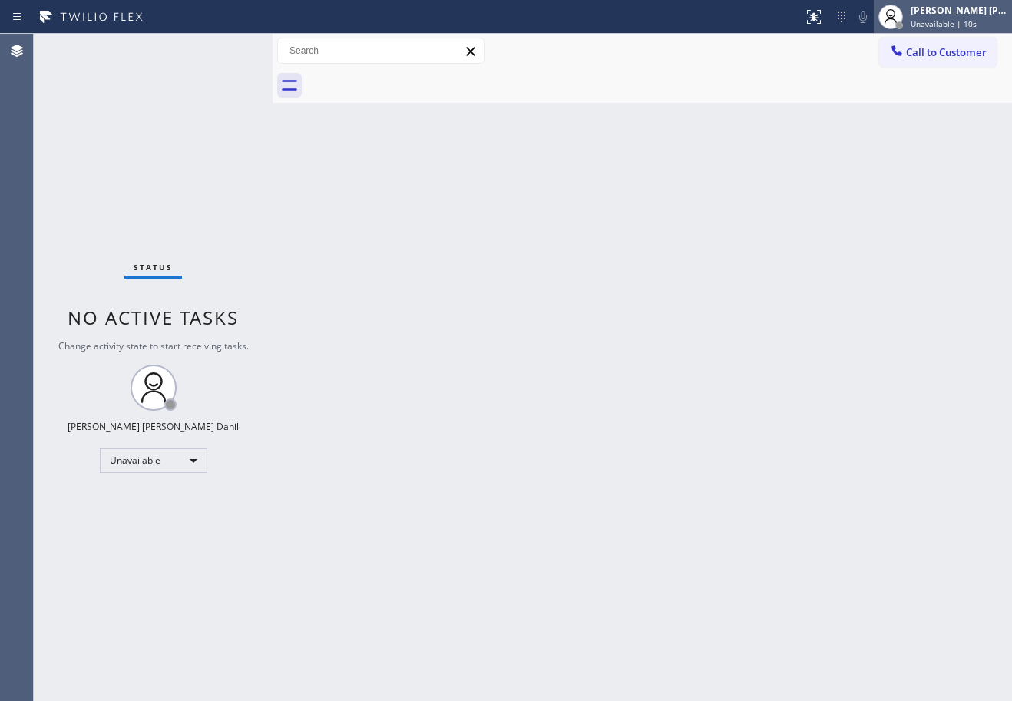
click at [947, 23] on span "Unavailable | 10s" at bounding box center [944, 23] width 66 height 11
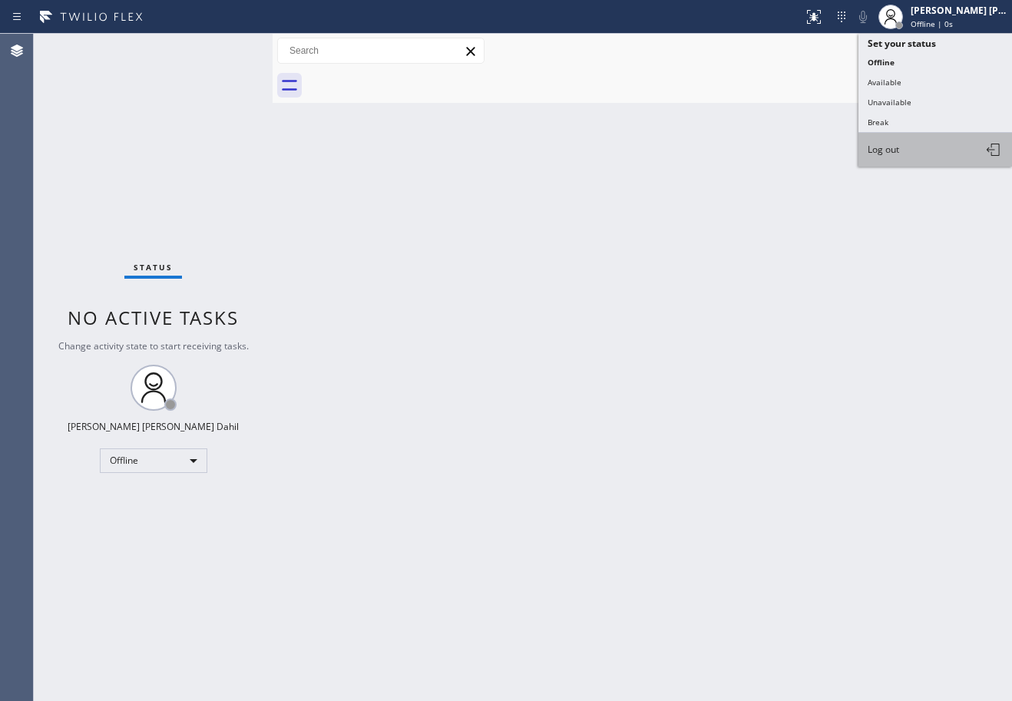
click at [931, 149] on button "Log out" at bounding box center [936, 150] width 154 height 34
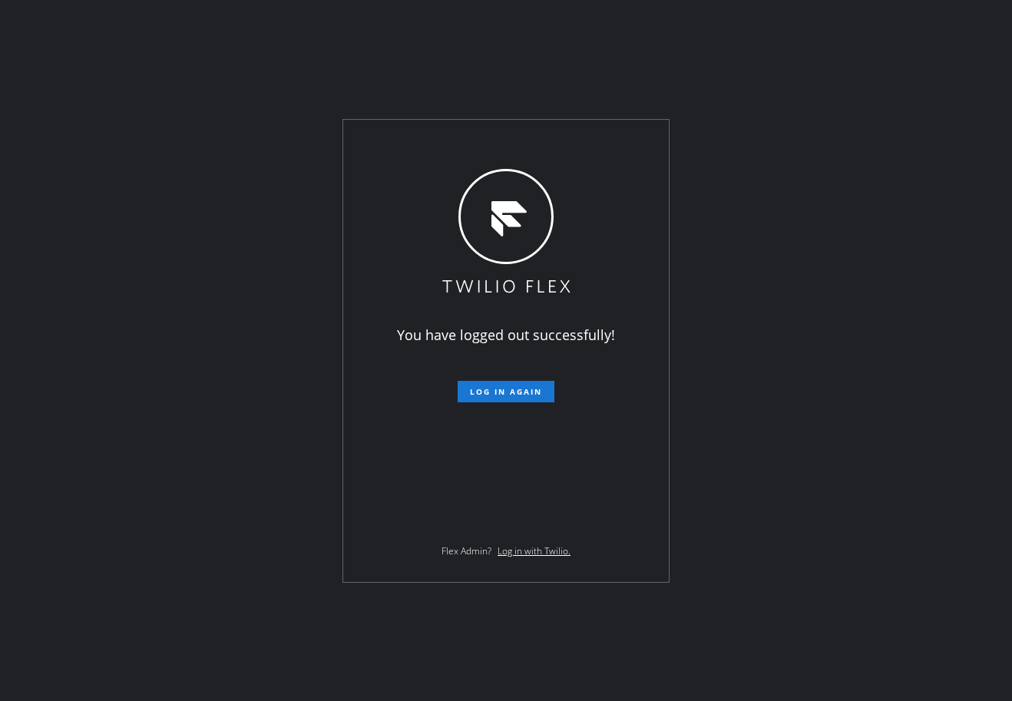
click at [161, 212] on div "You have logged out successfully! Log in again Flex Admin? Log in with Twilio." at bounding box center [506, 350] width 1012 height 701
